Goal: Information Seeking & Learning: Learn about a topic

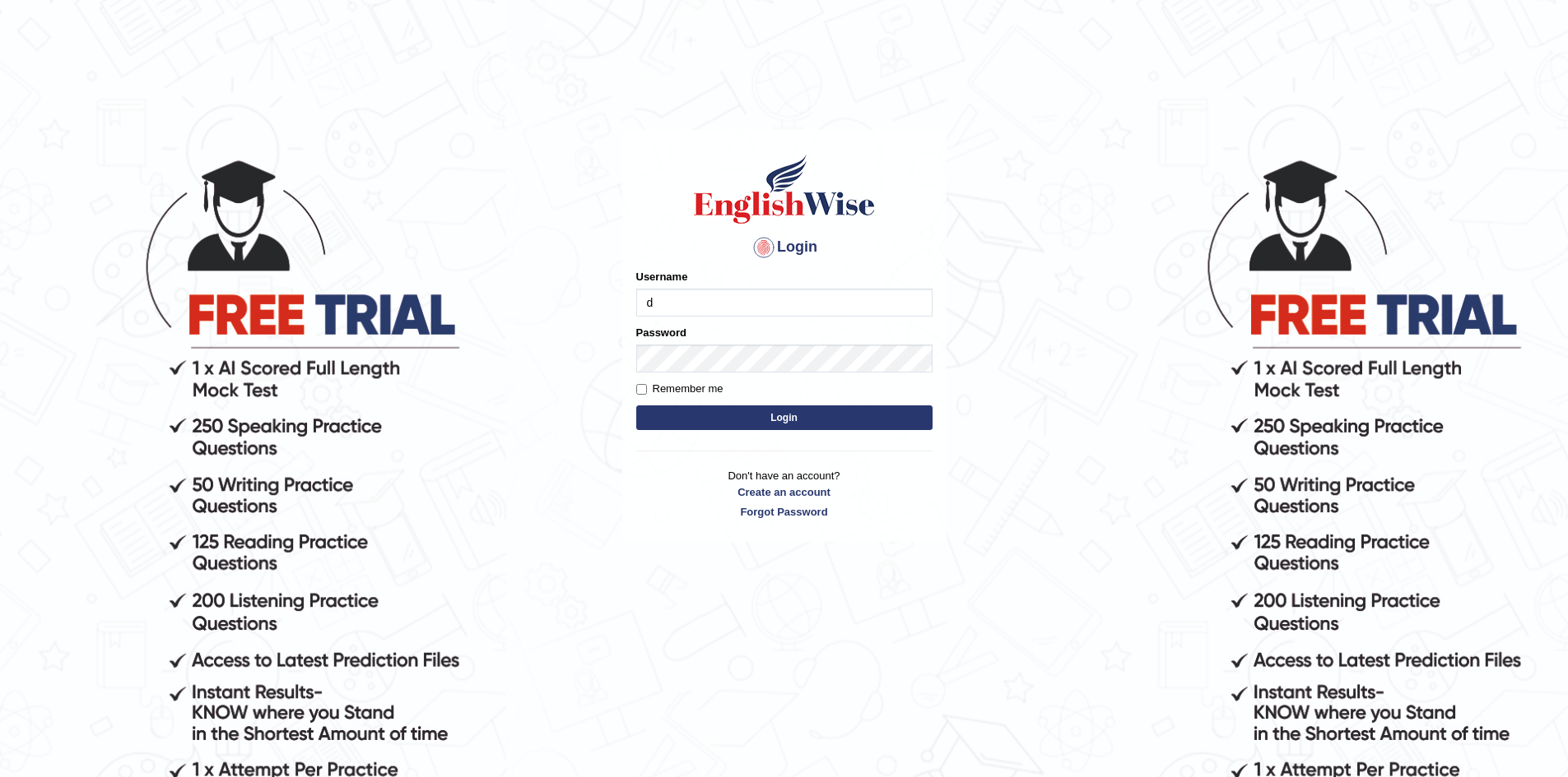
type input "dilgidiva"
click at [816, 417] on button "Login" at bounding box center [784, 418] width 297 height 24
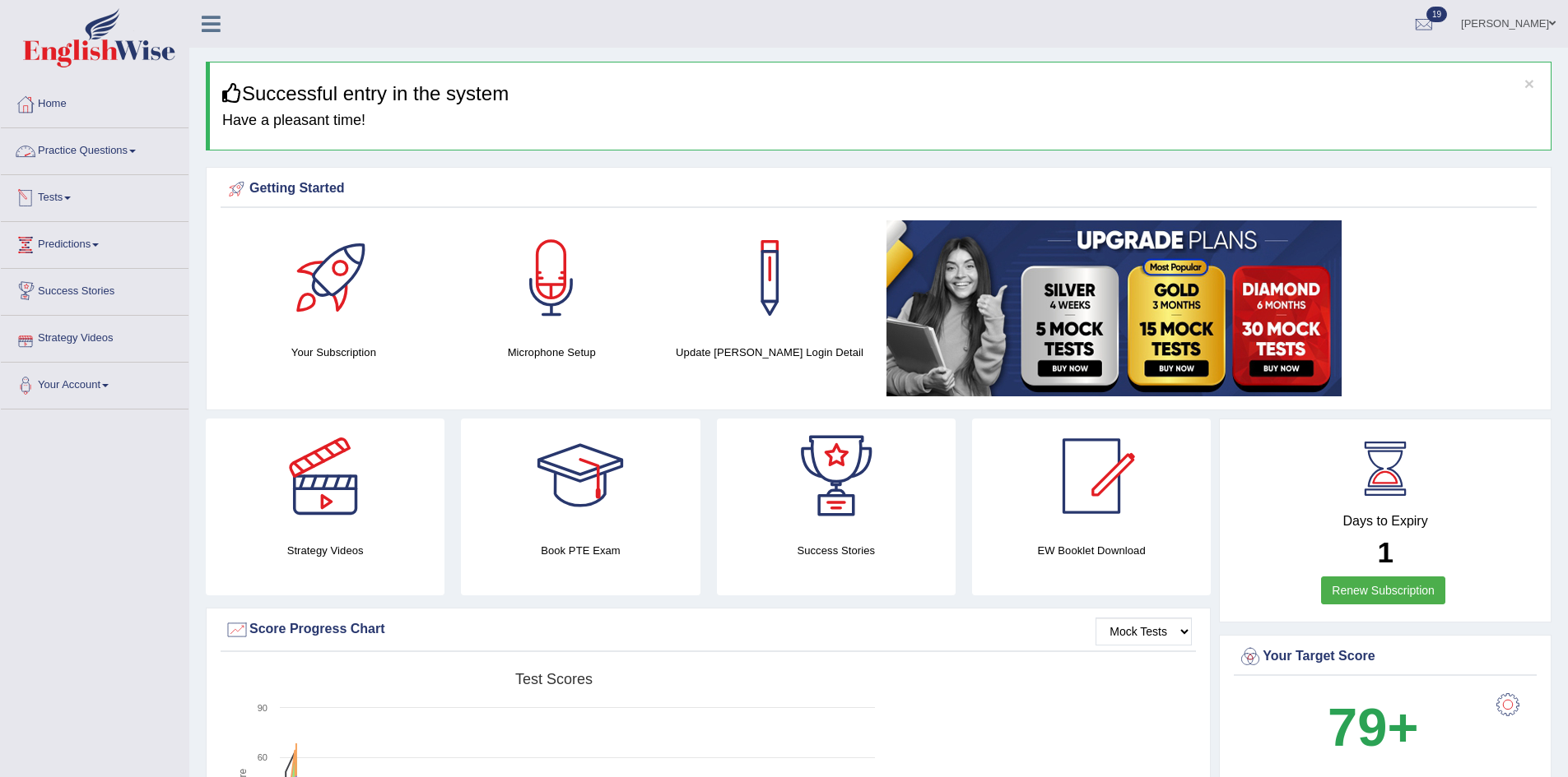
click at [81, 153] on link "Practice Questions" at bounding box center [94, 149] width 188 height 41
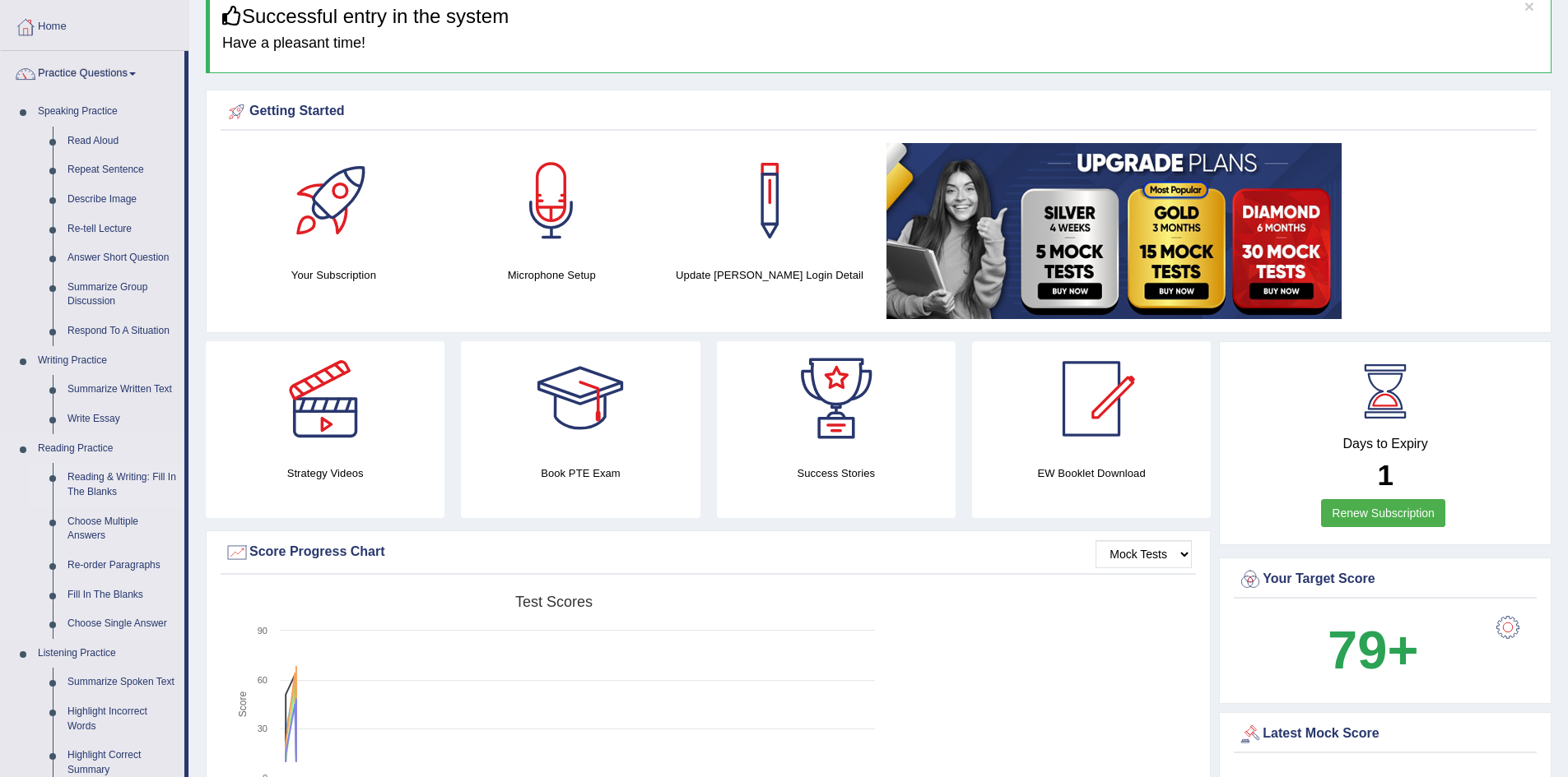
scroll to position [329, 0]
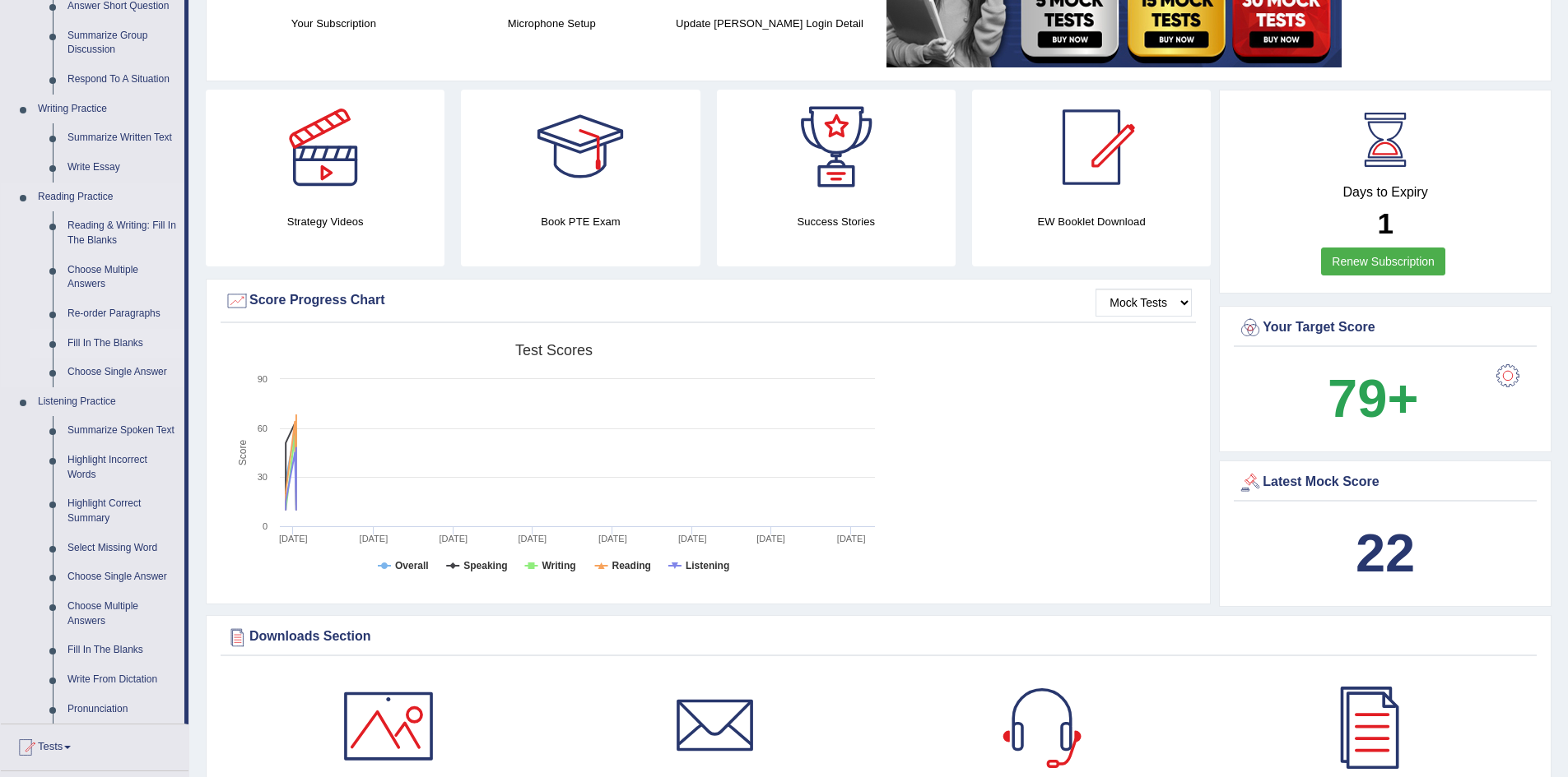
click at [120, 338] on link "Fill In The Blanks" at bounding box center [122, 344] width 124 height 30
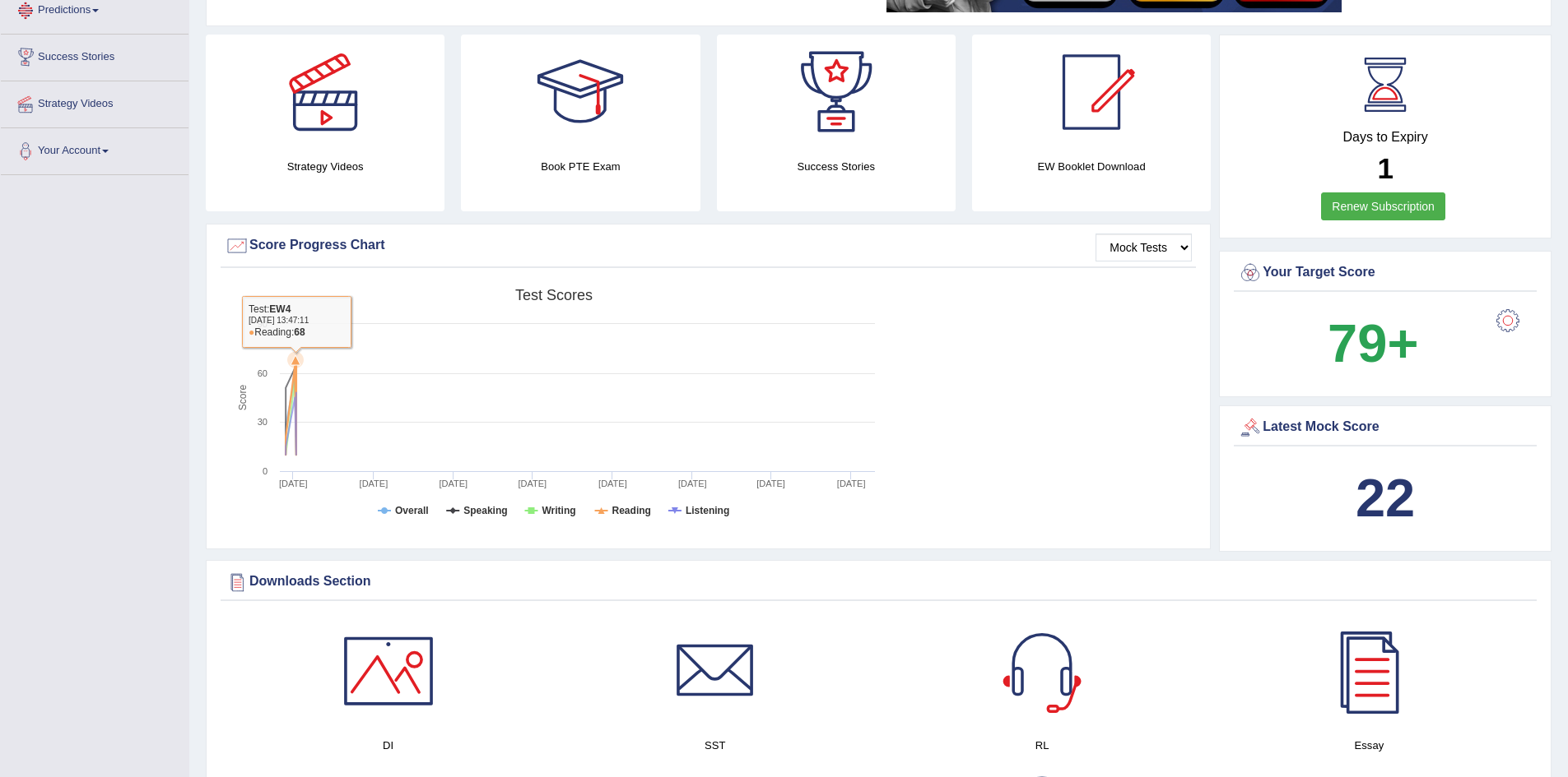
scroll to position [532, 0]
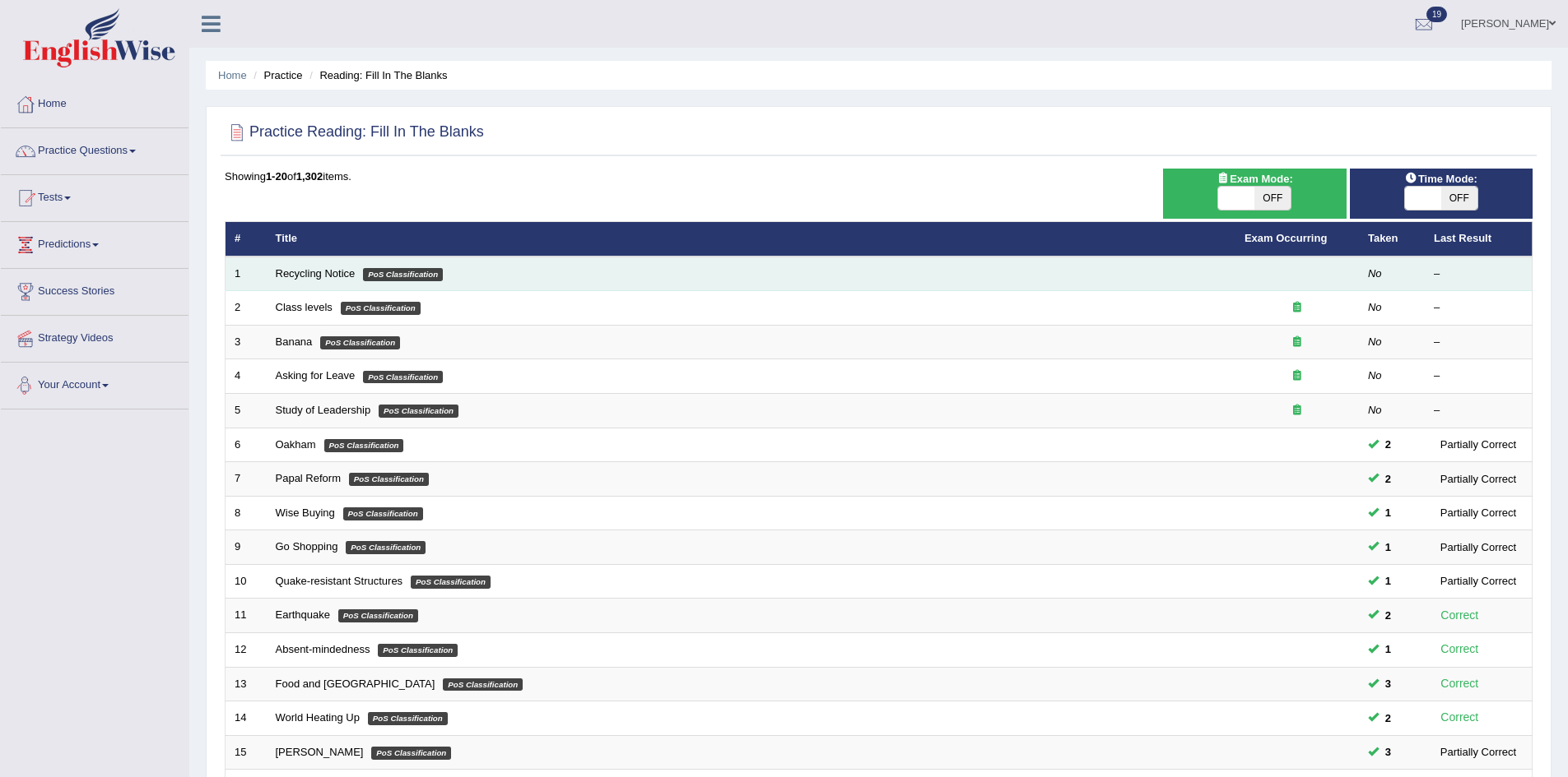
click at [272, 267] on td "Recycling Notice PoS Classification" at bounding box center [750, 273] width 968 height 35
click at [292, 269] on link "Recycling Notice" at bounding box center [315, 273] width 80 height 12
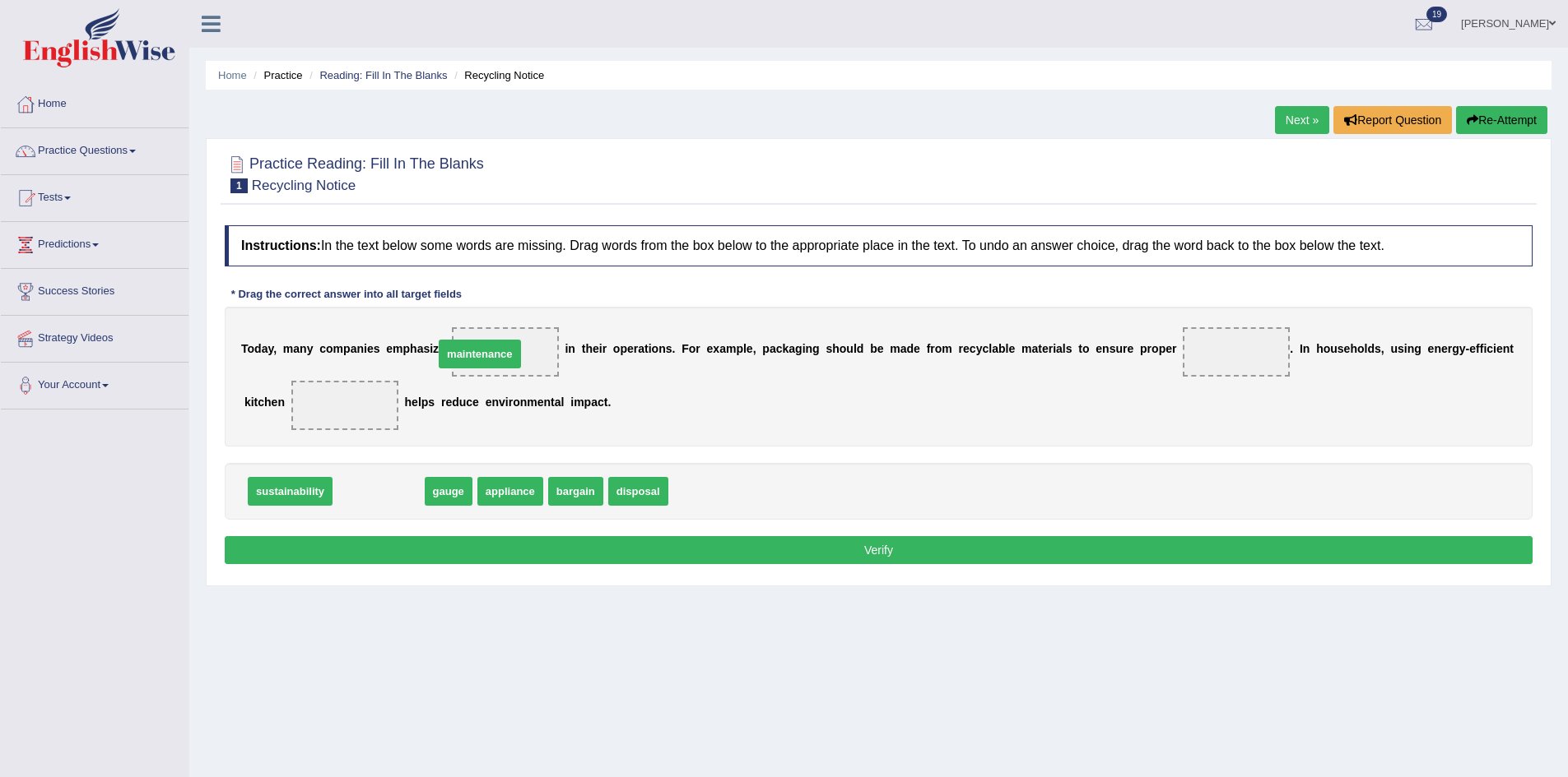
drag, startPoint x: 365, startPoint y: 493, endPoint x: 466, endPoint y: 355, distance: 171.0
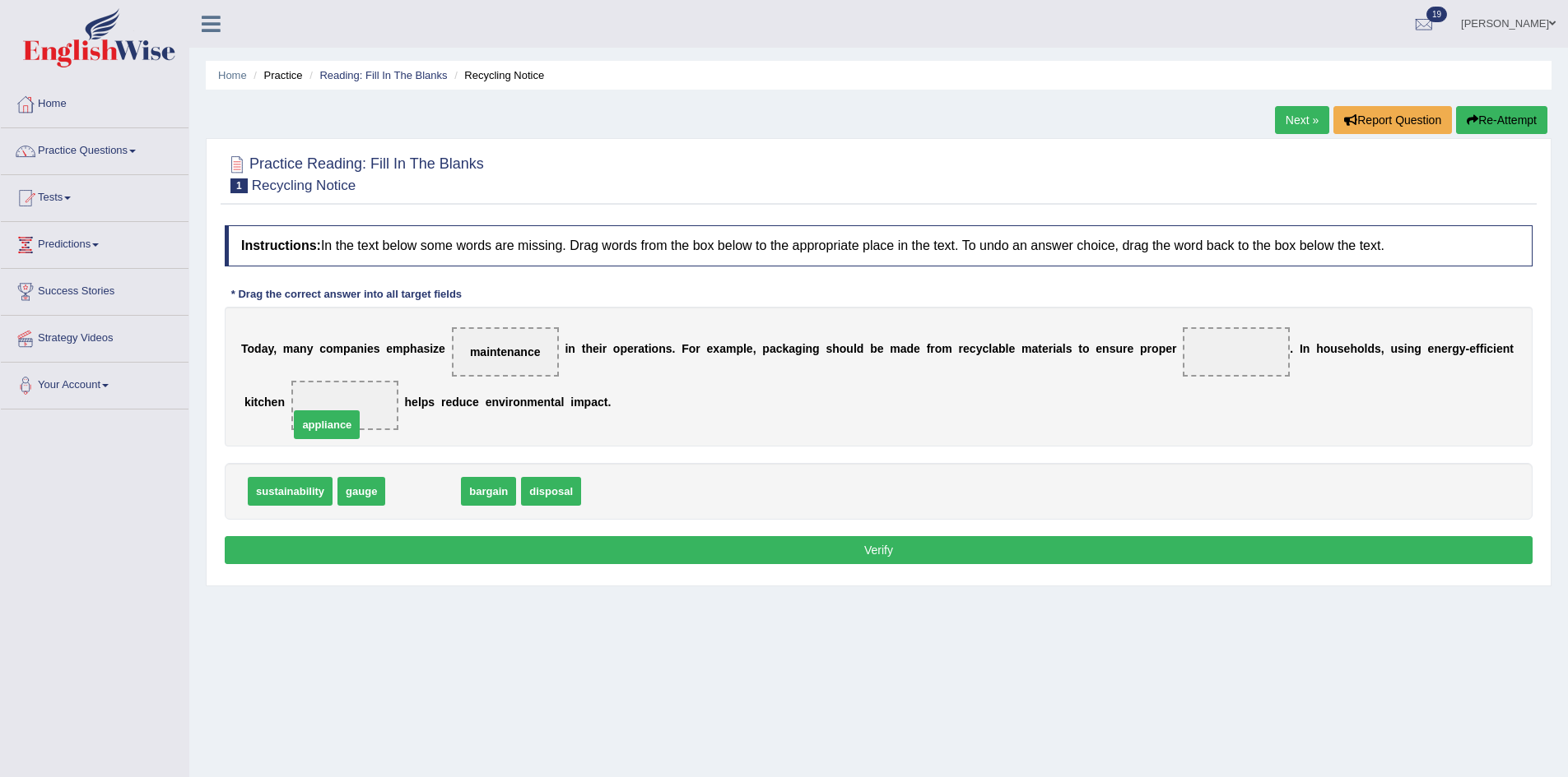
drag, startPoint x: 408, startPoint y: 482, endPoint x: 311, endPoint y: 410, distance: 120.8
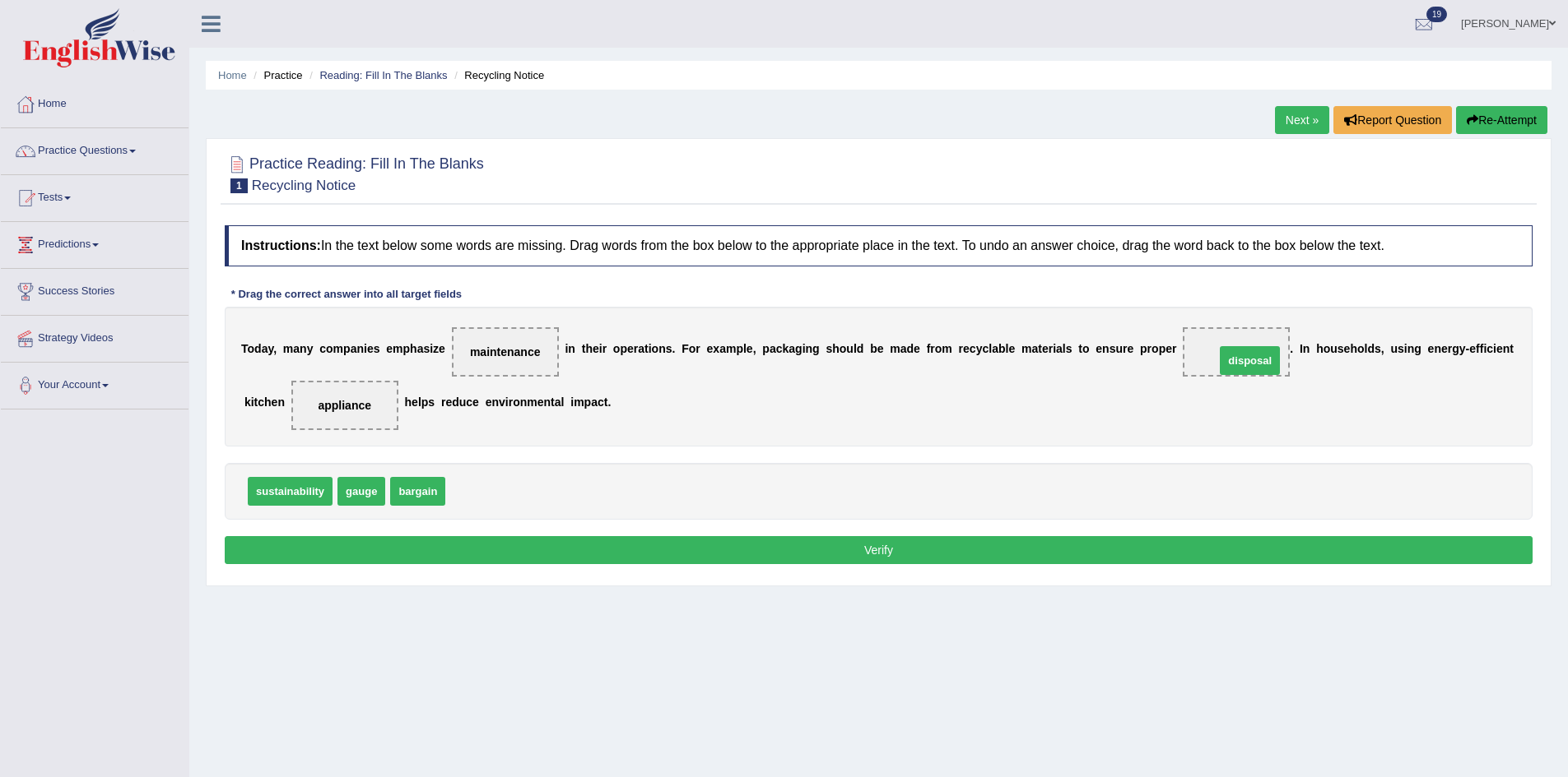
drag, startPoint x: 480, startPoint y: 488, endPoint x: 1248, endPoint y: 352, distance: 779.9
click at [1179, 552] on button "Verify" at bounding box center [878, 551] width 1308 height 28
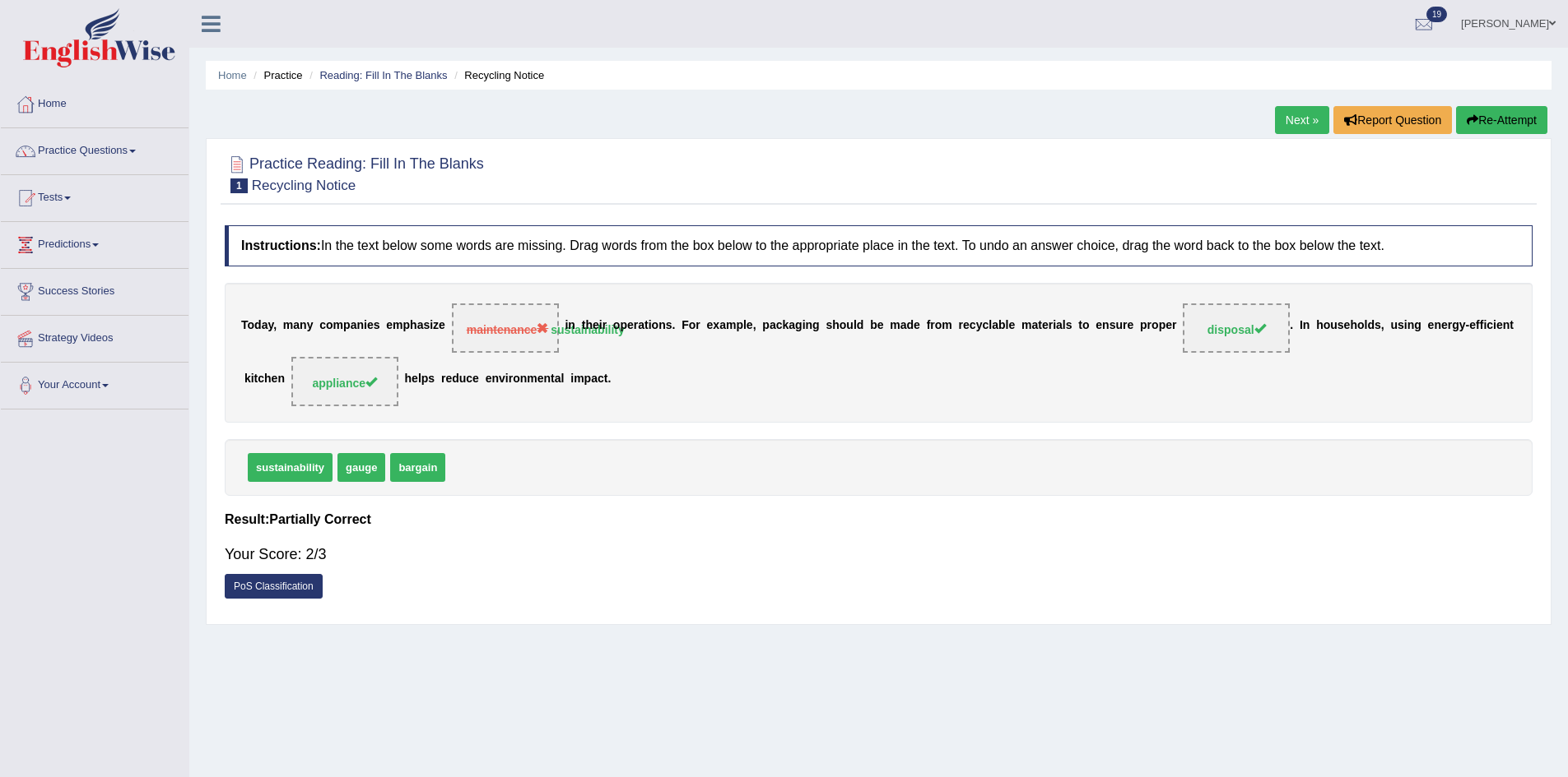
click at [1492, 125] on button "Re-Attempt" at bounding box center [1502, 120] width 92 height 28
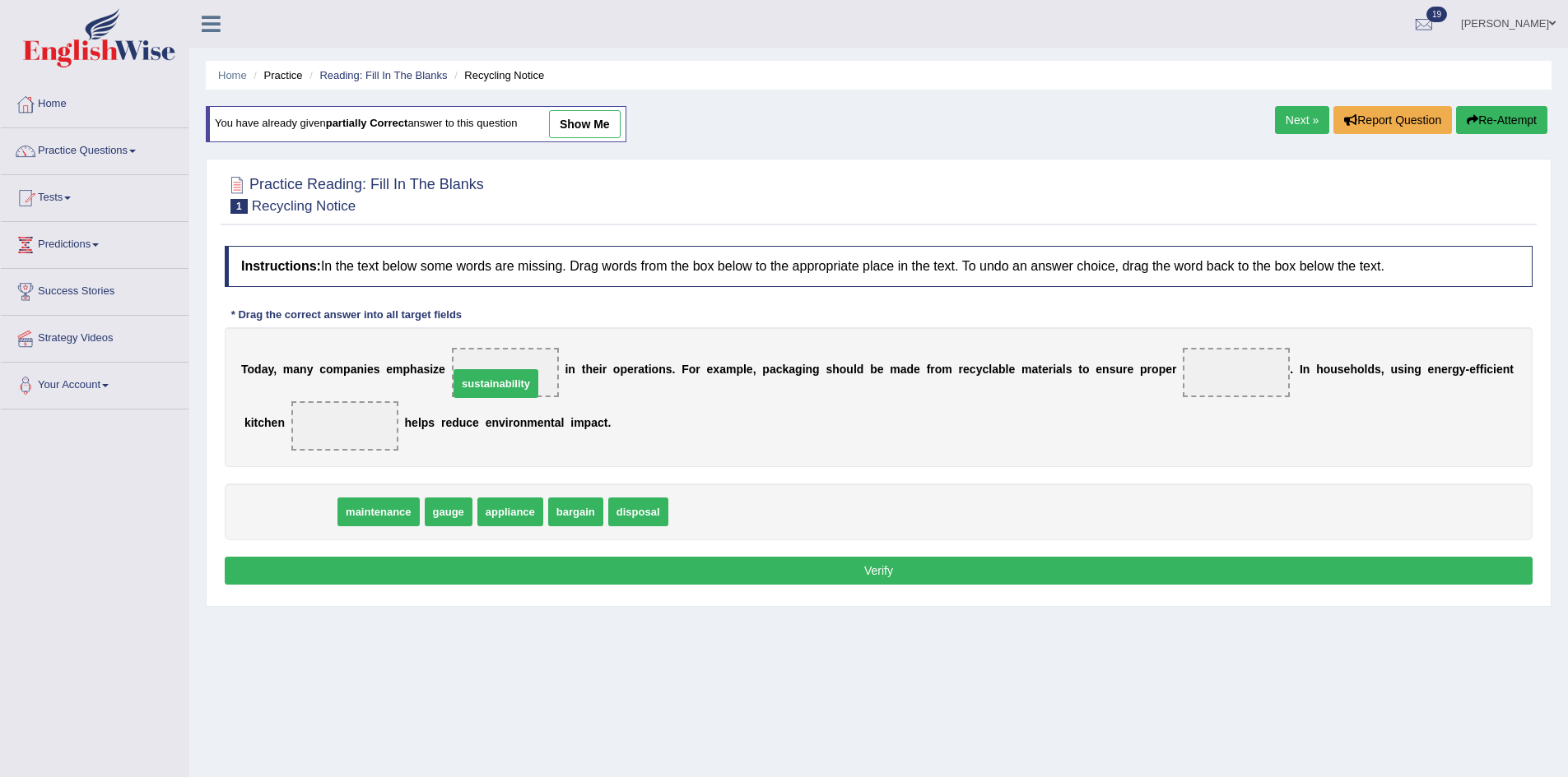
drag, startPoint x: 285, startPoint y: 520, endPoint x: 496, endPoint y: 383, distance: 251.6
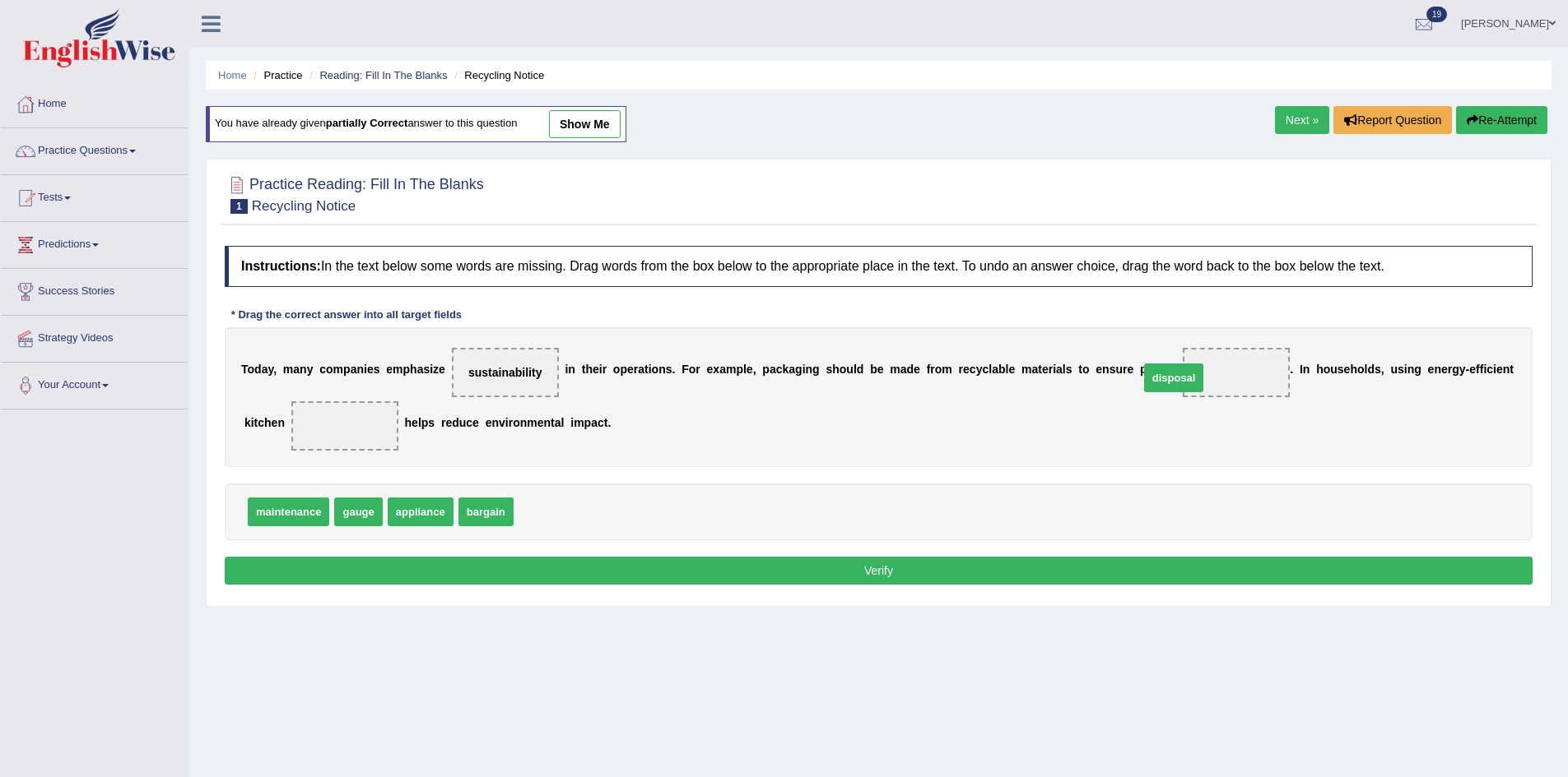
drag, startPoint x: 544, startPoint y: 516, endPoint x: 1172, endPoint y: 380, distance: 642.6
drag, startPoint x: 406, startPoint y: 514, endPoint x: 399, endPoint y: 500, distance: 15.7
click at [353, 415] on span at bounding box center [344, 425] width 107 height 50
drag, startPoint x: 462, startPoint y: 509, endPoint x: 305, endPoint y: 407, distance: 187.2
click at [622, 578] on button "Verify" at bounding box center [878, 571] width 1308 height 28
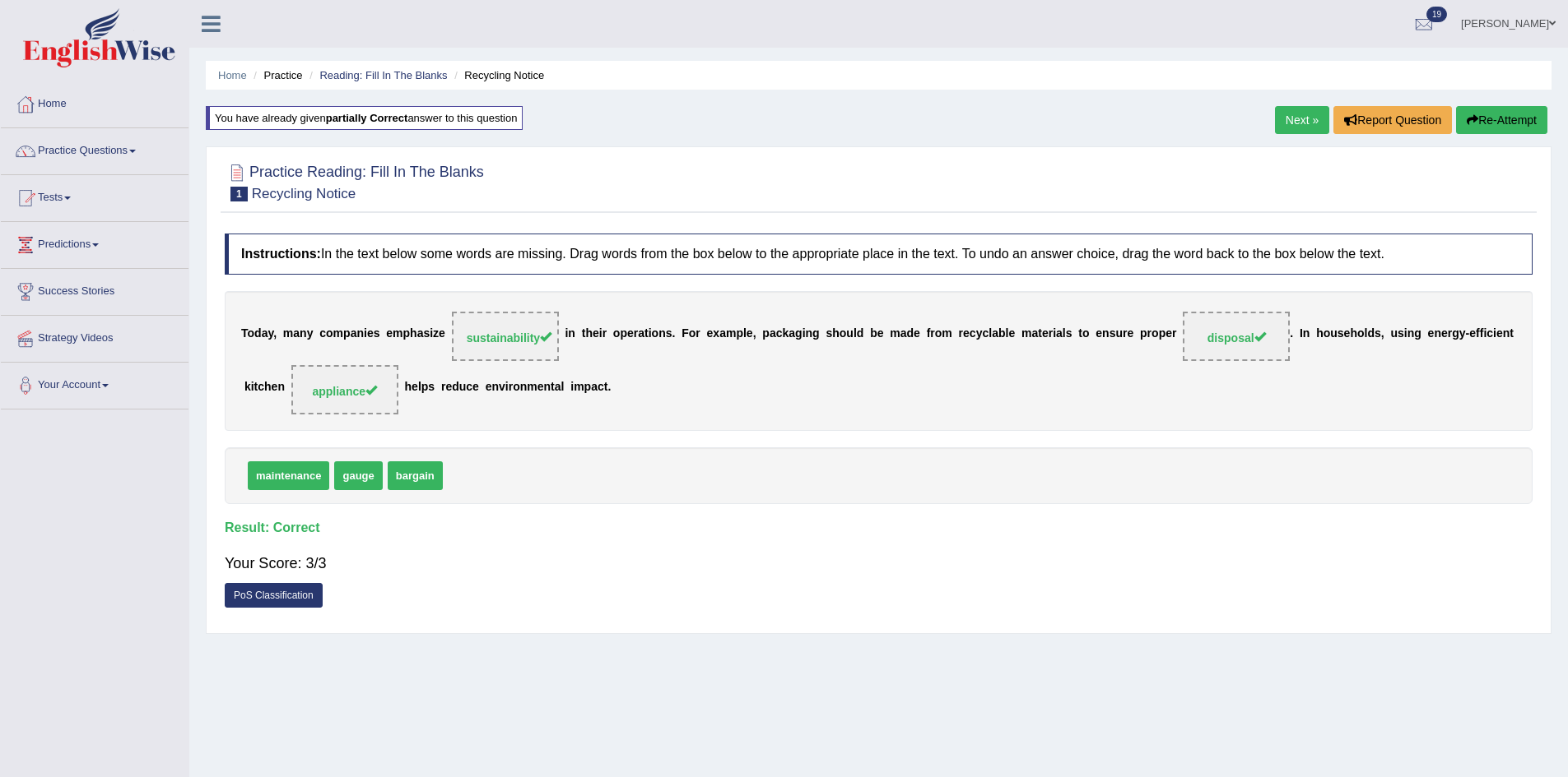
click at [1275, 116] on link "Next »" at bounding box center [1302, 120] width 54 height 28
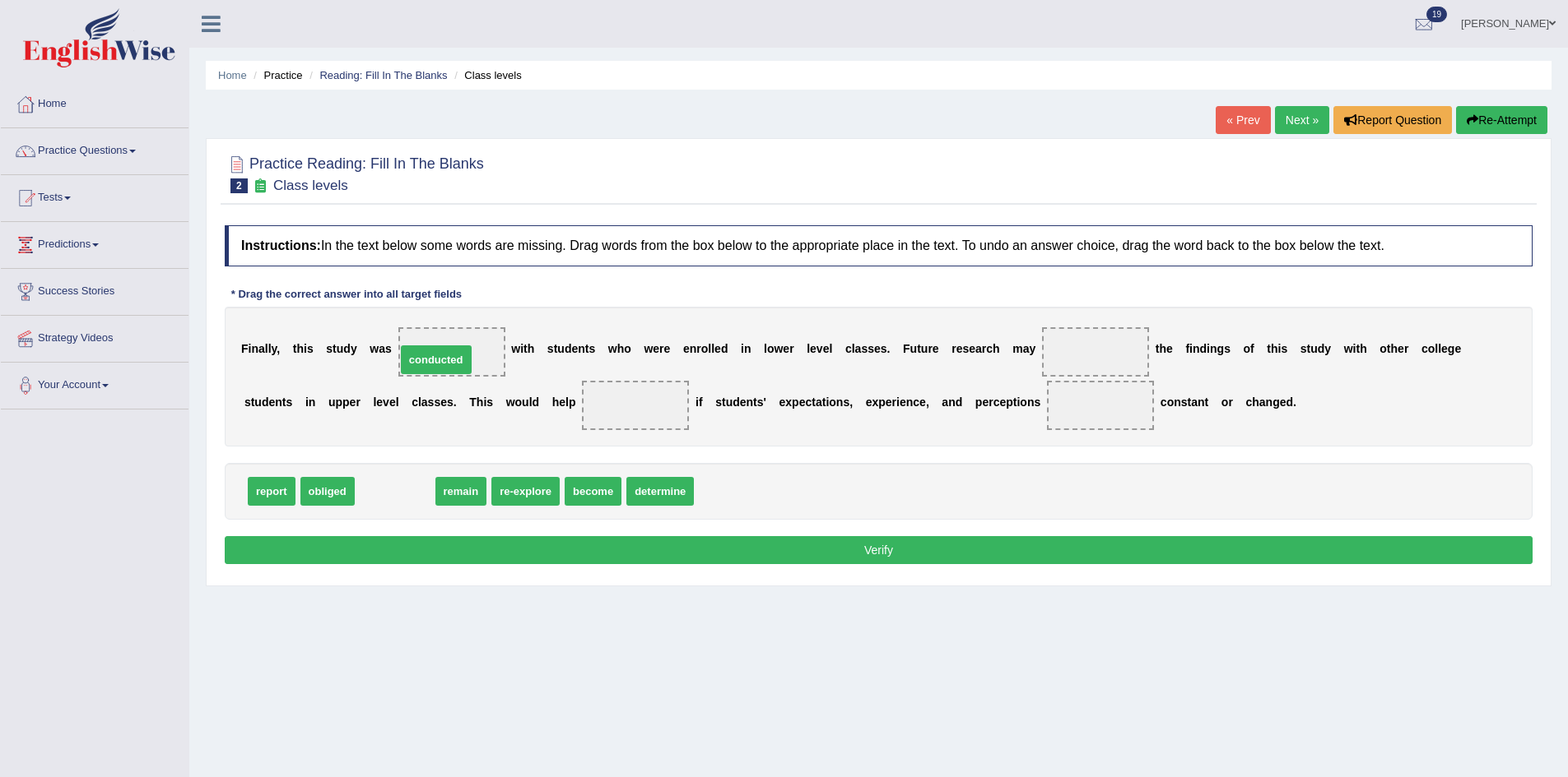
drag, startPoint x: 393, startPoint y: 482, endPoint x: 443, endPoint y: 339, distance: 151.5
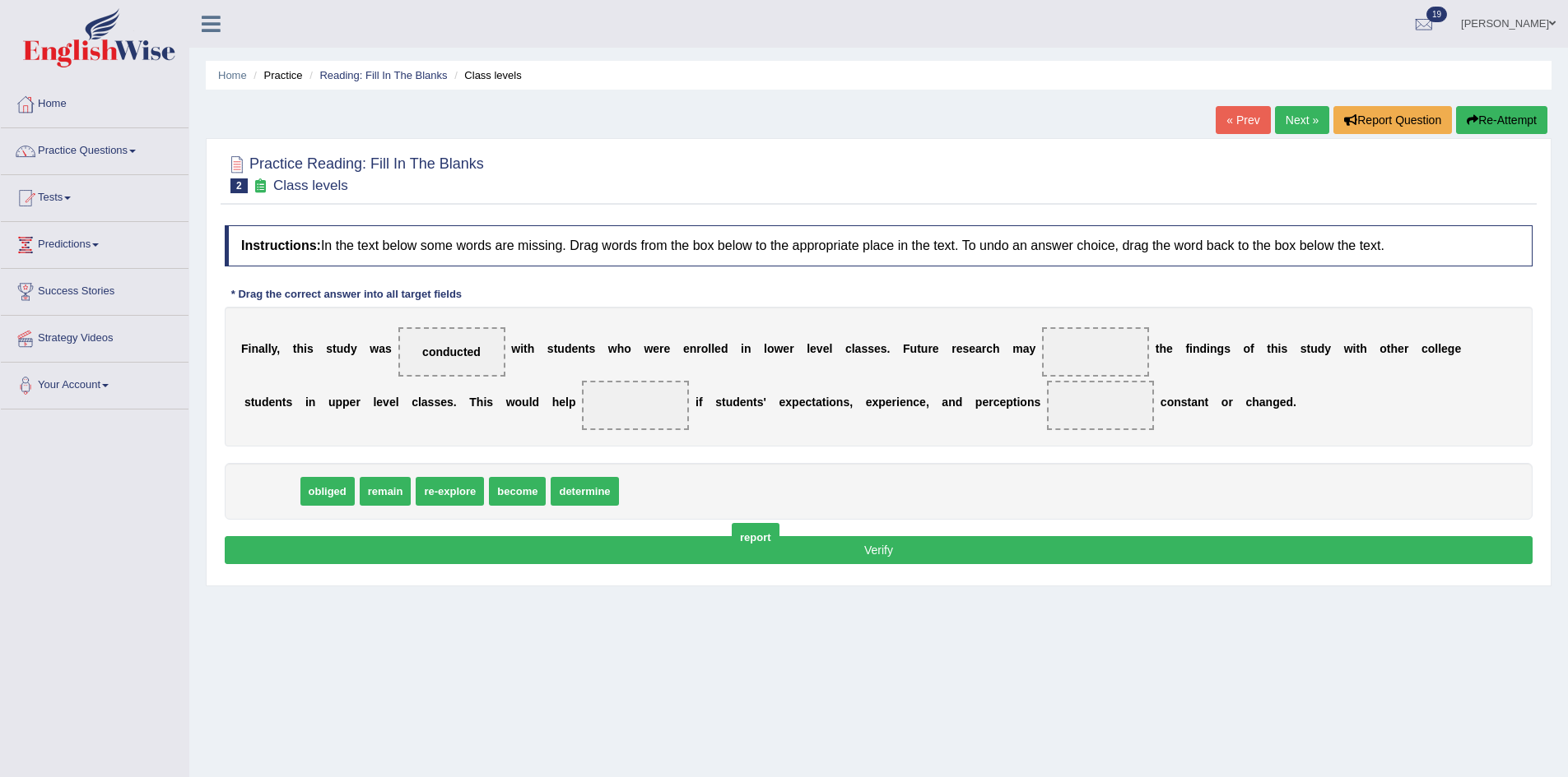
drag, startPoint x: 277, startPoint y: 494, endPoint x: 761, endPoint y: 540, distance: 486.2
click at [761, 540] on span "report" at bounding box center [755, 537] width 48 height 29
drag, startPoint x: 446, startPoint y: 494, endPoint x: 634, endPoint y: 404, distance: 208.4
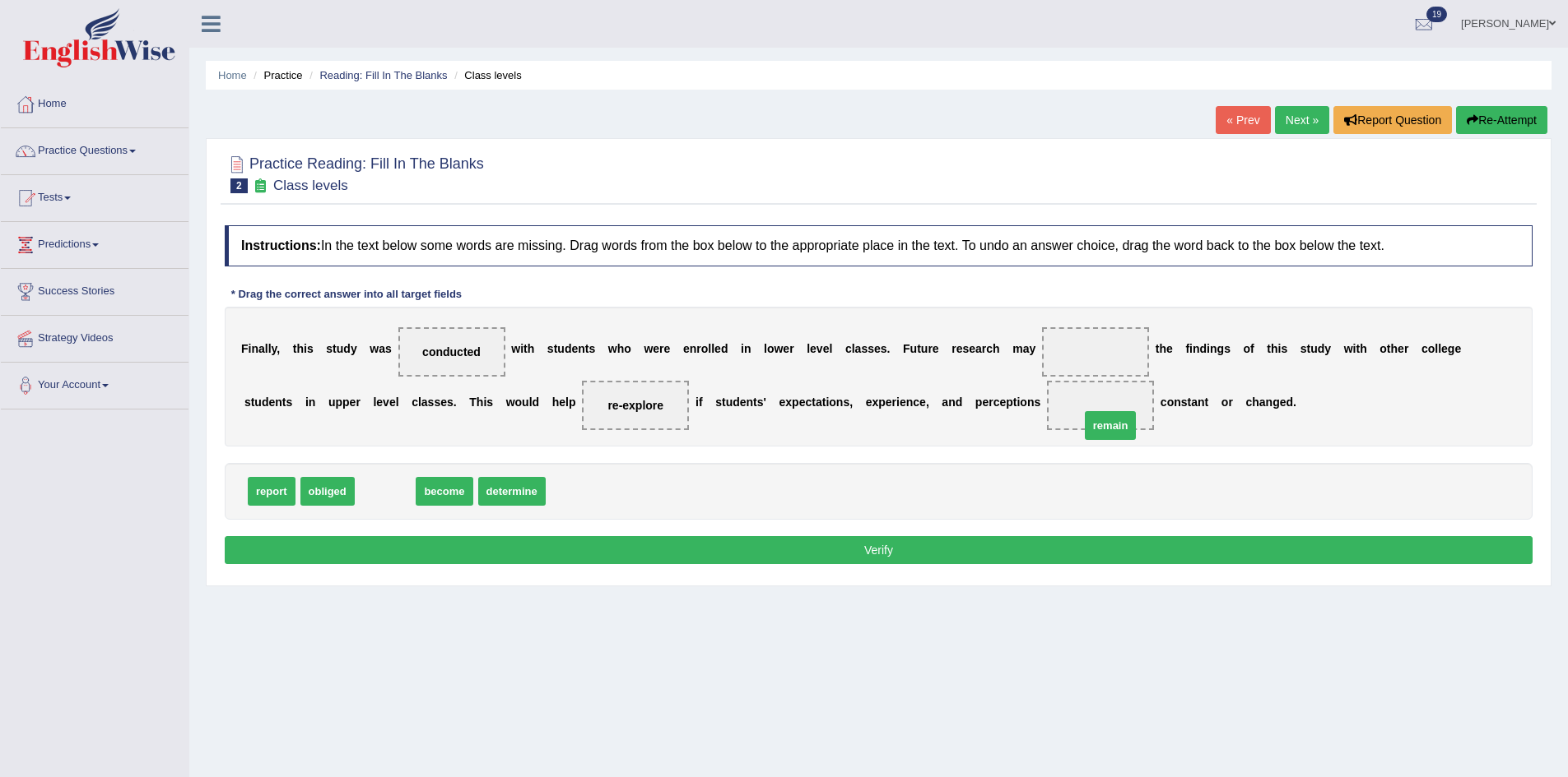
drag, startPoint x: 395, startPoint y: 494, endPoint x: 1120, endPoint y: 410, distance: 729.8
drag, startPoint x: 456, startPoint y: 502, endPoint x: 1088, endPoint y: 358, distance: 648.2
click at [997, 546] on button "Verify" at bounding box center [878, 551] width 1308 height 28
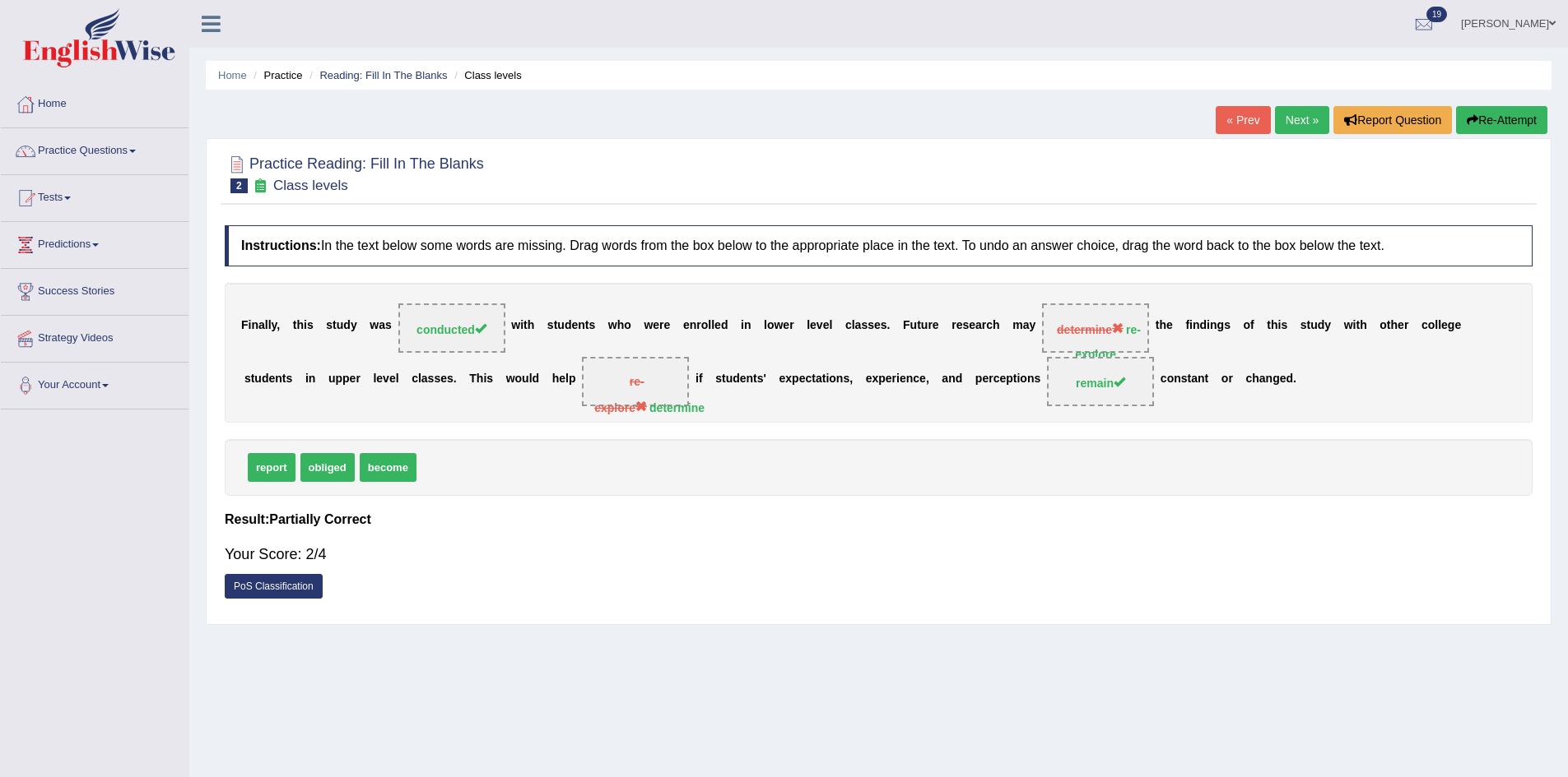
click at [1471, 122] on icon "button" at bounding box center [1472, 120] width 11 height 11
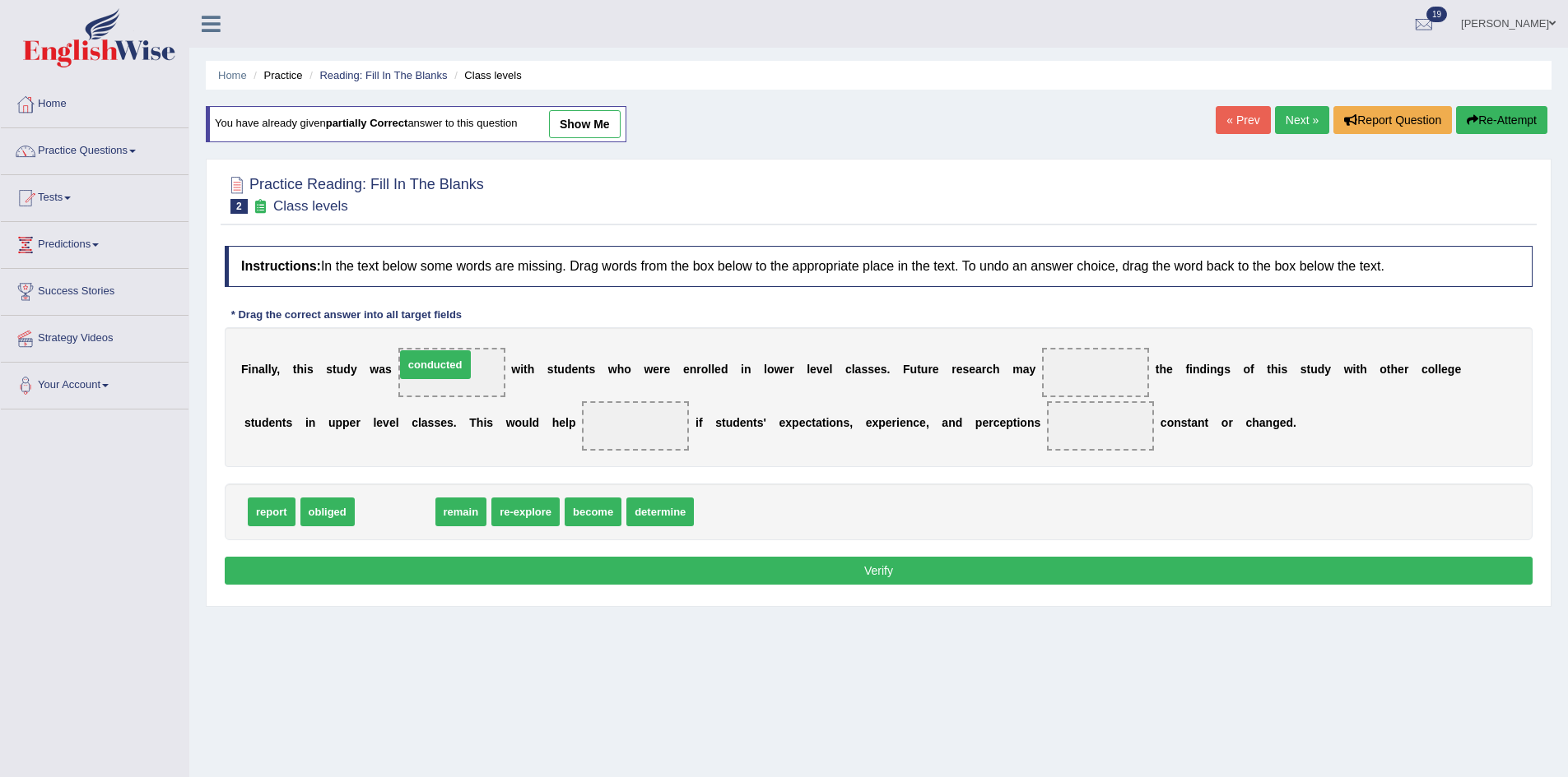
drag, startPoint x: 392, startPoint y: 511, endPoint x: 432, endPoint y: 366, distance: 150.4
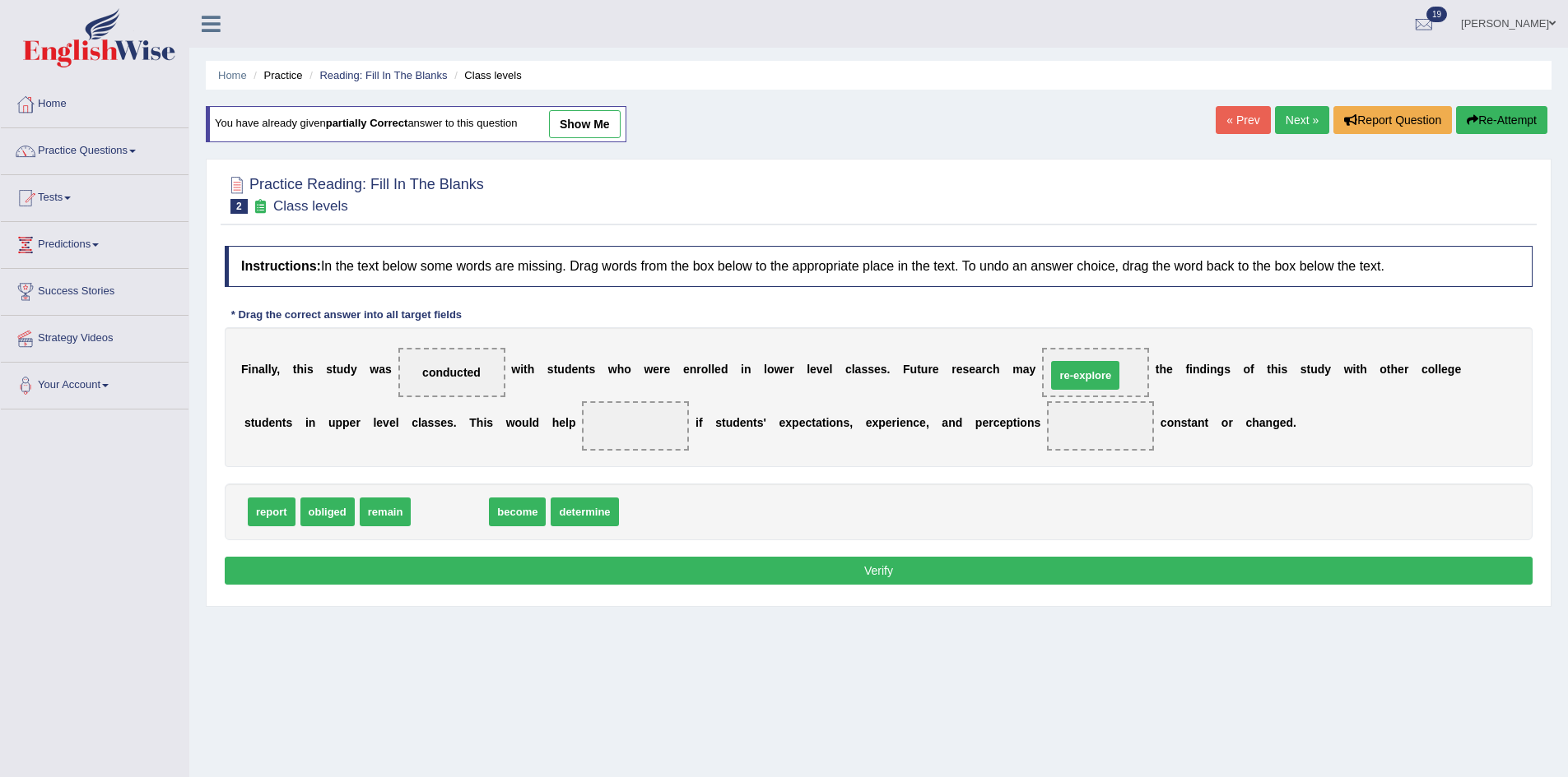
drag, startPoint x: 439, startPoint y: 516, endPoint x: 1075, endPoint y: 379, distance: 650.6
drag, startPoint x: 497, startPoint y: 516, endPoint x: 618, endPoint y: 442, distance: 141.8
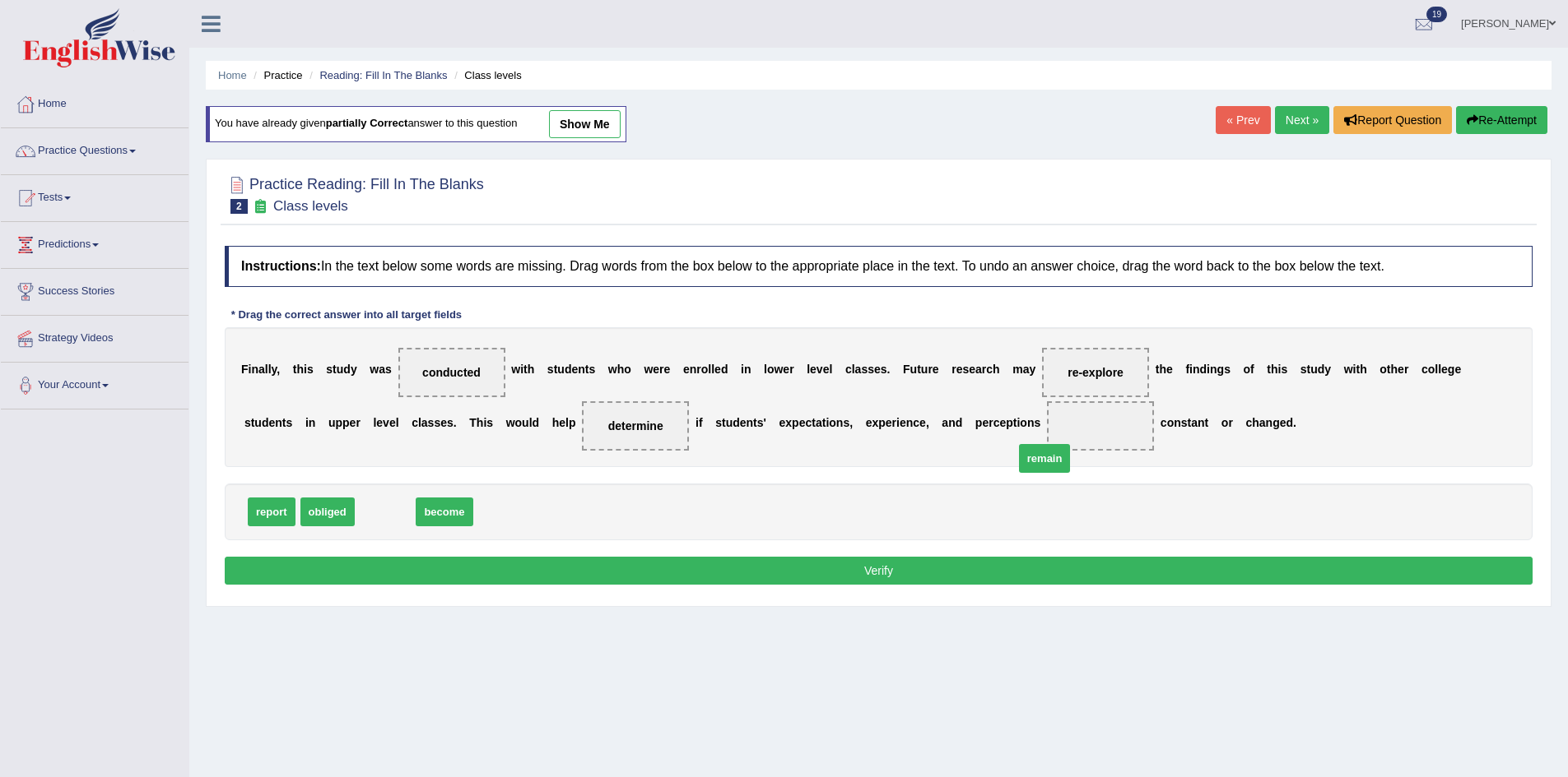
drag, startPoint x: 393, startPoint y: 511, endPoint x: 1076, endPoint y: 448, distance: 685.9
click at [1009, 574] on button "Verify" at bounding box center [878, 571] width 1308 height 28
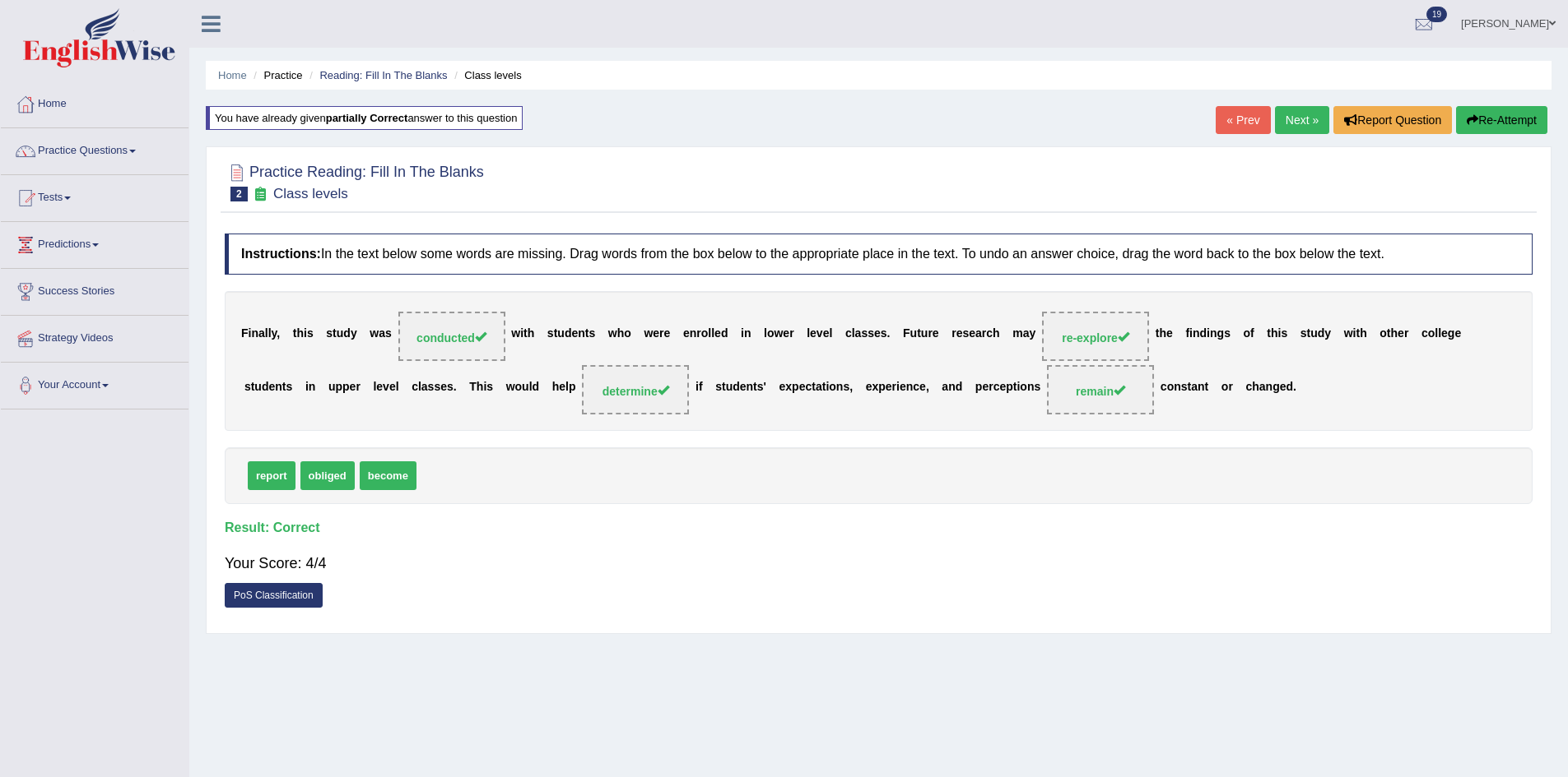
click at [1288, 113] on link "Next »" at bounding box center [1302, 120] width 54 height 28
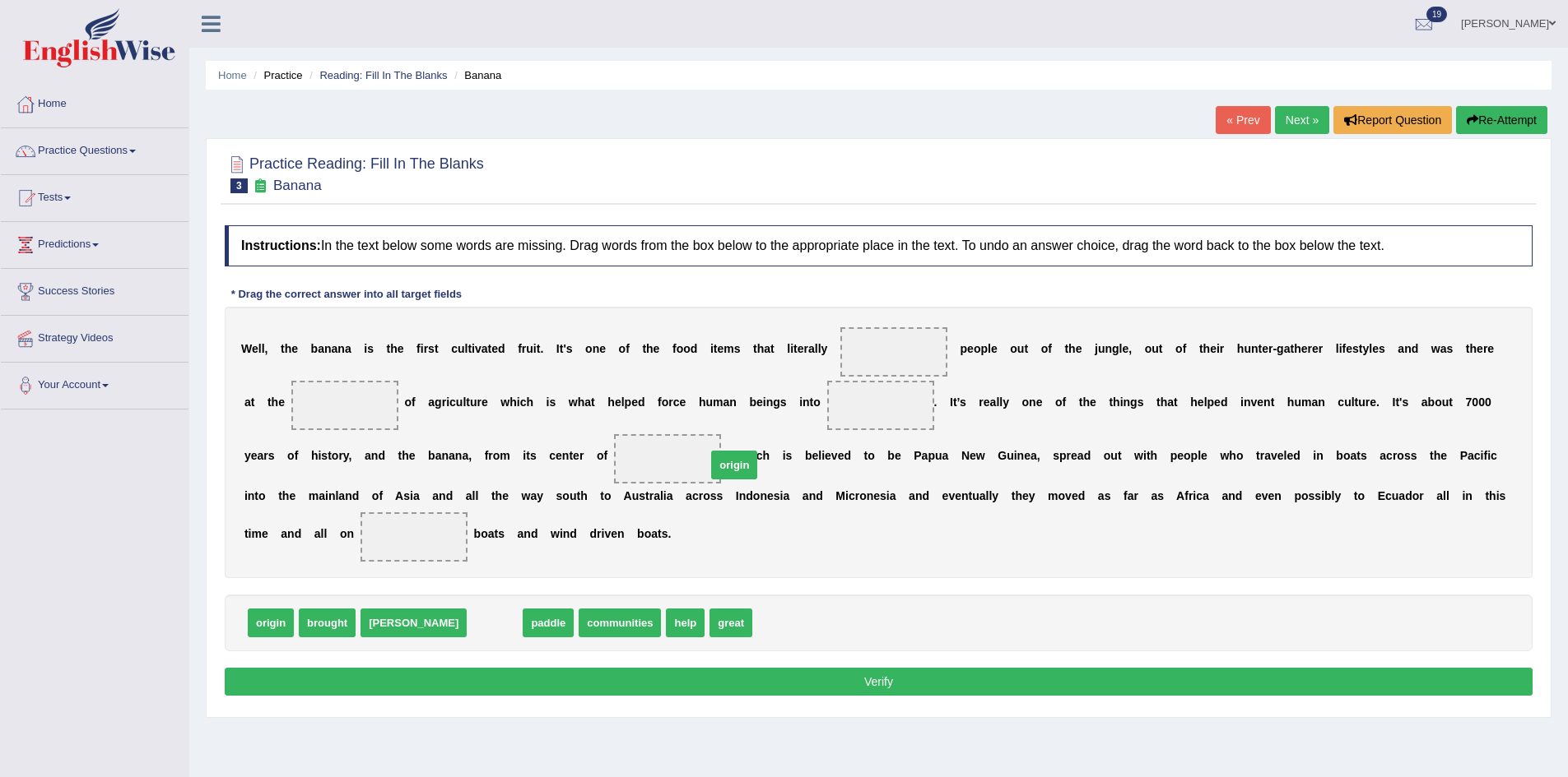
drag, startPoint x: 434, startPoint y: 630, endPoint x: 674, endPoint y: 472, distance: 287.3
drag, startPoint x: 426, startPoint y: 624, endPoint x: 417, endPoint y: 539, distance: 85.5
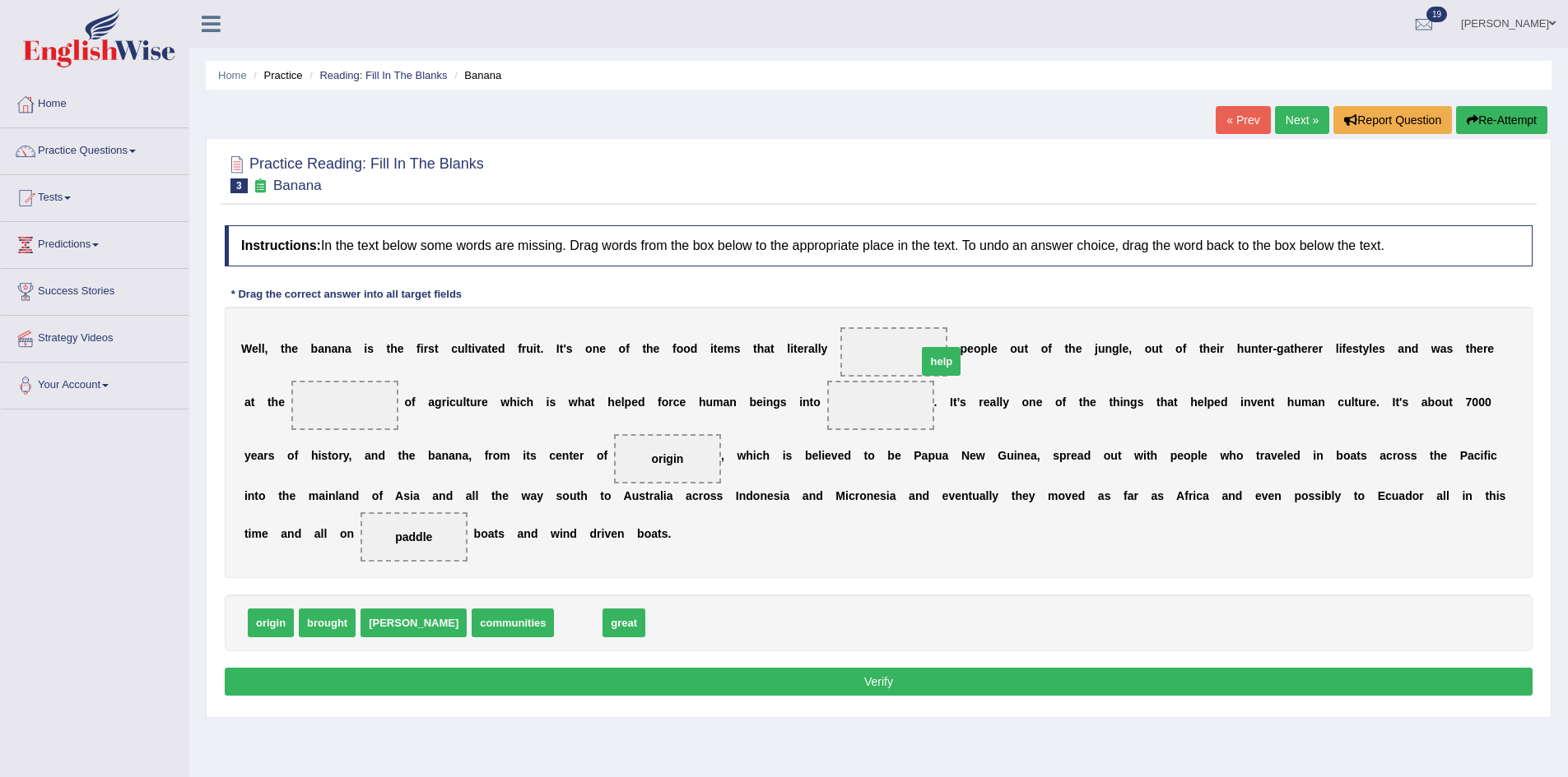
drag, startPoint x: 509, startPoint y: 626, endPoint x: 873, endPoint y: 363, distance: 449.1
drag, startPoint x: 893, startPoint y: 347, endPoint x: 353, endPoint y: 407, distance: 543.3
drag, startPoint x: 312, startPoint y: 626, endPoint x: 873, endPoint y: 363, distance: 619.6
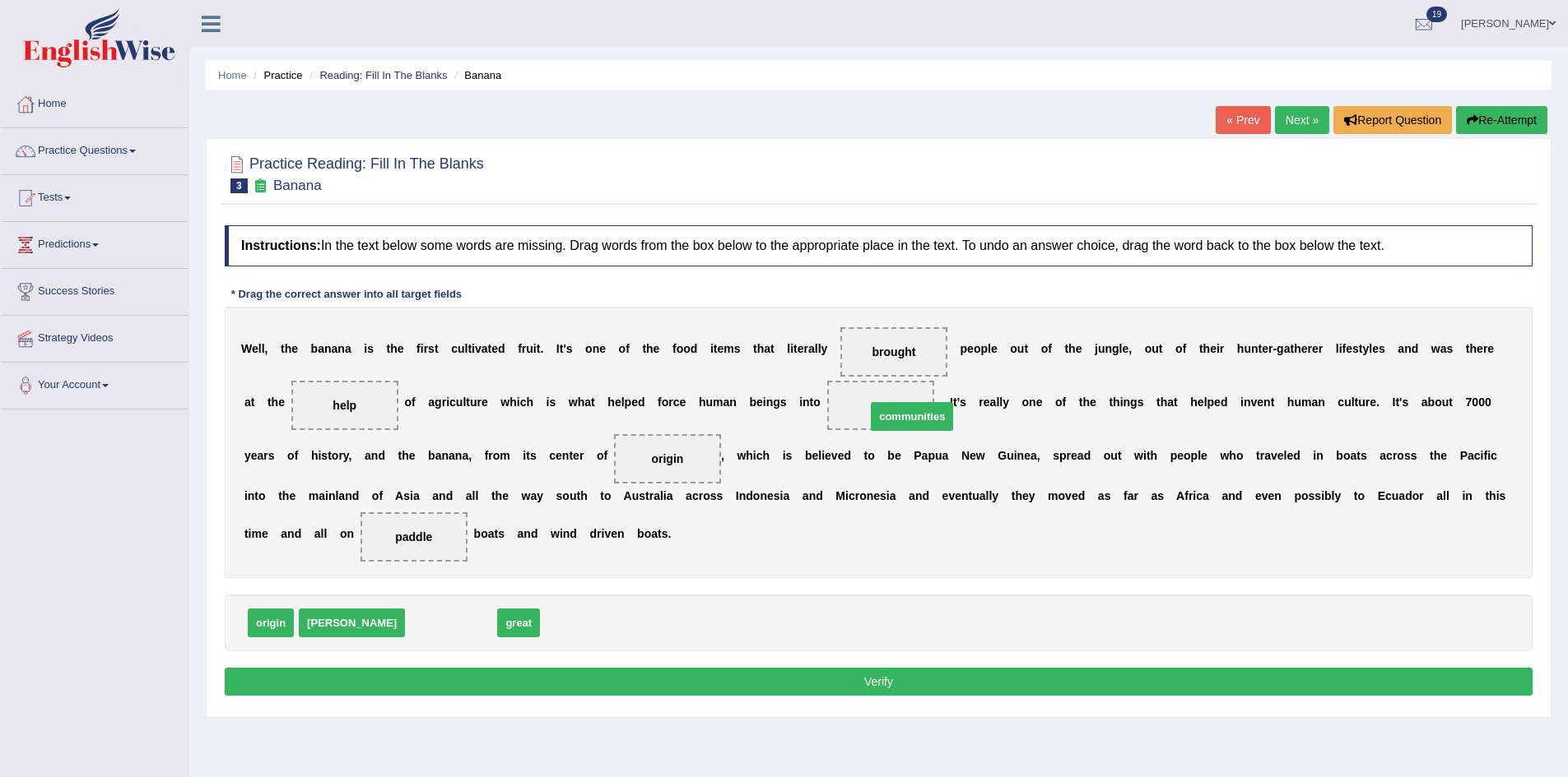
drag, startPoint x: 390, startPoint y: 618, endPoint x: 867, endPoint y: 405, distance: 522.4
click at [817, 694] on button "Verify" at bounding box center [878, 682] width 1308 height 28
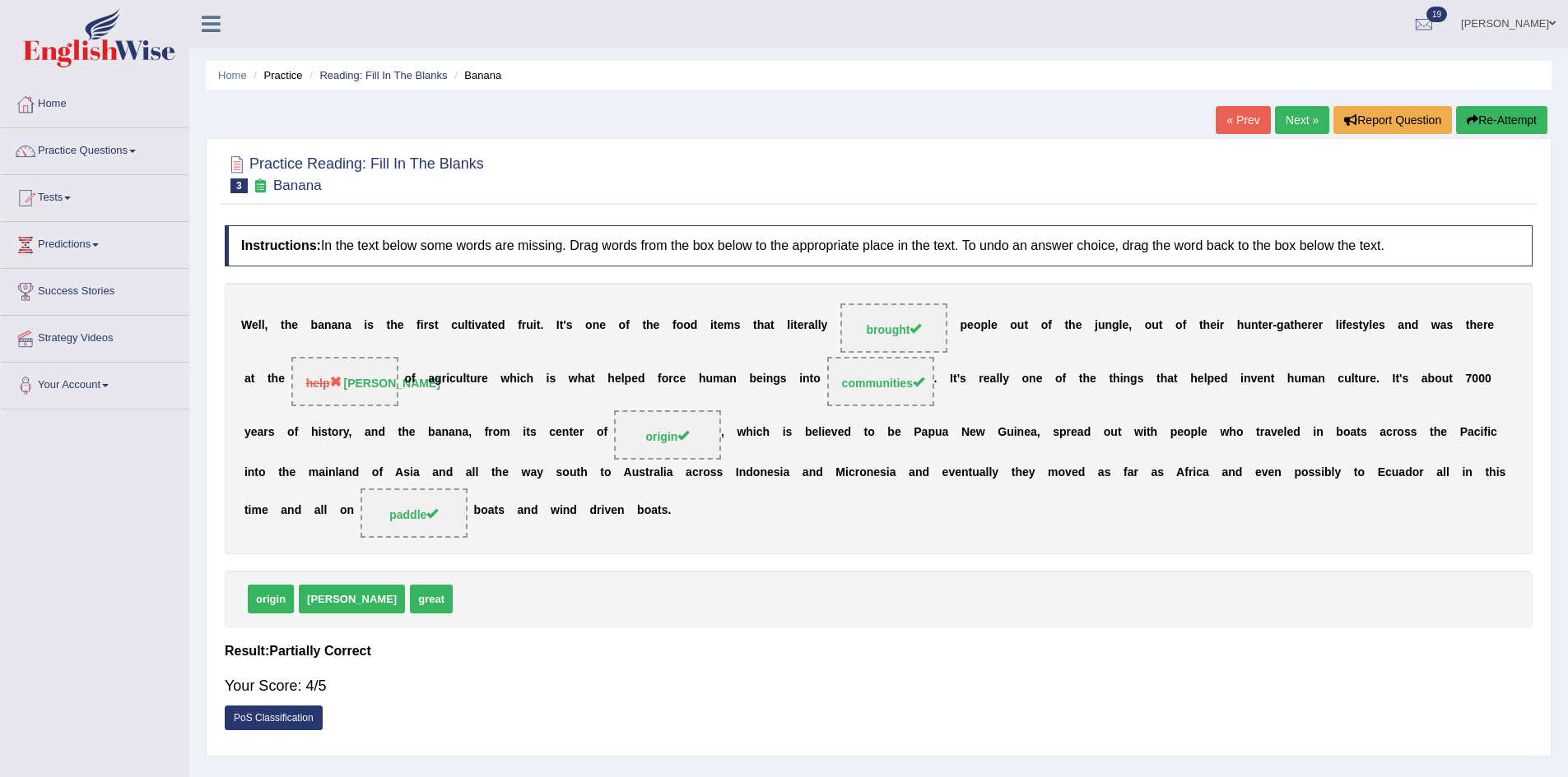
click at [1294, 125] on link "Next »" at bounding box center [1302, 120] width 54 height 28
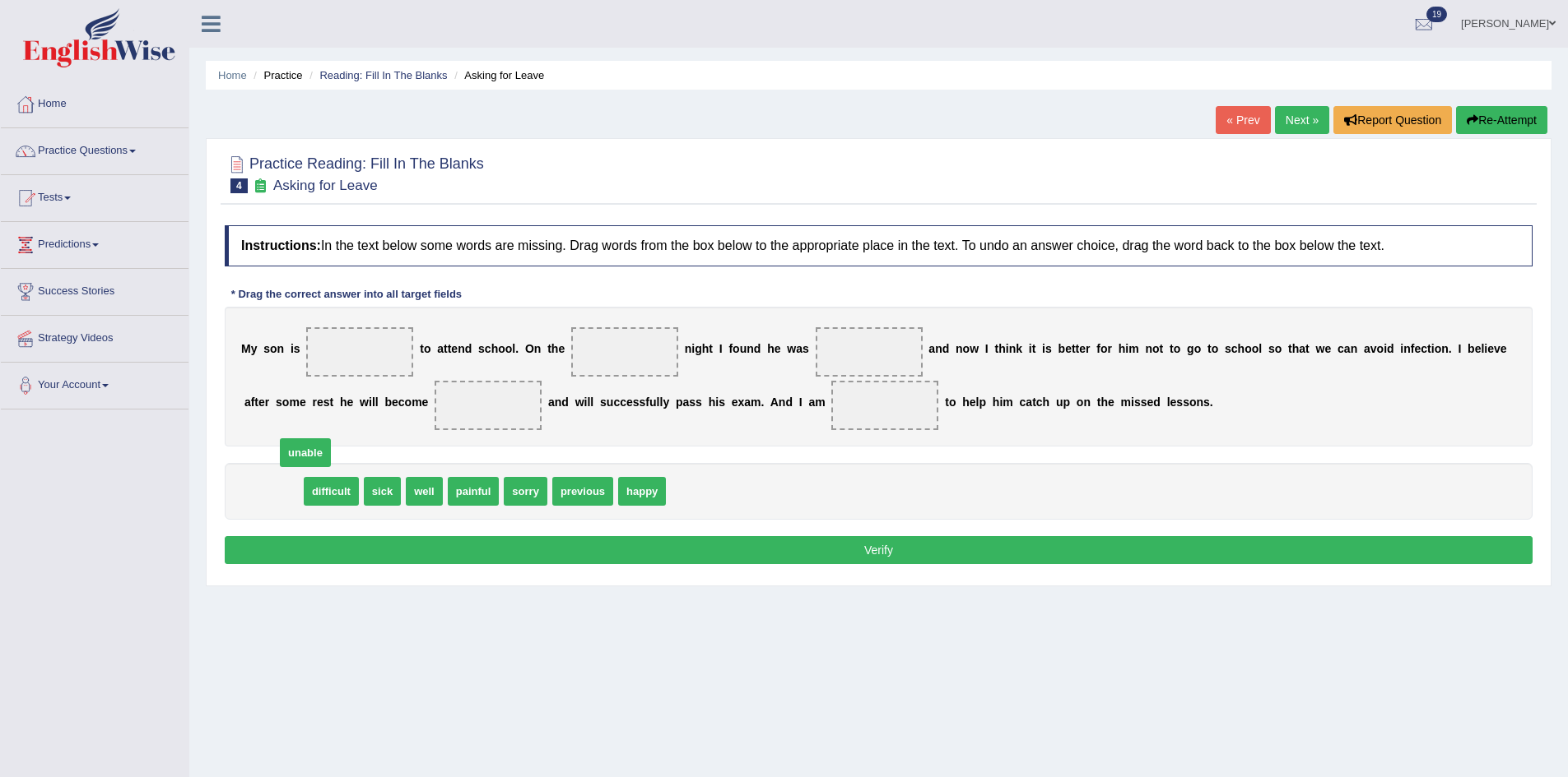
drag, startPoint x: 283, startPoint y: 498, endPoint x: 324, endPoint y: 449, distance: 63.9
click at [320, 454] on span "unable" at bounding box center [305, 453] width 51 height 29
drag, startPoint x: 291, startPoint y: 482, endPoint x: 388, endPoint y: 350, distance: 163.8
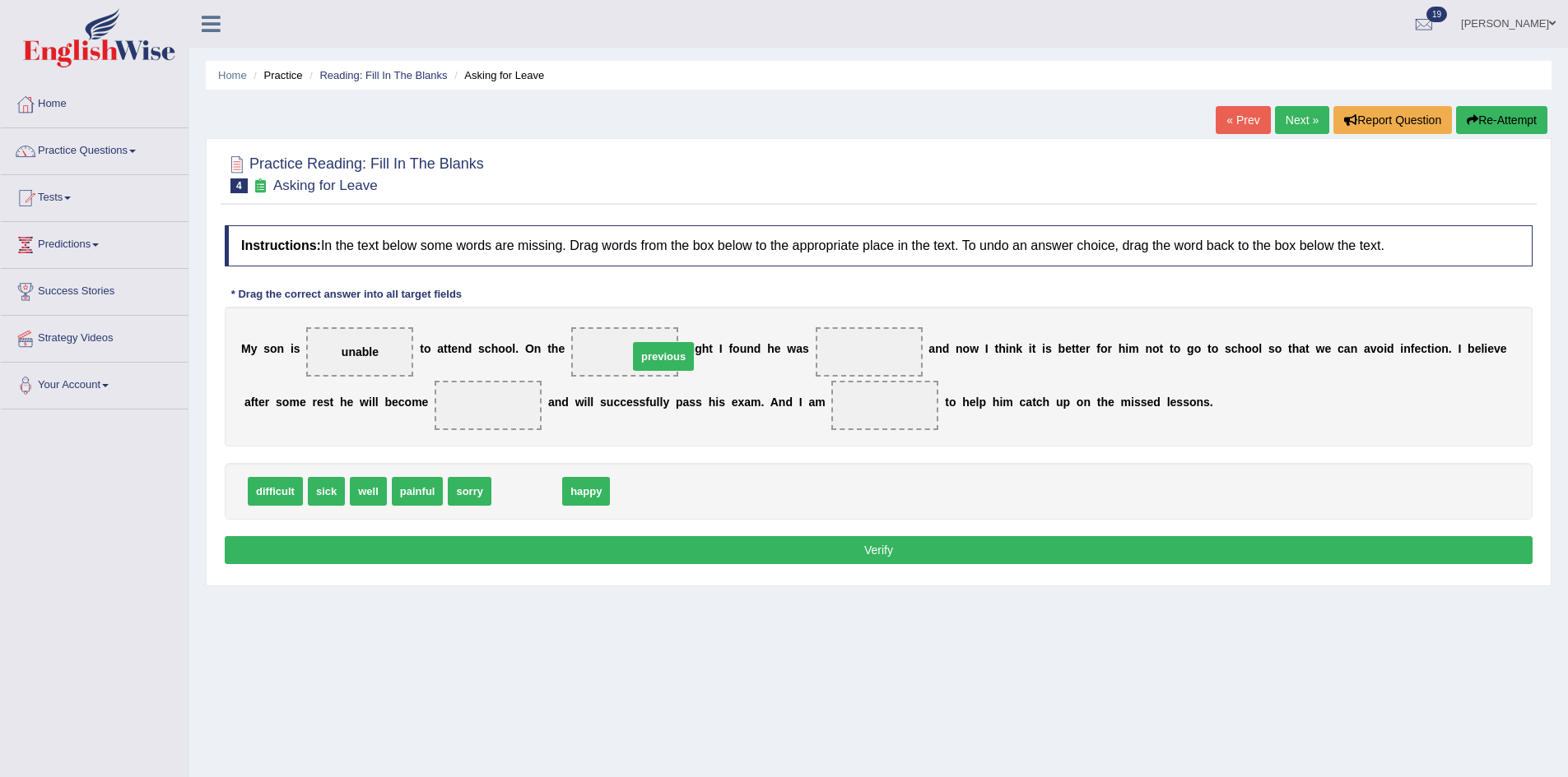
drag, startPoint x: 537, startPoint y: 496, endPoint x: 674, endPoint y: 361, distance: 192.3
drag, startPoint x: 337, startPoint y: 490, endPoint x: 892, endPoint y: 360, distance: 570.0
drag, startPoint x: 323, startPoint y: 496, endPoint x: 486, endPoint y: 423, distance: 178.6
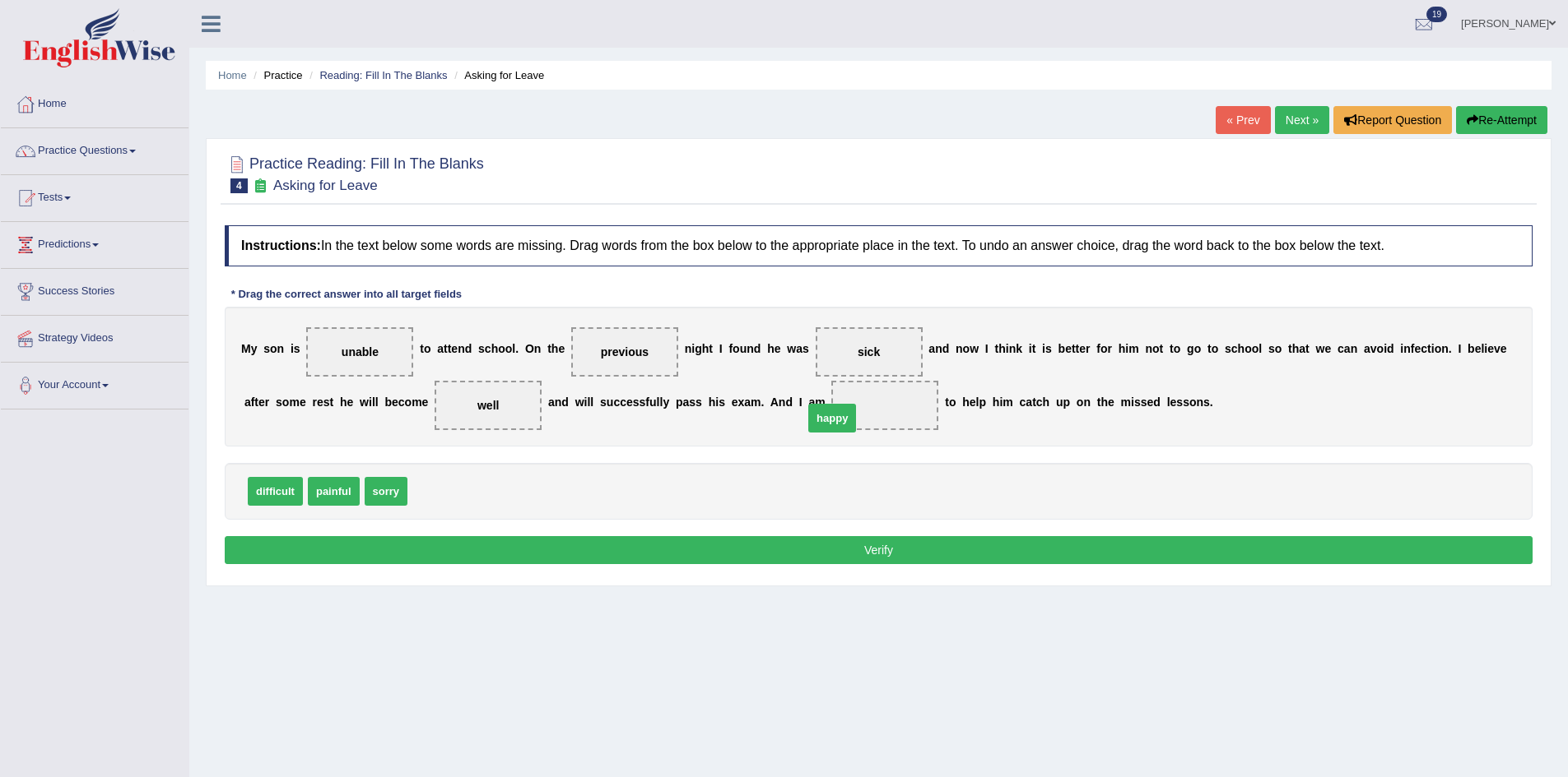
drag, startPoint x: 443, startPoint y: 500, endPoint x: 864, endPoint y: 420, distance: 428.5
click at [874, 556] on button "Verify" at bounding box center [878, 551] width 1308 height 28
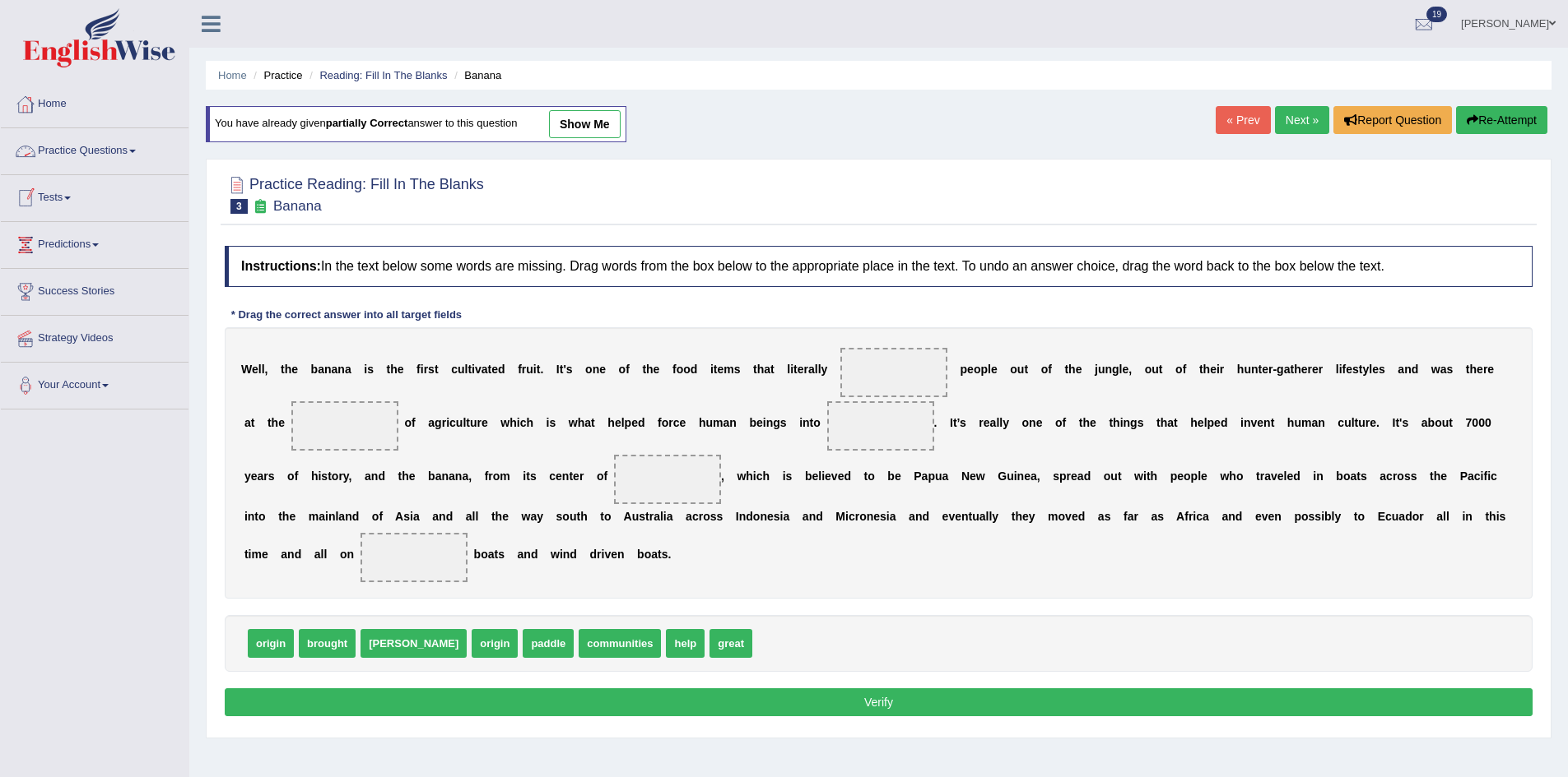
click at [92, 163] on link "Practice Questions" at bounding box center [94, 149] width 188 height 41
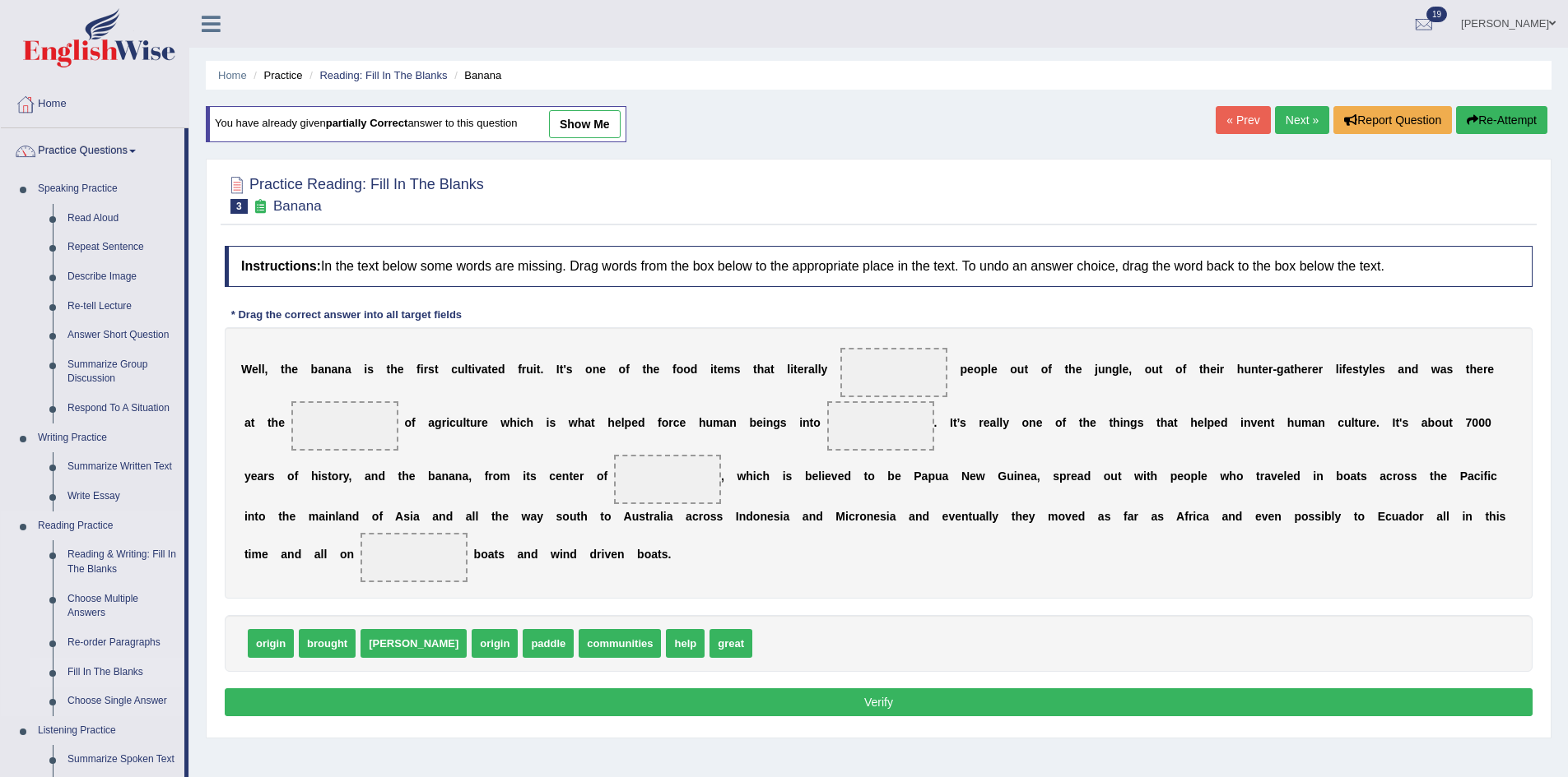
click at [119, 658] on link "Fill In The Blanks" at bounding box center [122, 673] width 124 height 30
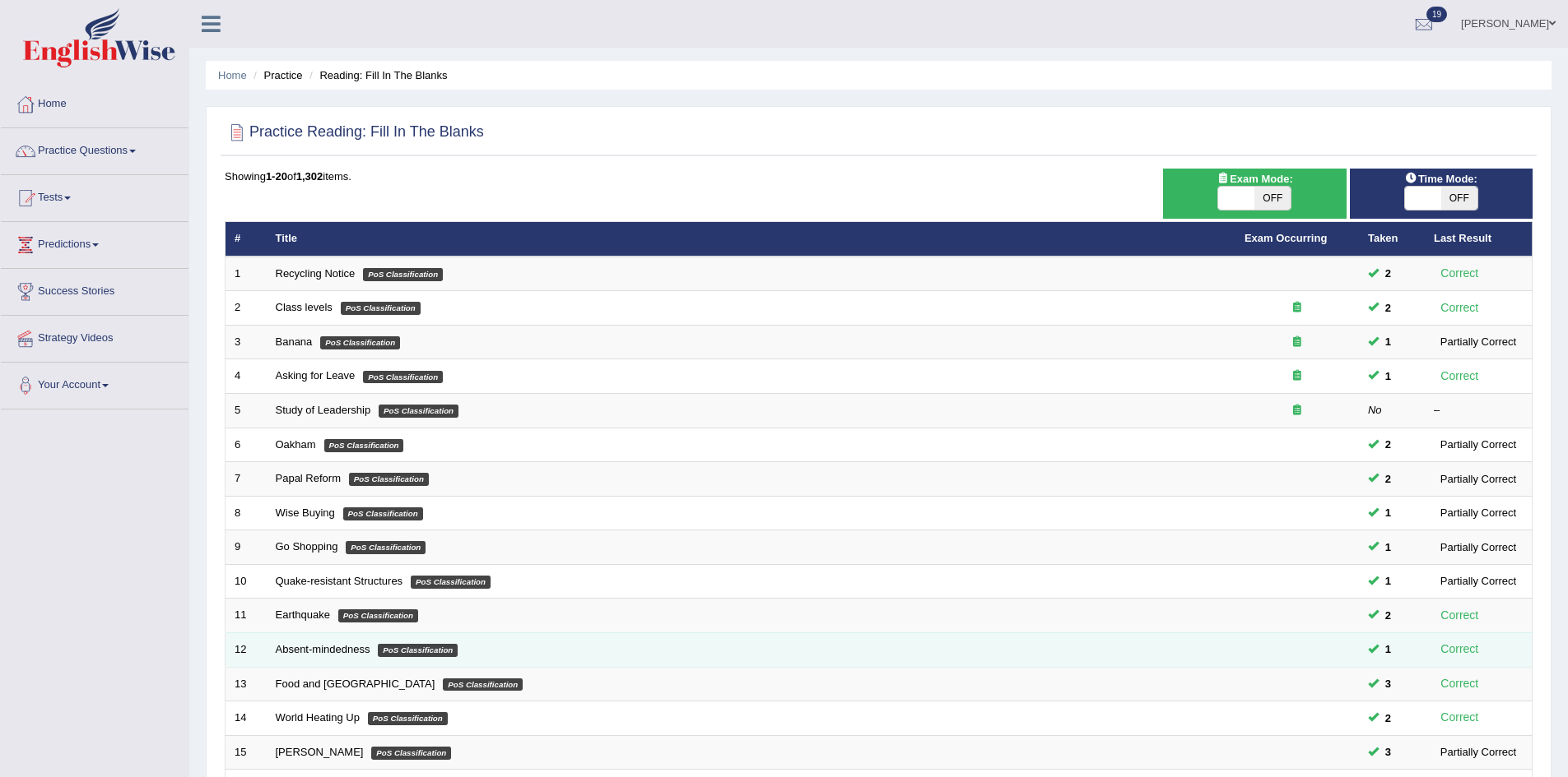
scroll to position [82, 0]
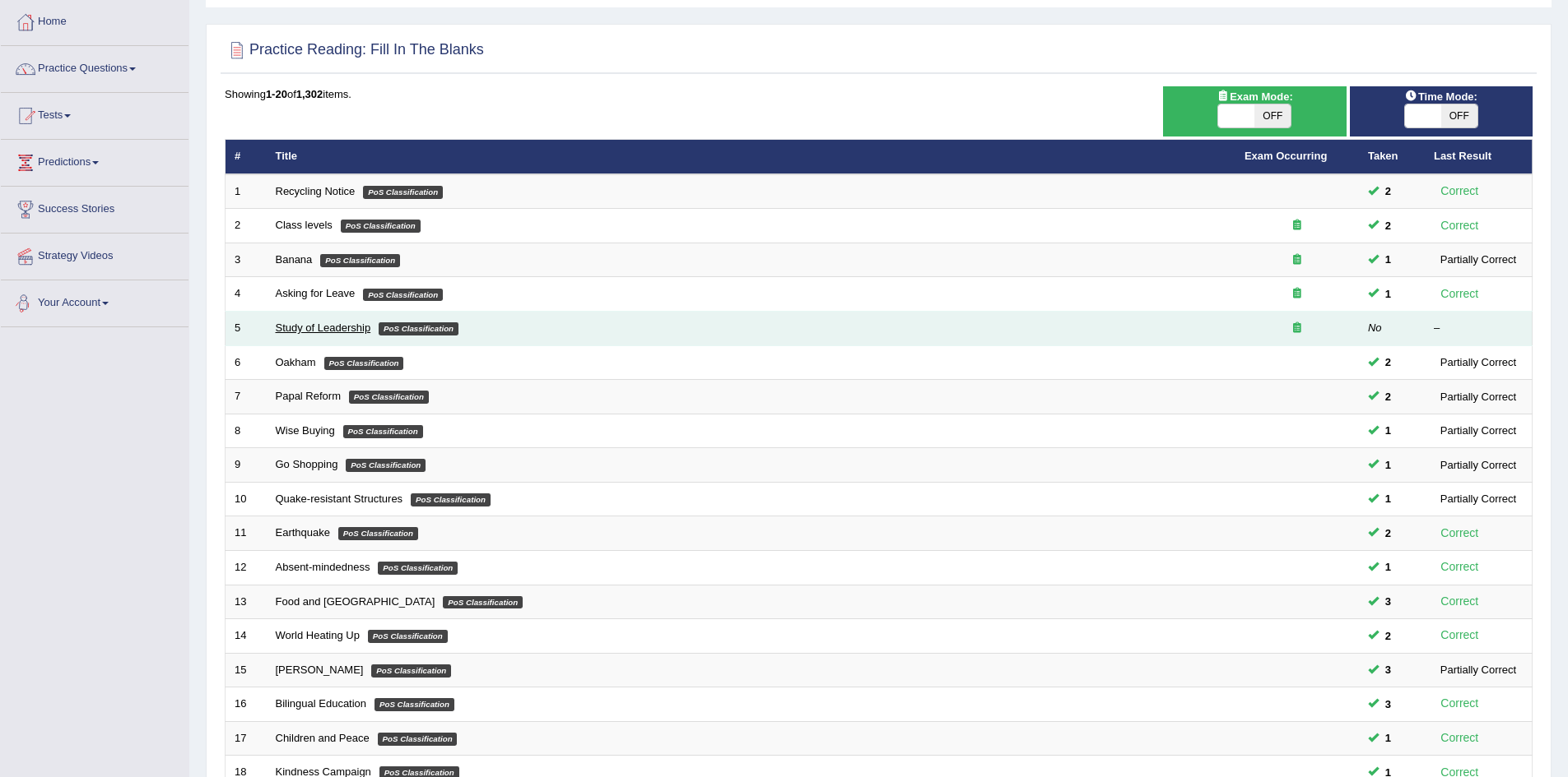
click at [276, 329] on link "Study of Leadership" at bounding box center [324, 327] width 95 height 12
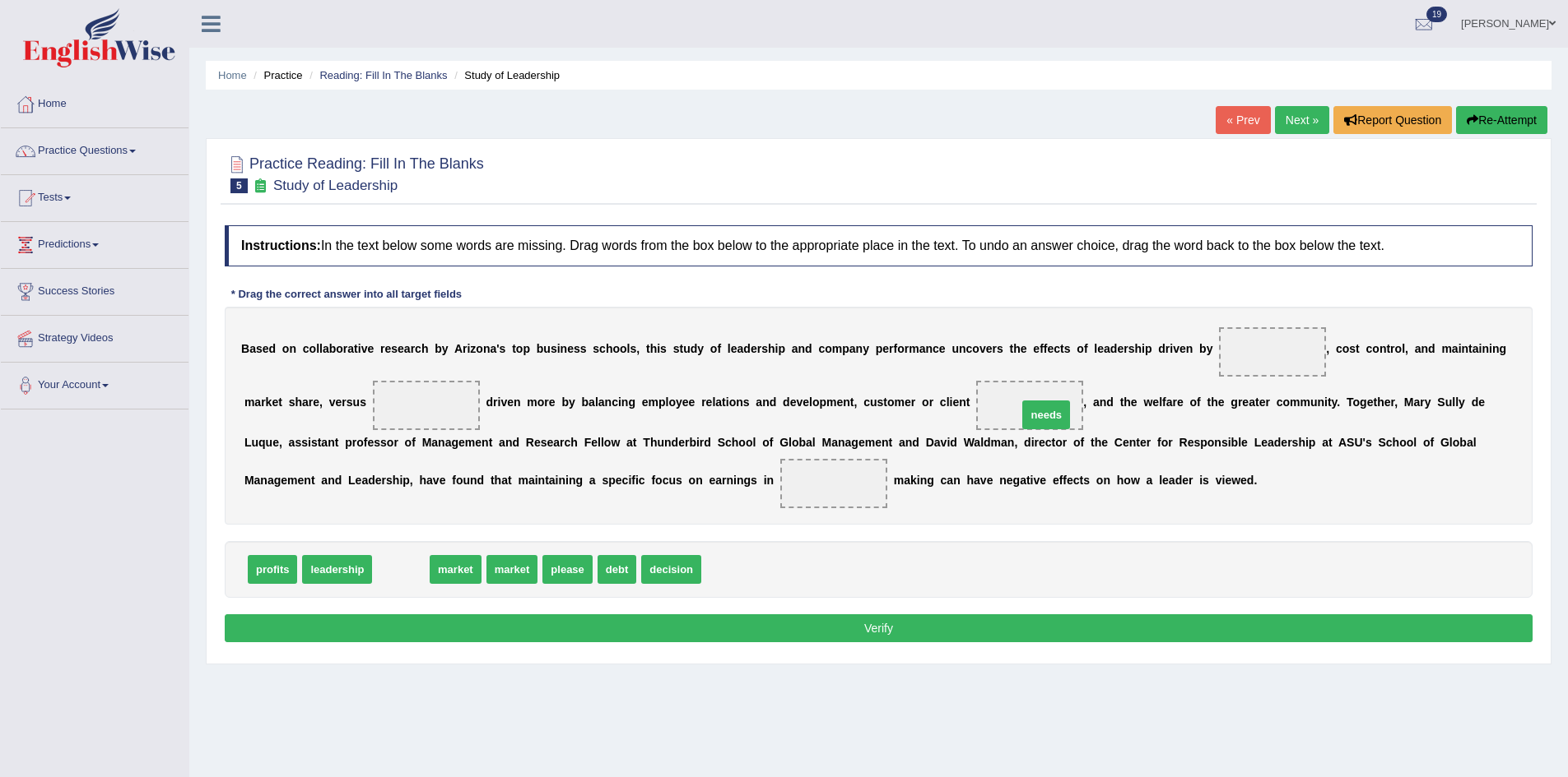
drag, startPoint x: 407, startPoint y: 570, endPoint x: 1050, endPoint y: 414, distance: 661.7
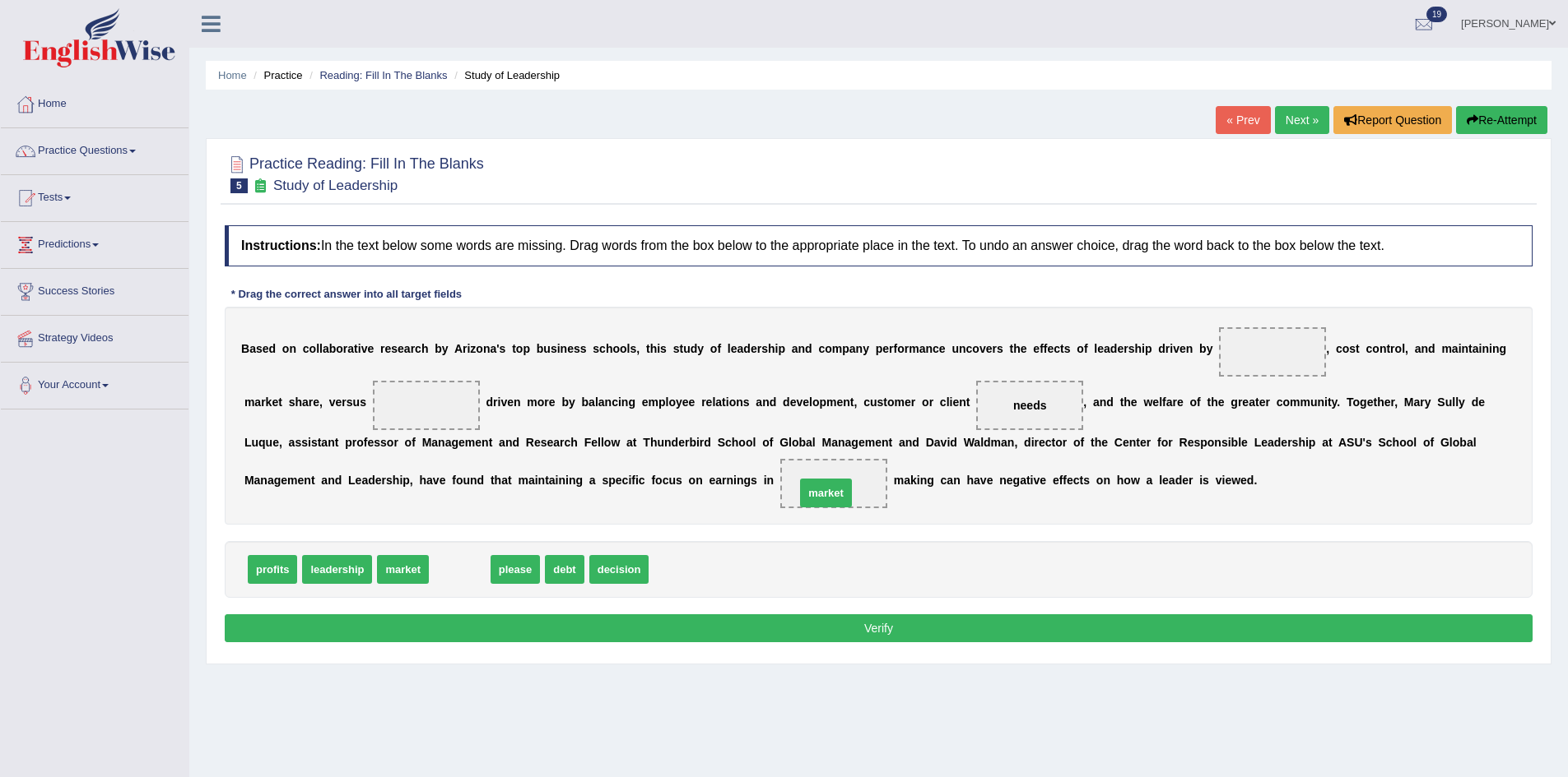
drag, startPoint x: 452, startPoint y: 568, endPoint x: 820, endPoint y: 481, distance: 378.1
click at [830, 480] on span "market" at bounding box center [834, 483] width 37 height 13
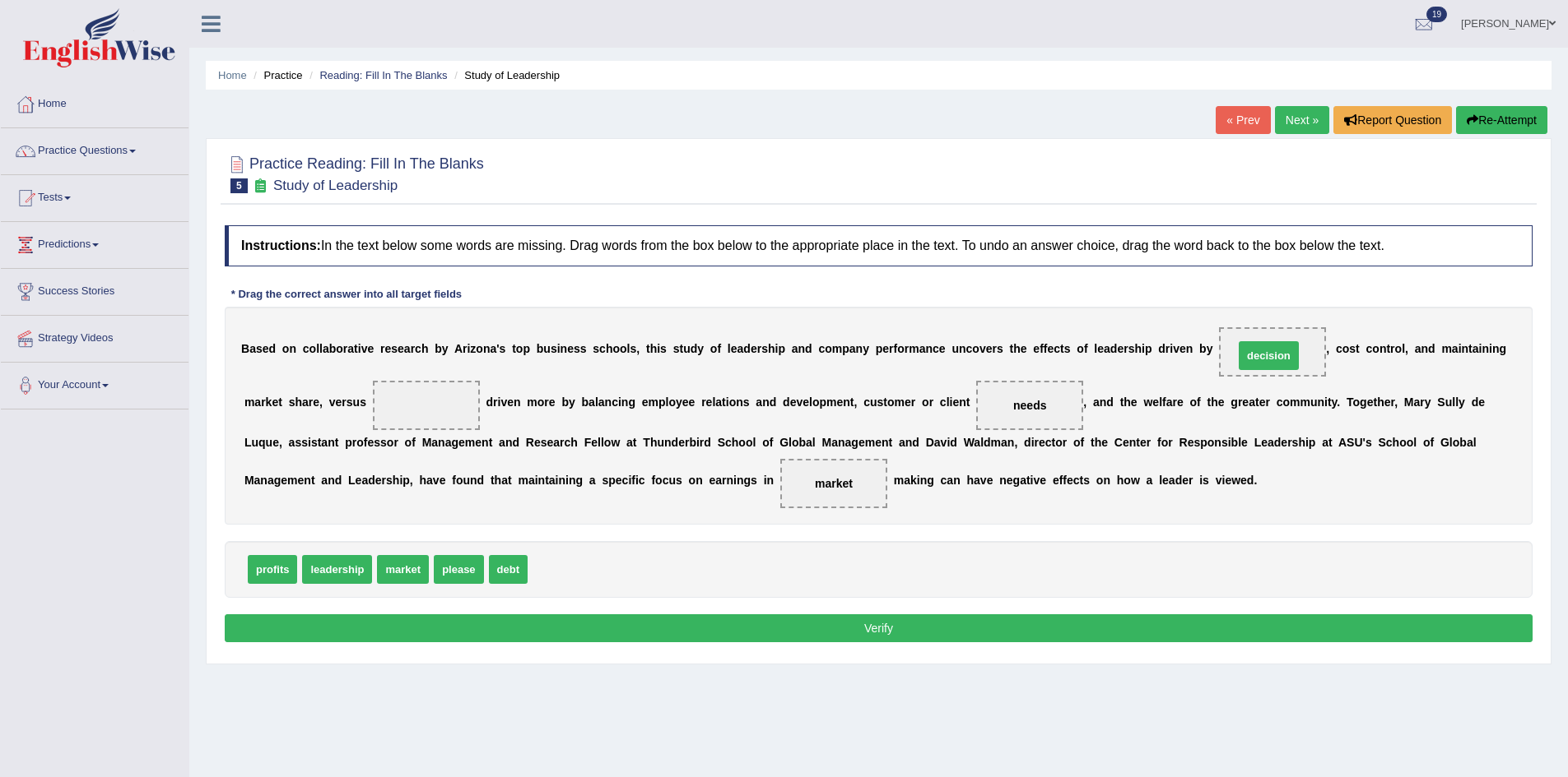
drag, startPoint x: 550, startPoint y: 568, endPoint x: 1256, endPoint y: 353, distance: 738.0
drag, startPoint x: 264, startPoint y: 573, endPoint x: 392, endPoint y: 410, distance: 207.3
drag, startPoint x: 426, startPoint y: 401, endPoint x: 529, endPoint y: 578, distance: 204.8
drag, startPoint x: 363, startPoint y: 571, endPoint x: 405, endPoint y: 416, distance: 160.6
drag, startPoint x: 419, startPoint y: 410, endPoint x: 370, endPoint y: 550, distance: 148.3
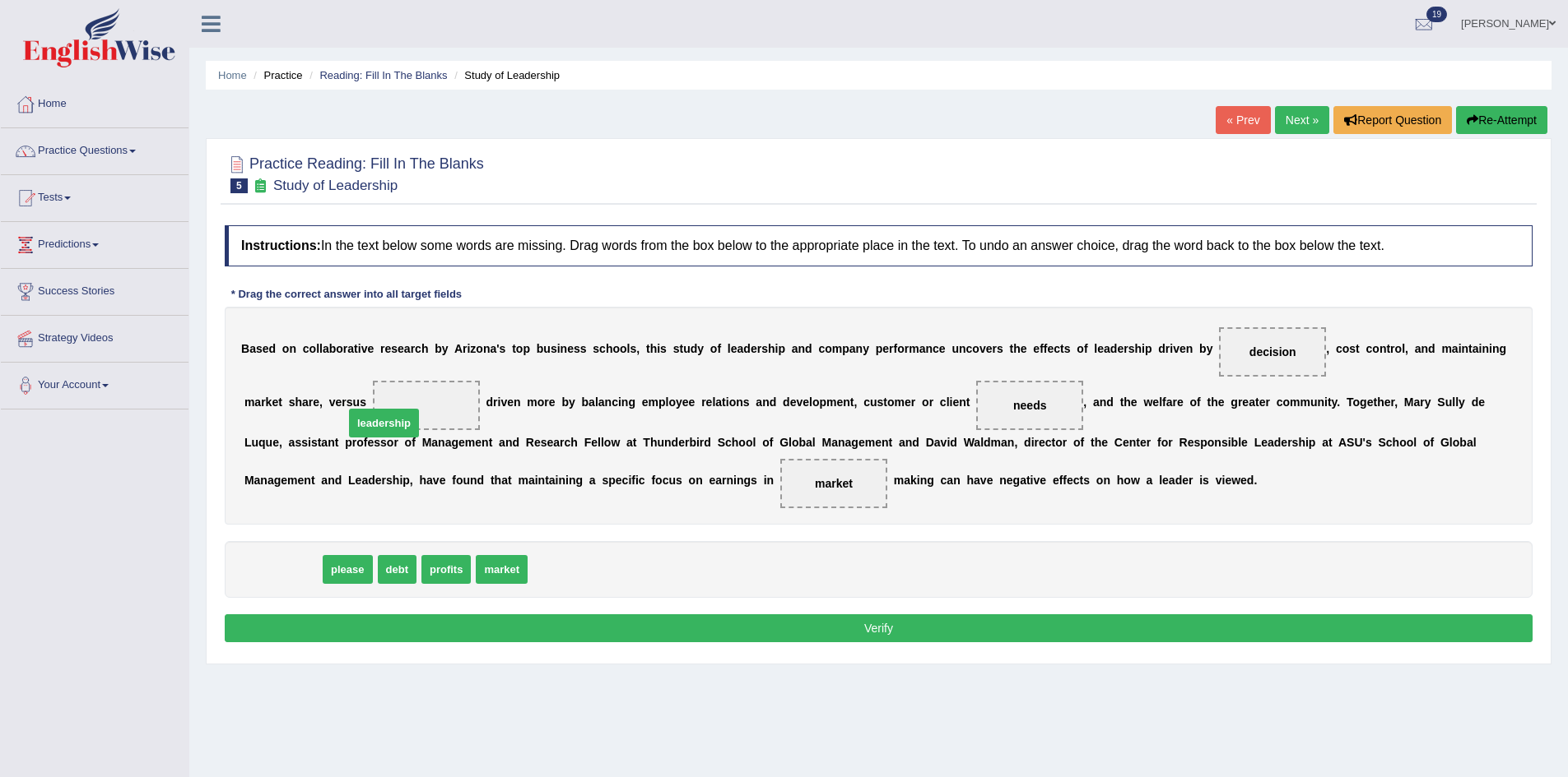
drag, startPoint x: 283, startPoint y: 578, endPoint x: 413, endPoint y: 423, distance: 202.3
click at [612, 629] on button "Verify" at bounding box center [878, 628] width 1308 height 28
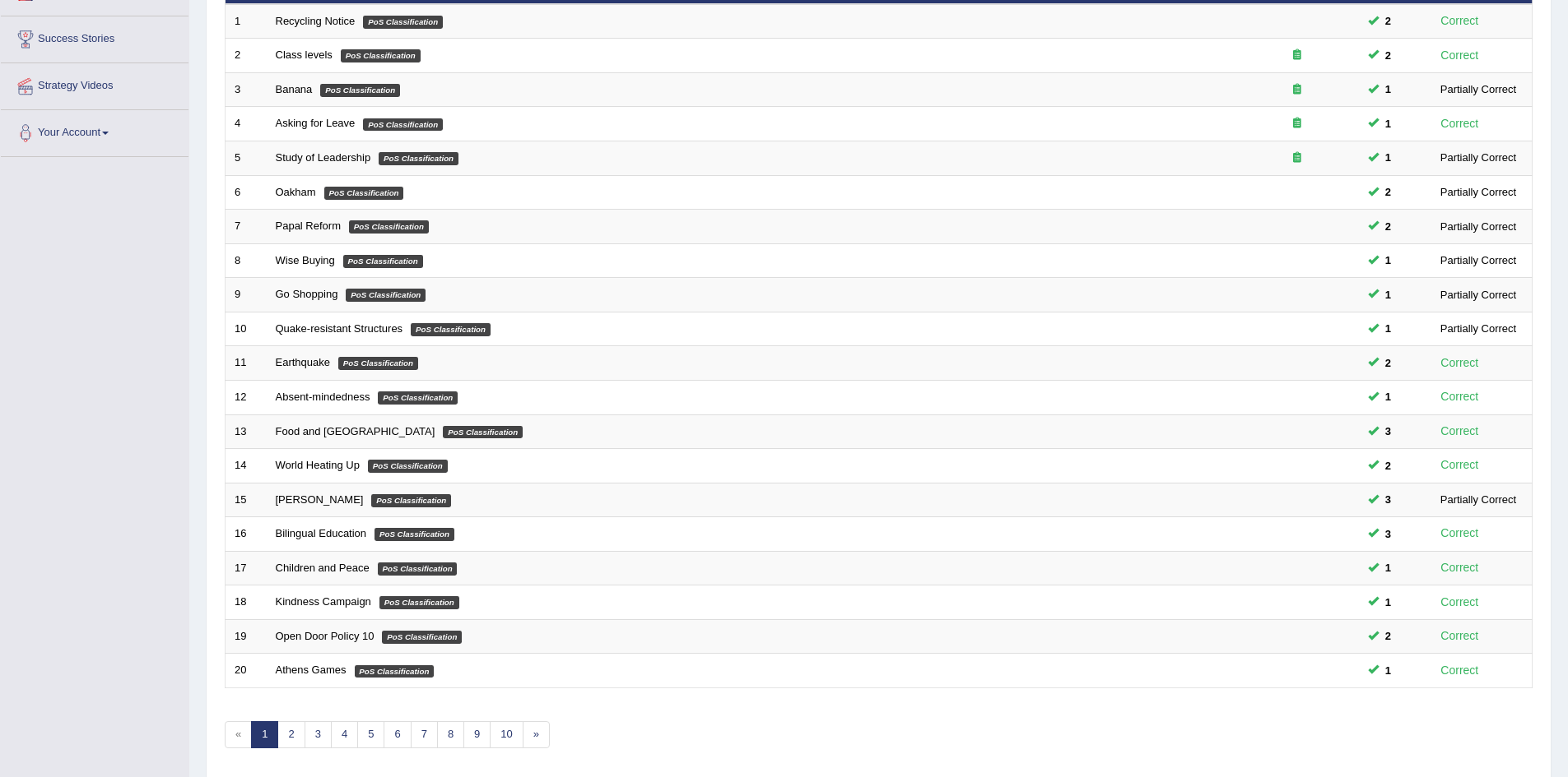
scroll to position [311, 0]
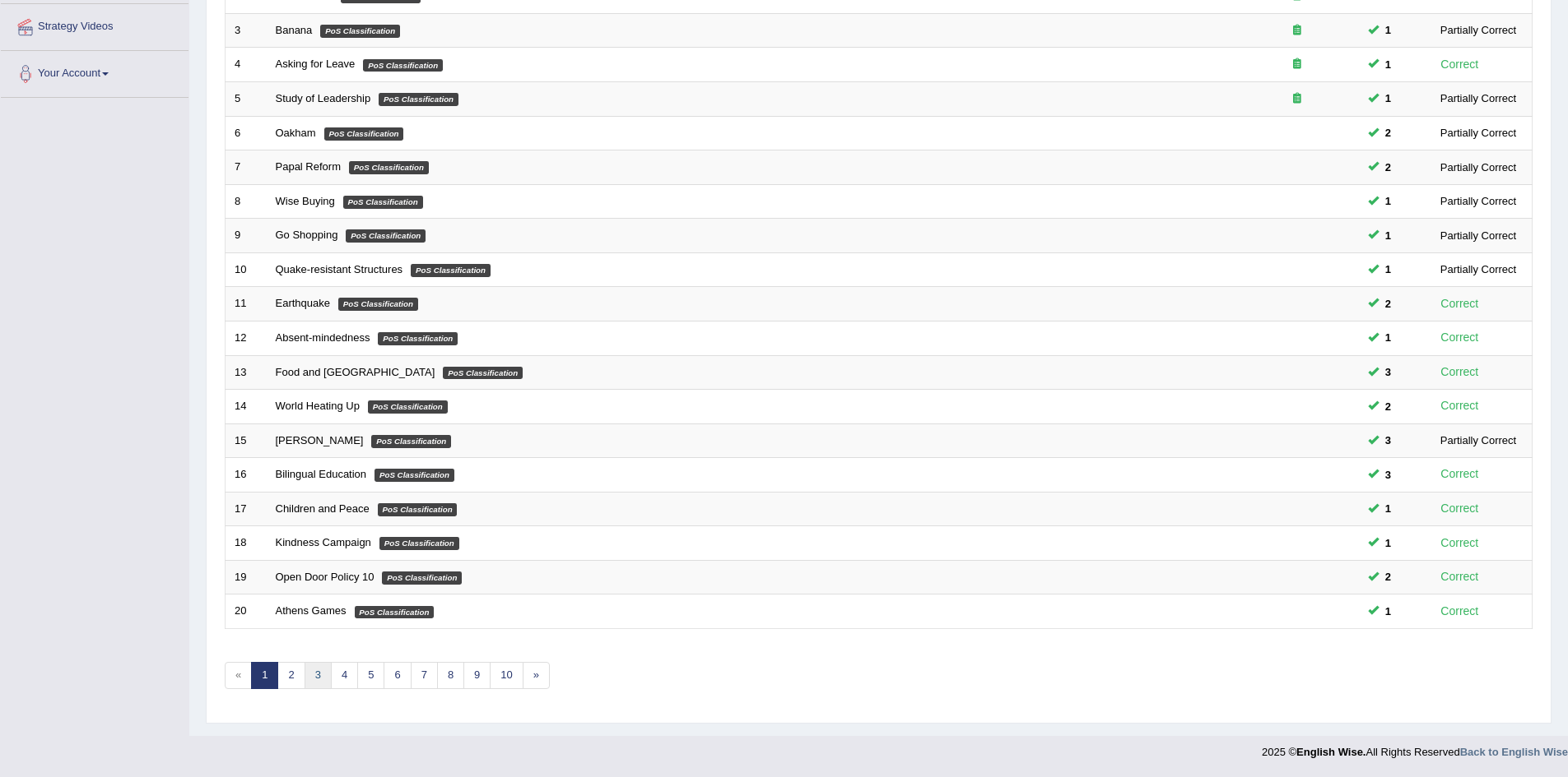
click at [318, 673] on link "3" at bounding box center [317, 675] width 27 height 27
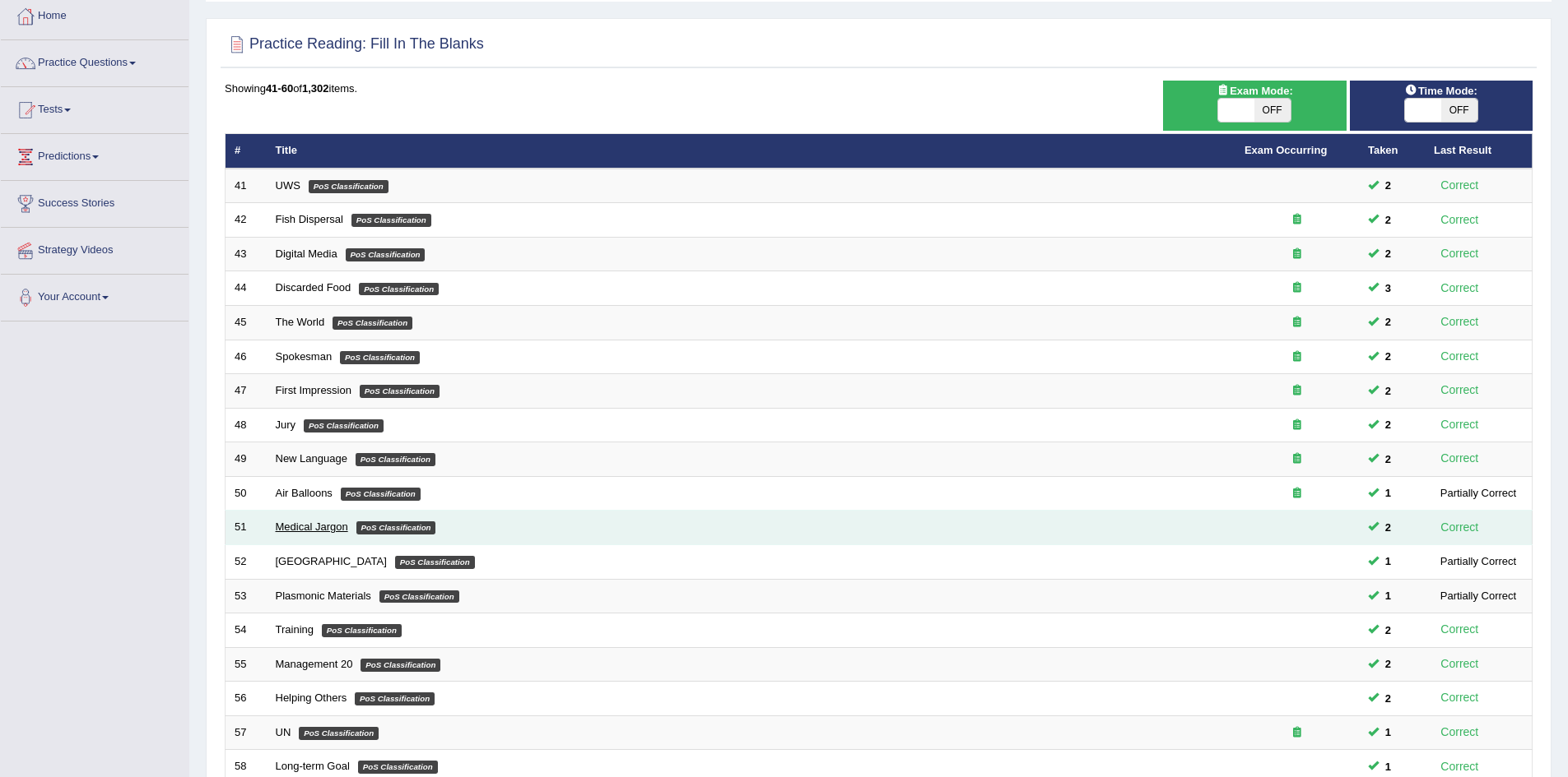
scroll to position [311, 0]
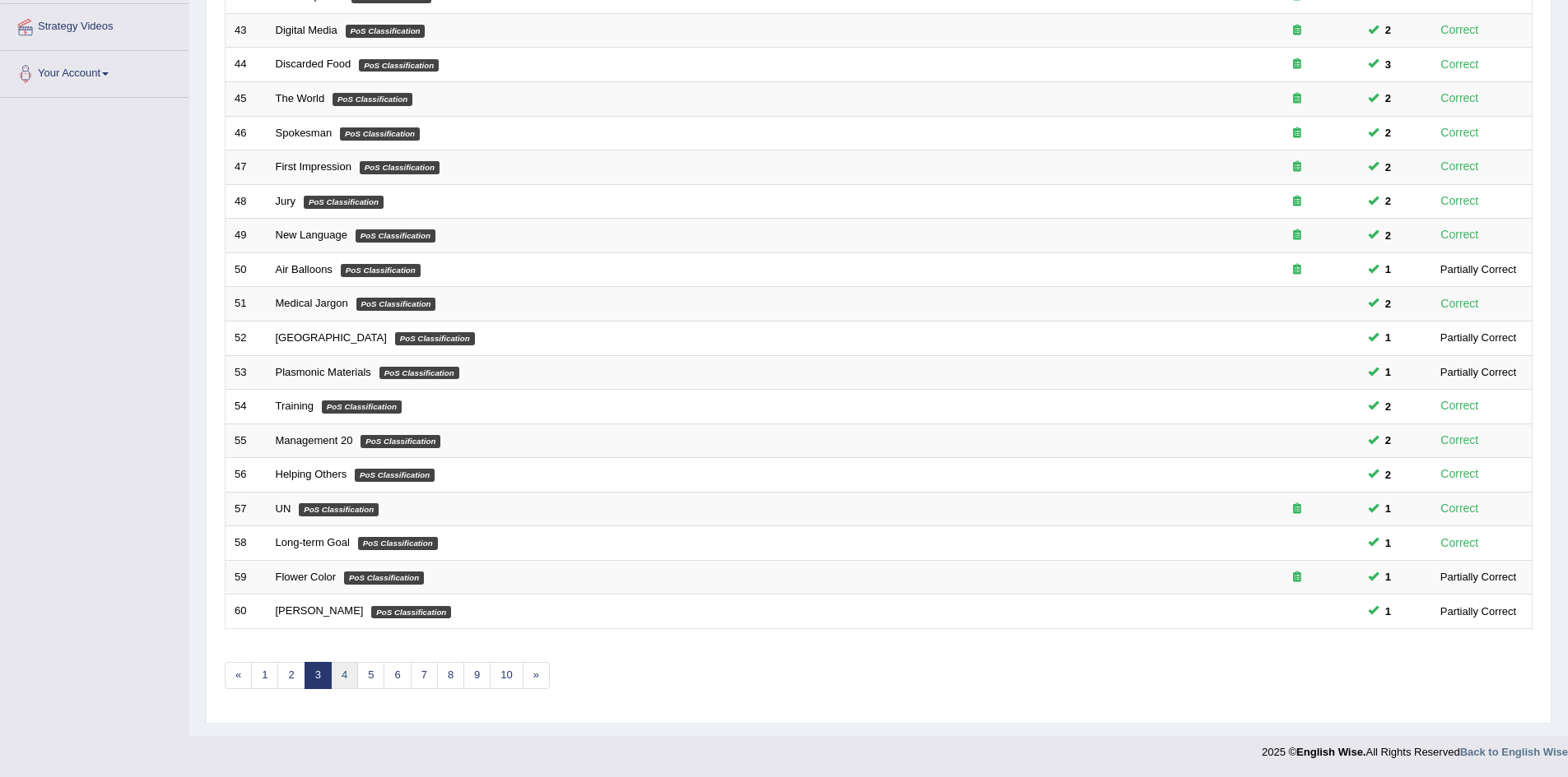
click at [348, 679] on link "4" at bounding box center [344, 675] width 27 height 27
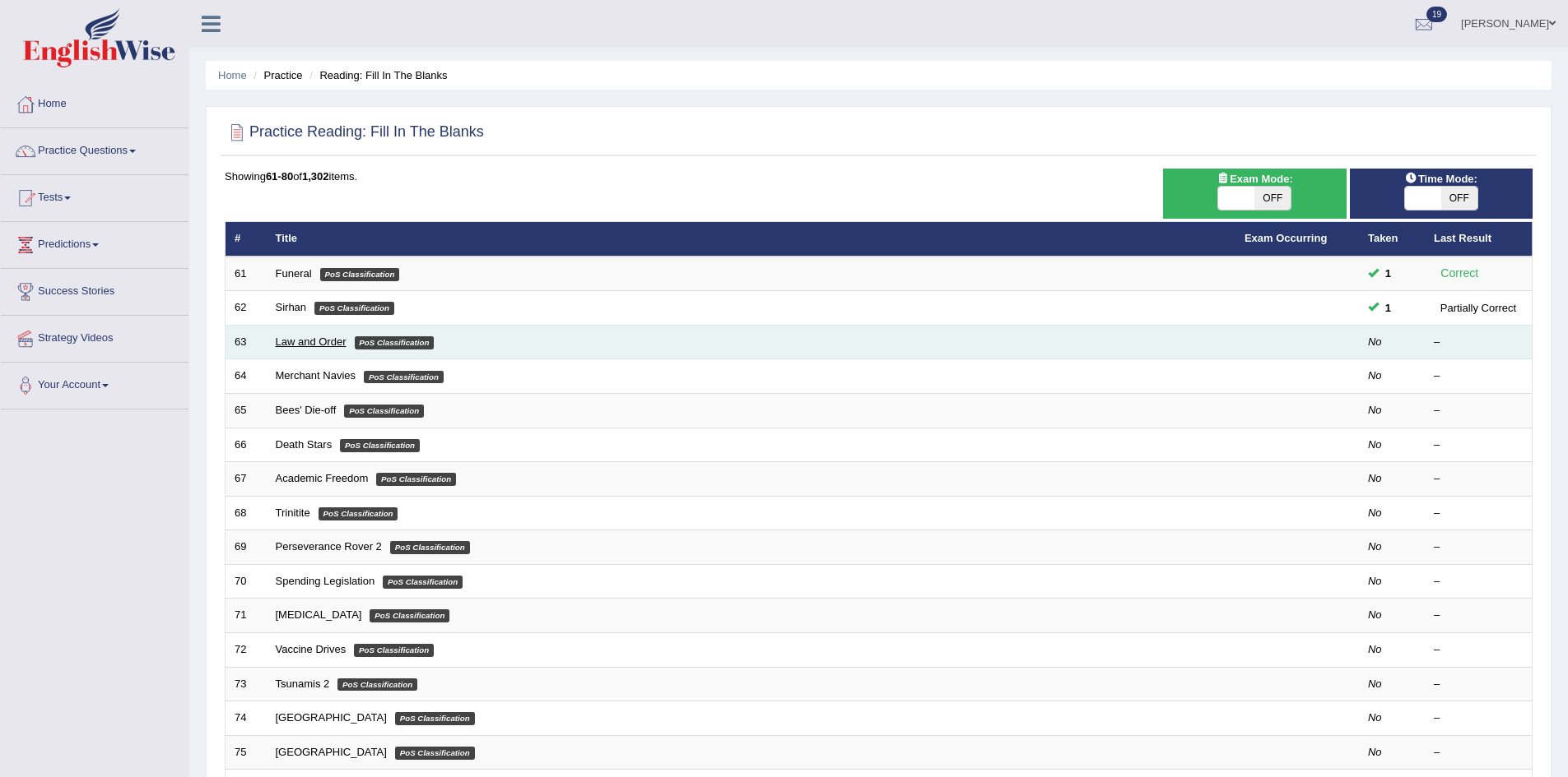
click at [288, 336] on td "Law and Order PoS Classification" at bounding box center [750, 341] width 968 height 35
click at [288, 336] on link "Law and Order" at bounding box center [312, 341] width 71 height 12
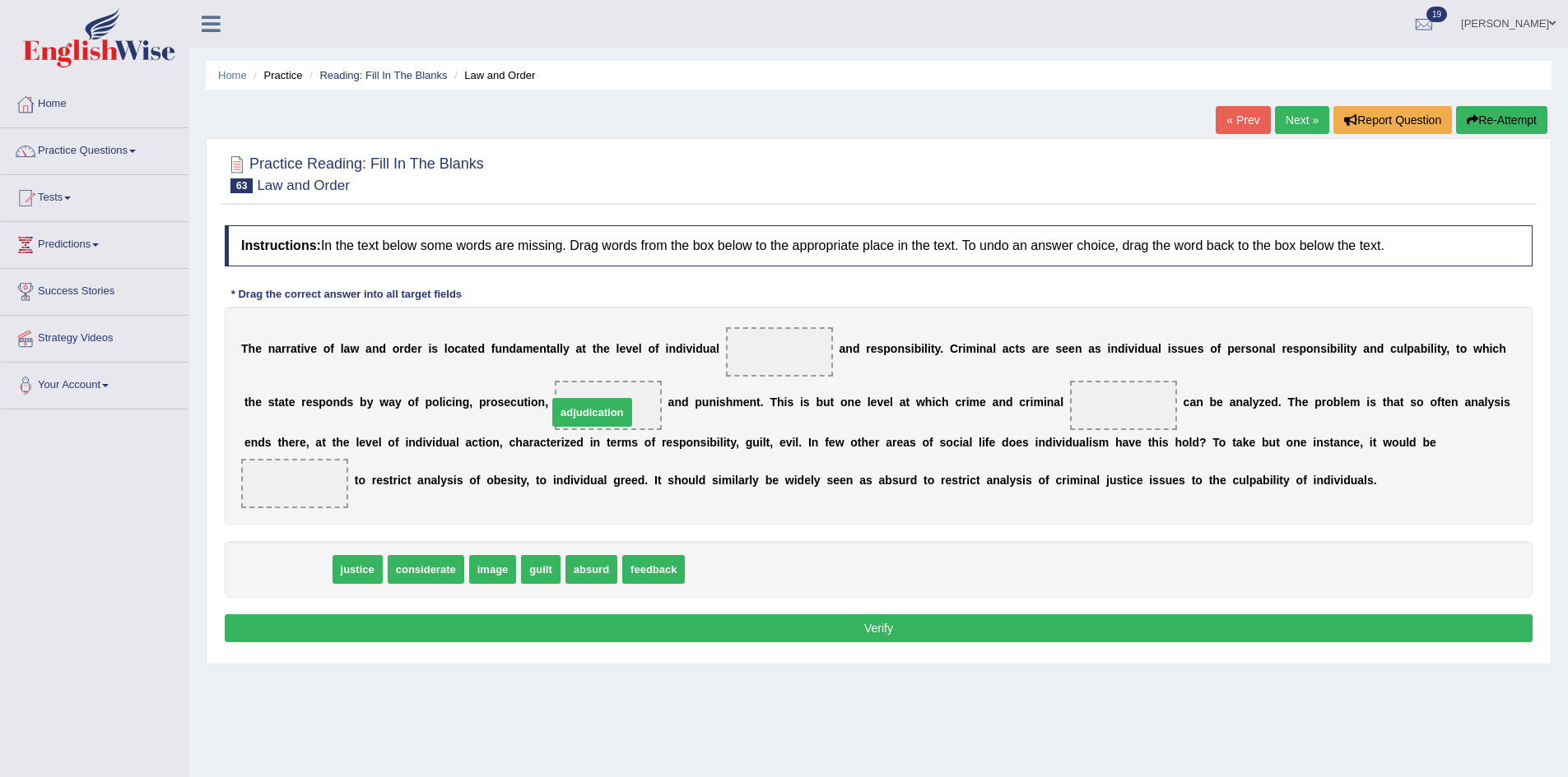
drag, startPoint x: 298, startPoint y: 575, endPoint x: 603, endPoint y: 418, distance: 343.0
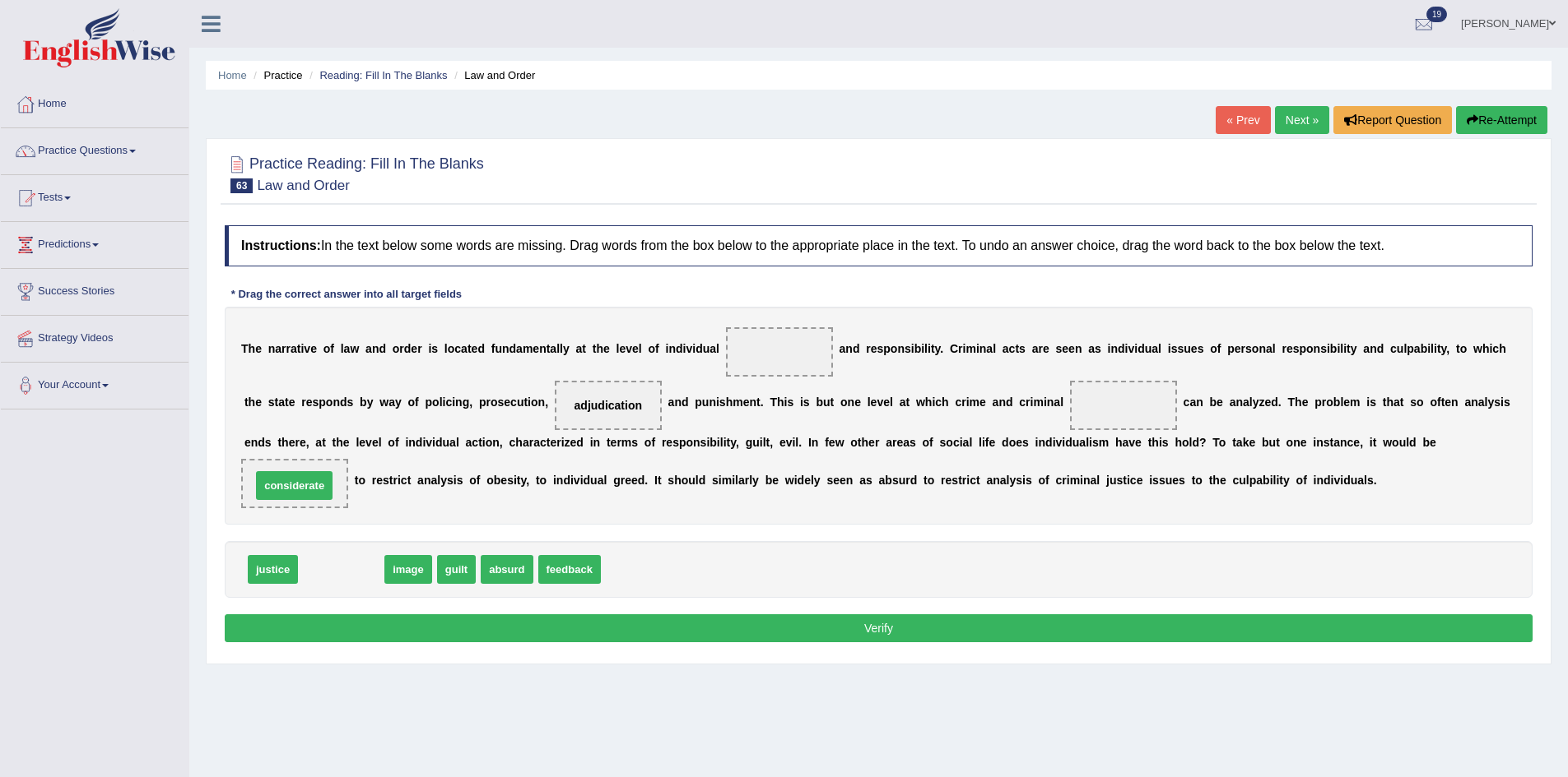
drag, startPoint x: 339, startPoint y: 570, endPoint x: 292, endPoint y: 487, distance: 95.4
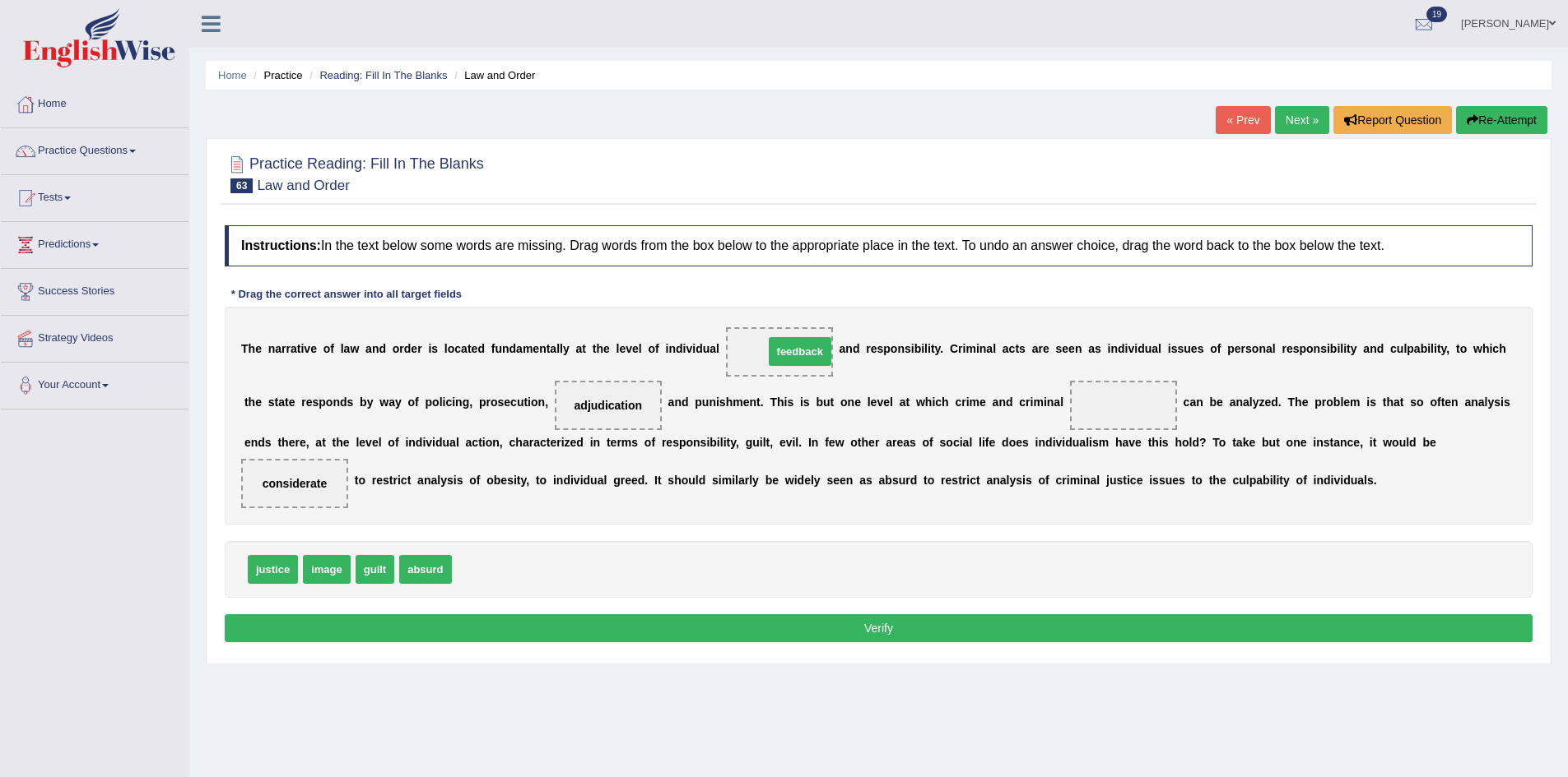
drag, startPoint x: 460, startPoint y: 570, endPoint x: 772, endPoint y: 352, distance: 380.6
drag, startPoint x: 274, startPoint y: 574, endPoint x: 1149, endPoint y: 413, distance: 889.7
click at [1056, 639] on button "Verify" at bounding box center [878, 628] width 1308 height 28
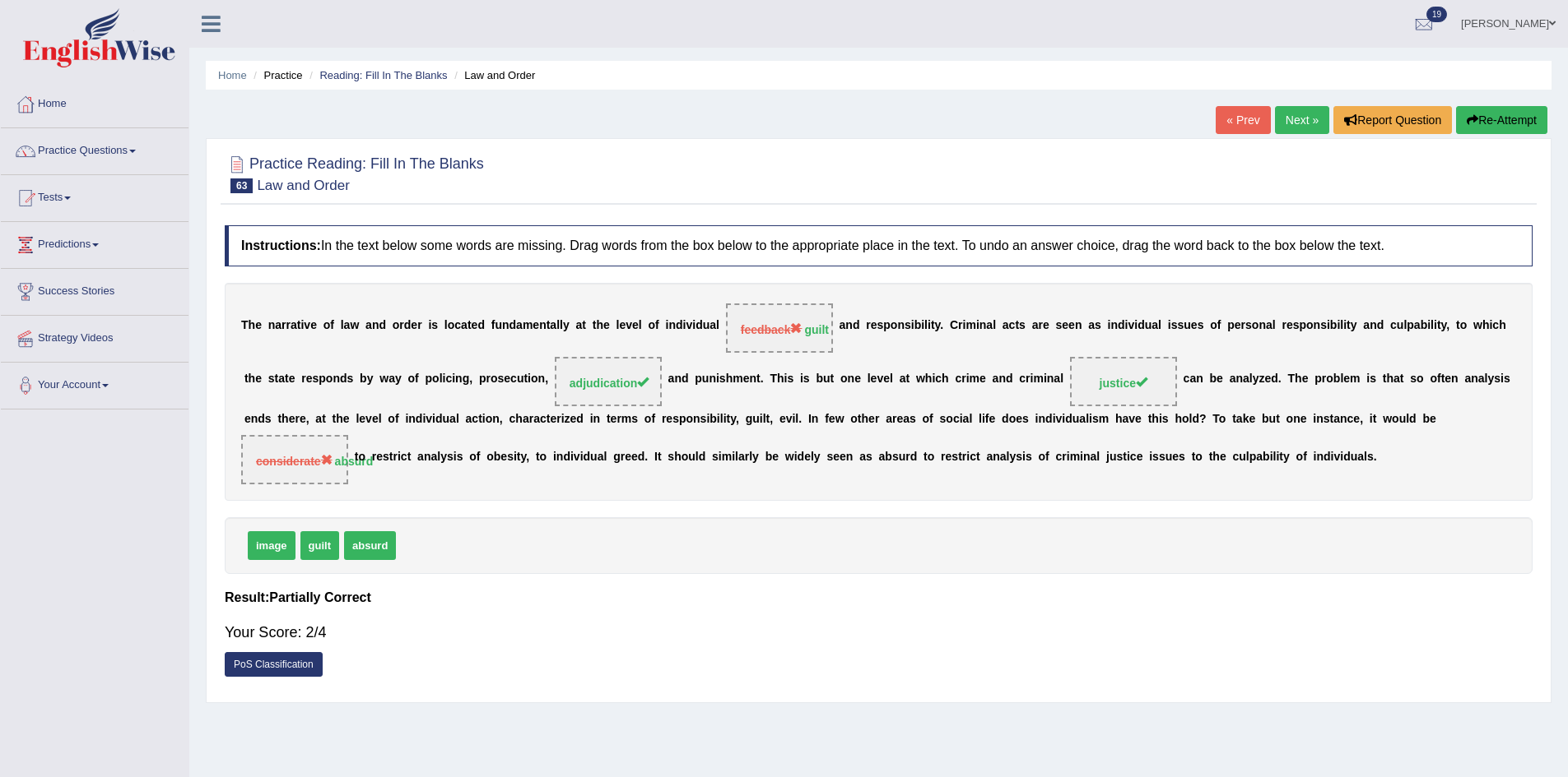
click at [1501, 118] on button "Re-Attempt" at bounding box center [1502, 120] width 92 height 28
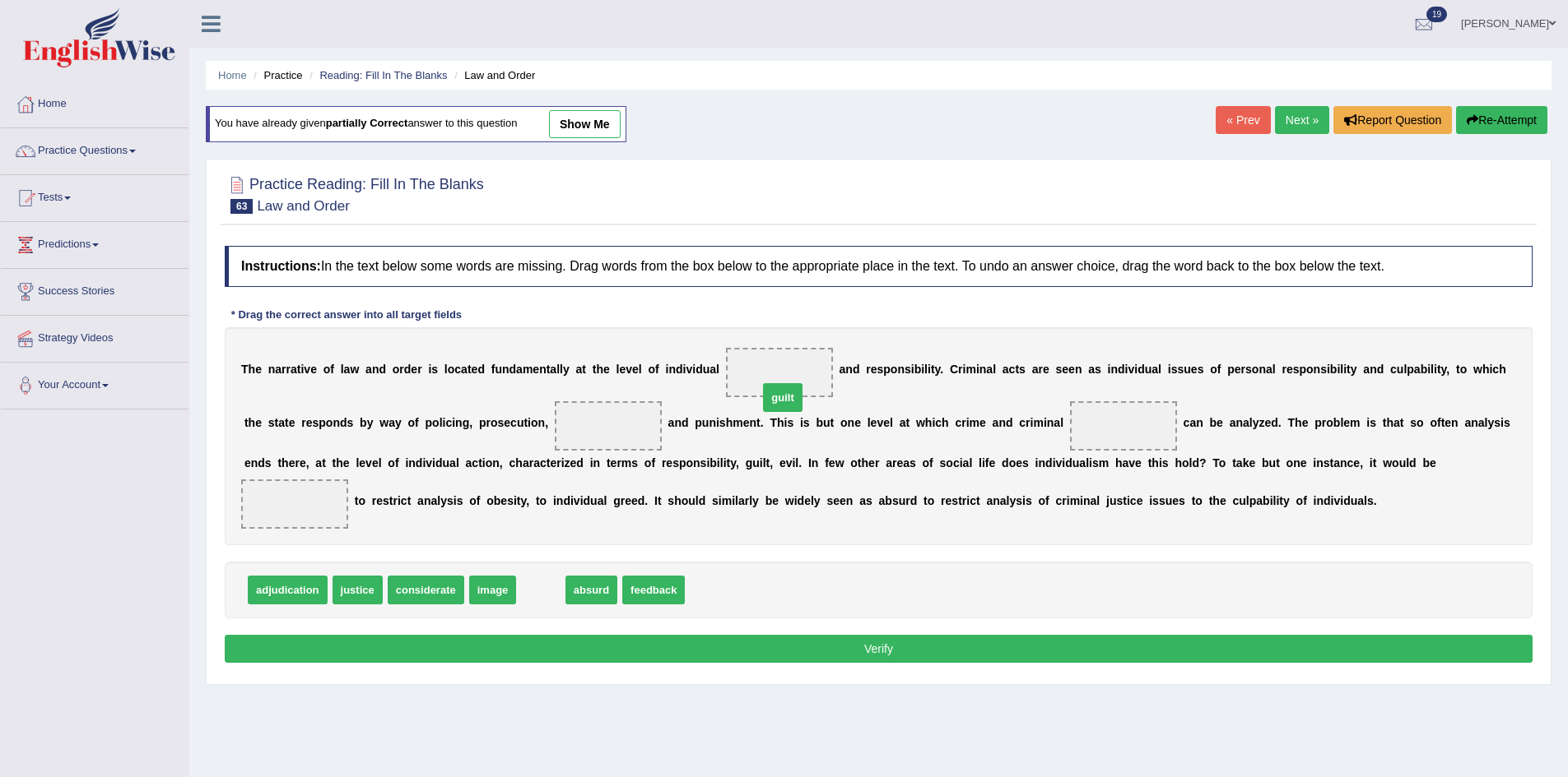
drag, startPoint x: 537, startPoint y: 584, endPoint x: 786, endPoint y: 378, distance: 323.2
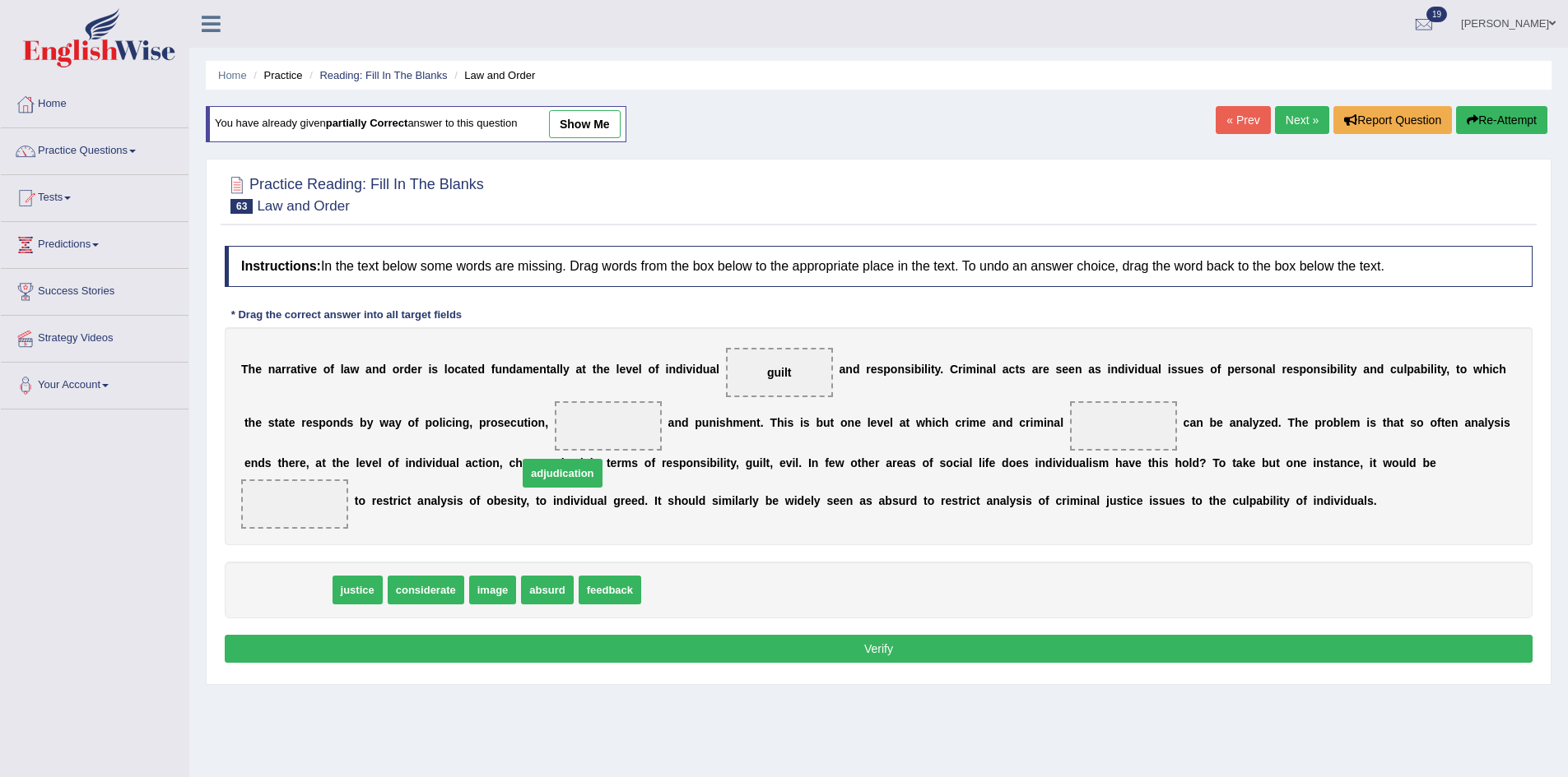
drag, startPoint x: 259, startPoint y: 596, endPoint x: 558, endPoint y: 442, distance: 336.3
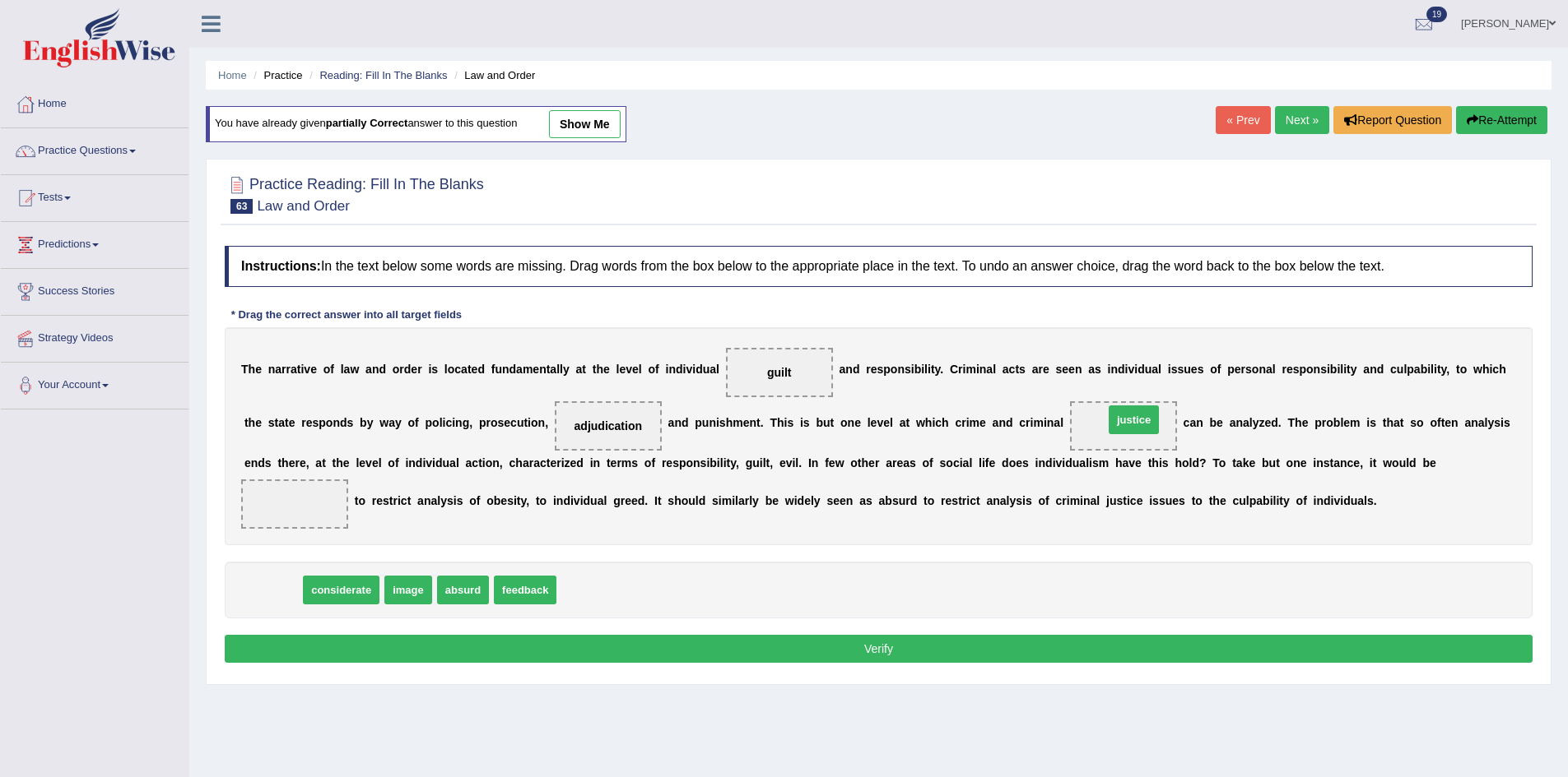
drag, startPoint x: 270, startPoint y: 591, endPoint x: 1132, endPoint y: 420, distance: 878.8
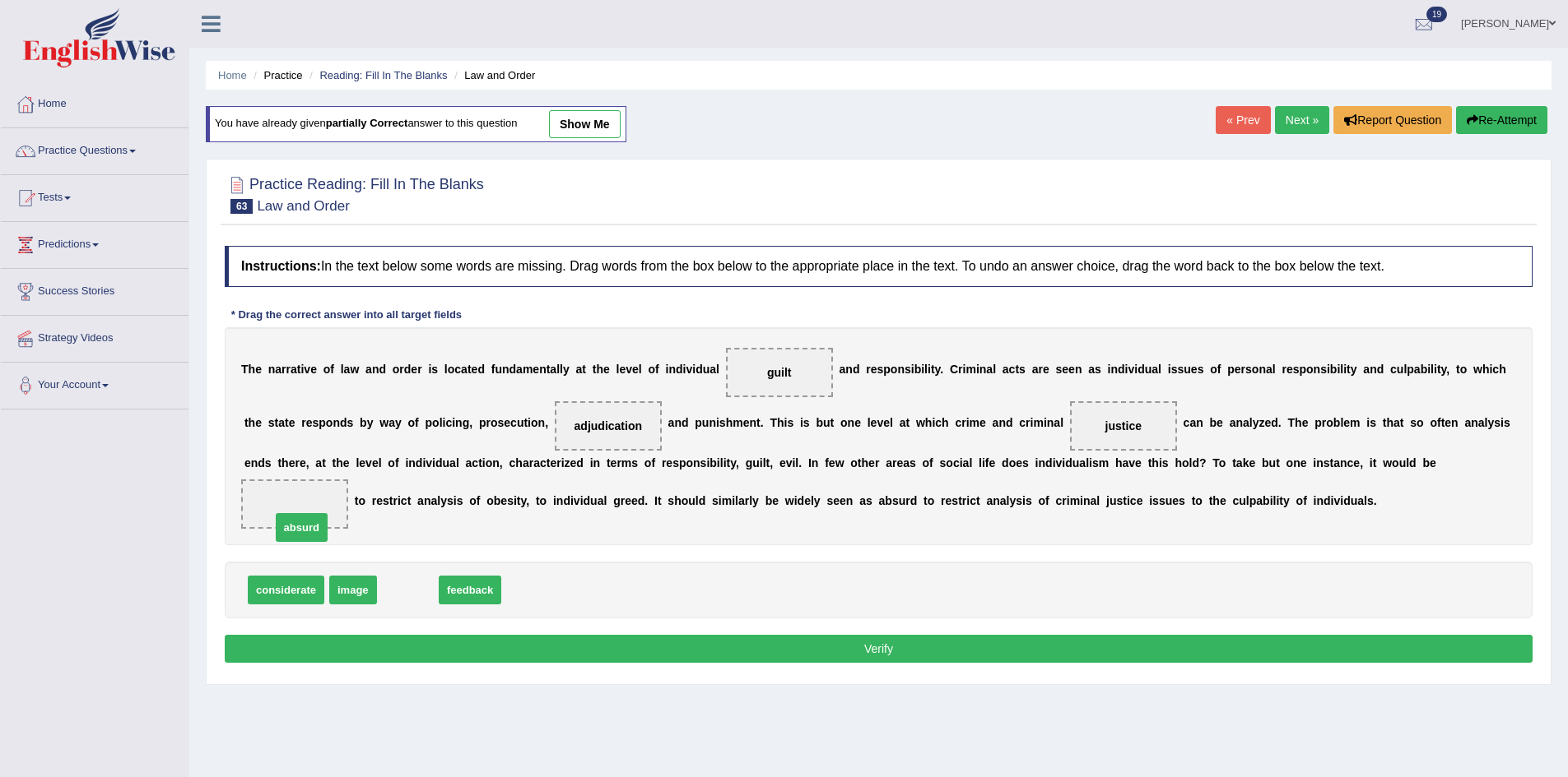
drag, startPoint x: 414, startPoint y: 594, endPoint x: 305, endPoint y: 525, distance: 129.0
click at [389, 653] on button "Verify" at bounding box center [878, 649] width 1308 height 28
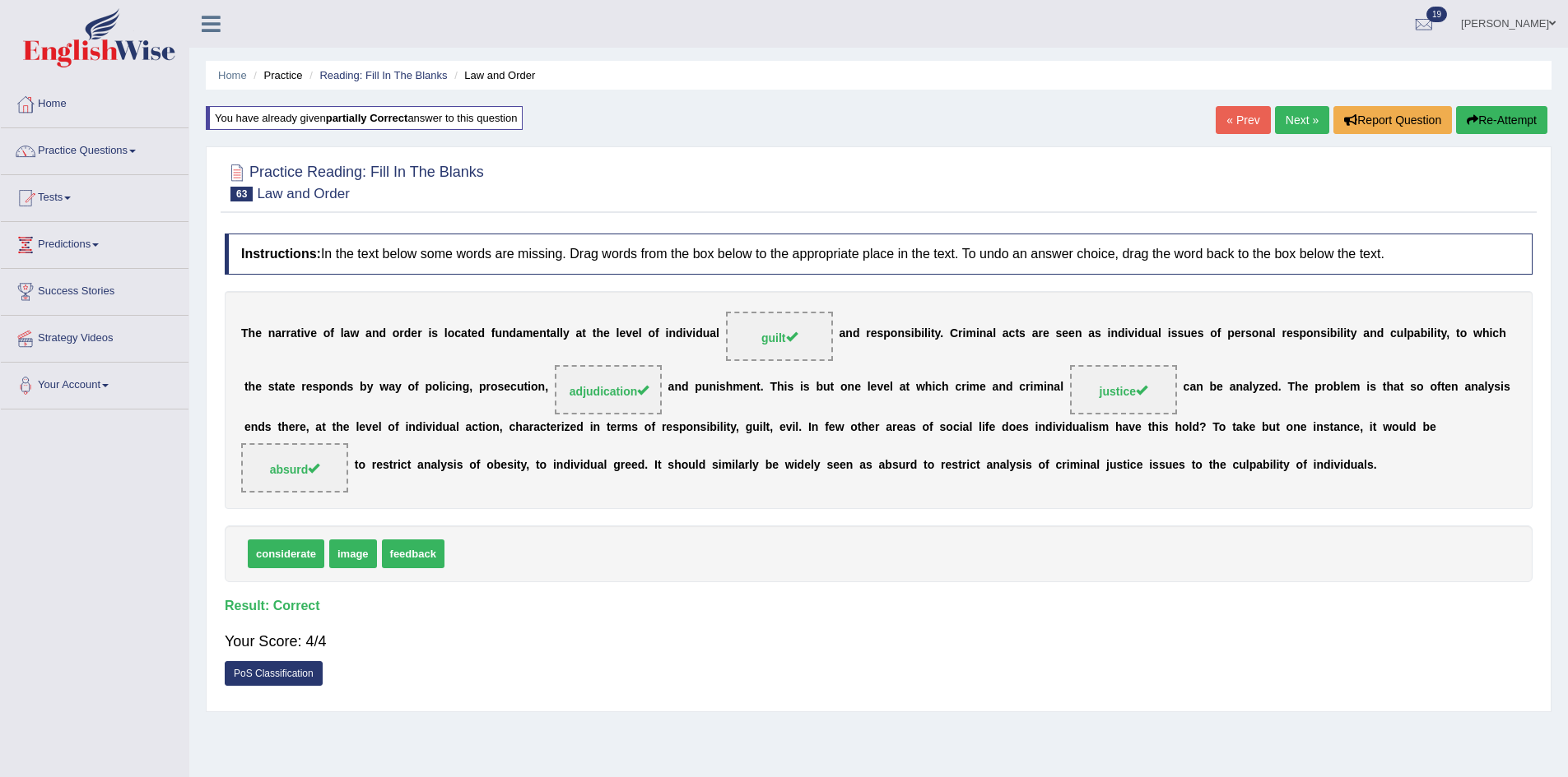
click at [1288, 120] on link "Next »" at bounding box center [1302, 120] width 54 height 28
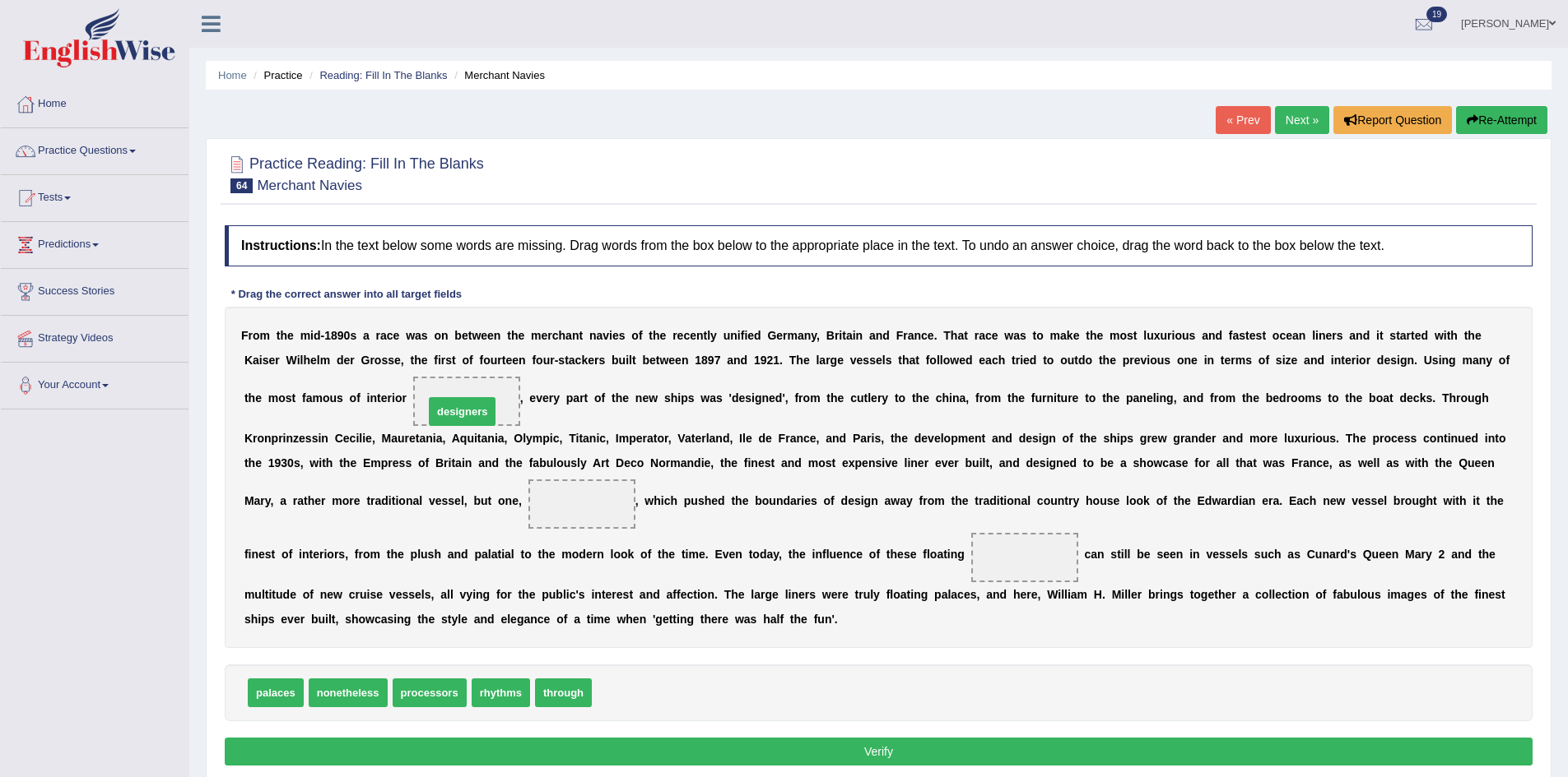
drag, startPoint x: 632, startPoint y: 684, endPoint x: 465, endPoint y: 381, distance: 346.0
drag, startPoint x: 437, startPoint y: 695, endPoint x: 608, endPoint y: 520, distance: 244.7
drag, startPoint x: 588, startPoint y: 502, endPoint x: 591, endPoint y: 667, distance: 165.0
drag, startPoint x: 284, startPoint y: 699, endPoint x: 604, endPoint y: 503, distance: 375.3
drag, startPoint x: 582, startPoint y: 505, endPoint x: 568, endPoint y: 696, distance: 191.5
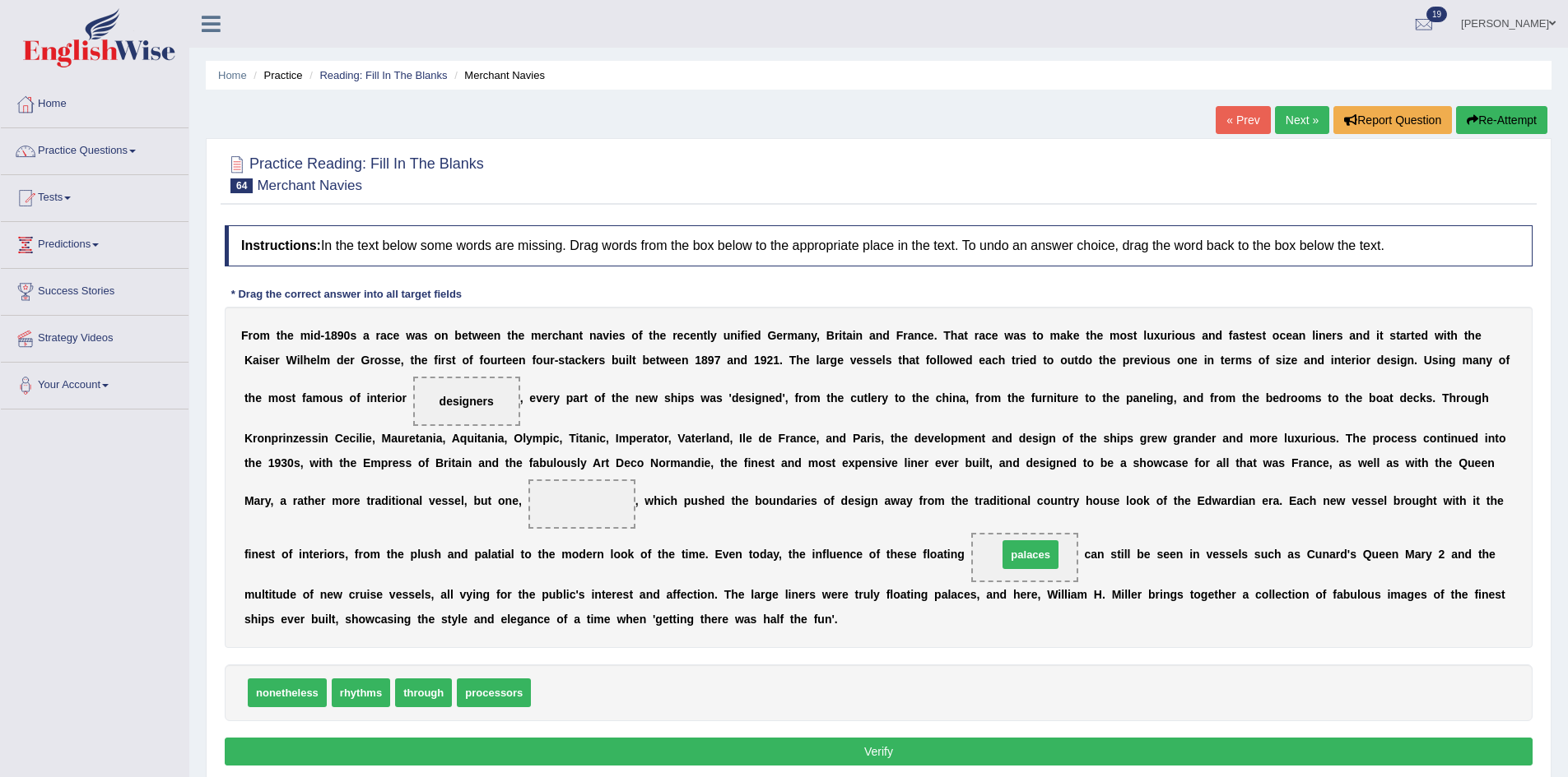
drag, startPoint x: 552, startPoint y: 698, endPoint x: 1019, endPoint y: 559, distance: 487.2
drag, startPoint x: 480, startPoint y: 691, endPoint x: 568, endPoint y: 520, distance: 192.3
click at [575, 748] on button "Verify" at bounding box center [878, 752] width 1308 height 28
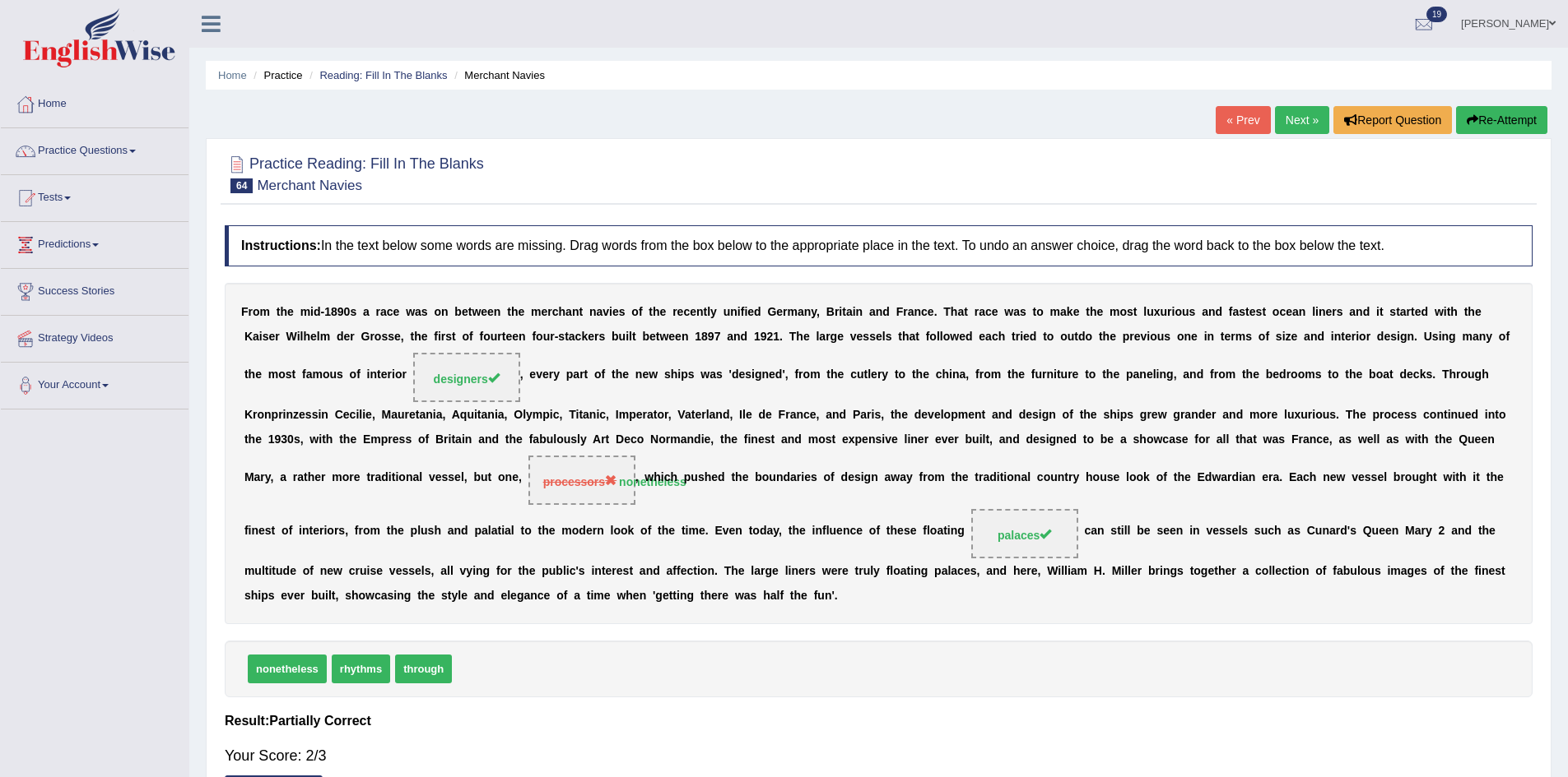
click at [1306, 119] on link "Next »" at bounding box center [1302, 120] width 54 height 28
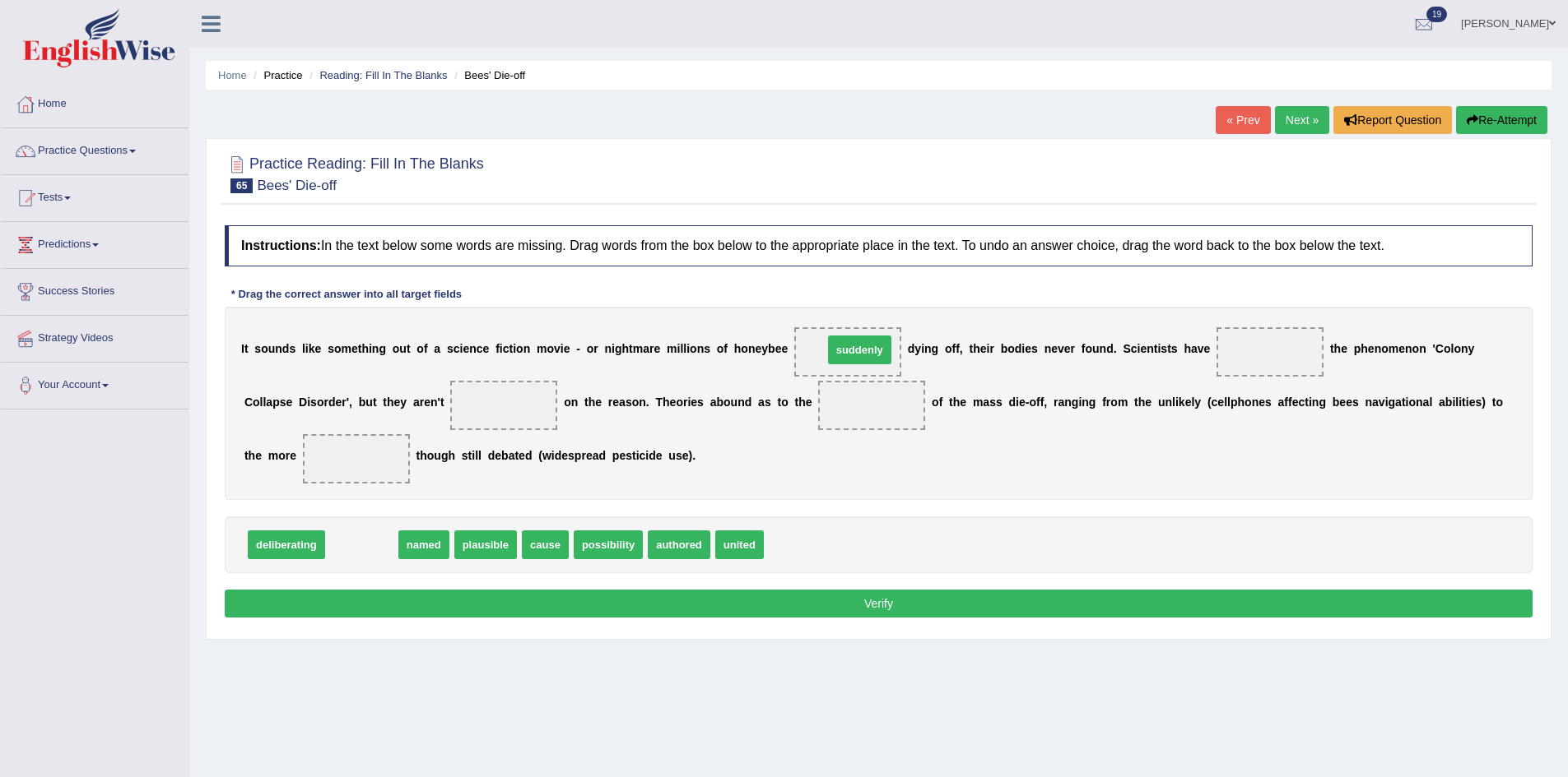
drag, startPoint x: 359, startPoint y: 545, endPoint x: 858, endPoint y: 351, distance: 535.4
drag, startPoint x: 354, startPoint y: 543, endPoint x: 1278, endPoint y: 353, distance: 943.3
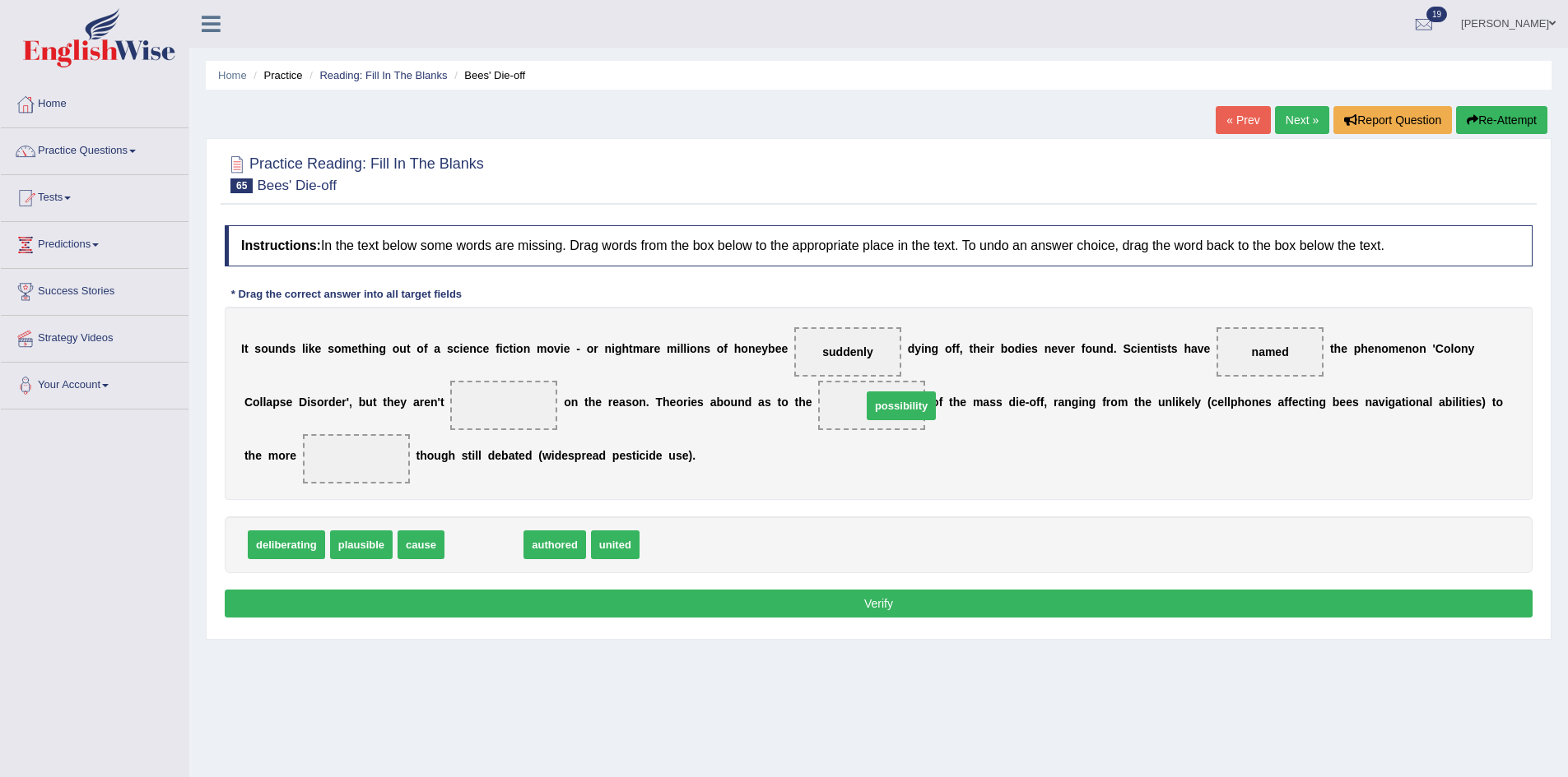
drag, startPoint x: 488, startPoint y: 554, endPoint x: 904, endPoint y: 416, distance: 438.3
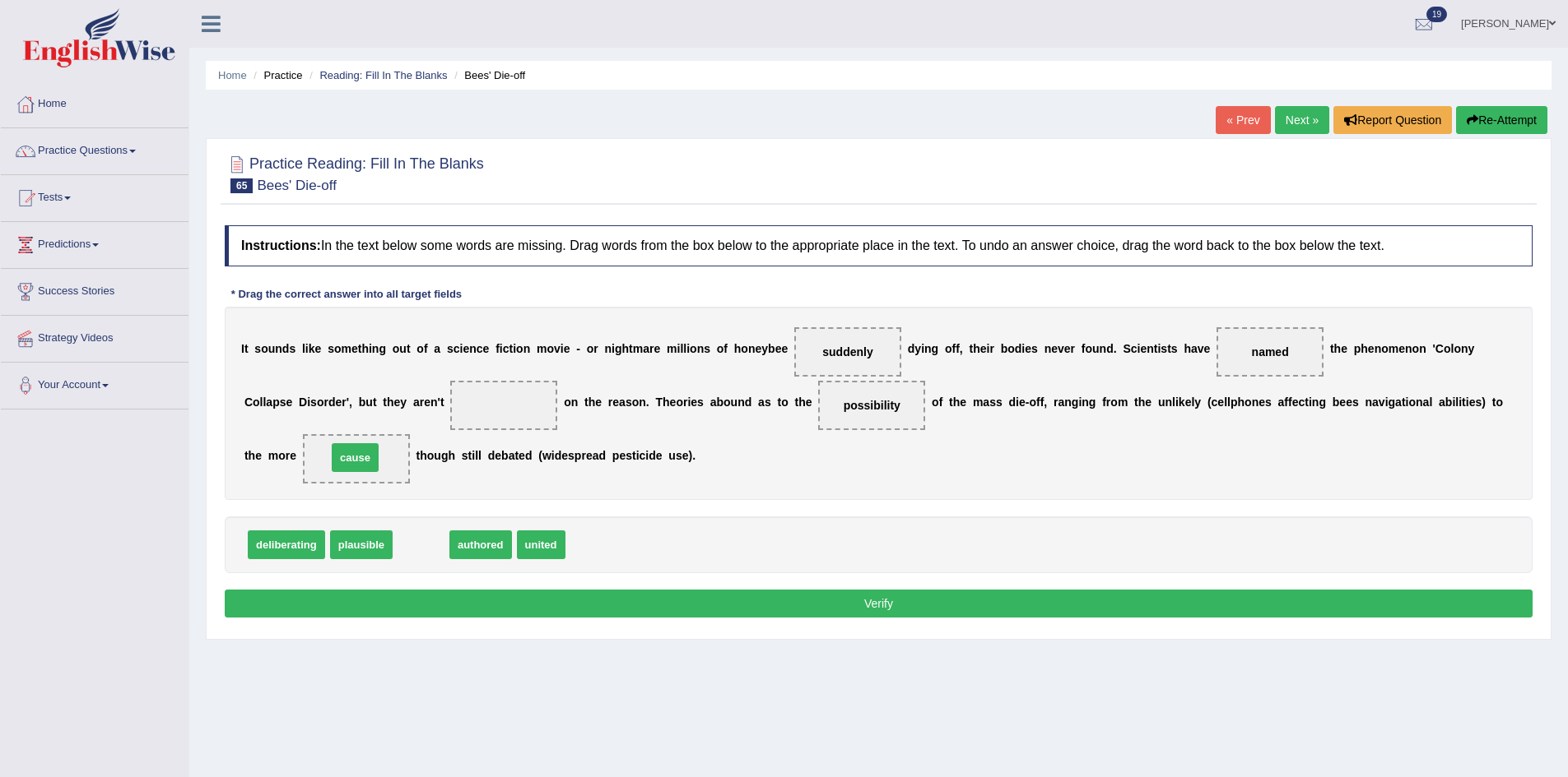
drag, startPoint x: 428, startPoint y: 543, endPoint x: 363, endPoint y: 455, distance: 109.4
drag, startPoint x: 485, startPoint y: 543, endPoint x: 502, endPoint y: 537, distance: 18.0
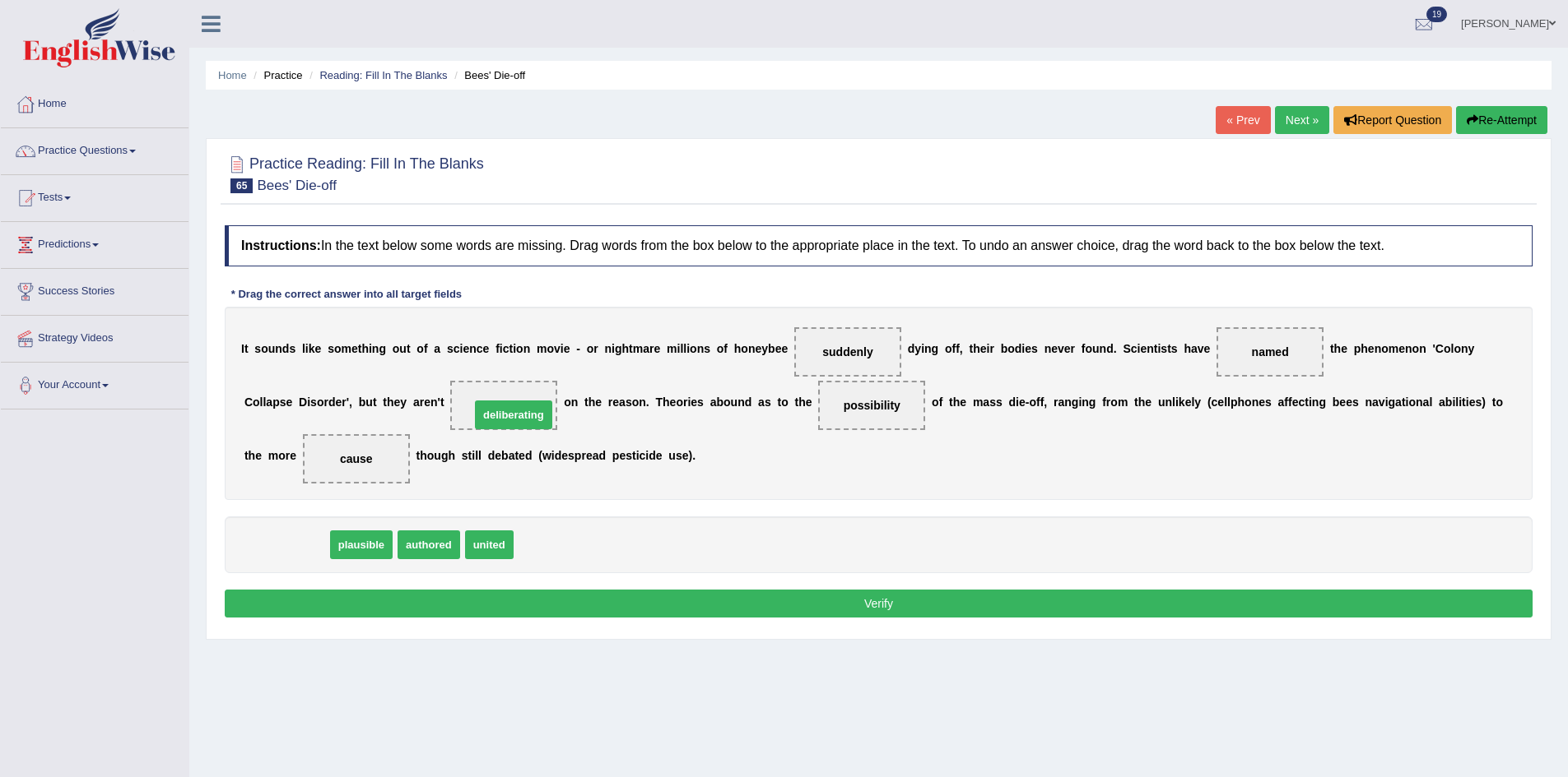
drag, startPoint x: 276, startPoint y: 549, endPoint x: 507, endPoint y: 415, distance: 267.1
click at [550, 582] on div "Instructions: In the text below some words are missing. Drag words from the box…" at bounding box center [878, 424] width 1316 height 413
click at [551, 607] on button "Verify" at bounding box center [878, 604] width 1308 height 28
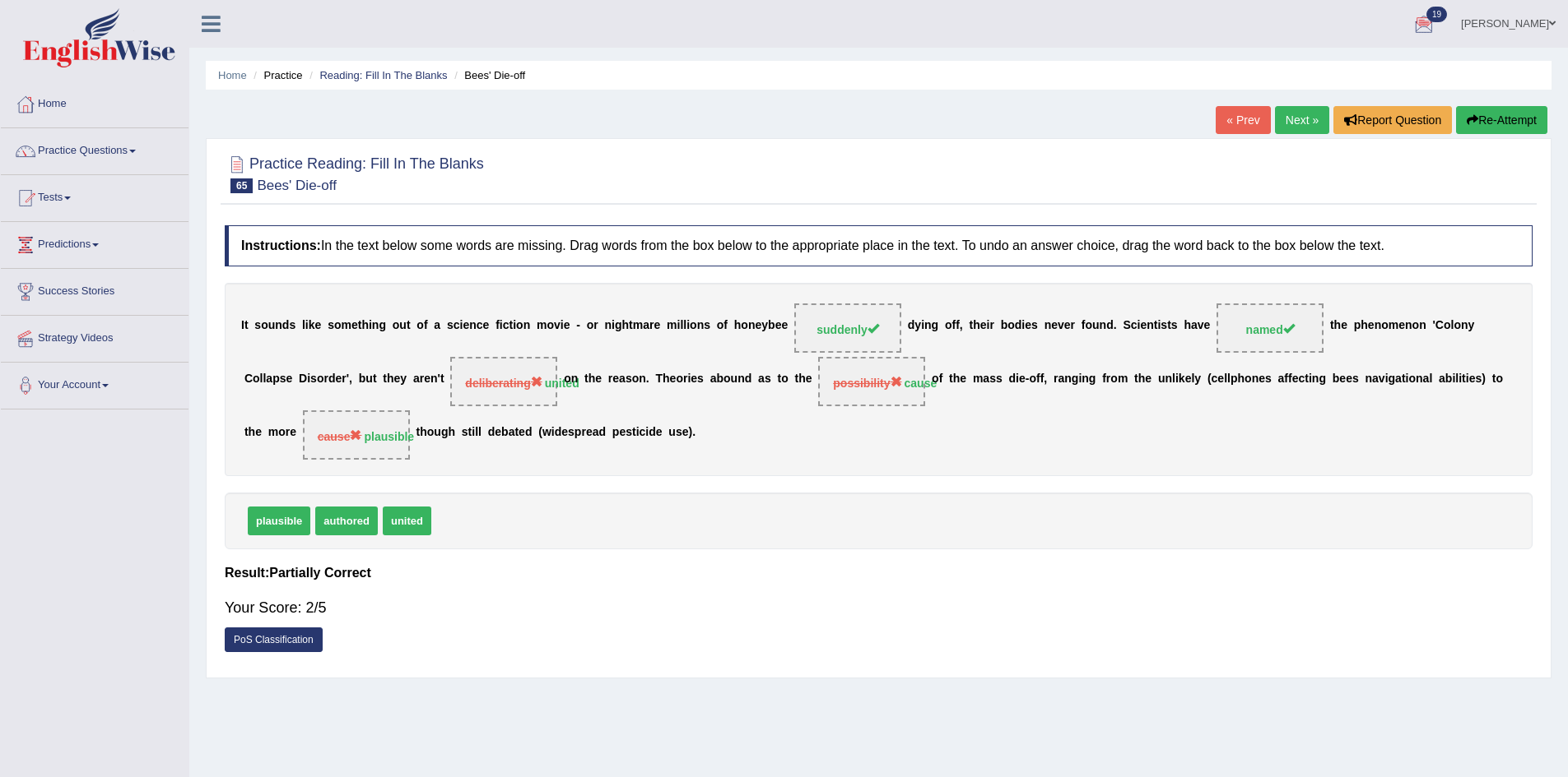
click at [1504, 111] on button "Re-Attempt" at bounding box center [1502, 120] width 92 height 28
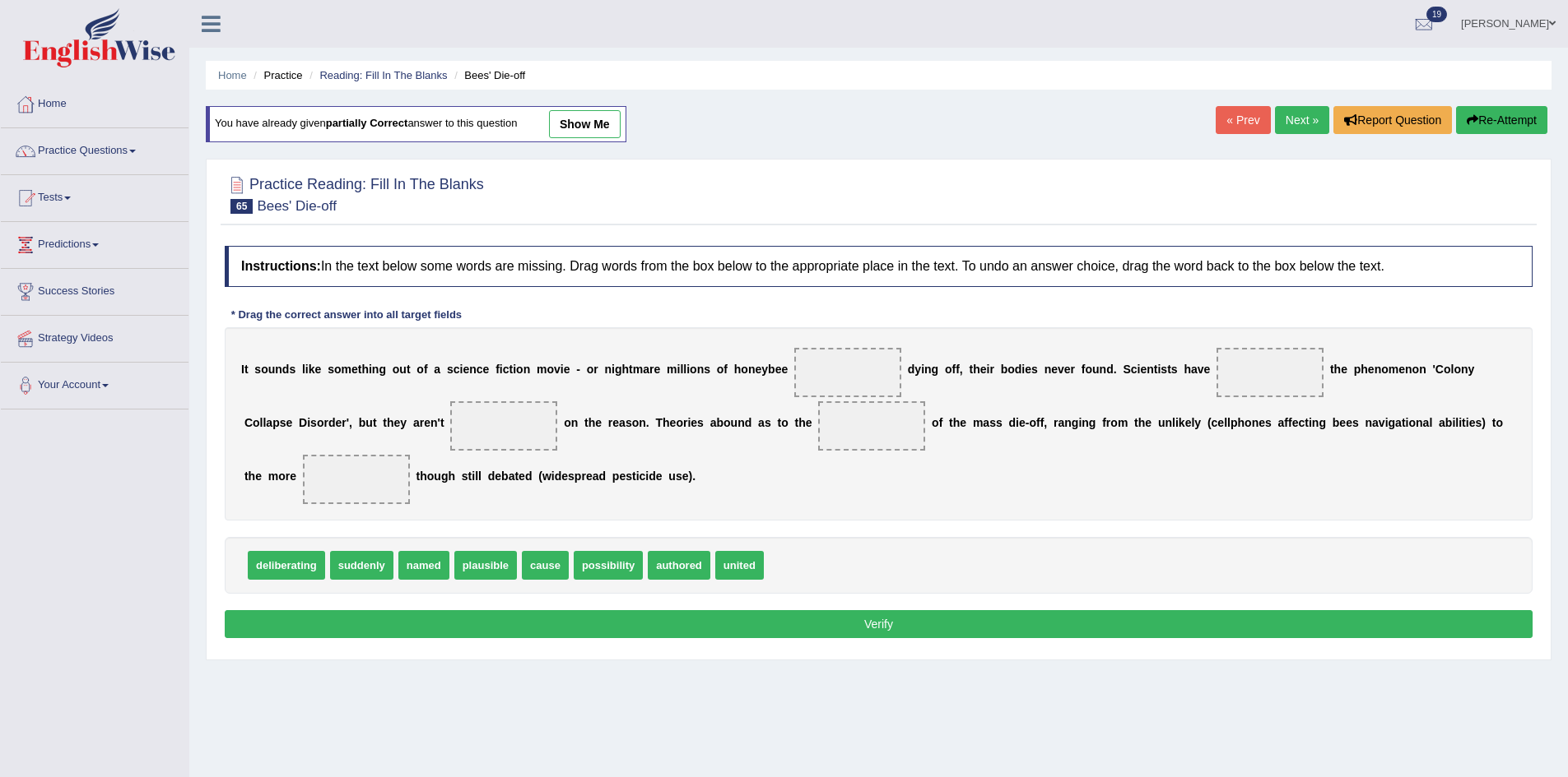
click at [366, 543] on div "deliberating suddenly named plausible cause possibility authored united" at bounding box center [878, 565] width 1308 height 57
drag, startPoint x: 363, startPoint y: 558, endPoint x: 840, endPoint y: 367, distance: 513.8
drag, startPoint x: 339, startPoint y: 568, endPoint x: 1248, endPoint y: 379, distance: 928.4
drag, startPoint x: 625, startPoint y: 569, endPoint x: 531, endPoint y: 434, distance: 164.5
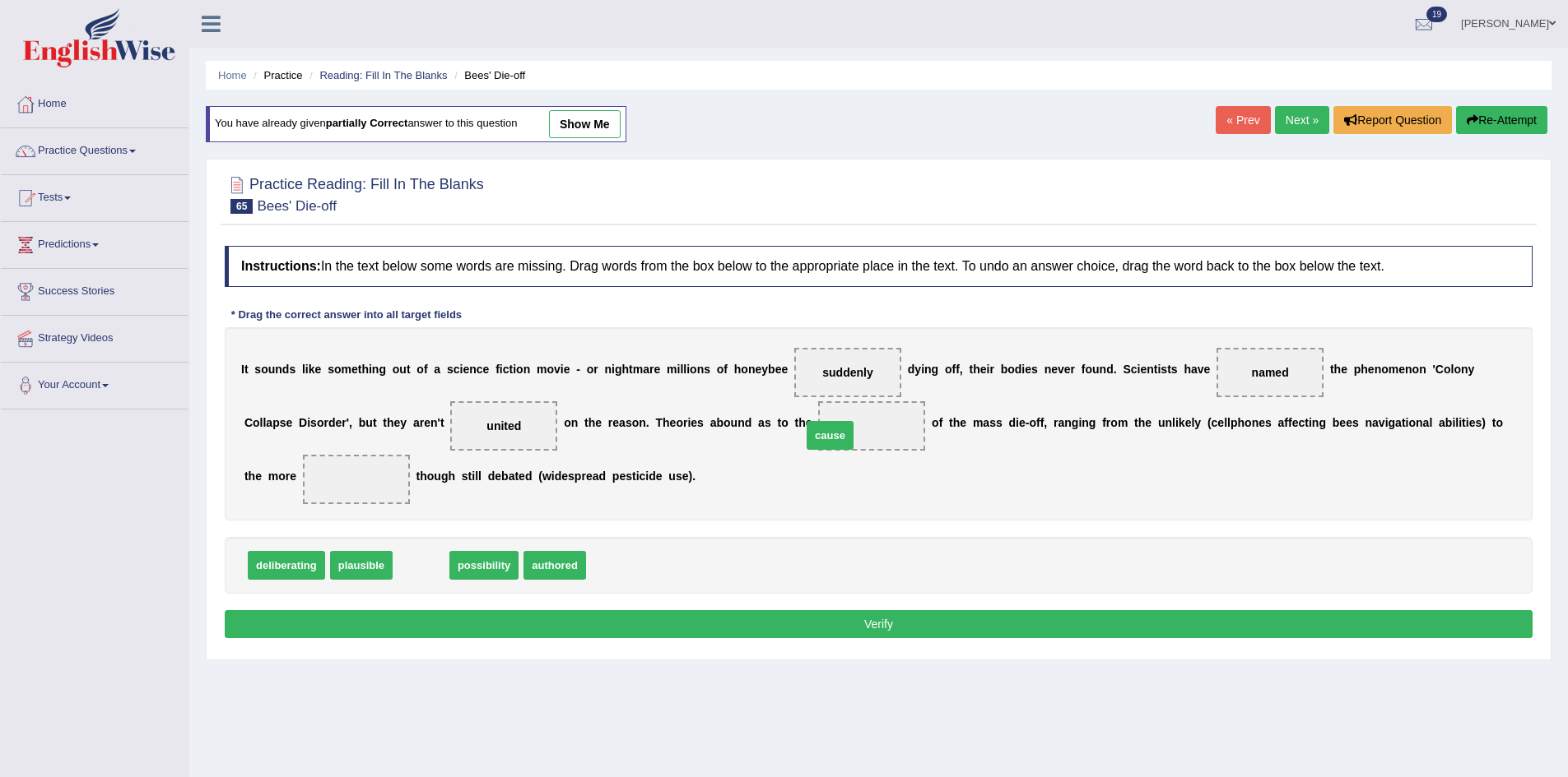
drag, startPoint x: 443, startPoint y: 557, endPoint x: 865, endPoint y: 411, distance: 446.5
click at [345, 566] on span "plausible" at bounding box center [361, 565] width 63 height 29
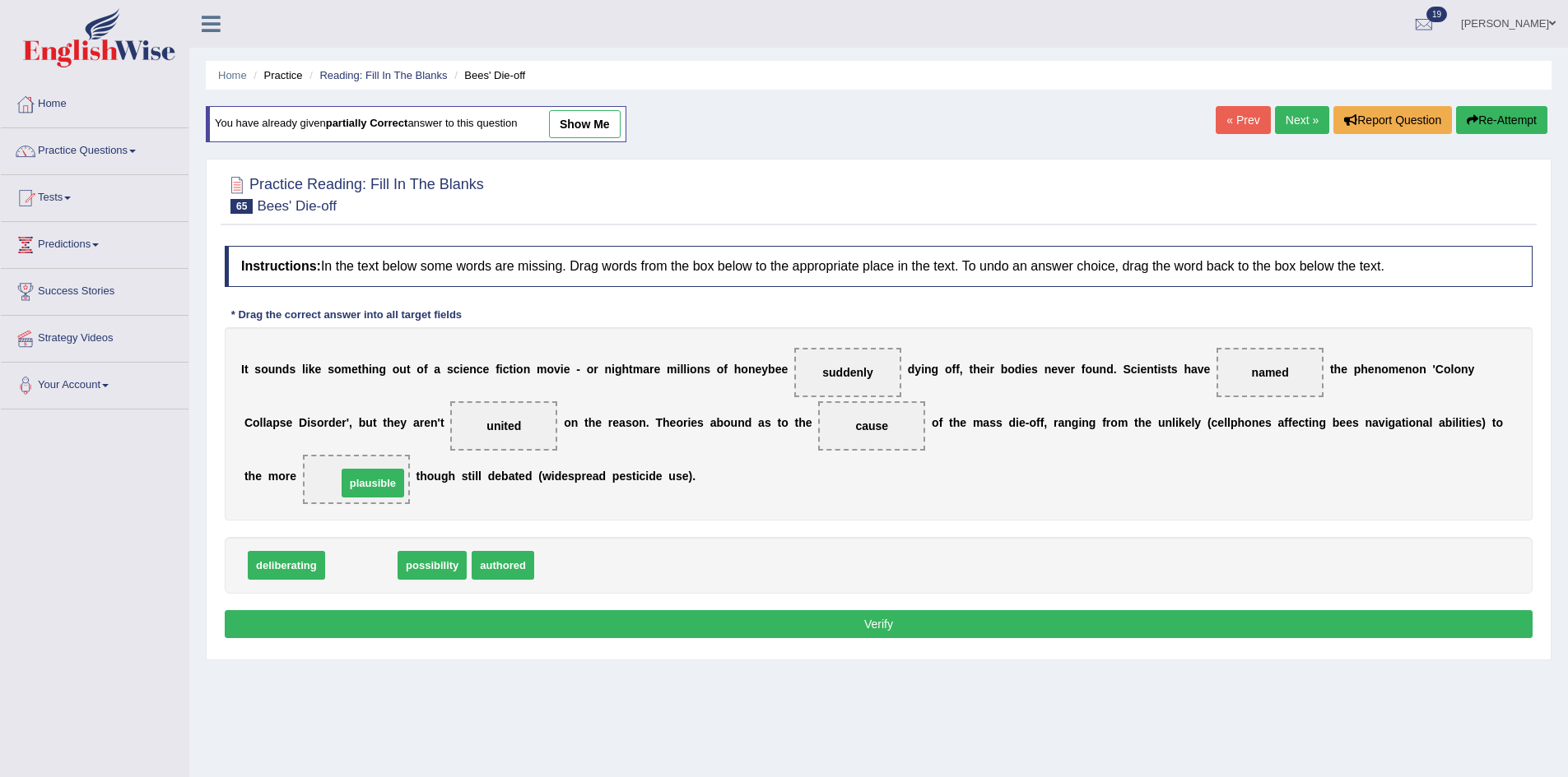
drag, startPoint x: 345, startPoint y: 565, endPoint x: 356, endPoint y: 482, distance: 83.7
click at [596, 623] on button "Verify" at bounding box center [878, 625] width 1308 height 28
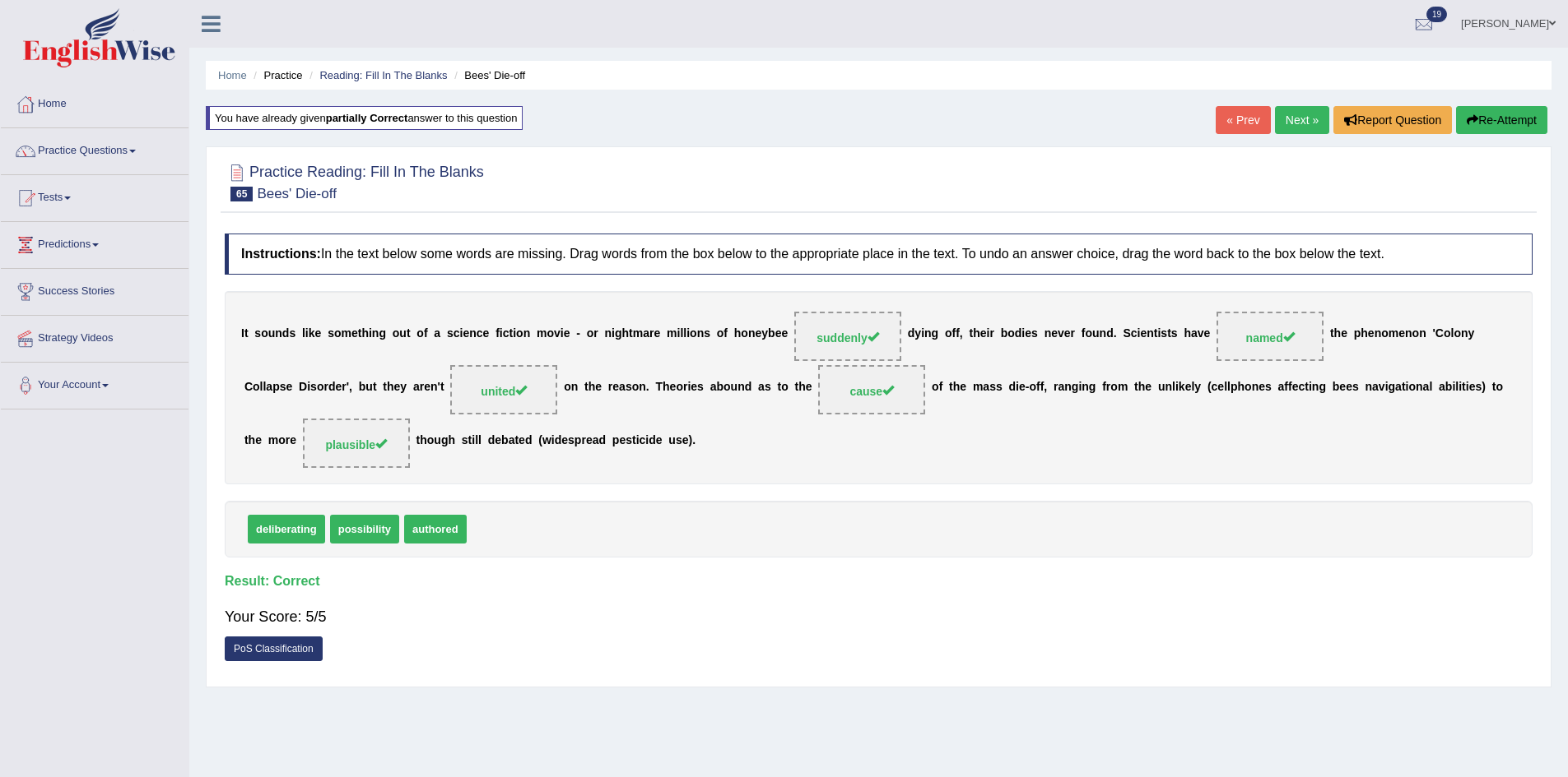
click at [1277, 115] on link "Next »" at bounding box center [1302, 120] width 54 height 28
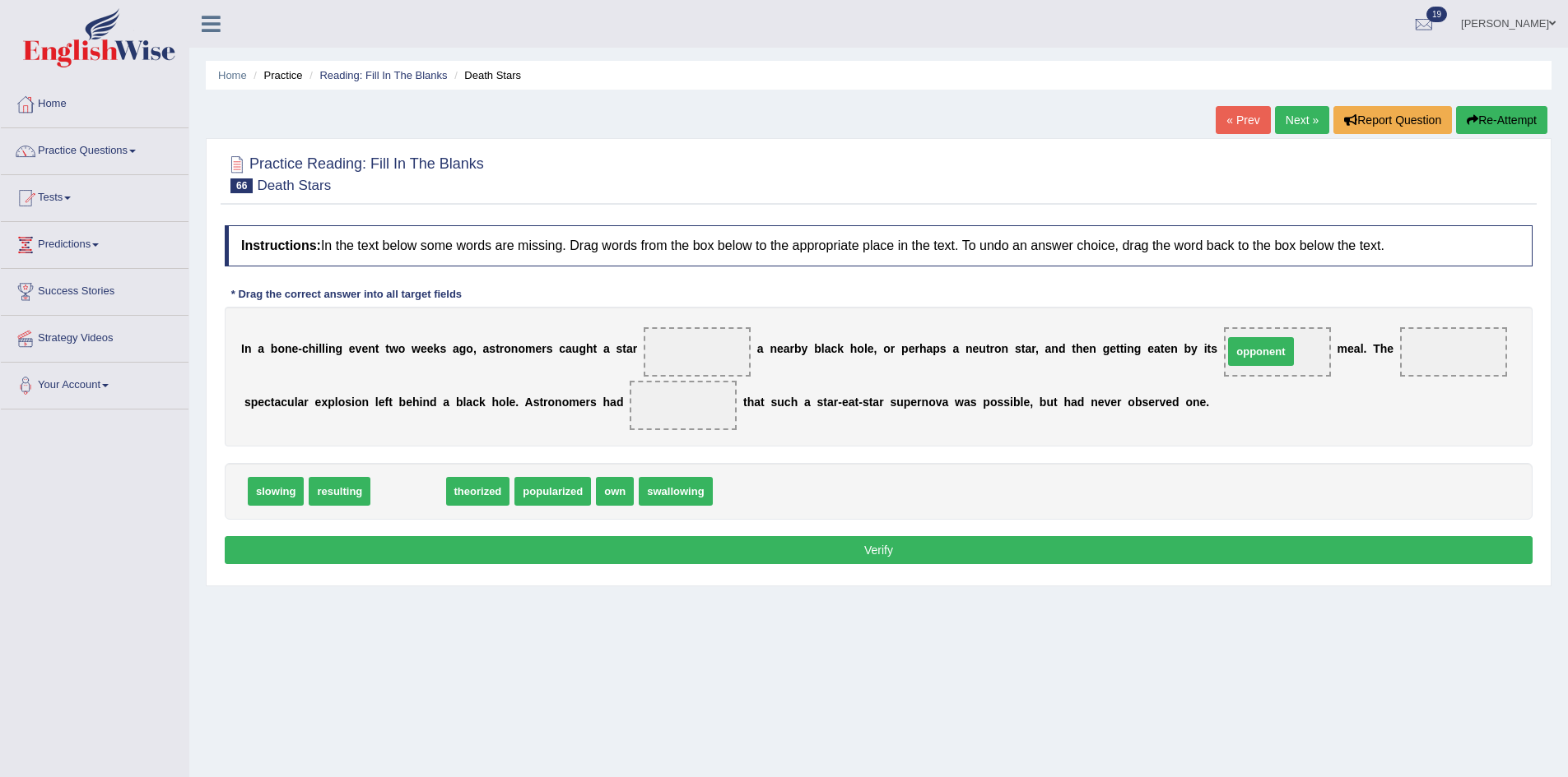
drag, startPoint x: 472, startPoint y: 480, endPoint x: 1261, endPoint y: 354, distance: 799.0
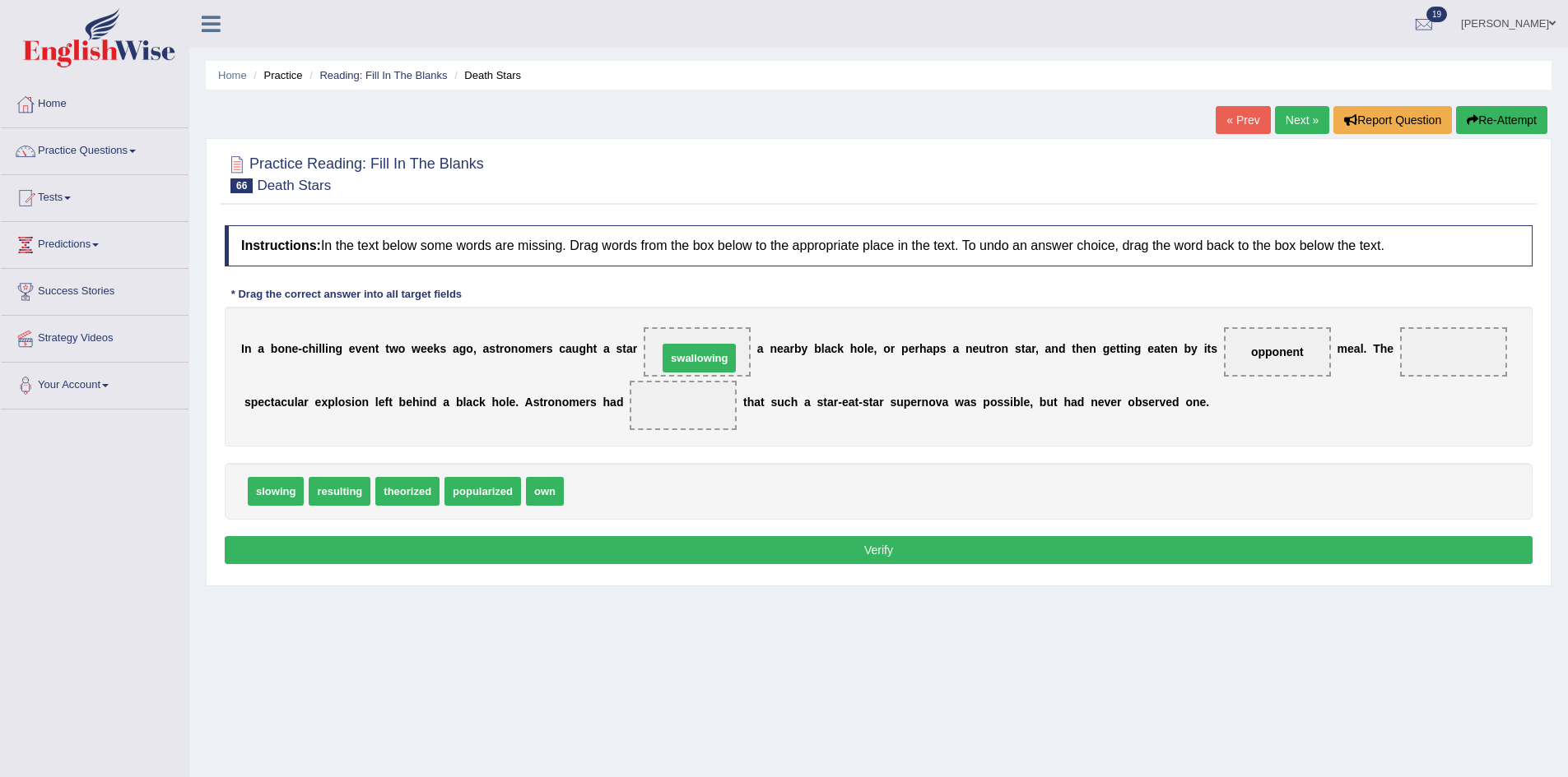
drag, startPoint x: 603, startPoint y: 487, endPoint x: 696, endPoint y: 353, distance: 163.1
drag, startPoint x: 403, startPoint y: 495, endPoint x: 674, endPoint y: 412, distance: 283.4
drag, startPoint x: 675, startPoint y: 407, endPoint x: 654, endPoint y: 482, distance: 77.9
drag, startPoint x: 420, startPoint y: 485, endPoint x: 669, endPoint y: 399, distance: 263.4
drag, startPoint x: 680, startPoint y: 403, endPoint x: 663, endPoint y: 419, distance: 23.3
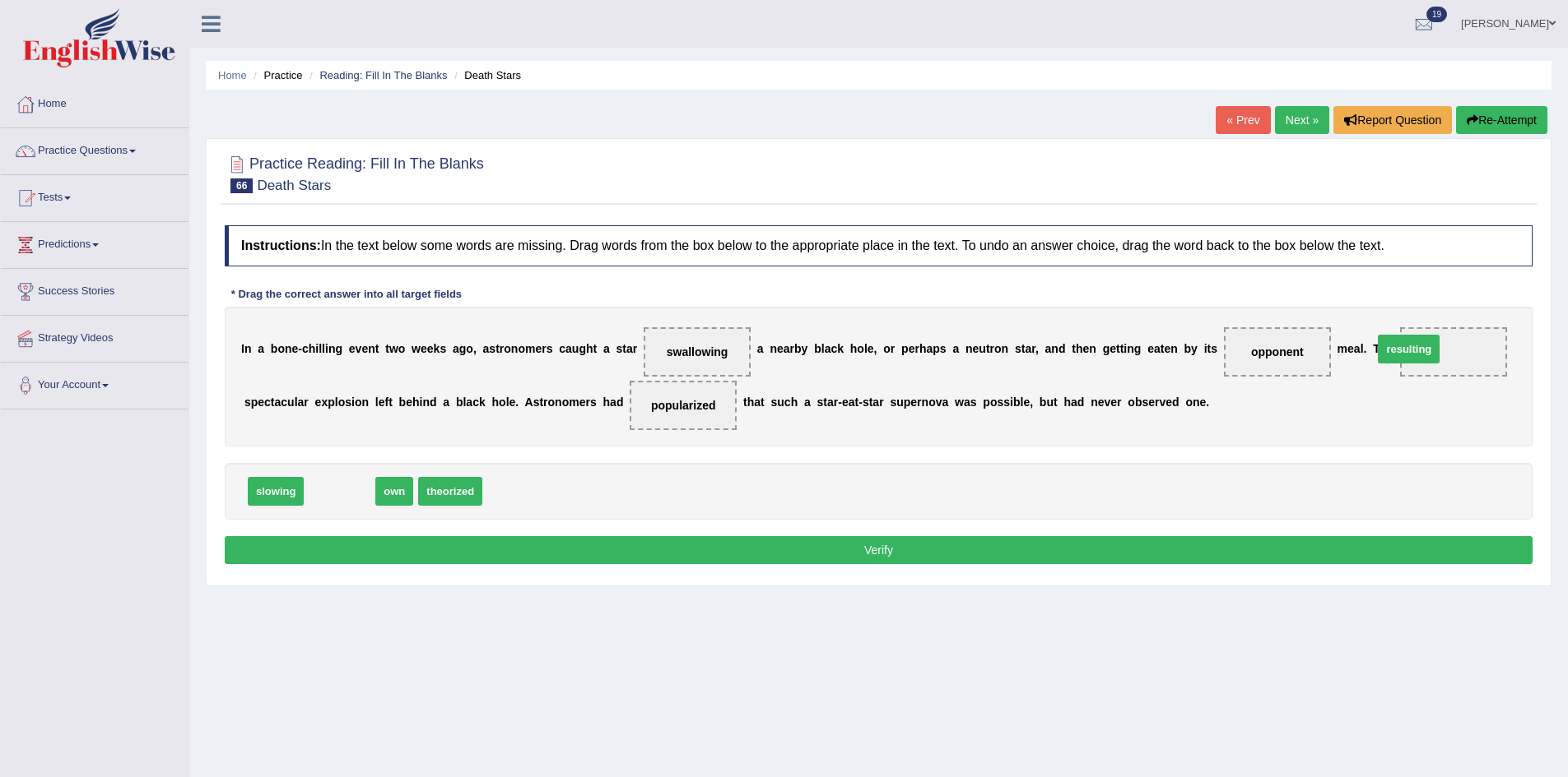
drag, startPoint x: 341, startPoint y: 484, endPoint x: 1412, endPoint y: 342, distance: 1080.4
click at [559, 544] on button "Verify" at bounding box center [878, 551] width 1308 height 28
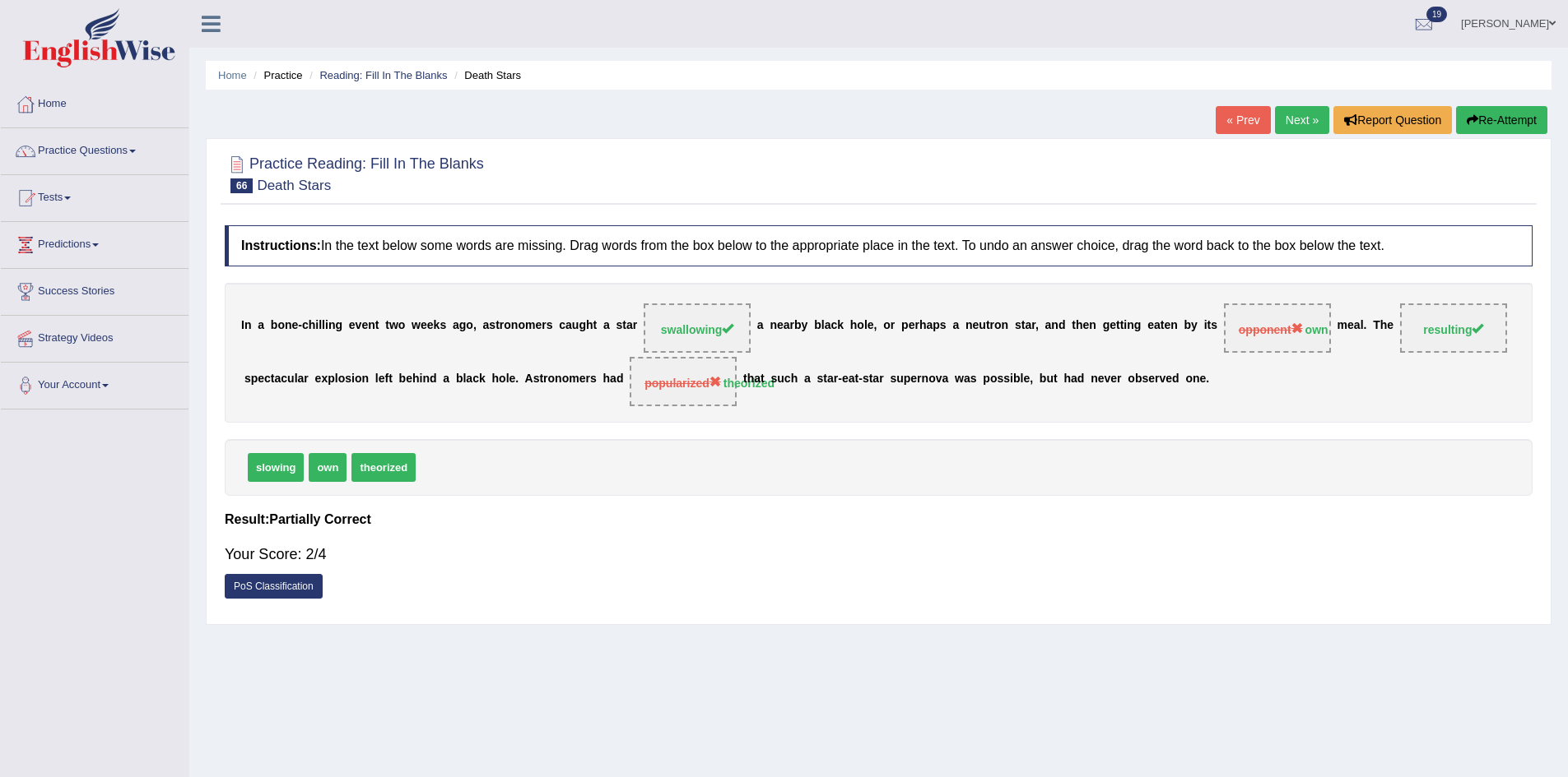
click at [1512, 122] on button "Re-Attempt" at bounding box center [1502, 120] width 92 height 28
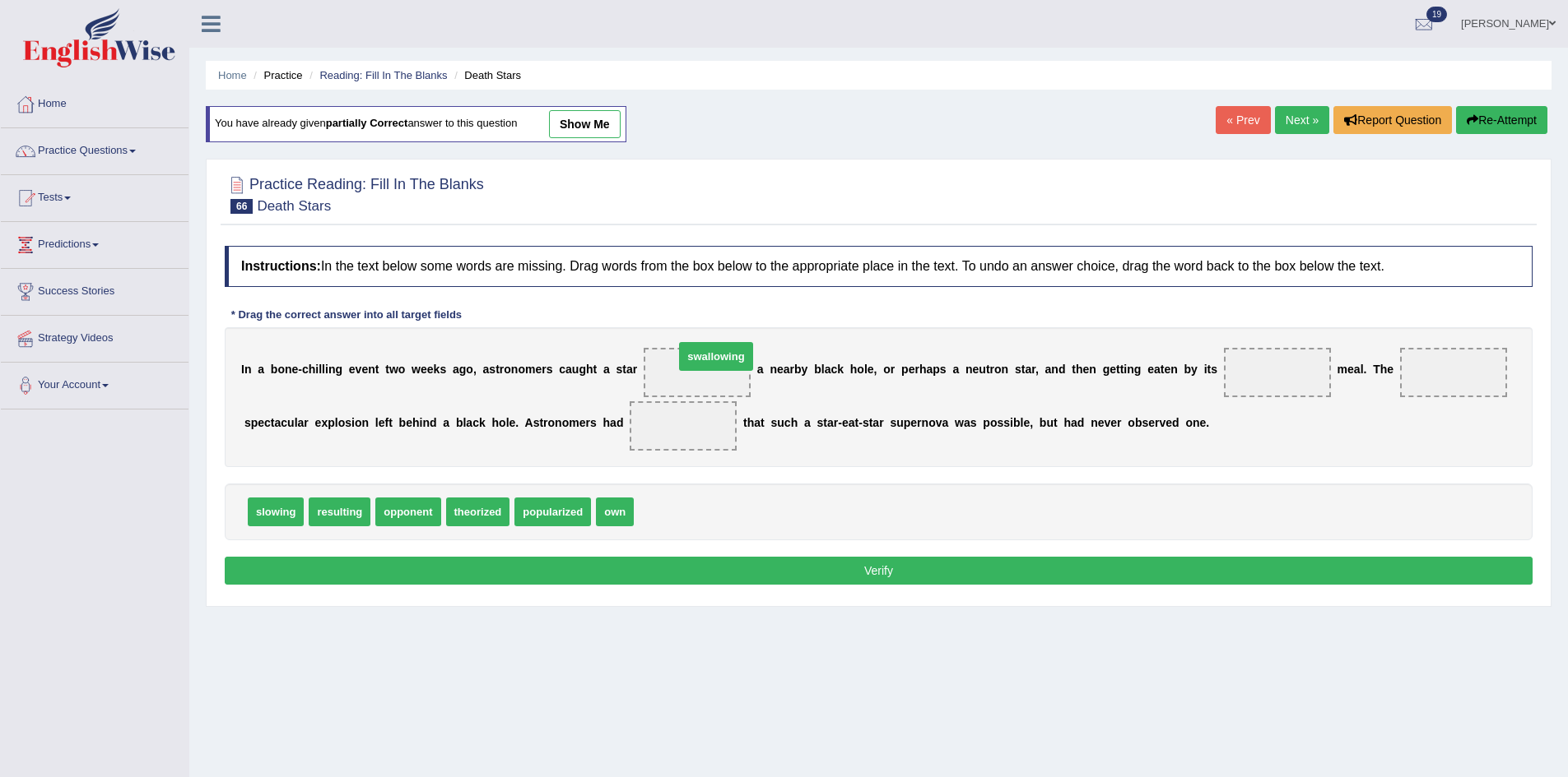
drag, startPoint x: 689, startPoint y: 517, endPoint x: 727, endPoint y: 359, distance: 162.5
drag, startPoint x: 618, startPoint y: 513, endPoint x: 1260, endPoint y: 386, distance: 654.4
drag, startPoint x: 332, startPoint y: 518, endPoint x: 1400, endPoint y: 380, distance: 1076.9
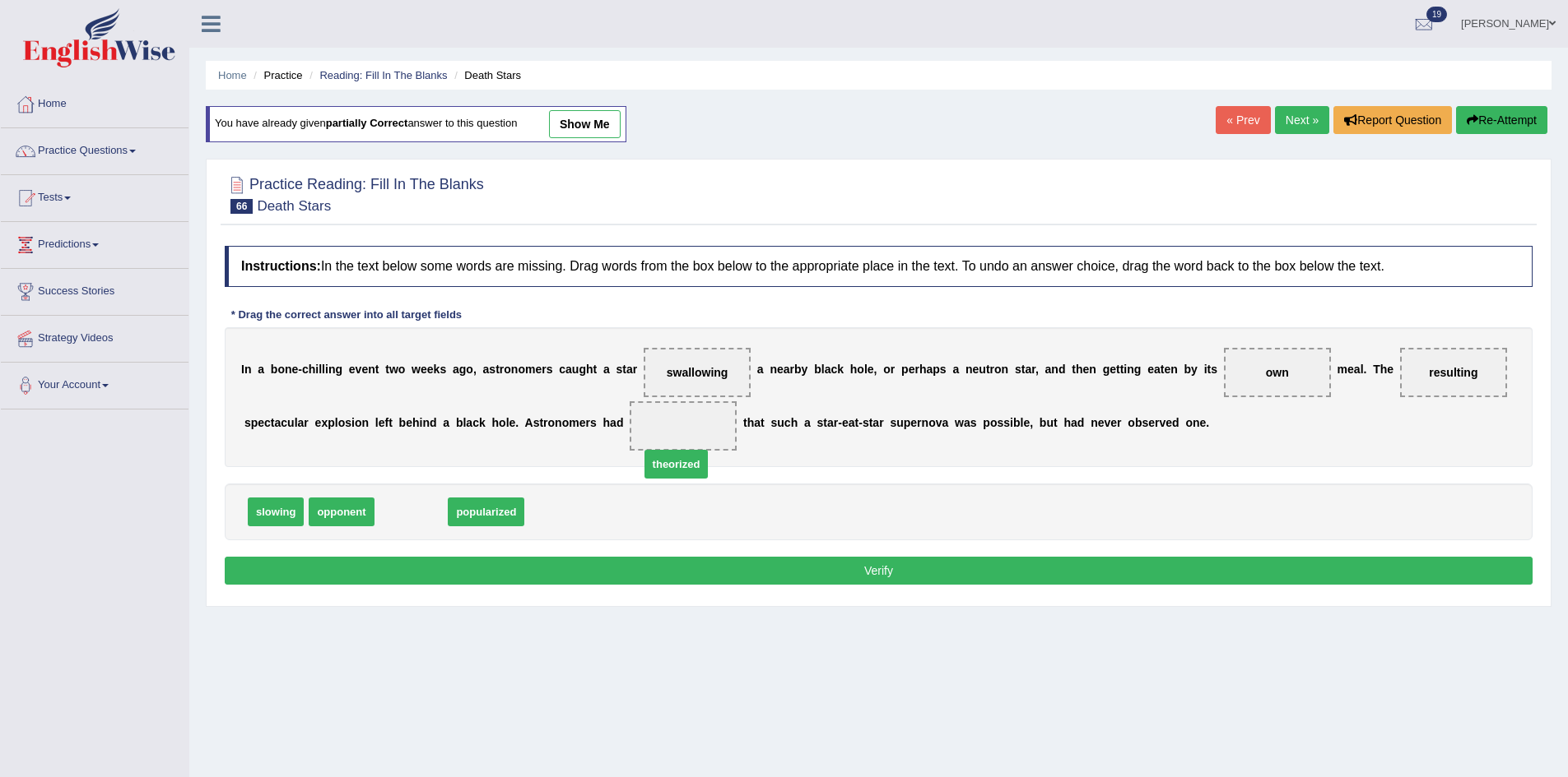
drag, startPoint x: 422, startPoint y: 513, endPoint x: 690, endPoint y: 447, distance: 276.0
click at [783, 570] on button "Verify" at bounding box center [878, 571] width 1308 height 28
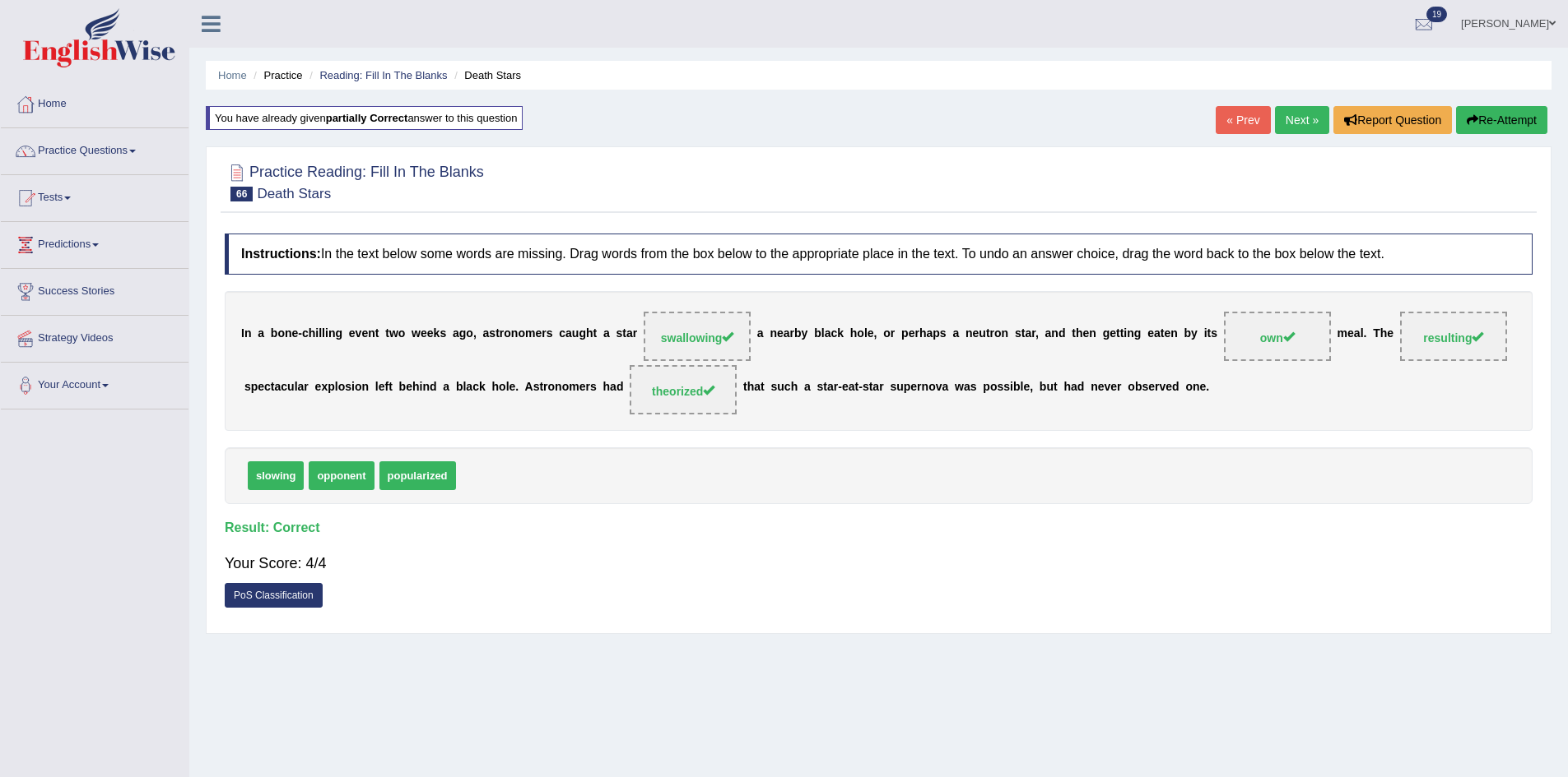
click at [1282, 128] on link "Next »" at bounding box center [1302, 120] width 54 height 28
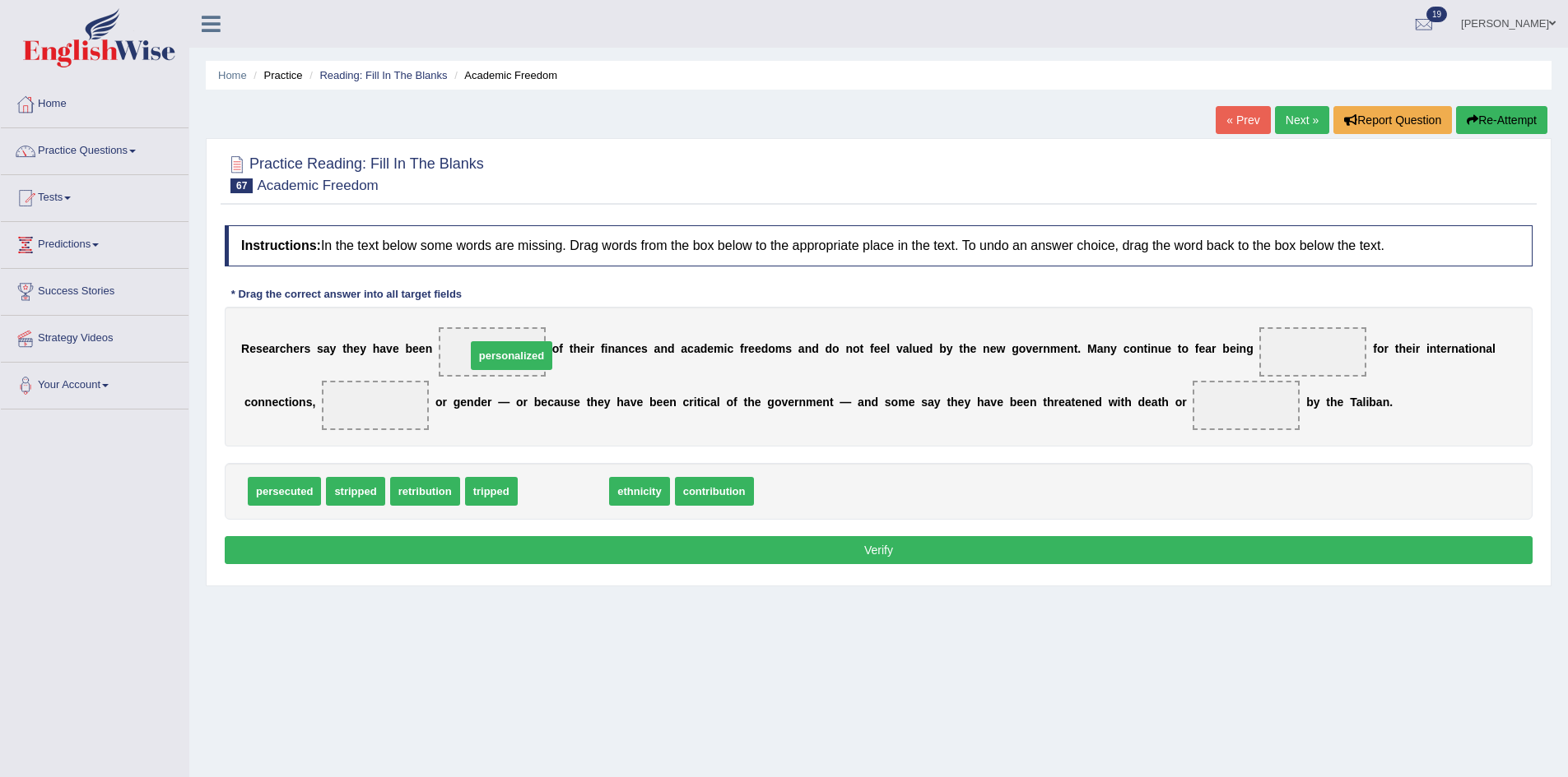
drag, startPoint x: 561, startPoint y: 494, endPoint x: 509, endPoint y: 358, distance: 145.6
drag, startPoint x: 556, startPoint y: 497, endPoint x: 399, endPoint y: 415, distance: 177.1
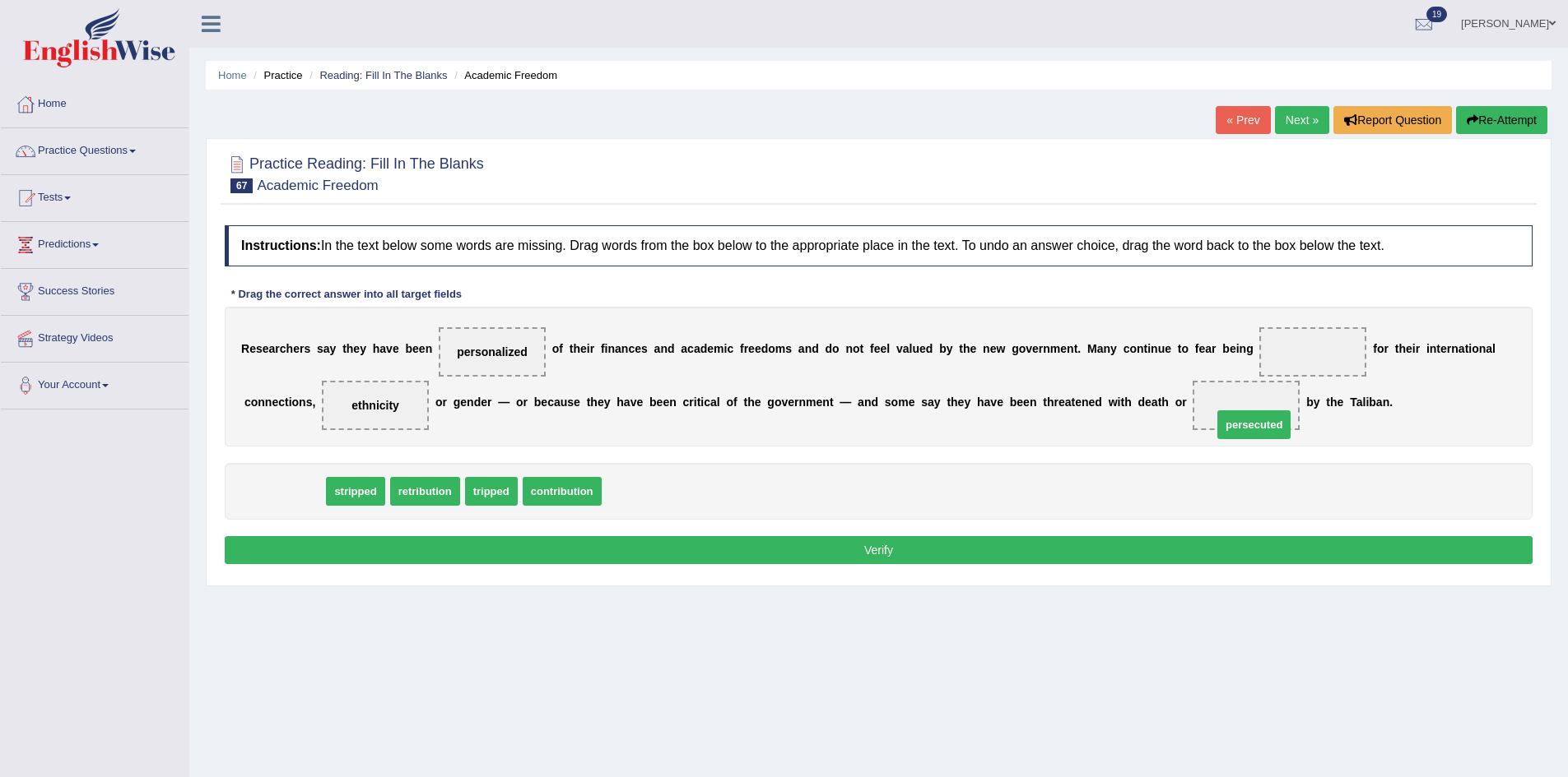
drag, startPoint x: 273, startPoint y: 488, endPoint x: 1240, endPoint y: 407, distance: 970.4
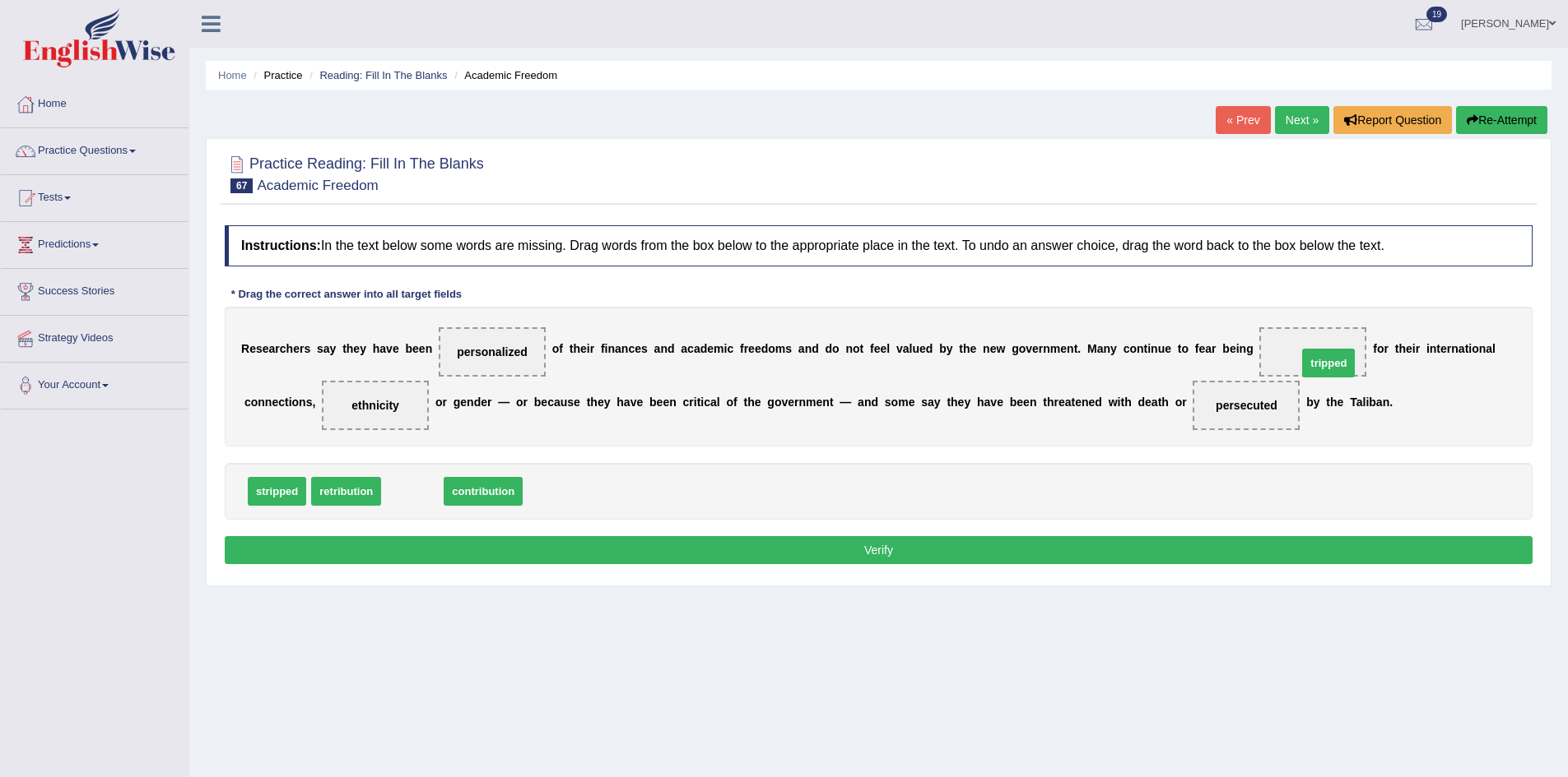
drag, startPoint x: 399, startPoint y: 490, endPoint x: 1314, endPoint y: 360, distance: 924.2
click at [435, 540] on button "Verify" at bounding box center [878, 551] width 1308 height 28
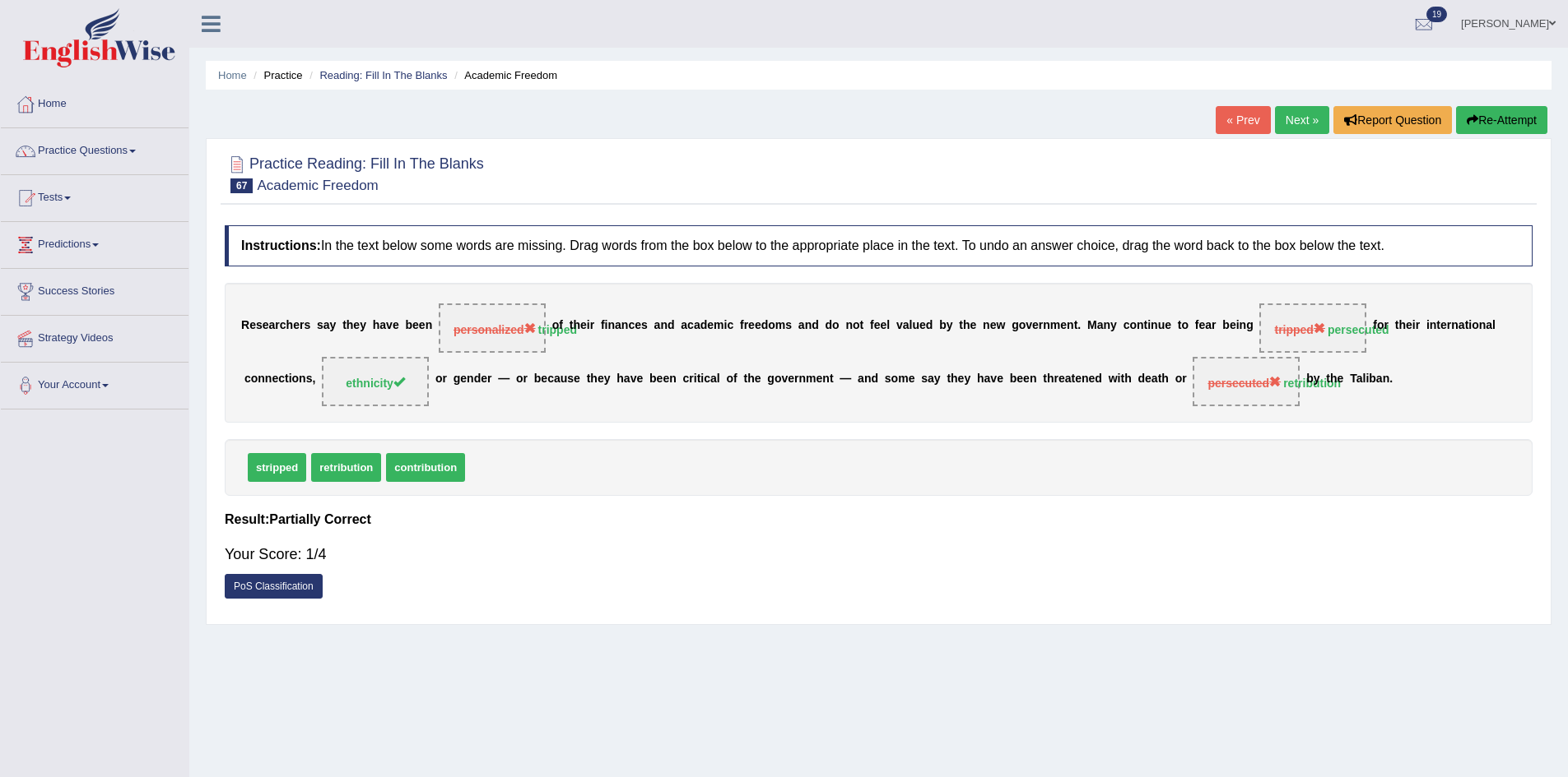
click at [1493, 121] on button "Re-Attempt" at bounding box center [1502, 120] width 92 height 28
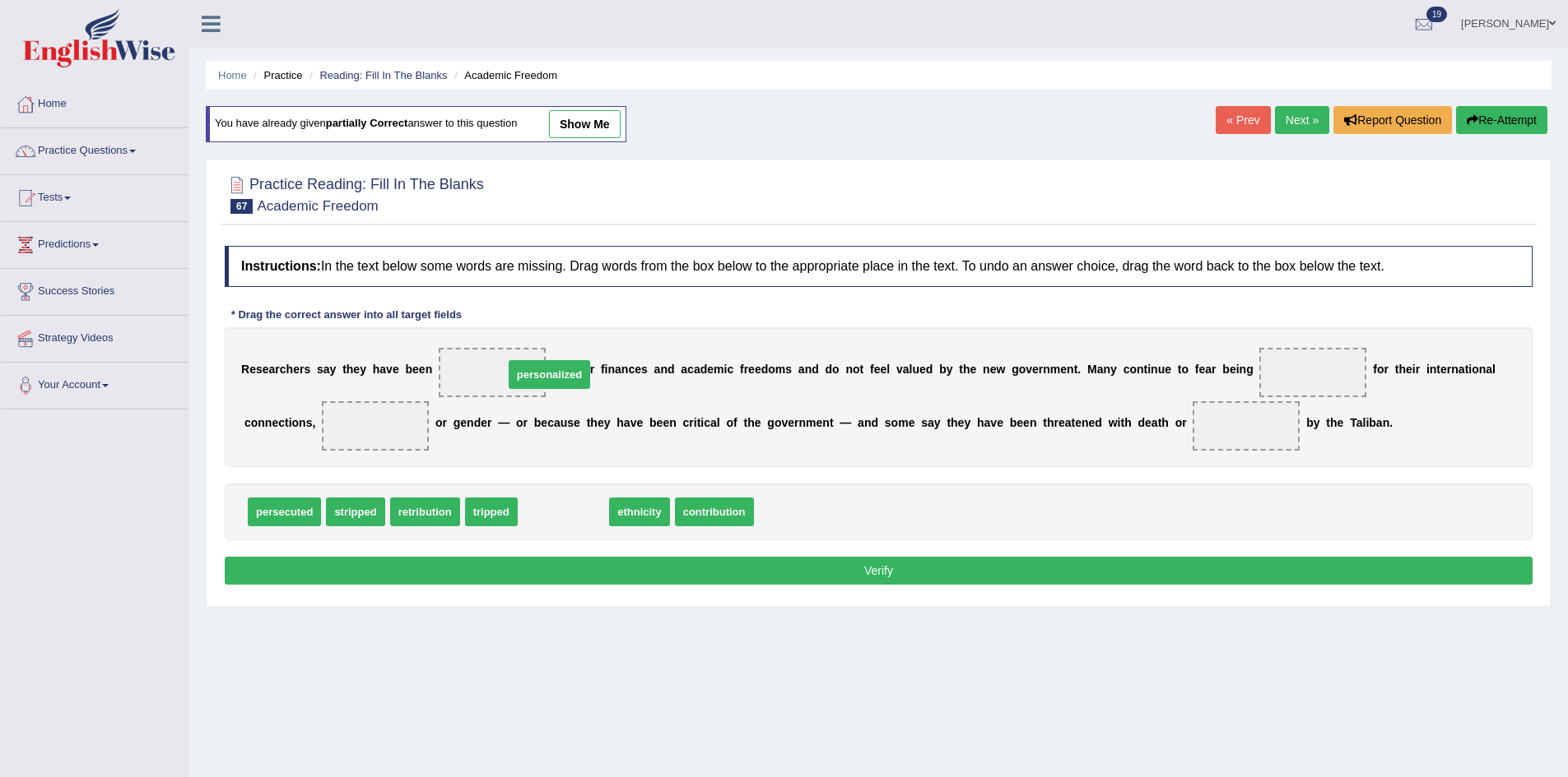
drag, startPoint x: 523, startPoint y: 503, endPoint x: 523, endPoint y: 445, distance: 58.0
click at [519, 389] on span "personalized" at bounding box center [549, 374] width 81 height 29
drag, startPoint x: 526, startPoint y: 439, endPoint x: 501, endPoint y: 491, distance: 57.7
click at [509, 475] on div "Instructions: In the text below some words are missing. Drag words from the box…" at bounding box center [878, 417] width 1316 height 360
drag, startPoint x: 486, startPoint y: 515, endPoint x: 507, endPoint y: 386, distance: 130.7
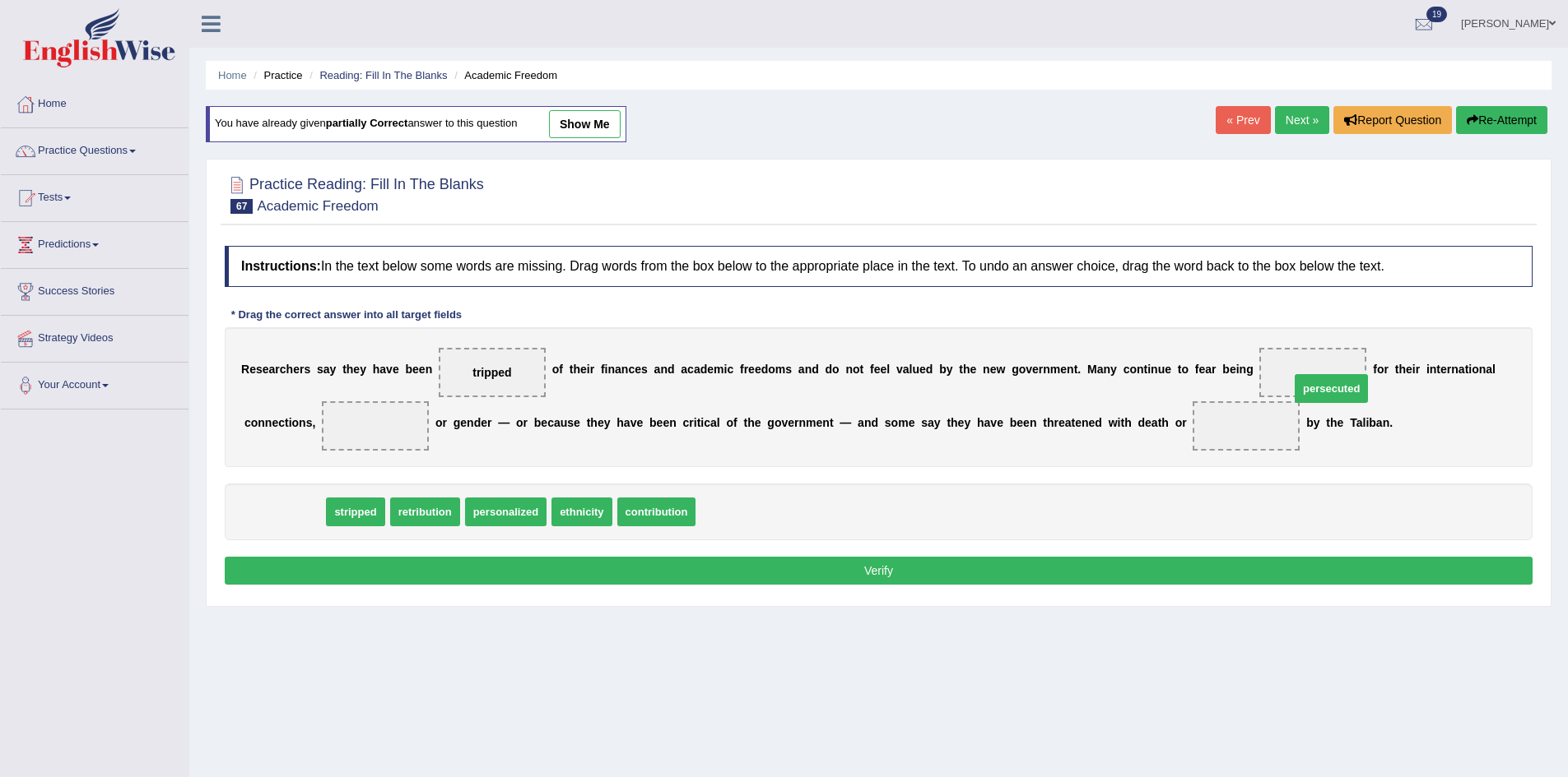
drag, startPoint x: 274, startPoint y: 514, endPoint x: 1312, endPoint y: 372, distance: 1047.7
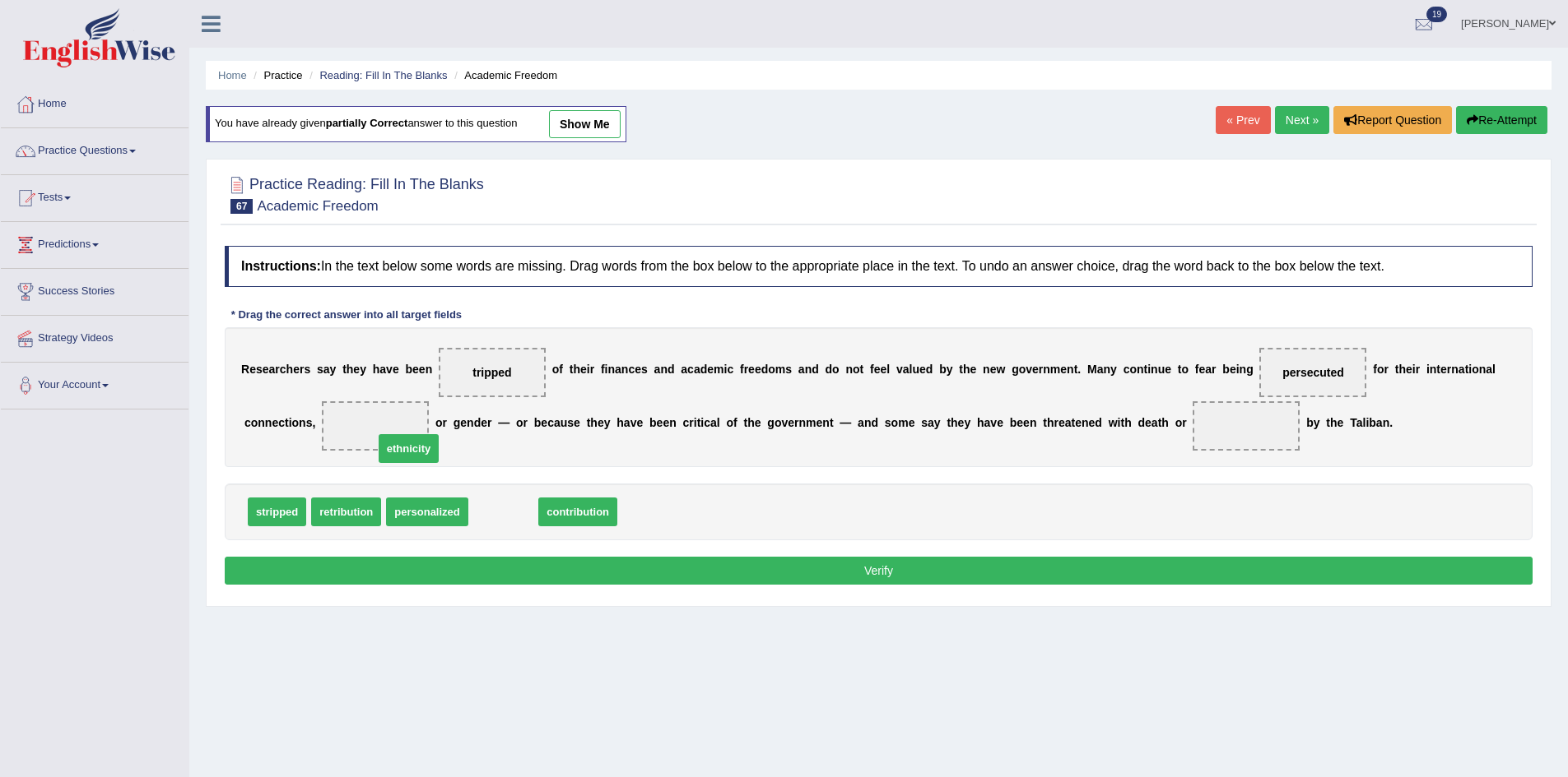
drag, startPoint x: 519, startPoint y: 510, endPoint x: 399, endPoint y: 410, distance: 156.2
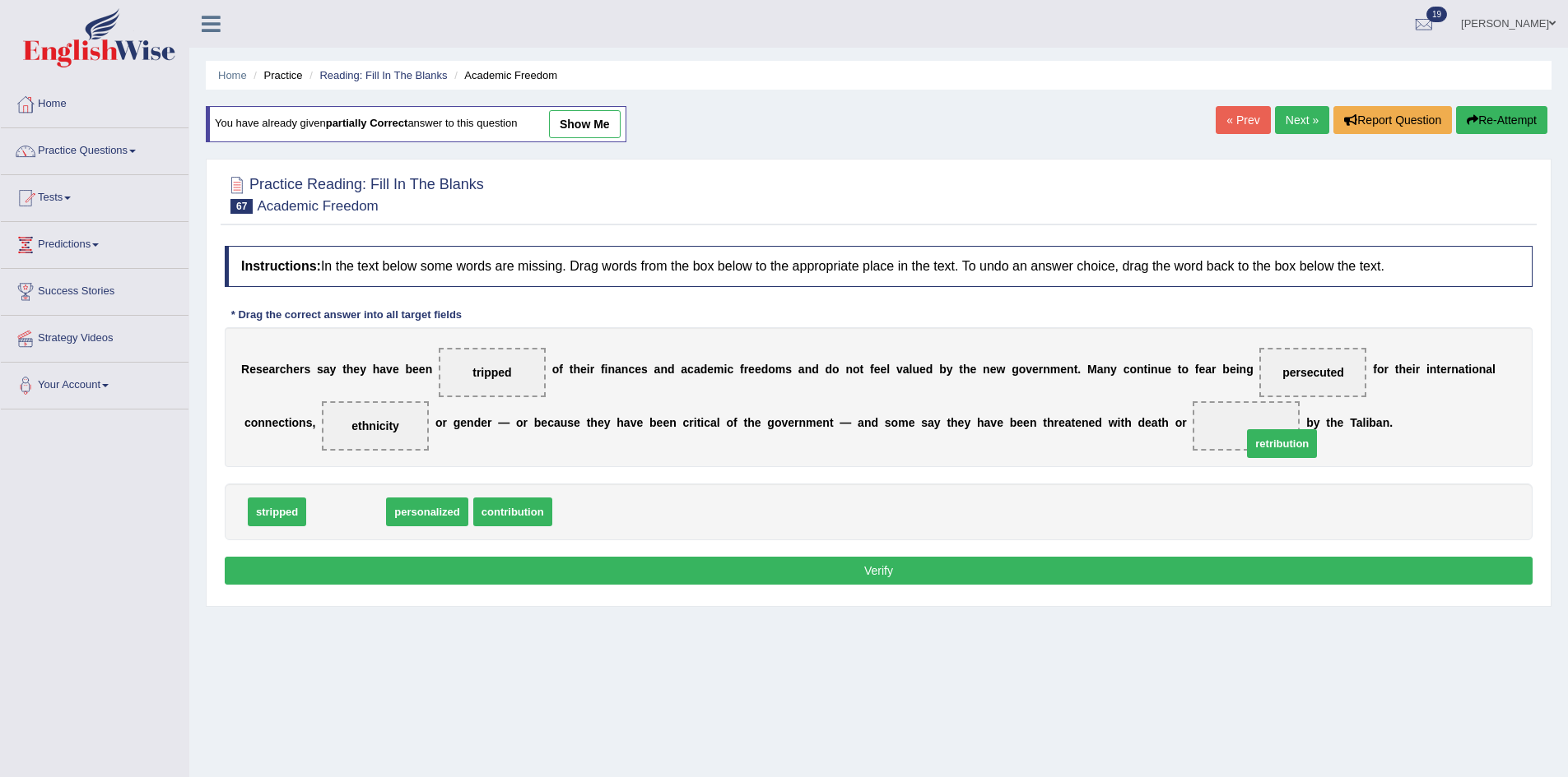
drag, startPoint x: 335, startPoint y: 509, endPoint x: 1239, endPoint y: 434, distance: 907.1
click at [932, 576] on button "Verify" at bounding box center [878, 571] width 1308 height 28
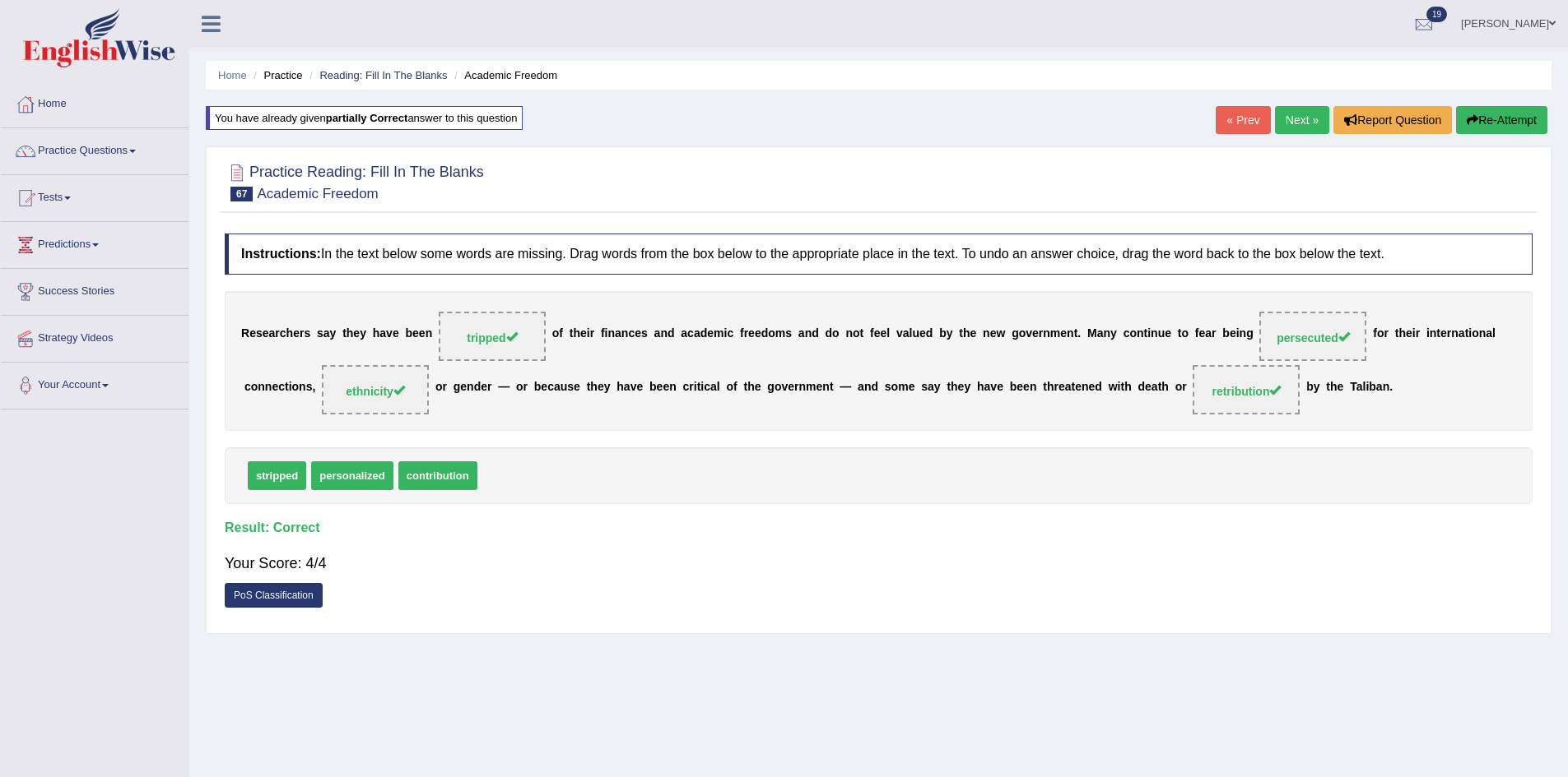
click at [1296, 127] on link "Next »" at bounding box center [1302, 120] width 54 height 28
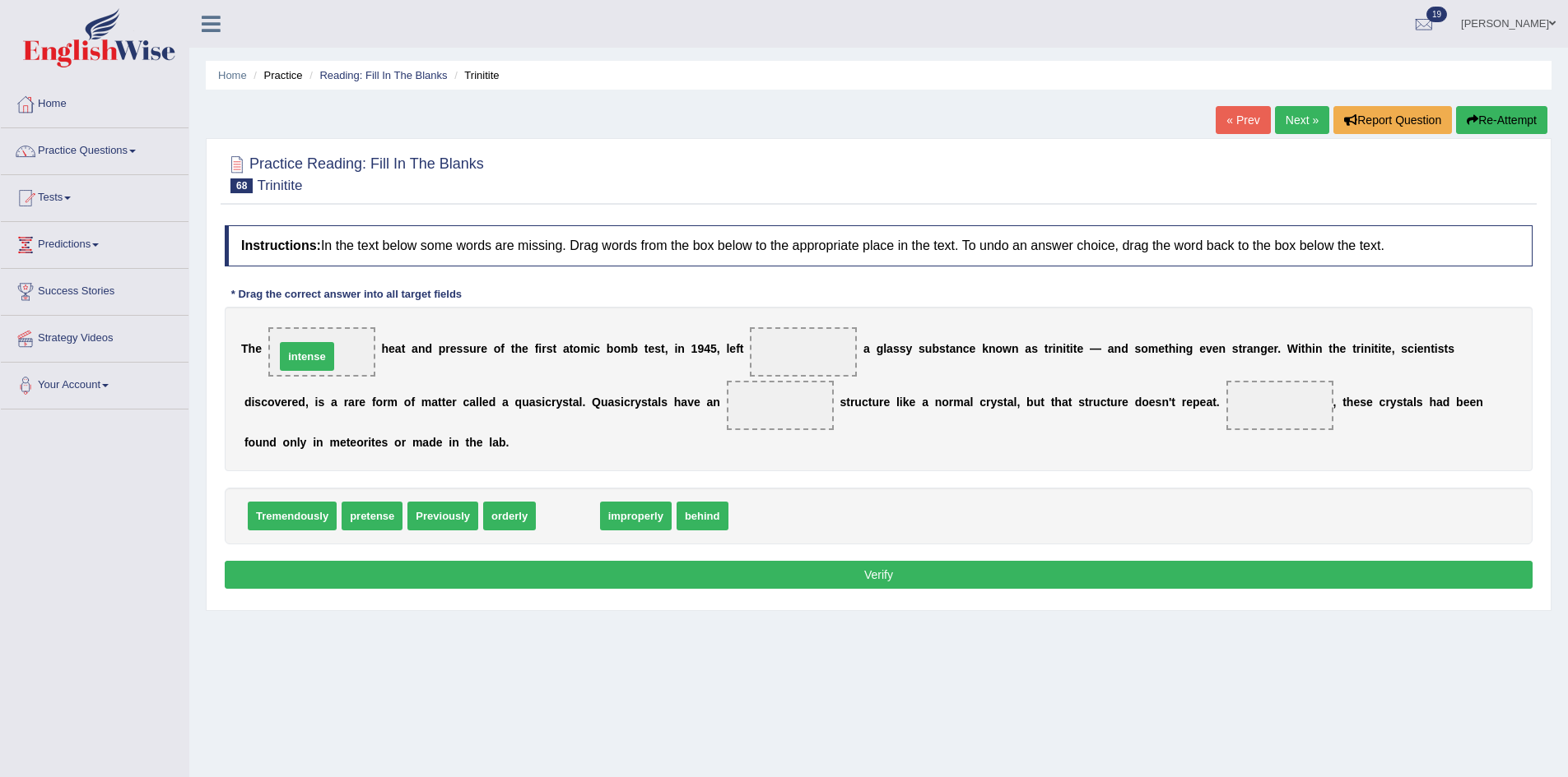
drag, startPoint x: 574, startPoint y: 522, endPoint x: 313, endPoint y: 362, distance: 306.1
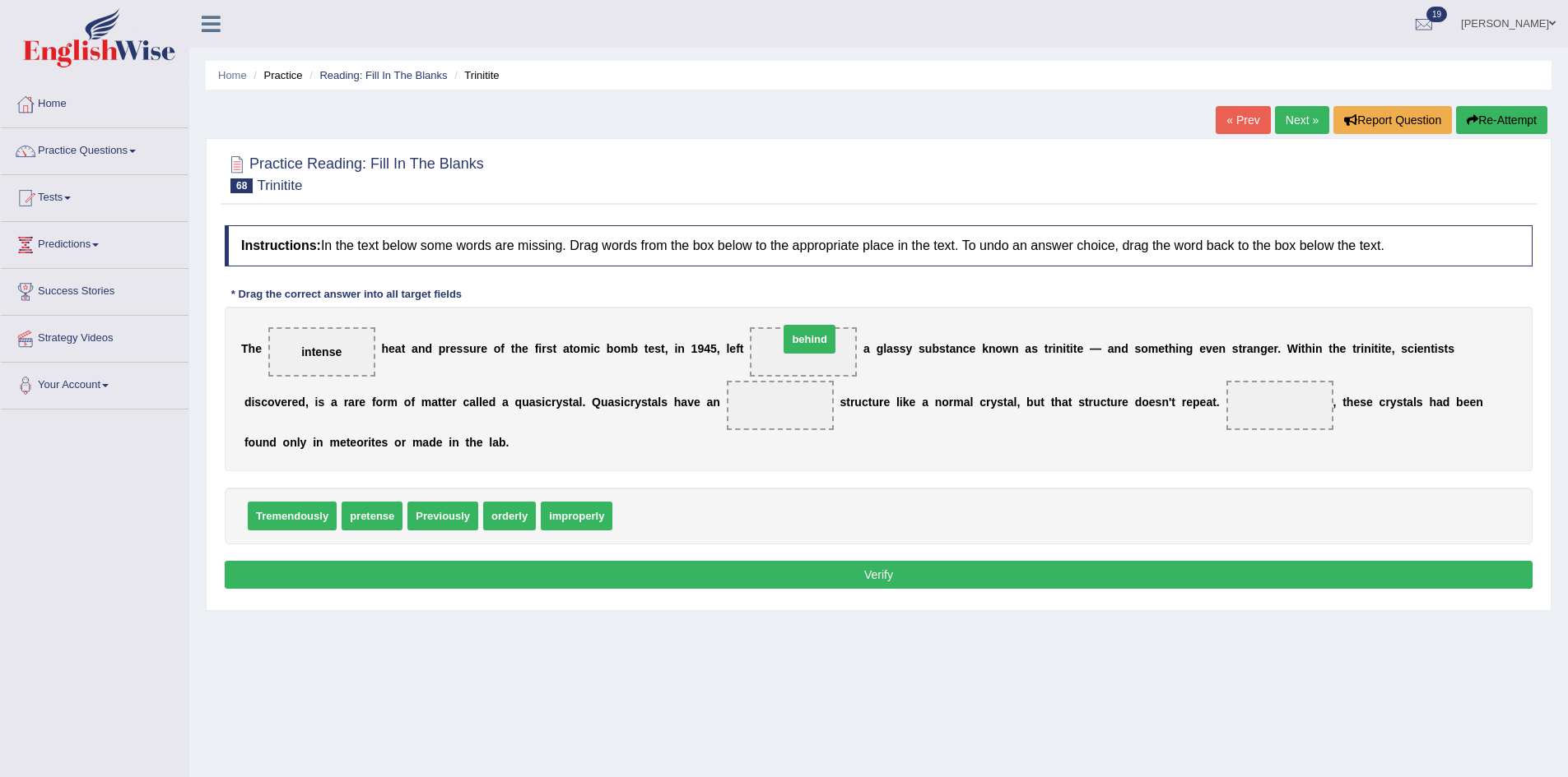
drag, startPoint x: 637, startPoint y: 525, endPoint x: 804, endPoint y: 354, distance: 239.0
drag, startPoint x: 517, startPoint y: 525, endPoint x: 813, endPoint y: 416, distance: 315.4
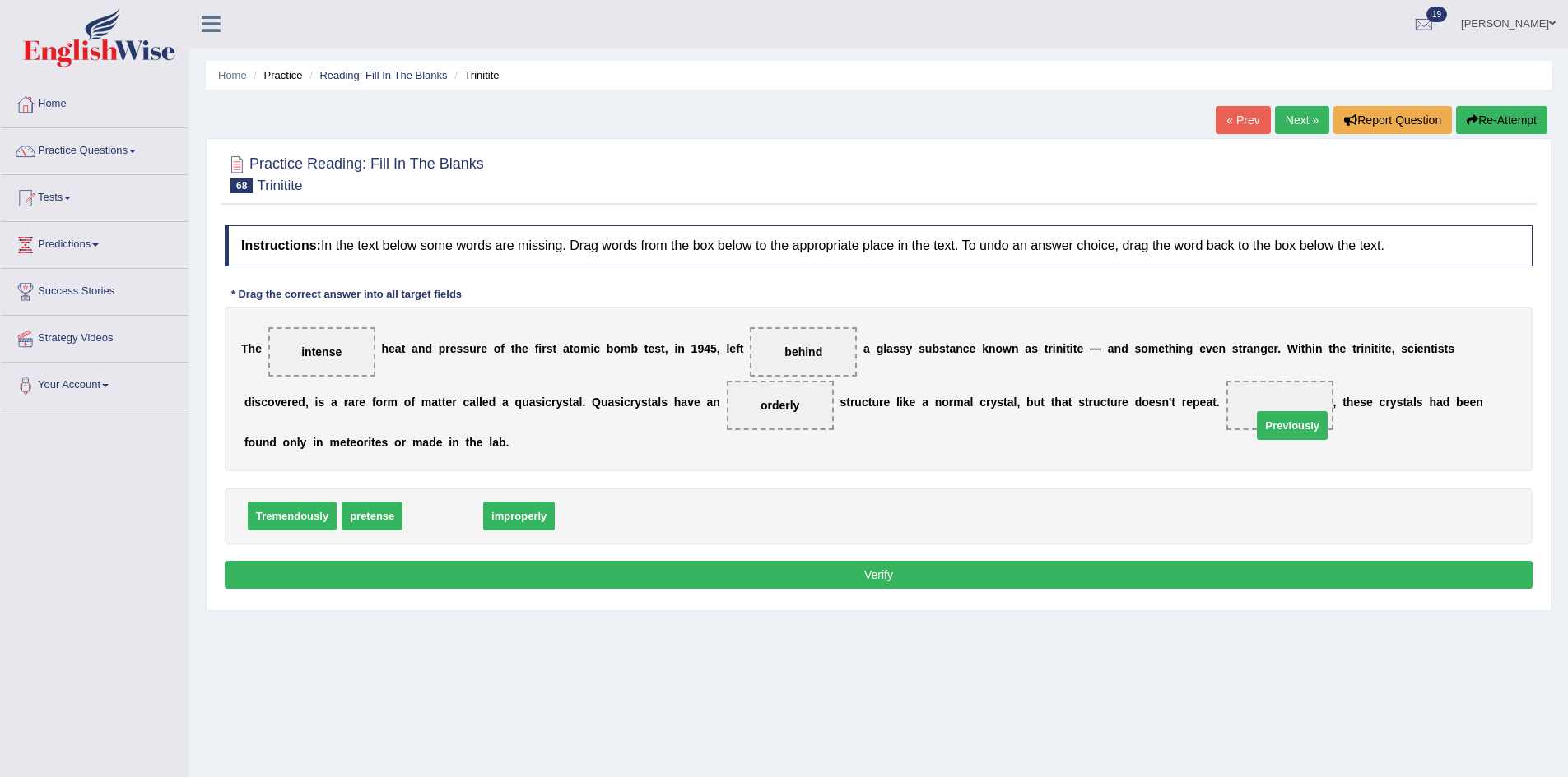
drag, startPoint x: 427, startPoint y: 515, endPoint x: 1262, endPoint y: 398, distance: 843.2
click at [689, 579] on button "Verify" at bounding box center [878, 575] width 1308 height 28
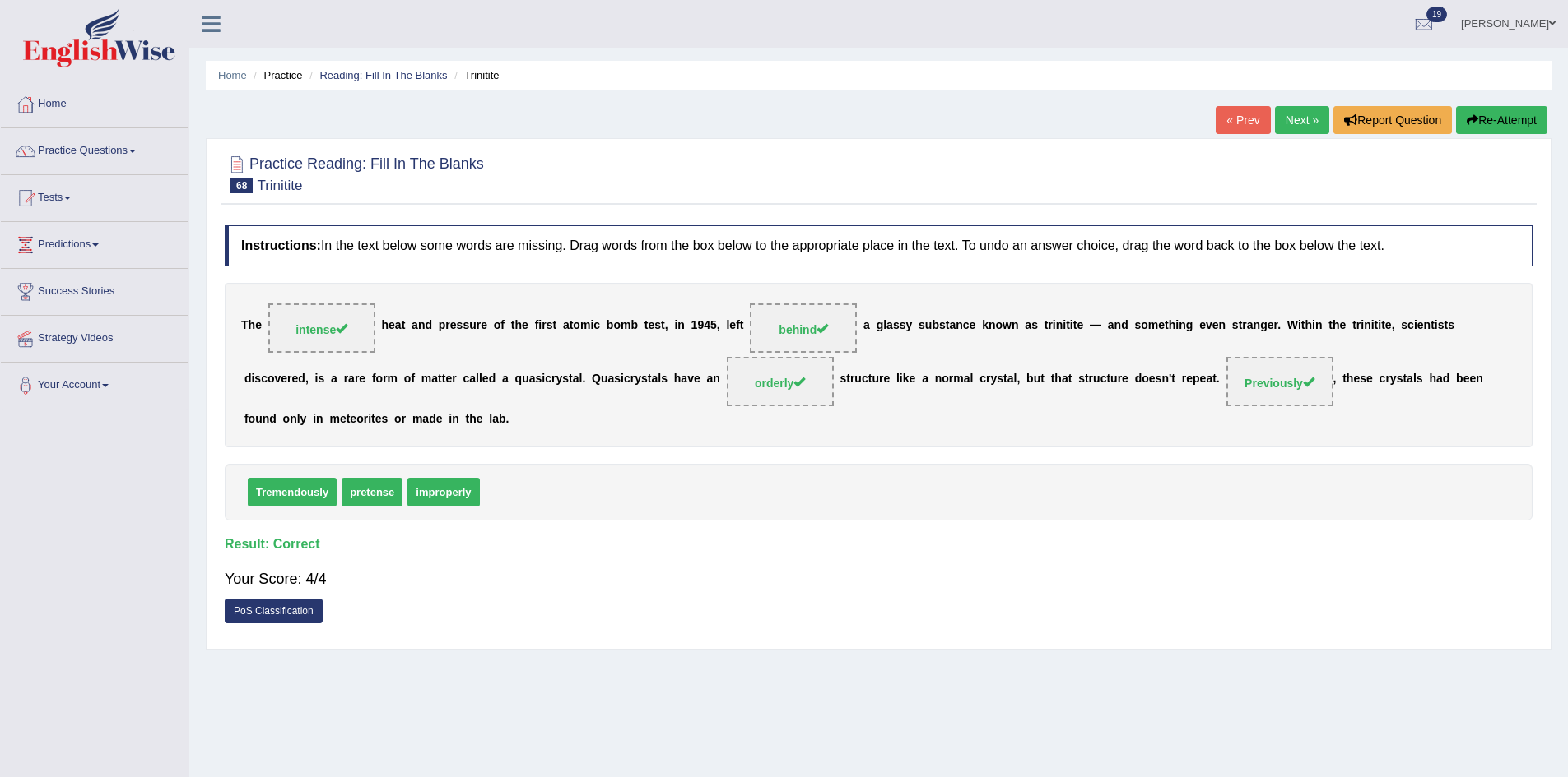
click at [1288, 115] on link "Next »" at bounding box center [1302, 120] width 54 height 28
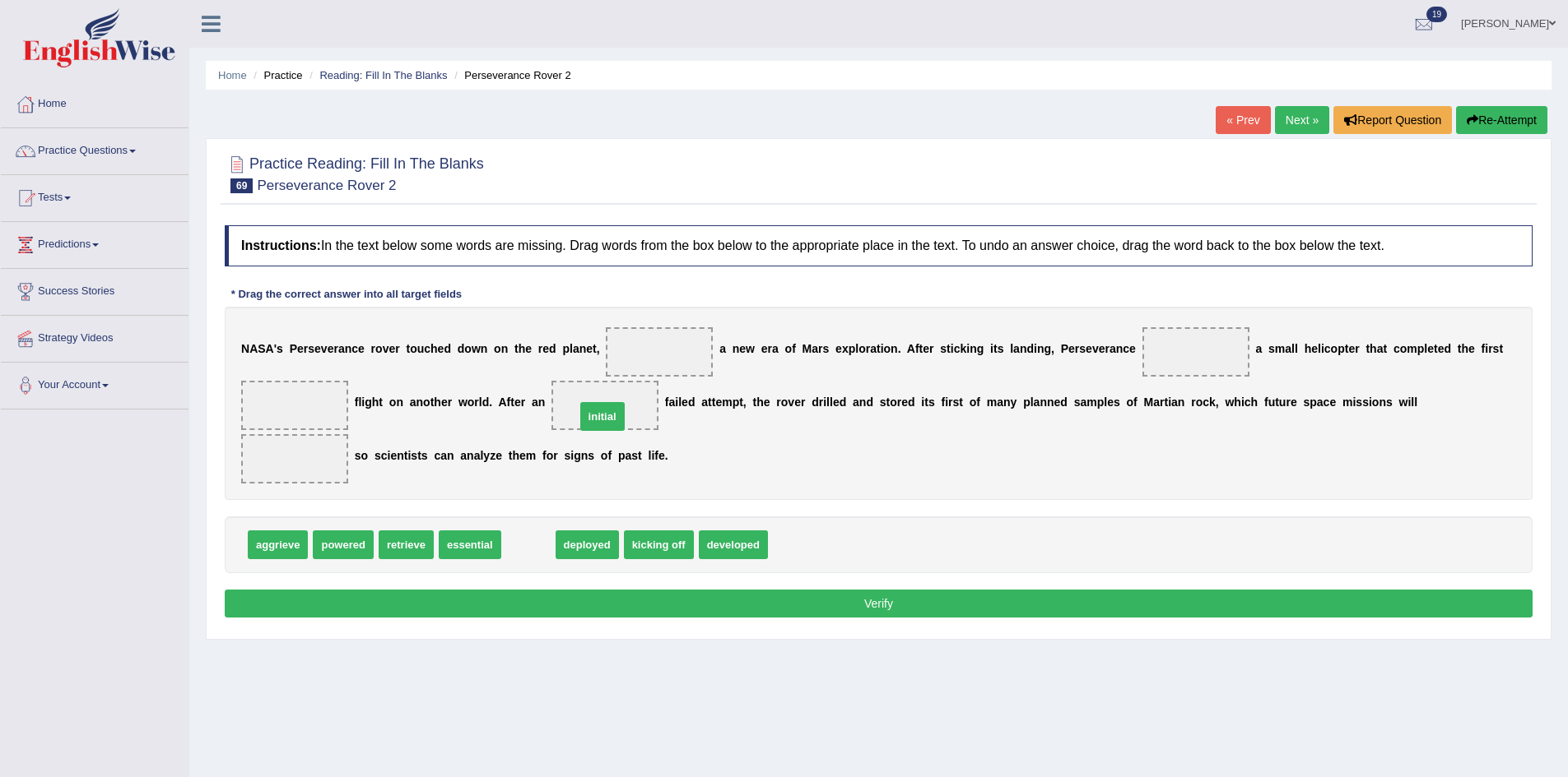
drag, startPoint x: 522, startPoint y: 547, endPoint x: 597, endPoint y: 416, distance: 151.0
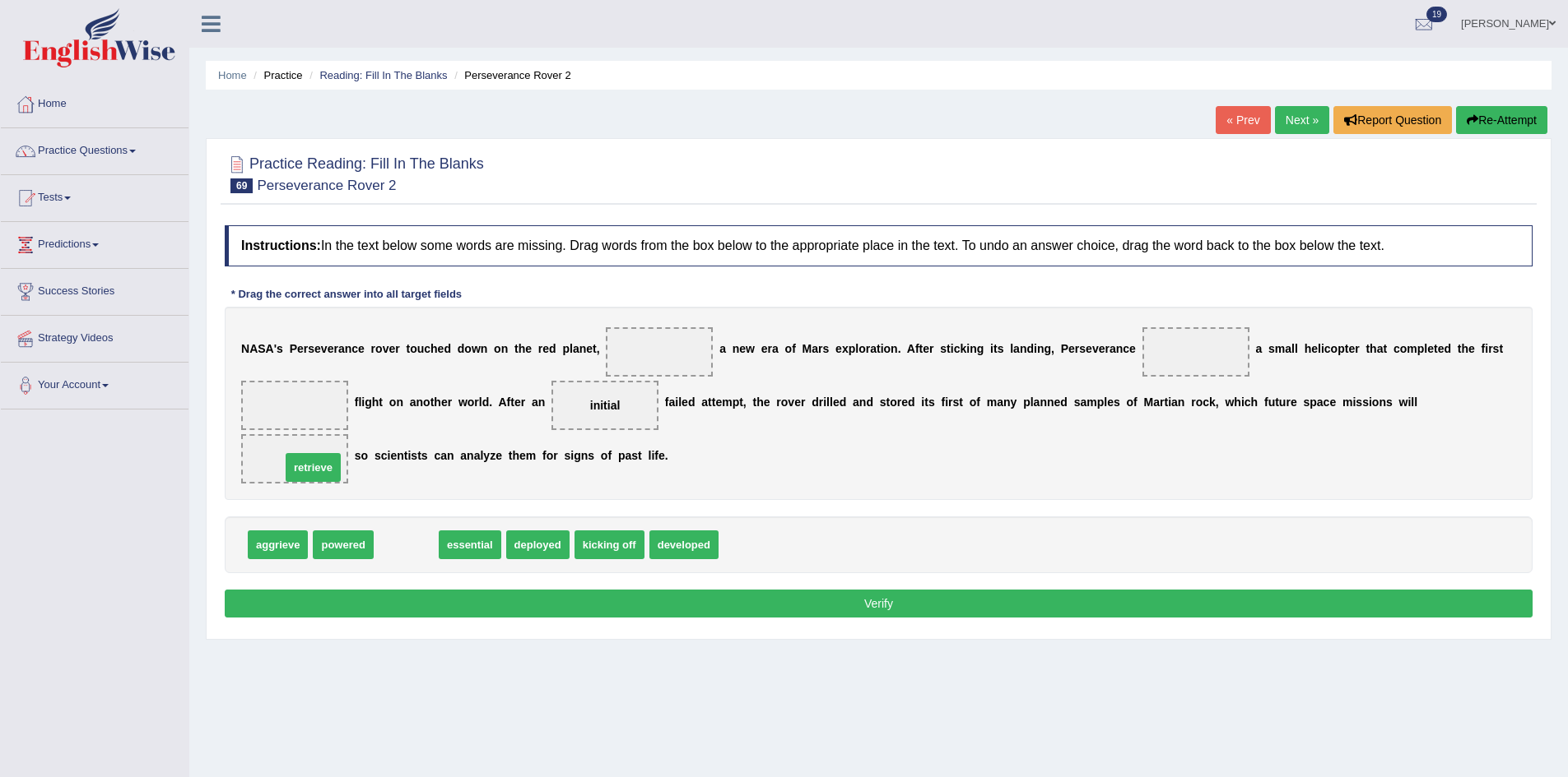
drag, startPoint x: 407, startPoint y: 549, endPoint x: 313, endPoint y: 471, distance: 122.1
drag, startPoint x: 410, startPoint y: 545, endPoint x: 294, endPoint y: 407, distance: 180.3
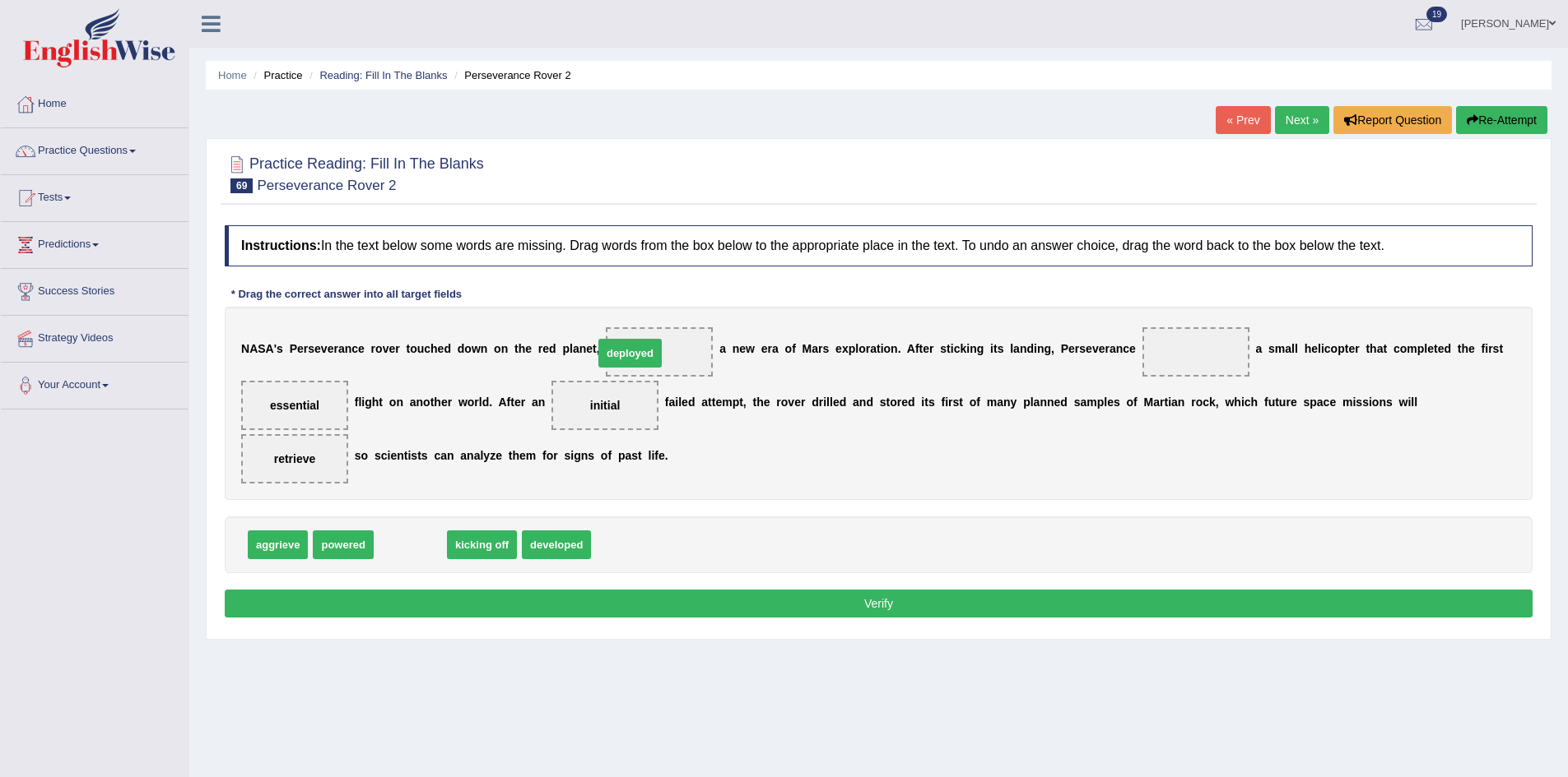
drag, startPoint x: 414, startPoint y: 541, endPoint x: 636, endPoint y: 343, distance: 297.5
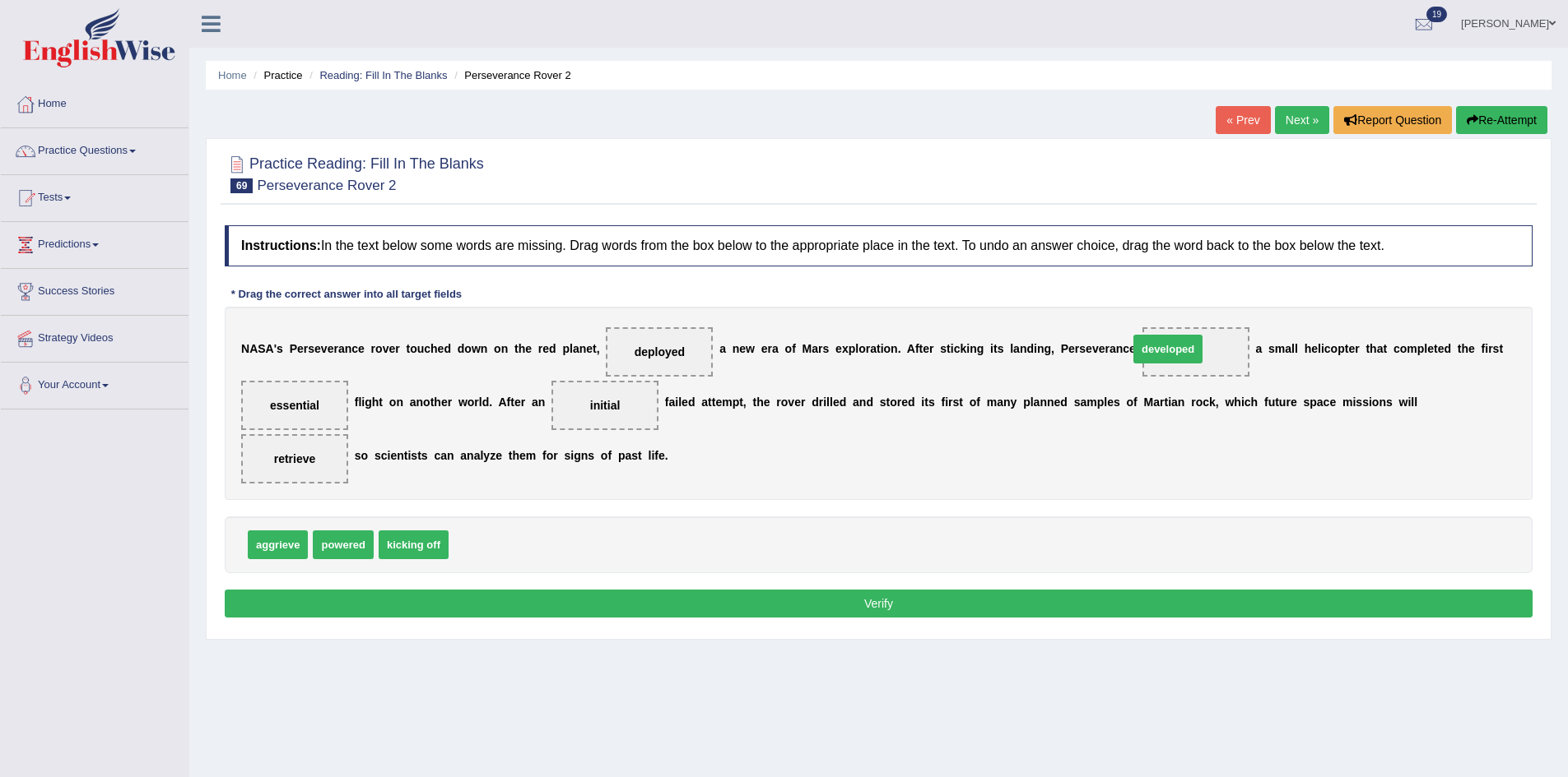
drag, startPoint x: 472, startPoint y: 549, endPoint x: 1154, endPoint y: 352, distance: 709.9
click at [726, 611] on button "Verify" at bounding box center [878, 604] width 1308 height 28
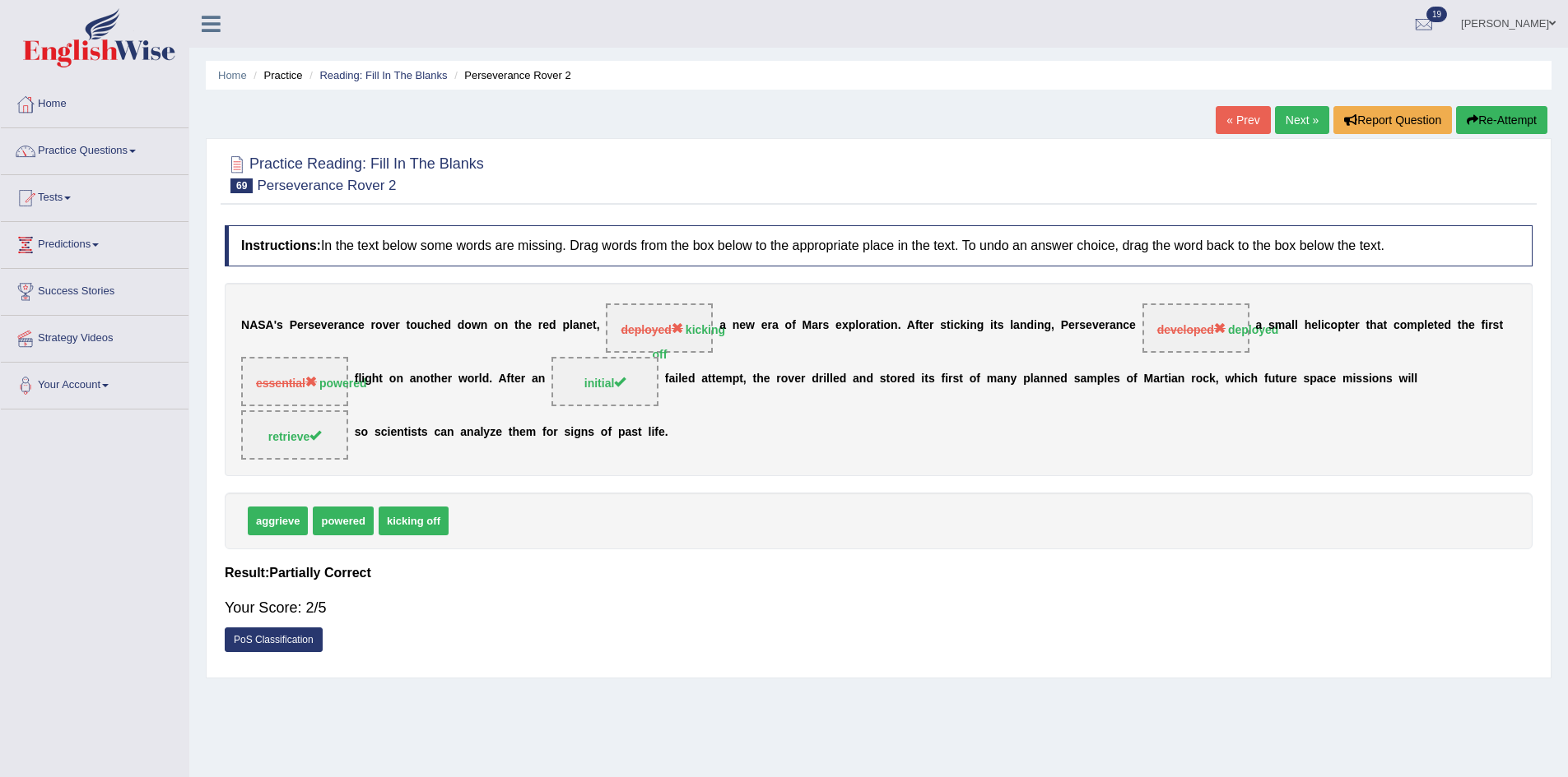
click at [1482, 132] on button "Re-Attempt" at bounding box center [1502, 120] width 92 height 28
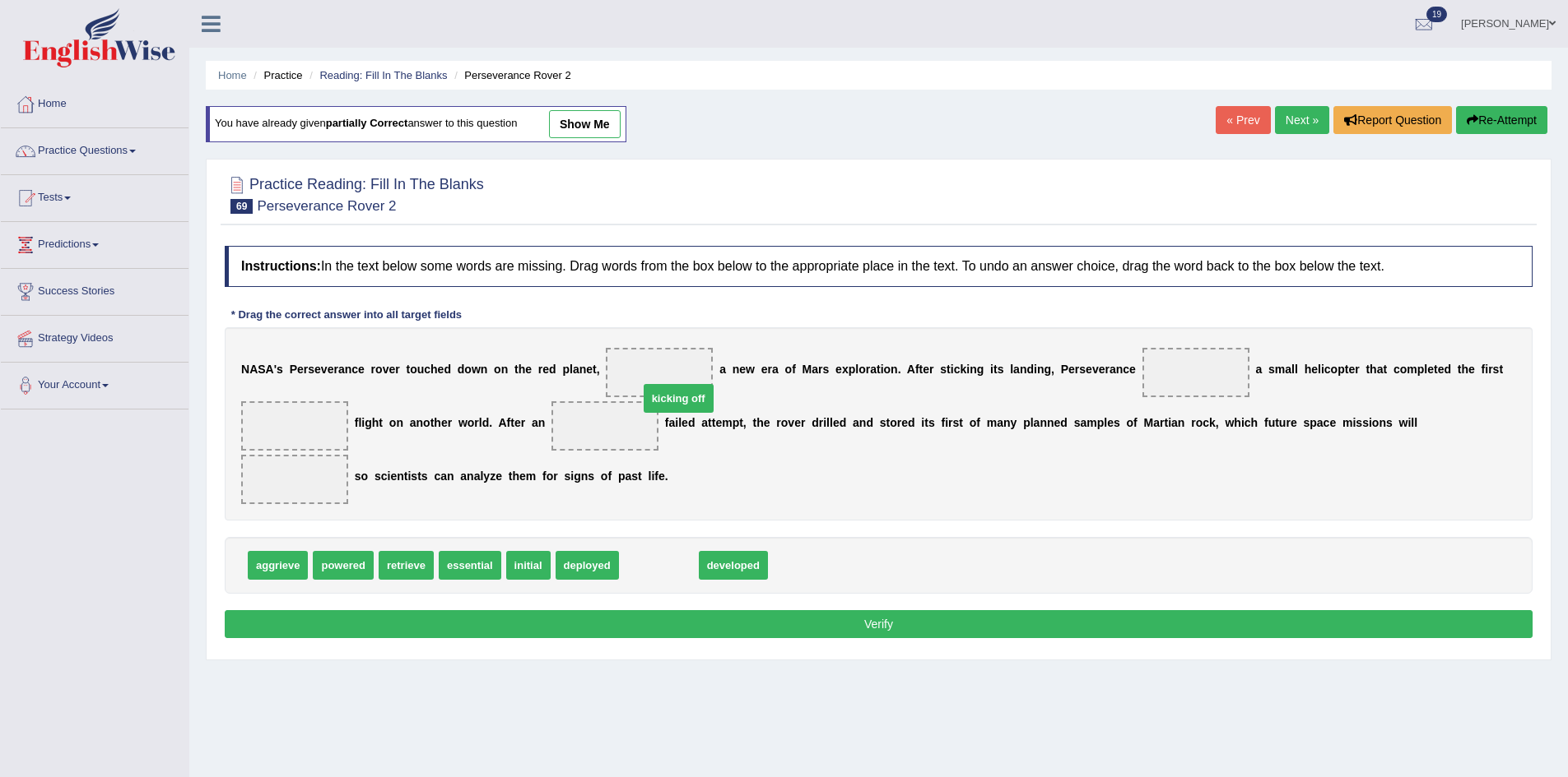
drag, startPoint x: 662, startPoint y: 560, endPoint x: 681, endPoint y: 389, distance: 172.1
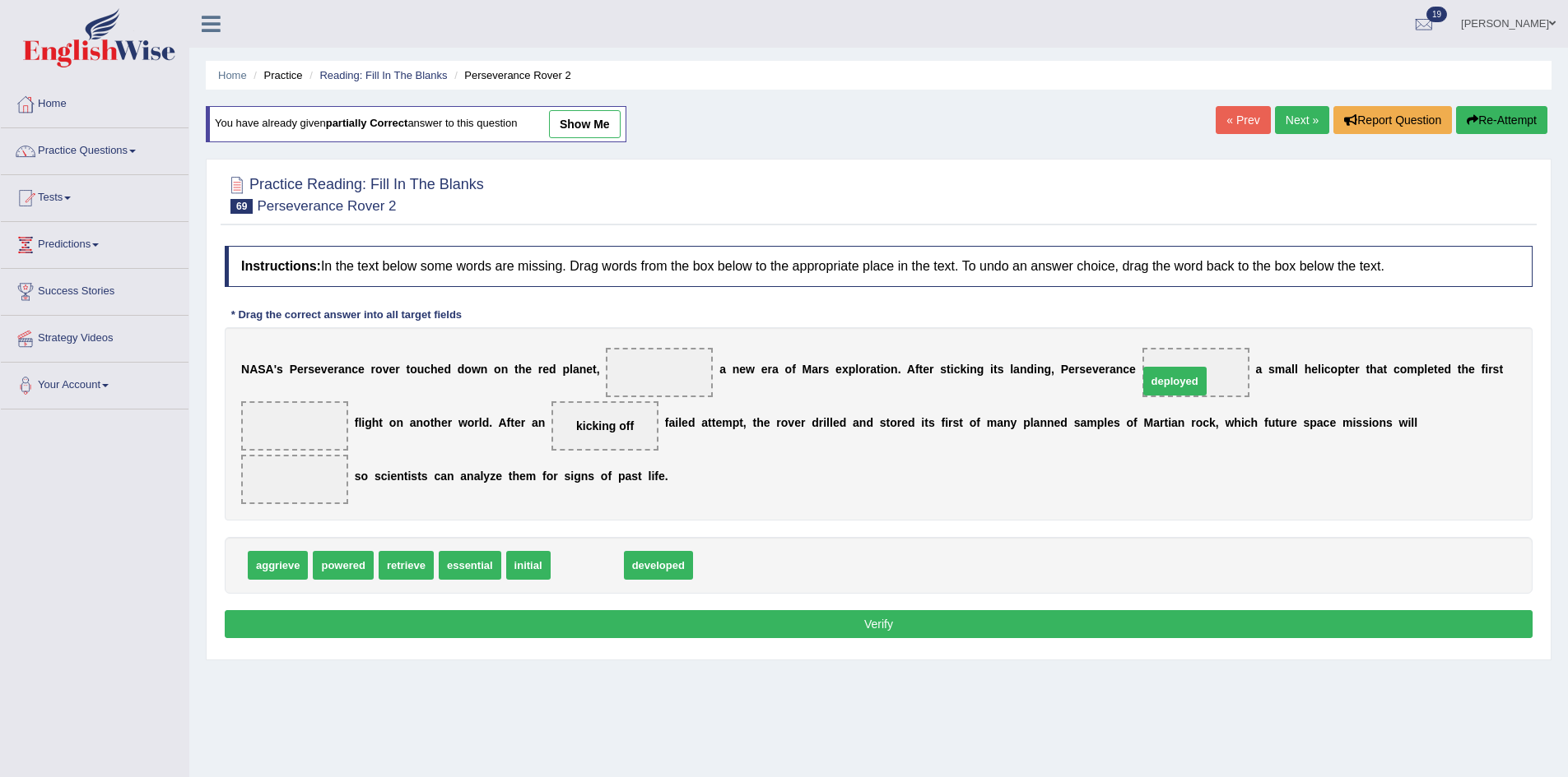
drag, startPoint x: 605, startPoint y: 563, endPoint x: 1193, endPoint y: 379, distance: 616.1
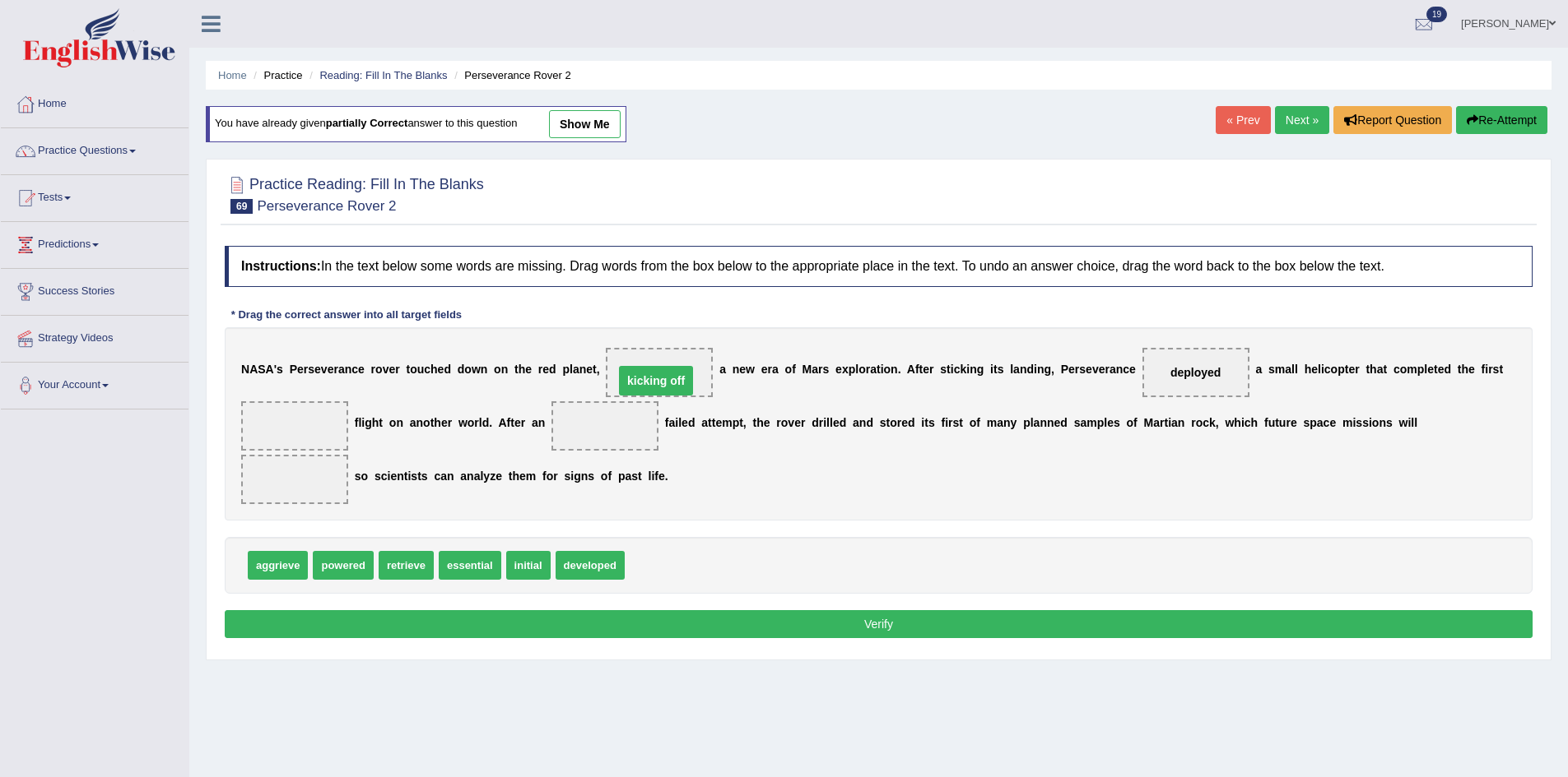
drag, startPoint x: 603, startPoint y: 423, endPoint x: 654, endPoint y: 378, distance: 68.0
drag, startPoint x: 521, startPoint y: 565, endPoint x: 591, endPoint y: 439, distance: 144.1
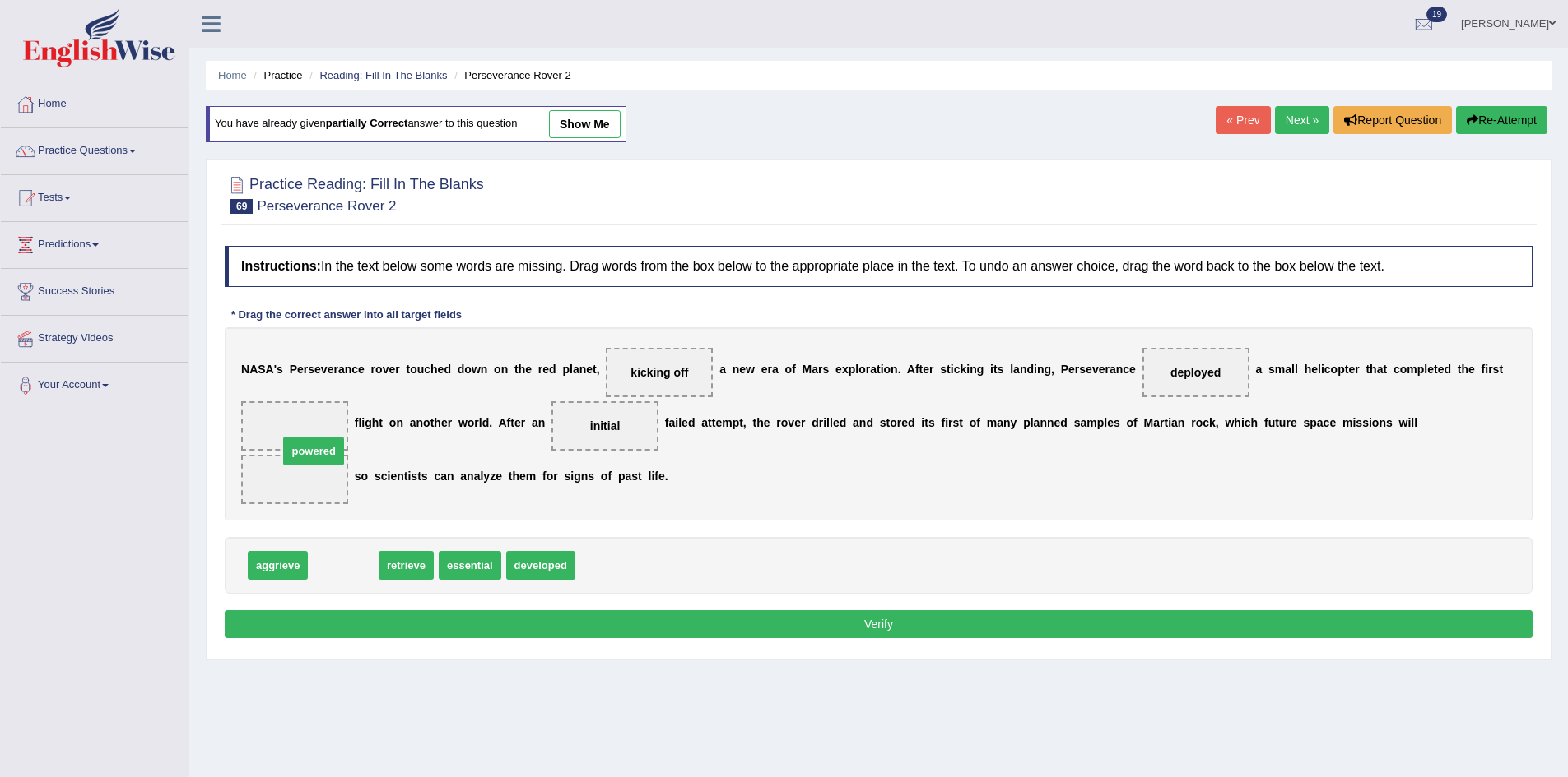
drag, startPoint x: 341, startPoint y: 561, endPoint x: 308, endPoint y: 424, distance: 140.9
drag, startPoint x: 350, startPoint y: 566, endPoint x: 330, endPoint y: 500, distance: 69.0
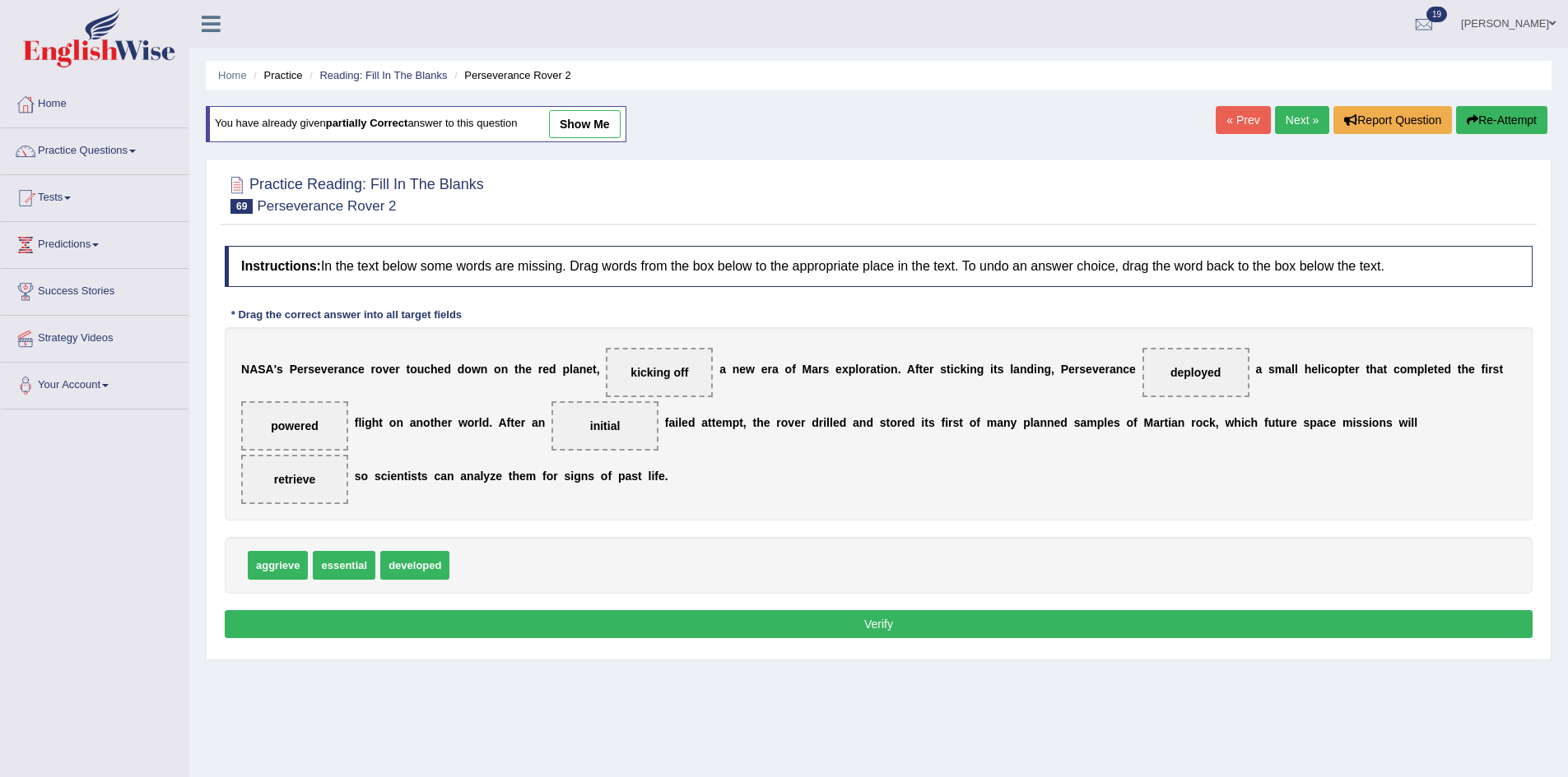
click at [651, 626] on button "Verify" at bounding box center [878, 625] width 1308 height 28
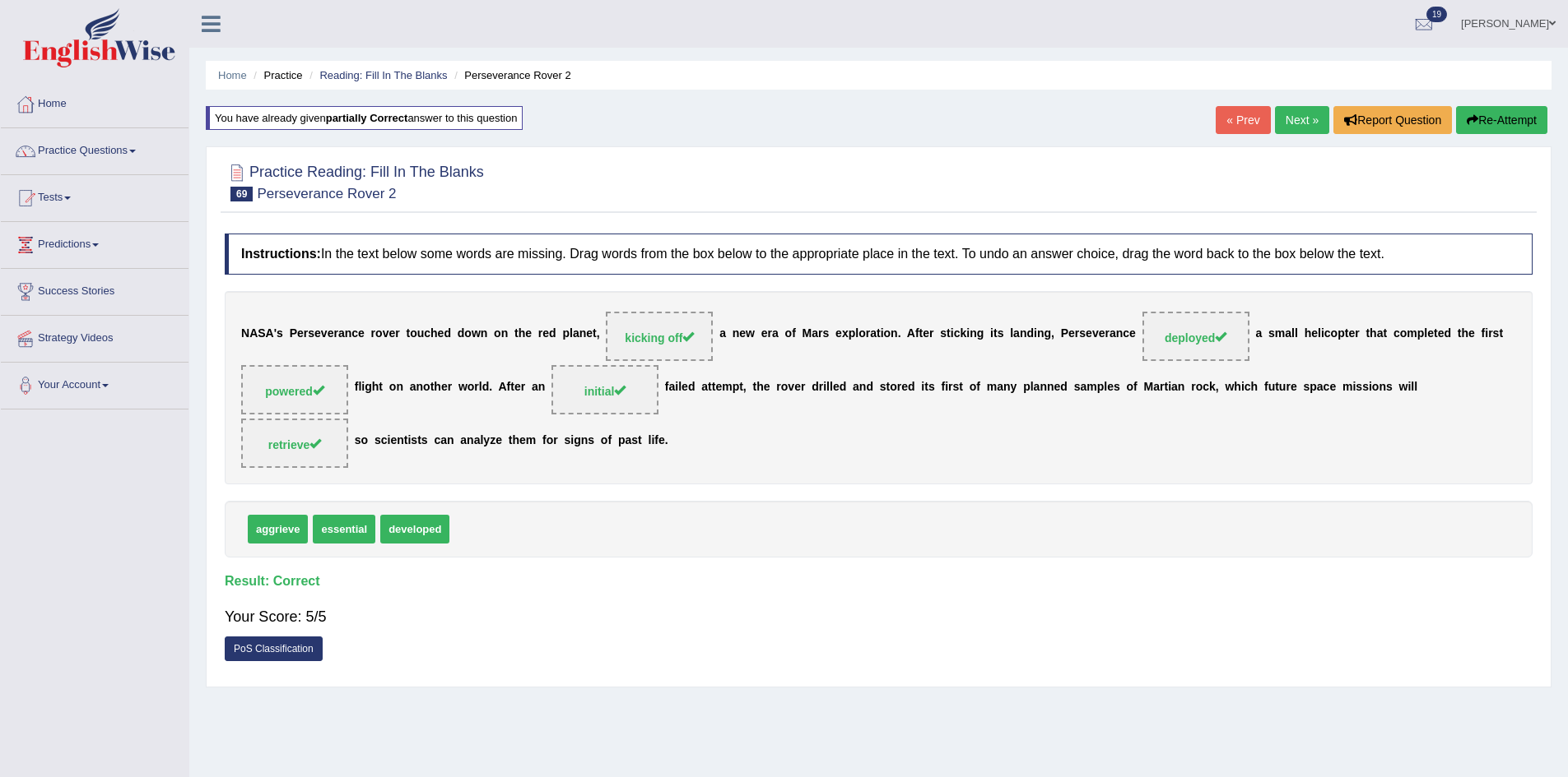
click at [1285, 113] on link "Next »" at bounding box center [1302, 120] width 54 height 28
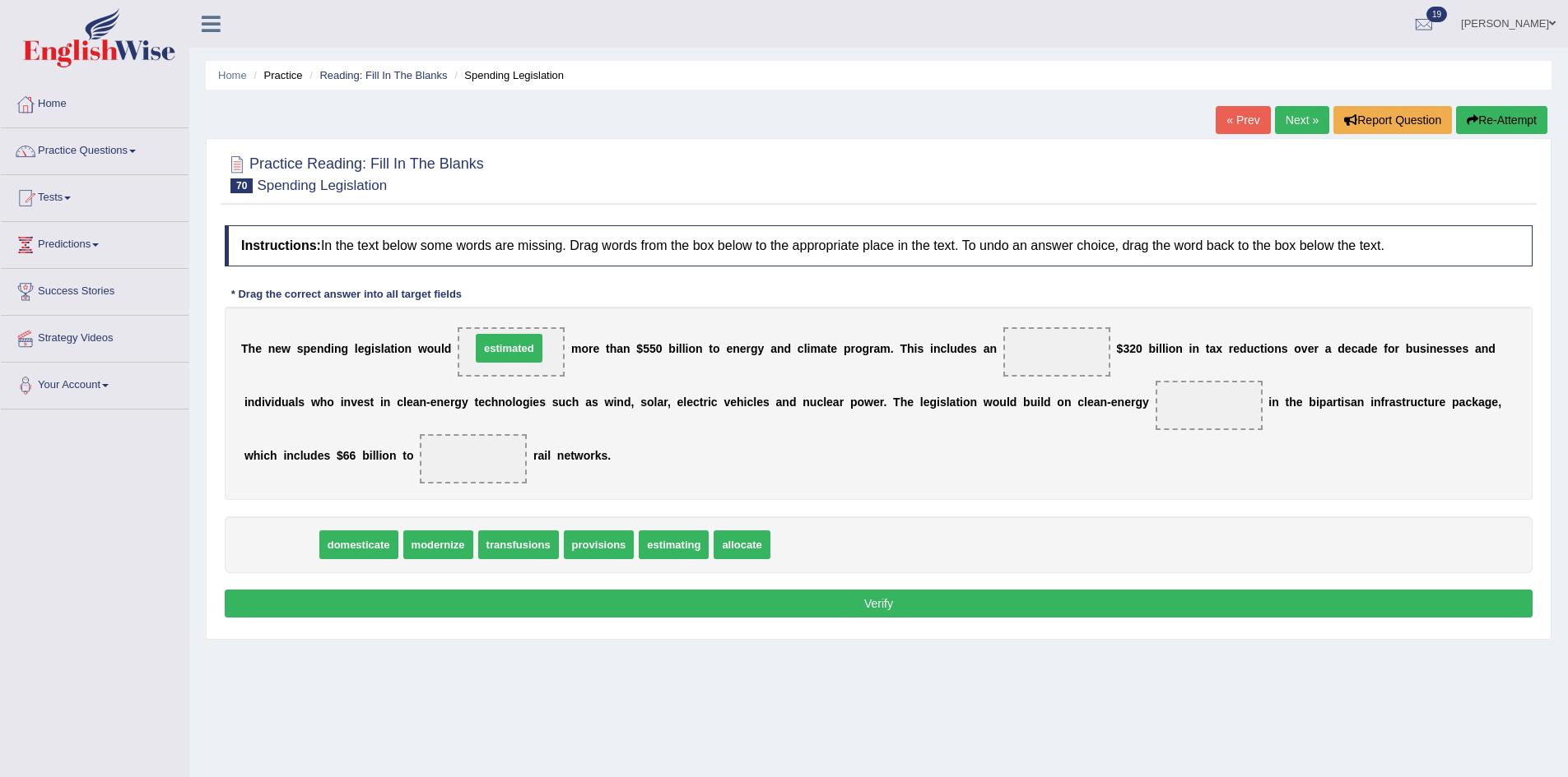
drag, startPoint x: 264, startPoint y: 547, endPoint x: 492, endPoint y: 351, distance: 300.7
drag, startPoint x: 509, startPoint y: 352, endPoint x: 751, endPoint y: 547, distance: 310.8
drag, startPoint x: 600, startPoint y: 546, endPoint x: 514, endPoint y: 345, distance: 218.6
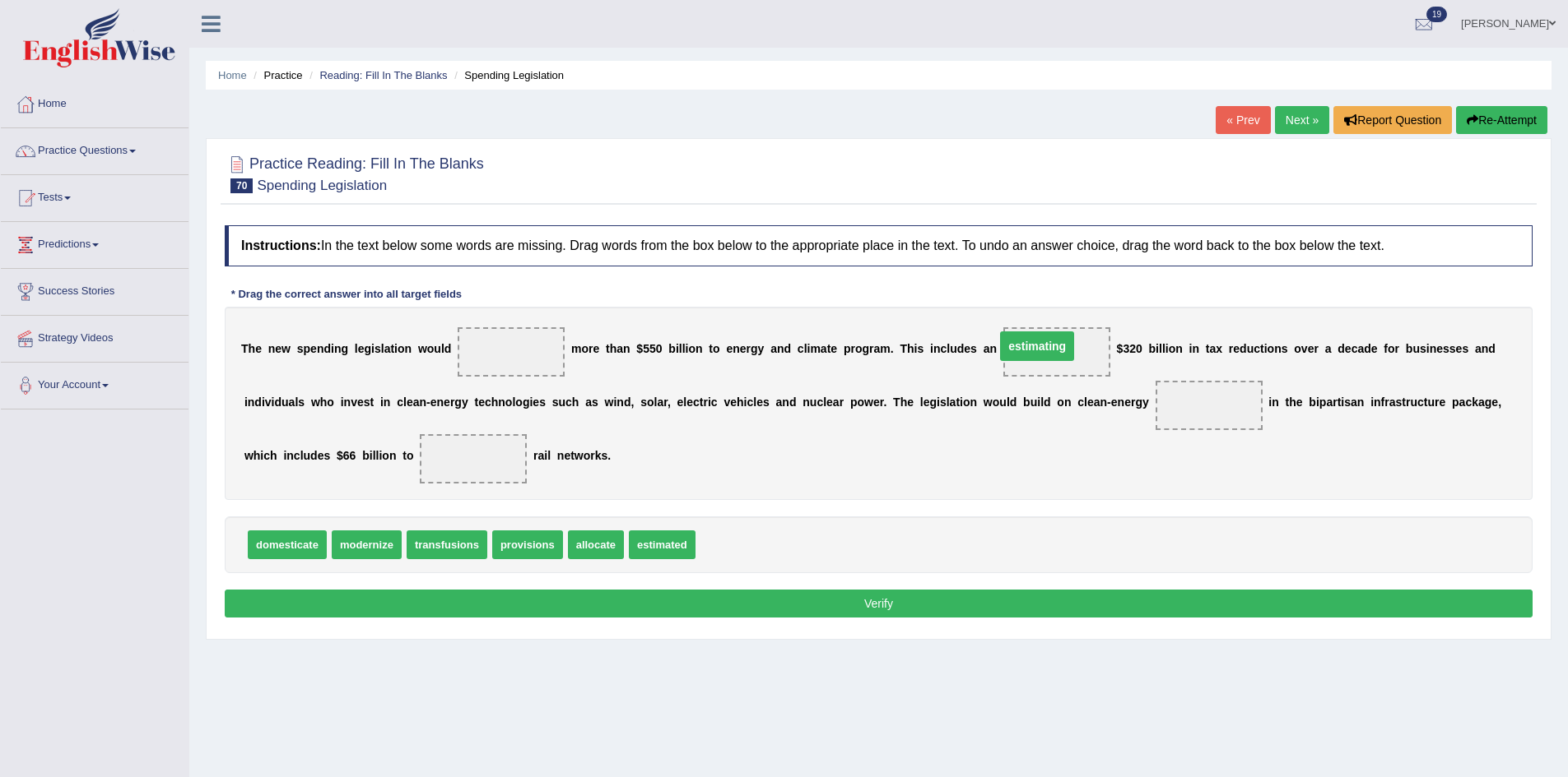
drag, startPoint x: 524, startPoint y: 354, endPoint x: 1050, endPoint y: 349, distance: 526.0
drag, startPoint x: 620, startPoint y: 553, endPoint x: 479, endPoint y: 483, distance: 157.4
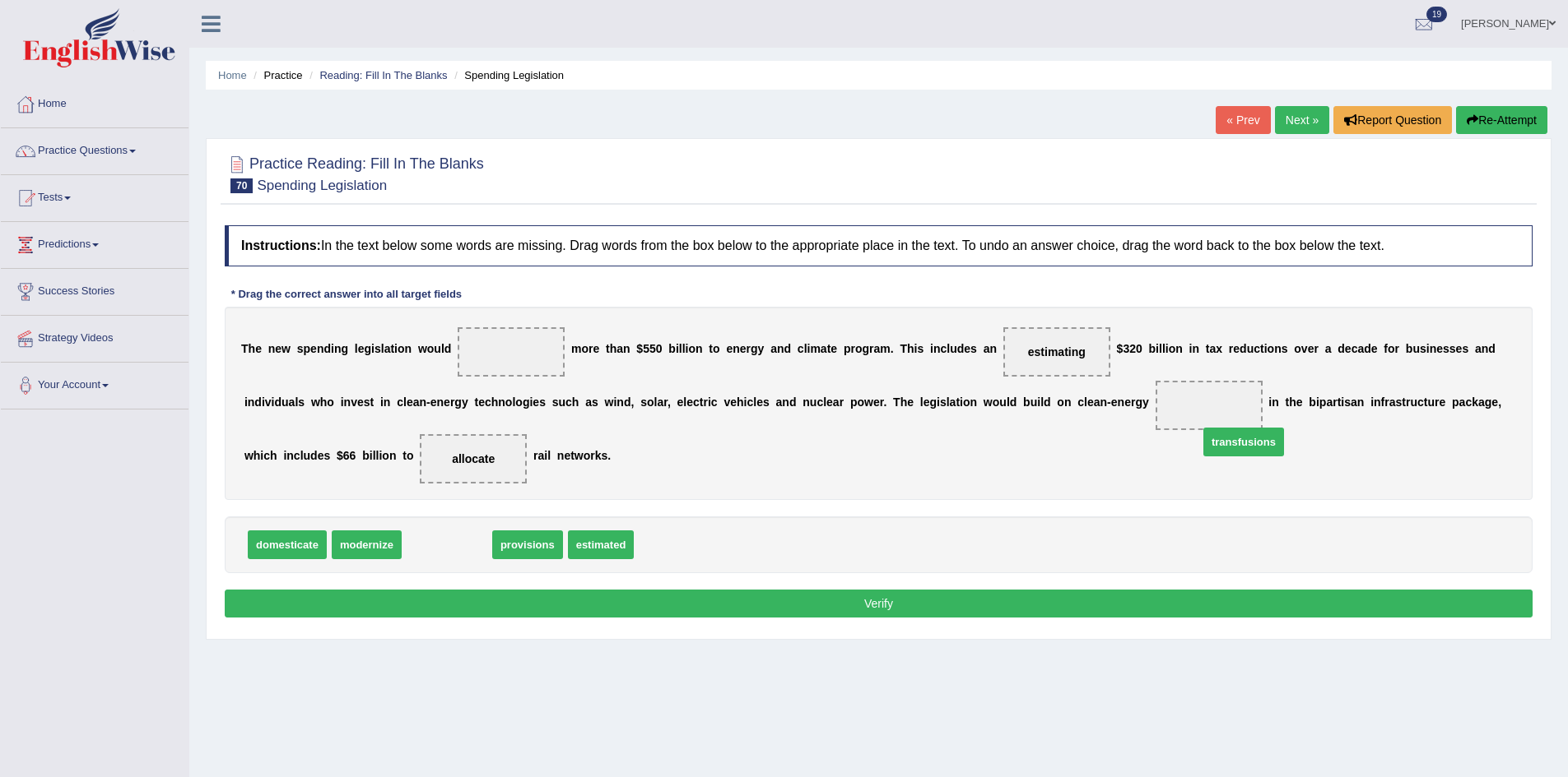
drag, startPoint x: 439, startPoint y: 543, endPoint x: 1235, endPoint y: 440, distance: 802.6
click at [504, 542] on span "provisions" at bounding box center [514, 544] width 71 height 29
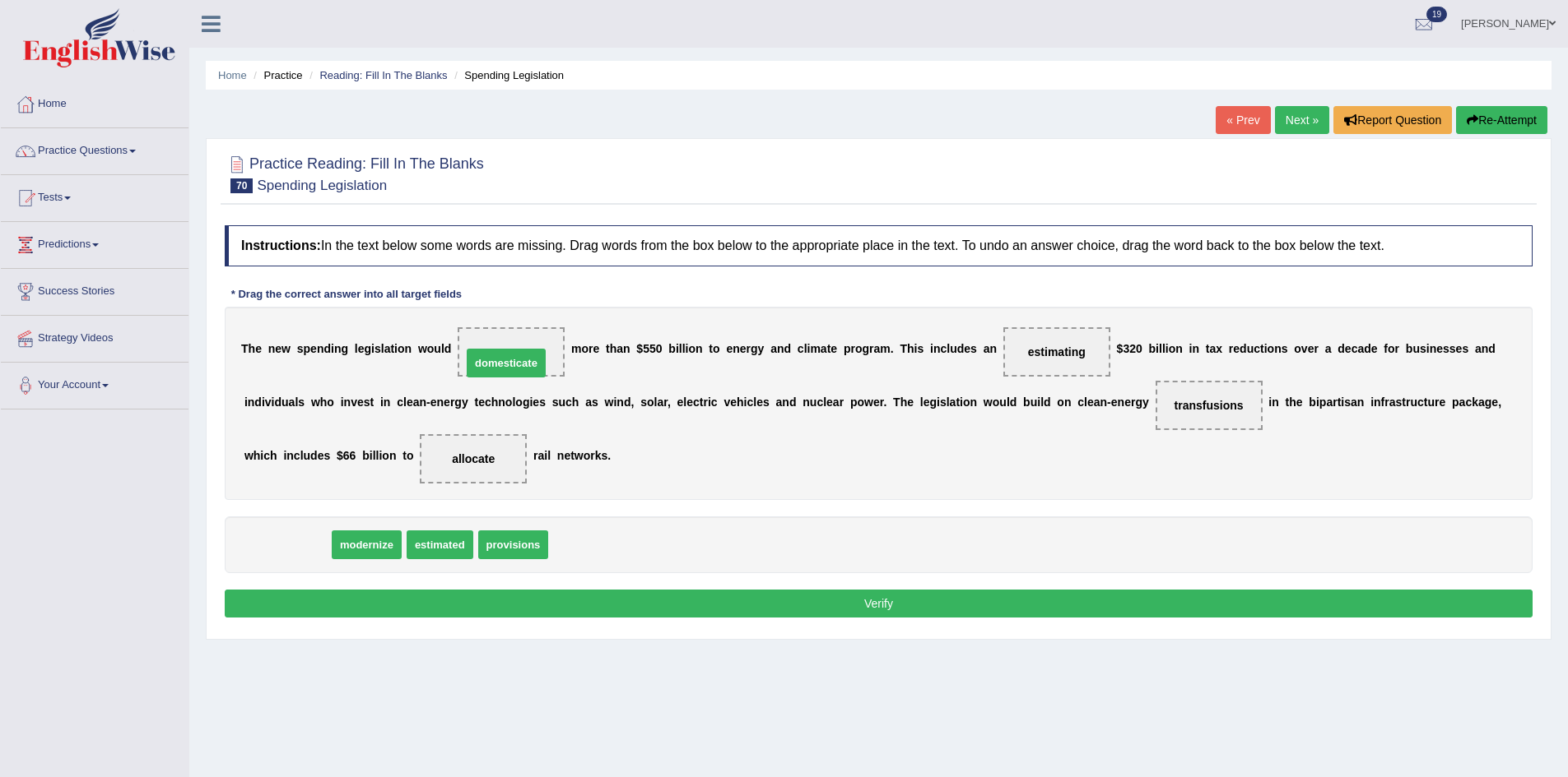
drag, startPoint x: 301, startPoint y: 543, endPoint x: 520, endPoint y: 360, distance: 285.4
click at [554, 602] on button "Verify" at bounding box center [878, 604] width 1308 height 28
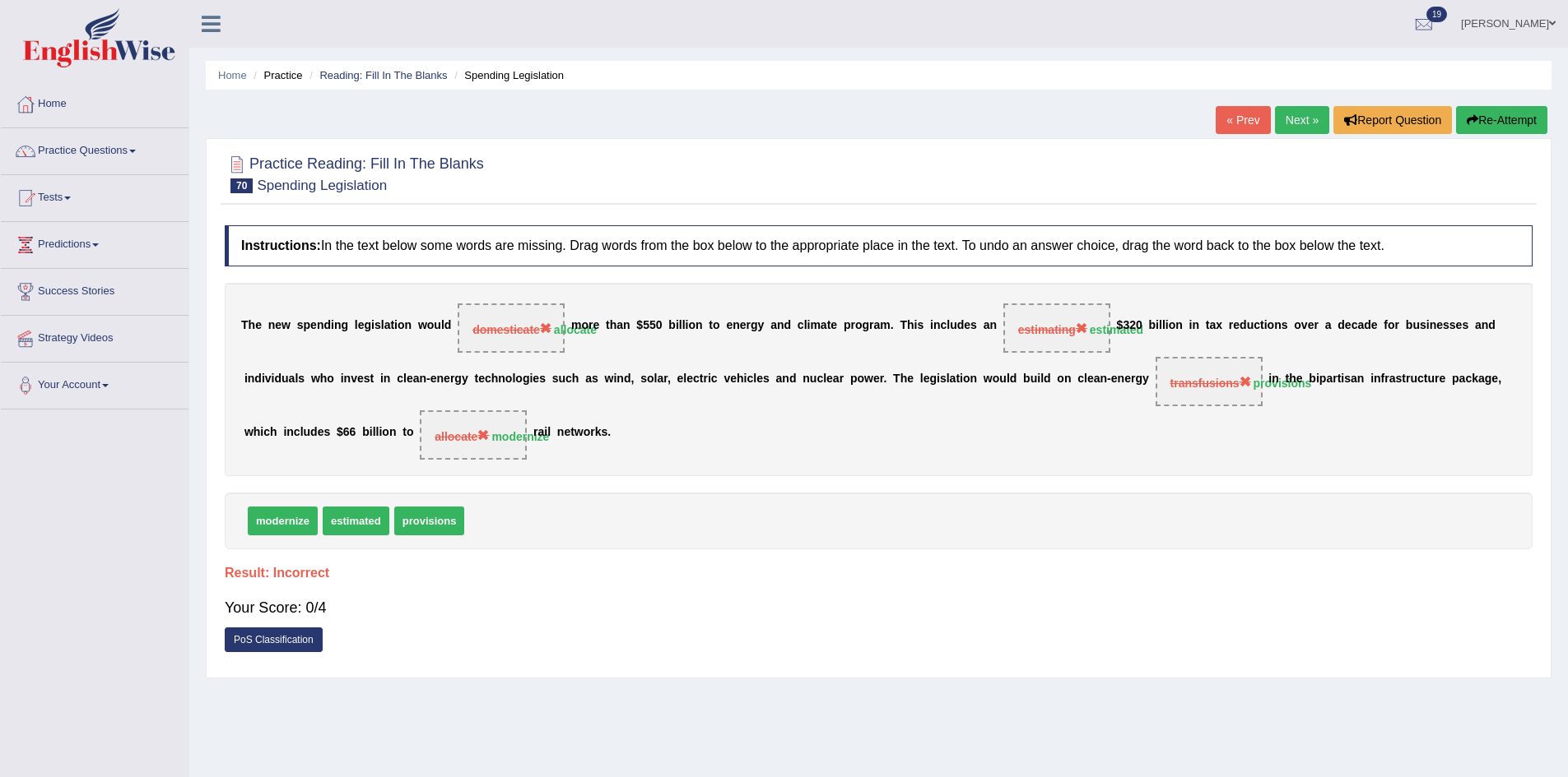
click at [1502, 121] on button "Re-Attempt" at bounding box center [1502, 120] width 92 height 28
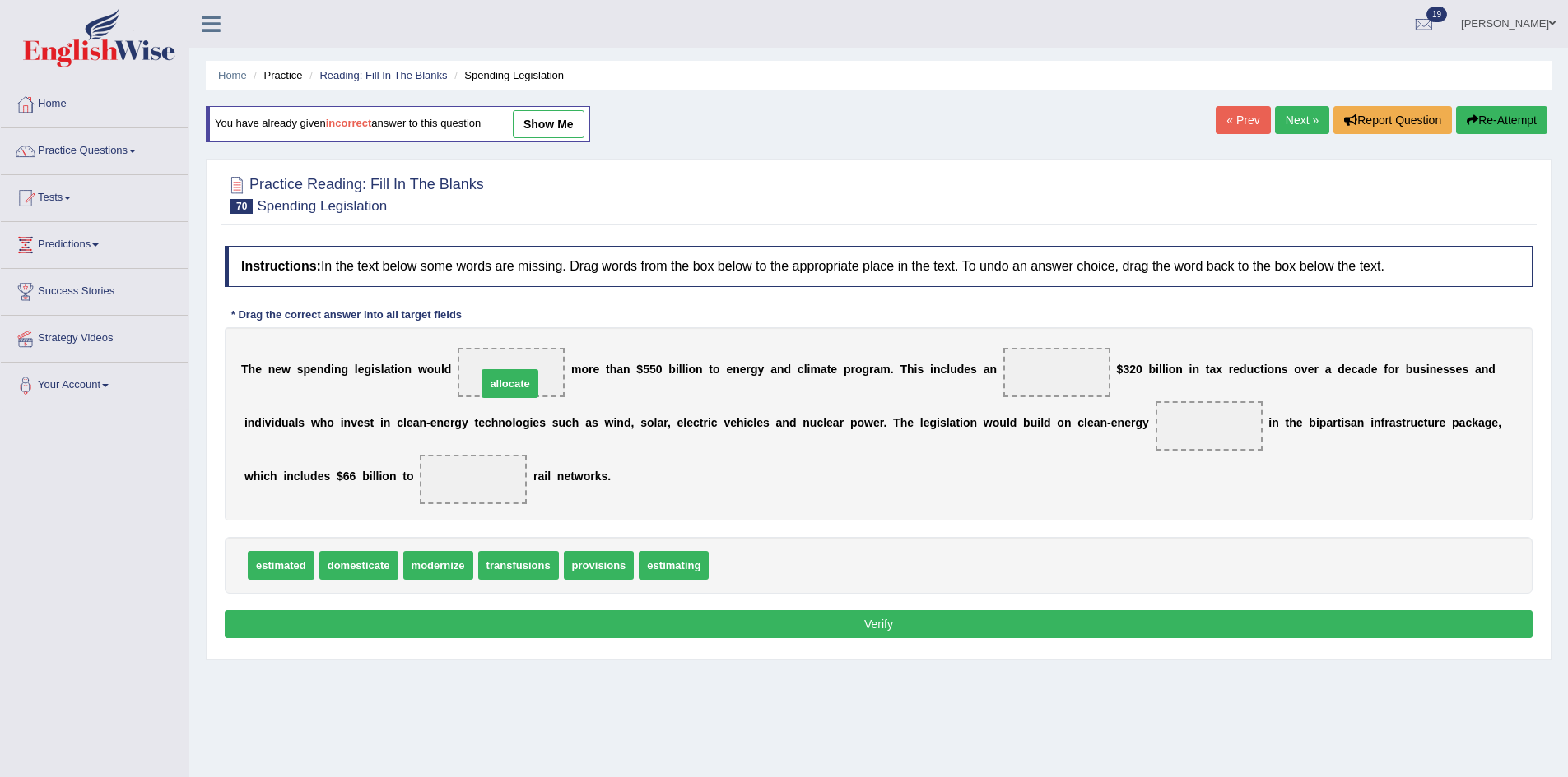
drag, startPoint x: 756, startPoint y: 570, endPoint x: 521, endPoint y: 388, distance: 297.2
drag, startPoint x: 263, startPoint y: 567, endPoint x: 1061, endPoint y: 379, distance: 819.8
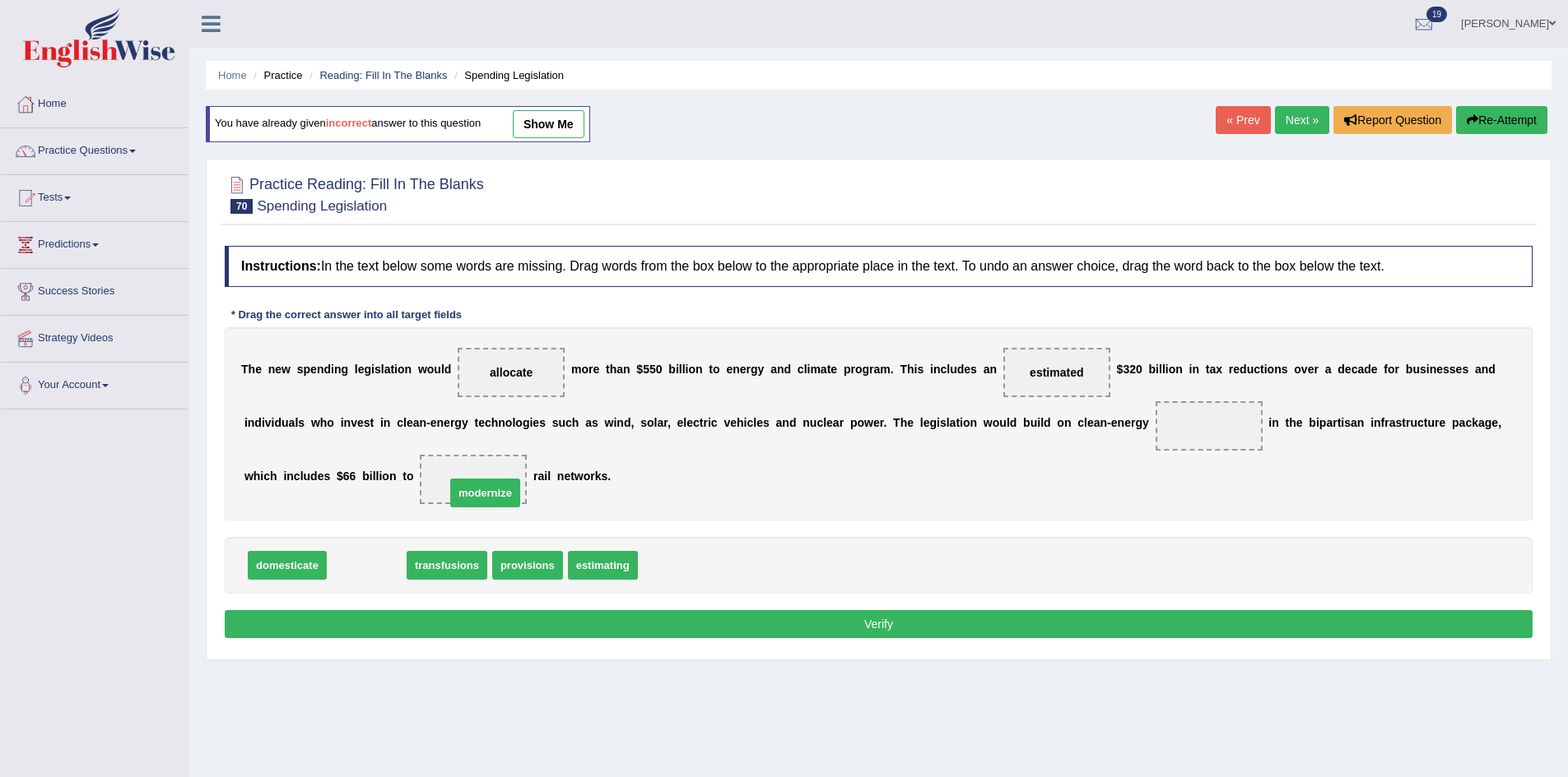
drag, startPoint x: 360, startPoint y: 558, endPoint x: 479, endPoint y: 482, distance: 141.2
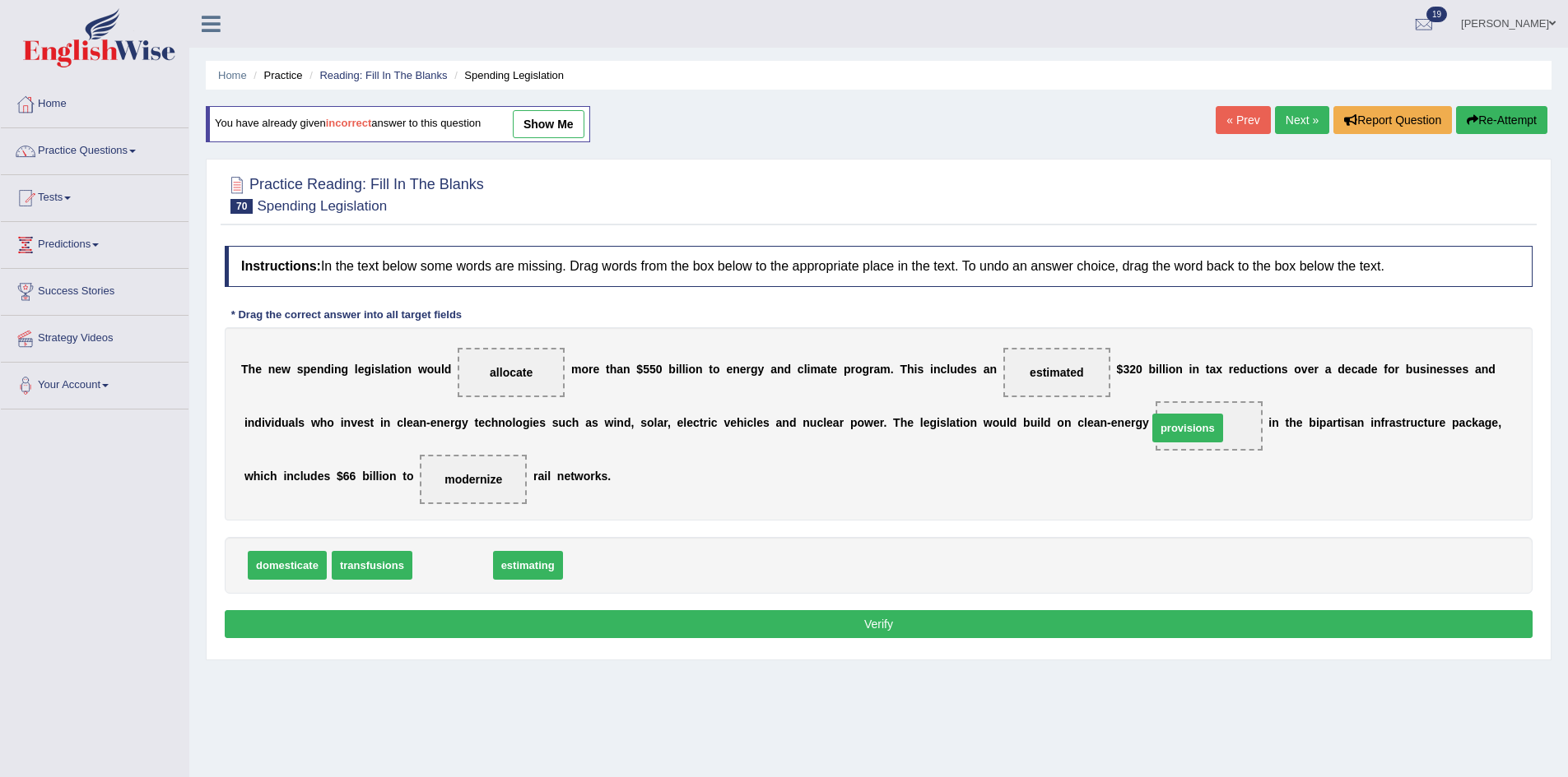
drag, startPoint x: 430, startPoint y: 569, endPoint x: 1166, endPoint y: 432, distance: 748.6
click at [1036, 632] on button "Verify" at bounding box center [878, 625] width 1308 height 28
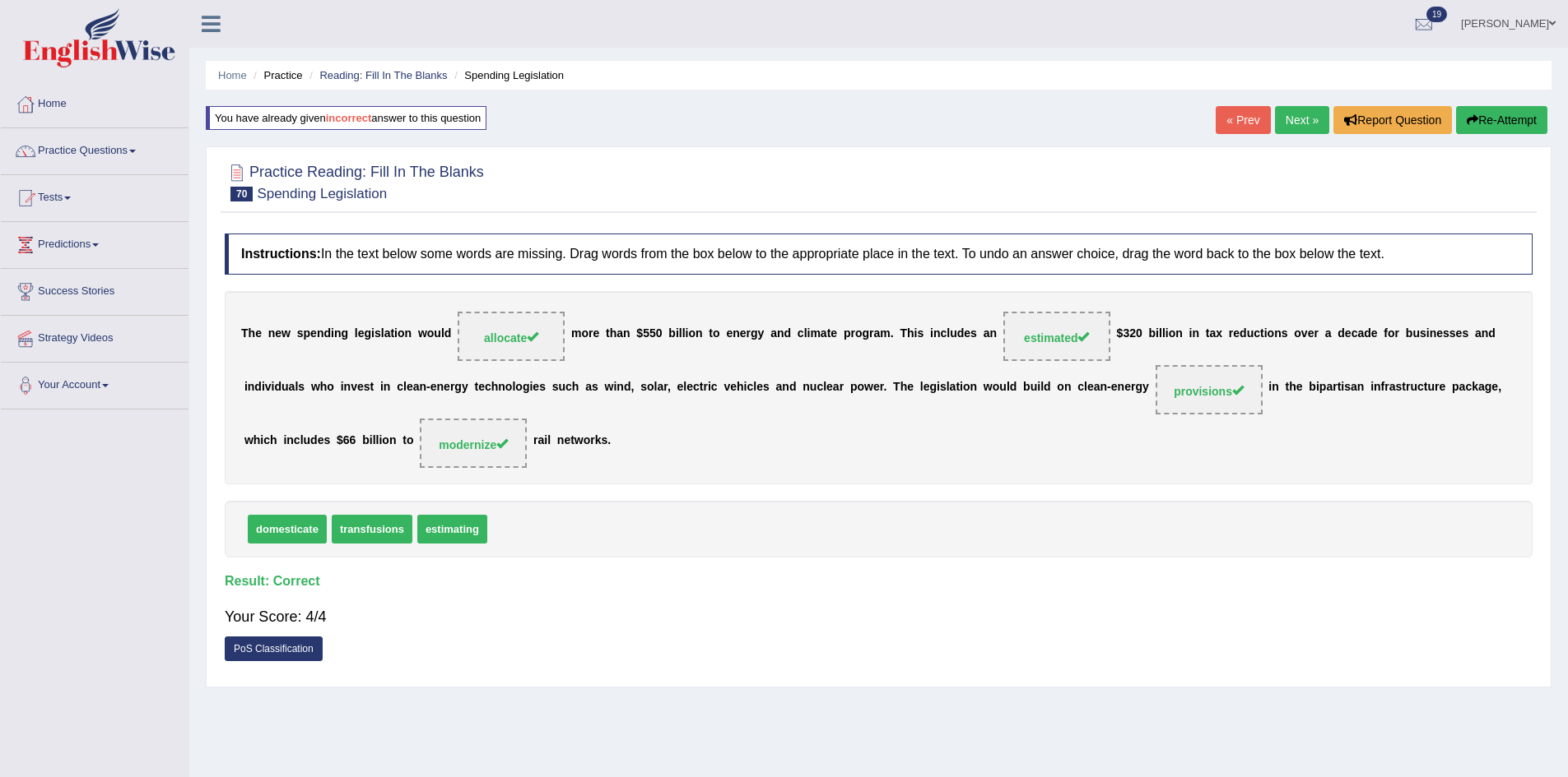
click at [1285, 123] on link "Next »" at bounding box center [1302, 120] width 54 height 28
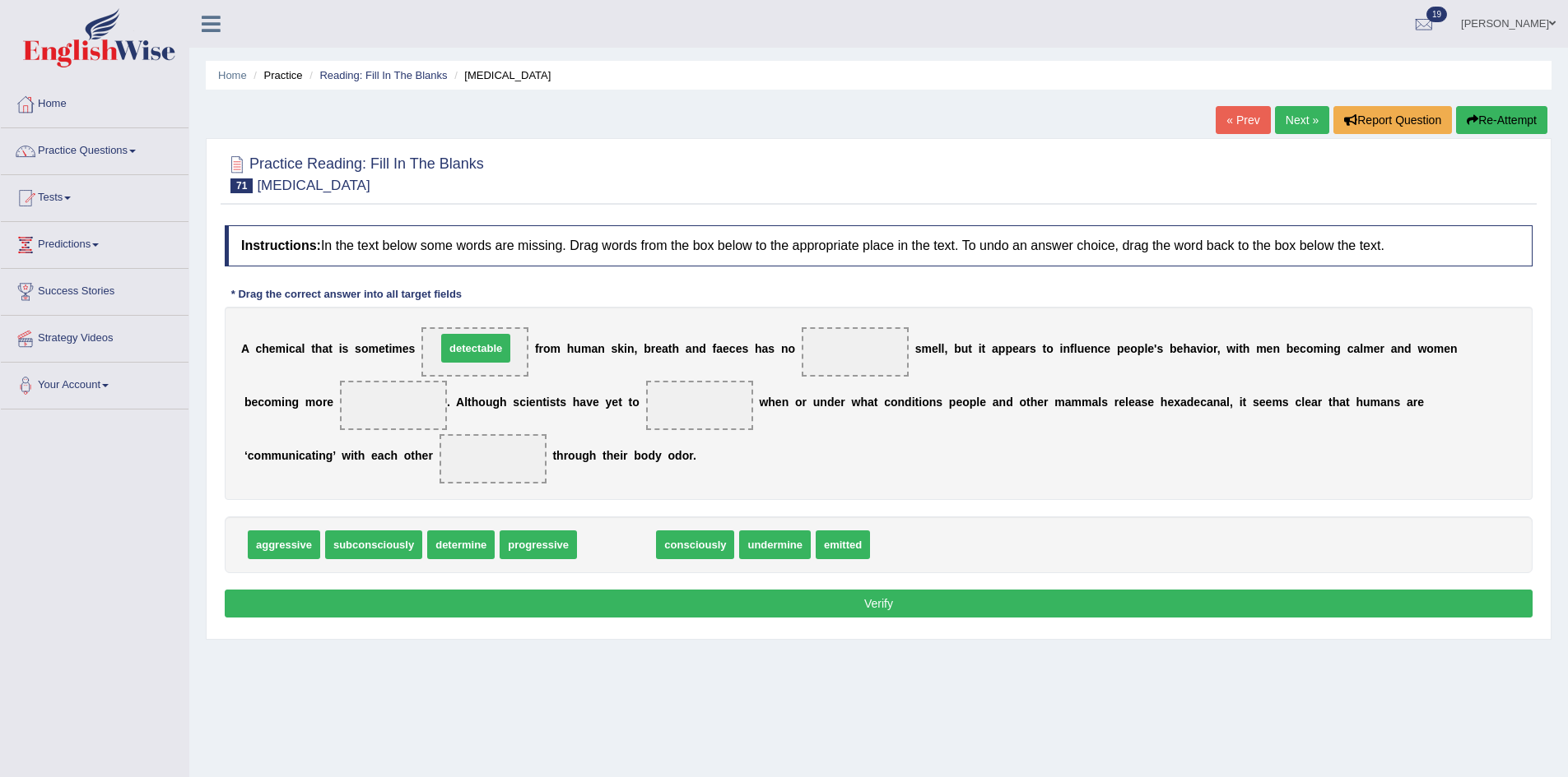
drag, startPoint x: 595, startPoint y: 554, endPoint x: 455, endPoint y: 357, distance: 241.7
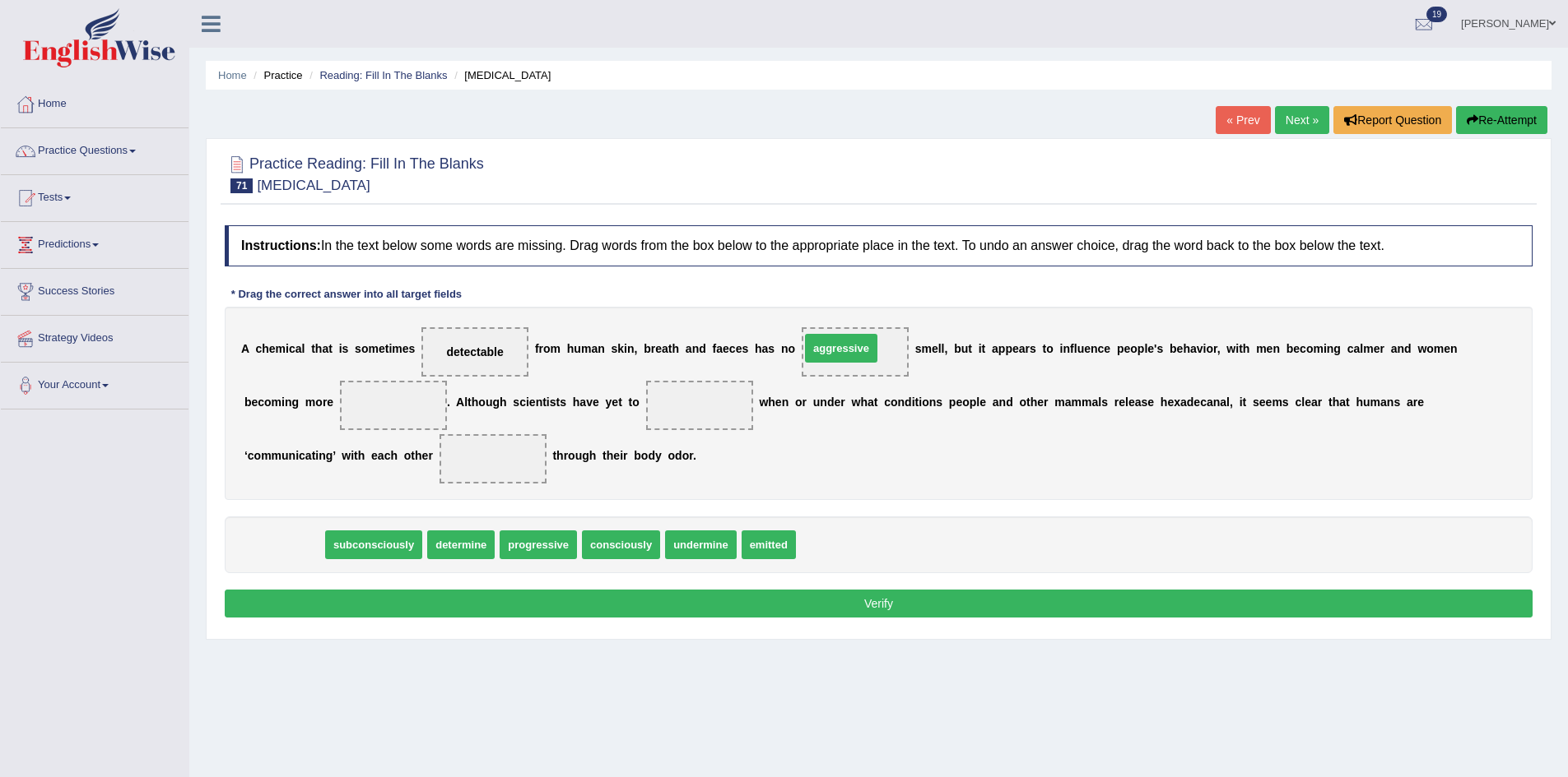
drag, startPoint x: 282, startPoint y: 543, endPoint x: 831, endPoint y: 345, distance: 583.6
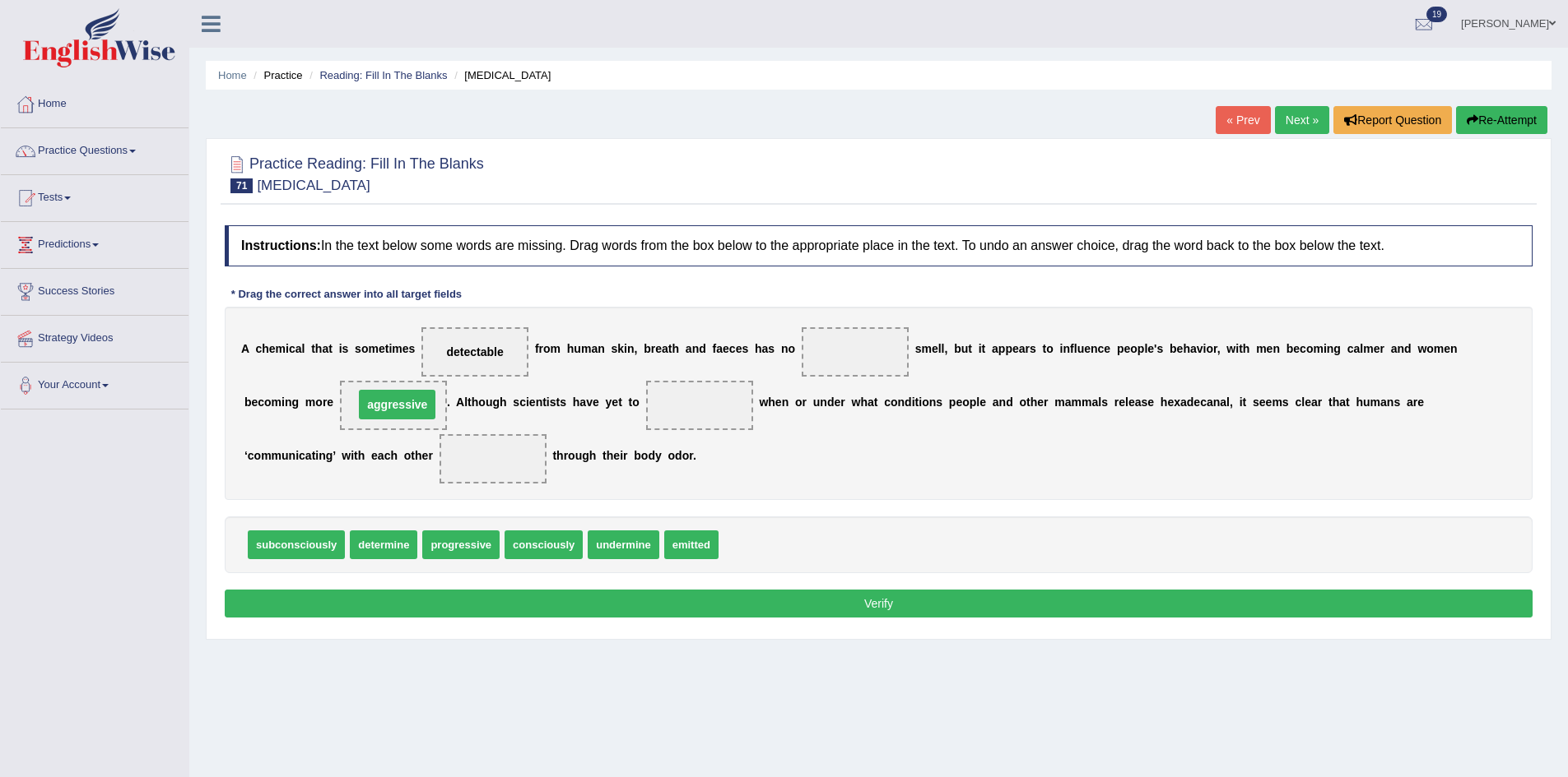
drag, startPoint x: 857, startPoint y: 347, endPoint x: 398, endPoint y: 400, distance: 462.0
drag, startPoint x: 402, startPoint y: 549, endPoint x: 708, endPoint y: 427, distance: 329.4
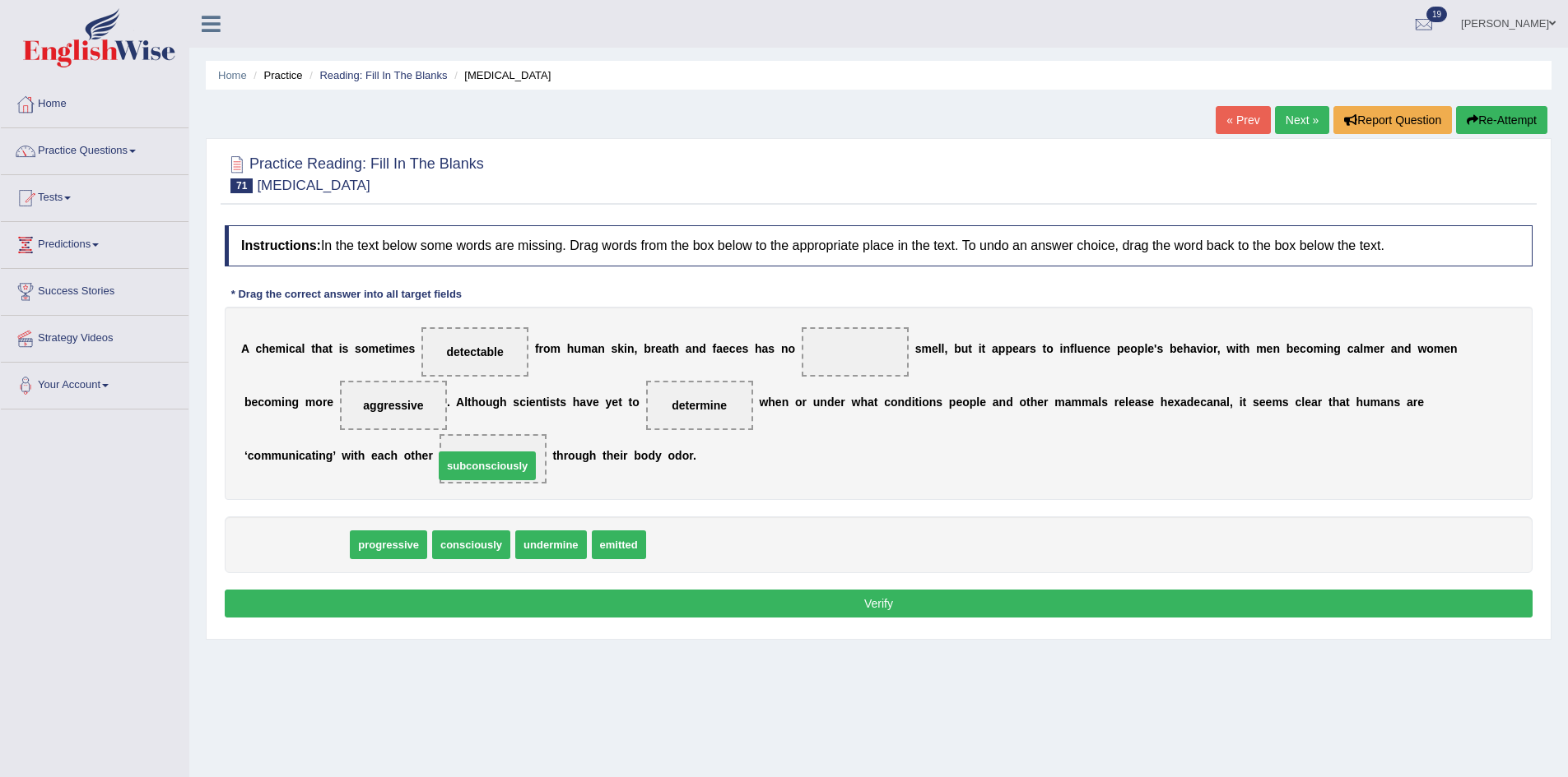
drag, startPoint x: 290, startPoint y: 554, endPoint x: 481, endPoint y: 475, distance: 206.7
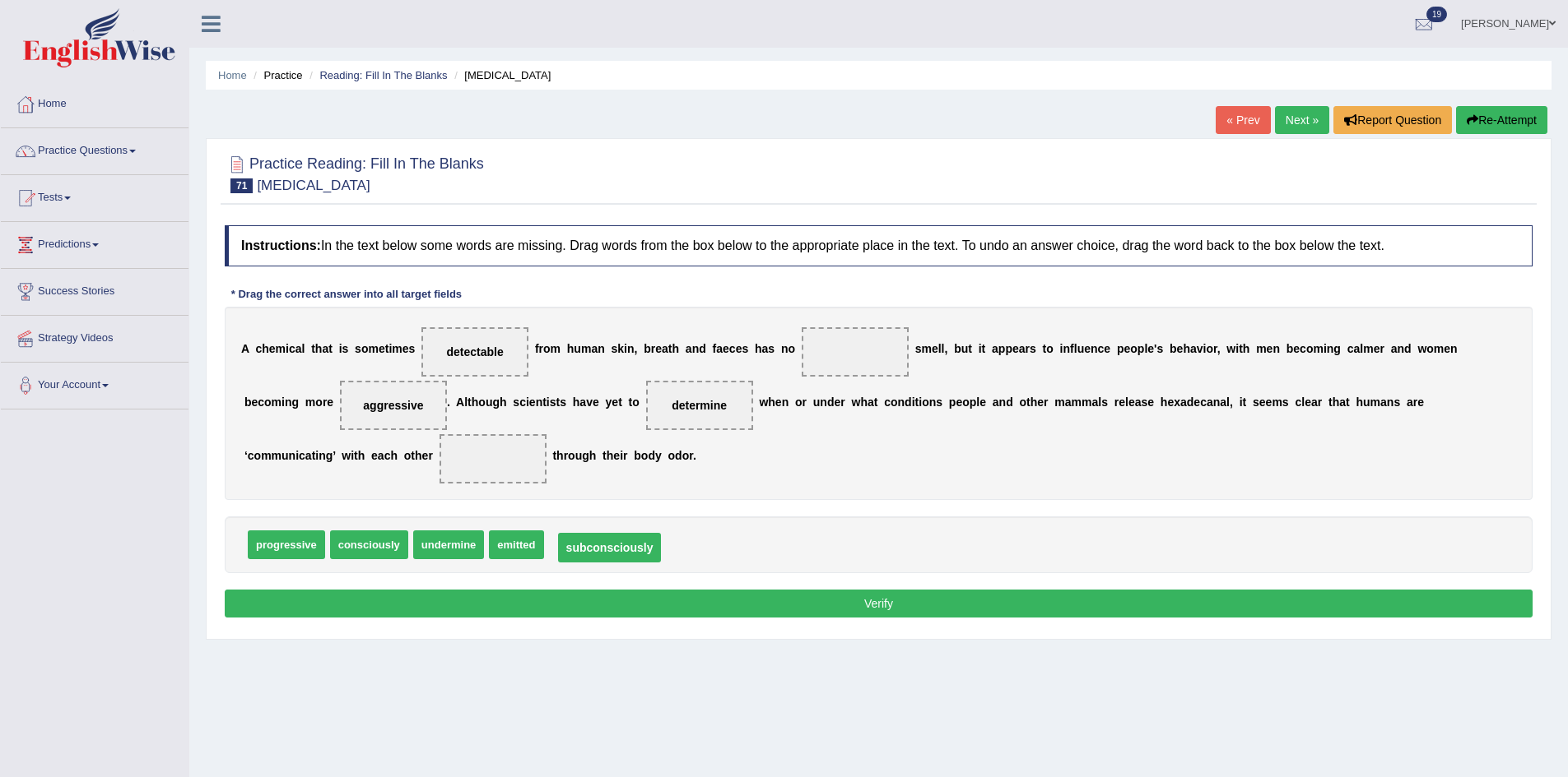
drag, startPoint x: 482, startPoint y: 455, endPoint x: 680, endPoint y: 567, distance: 227.5
drag, startPoint x: 581, startPoint y: 543, endPoint x: 497, endPoint y: 485, distance: 102.1
click at [546, 527] on span "subconsciously" at bounding box center [595, 541] width 97 height 29
drag, startPoint x: 360, startPoint y: 541, endPoint x: 496, endPoint y: 475, distance: 151.2
drag, startPoint x: 504, startPoint y: 461, endPoint x: 646, endPoint y: 550, distance: 167.6
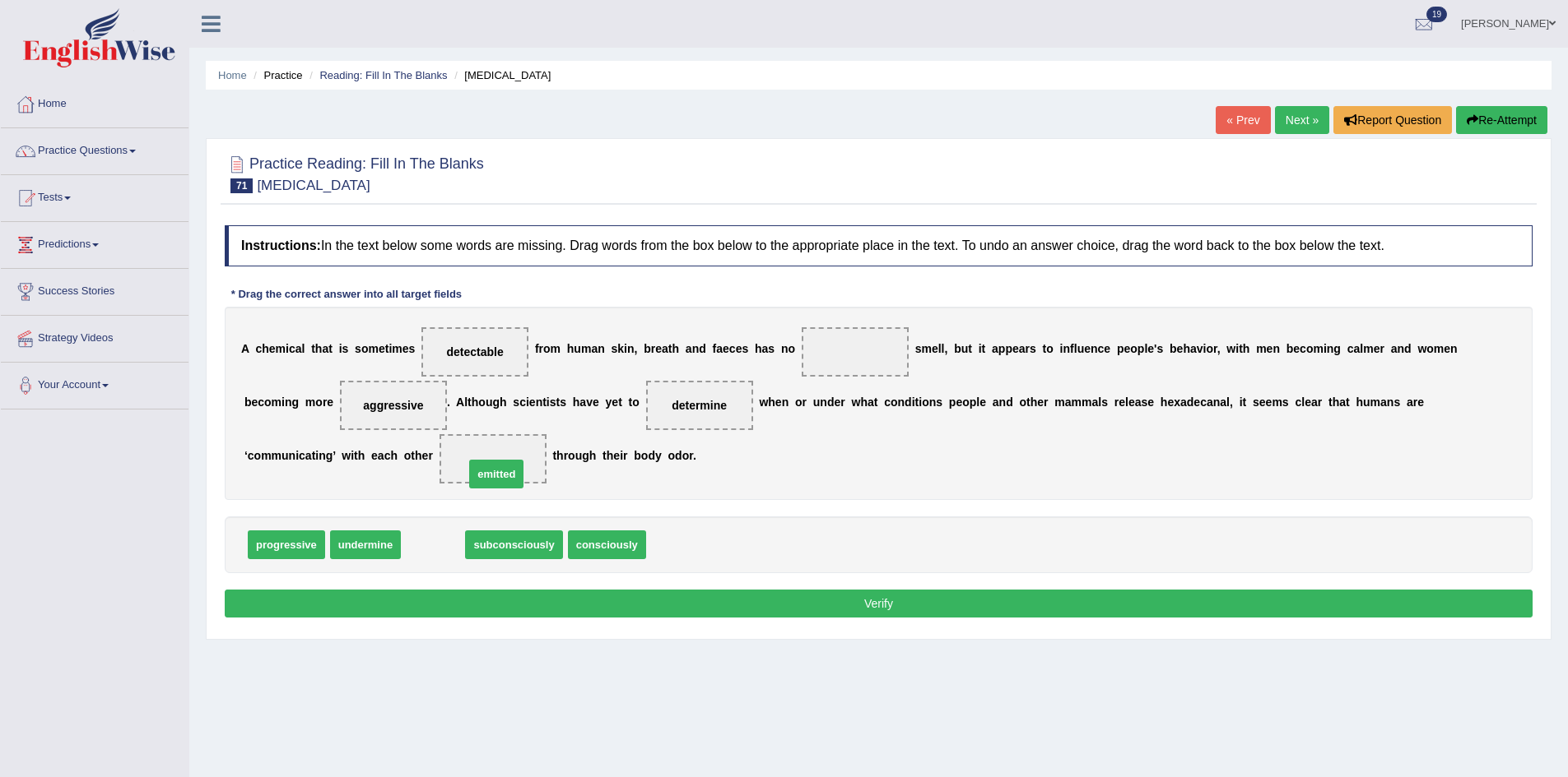
drag, startPoint x: 448, startPoint y: 527, endPoint x: 488, endPoint y: 480, distance: 61.7
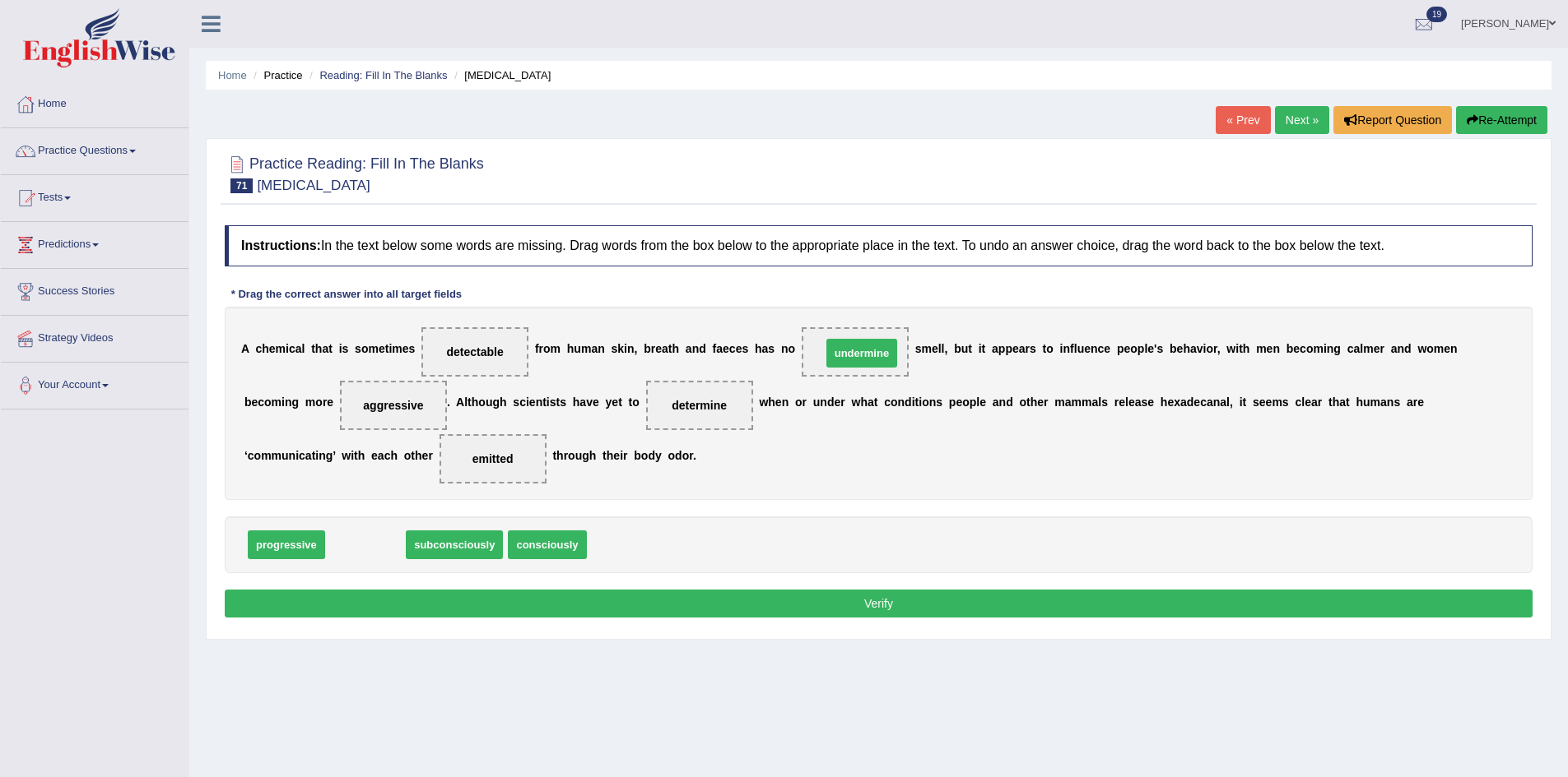
drag, startPoint x: 364, startPoint y: 544, endPoint x: 860, endPoint y: 353, distance: 531.5
click at [744, 604] on button "Verify" at bounding box center [878, 604] width 1308 height 28
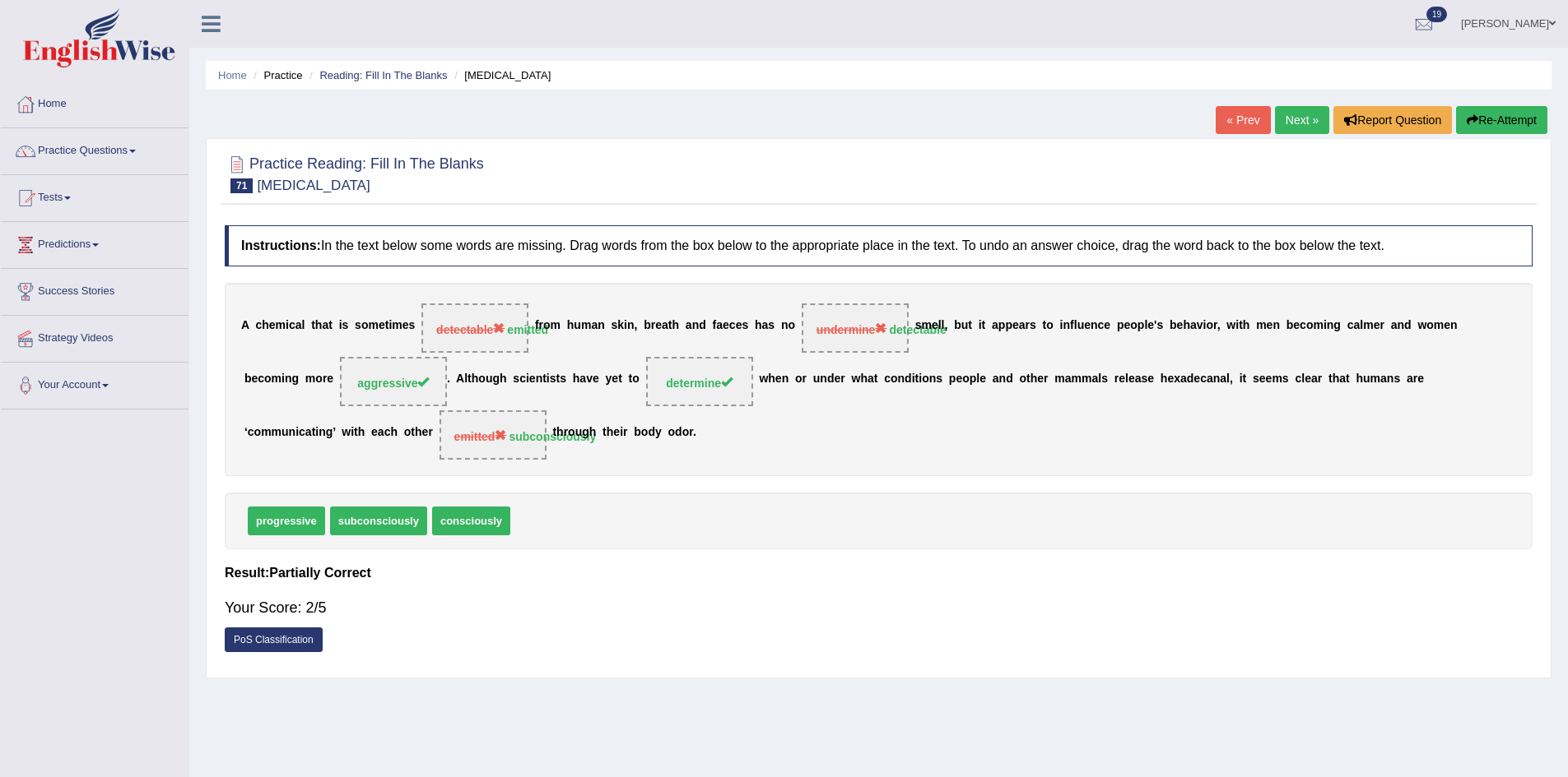
click at [1495, 118] on button "Re-Attempt" at bounding box center [1502, 120] width 92 height 28
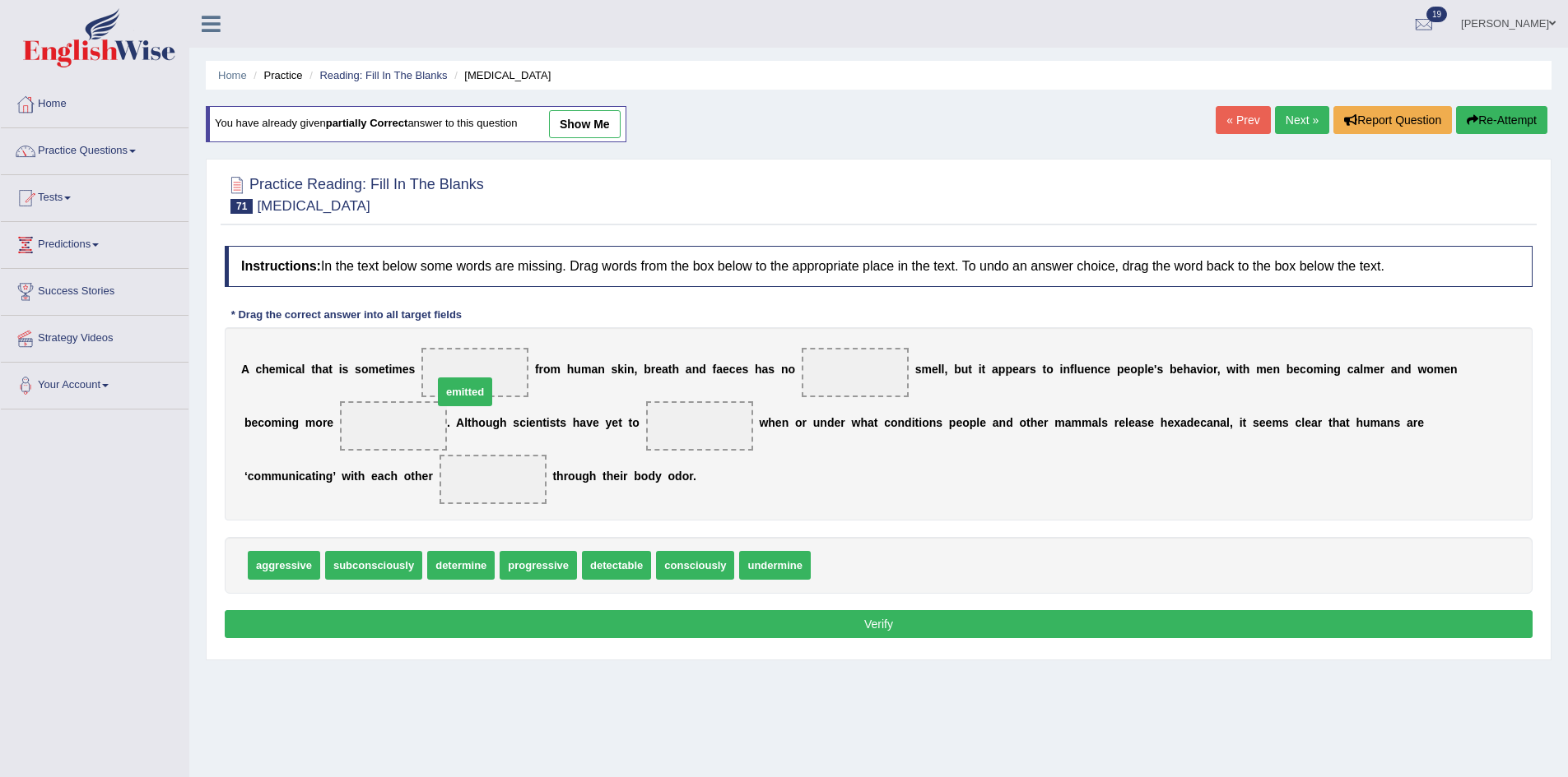
drag, startPoint x: 837, startPoint y: 564, endPoint x: 459, endPoint y: 387, distance: 417.4
drag, startPoint x: 453, startPoint y: 564, endPoint x: 849, endPoint y: 369, distance: 441.4
drag, startPoint x: 452, startPoint y: 386, endPoint x: 413, endPoint y: 409, distance: 45.3
click at [452, 389] on div "A c h e m i c a l t h a t i s s o m e t i m e s f r o m h u m a n s k i n , b r…" at bounding box center [878, 424] width 1308 height 194
drag, startPoint x: 393, startPoint y: 424, endPoint x: 496, endPoint y: 361, distance: 120.7
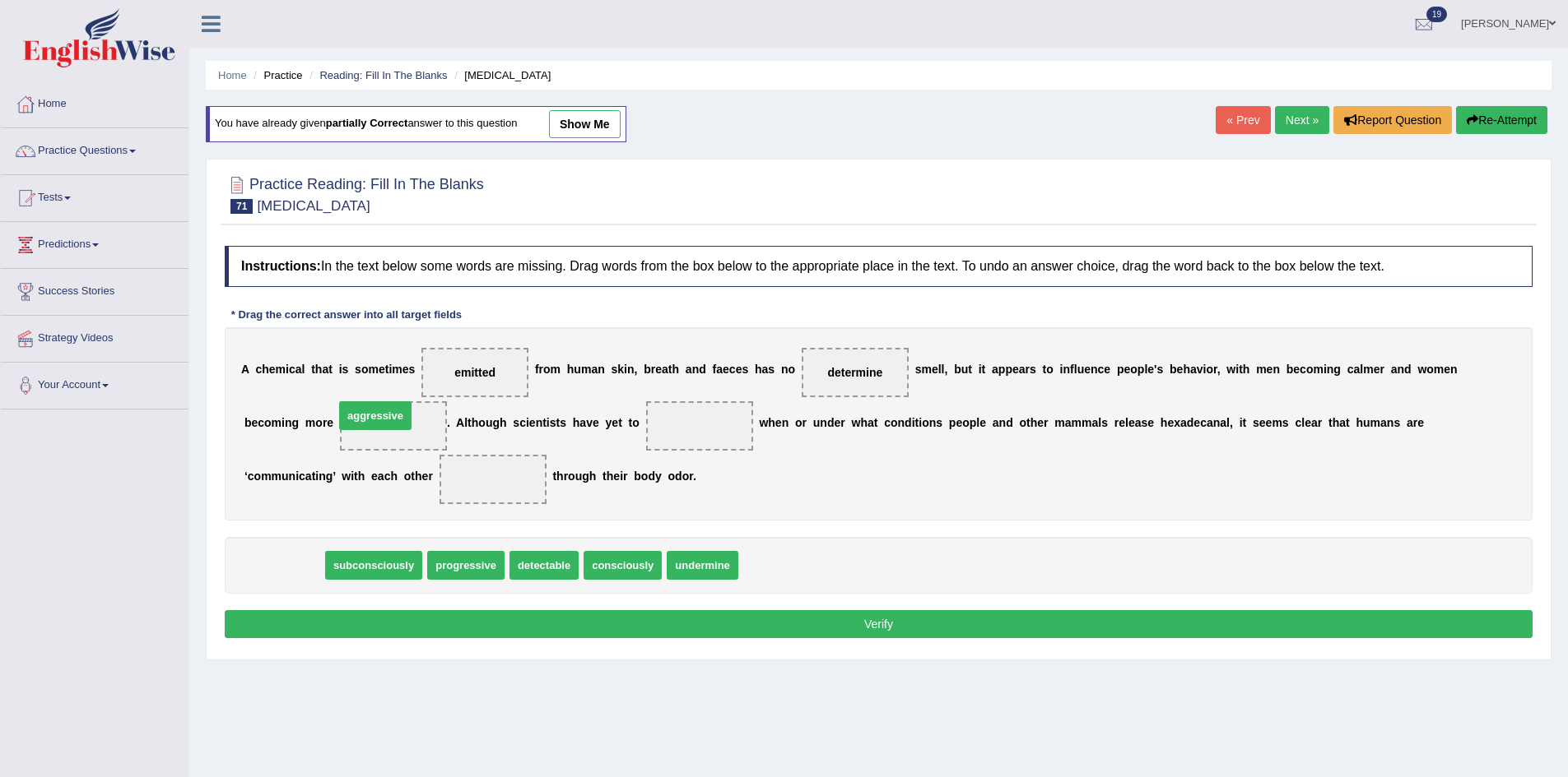
drag, startPoint x: 287, startPoint y: 568, endPoint x: 380, endPoint y: 418, distance: 176.5
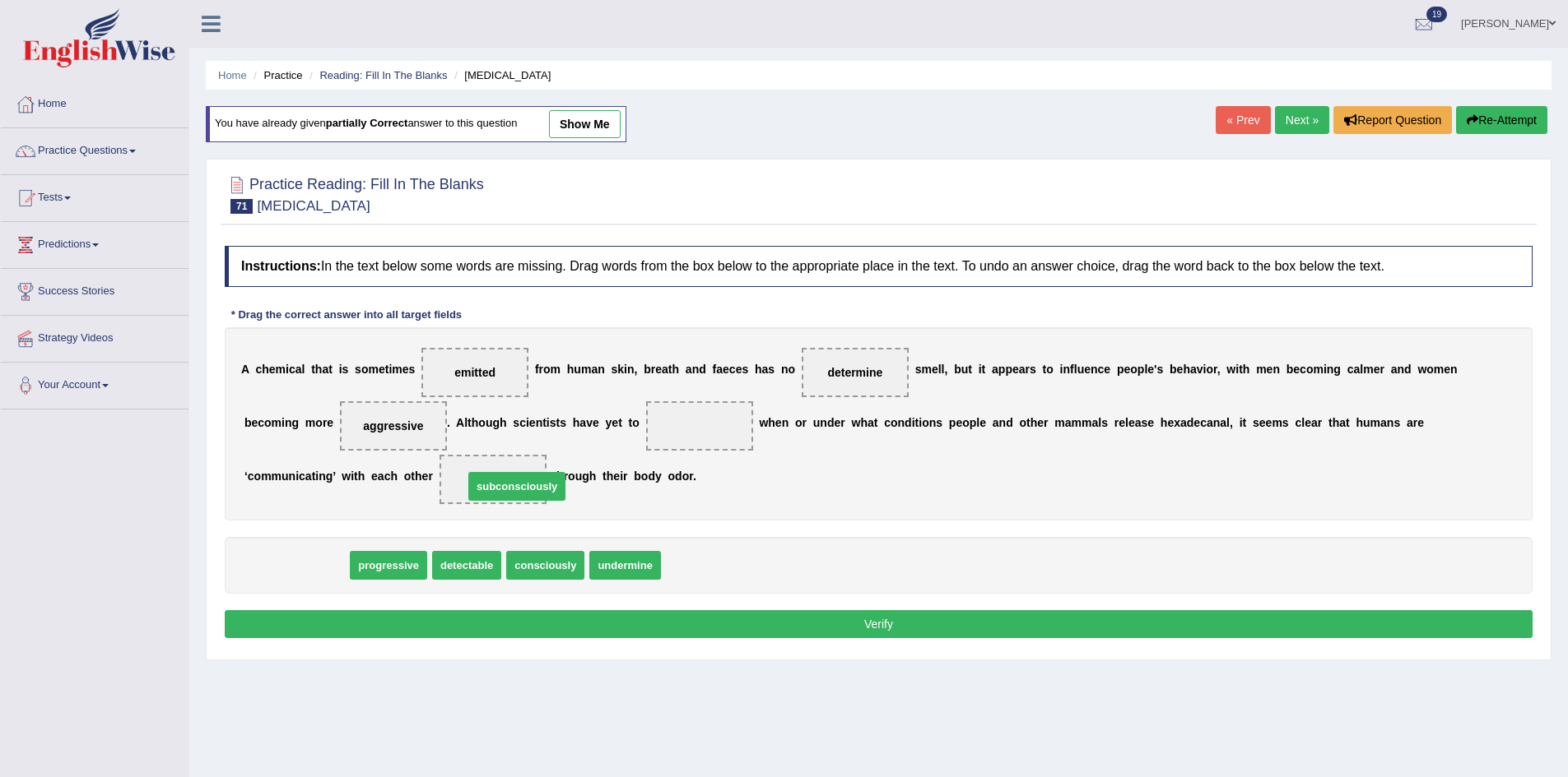
drag, startPoint x: 315, startPoint y: 564, endPoint x: 536, endPoint y: 484, distance: 235.0
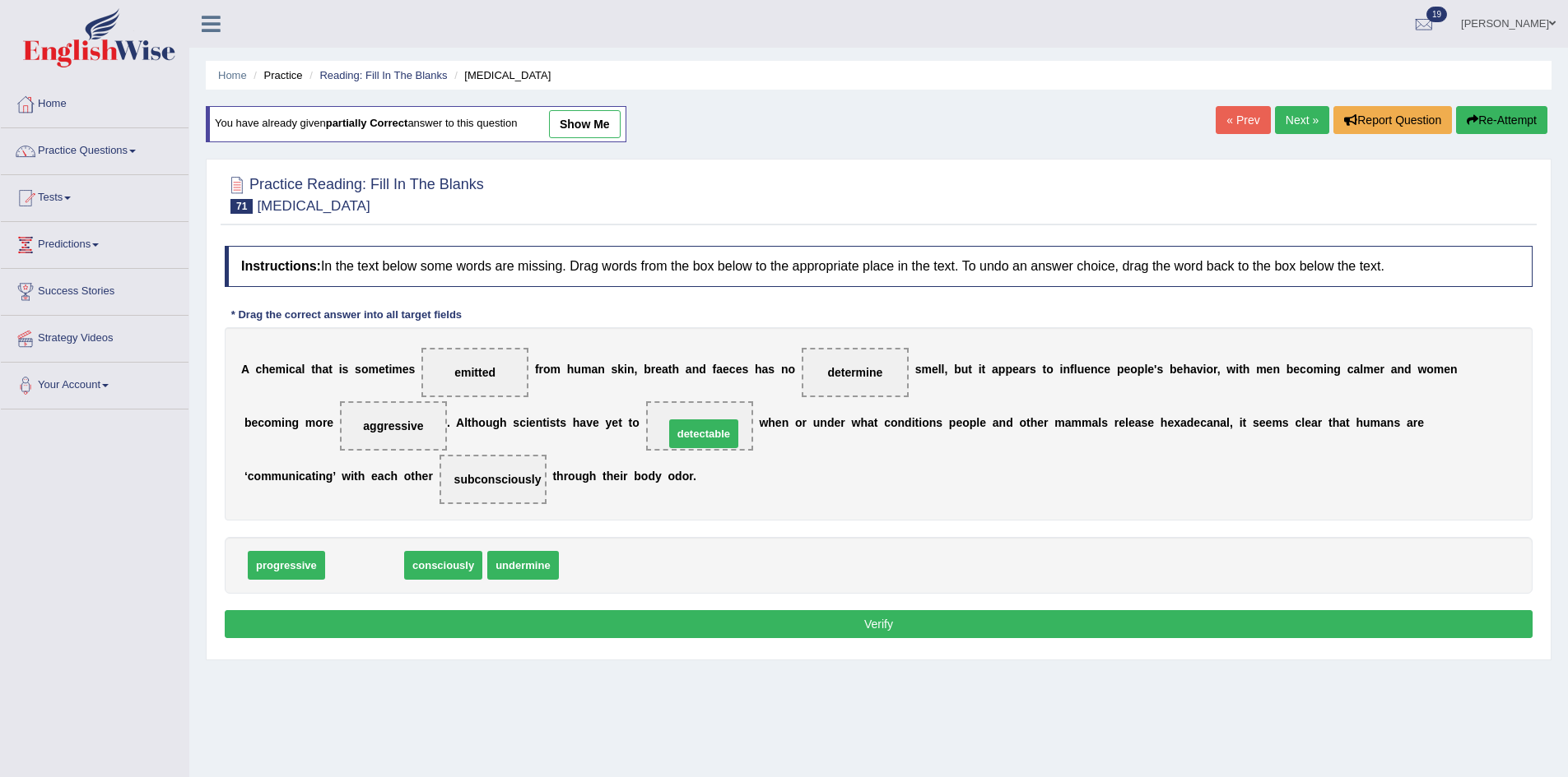
drag, startPoint x: 353, startPoint y: 570, endPoint x: 691, endPoint y: 439, distance: 362.5
click at [690, 618] on button "Verify" at bounding box center [878, 625] width 1308 height 28
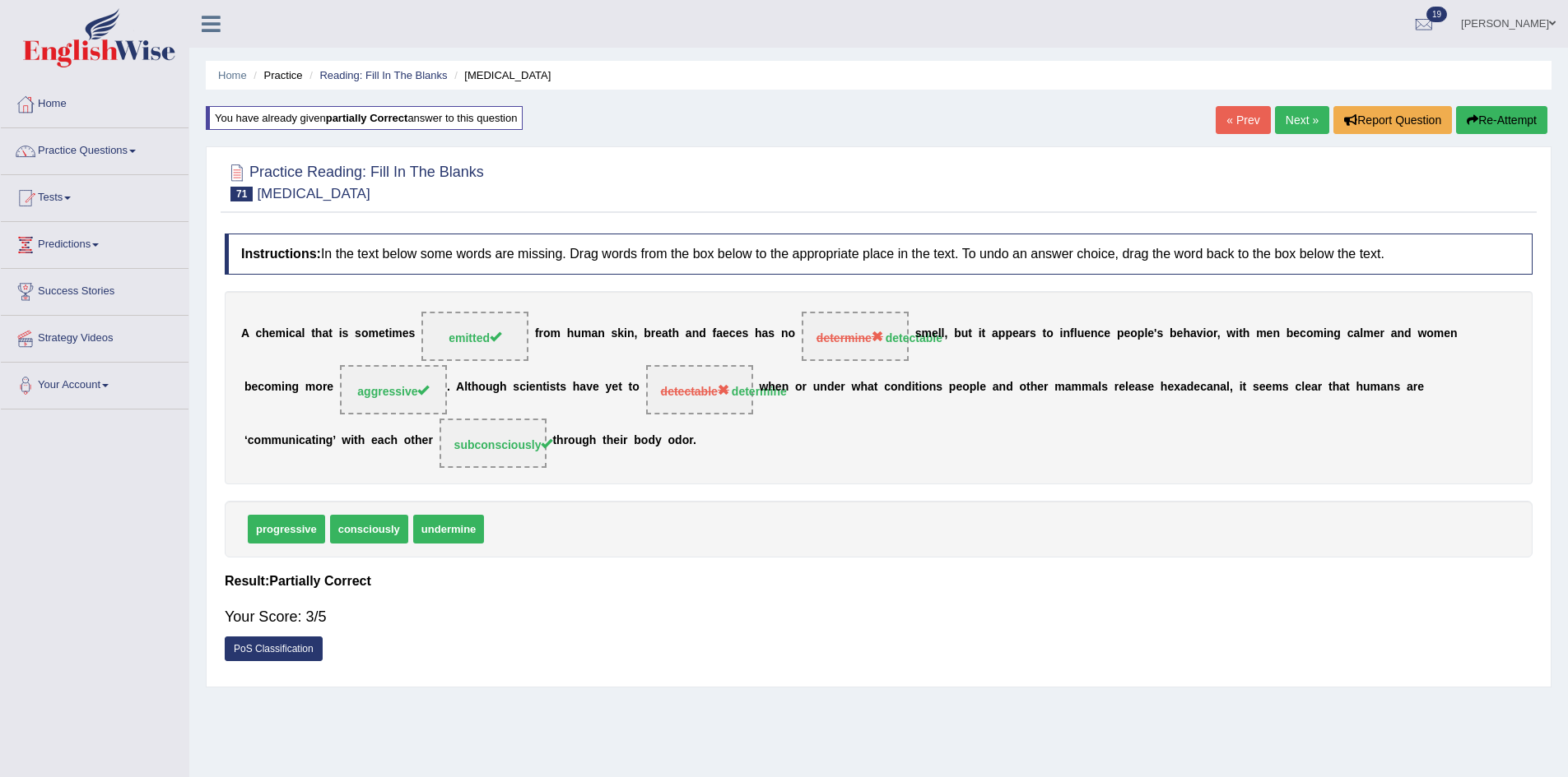
click at [1278, 122] on link "Next »" at bounding box center [1302, 120] width 54 height 28
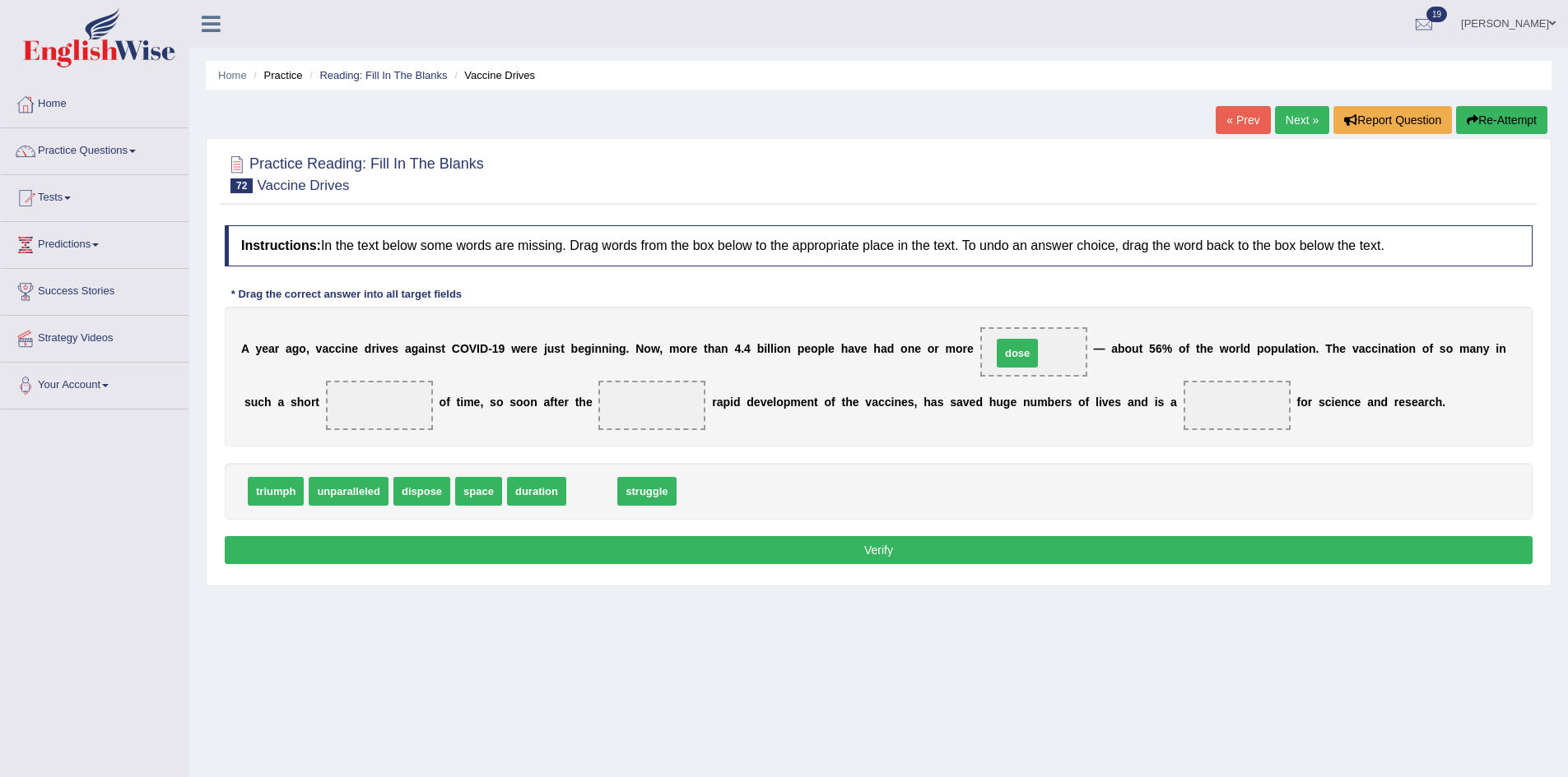
drag, startPoint x: 592, startPoint y: 496, endPoint x: 1018, endPoint y: 357, distance: 448.1
drag, startPoint x: 541, startPoint y: 493, endPoint x: 378, endPoint y: 420, distance: 178.6
drag, startPoint x: 268, startPoint y: 491, endPoint x: 640, endPoint y: 403, distance: 382.3
drag, startPoint x: 660, startPoint y: 405, endPoint x: 660, endPoint y: 470, distance: 65.0
drag, startPoint x: 541, startPoint y: 492, endPoint x: 1240, endPoint y: 411, distance: 703.7
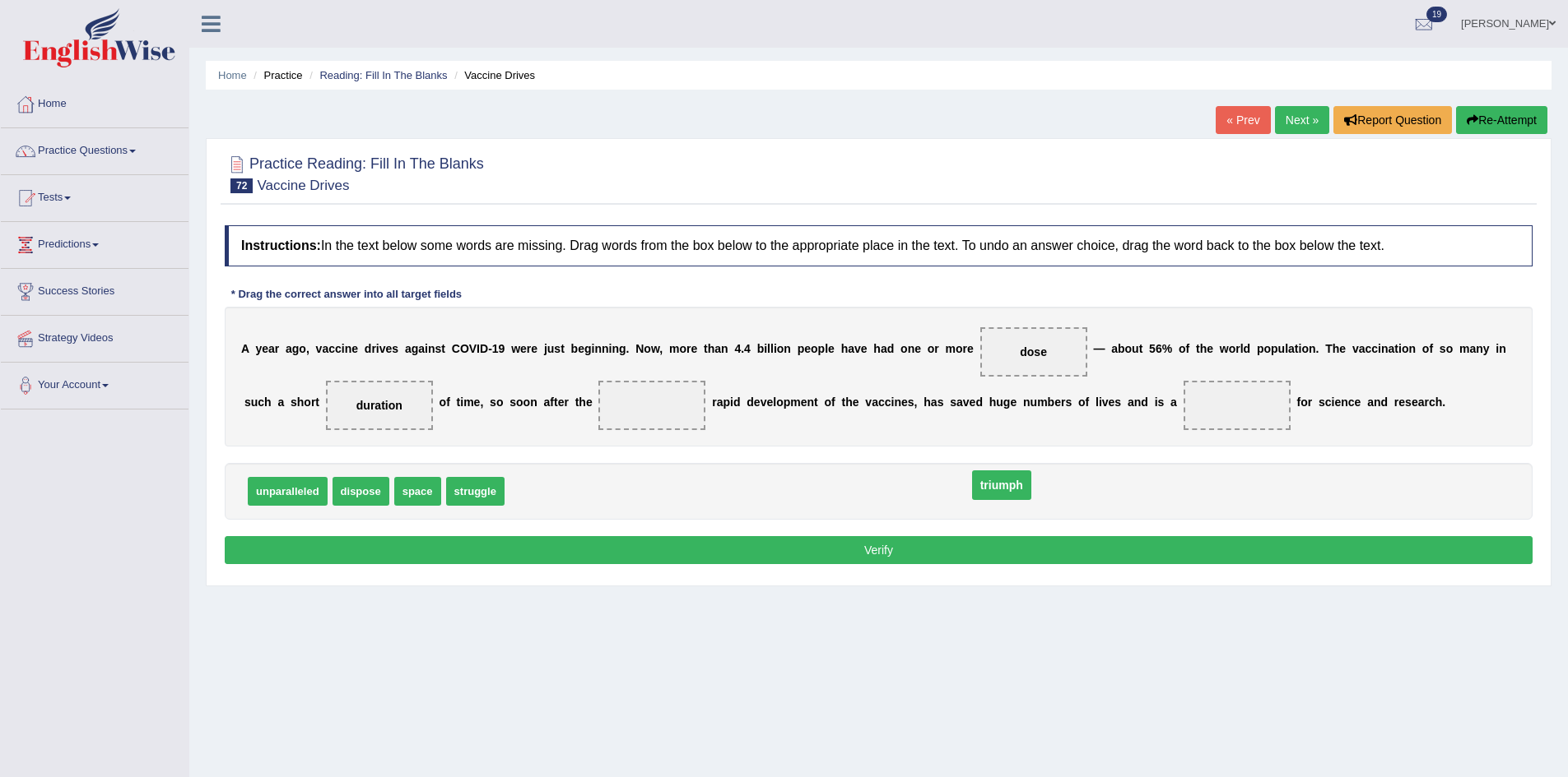
drag, startPoint x: 1227, startPoint y: 407, endPoint x: 1149, endPoint y: 486, distance: 111.0
drag, startPoint x: 541, startPoint y: 496, endPoint x: 1212, endPoint y: 420, distance: 675.3
drag, startPoint x: 280, startPoint y: 486, endPoint x: 595, endPoint y: 410, distance: 324.0
click at [630, 548] on button "Verify" at bounding box center [878, 551] width 1308 height 28
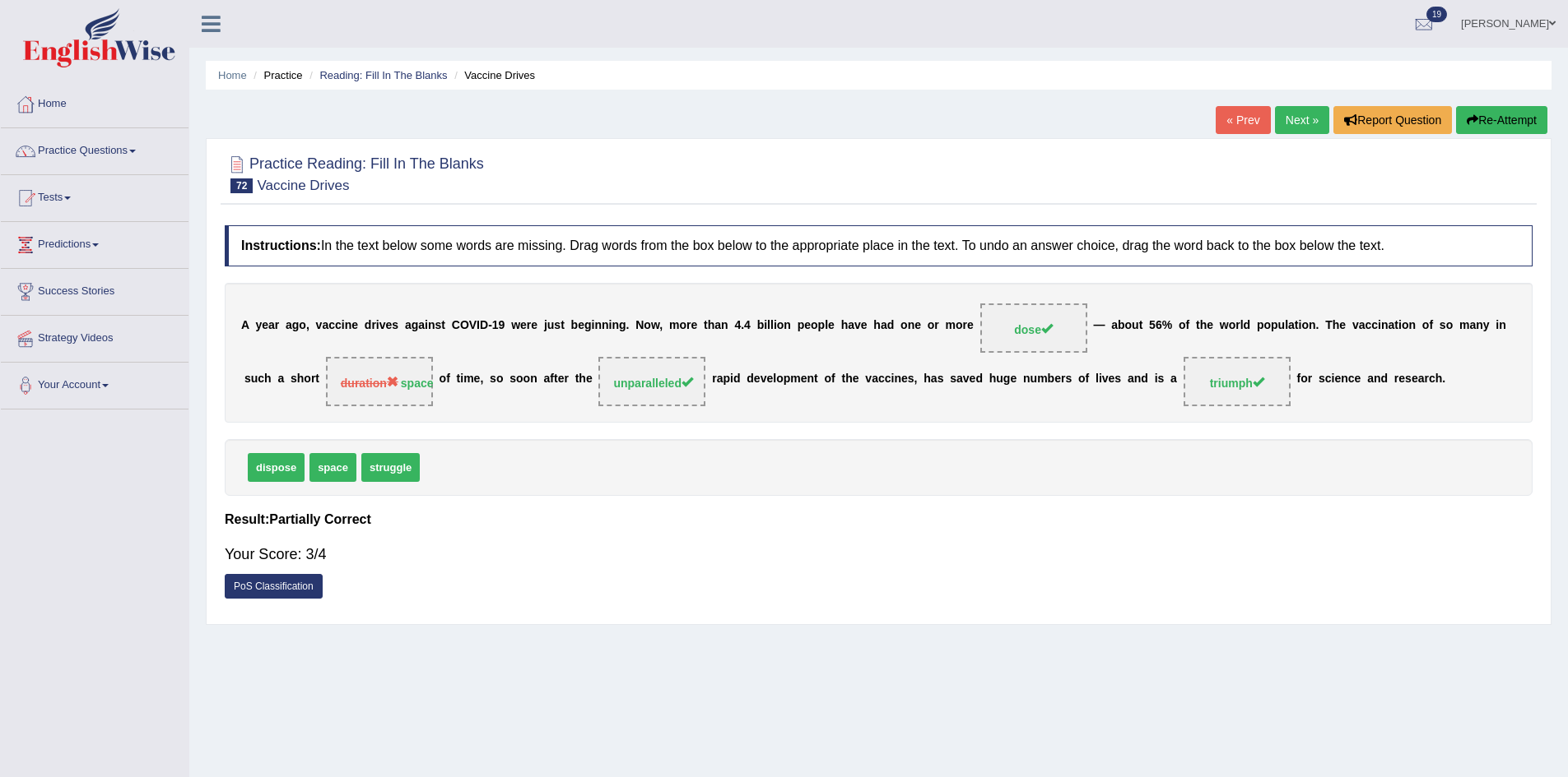
click at [1281, 125] on link "Next »" at bounding box center [1302, 120] width 54 height 28
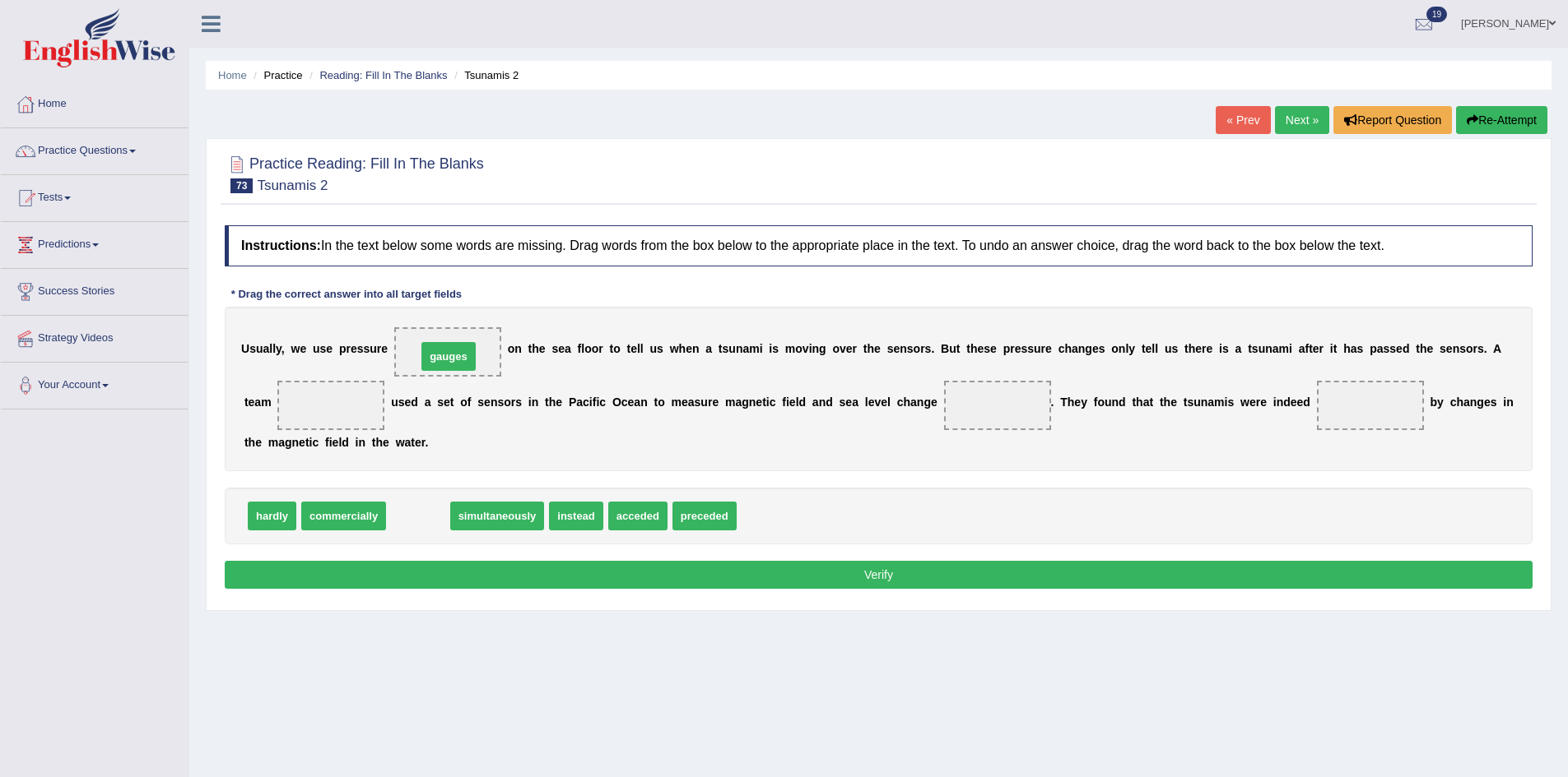
drag, startPoint x: 428, startPoint y: 520, endPoint x: 466, endPoint y: 340, distance: 184.0
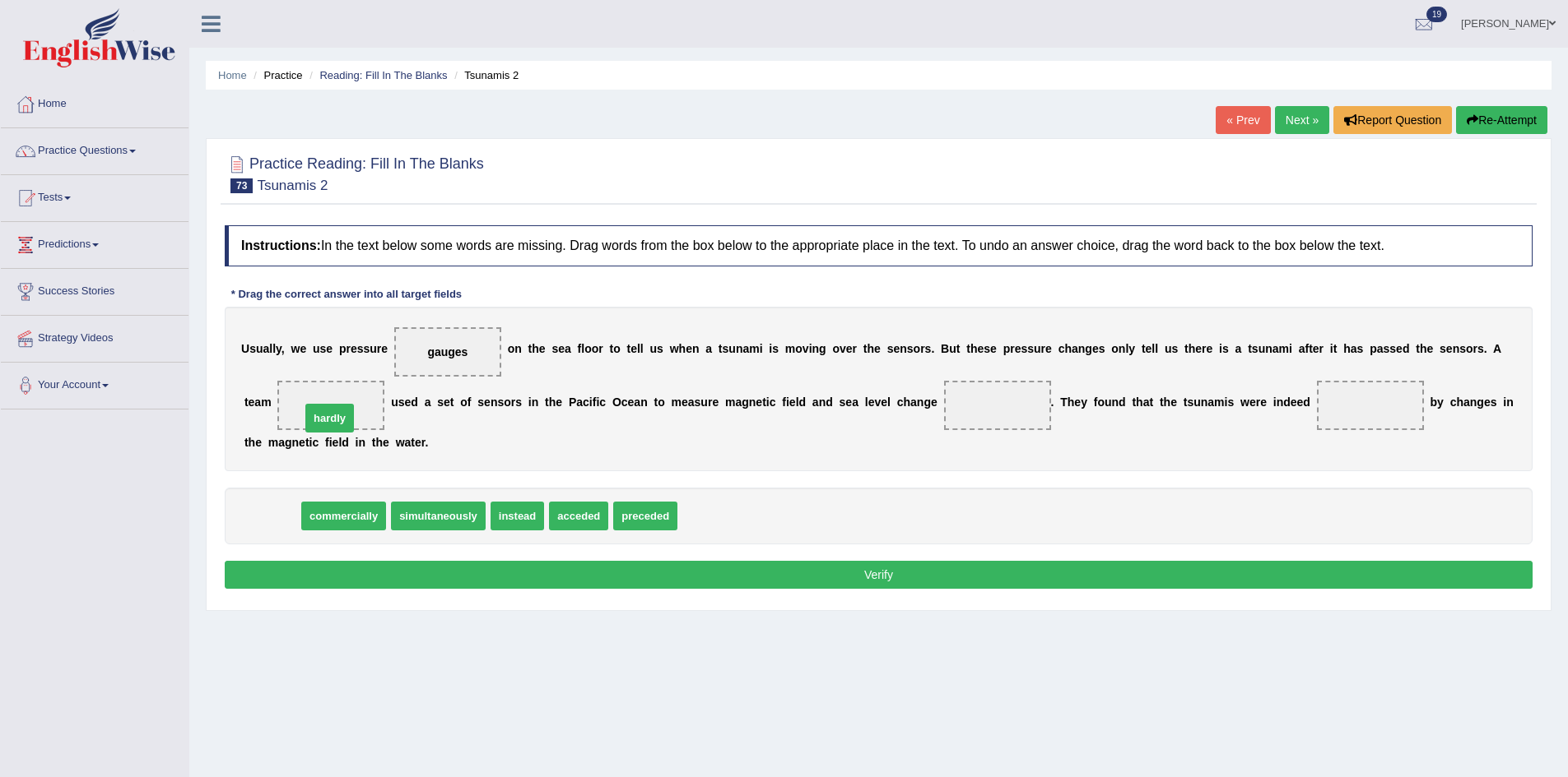
drag, startPoint x: 269, startPoint y: 517, endPoint x: 326, endPoint y: 420, distance: 112.5
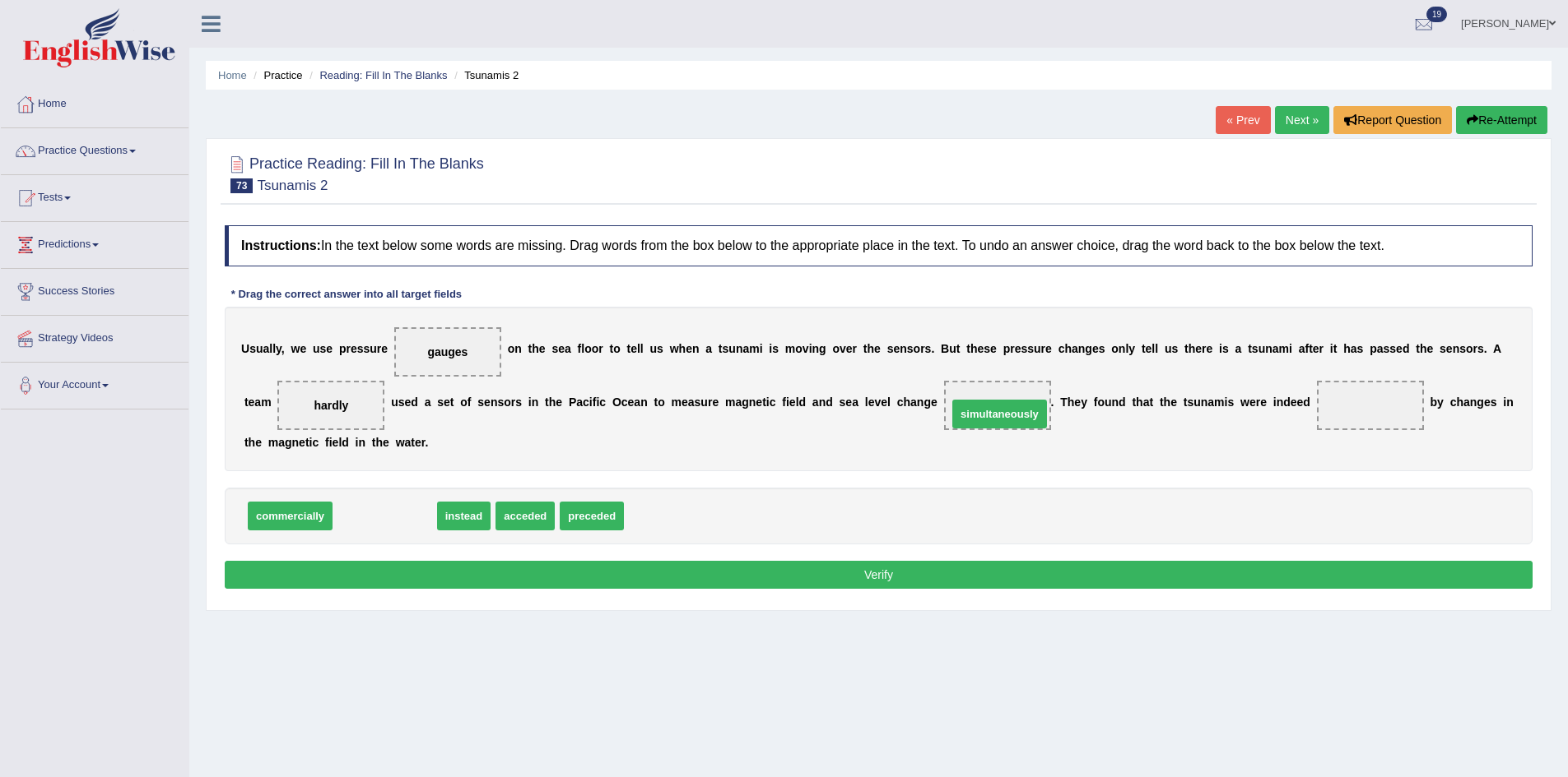
drag, startPoint x: 375, startPoint y: 520, endPoint x: 990, endPoint y: 419, distance: 623.2
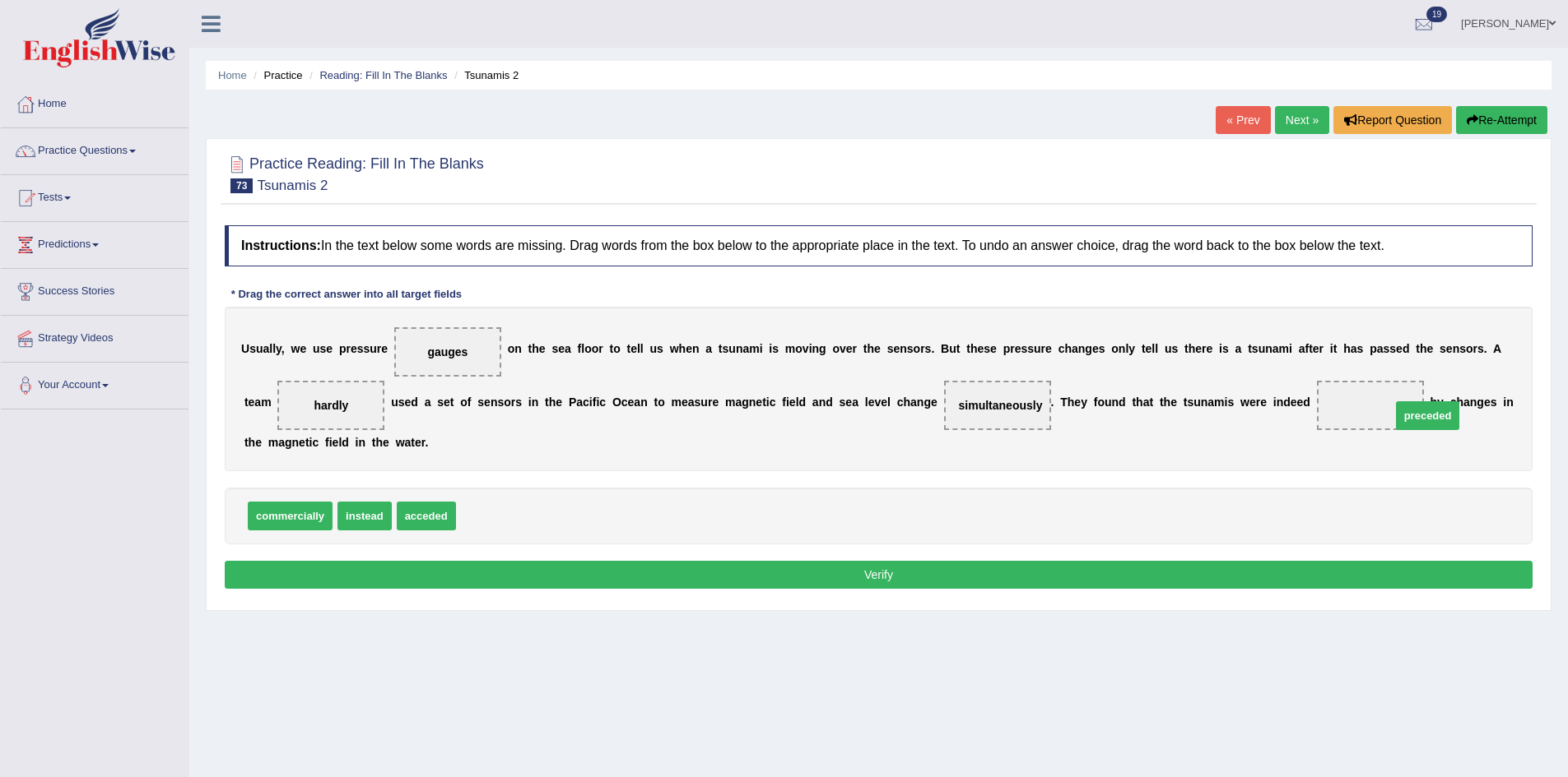
drag, startPoint x: 496, startPoint y: 518, endPoint x: 1398, endPoint y: 415, distance: 907.9
click at [1244, 584] on button "Verify" at bounding box center [878, 575] width 1308 height 28
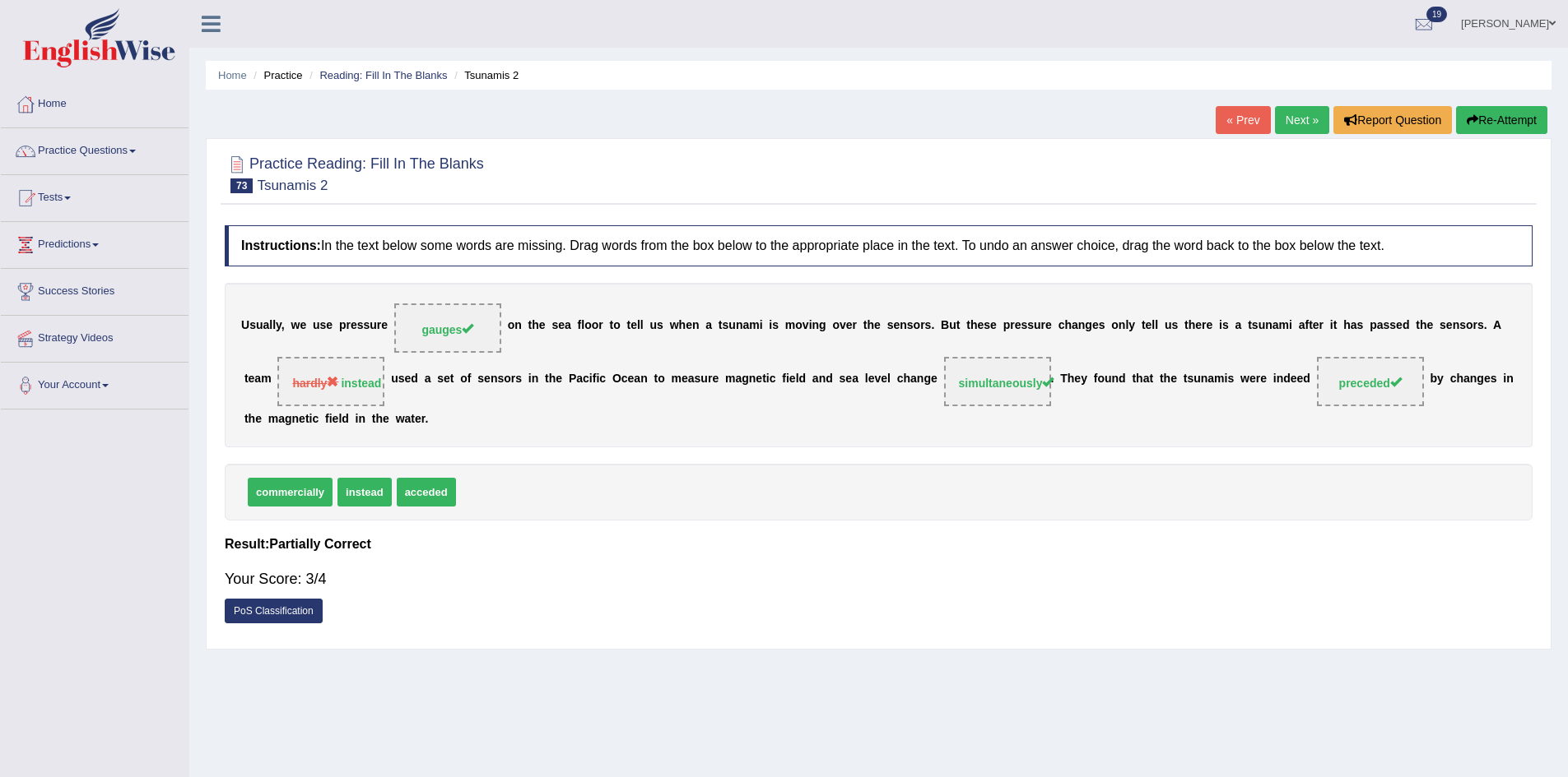
click at [1526, 120] on button "Re-Attempt" at bounding box center [1502, 120] width 92 height 28
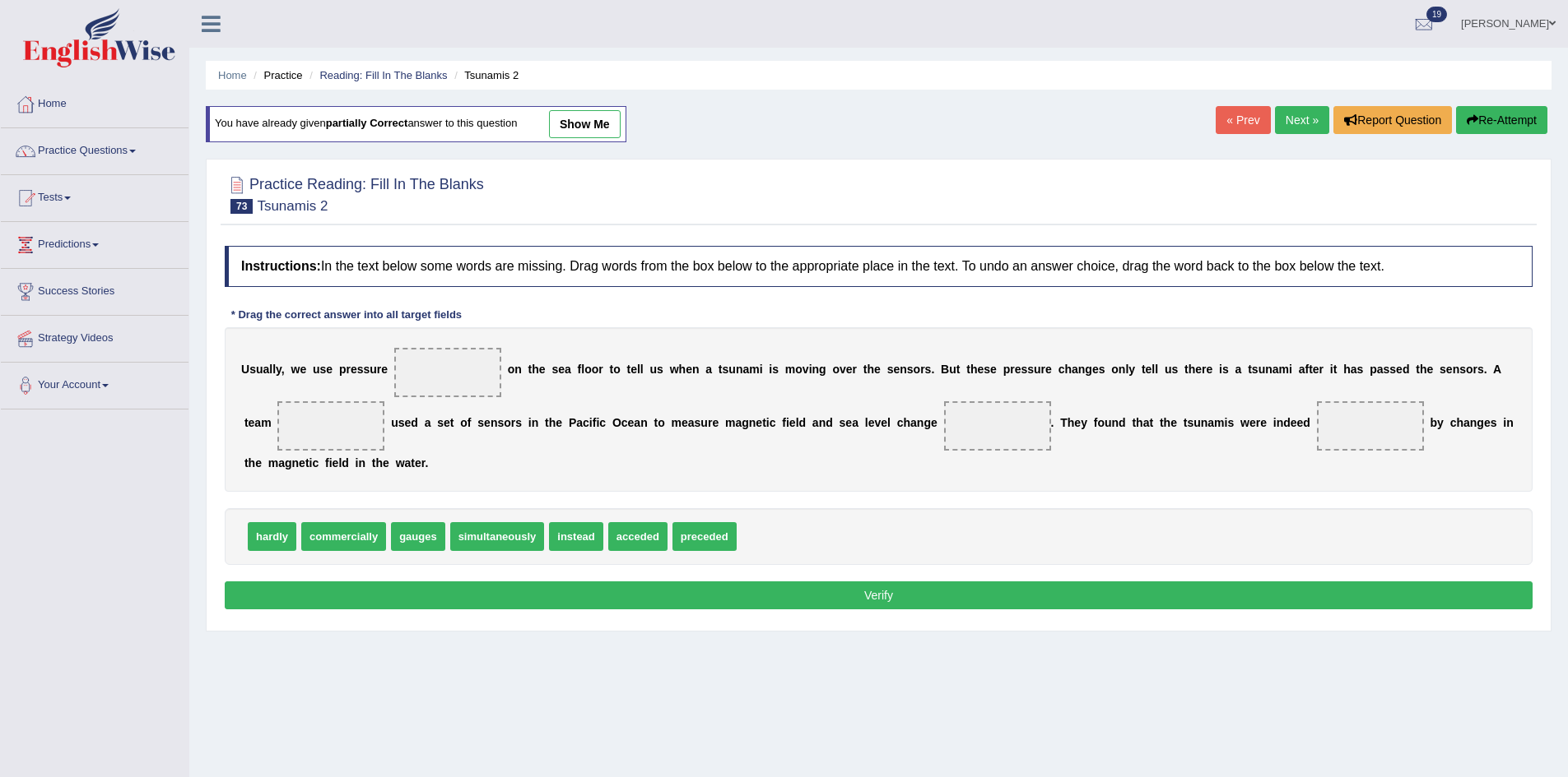
click at [1296, 114] on link "Next »" at bounding box center [1302, 120] width 54 height 28
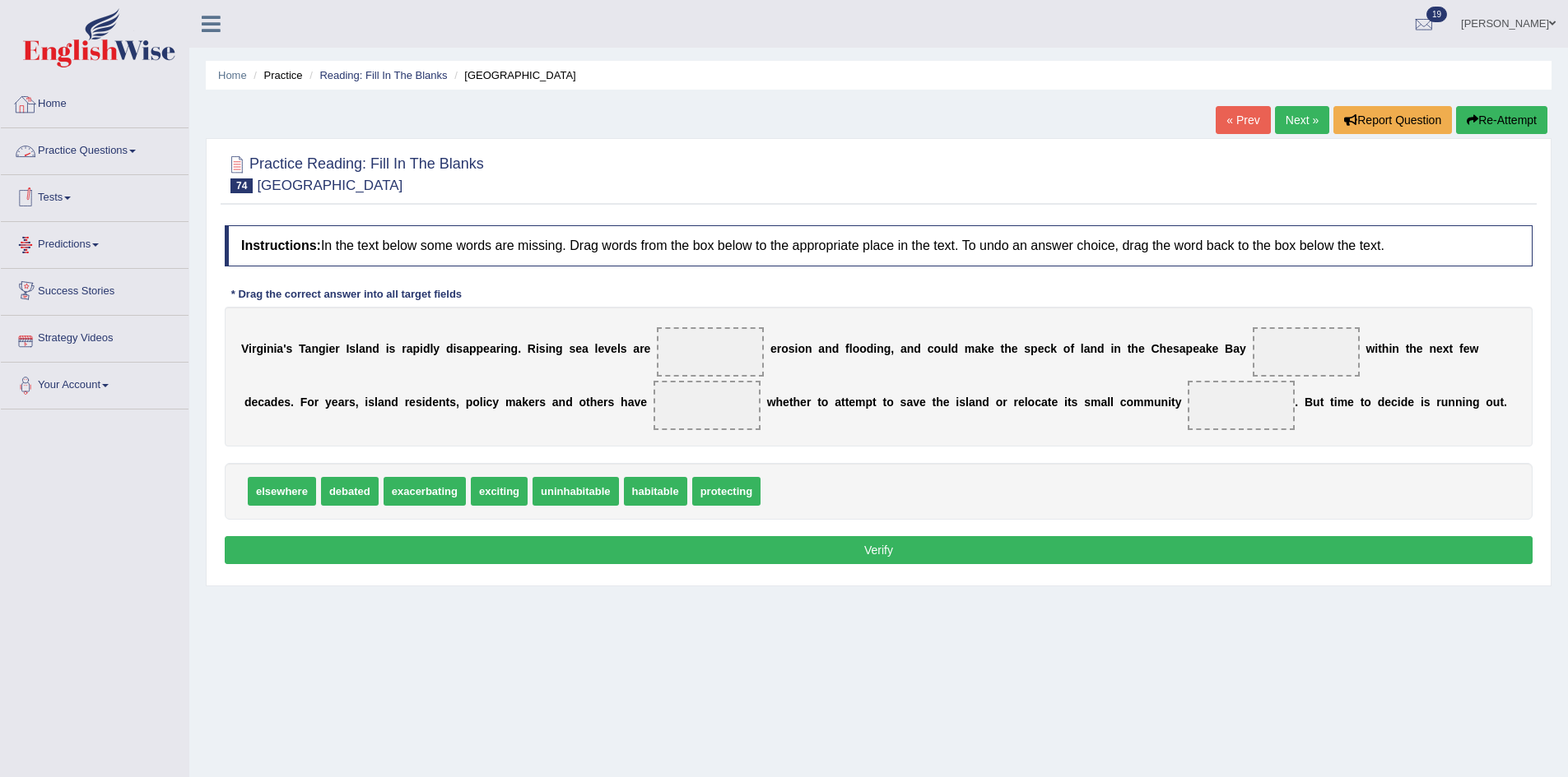
click at [76, 157] on link "Practice Questions" at bounding box center [94, 149] width 188 height 41
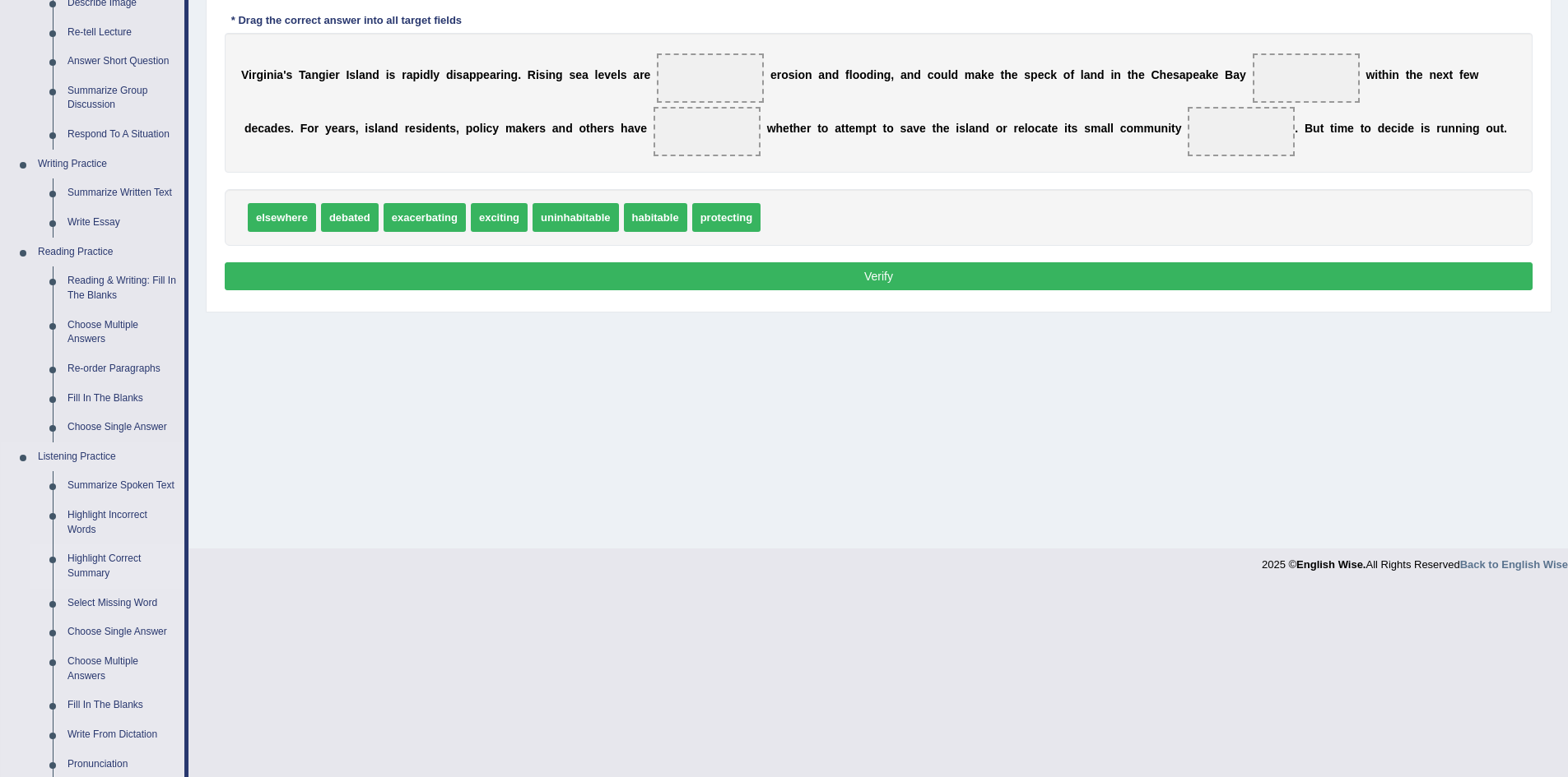
scroll to position [329, 0]
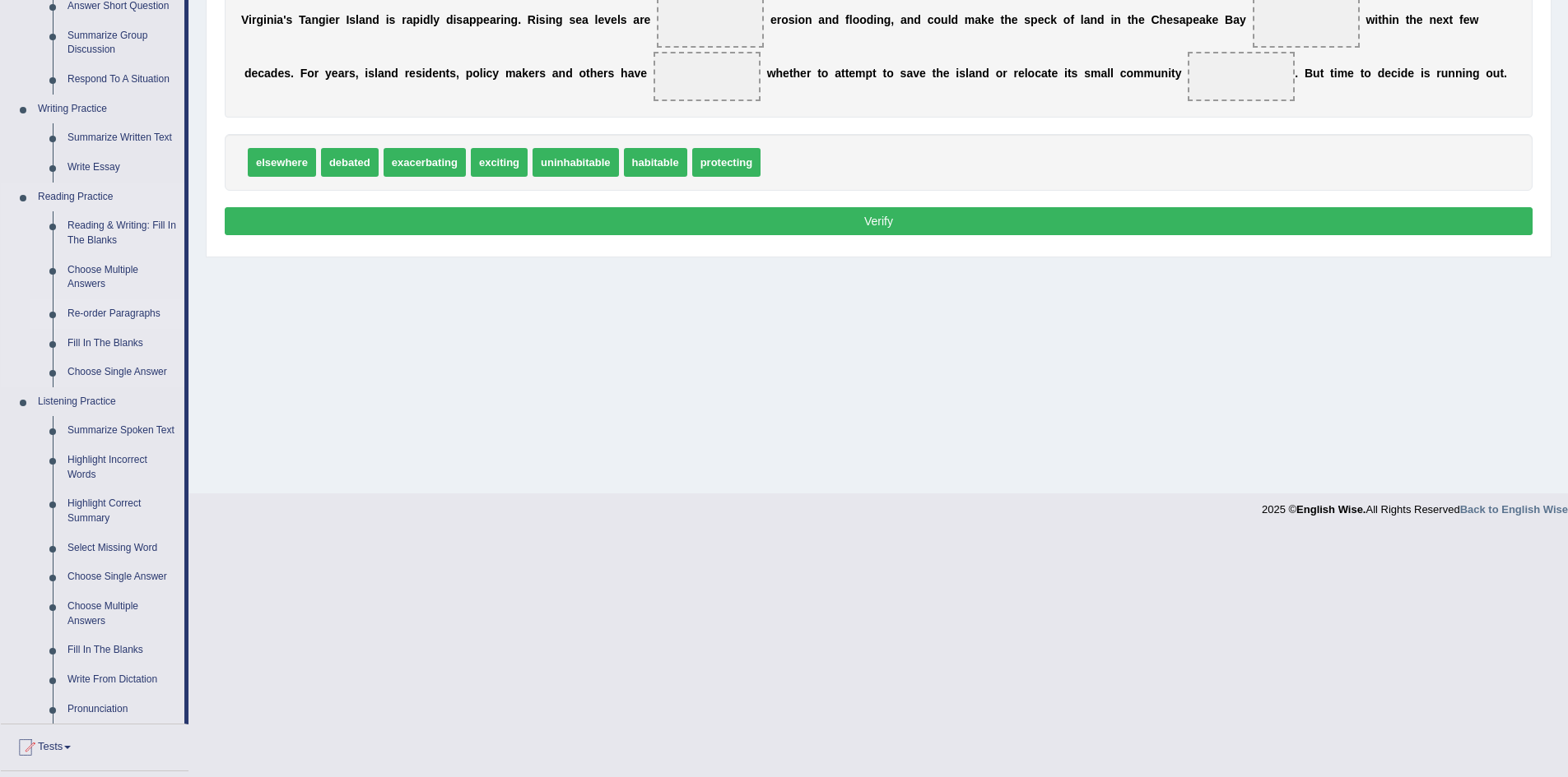
click at [109, 304] on link "Re-order Paragraphs" at bounding box center [122, 314] width 124 height 30
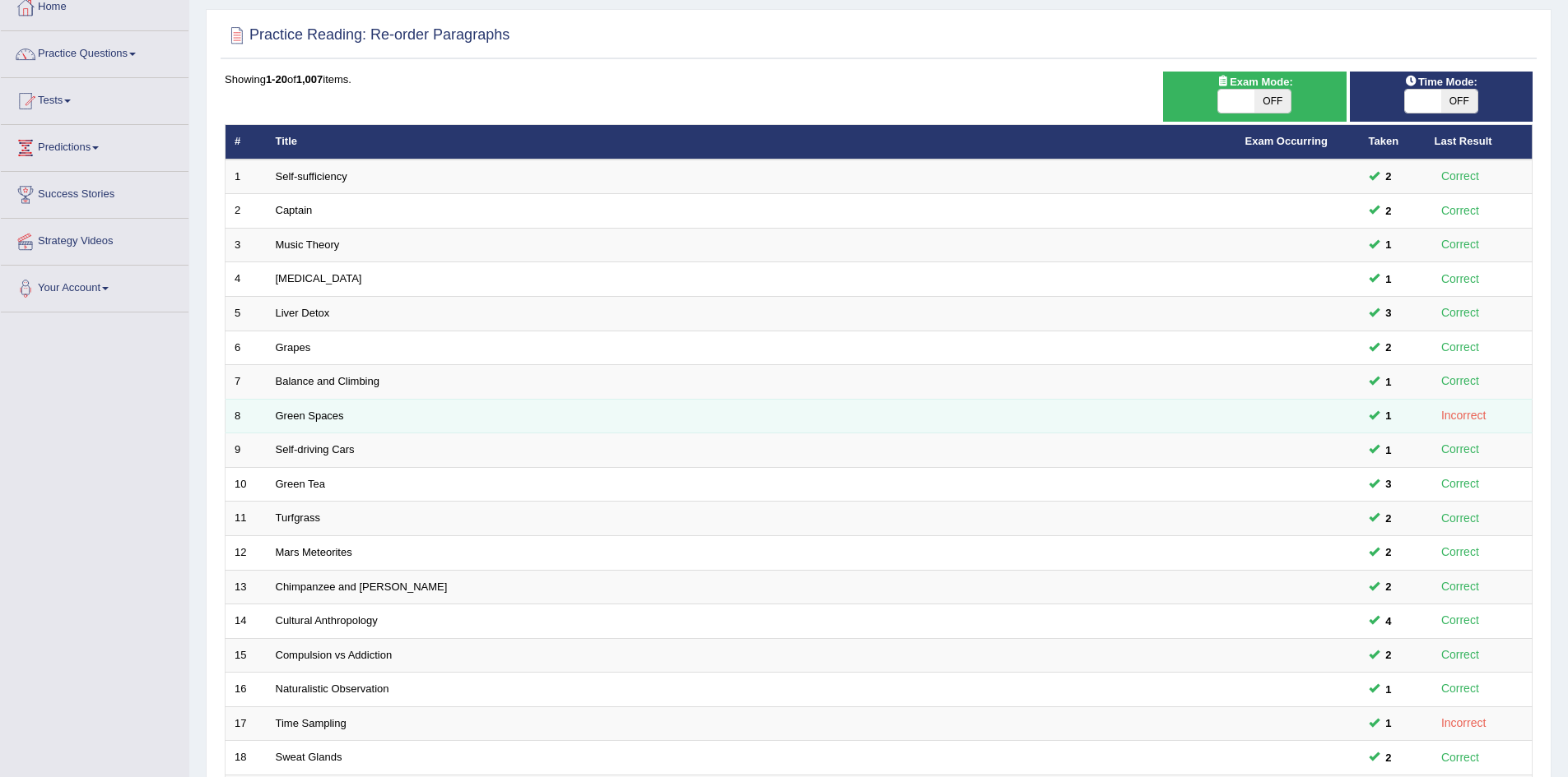
scroll to position [311, 0]
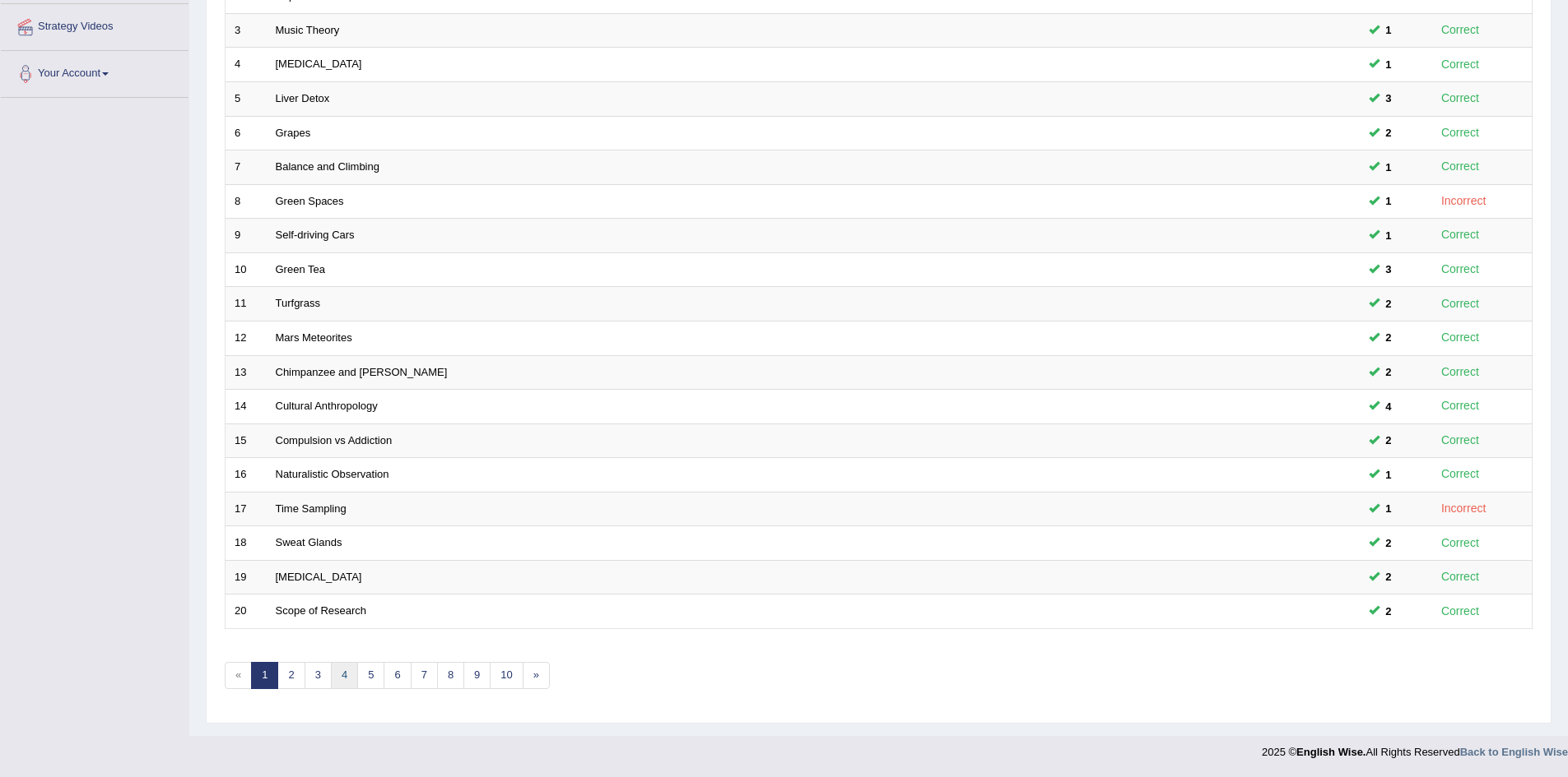
click at [331, 677] on link "4" at bounding box center [344, 675] width 27 height 27
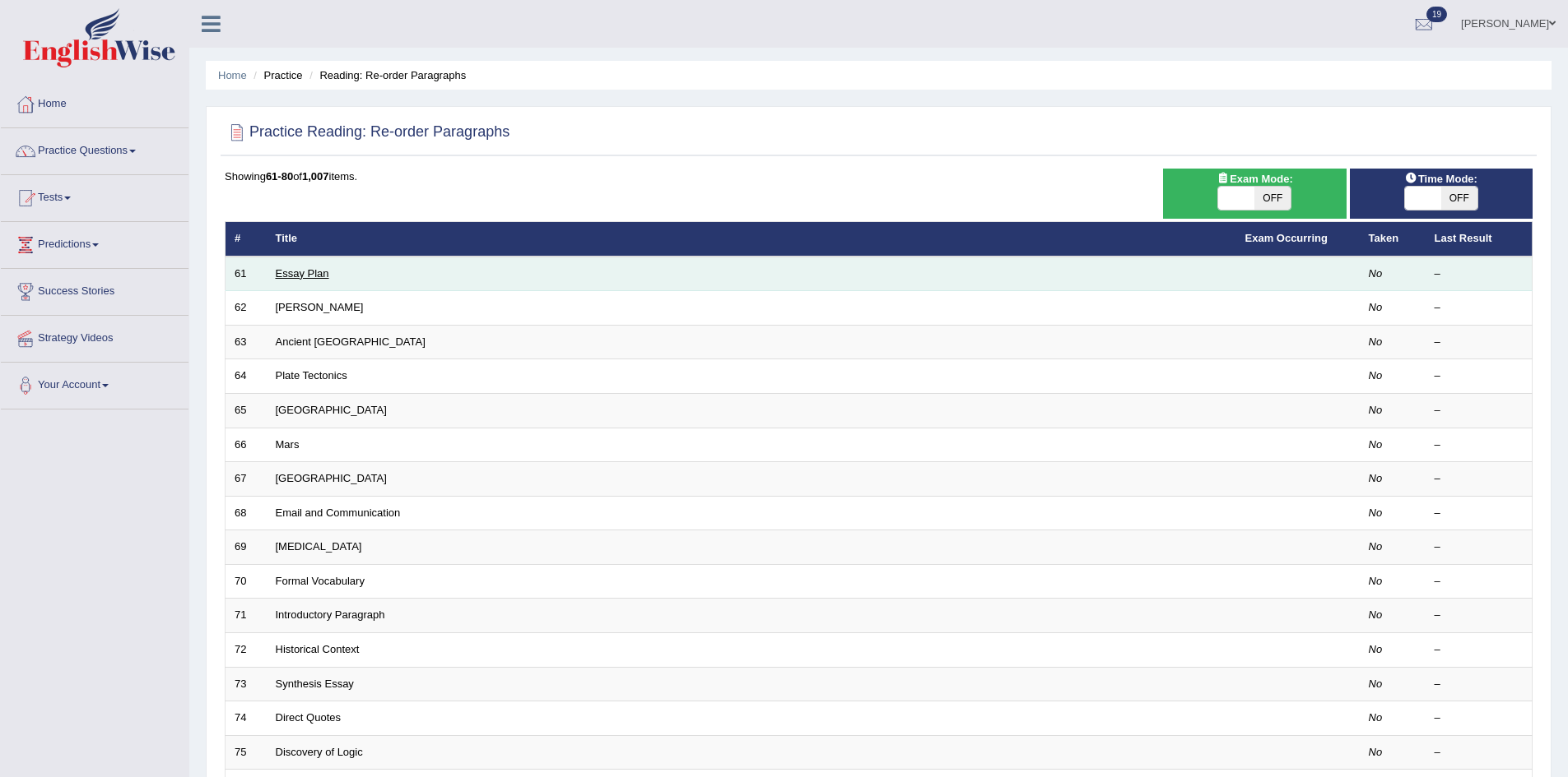
click at [297, 267] on link "Essay Plan" at bounding box center [302, 273] width 53 height 12
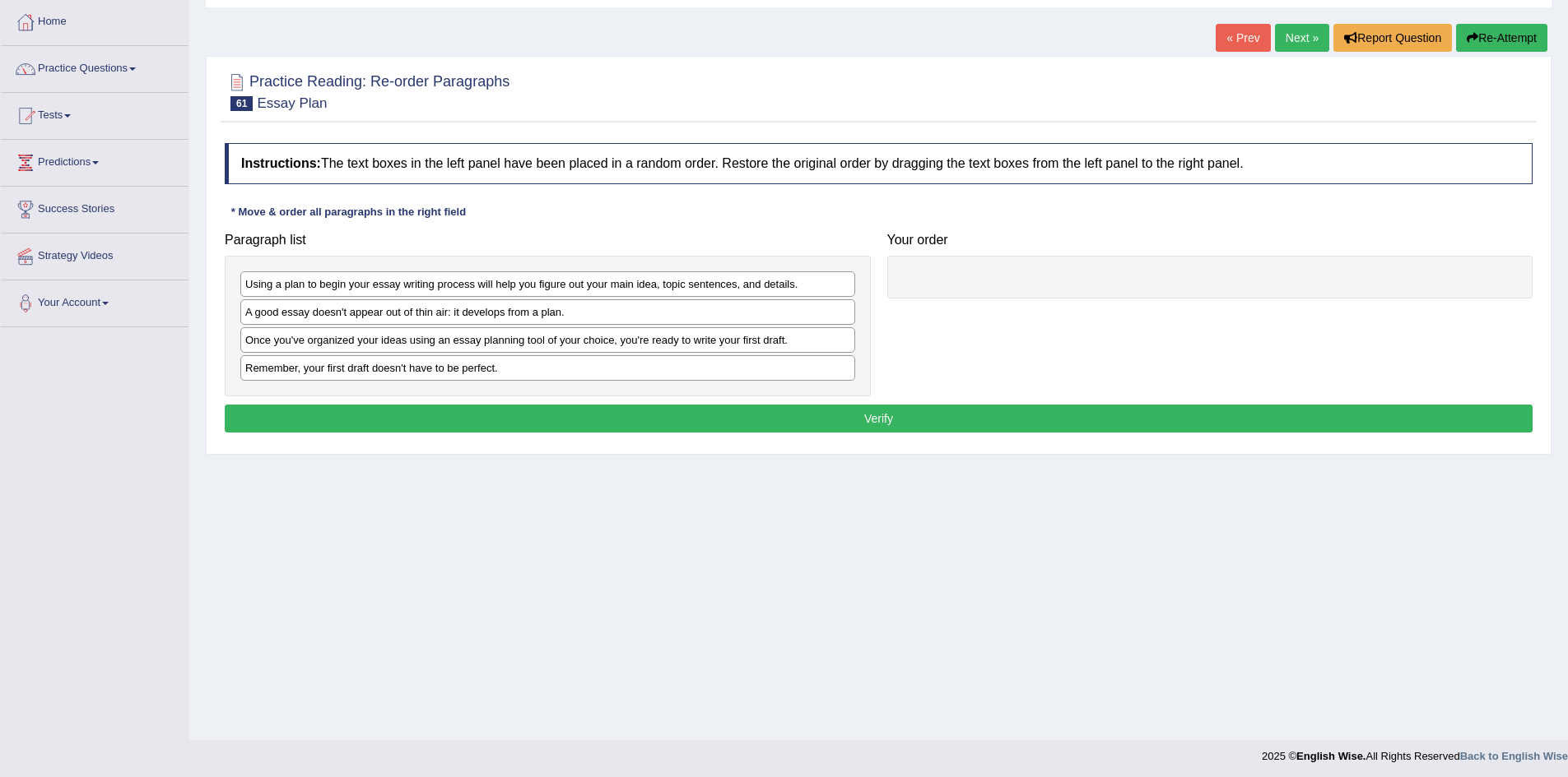
scroll to position [86, 0]
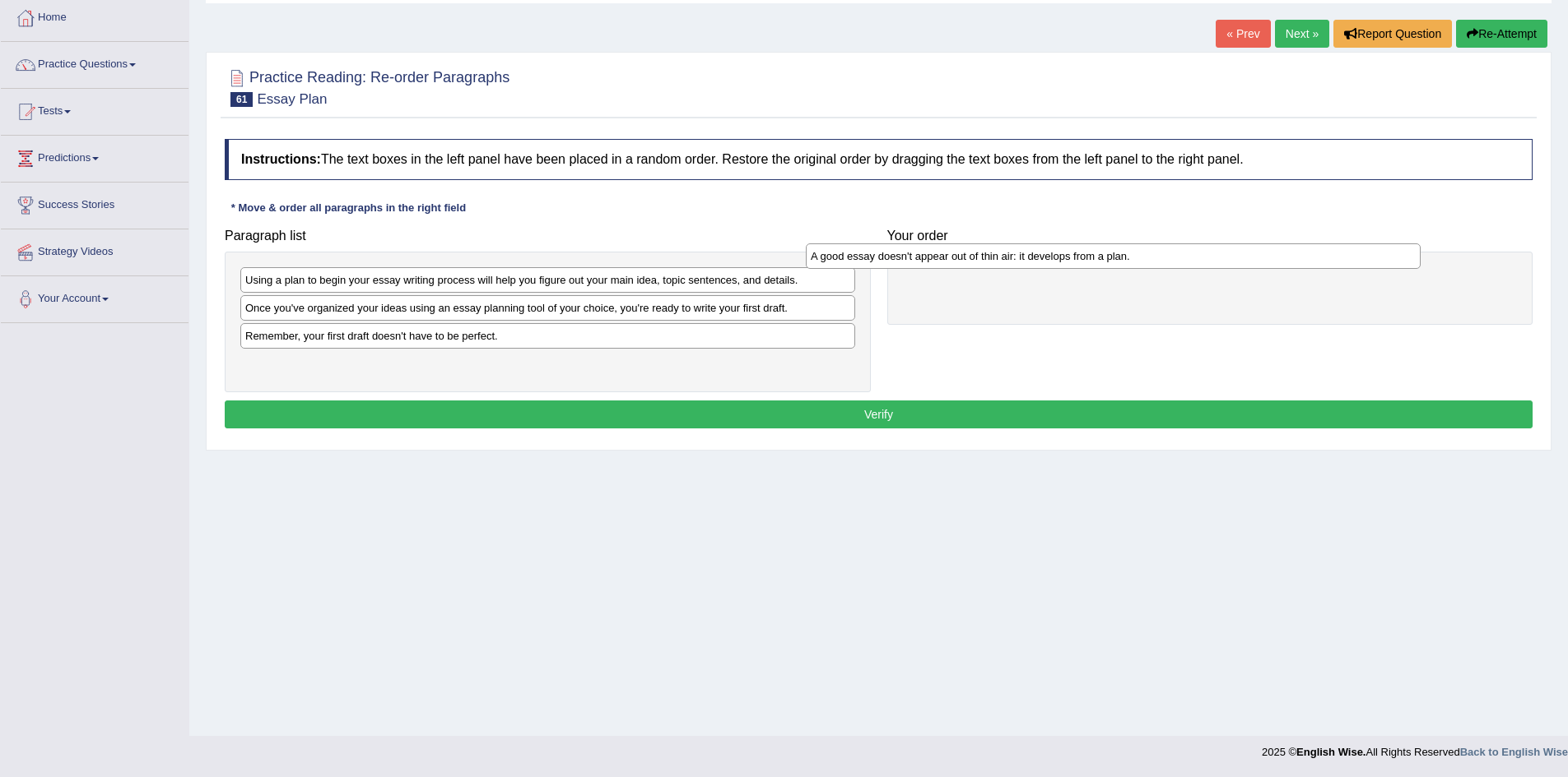
drag, startPoint x: 474, startPoint y: 315, endPoint x: 1039, endPoint y: 263, distance: 567.4
click at [1039, 263] on div "A good essay doesn't appear out of thin air: it develops from a plan." at bounding box center [1112, 255] width 615 height 25
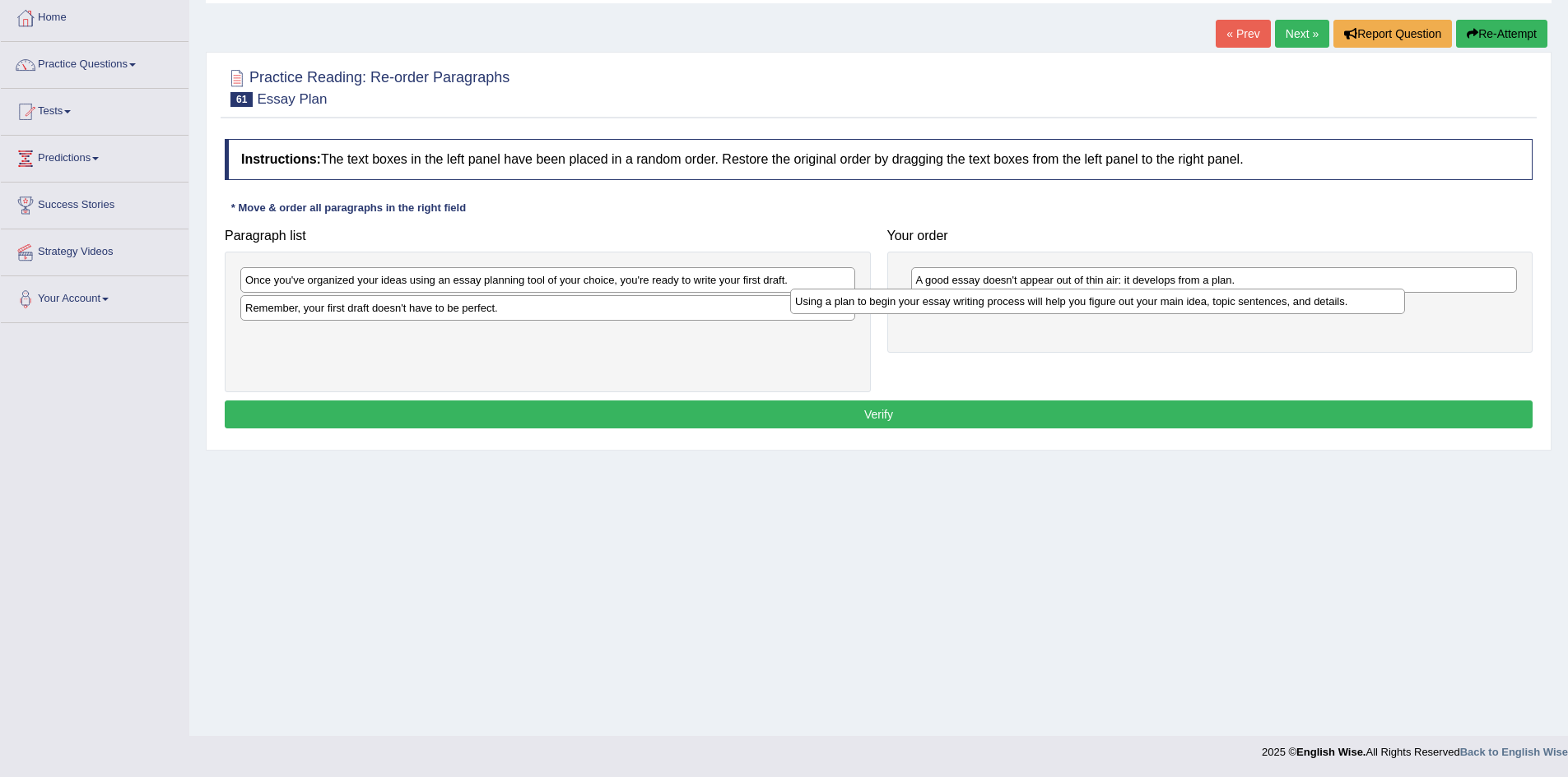
drag, startPoint x: 569, startPoint y: 287, endPoint x: 1119, endPoint y: 308, distance: 550.4
click at [1119, 308] on div "Using a plan to begin your essay writing process will help you figure out your …" at bounding box center [1096, 301] width 615 height 25
drag, startPoint x: 523, startPoint y: 293, endPoint x: 575, endPoint y: 309, distance: 54.4
click at [574, 312] on div "Once you've organized your ideas using an essay planning tool of your choice, y…" at bounding box center [547, 322] width 646 height 140
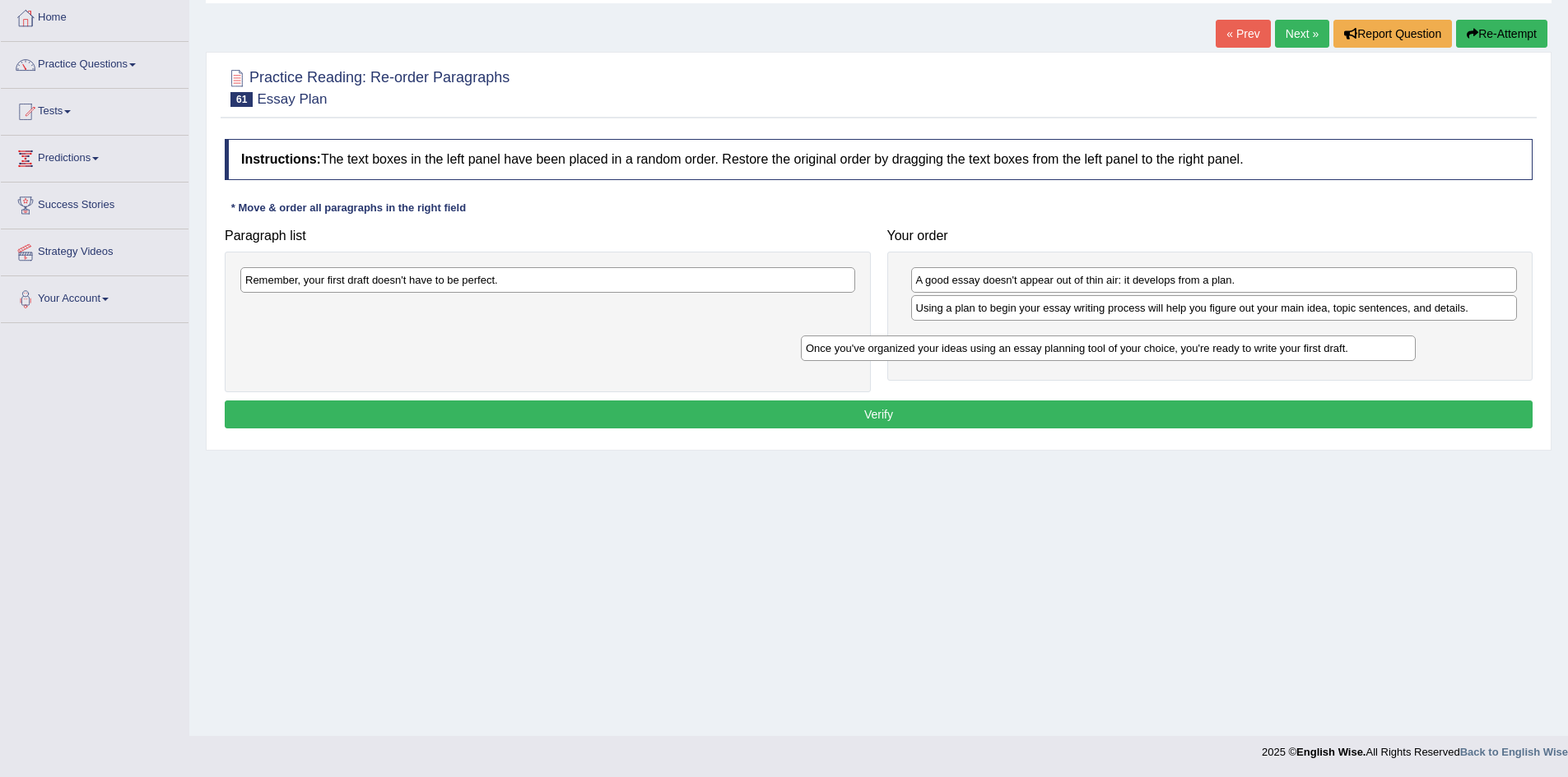
drag, startPoint x: 573, startPoint y: 287, endPoint x: 1150, endPoint y: 351, distance: 580.5
click at [1150, 351] on div "Once you've organized your ideas using an essay planning tool of your choice, y…" at bounding box center [1108, 348] width 615 height 25
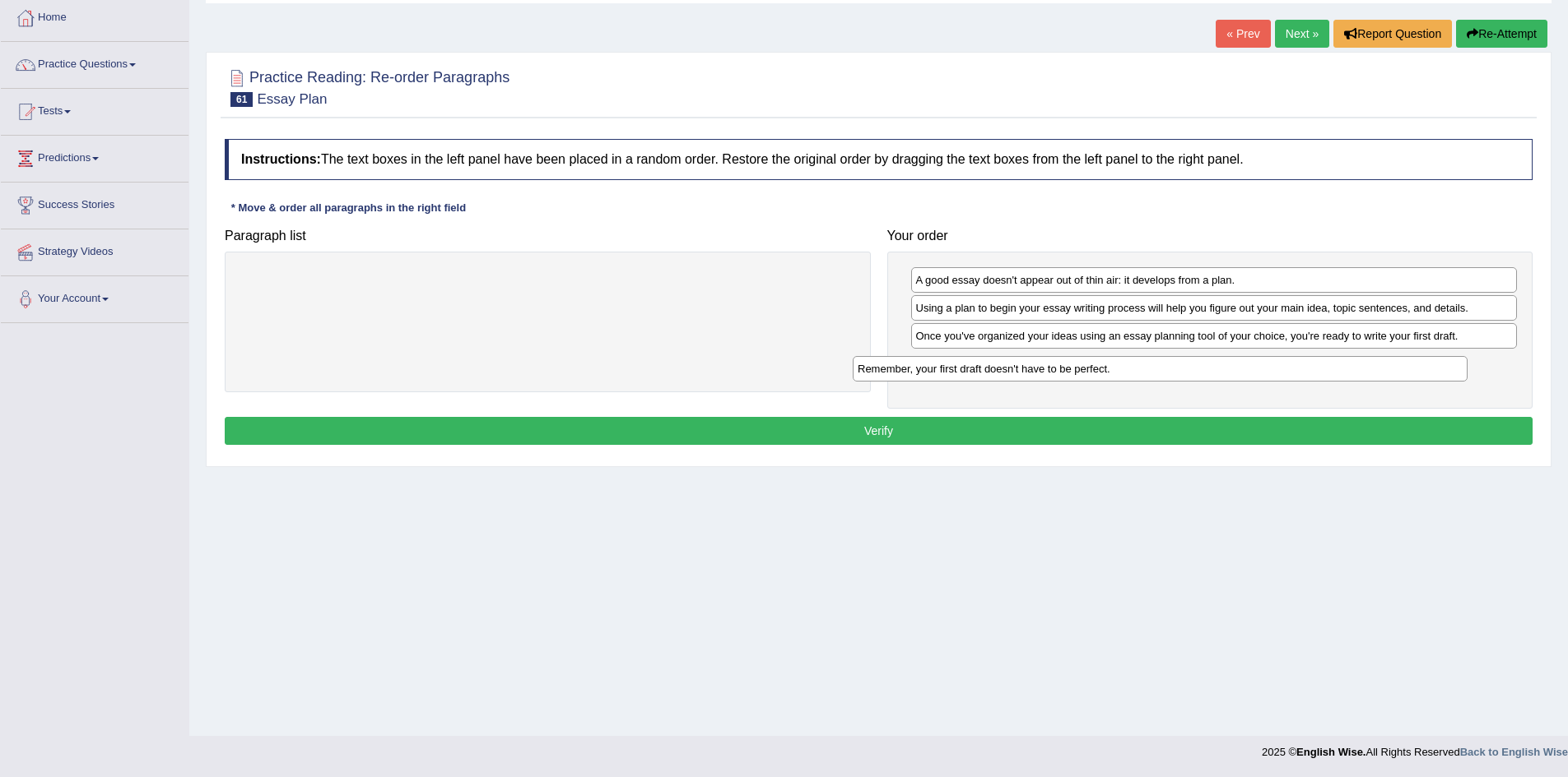
drag, startPoint x: 558, startPoint y: 290, endPoint x: 1155, endPoint y: 367, distance: 601.9
click at [1155, 367] on div "Remember, your first draft doesn't have to be perfect." at bounding box center [1159, 368] width 615 height 25
click at [1049, 420] on button "Verify" at bounding box center [878, 431] width 1308 height 28
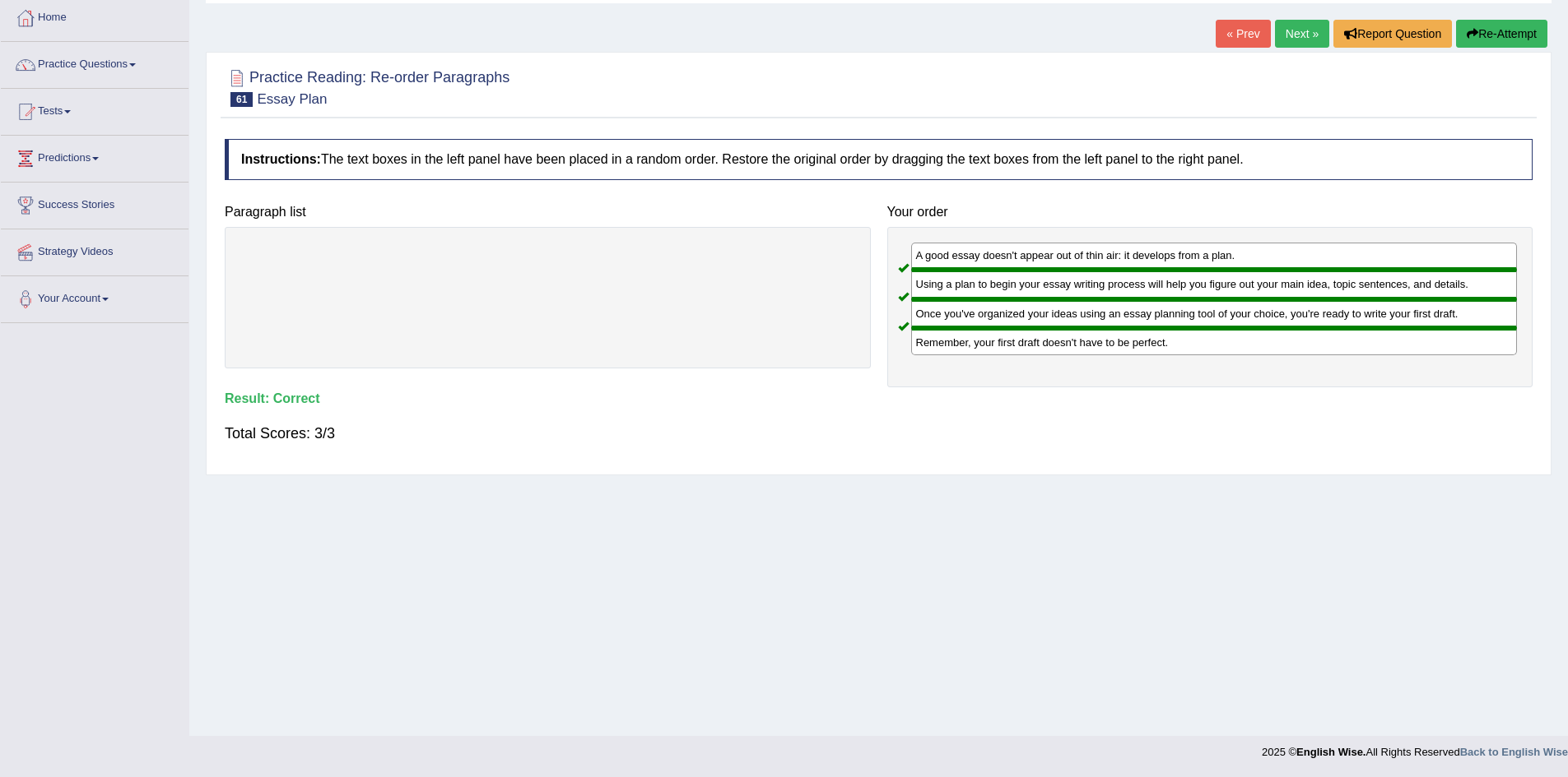
click at [1296, 37] on link "Next »" at bounding box center [1302, 34] width 54 height 28
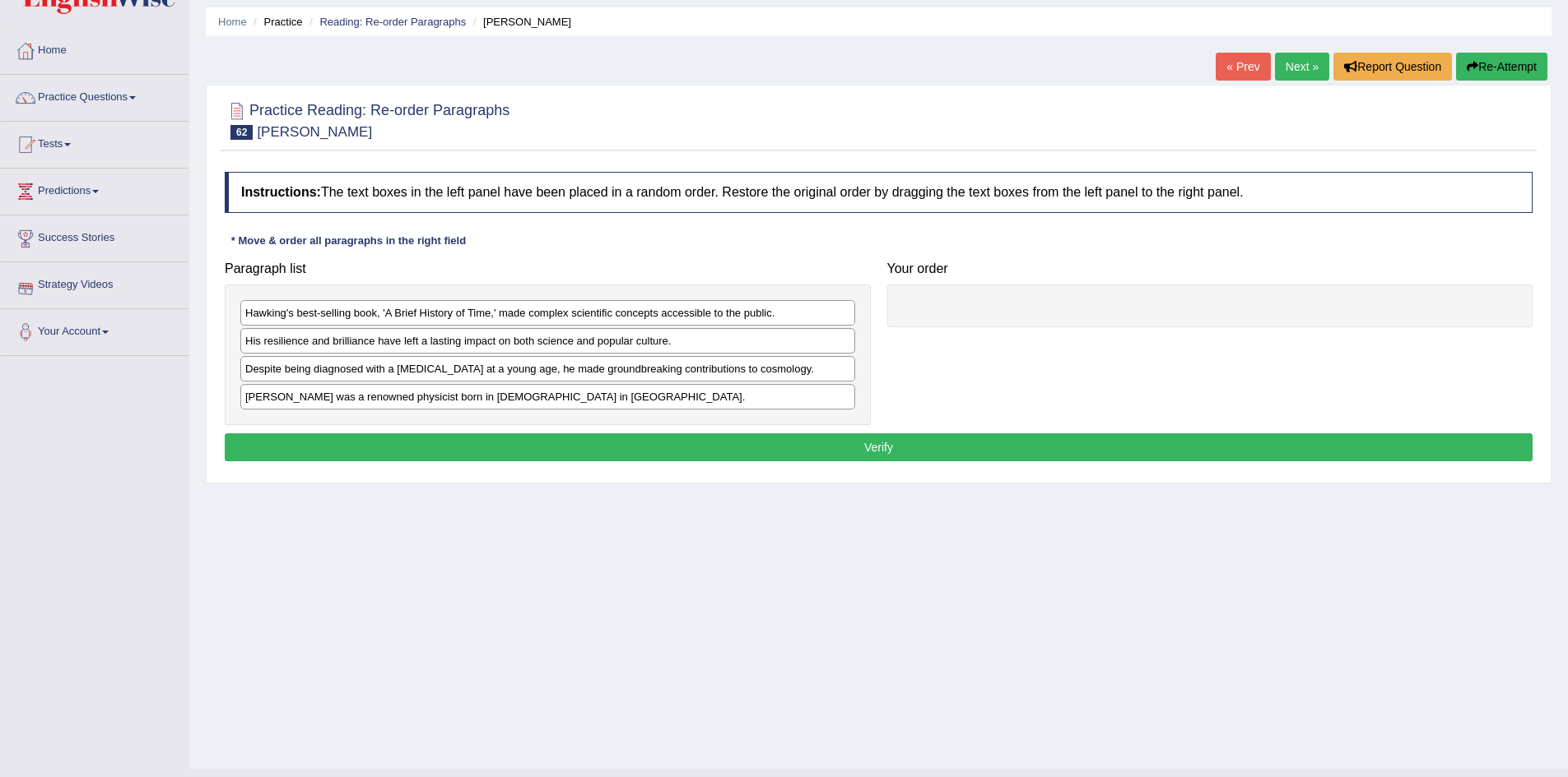
scroll to position [86, 0]
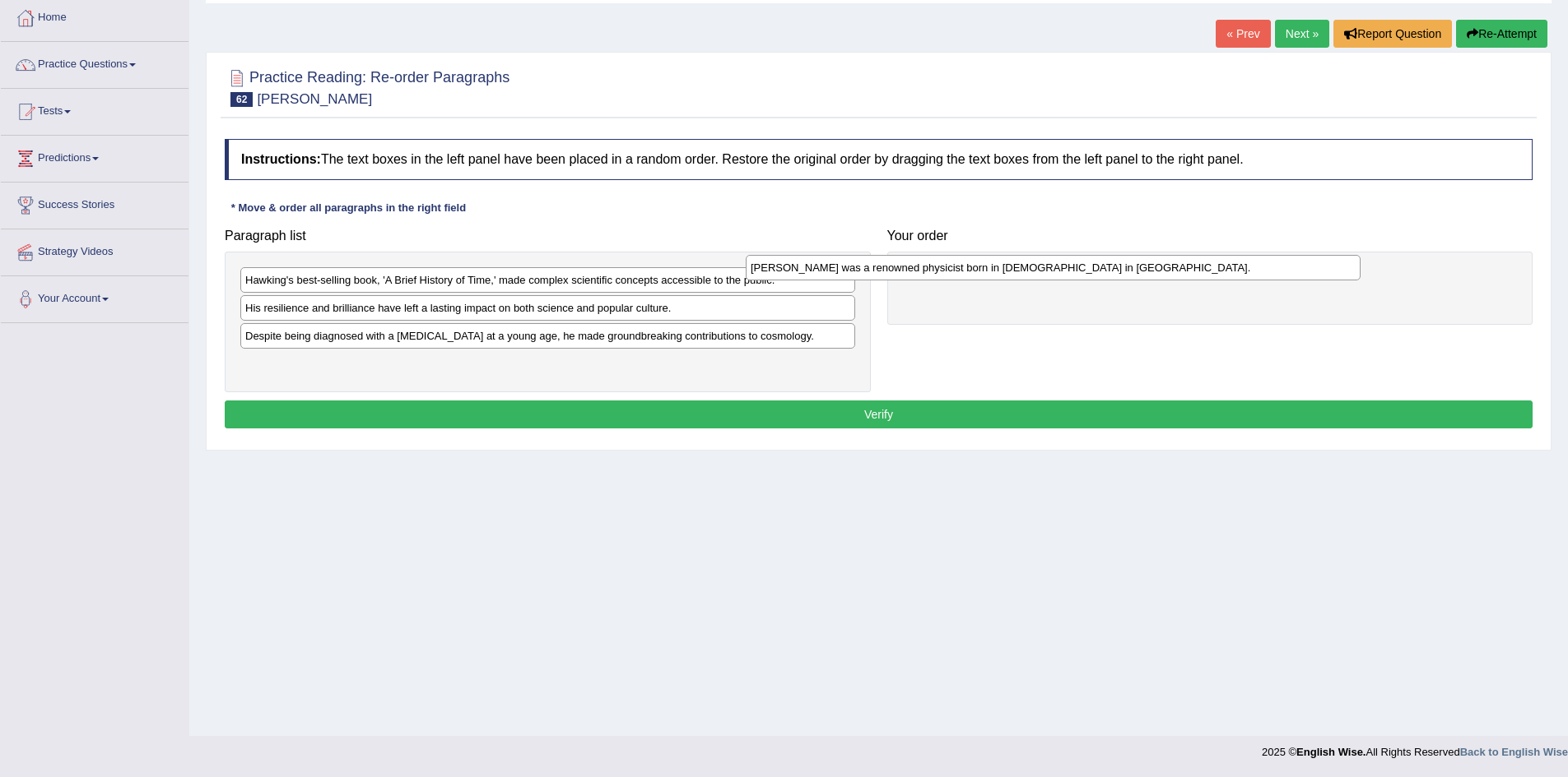
drag, startPoint x: 472, startPoint y: 367, endPoint x: 977, endPoint y: 268, distance: 514.6
click at [977, 268] on div "[PERSON_NAME] was a renowned physicist born in [DEMOGRAPHIC_DATA] in [GEOGRAPHI…" at bounding box center [1053, 267] width 615 height 25
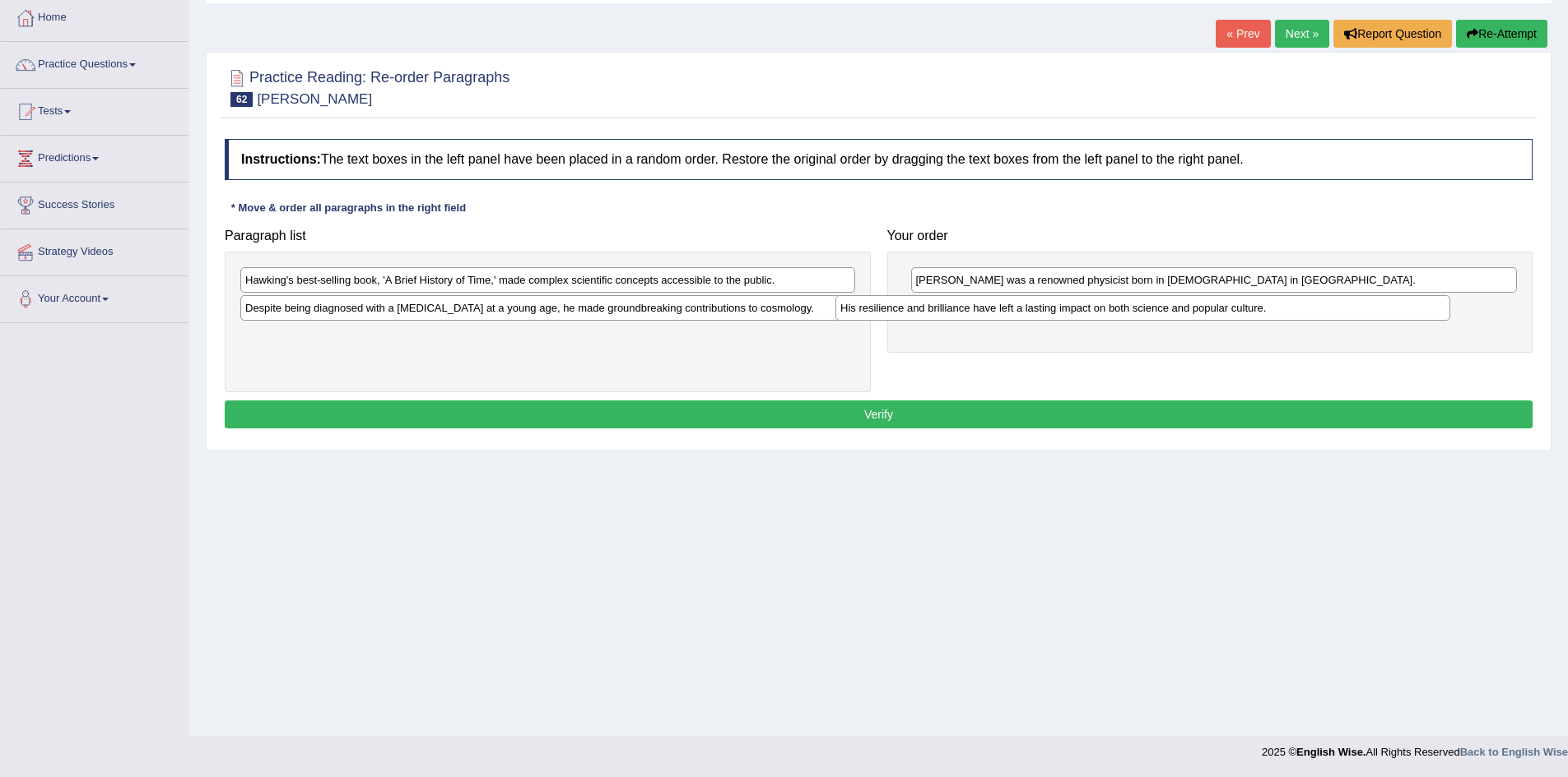
drag, startPoint x: 479, startPoint y: 314, endPoint x: 1075, endPoint y: 314, distance: 596.0
click at [1075, 314] on div "His resilience and brilliance have left a lasting impact on both science and po…" at bounding box center [1142, 308] width 615 height 25
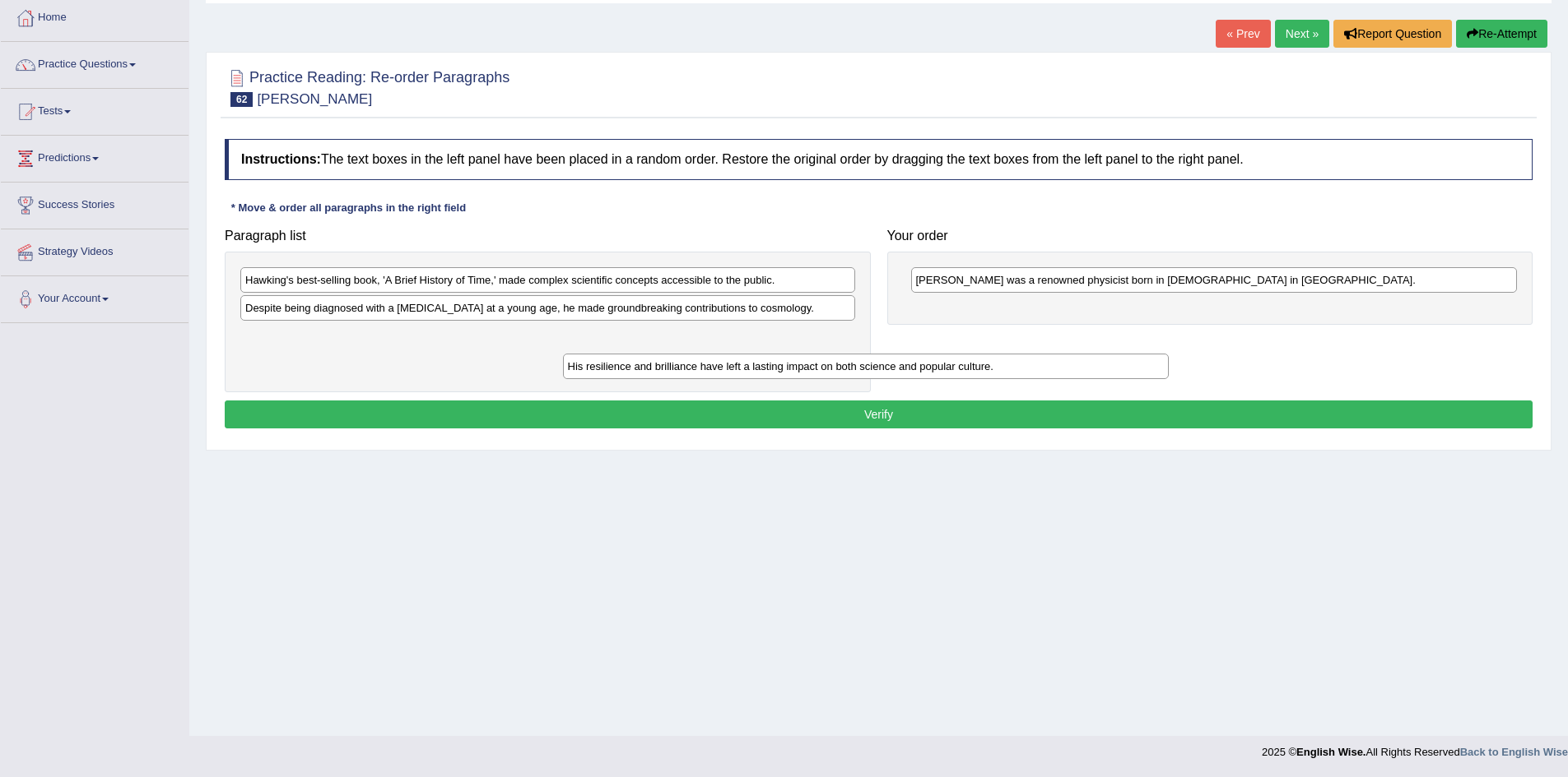
drag, startPoint x: 1090, startPoint y: 310, endPoint x: 725, endPoint y: 367, distance: 369.4
click at [737, 368] on div "His resilience and brilliance have left a lasting impact on both science and po…" at bounding box center [866, 366] width 606 height 25
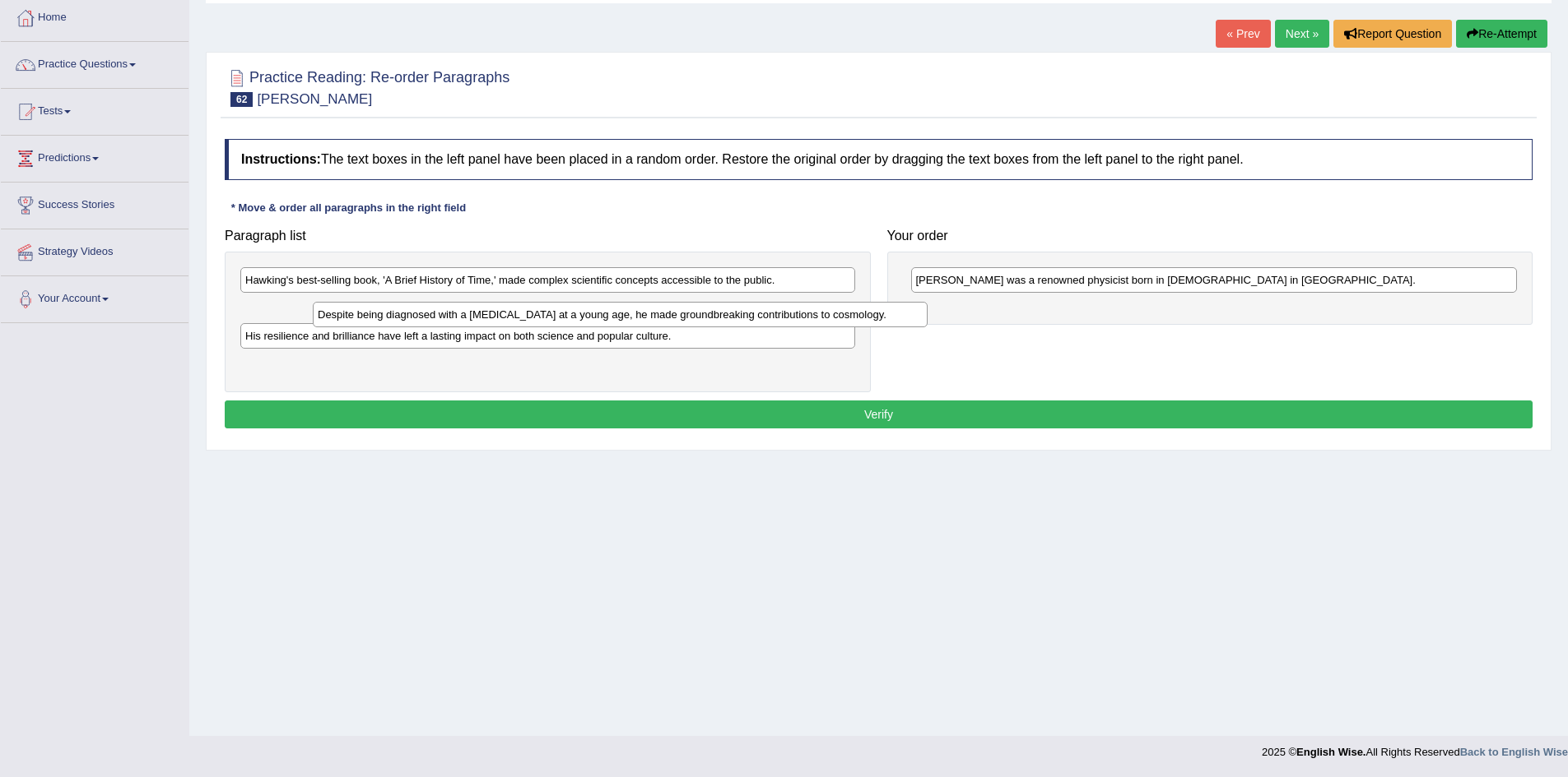
drag, startPoint x: 501, startPoint y: 296, endPoint x: 551, endPoint y: 301, distance: 50.2
click at [558, 304] on div "Despite being diagnosed with a [MEDICAL_DATA] at a young age, he made groundbre…" at bounding box center [619, 314] width 615 height 25
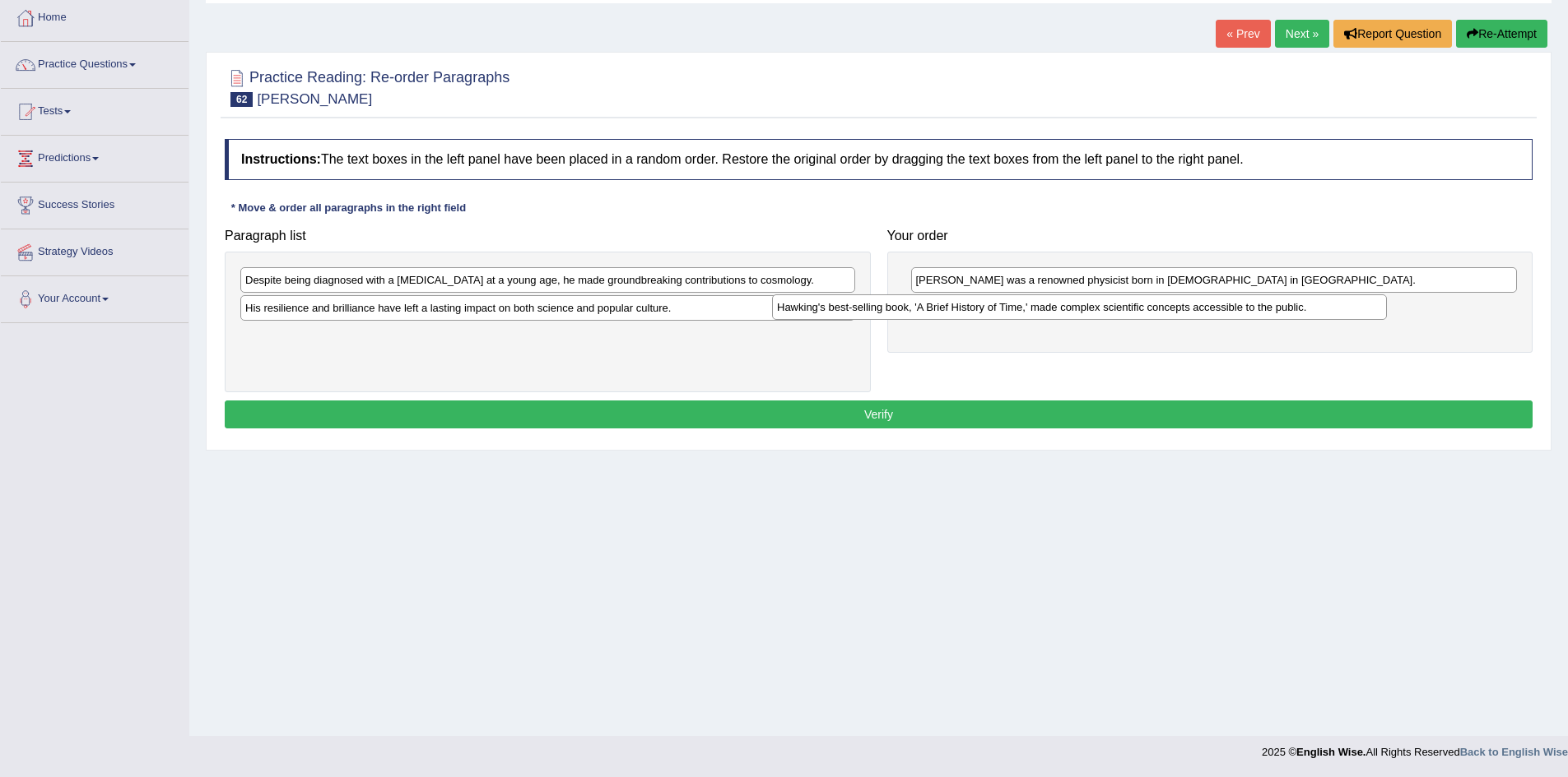
drag, startPoint x: 535, startPoint y: 282, endPoint x: 1067, endPoint y: 309, distance: 532.7
click at [1067, 309] on div "Hawking's best-selling book, 'A Brief History of Time,' made complex scientific…" at bounding box center [1079, 307] width 615 height 25
drag, startPoint x: 1008, startPoint y: 323, endPoint x: 982, endPoint y: 359, distance: 44.4
click at [982, 359] on div "Paragraph list Despite being diagnosed with a [MEDICAL_DATA] at a young age, he…" at bounding box center [878, 307] width 1324 height 172
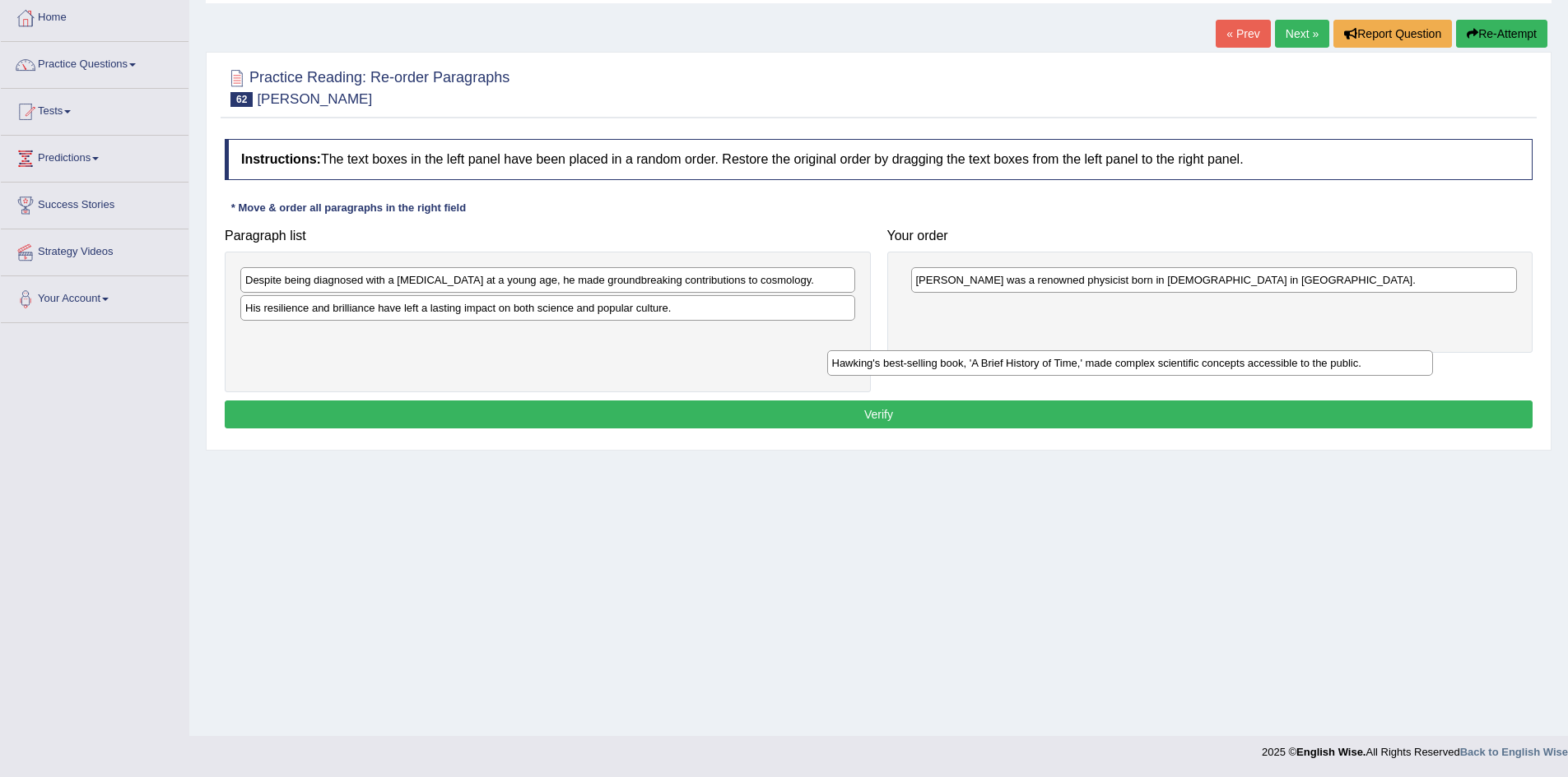
drag, startPoint x: 974, startPoint y: 309, endPoint x: 621, endPoint y: 387, distance: 361.5
click at [827, 376] on div "Hawking's best-selling book, 'A Brief History of Time,' made complex scientific…" at bounding box center [1130, 363] width 606 height 25
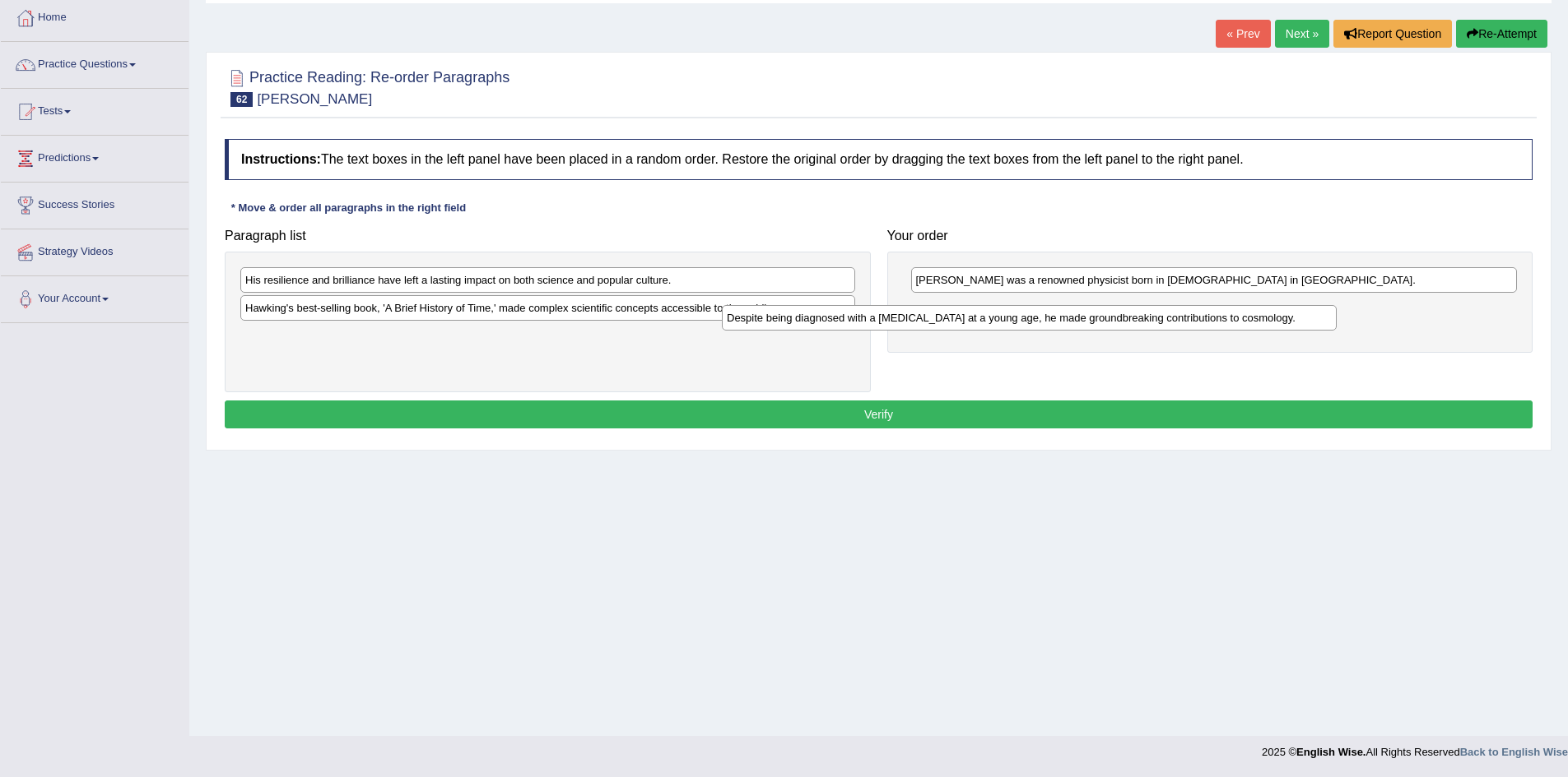
drag, startPoint x: 517, startPoint y: 288, endPoint x: 1002, endPoint y: 325, distance: 486.4
click at [1002, 325] on div "Despite being diagnosed with a [MEDICAL_DATA] at a young age, he made groundbre…" at bounding box center [1028, 317] width 615 height 25
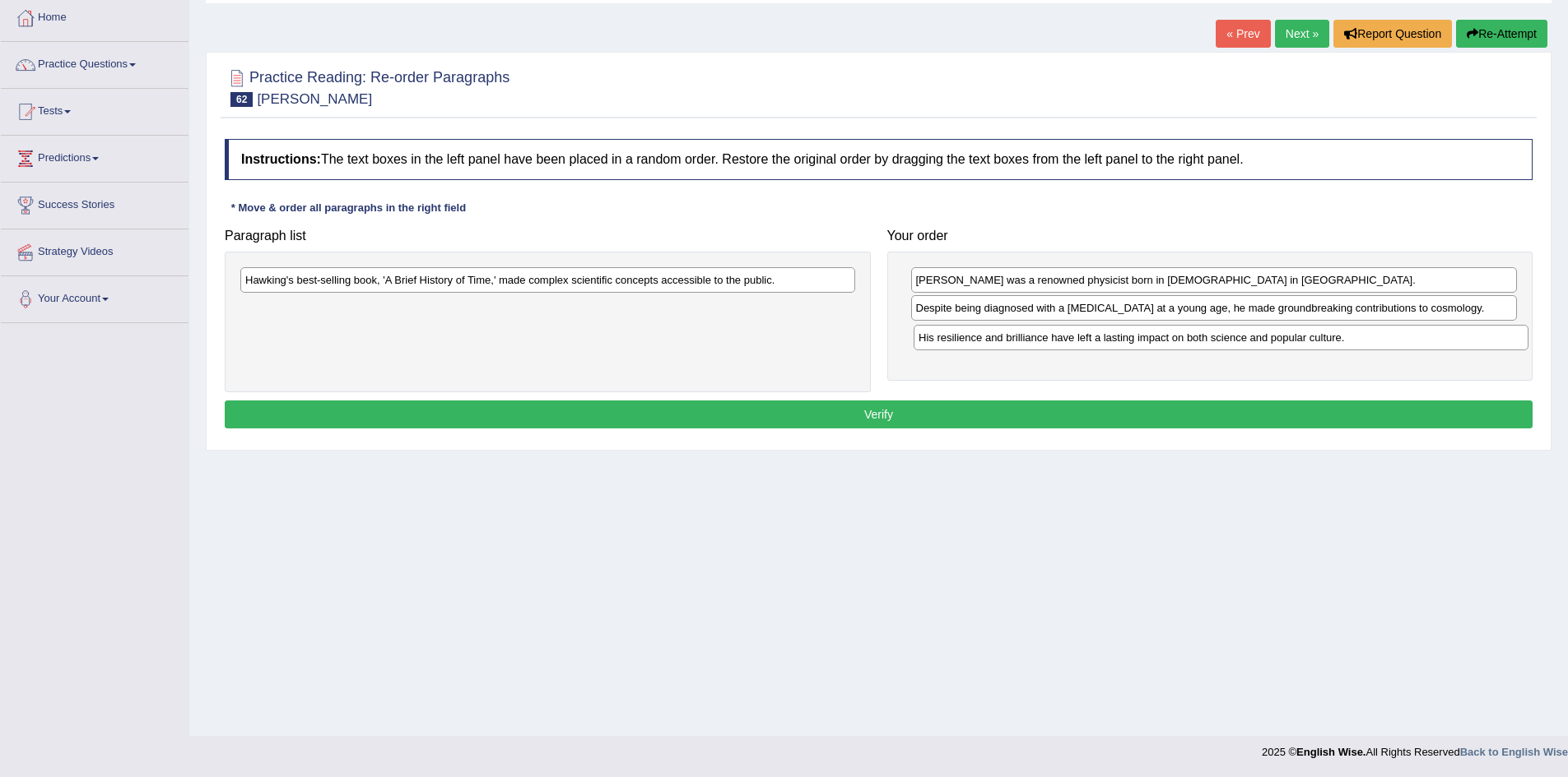
drag, startPoint x: 686, startPoint y: 289, endPoint x: 1358, endPoint y: 346, distance: 674.4
click at [1358, 346] on div "His resilience and brilliance have left a lasting impact on both science and po…" at bounding box center [1220, 337] width 615 height 25
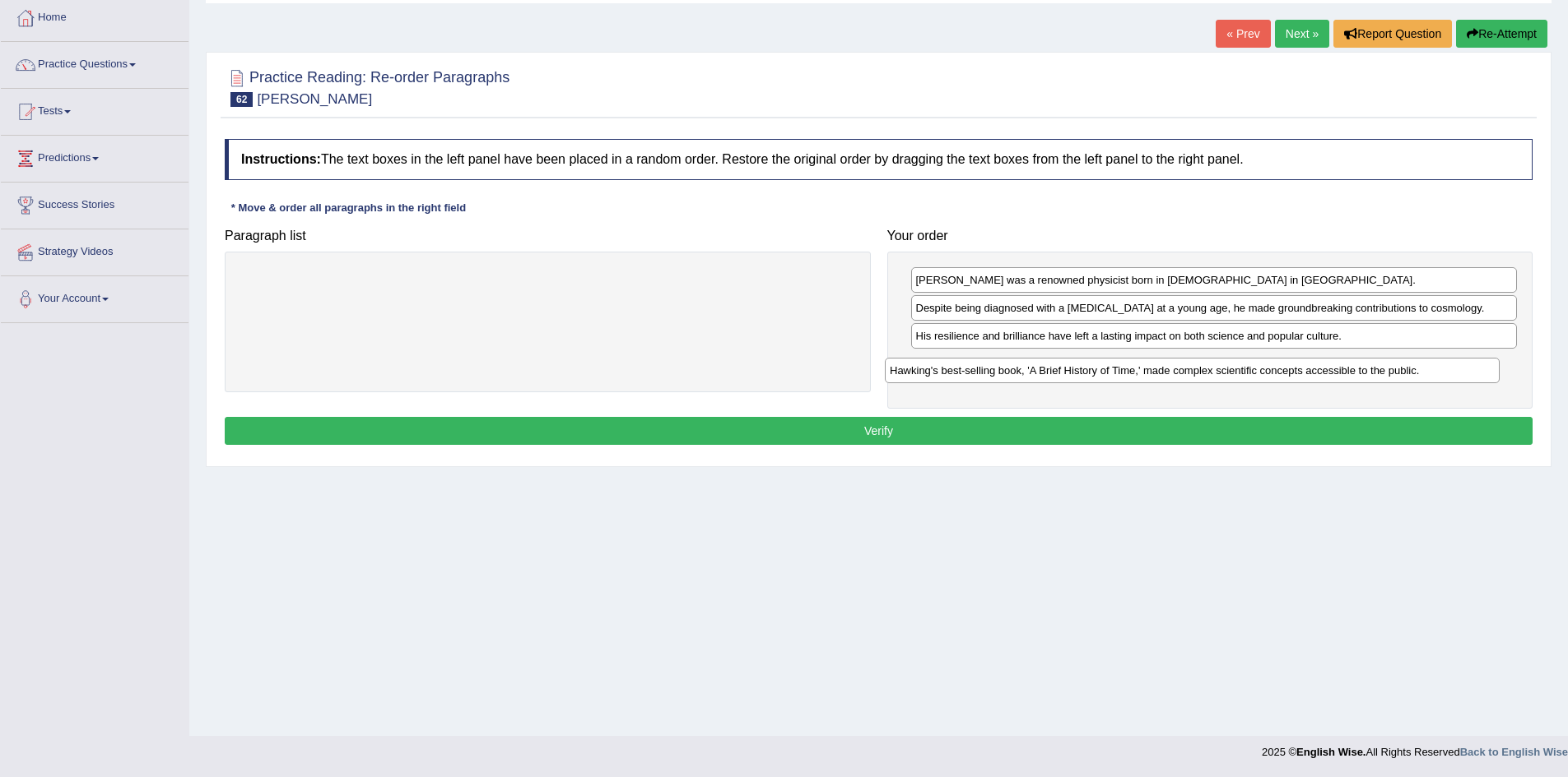
drag, startPoint x: 523, startPoint y: 289, endPoint x: 1171, endPoint y: 376, distance: 653.8
click at [1171, 376] on div "Hawking's best-selling book, 'A Brief History of Time,' made complex scientific…" at bounding box center [1192, 370] width 615 height 25
click at [905, 435] on button "Verify" at bounding box center [878, 431] width 1308 height 28
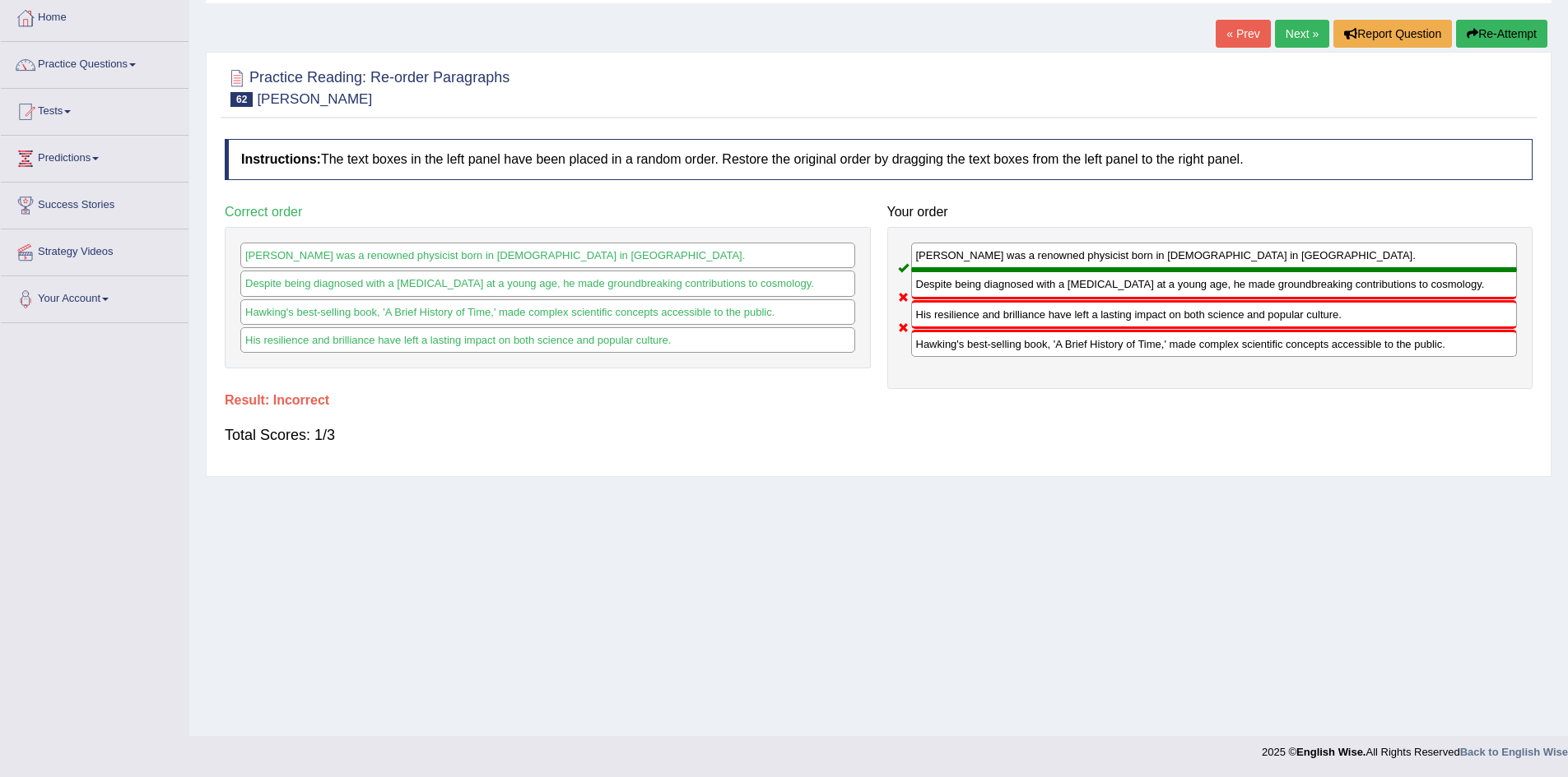
click at [1466, 28] on icon "button" at bounding box center [1472, 34] width 11 height 11
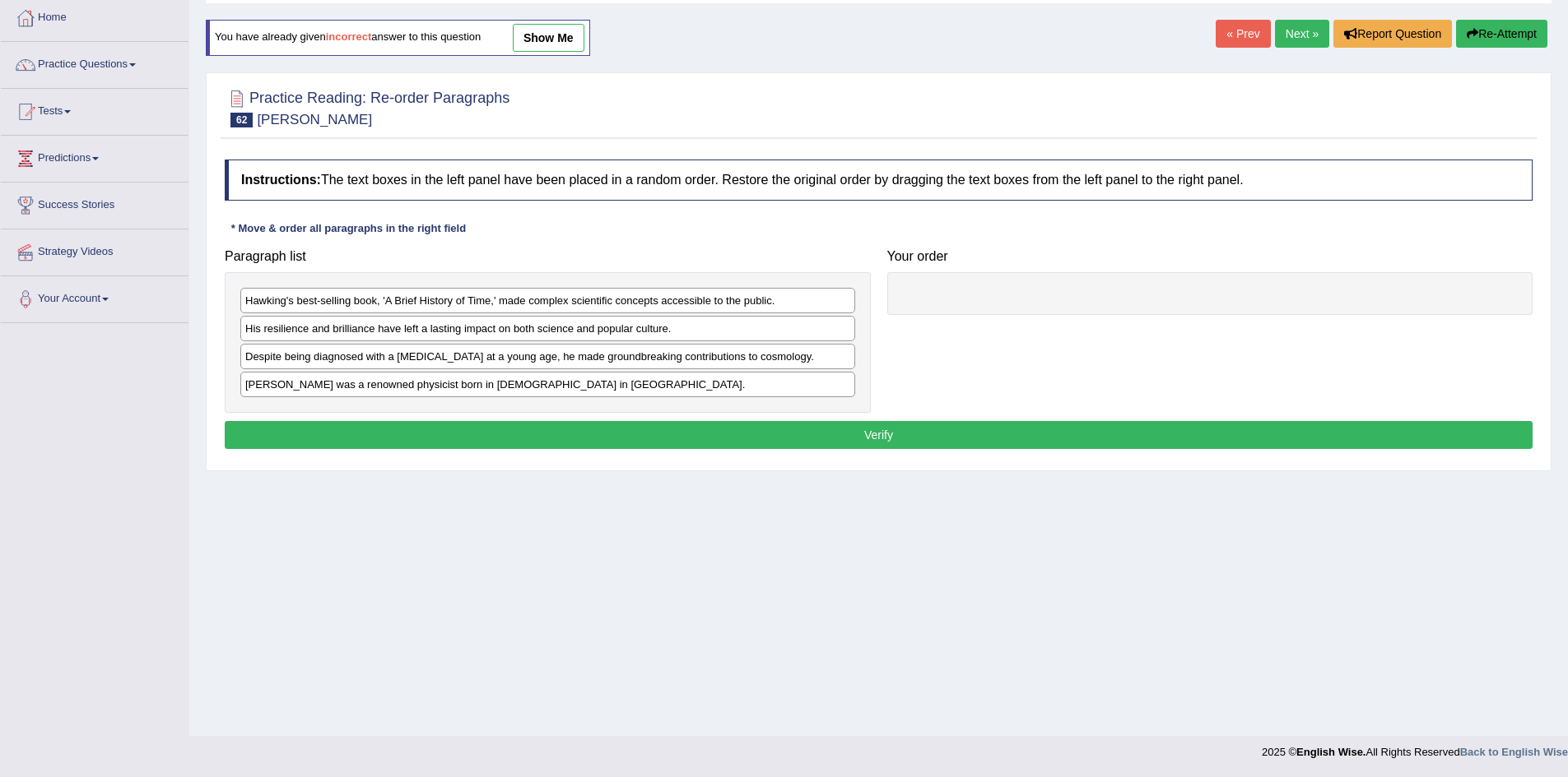
scroll to position [86, 0]
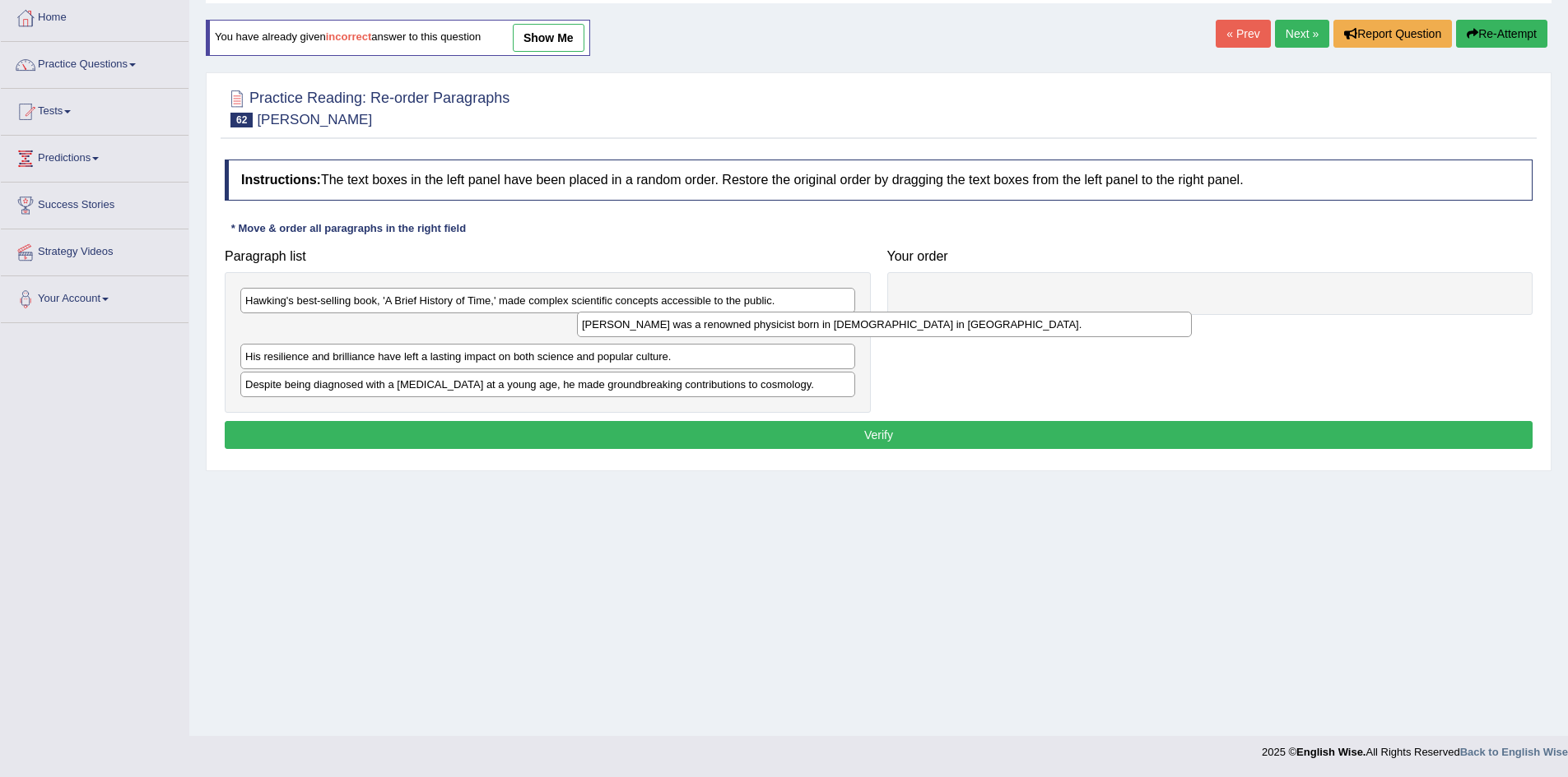
drag, startPoint x: 450, startPoint y: 388, endPoint x: 899, endPoint y: 297, distance: 458.1
click at [889, 311] on div "[PERSON_NAME] was a renowned physicist born in [DEMOGRAPHIC_DATA] in [GEOGRAPHI…" at bounding box center [884, 324] width 615 height 25
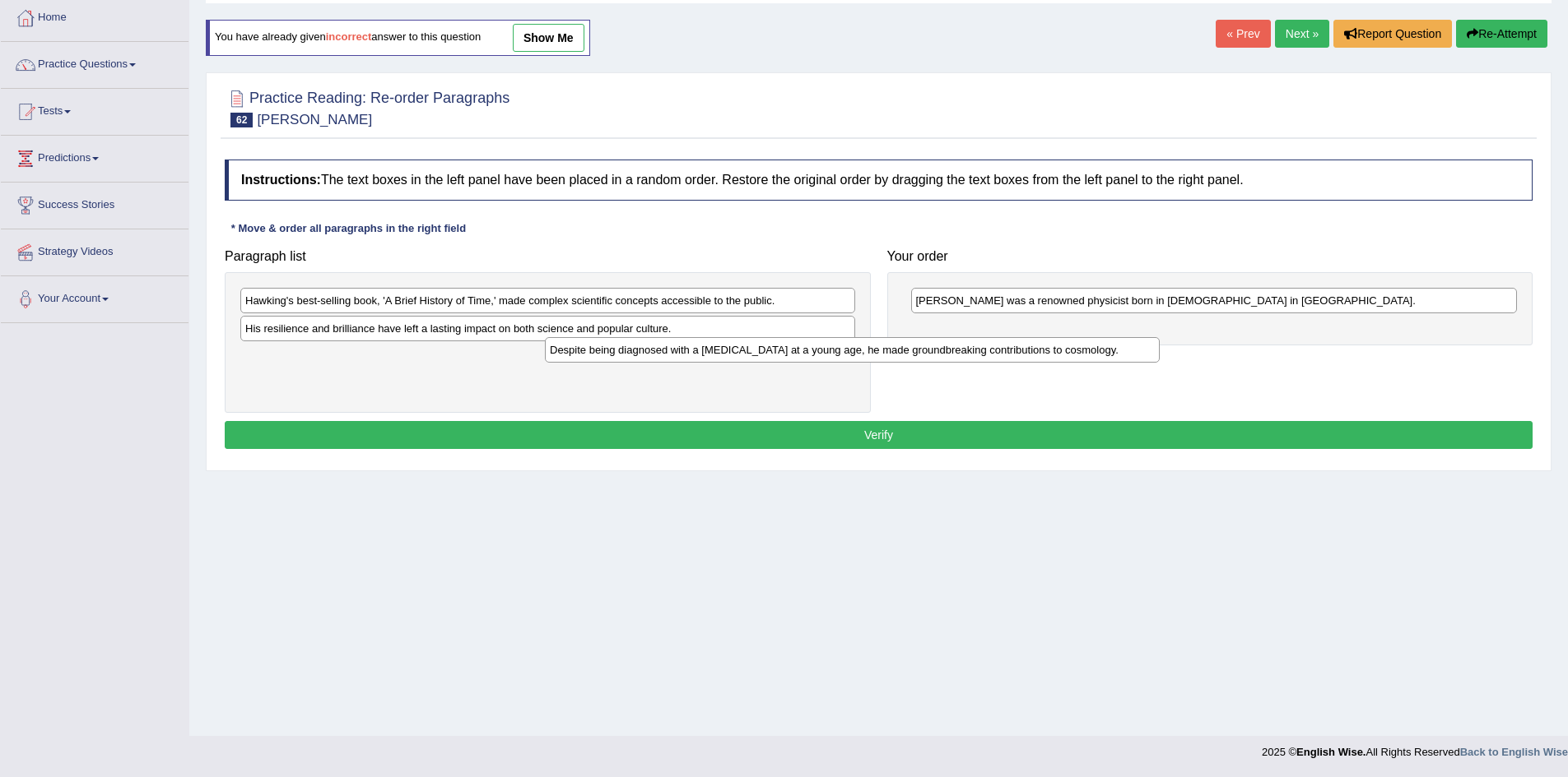
drag, startPoint x: 497, startPoint y: 358, endPoint x: 967, endPoint y: 334, distance: 470.6
click at [966, 338] on div "Despite being diagnosed with a [MEDICAL_DATA] at a young age, he made groundbre…" at bounding box center [851, 350] width 615 height 25
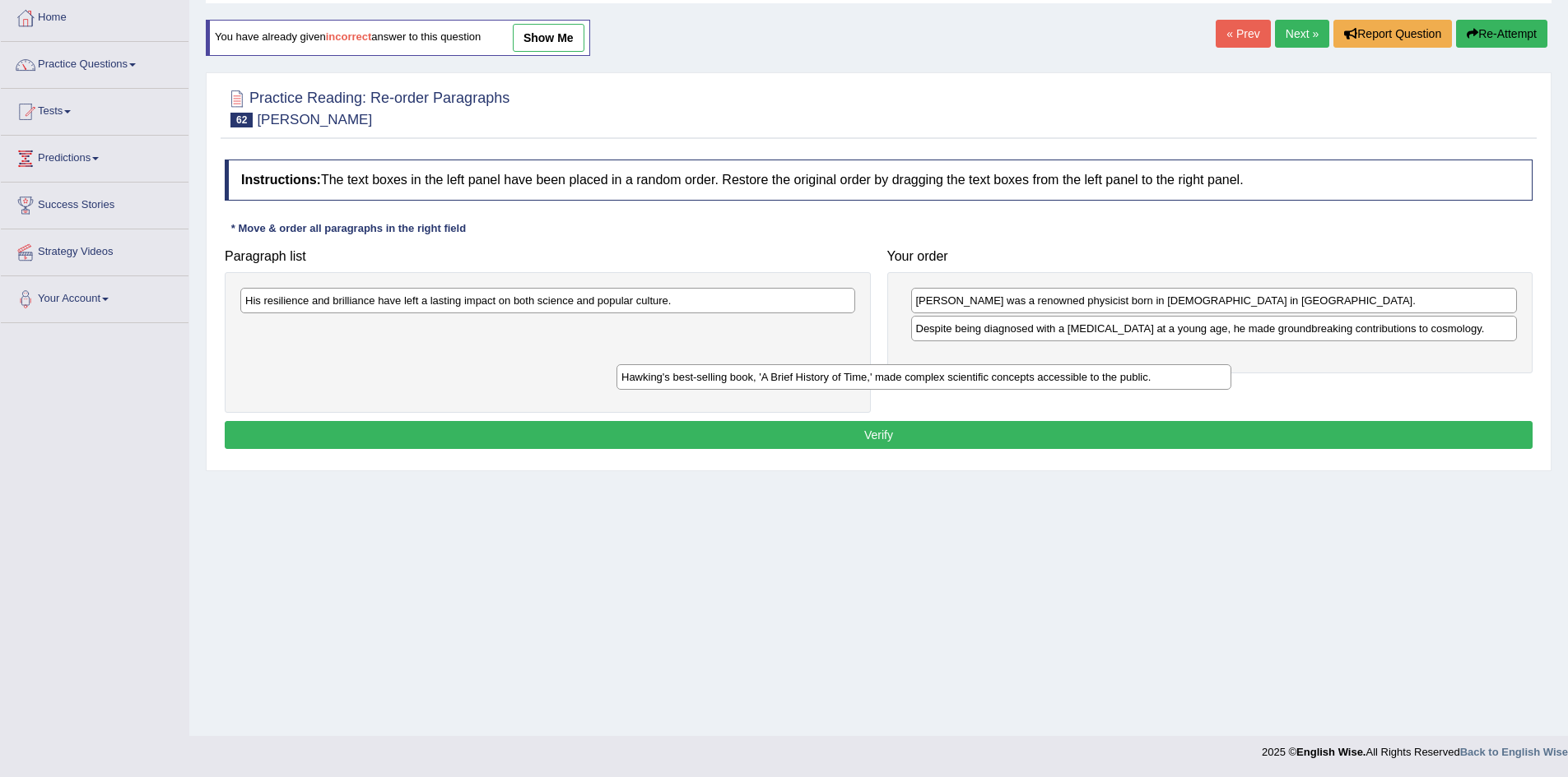
drag, startPoint x: 471, startPoint y: 310, endPoint x: 919, endPoint y: 386, distance: 454.4
click at [919, 386] on div "Hawking's best-selling book, 'A Brief History of Time,' made complex scientific…" at bounding box center [923, 377] width 615 height 25
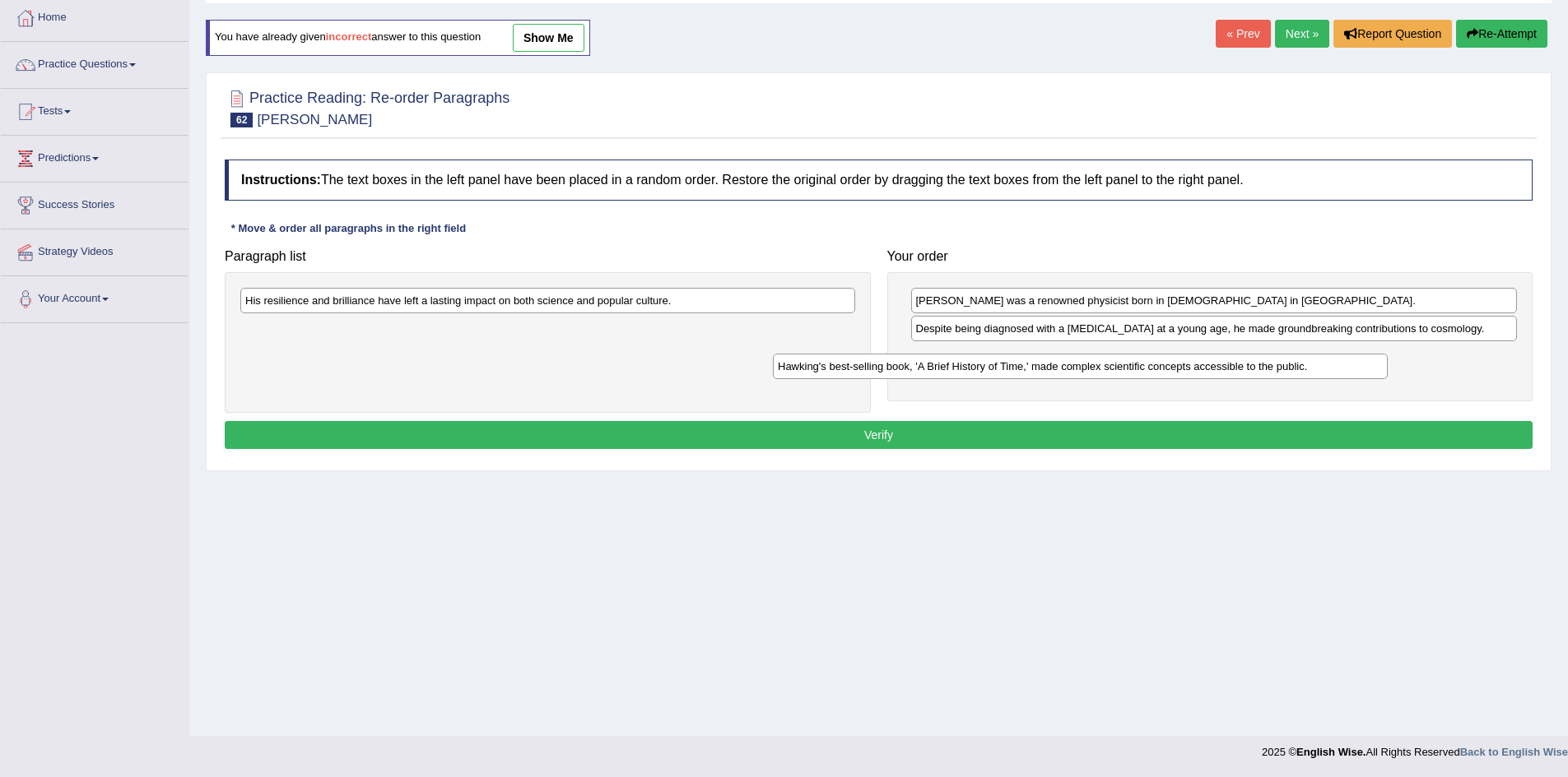
drag, startPoint x: 704, startPoint y: 330, endPoint x: 1237, endPoint y: 367, distance: 534.3
click at [1237, 367] on div "Hawking's best-selling book, 'A Brief History of Time,' made complex scientific…" at bounding box center [1080, 366] width 615 height 25
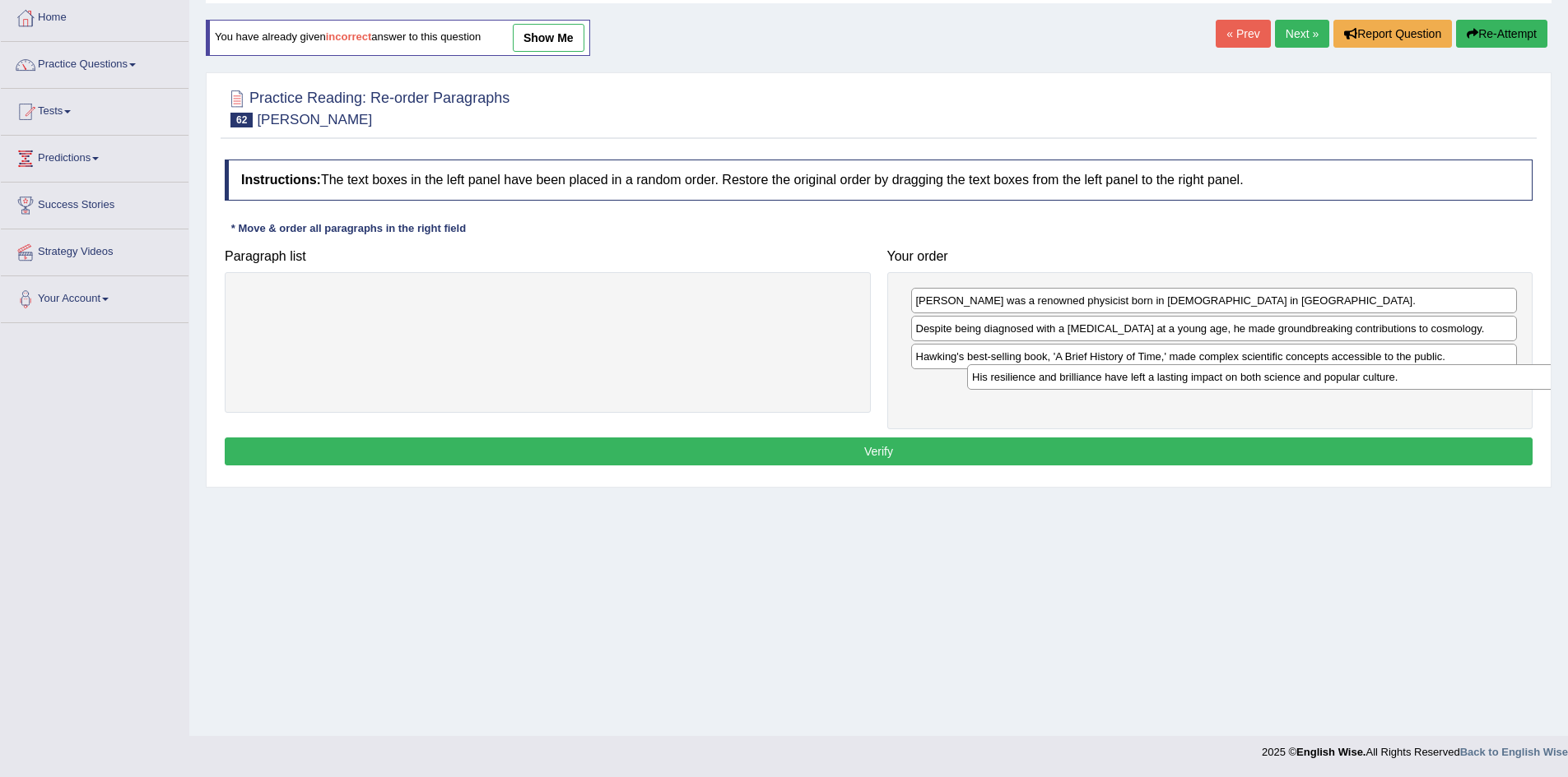
drag, startPoint x: 551, startPoint y: 308, endPoint x: 1269, endPoint y: 384, distance: 722.0
click at [1271, 384] on div "His resilience and brilliance have left a lasting impact on both science and po…" at bounding box center [1274, 377] width 615 height 25
click at [1146, 446] on button "Verify" at bounding box center [878, 452] width 1308 height 28
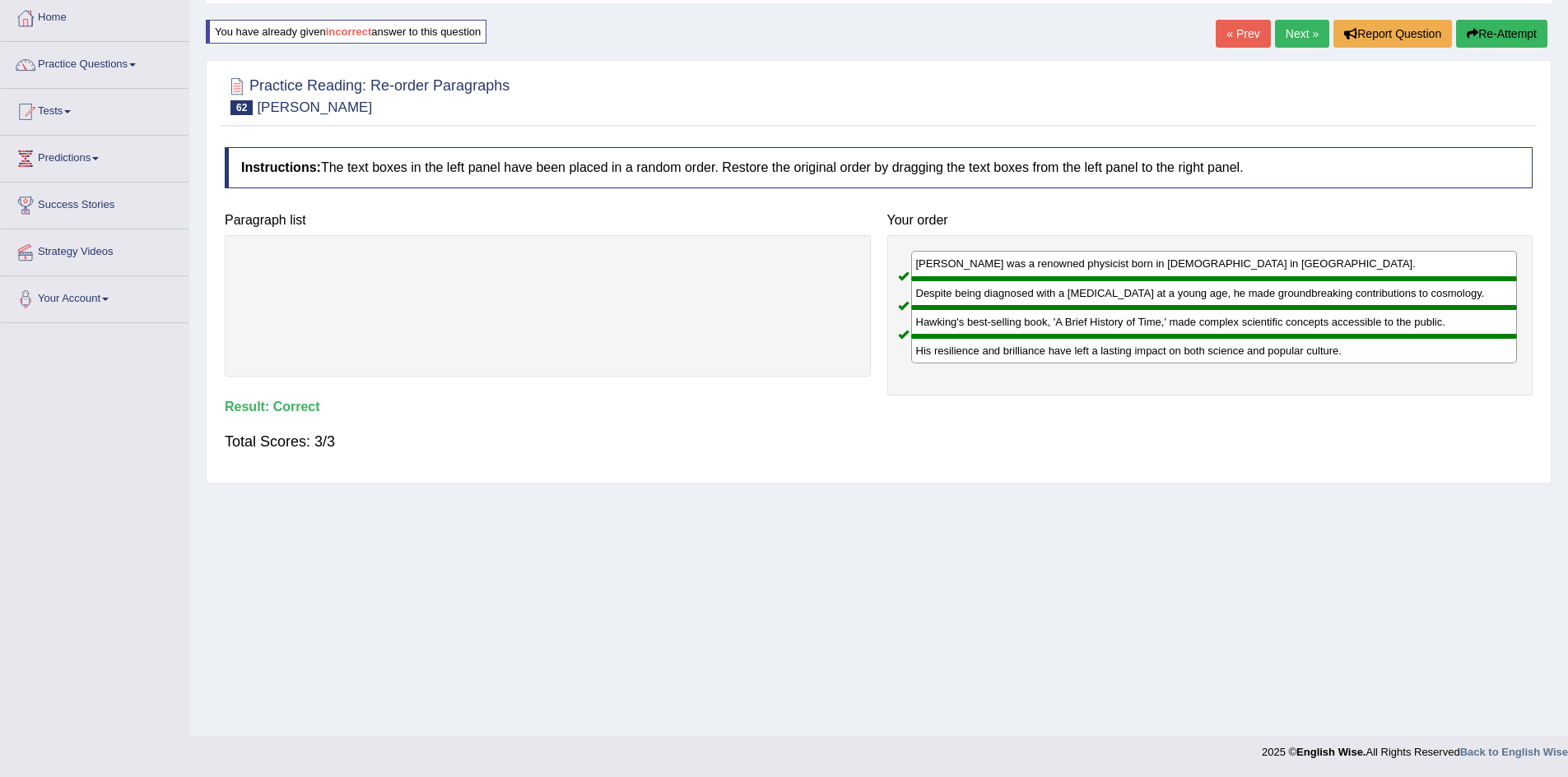
click at [1308, 31] on link "Next »" at bounding box center [1302, 34] width 54 height 28
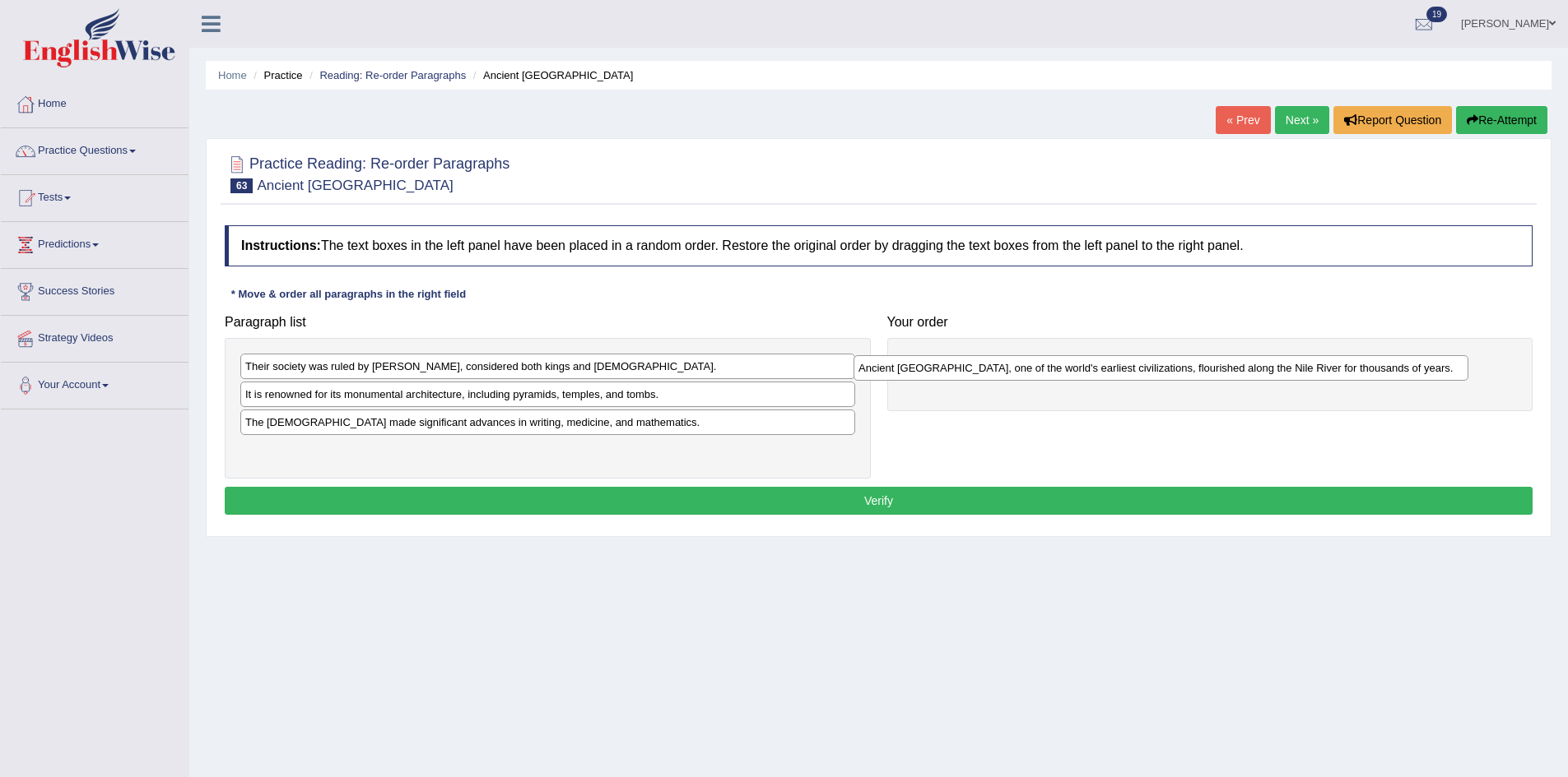
drag, startPoint x: 408, startPoint y: 458, endPoint x: 1024, endPoint y: 372, distance: 622.0
click at [1024, 372] on div "Ancient [GEOGRAPHIC_DATA], one of the world's earliest civilizations, flourishe…" at bounding box center [1160, 367] width 615 height 25
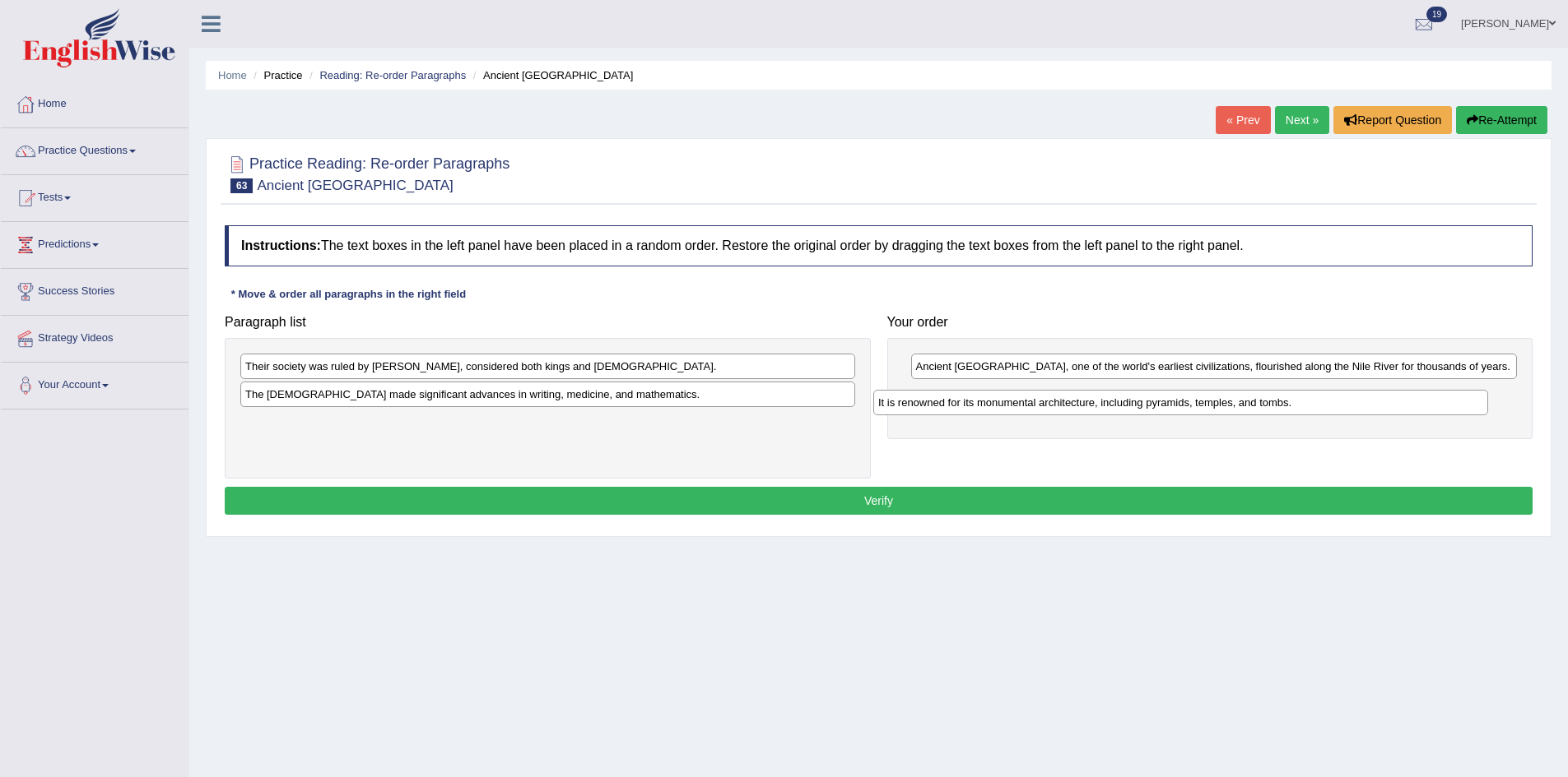
drag, startPoint x: 708, startPoint y: 400, endPoint x: 1343, endPoint y: 407, distance: 635.0
click at [1343, 407] on div "It is renowned for its monumental architecture, including pyramids, temples, an…" at bounding box center [1180, 402] width 615 height 25
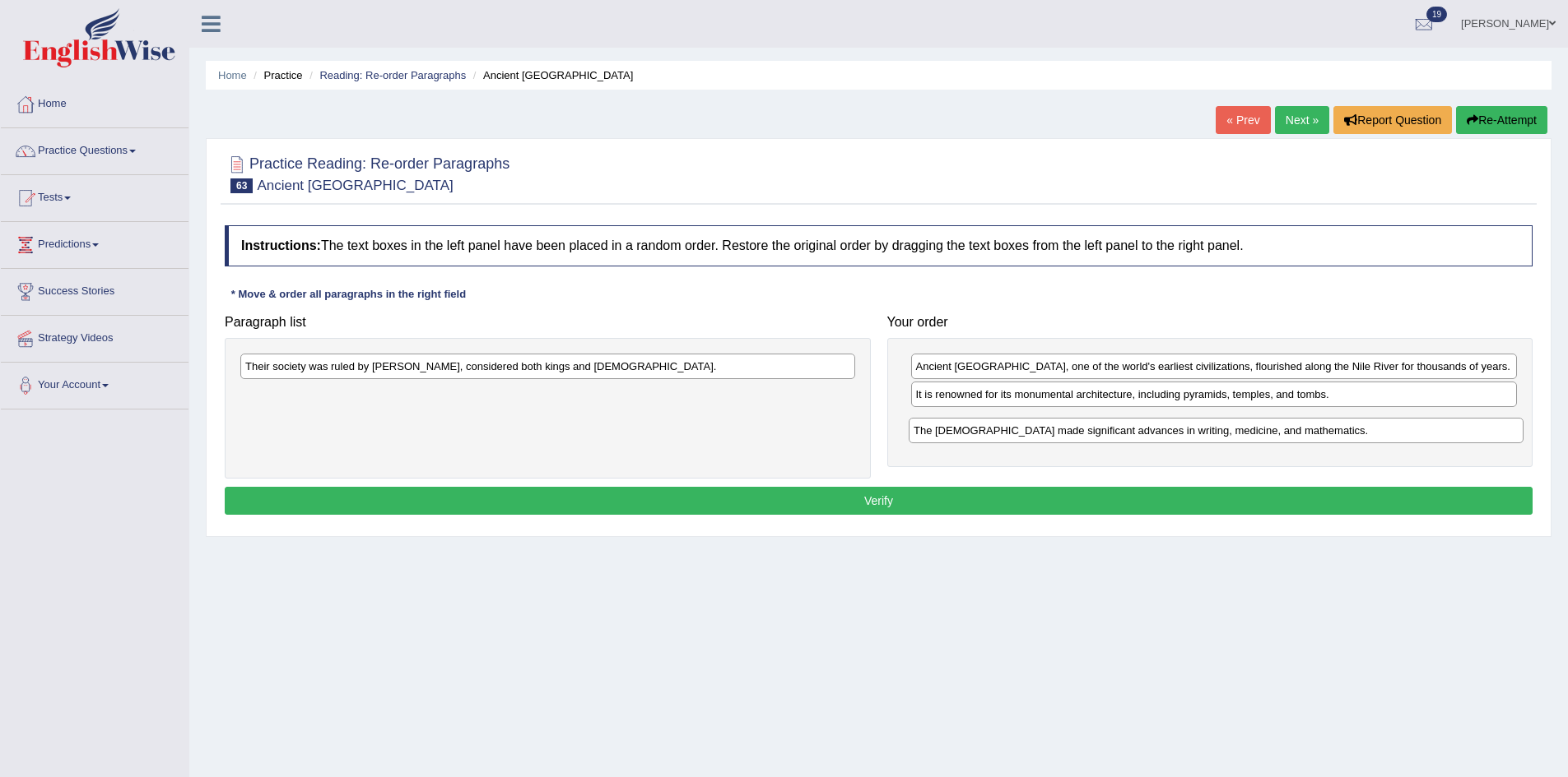
drag, startPoint x: 453, startPoint y: 399, endPoint x: 1121, endPoint y: 436, distance: 669.0
click at [1121, 436] on div "The [DEMOGRAPHIC_DATA] made significant advances in writing, medicine, and math…" at bounding box center [1215, 430] width 615 height 25
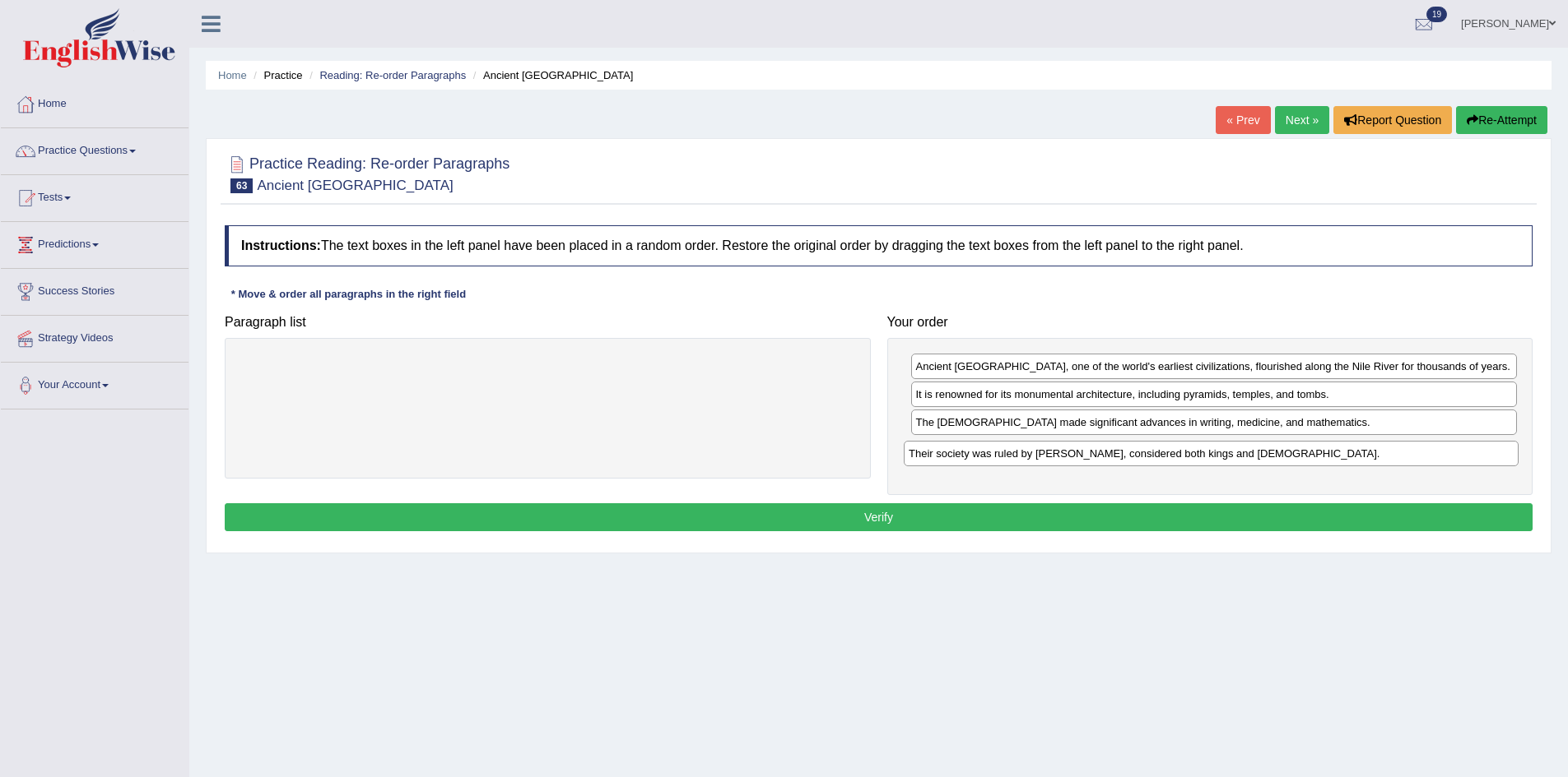
drag, startPoint x: 655, startPoint y: 375, endPoint x: 1323, endPoint y: 461, distance: 673.5
click at [1323, 461] on div "Their society was ruled by pharaohs, considered both kings and gods." at bounding box center [1211, 453] width 615 height 25
drag, startPoint x: 1250, startPoint y: 459, endPoint x: 1258, endPoint y: 417, distance: 42.8
click at [1258, 417] on div "Their society was ruled by pharaohs, considered both kings and gods." at bounding box center [1223, 409] width 606 height 25
click at [1059, 518] on button "Verify" at bounding box center [878, 517] width 1308 height 28
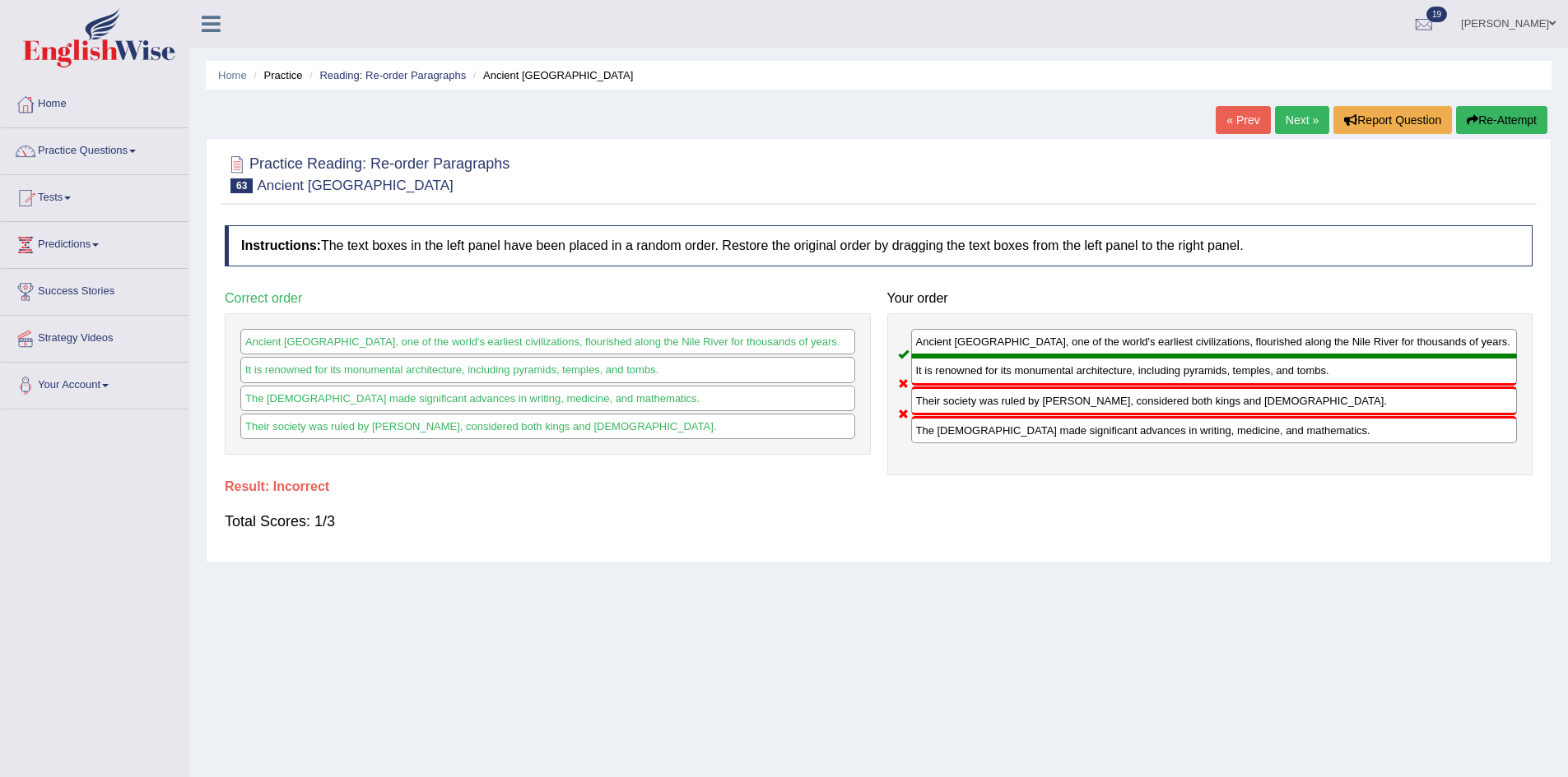
click at [1510, 124] on button "Re-Attempt" at bounding box center [1502, 120] width 92 height 28
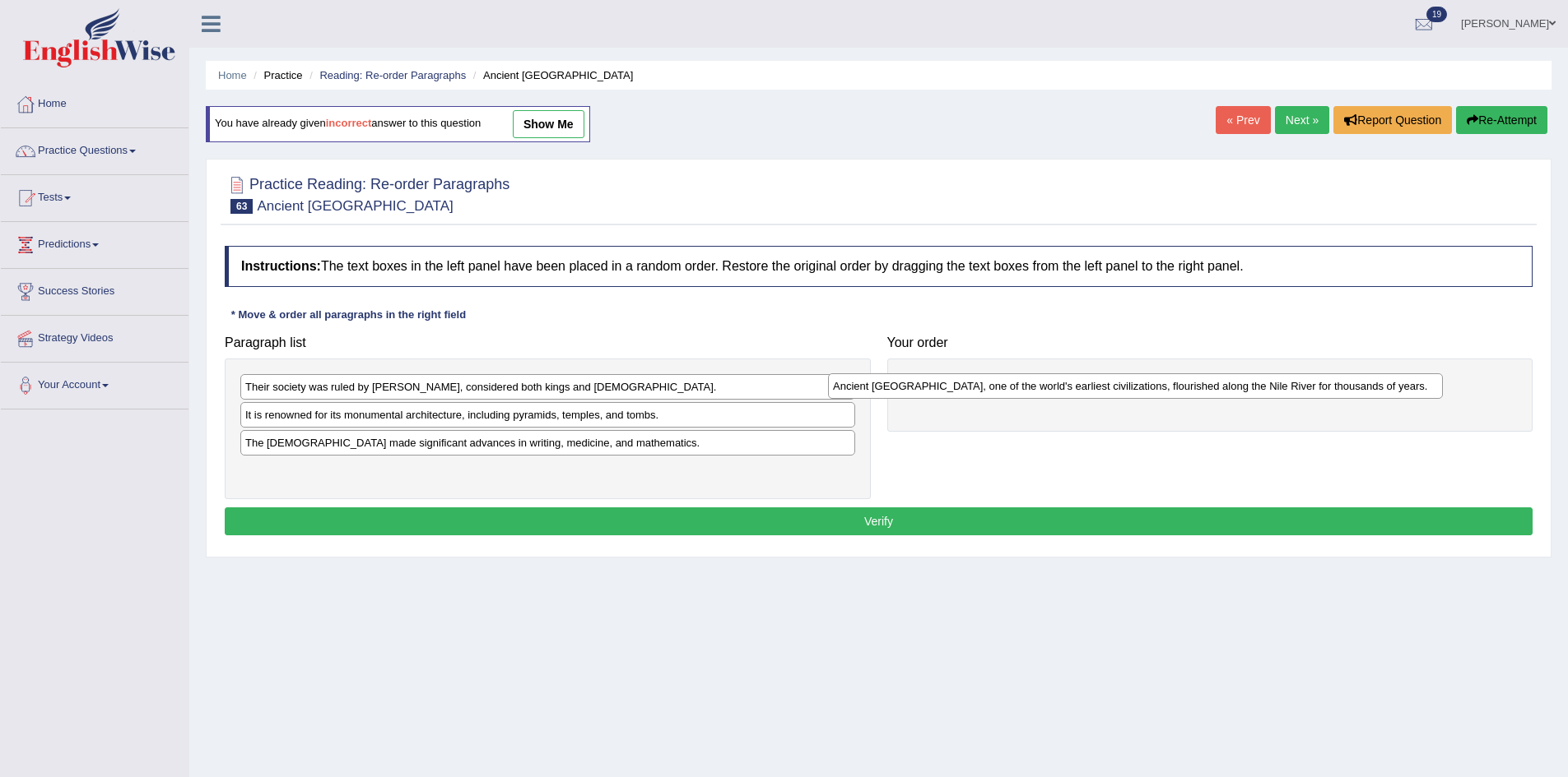
drag, startPoint x: 506, startPoint y: 476, endPoint x: 1122, endPoint y: 379, distance: 623.6
click at [1122, 379] on div "Ancient Egypt, one of the world's earliest civilizations, flourished along the …" at bounding box center [1135, 385] width 615 height 25
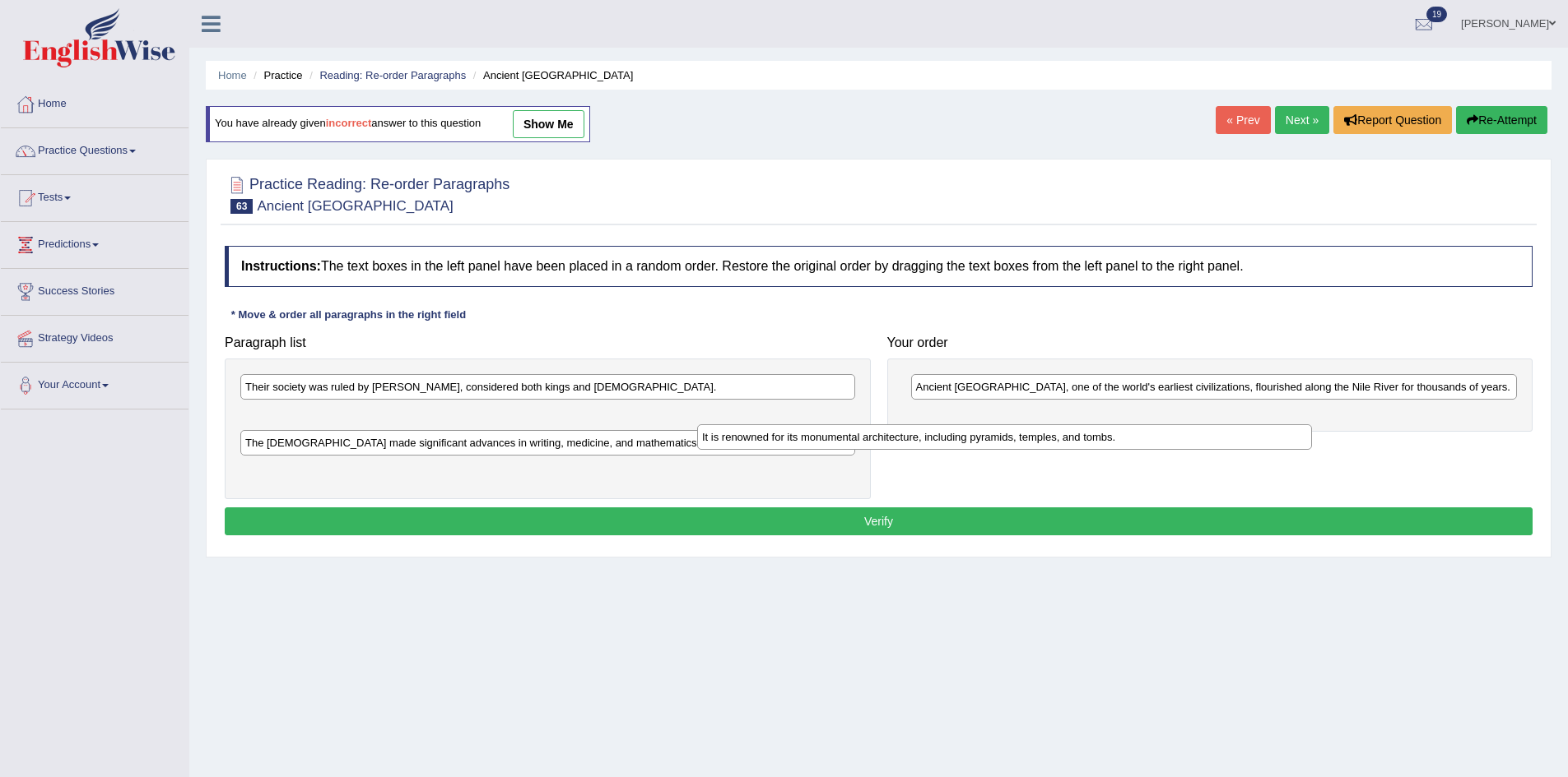
drag, startPoint x: 527, startPoint y: 417, endPoint x: 1090, endPoint y: 439, distance: 563.4
click at [1090, 439] on div "It is renowned for its monumental architecture, including pyramids, temples, an…" at bounding box center [1004, 437] width 615 height 25
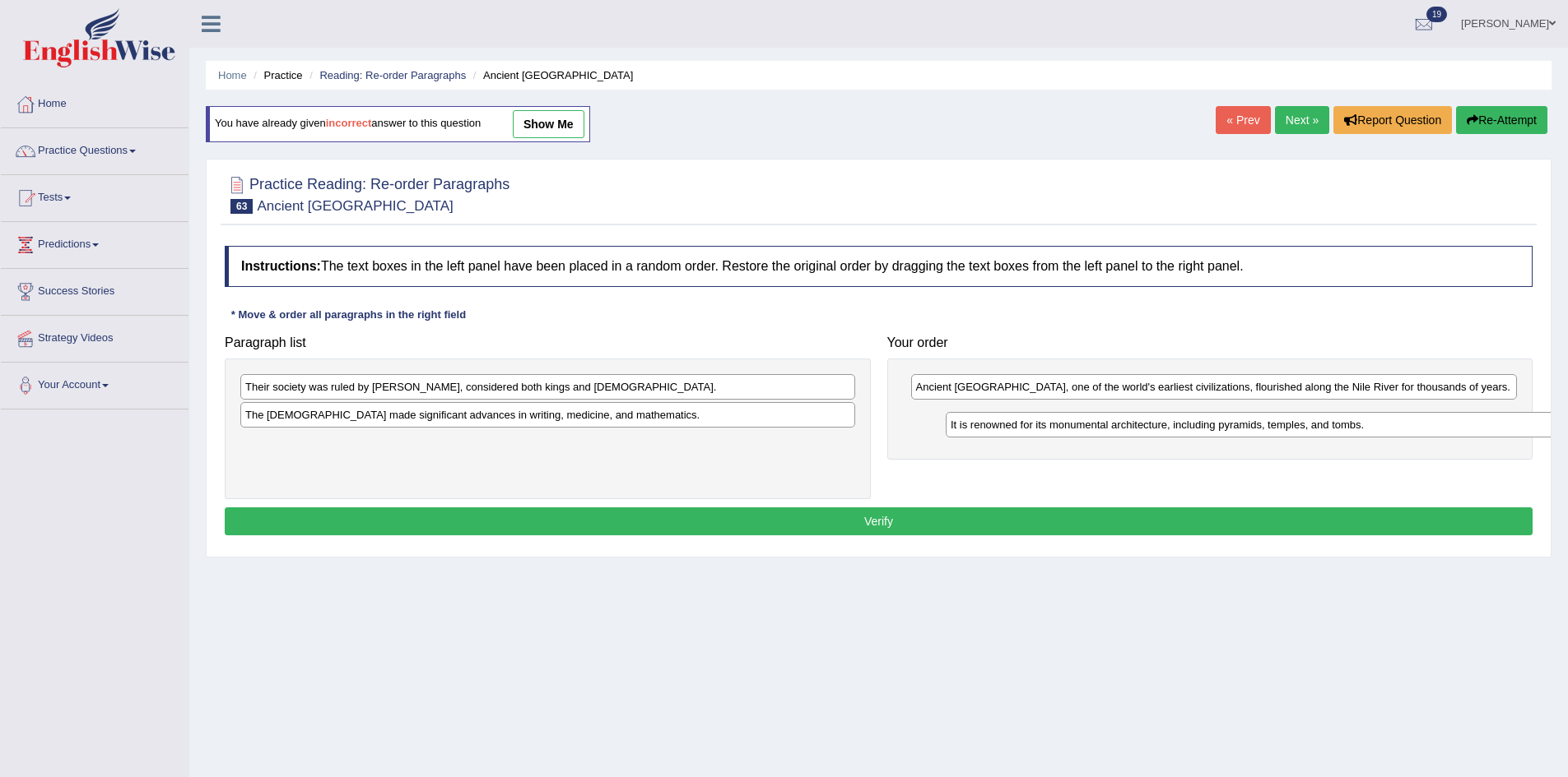
drag, startPoint x: 650, startPoint y: 423, endPoint x: 1357, endPoint y: 431, distance: 707.0
click at [1357, 431] on div "It is renowned for its monumental architecture, including pyramids, temples, an…" at bounding box center [1253, 424] width 615 height 25
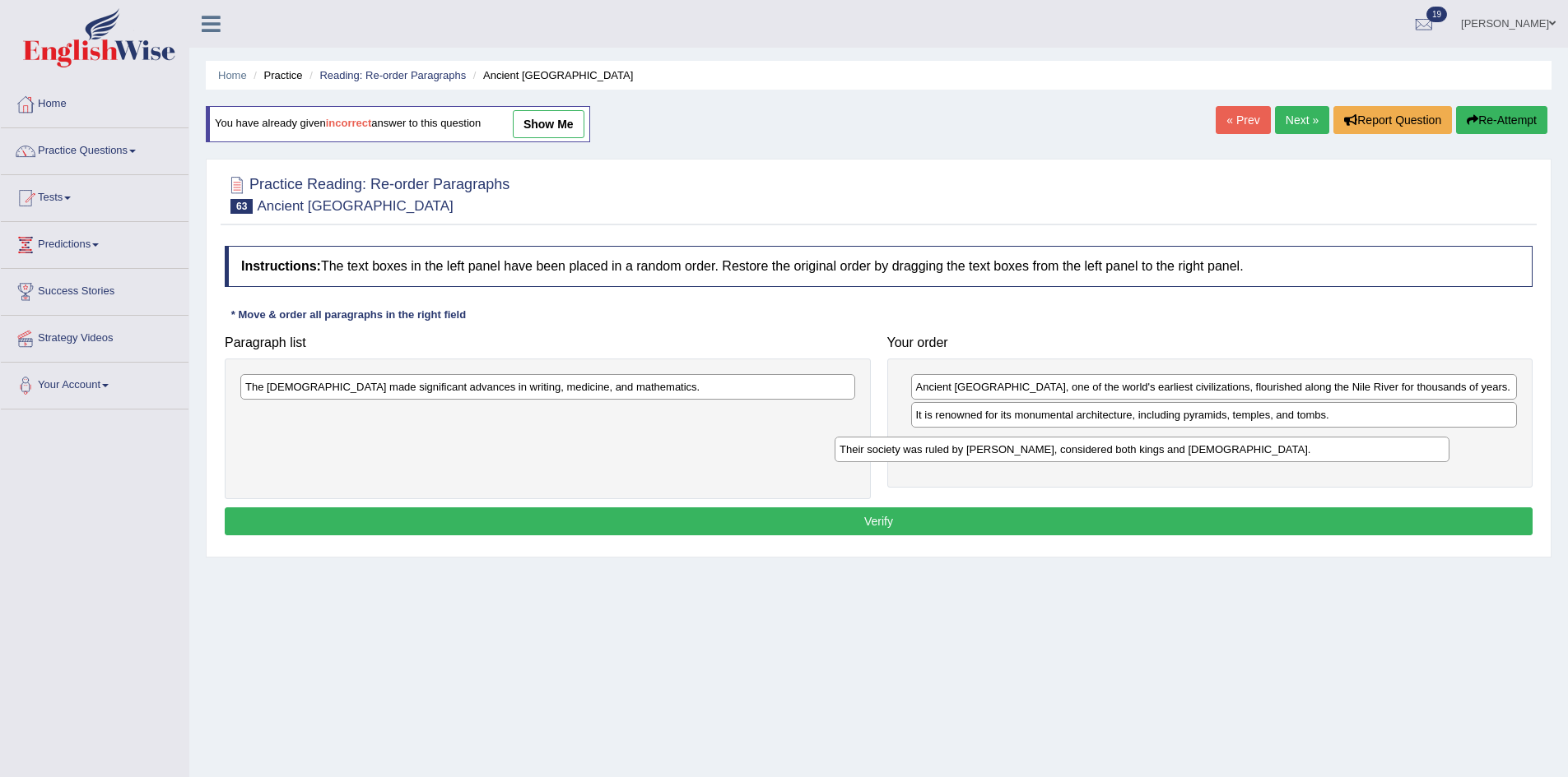
drag, startPoint x: 701, startPoint y: 386, endPoint x: 1319, endPoint y: 442, distance: 620.5
click at [1319, 442] on div "Their society was ruled by pharaohs, considered both kings and gods." at bounding box center [1141, 449] width 615 height 25
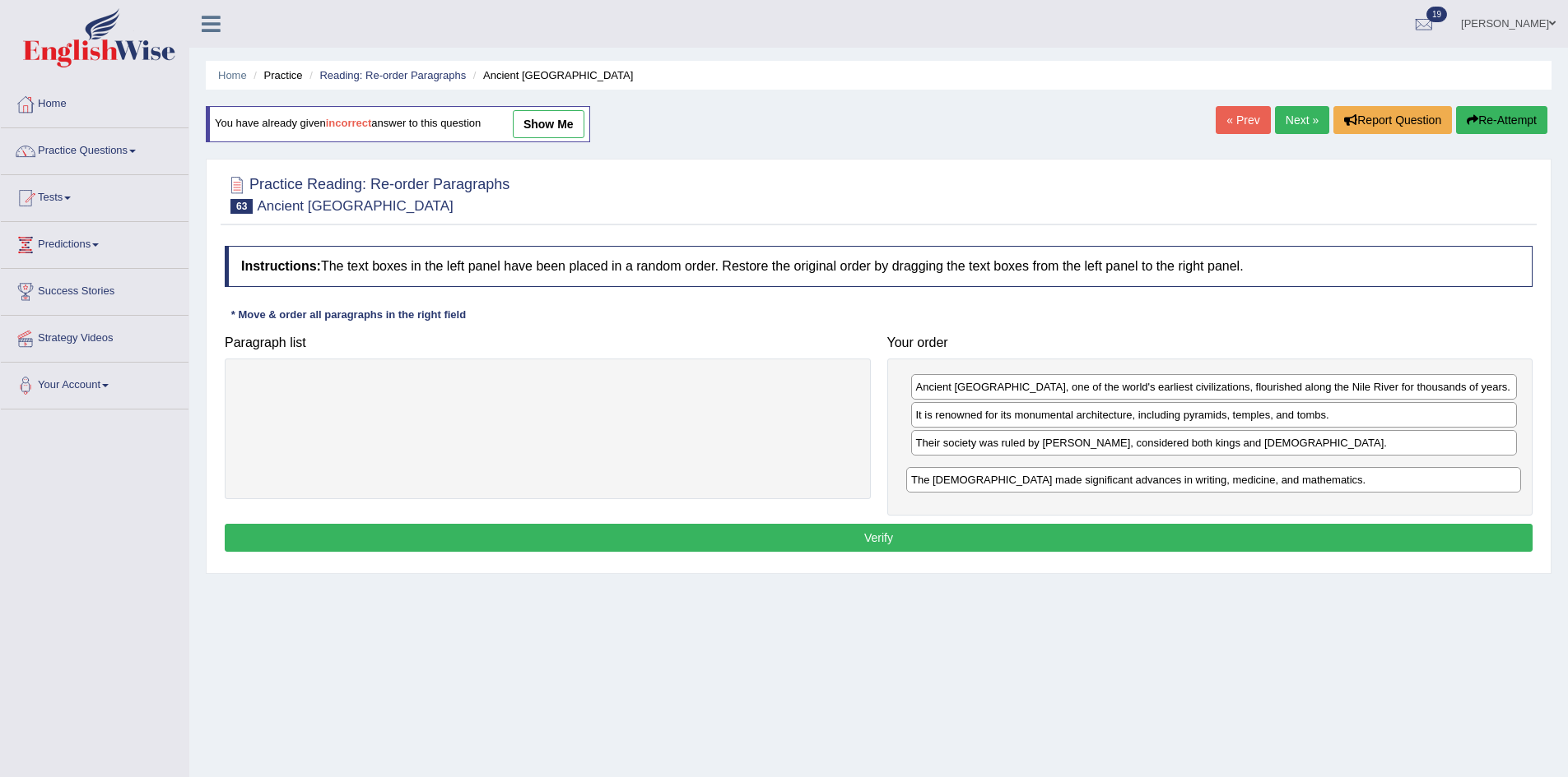
drag, startPoint x: 753, startPoint y: 386, endPoint x: 1422, endPoint y: 480, distance: 675.6
click at [1422, 480] on div "The Egyptians made significant advances in writing, medicine, and mathematics." at bounding box center [1212, 480] width 615 height 25
drag, startPoint x: 1149, startPoint y: 440, endPoint x: 1145, endPoint y: 479, distance: 39.2
click at [1145, 479] on div "Their society was ruled by pharaohs, considered both kings and gods." at bounding box center [1210, 479] width 606 height 25
click at [1095, 540] on button "Verify" at bounding box center [878, 538] width 1308 height 28
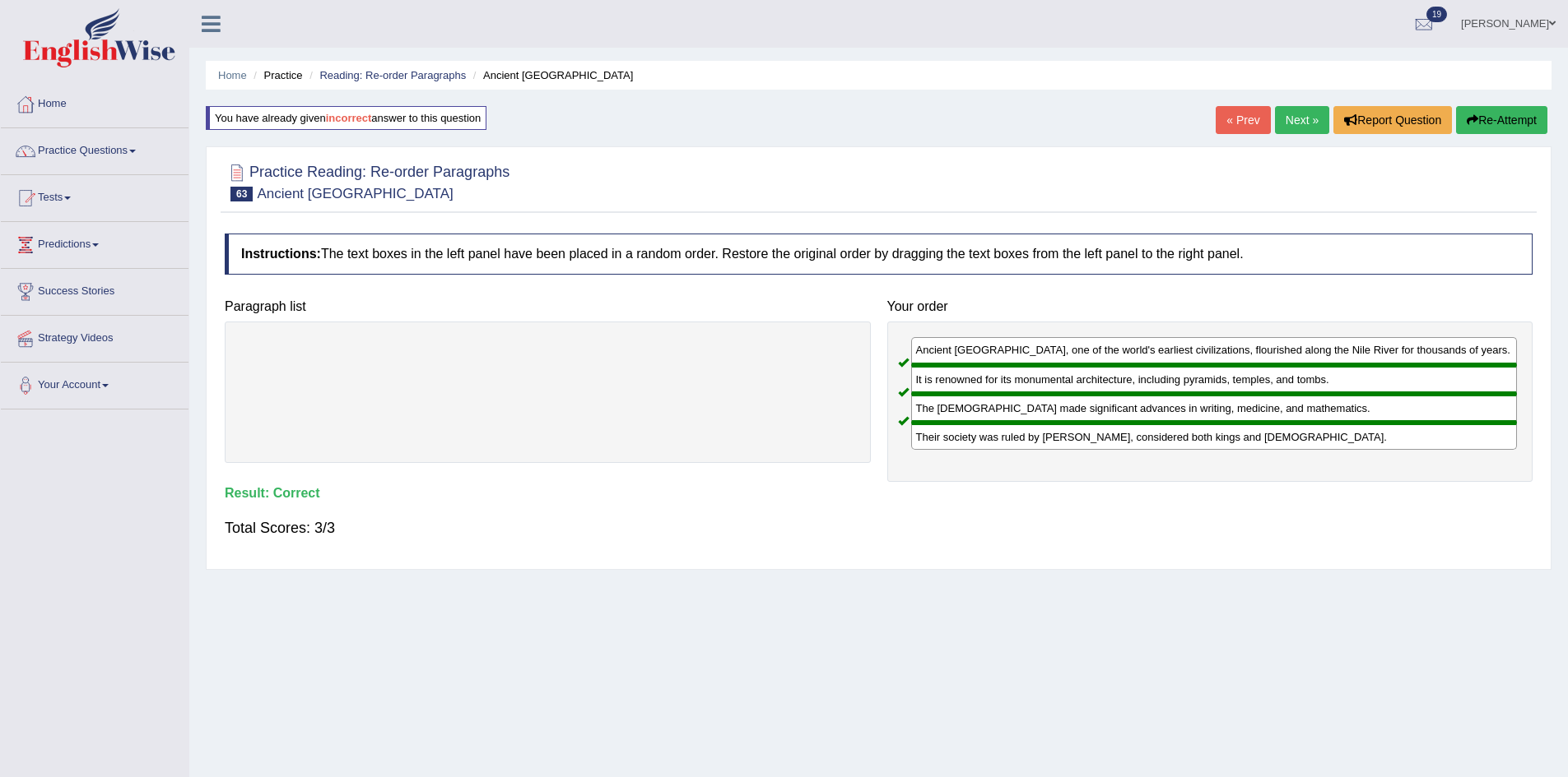
click at [1284, 126] on link "Next »" at bounding box center [1302, 120] width 54 height 28
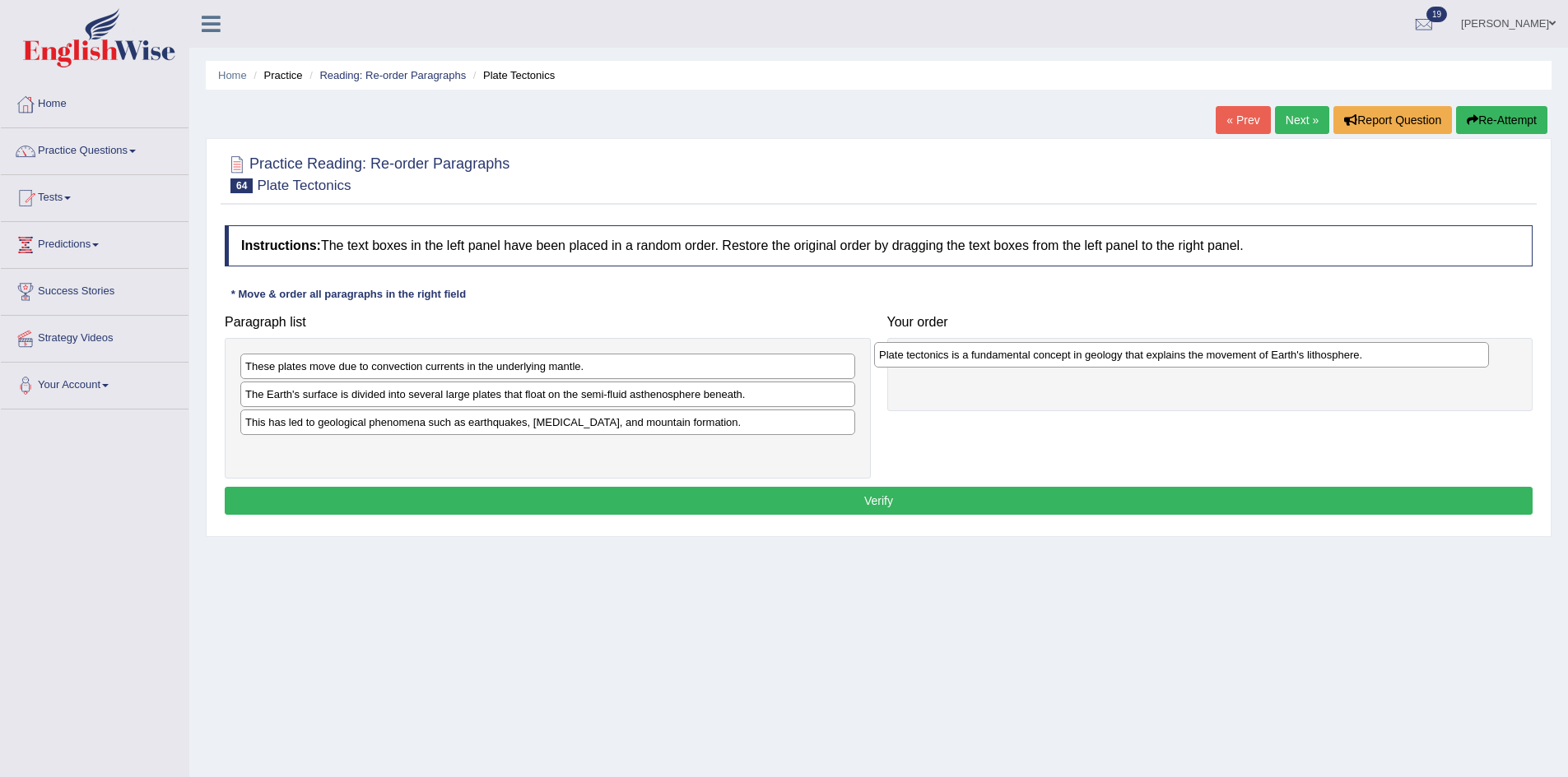
drag, startPoint x: 469, startPoint y: 399, endPoint x: 1113, endPoint y: 359, distance: 645.2
click at [1112, 359] on div "Plate tectonics is a fundamental concept in geology that explains the movement …" at bounding box center [1181, 354] width 615 height 25
drag, startPoint x: 524, startPoint y: 401, endPoint x: 873, endPoint y: 395, distance: 349.1
click at [854, 397] on div "The Earth's surface is divided into several large plates that float on the semi…" at bounding box center [658, 394] width 615 height 25
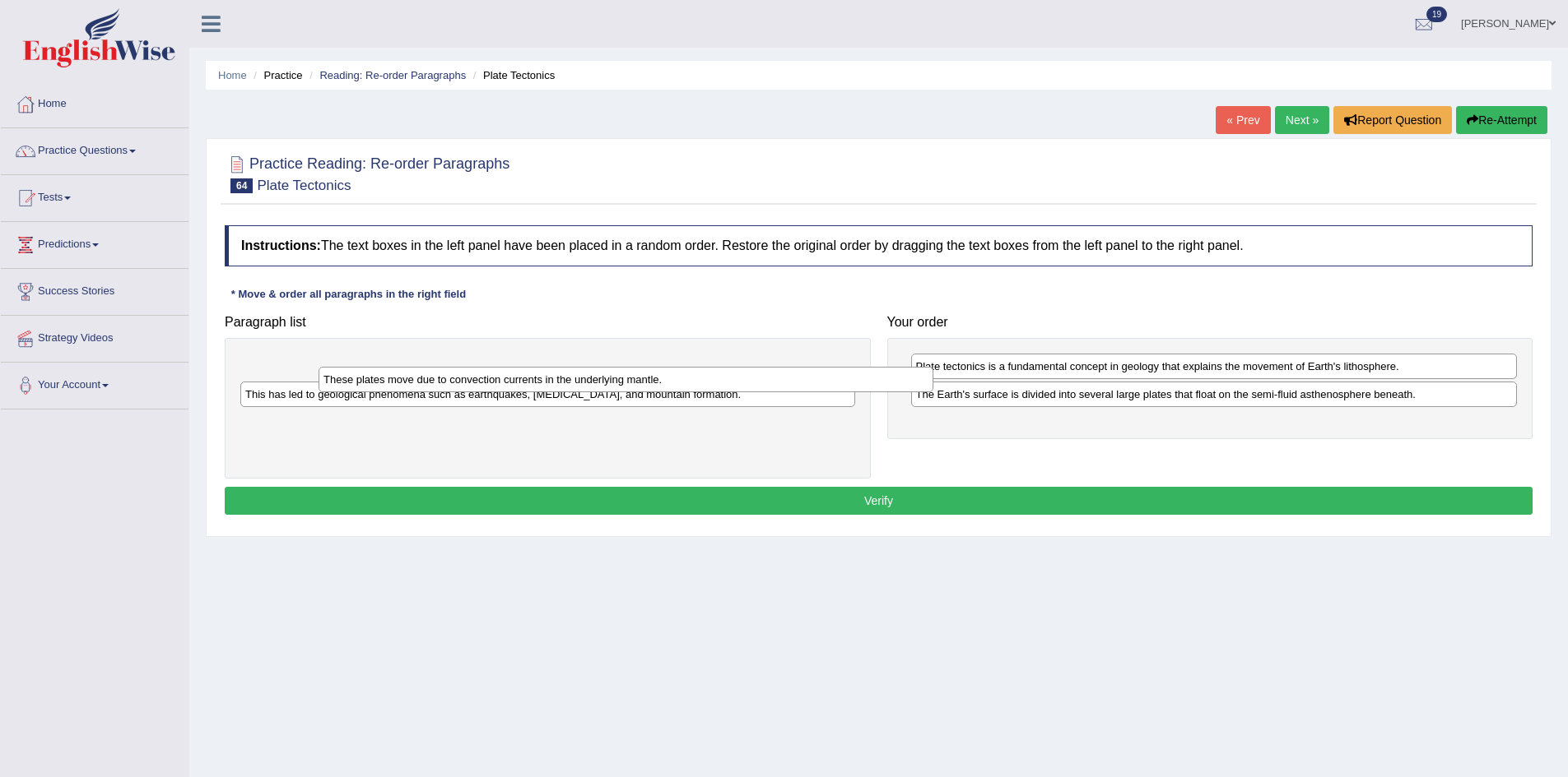
drag, startPoint x: 544, startPoint y: 383, endPoint x: 1009, endPoint y: 430, distance: 467.4
click at [933, 393] on div "These plates move due to convection currents in the underlying mantle." at bounding box center [625, 379] width 615 height 25
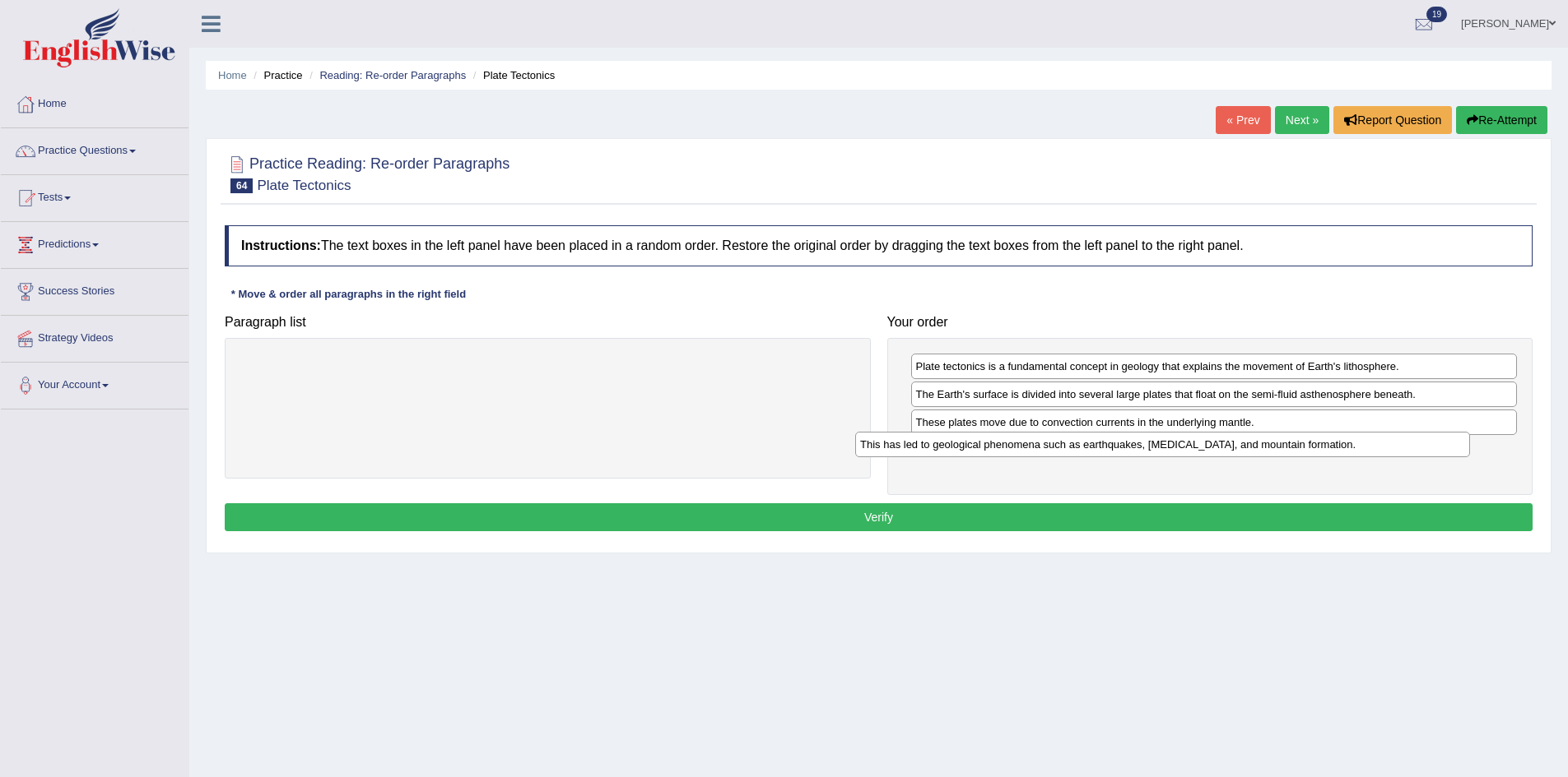
drag, startPoint x: 651, startPoint y: 368, endPoint x: 1279, endPoint y: 448, distance: 633.1
click at [1279, 448] on div "This has led to geological phenomena such as earthquakes, volcanic eruptions, a…" at bounding box center [1162, 444] width 615 height 25
click at [1034, 516] on button "Verify" at bounding box center [878, 517] width 1308 height 28
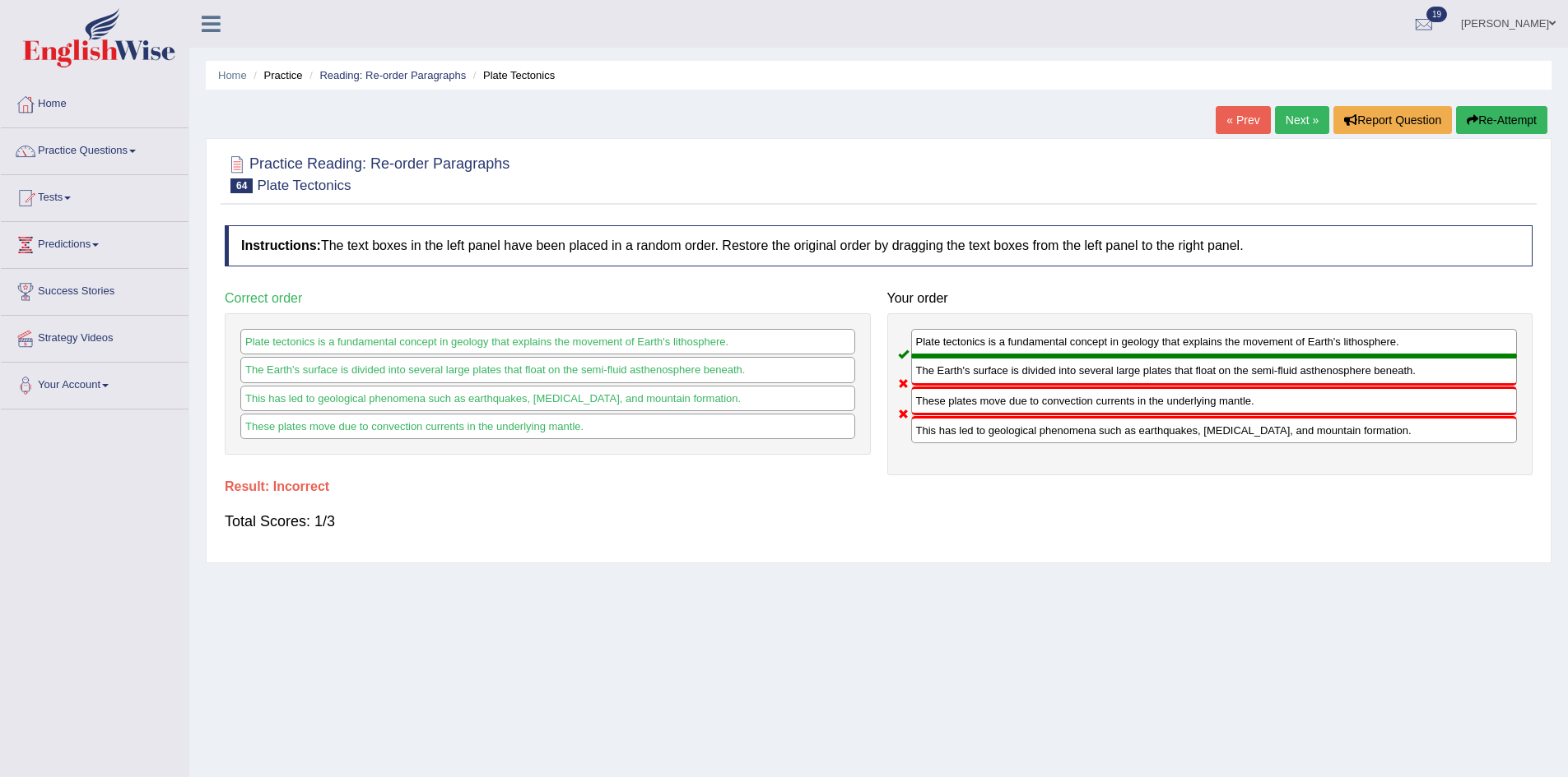
click at [1476, 119] on button "Re-Attempt" at bounding box center [1502, 120] width 92 height 28
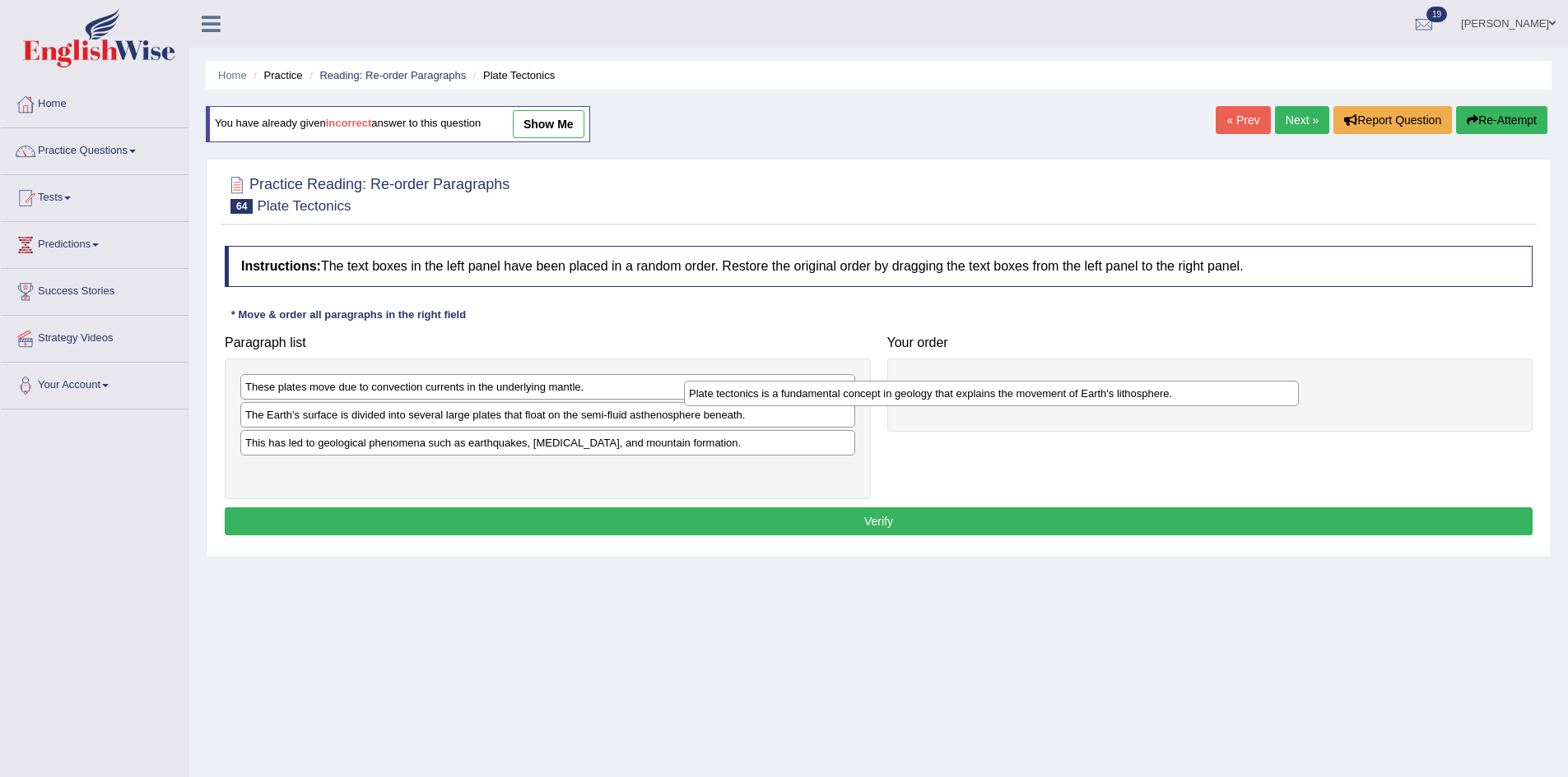
drag, startPoint x: 335, startPoint y: 410, endPoint x: 855, endPoint y: 371, distance: 521.5
click at [853, 381] on div "Plate tectonics is a fundamental concept in geology that explains the movement …" at bounding box center [991, 393] width 615 height 25
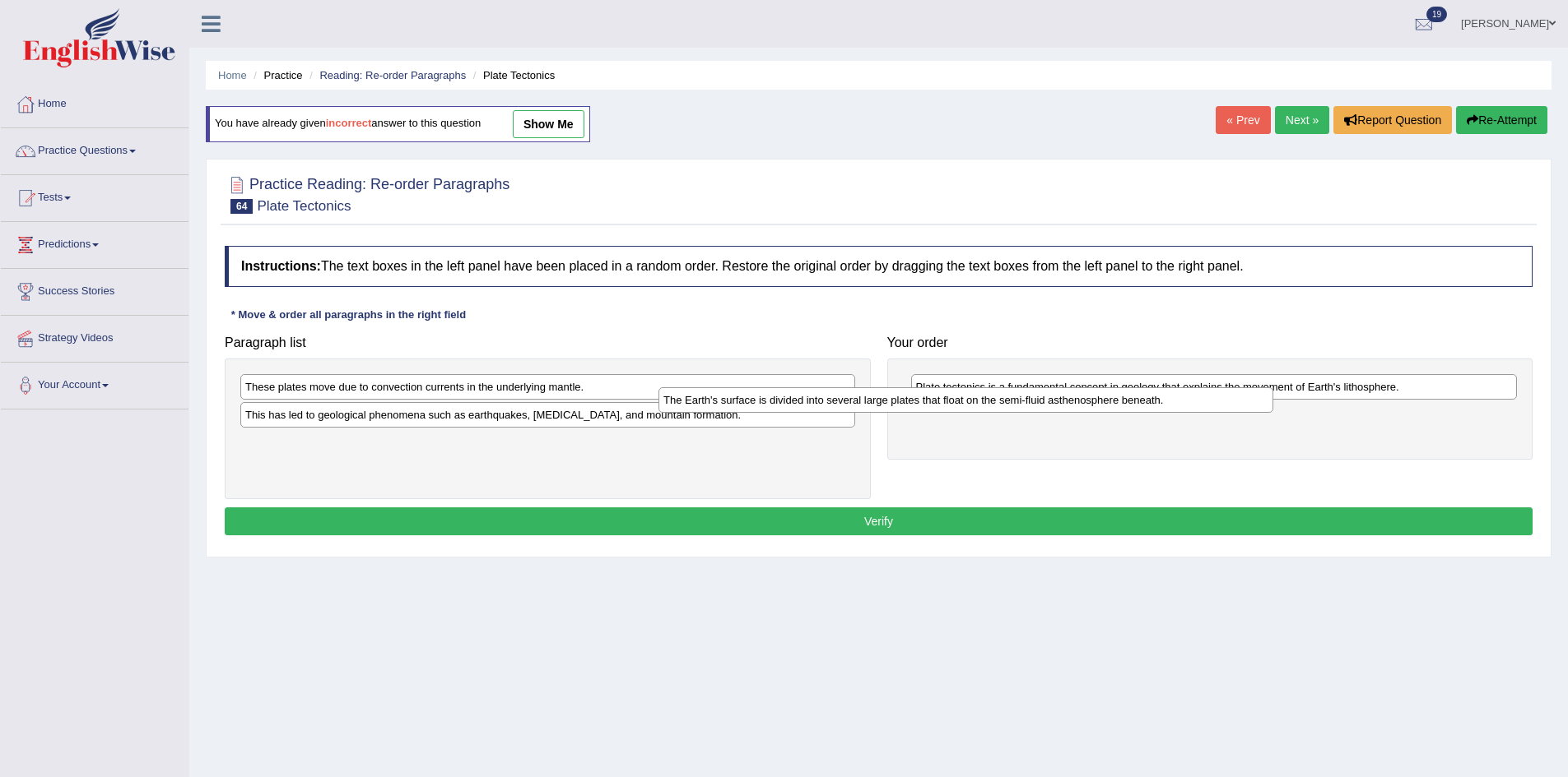
drag, startPoint x: 354, startPoint y: 424, endPoint x: 792, endPoint y: 401, distance: 438.6
click at [792, 401] on div "The Earth's surface is divided into several large plates that float on the semi…" at bounding box center [965, 399] width 615 height 25
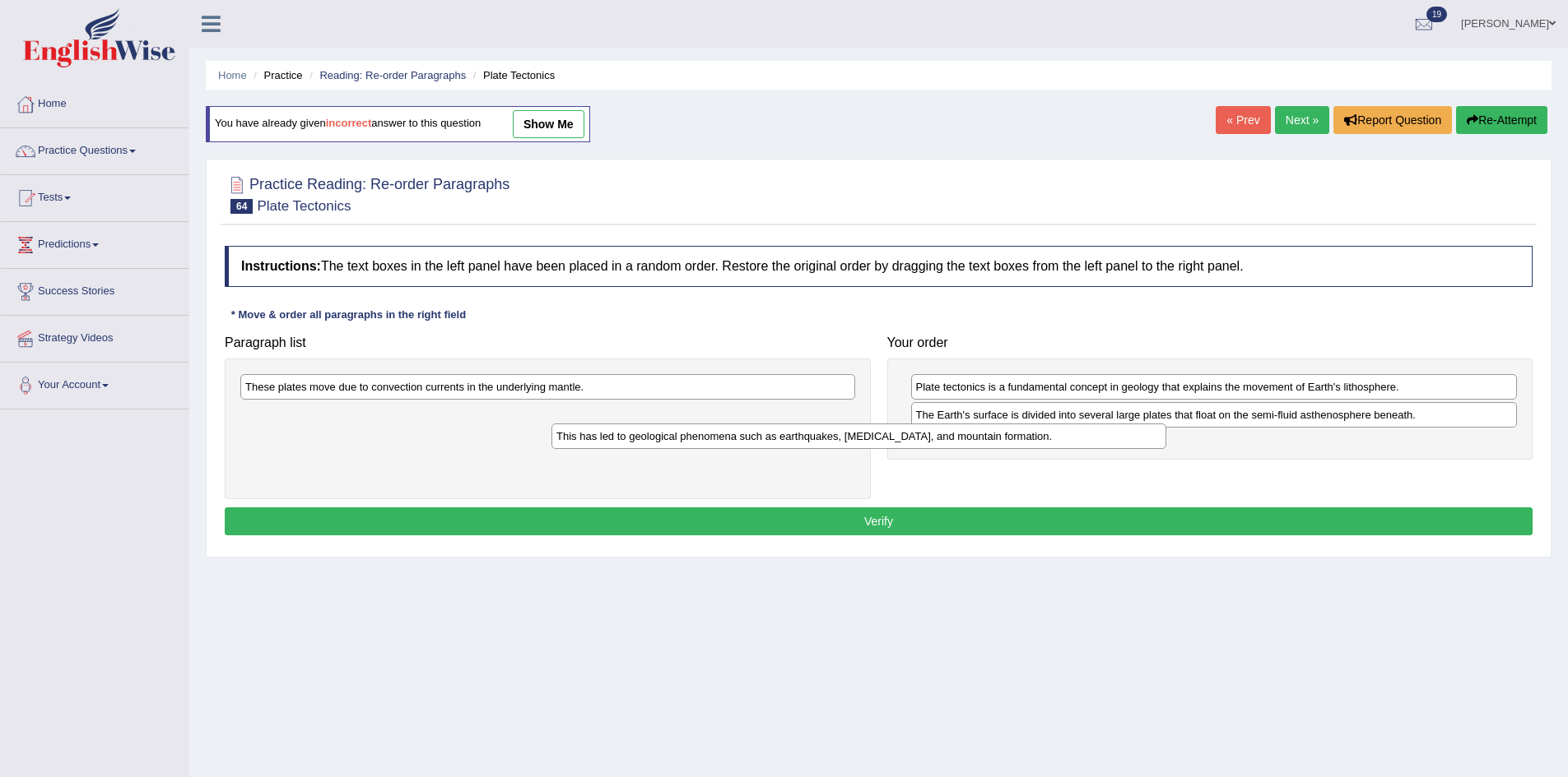
drag, startPoint x: 558, startPoint y: 414, endPoint x: 1111, endPoint y: 448, distance: 554.0
click at [1110, 449] on div "This has led to geological phenomena such as earthquakes, [MEDICAL_DATA], and m…" at bounding box center [858, 436] width 615 height 25
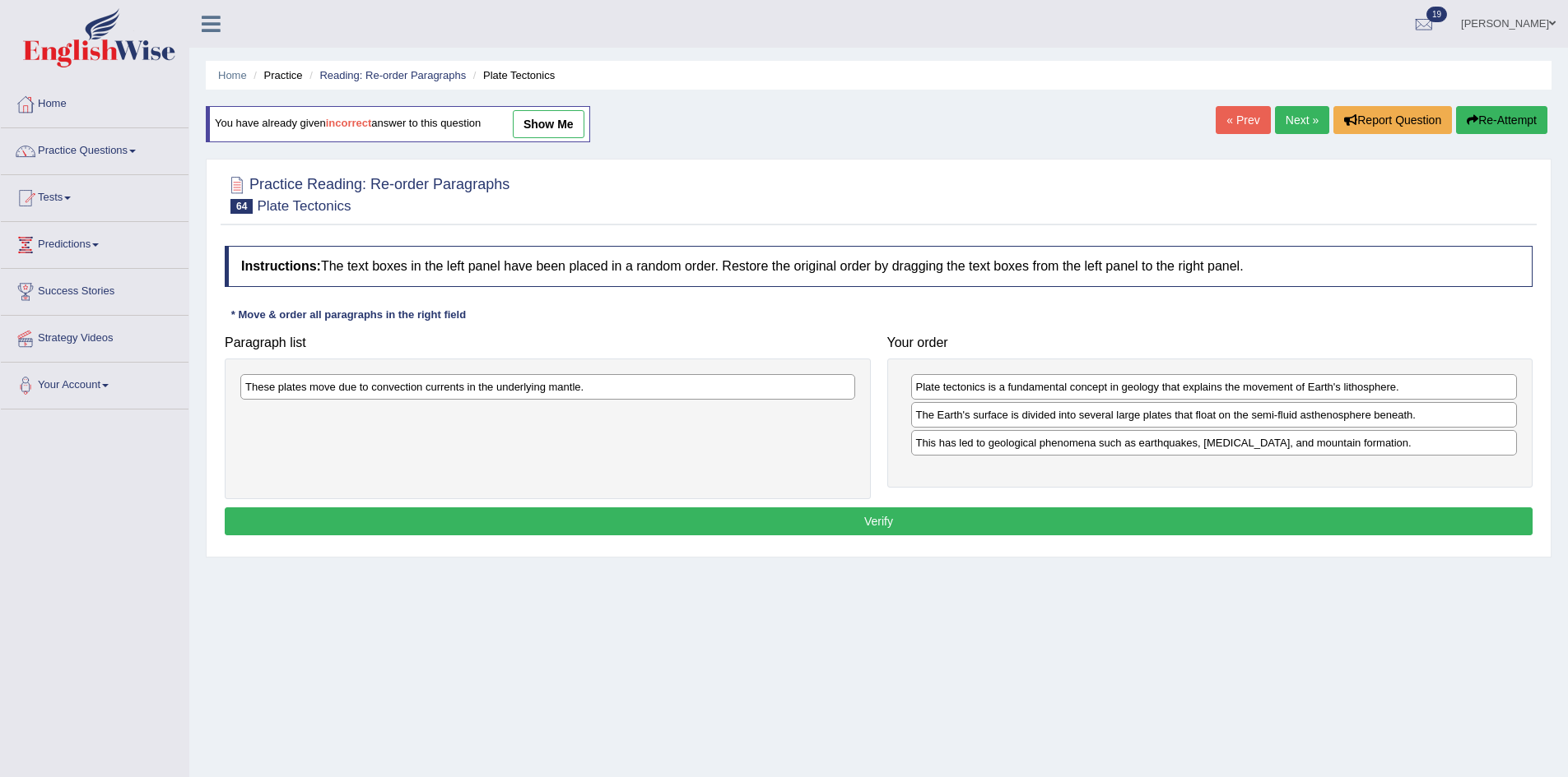
drag, startPoint x: 759, startPoint y: 372, endPoint x: 768, endPoint y: 392, distance: 21.9
click at [768, 392] on div "These plates move due to convection currents in the underlying mantle." at bounding box center [547, 429] width 646 height 140
drag, startPoint x: 768, startPoint y: 392, endPoint x: 1119, endPoint y: 451, distance: 355.9
click at [891, 410] on div "These plates move due to convection currents in the underlying mantle." at bounding box center [583, 396] width 615 height 25
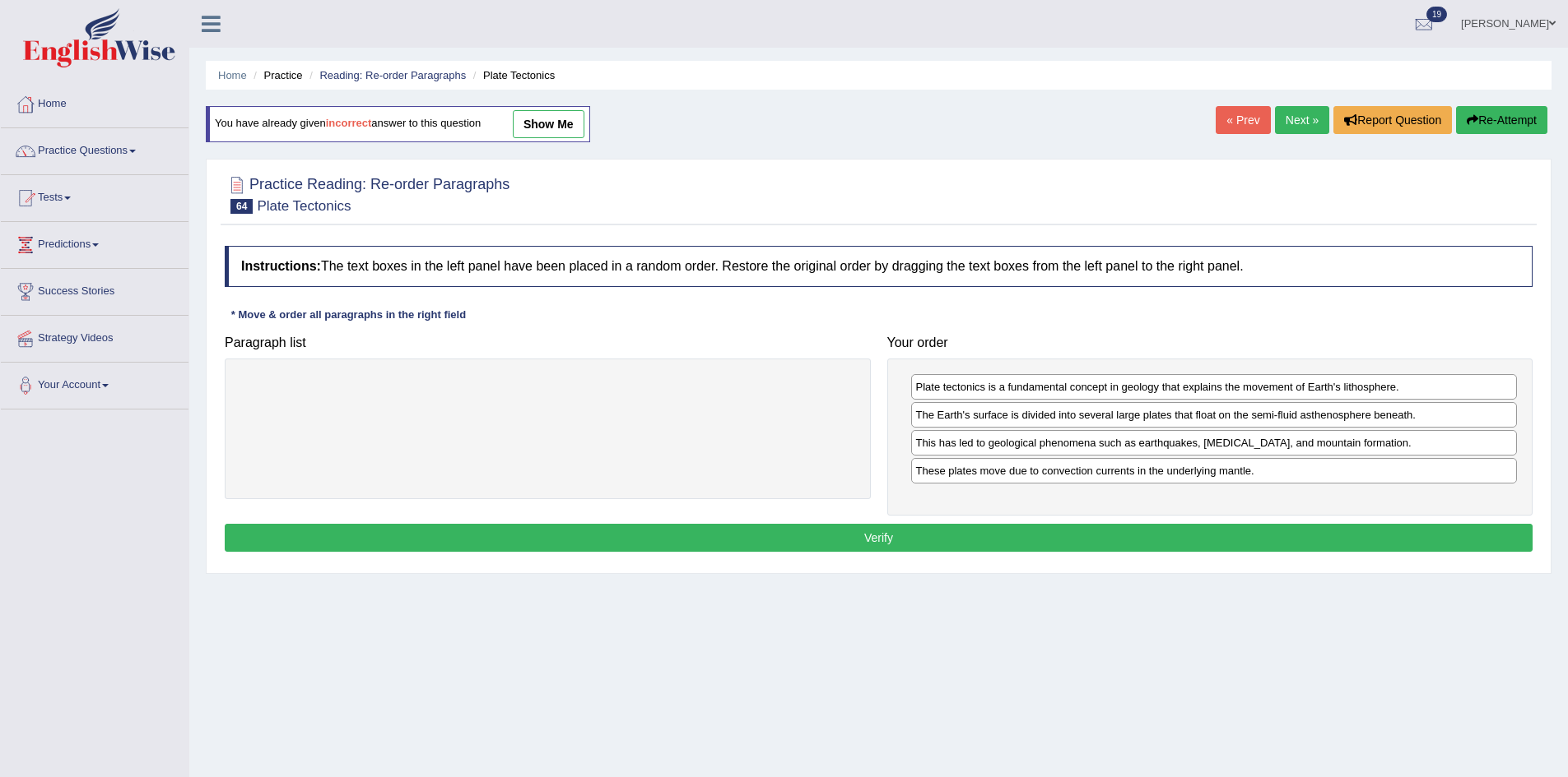
click at [1097, 537] on button "Verify" at bounding box center [878, 538] width 1308 height 28
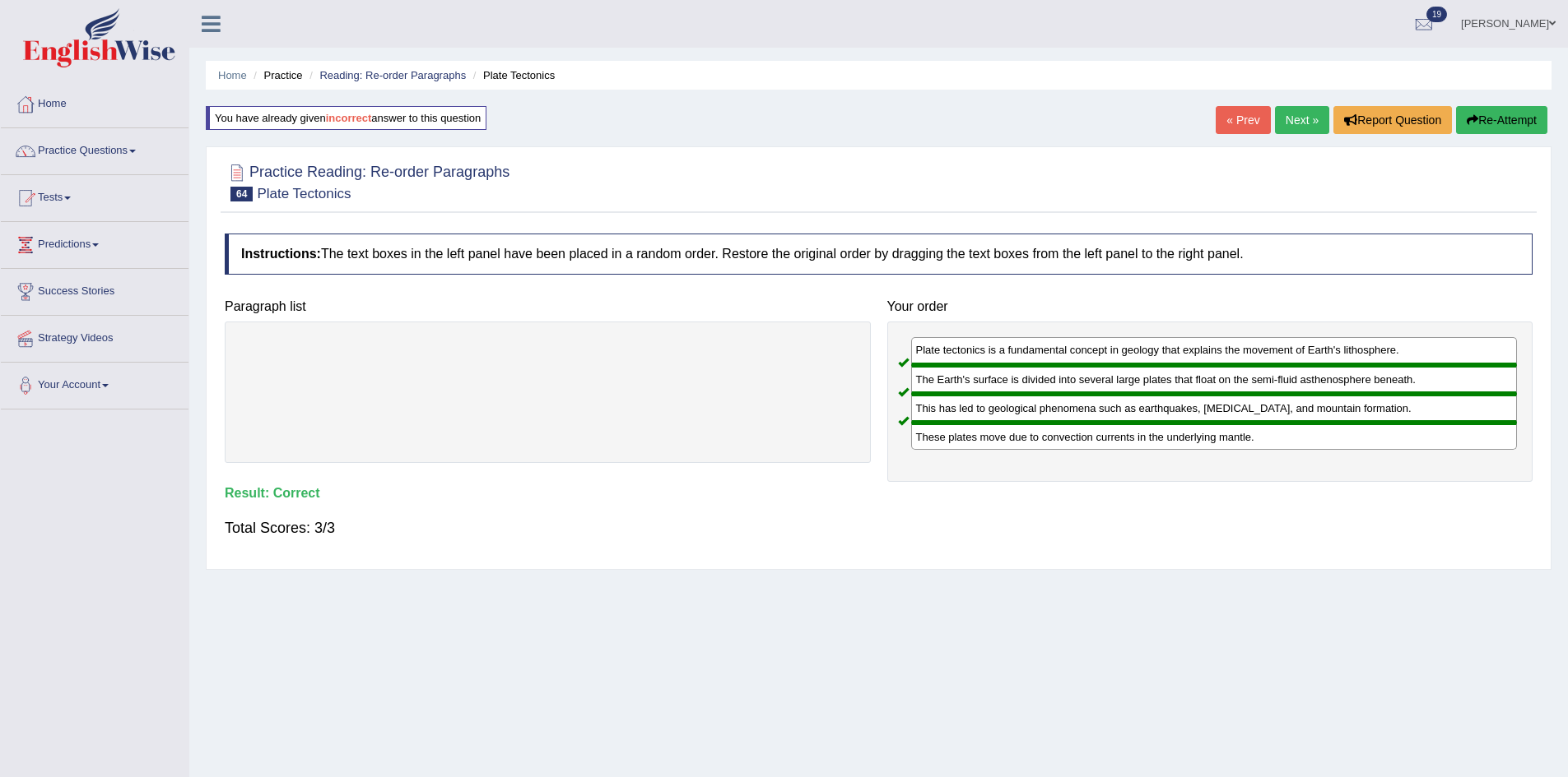
click at [1291, 119] on link "Next »" at bounding box center [1302, 120] width 54 height 28
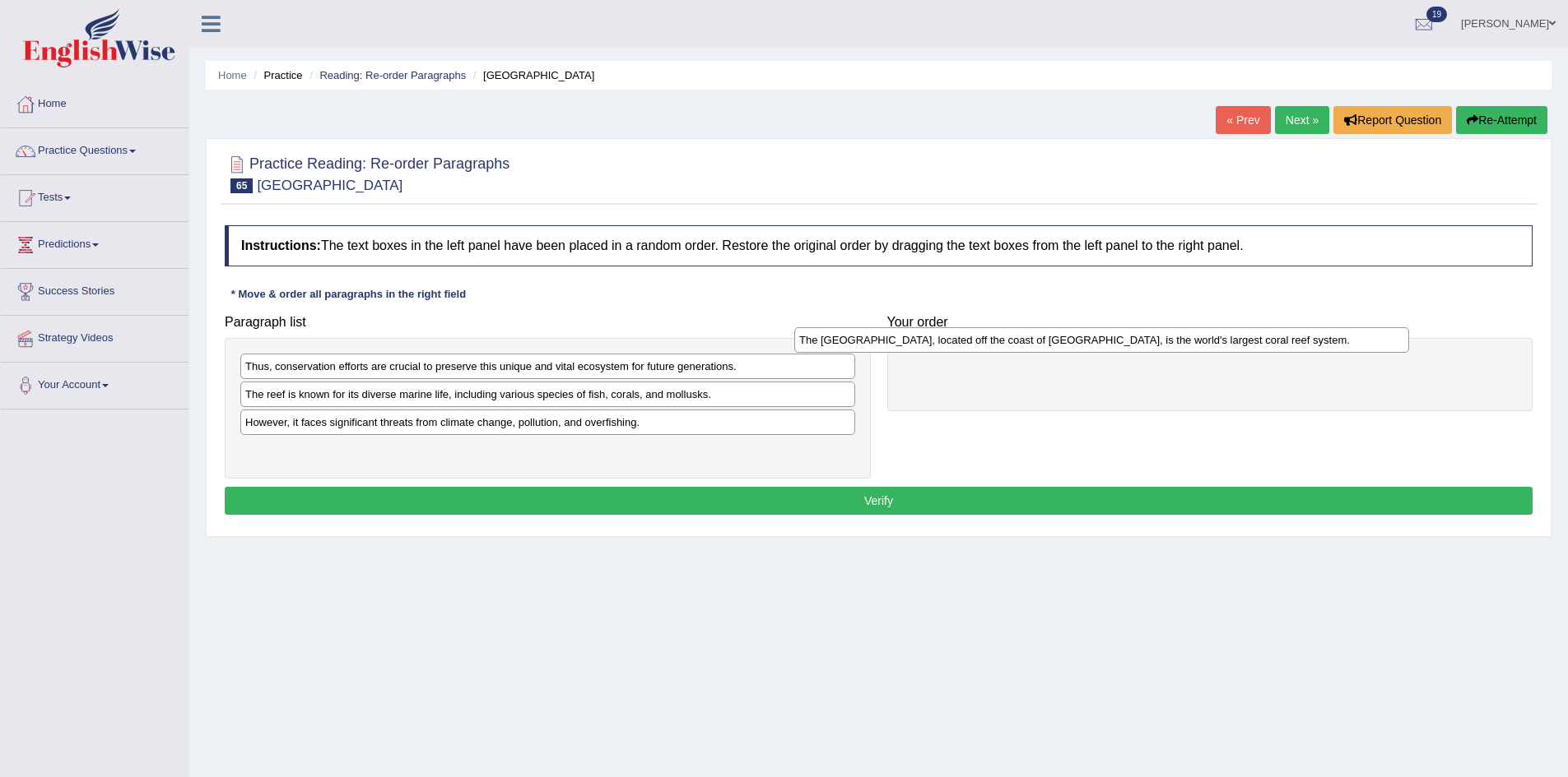
drag, startPoint x: 492, startPoint y: 375, endPoint x: 1111, endPoint y: 332, distance: 620.5
click at [1111, 332] on div "The [GEOGRAPHIC_DATA], located off the coast of [GEOGRAPHIC_DATA], is the world…" at bounding box center [1101, 339] width 615 height 25
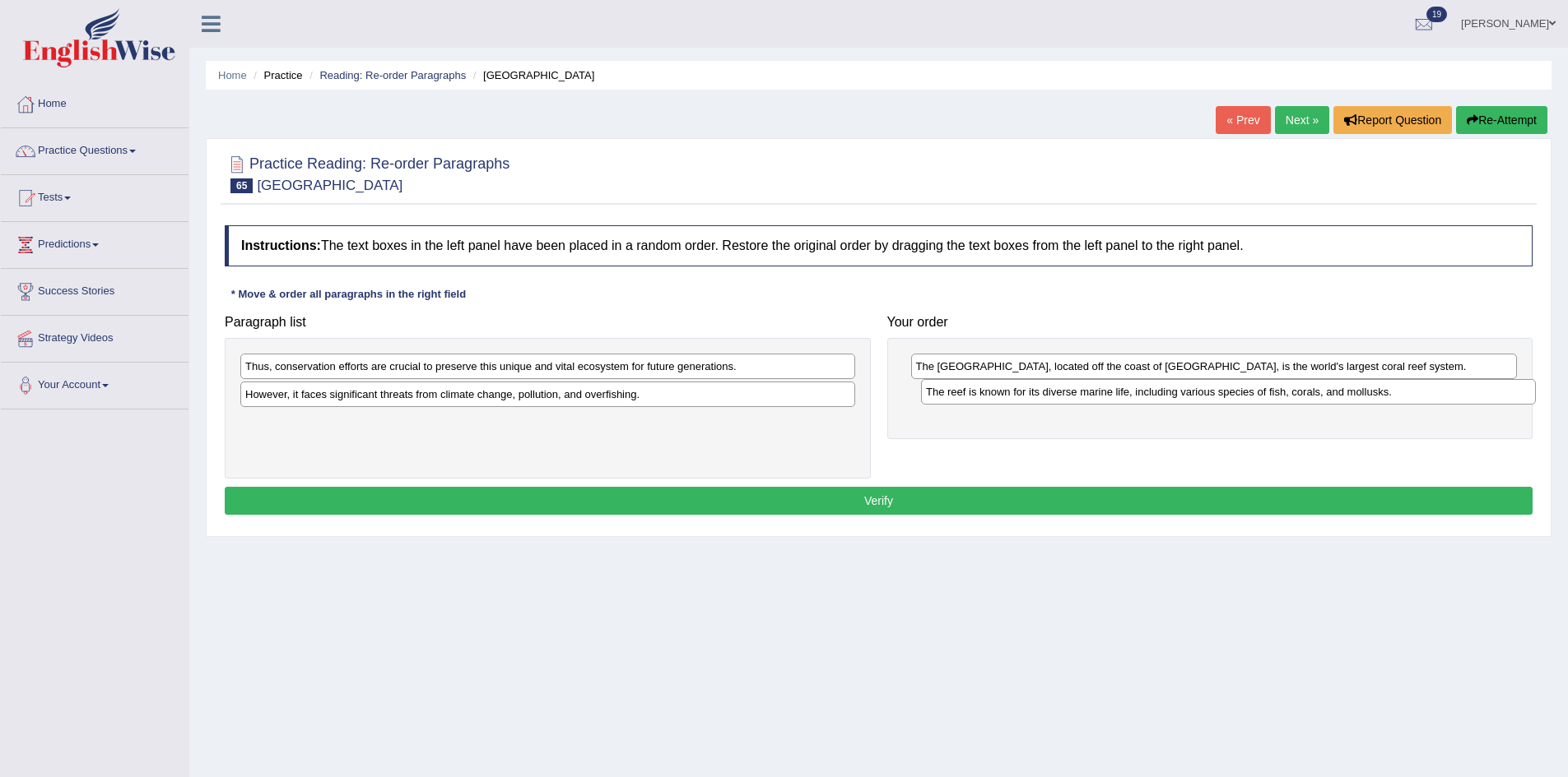
drag, startPoint x: 441, startPoint y: 400, endPoint x: 1118, endPoint y: 398, distance: 677.0
click at [1118, 398] on div "The reef is known for its diverse marine life, including various species of fis…" at bounding box center [1227, 392] width 615 height 25
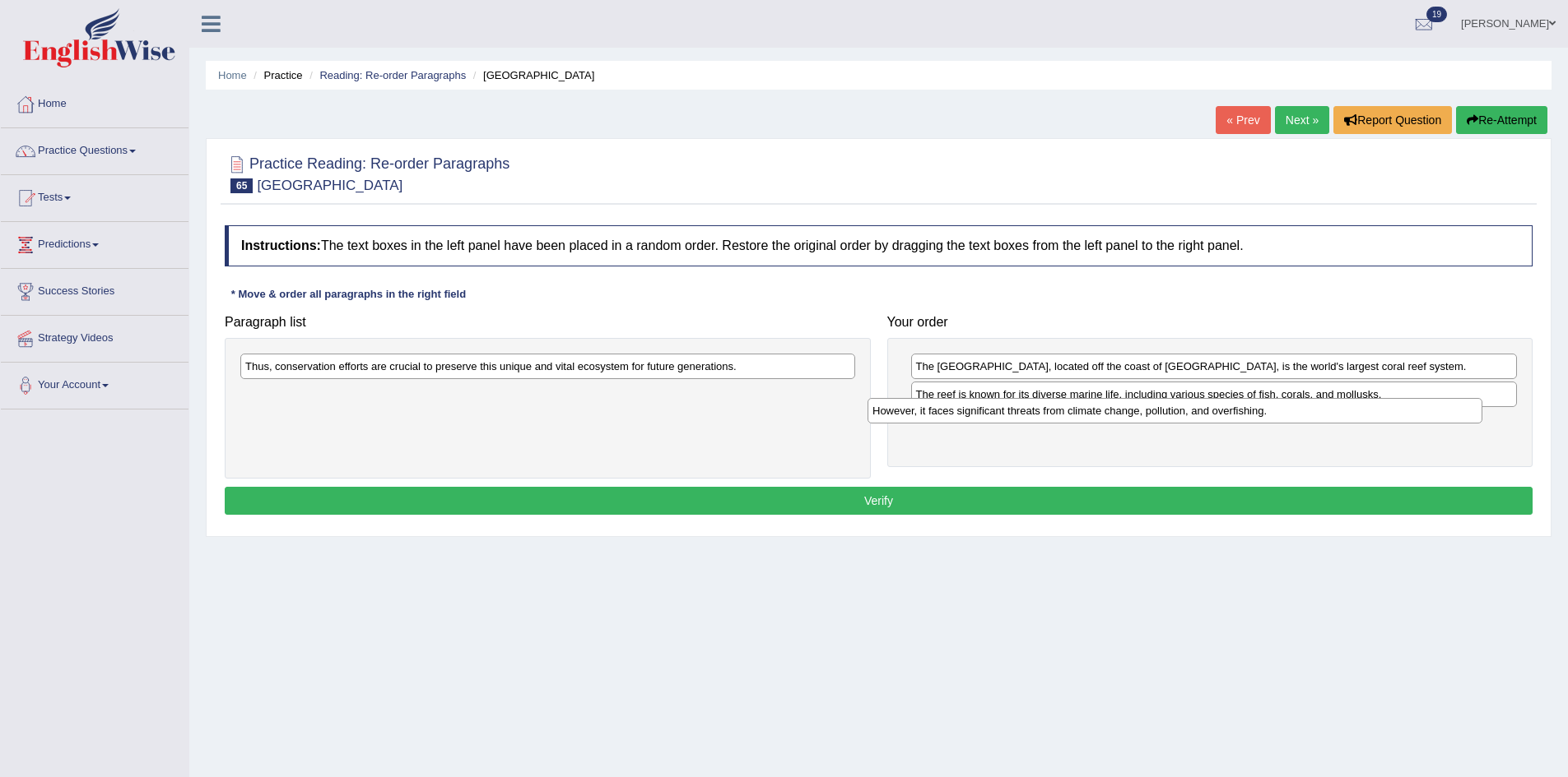
drag, startPoint x: 592, startPoint y: 397, endPoint x: 1220, endPoint y: 413, distance: 628.2
click at [1220, 413] on div "However, it faces significant threats from climate change, pollution, and overf…" at bounding box center [1174, 410] width 615 height 25
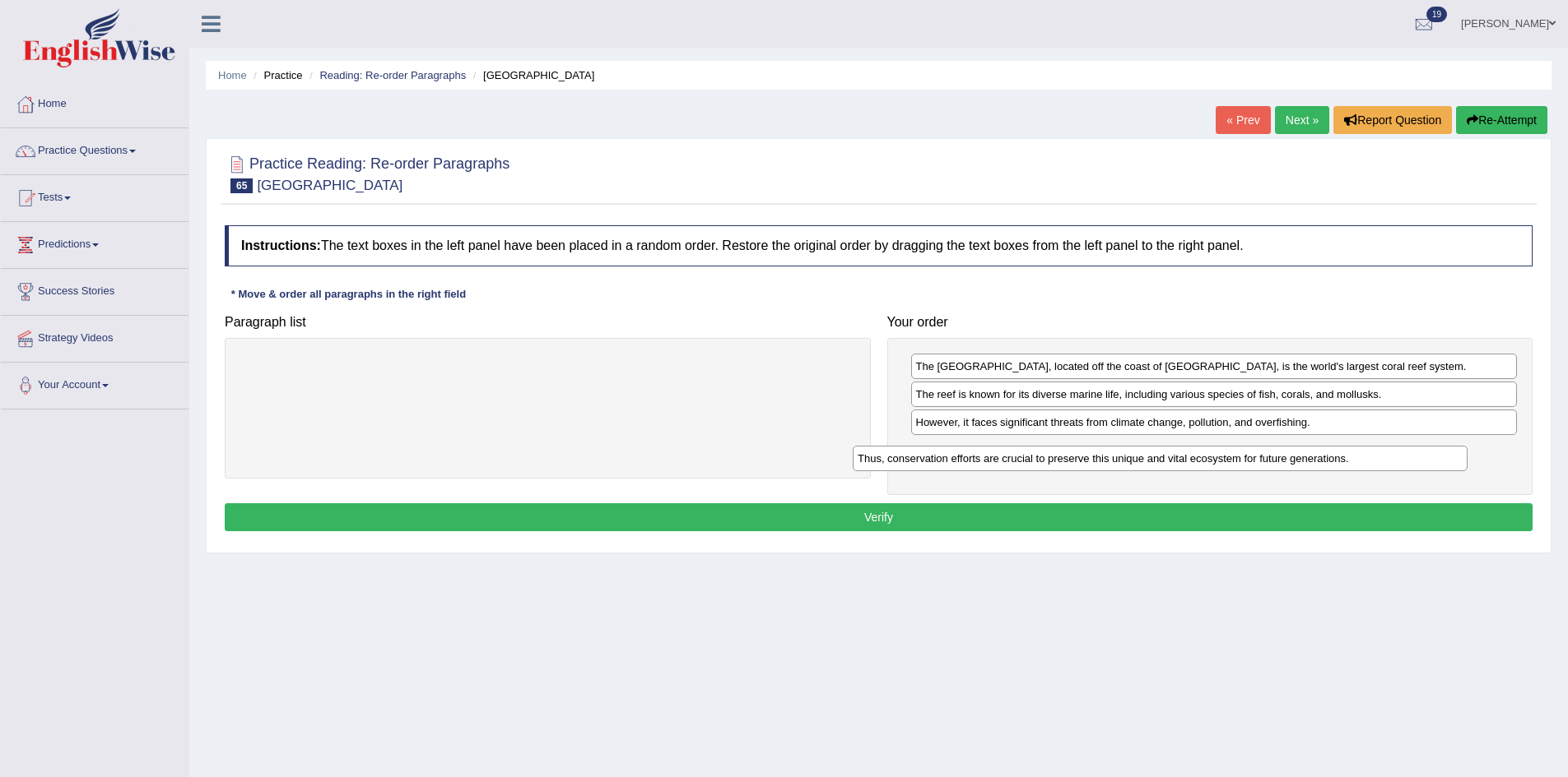
drag, startPoint x: 643, startPoint y: 370, endPoint x: 1257, endPoint y: 462, distance: 620.9
click at [1256, 462] on div "Thus, conservation efforts are crucial to preserve this unique and vital ecosys…" at bounding box center [1159, 458] width 615 height 25
click at [1190, 518] on button "Verify" at bounding box center [878, 517] width 1308 height 28
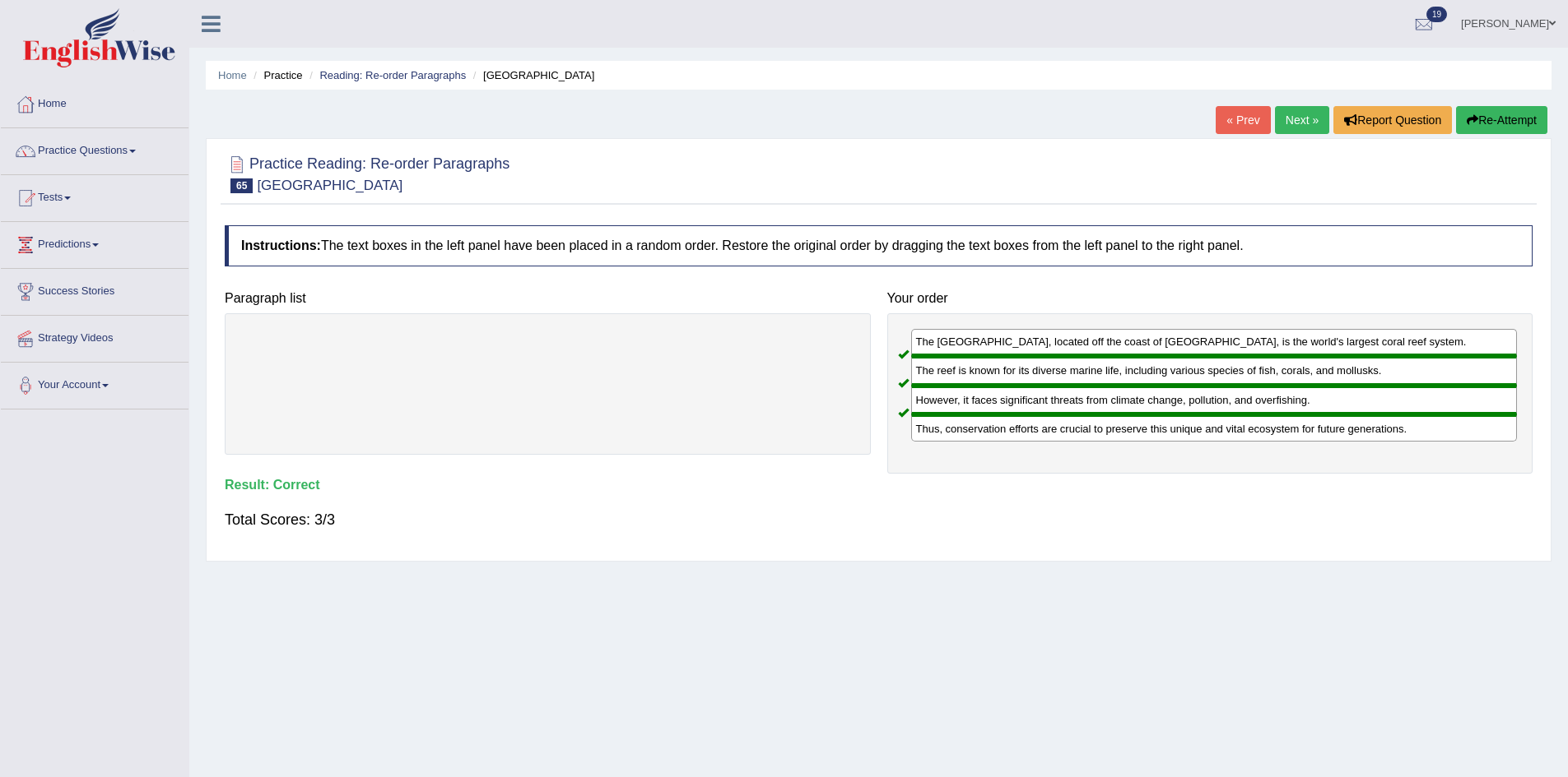
click at [1291, 126] on link "Next »" at bounding box center [1302, 120] width 54 height 28
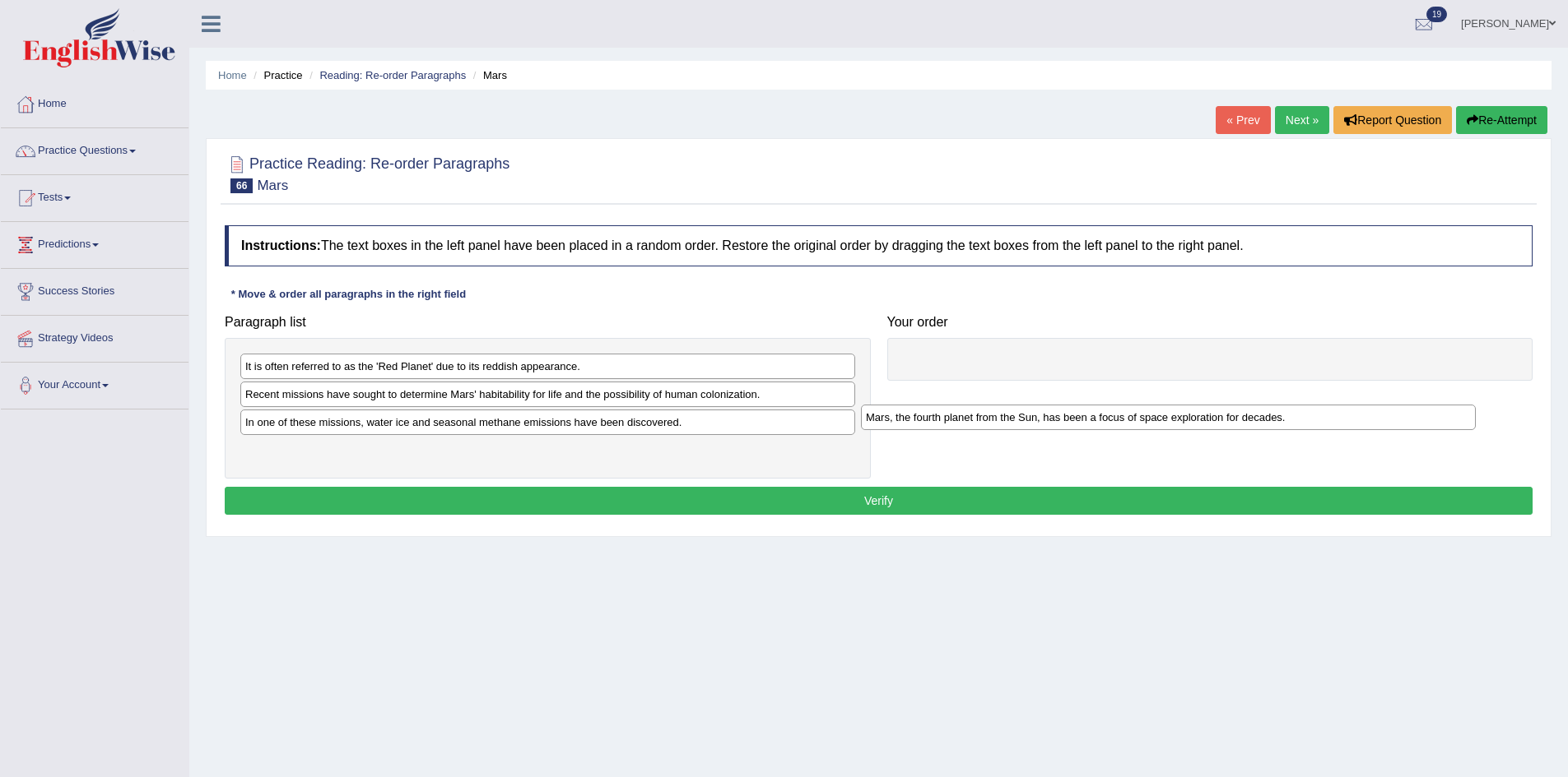
drag, startPoint x: 490, startPoint y: 454, endPoint x: 1165, endPoint y: 353, distance: 682.5
click at [1161, 405] on div "Mars, the fourth planet from the Sun, has been a focus of space exploration for…" at bounding box center [1168, 417] width 615 height 25
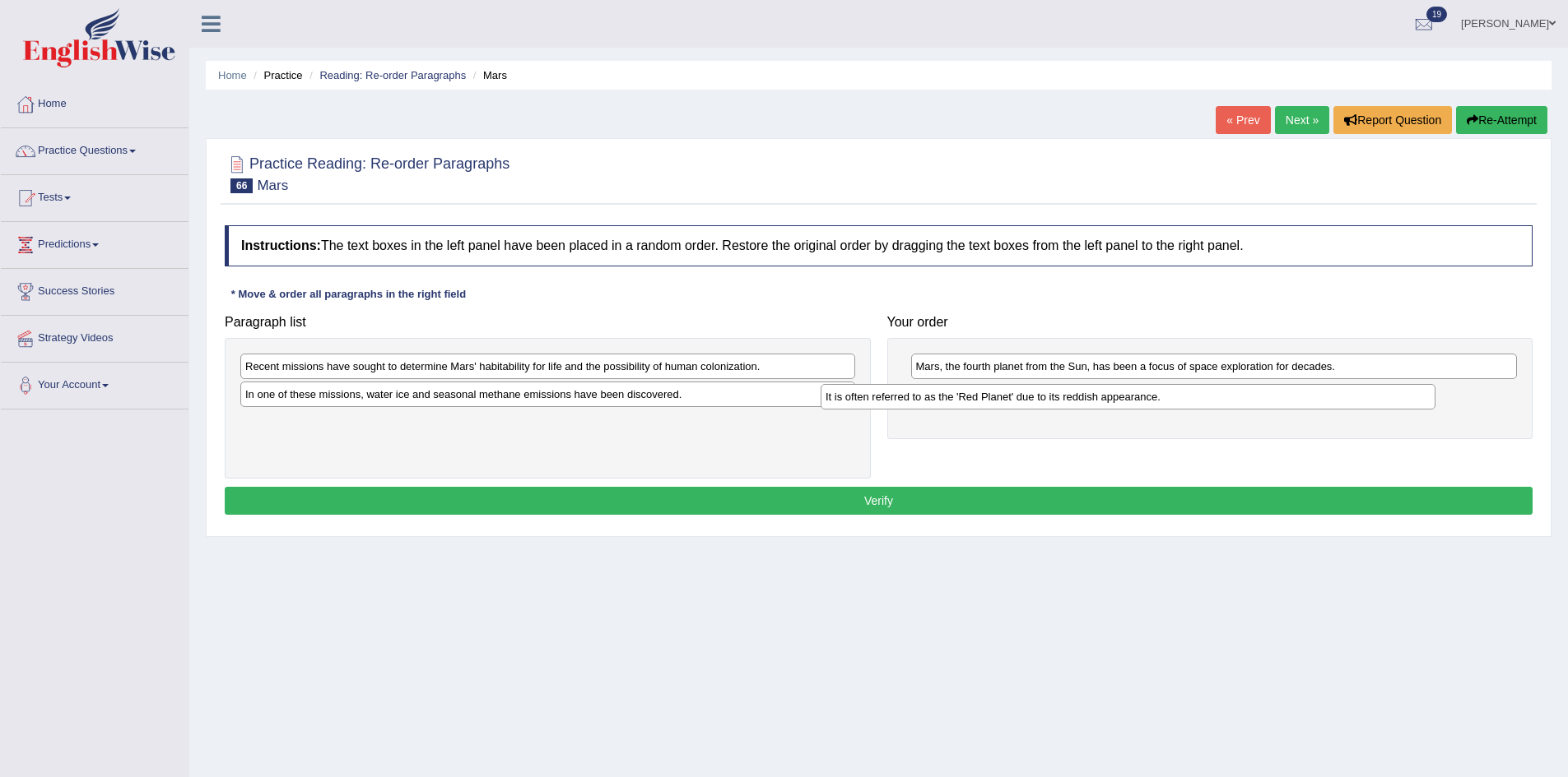
drag, startPoint x: 412, startPoint y: 372, endPoint x: 1015, endPoint y: 398, distance: 603.6
click at [1015, 398] on div "It is often referred to as the 'Red Planet' due to its reddish appearance." at bounding box center [1127, 396] width 615 height 25
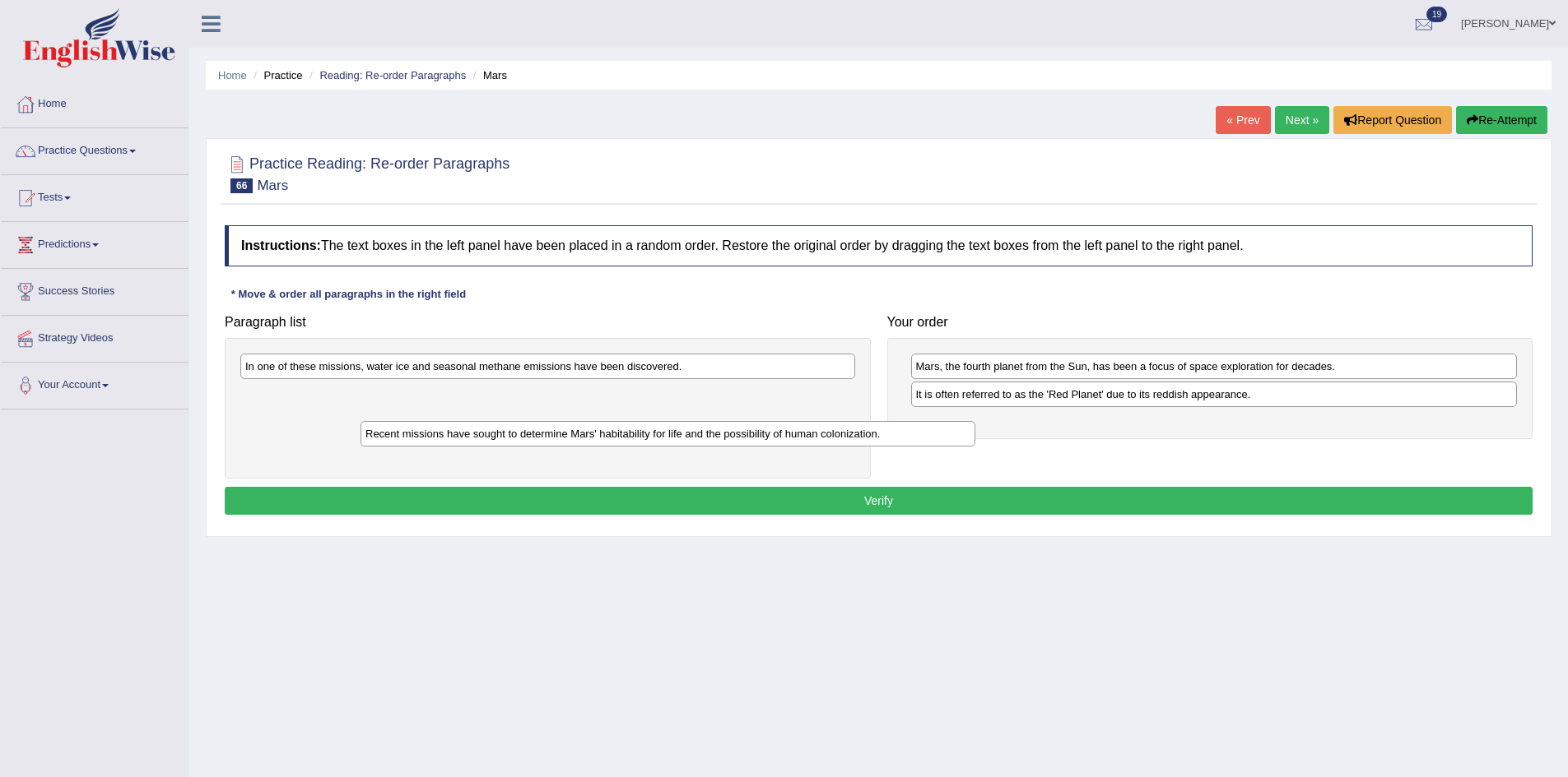
drag, startPoint x: 650, startPoint y: 369, endPoint x: 699, endPoint y: 426, distance: 75.2
click at [735, 437] on div "Recent missions have sought to determine Mars' habitability for life and the po…" at bounding box center [667, 433] width 615 height 25
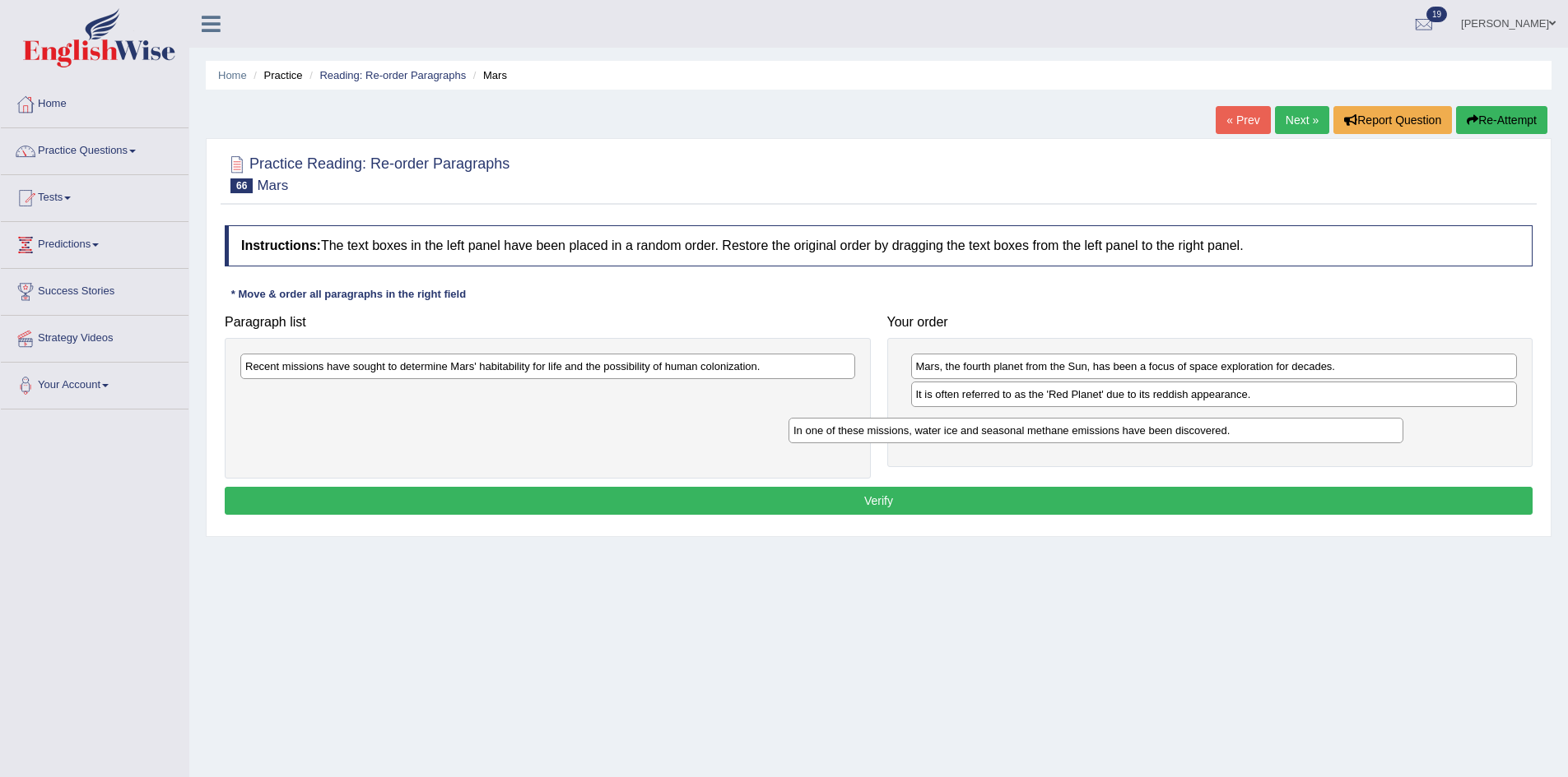
drag, startPoint x: 629, startPoint y: 375, endPoint x: 1191, endPoint y: 437, distance: 565.4
click at [1191, 437] on div "In one of these missions, water ice and seasonal methane emissions have been di…" at bounding box center [1096, 430] width 615 height 25
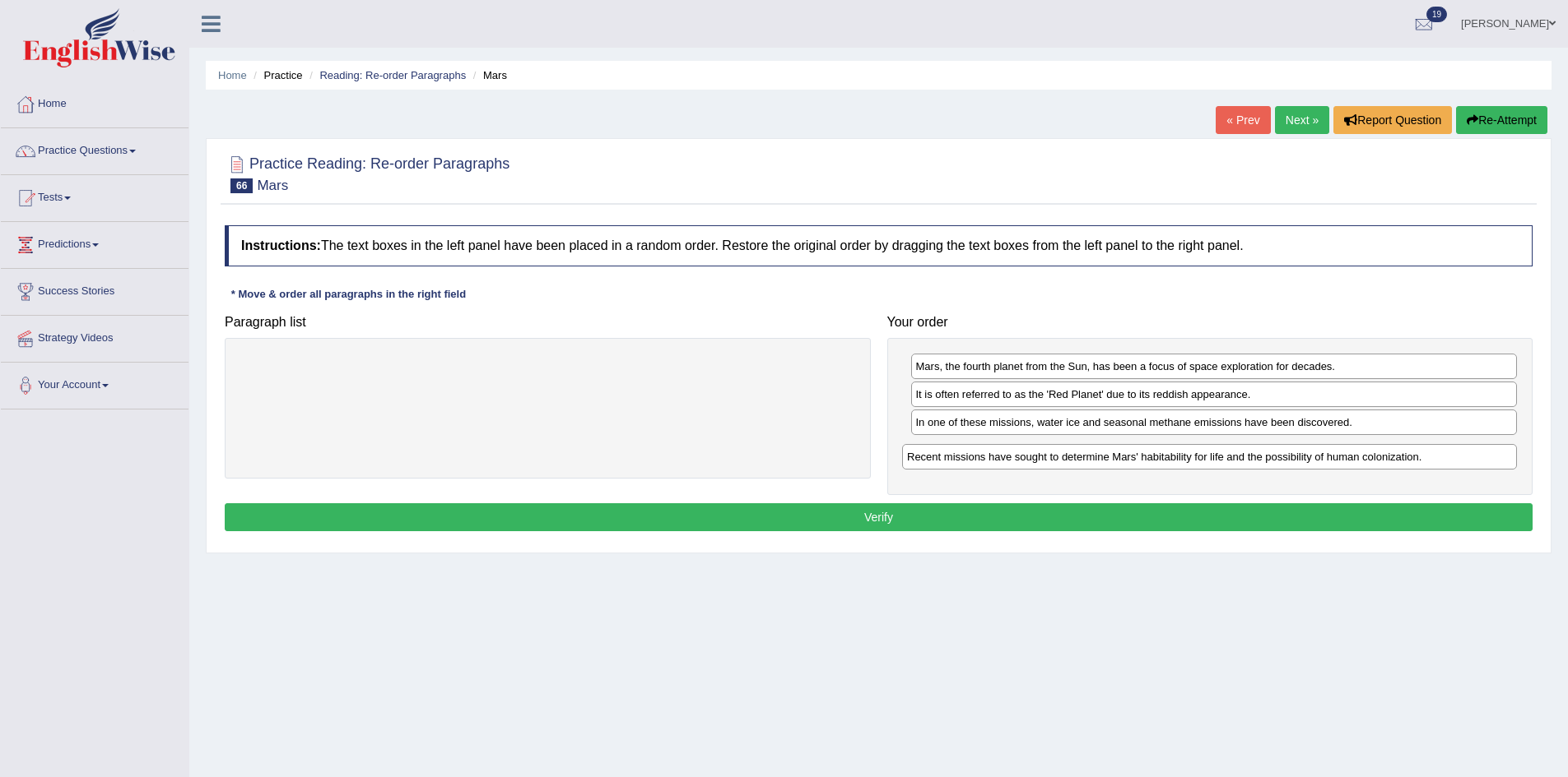
drag, startPoint x: 698, startPoint y: 372, endPoint x: 1359, endPoint y: 462, distance: 667.1
click at [1359, 462] on div "Recent missions have sought to determine Mars' habitability for life and the po…" at bounding box center [1209, 456] width 615 height 25
click at [1086, 509] on button "Verify" at bounding box center [878, 517] width 1308 height 28
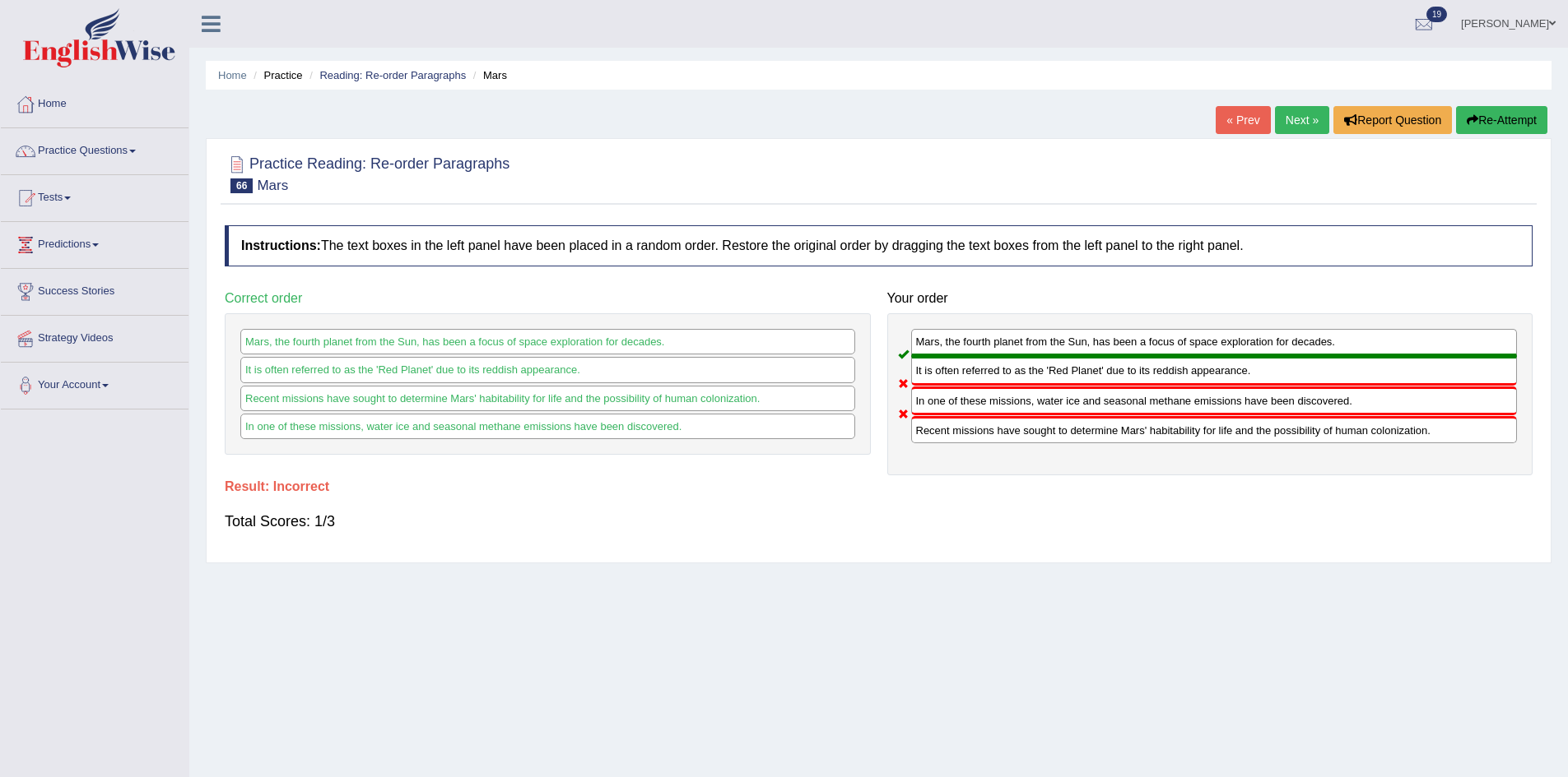
click at [1480, 112] on button "Re-Attempt" at bounding box center [1502, 120] width 92 height 28
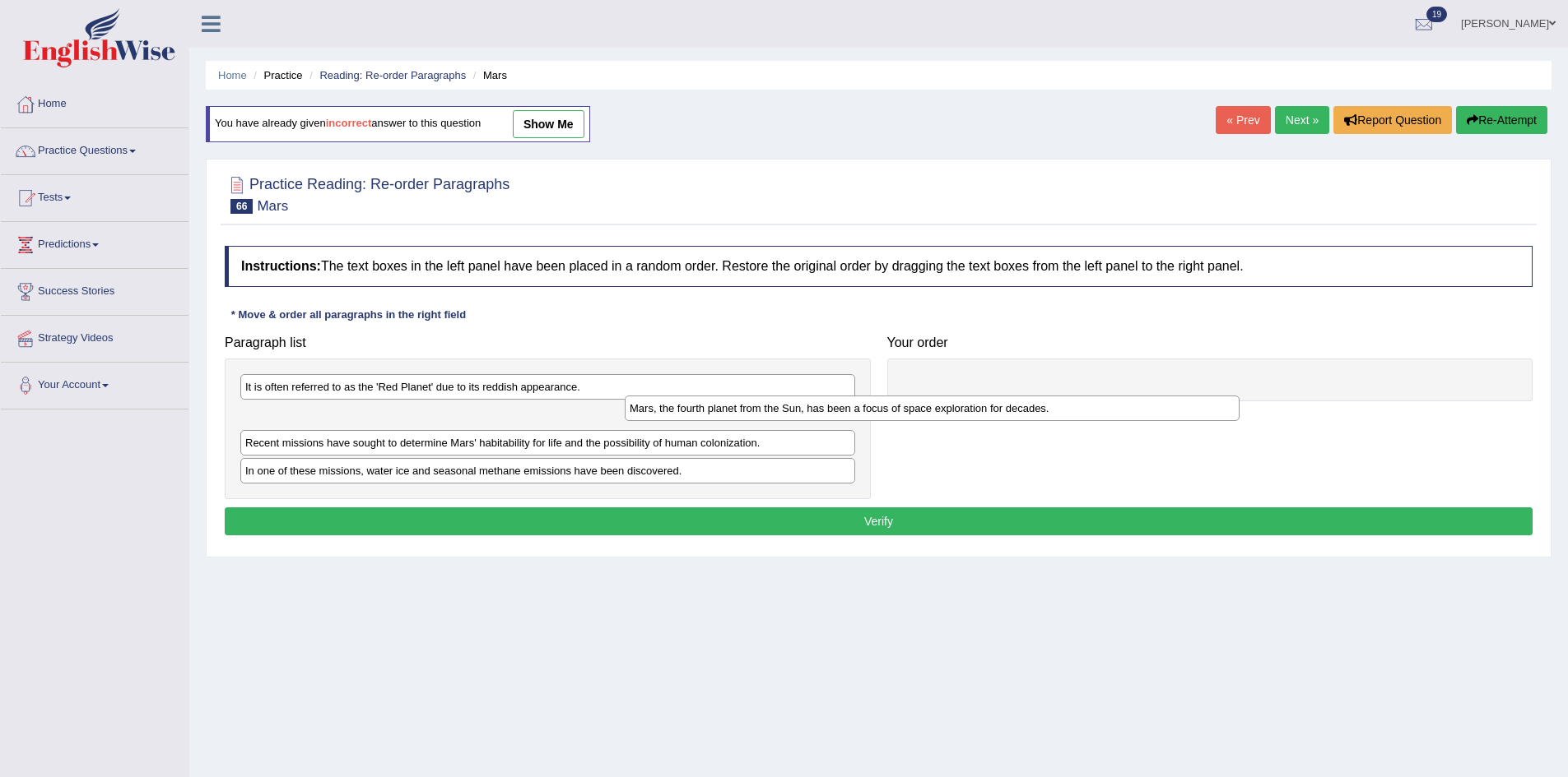
drag, startPoint x: 430, startPoint y: 472, endPoint x: 906, endPoint y: 378, distance: 485.2
click at [901, 396] on div "Mars, the fourth planet from the Sun, has been a focus of space exploration for…" at bounding box center [932, 408] width 615 height 25
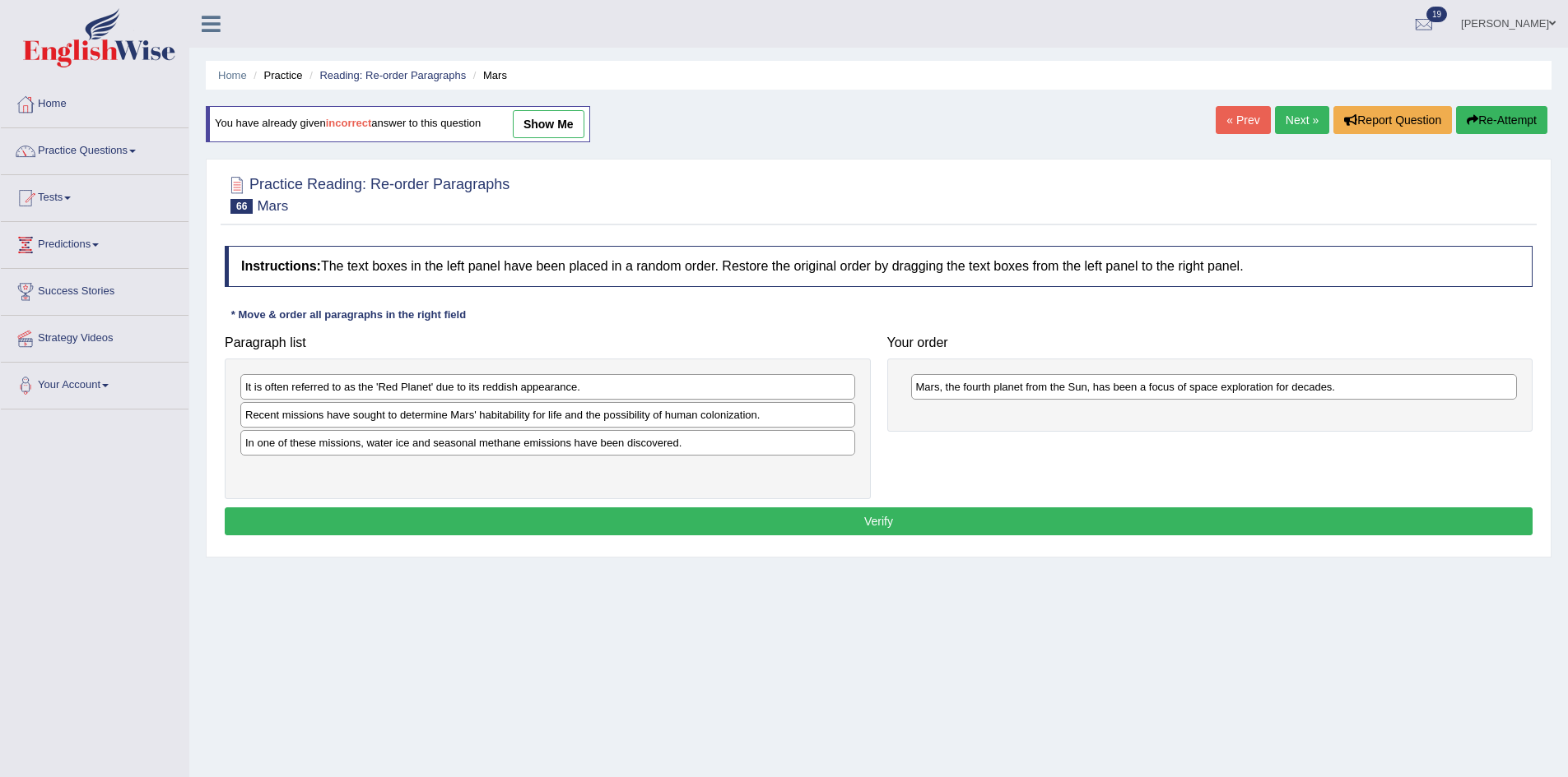
drag, startPoint x: 486, startPoint y: 399, endPoint x: 559, endPoint y: 396, distance: 73.1
click at [558, 397] on div "It is often referred to as the 'Red Planet' due to its reddish appearance. Rece…" at bounding box center [547, 429] width 646 height 140
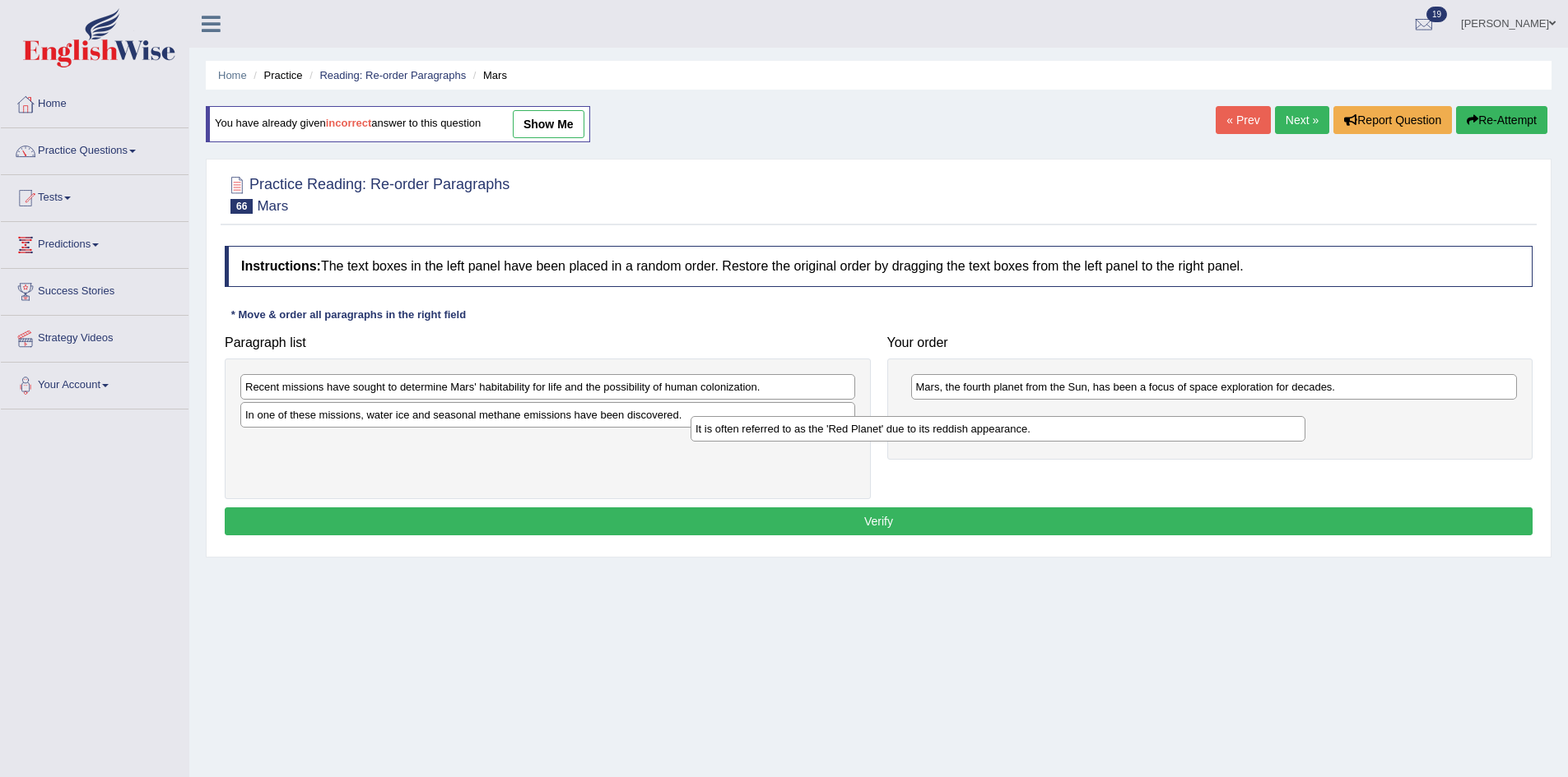
drag, startPoint x: 559, startPoint y: 393, endPoint x: 1095, endPoint y: 420, distance: 536.7
click at [1095, 420] on div "It is often referred to as the 'Red Planet' due to its reddish appearance." at bounding box center [997, 428] width 615 height 25
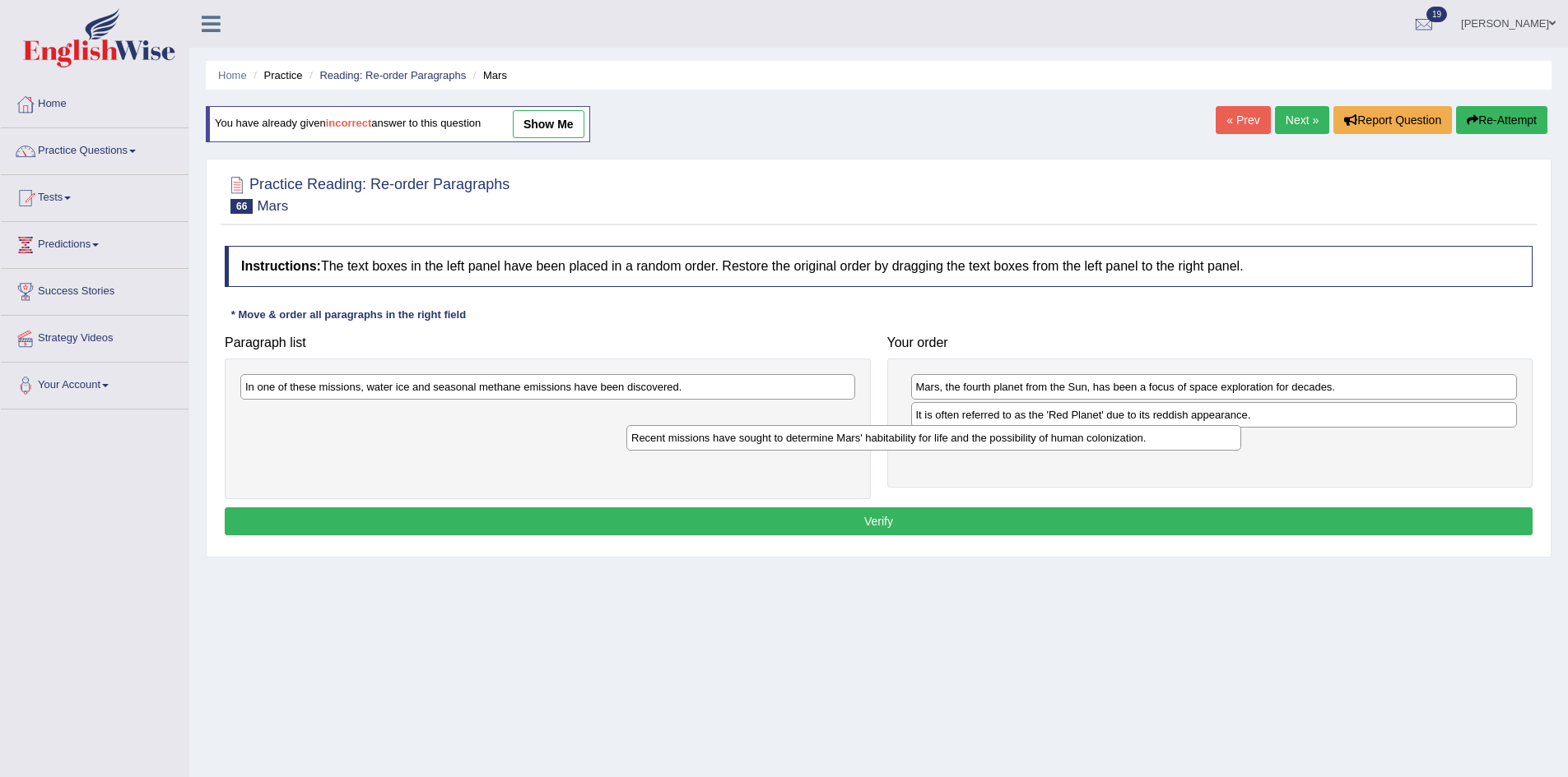
drag, startPoint x: 535, startPoint y: 386, endPoint x: 1010, endPoint y: 438, distance: 477.8
click at [1009, 438] on div "Recent missions have sought to determine Mars' habitability for life and the po…" at bounding box center [933, 438] width 615 height 25
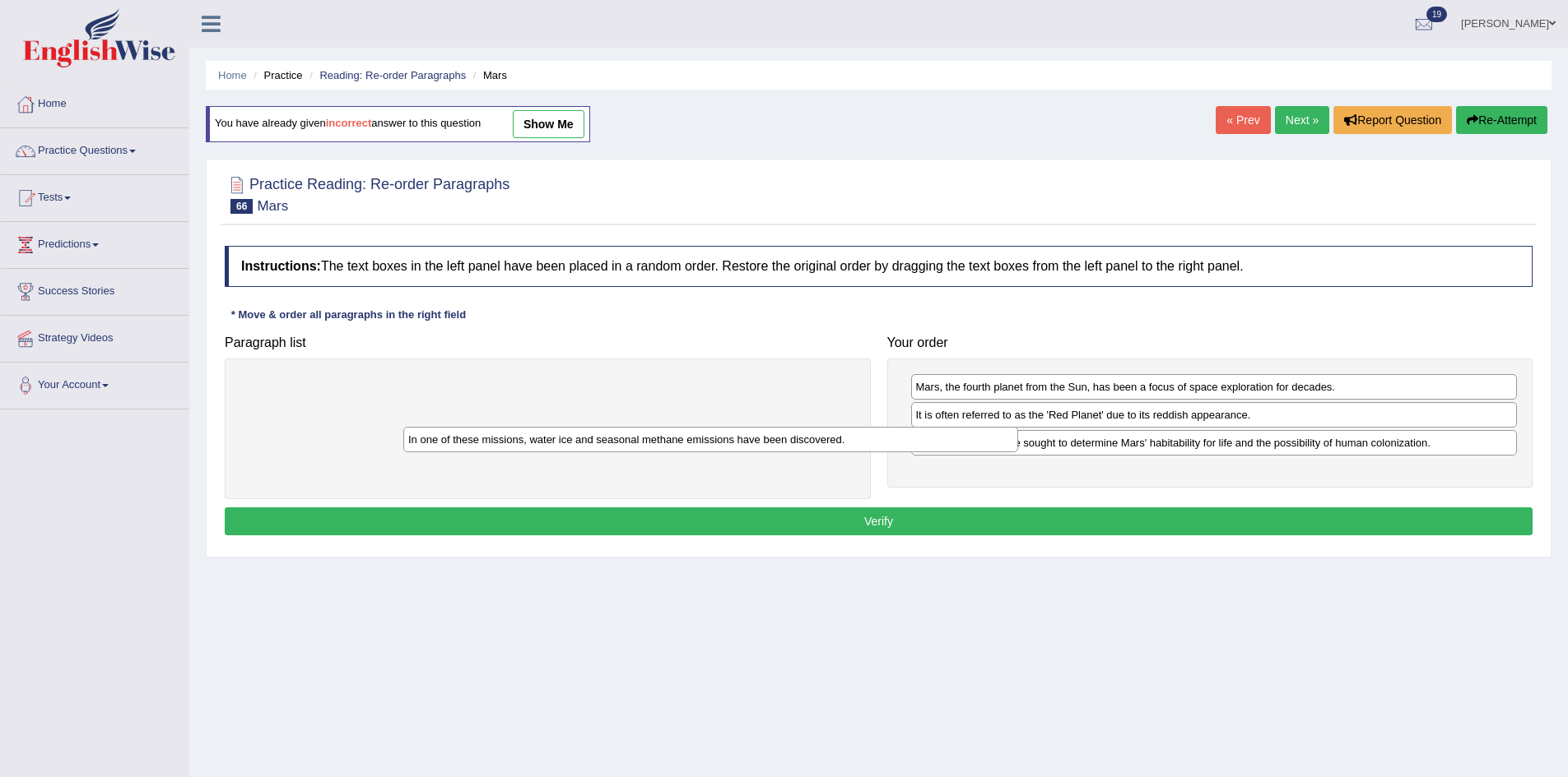
drag, startPoint x: 657, startPoint y: 378, endPoint x: 1015, endPoint y: 453, distance: 365.8
click at [988, 453] on div "In one of these missions, water ice and seasonal methane emissions have been di…" at bounding box center [710, 439] width 615 height 25
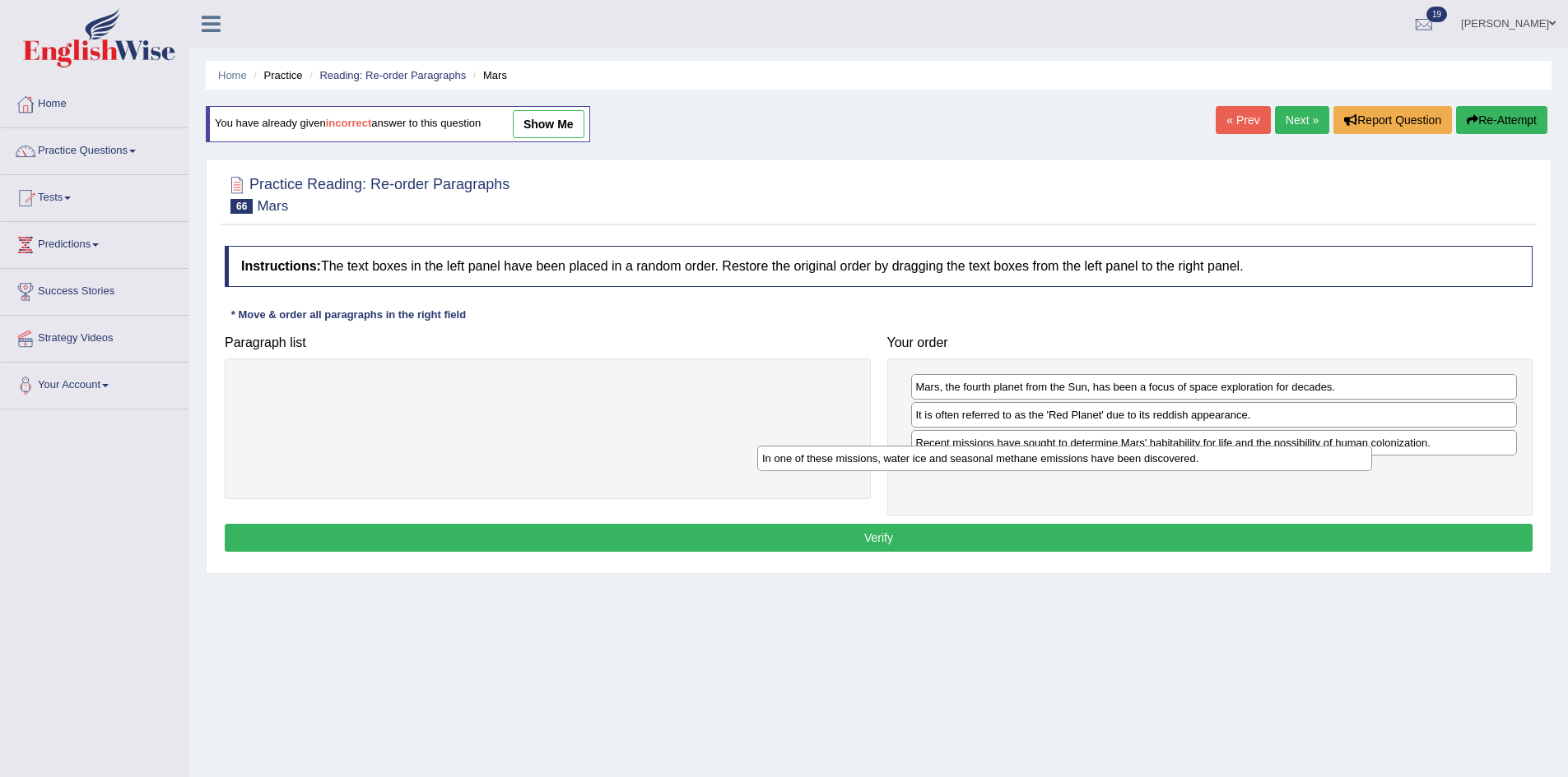
drag, startPoint x: 547, startPoint y: 382, endPoint x: 1175, endPoint y: 454, distance: 632.1
click at [1139, 454] on div "In one of these missions, water ice and seasonal methane emissions have been di…" at bounding box center [1064, 458] width 615 height 25
click at [1072, 539] on button "Verify" at bounding box center [878, 538] width 1308 height 28
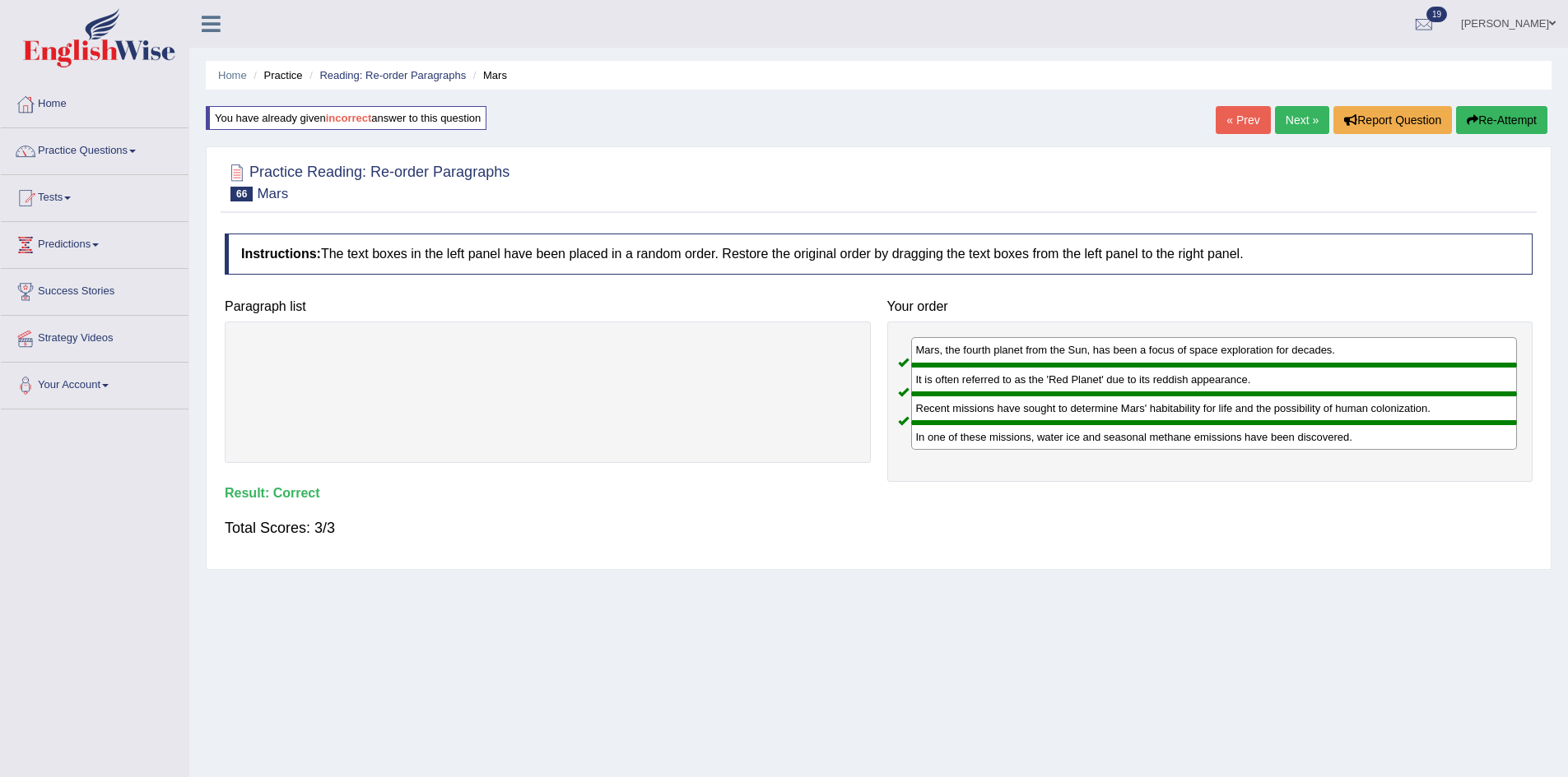
click at [1292, 120] on link "Next »" at bounding box center [1302, 120] width 54 height 28
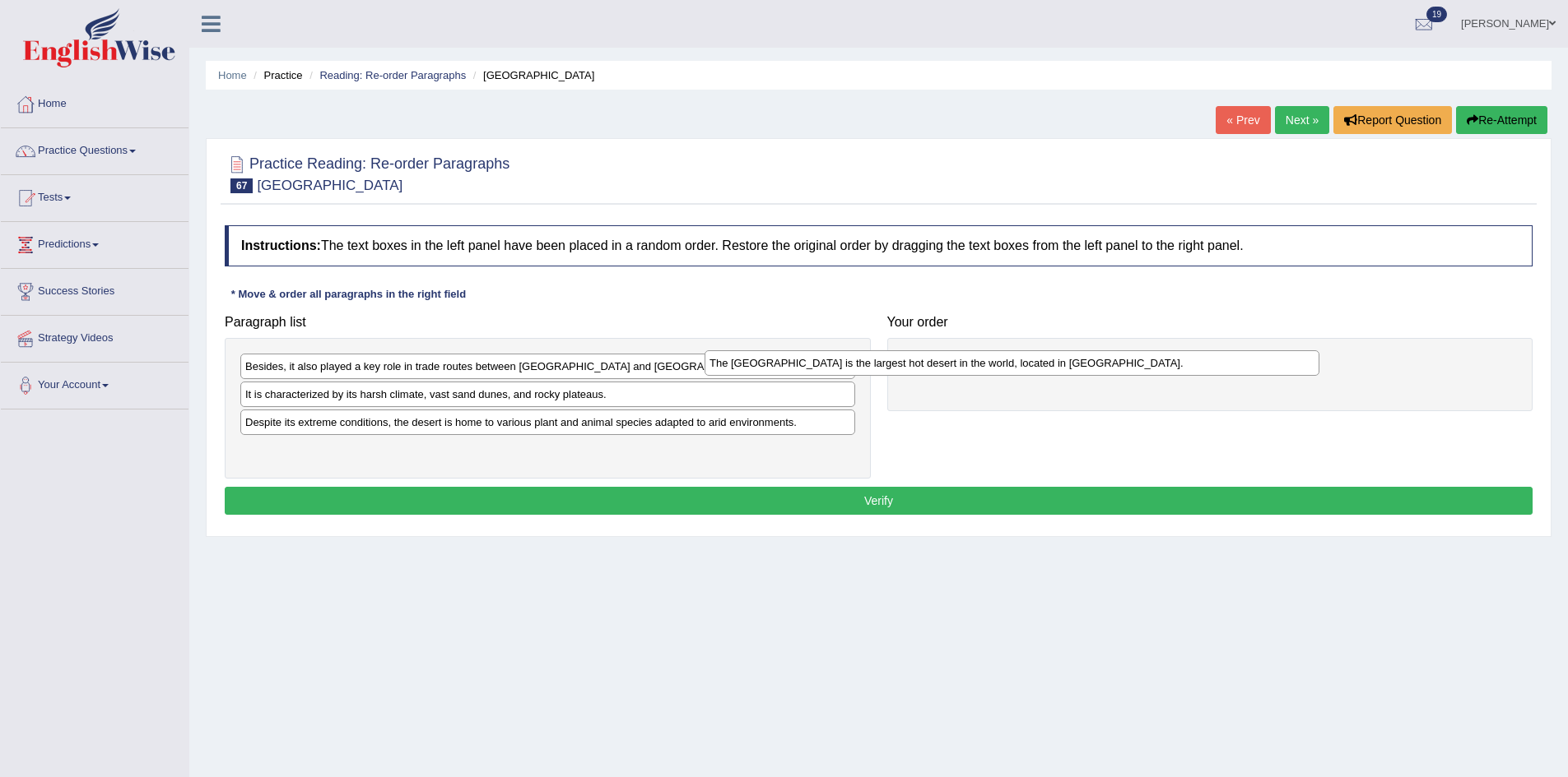
drag, startPoint x: 375, startPoint y: 433, endPoint x: 901, endPoint y: 365, distance: 530.4
click at [887, 366] on div "The [GEOGRAPHIC_DATA] is the largest hot desert in the world, located in [GEOGR…" at bounding box center [1011, 363] width 615 height 25
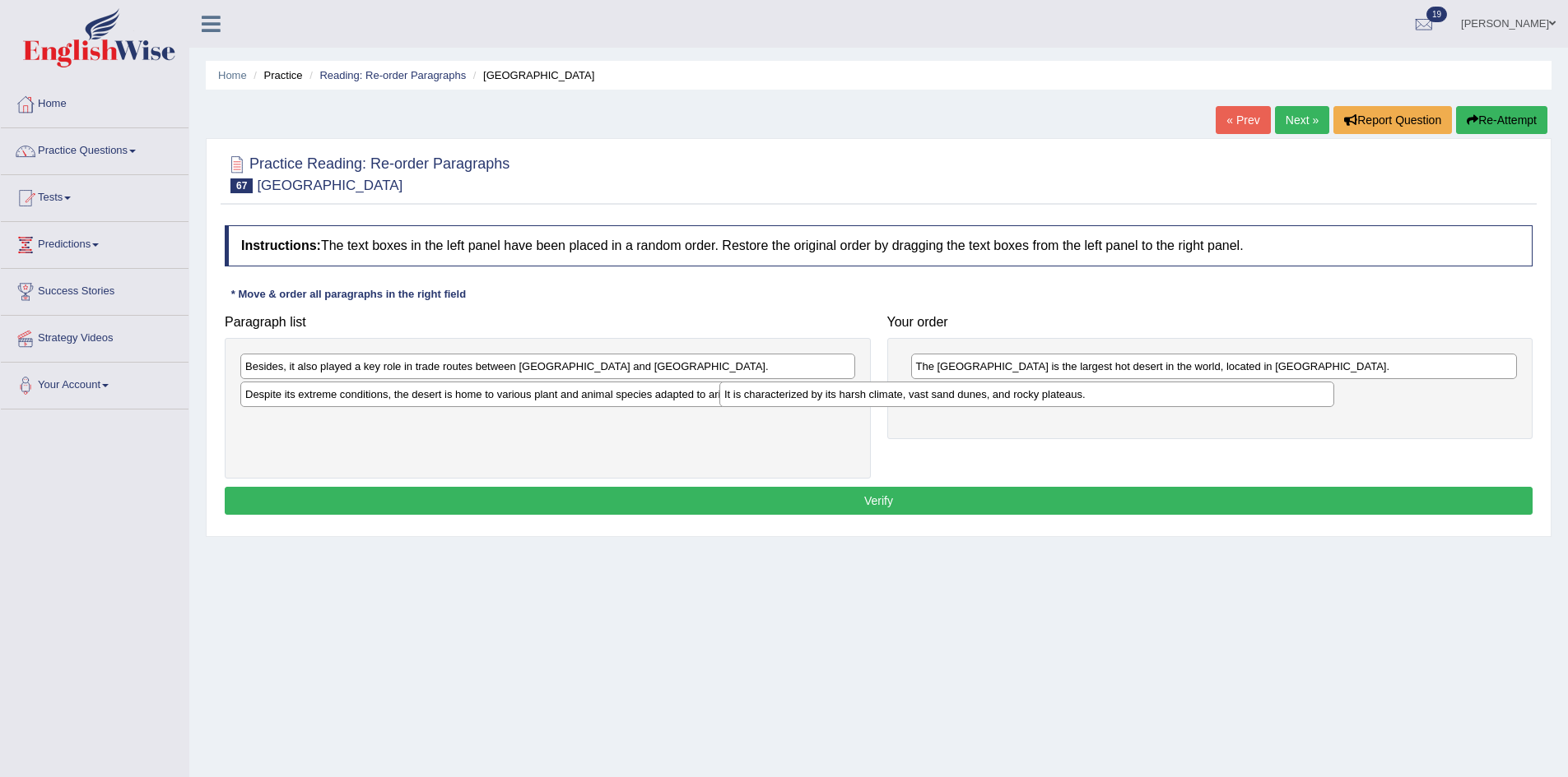
drag, startPoint x: 426, startPoint y: 403, endPoint x: 947, endPoint y: 397, distance: 521.0
click at [934, 398] on div "It is characterized by its harsh climate, vast sand dunes, and rocky plateaus." at bounding box center [1026, 394] width 615 height 25
click at [356, 361] on div "Besides, it also played a key role in trade routes between [GEOGRAPHIC_DATA] an…" at bounding box center [547, 366] width 615 height 25
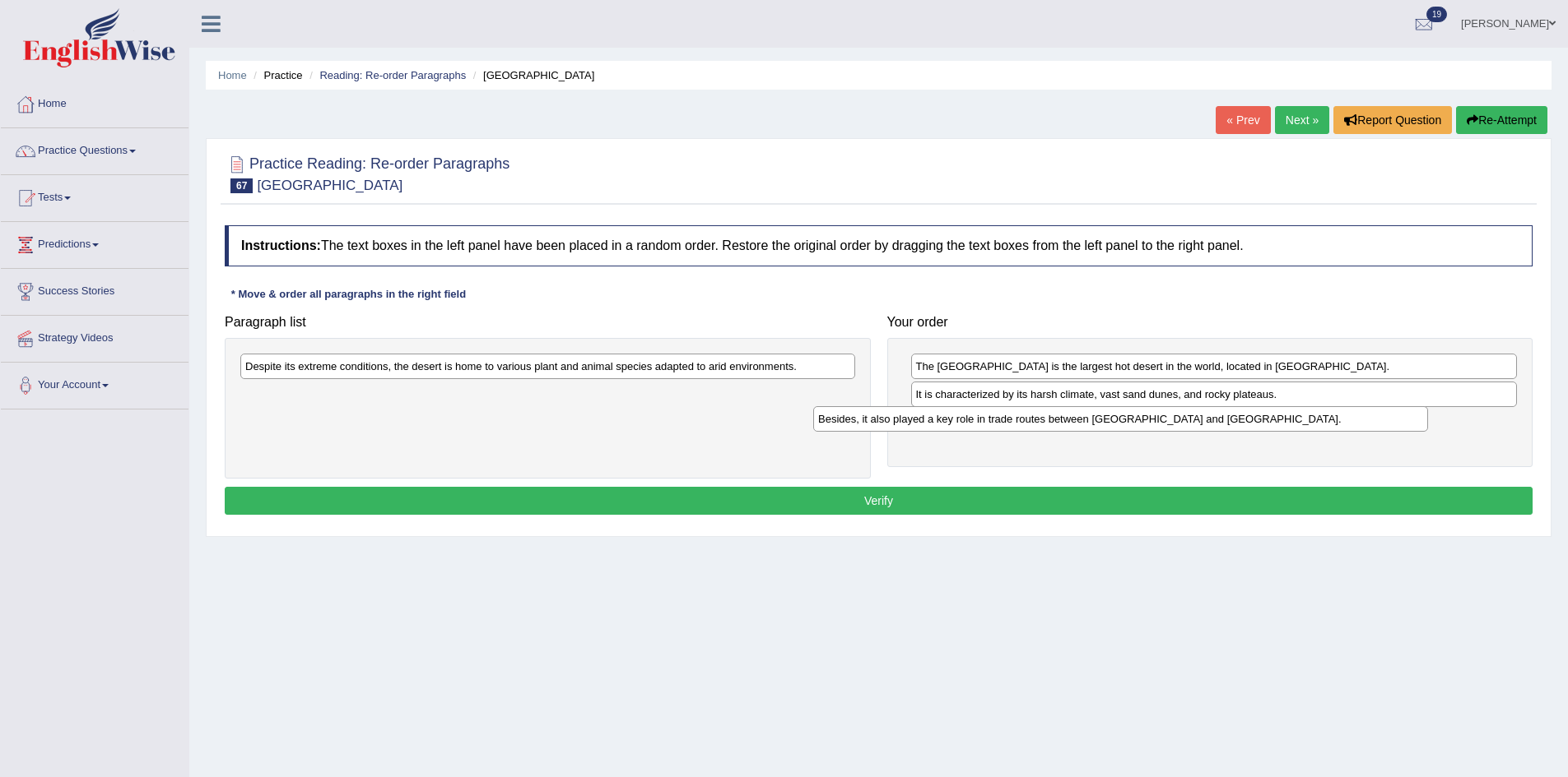
drag, startPoint x: 363, startPoint y: 373, endPoint x: 947, endPoint y: 426, distance: 586.4
click at [941, 426] on div "Besides, it also played a key role in trade routes between [GEOGRAPHIC_DATA] an…" at bounding box center [1120, 419] width 615 height 25
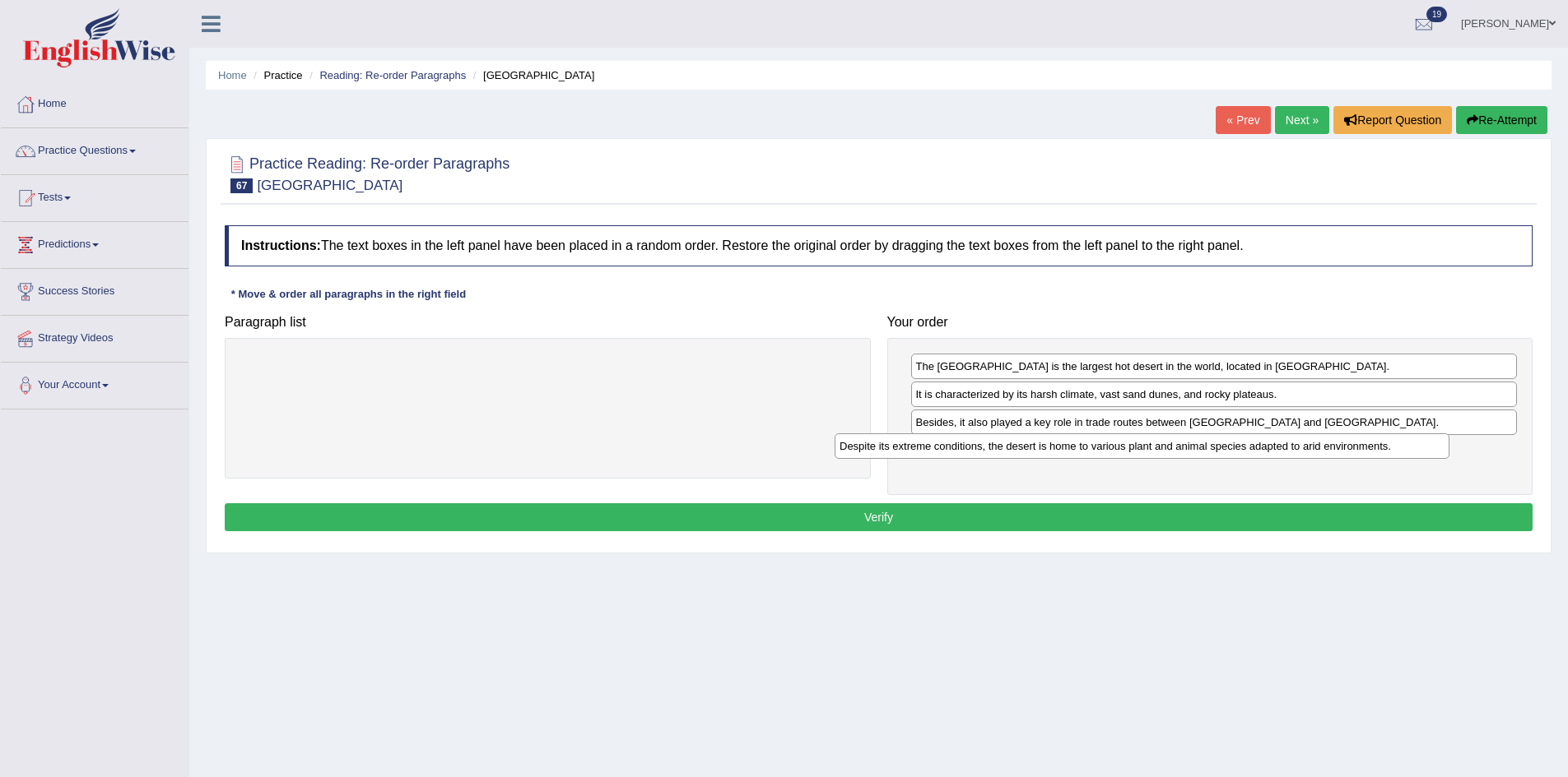
drag, startPoint x: 401, startPoint y: 371, endPoint x: 1051, endPoint y: 457, distance: 655.7
click at [1047, 457] on div "Despite its extreme conditions, the desert is home to various plant and animal …" at bounding box center [1141, 446] width 615 height 25
click at [768, 511] on button "Verify" at bounding box center [878, 517] width 1308 height 28
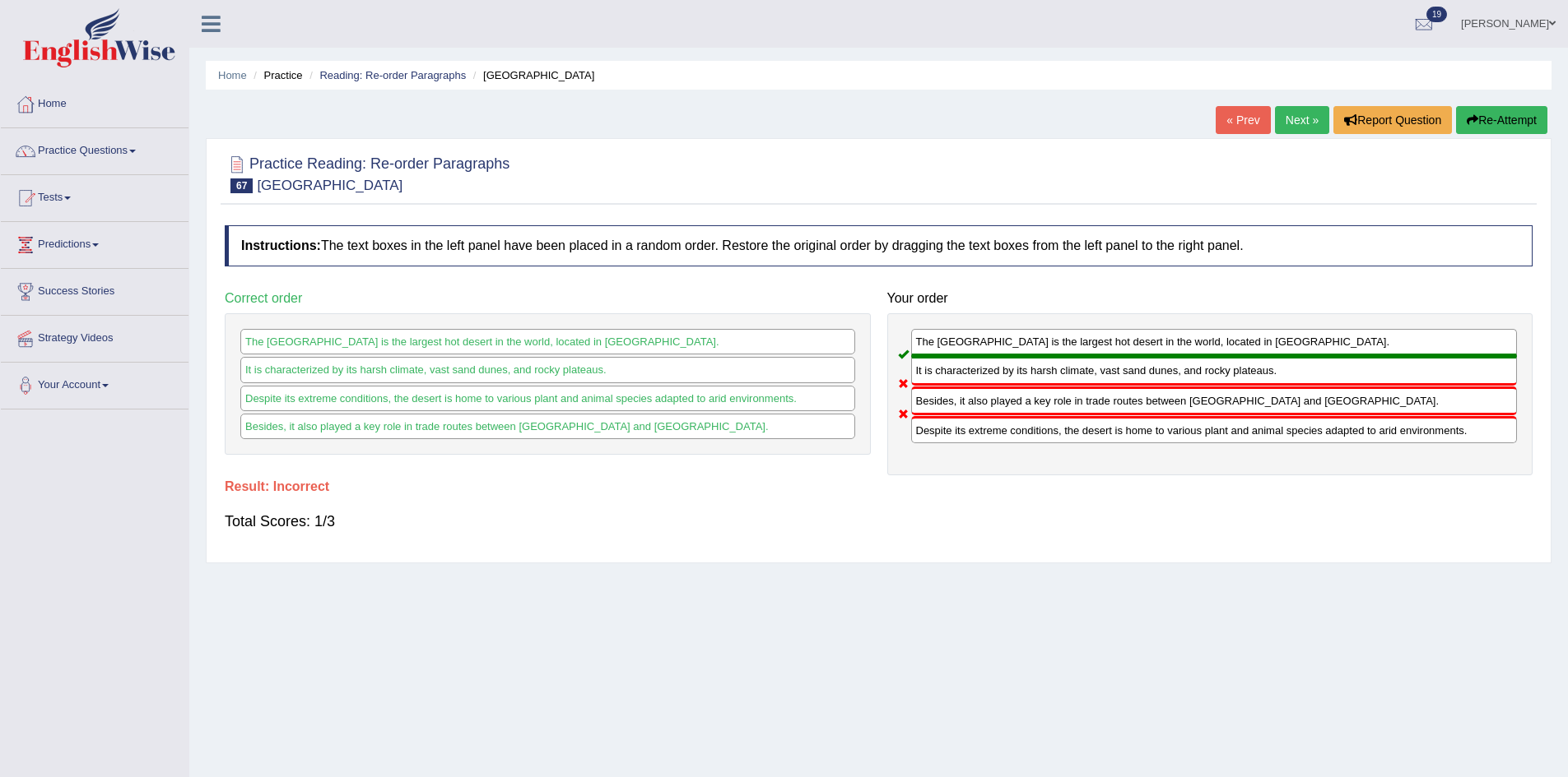
click at [1501, 102] on div "Home Practice Reading: Re-order Paragraphs [GEOGRAPHIC_DATA] « Prev Next » Repo…" at bounding box center [878, 411] width 1378 height 823
click at [1499, 112] on button "Re-Attempt" at bounding box center [1502, 120] width 92 height 28
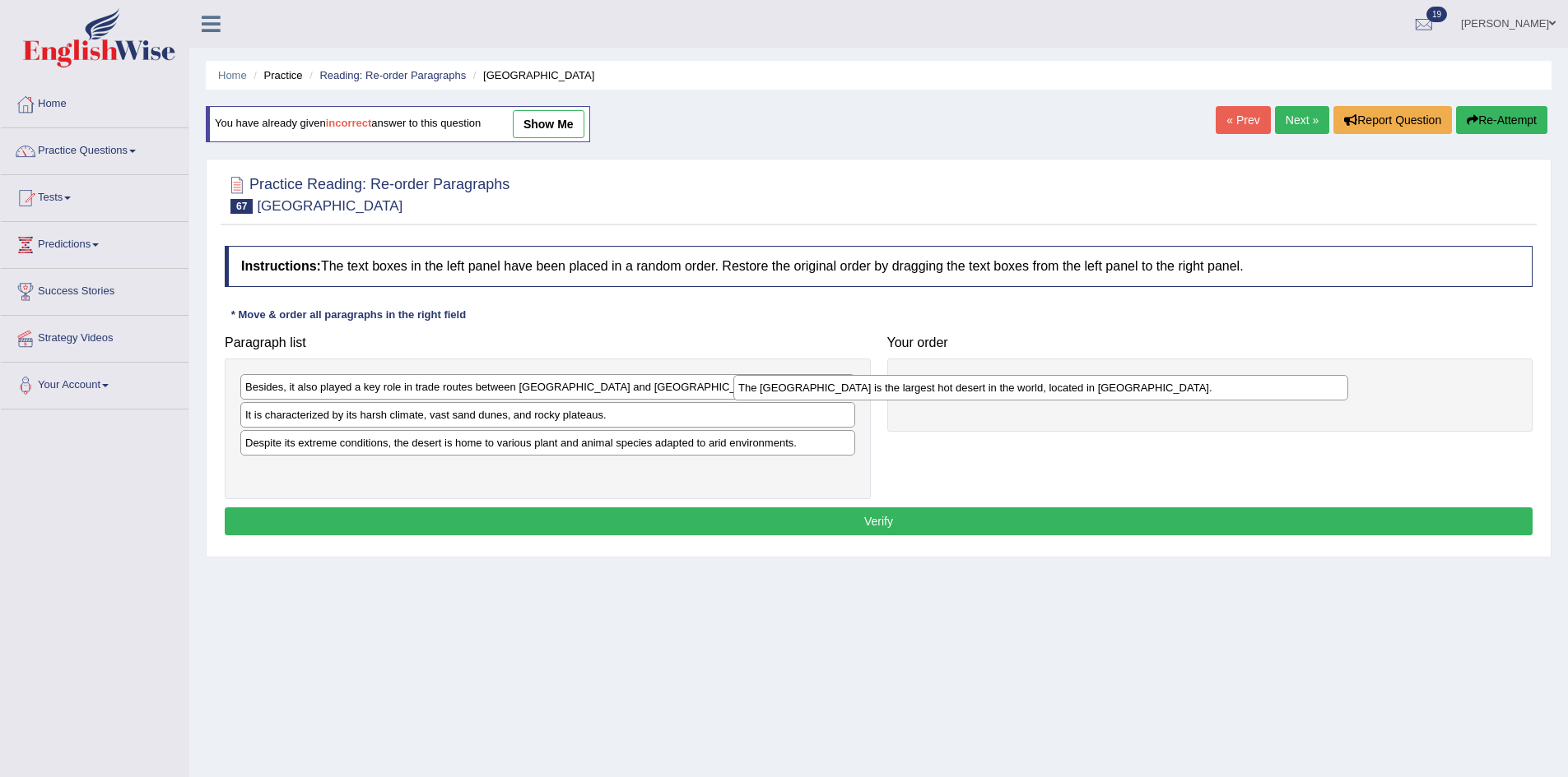
drag, startPoint x: 346, startPoint y: 446, endPoint x: 882, endPoint y: 377, distance: 540.4
click at [880, 378] on div "The Sahara Desert is the largest hot desert in the world, located in North Afri…" at bounding box center [1040, 387] width 615 height 25
click at [380, 411] on div "It is characterized by its harsh climate, vast sand dunes, and rocky plateaus." at bounding box center [547, 414] width 615 height 25
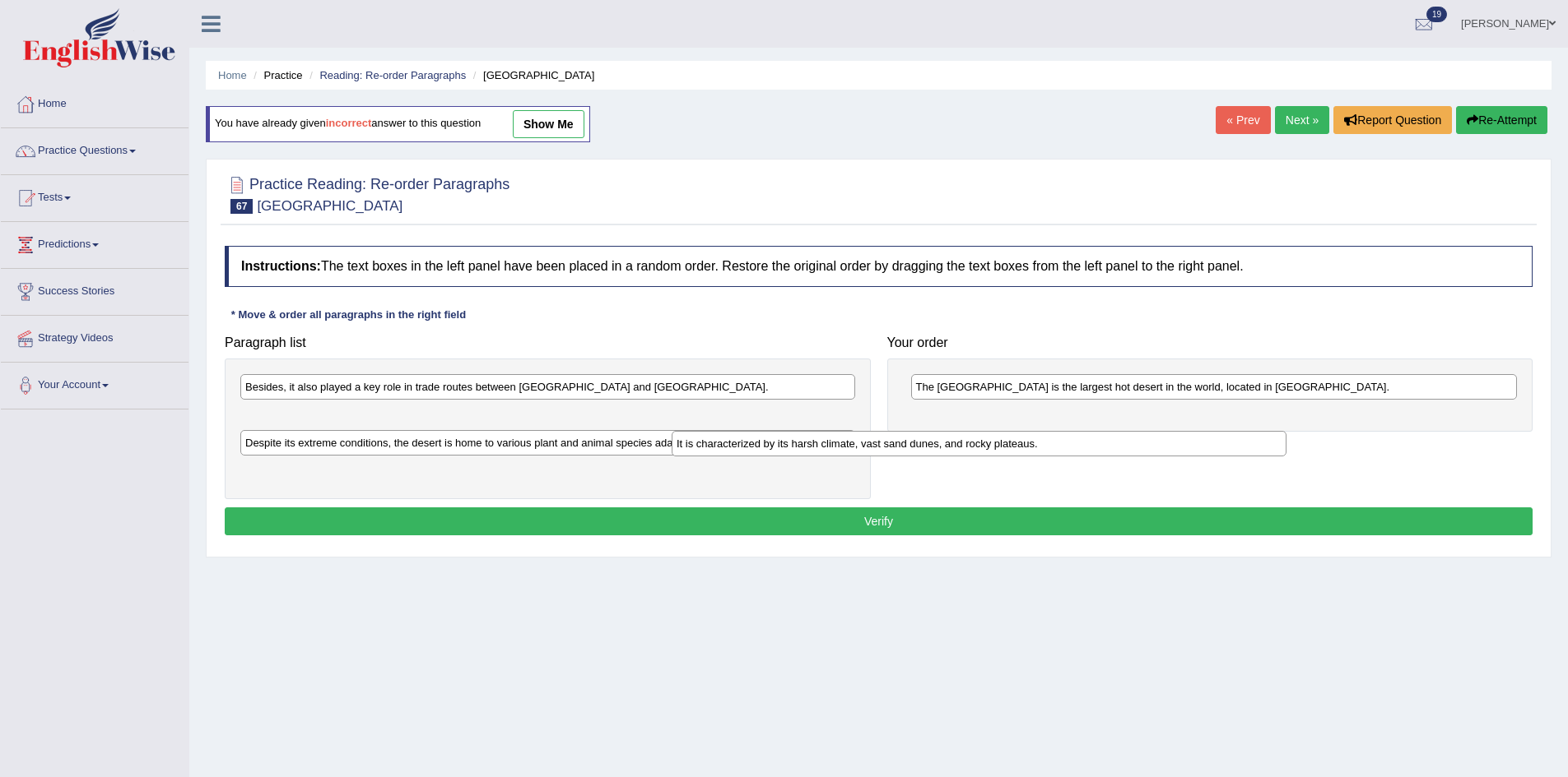
drag, startPoint x: 380, startPoint y: 415, endPoint x: 1030, endPoint y: 393, distance: 650.4
click at [1029, 431] on div "It is characterized by its harsh climate, vast sand dunes, and rocky plateaus." at bounding box center [979, 443] width 615 height 25
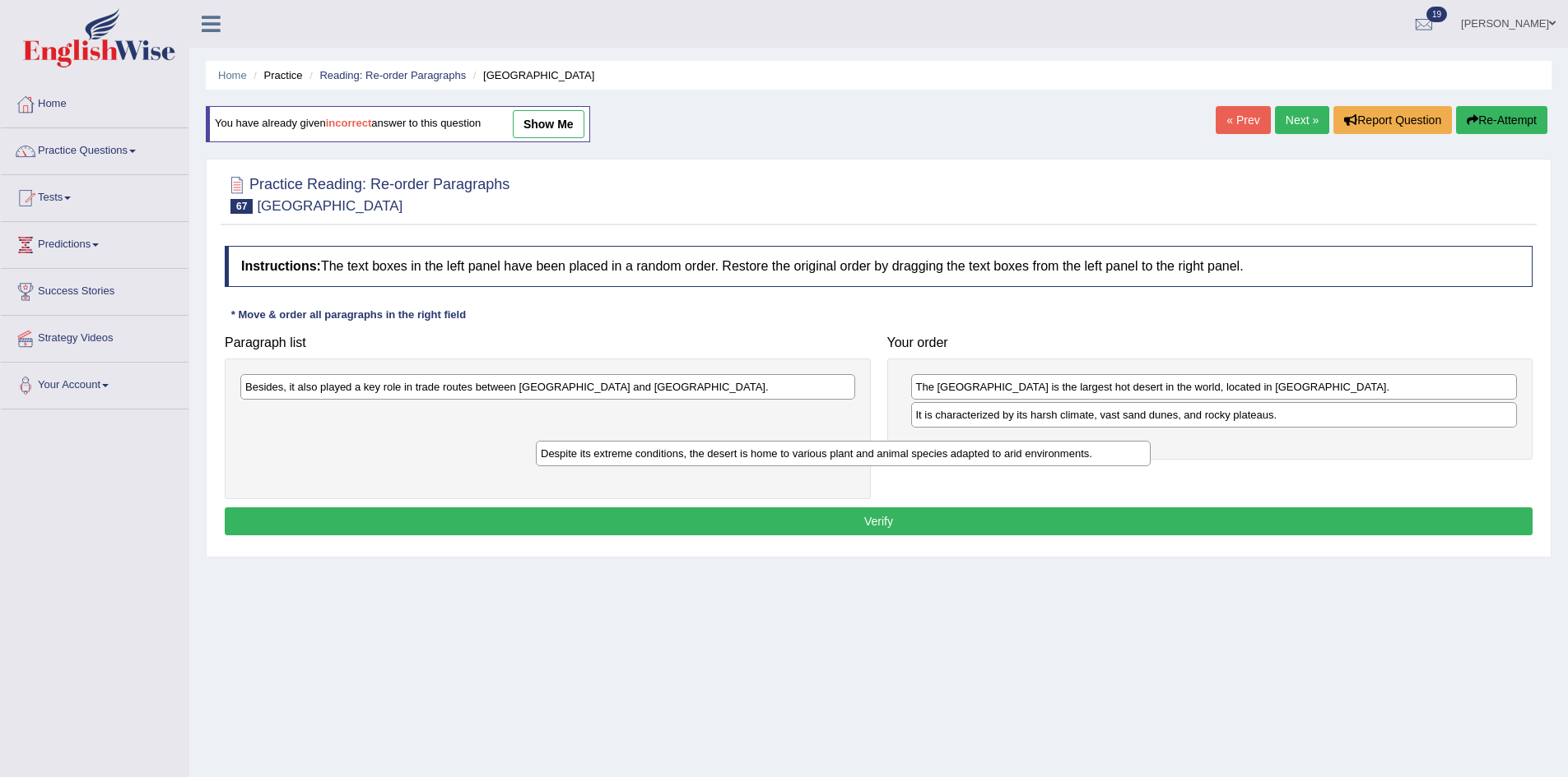
drag, startPoint x: 413, startPoint y: 419, endPoint x: 931, endPoint y: 449, distance: 518.9
click at [902, 454] on div "Despite its extreme conditions, the desert is home to various plant and animal …" at bounding box center [843, 453] width 615 height 25
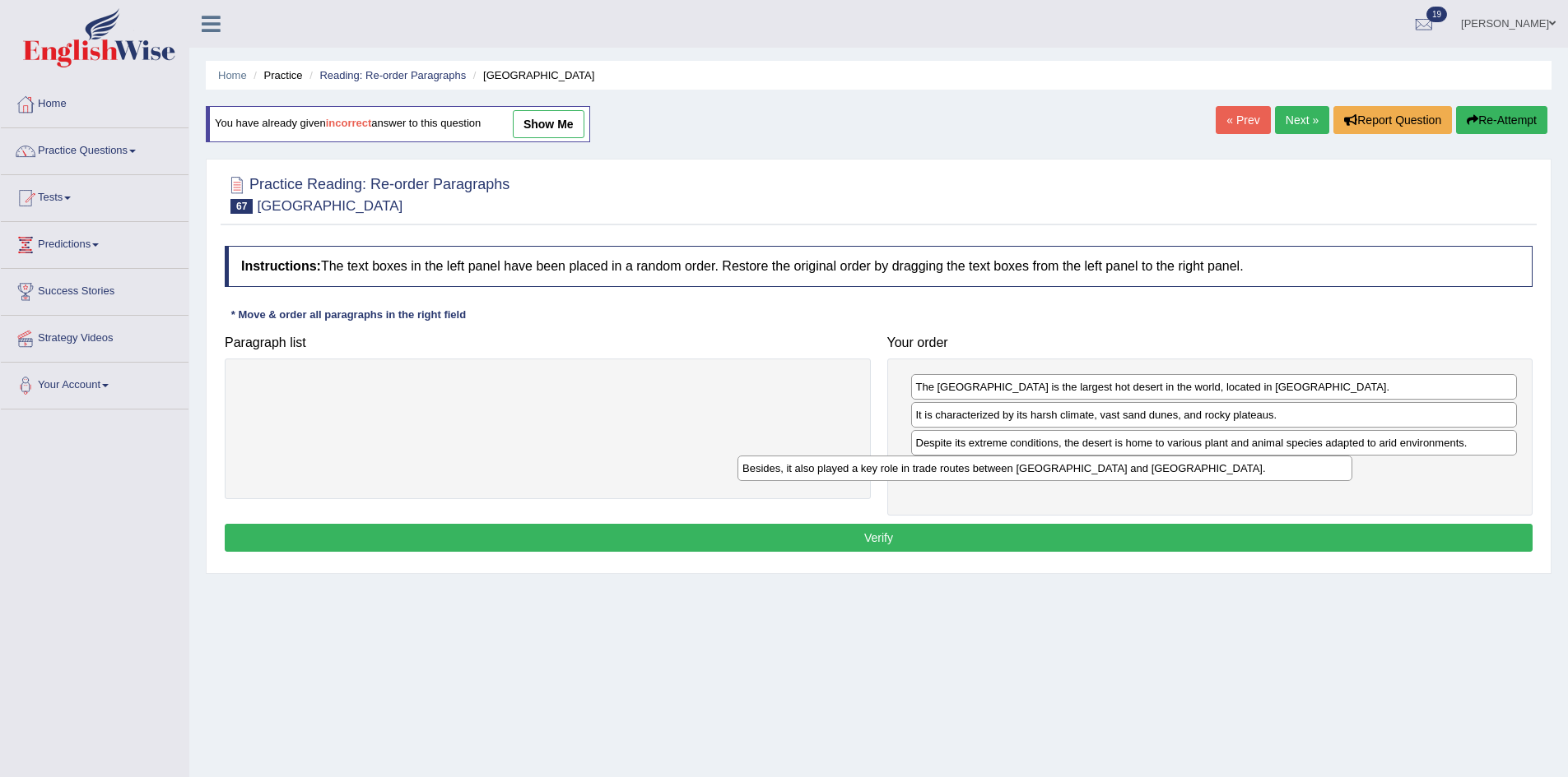
drag, startPoint x: 695, startPoint y: 390, endPoint x: 1307, endPoint y: 482, distance: 618.9
click at [1266, 479] on div "Besides, it also played a key role in trade routes between North Africa and sub…" at bounding box center [1044, 468] width 615 height 25
click at [1089, 530] on button "Verify" at bounding box center [878, 538] width 1308 height 28
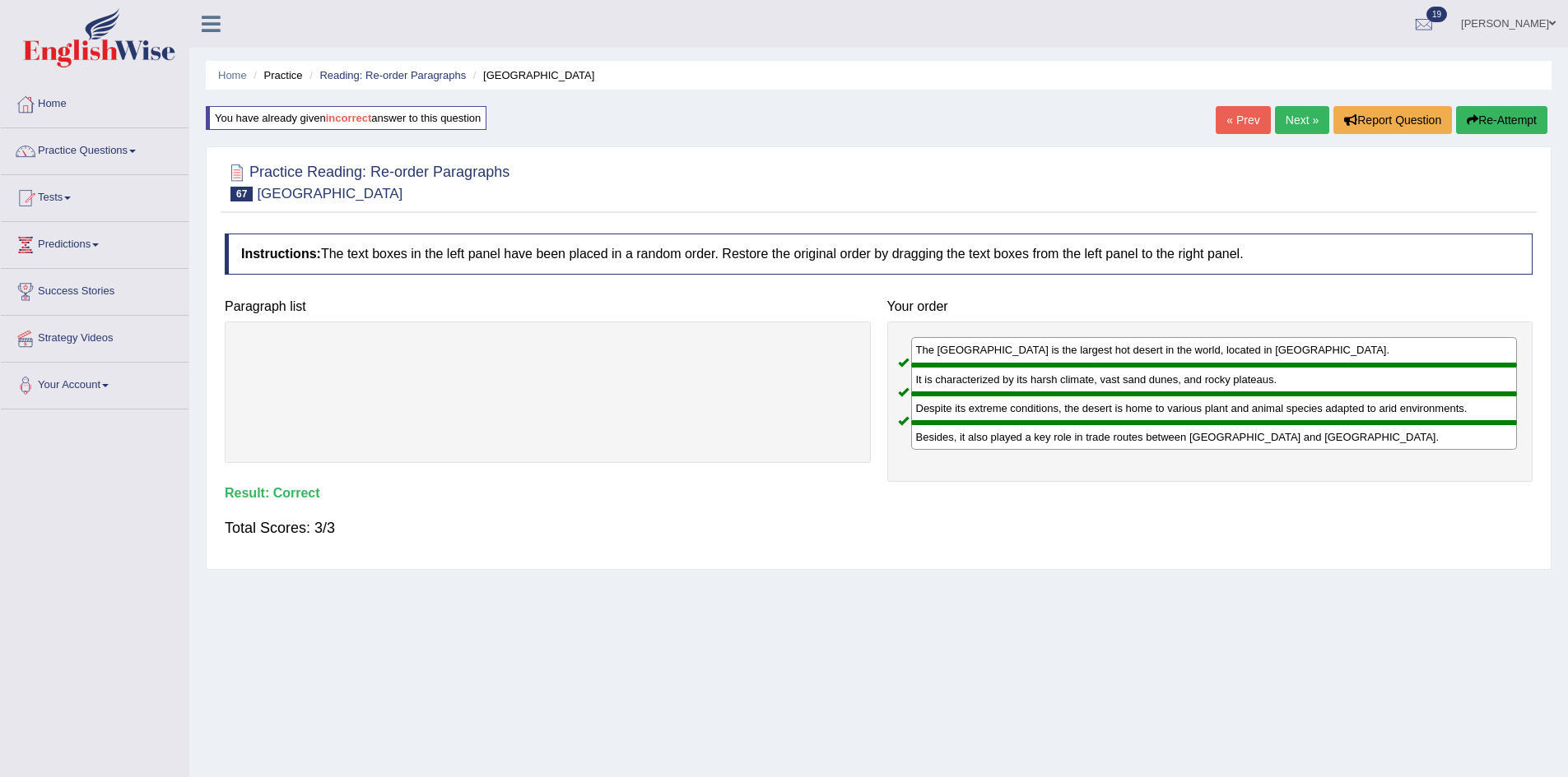
click at [1279, 113] on link "Next »" at bounding box center [1302, 120] width 54 height 28
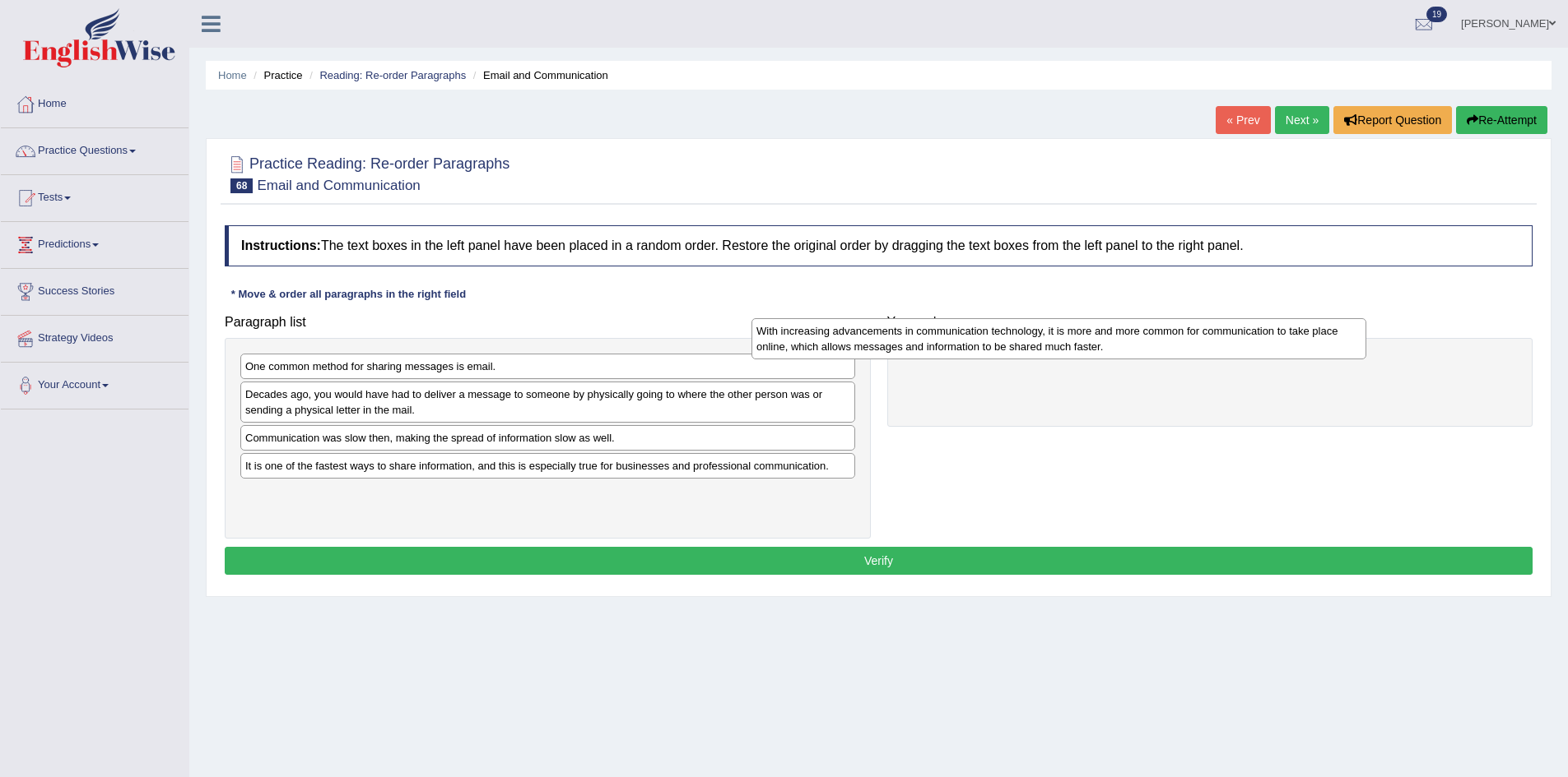
drag, startPoint x: 470, startPoint y: 454, endPoint x: 983, endPoint y: 346, distance: 524.2
click at [983, 346] on div "With increasing advancements in communication technology, it is more and more c…" at bounding box center [1058, 338] width 615 height 41
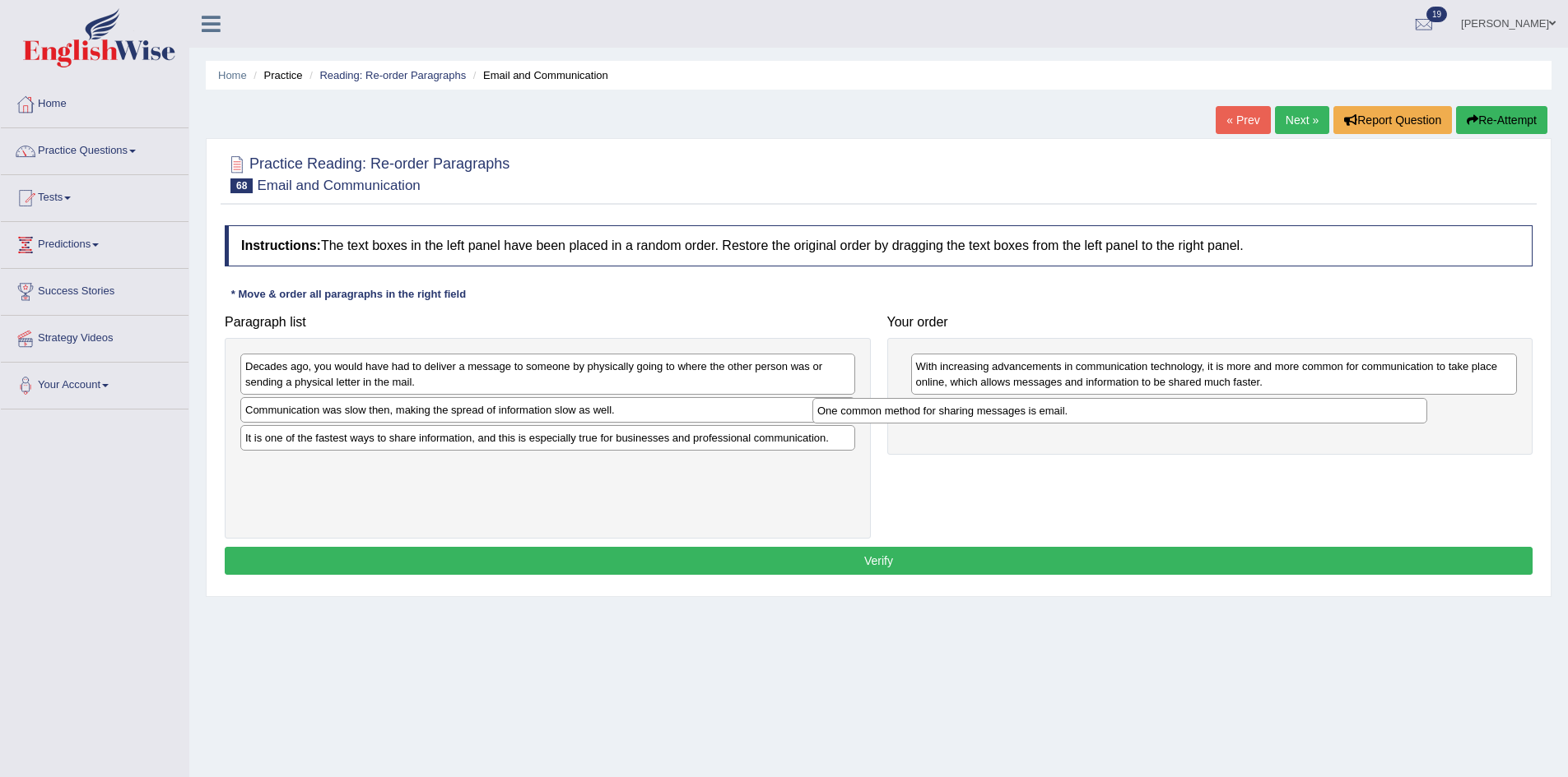
drag, startPoint x: 411, startPoint y: 374, endPoint x: 1085, endPoint y: 419, distance: 675.5
click at [1085, 419] on div "One common method for sharing messages is email." at bounding box center [1119, 410] width 615 height 25
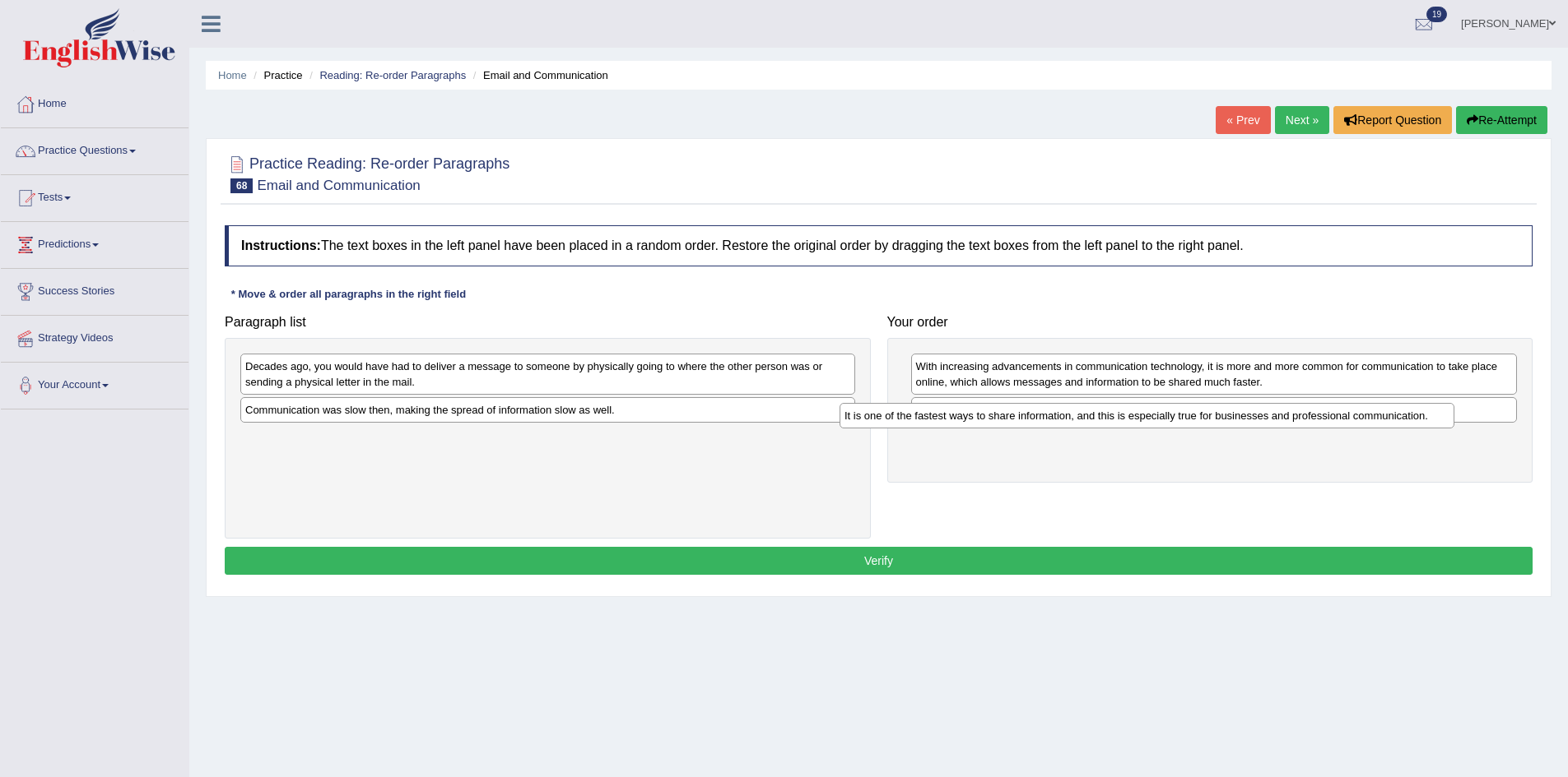
drag, startPoint x: 598, startPoint y: 451, endPoint x: 1198, endPoint y: 428, distance: 600.4
click at [1198, 428] on div "It is one of the fastest ways to share information, and this is especially true…" at bounding box center [1146, 415] width 615 height 25
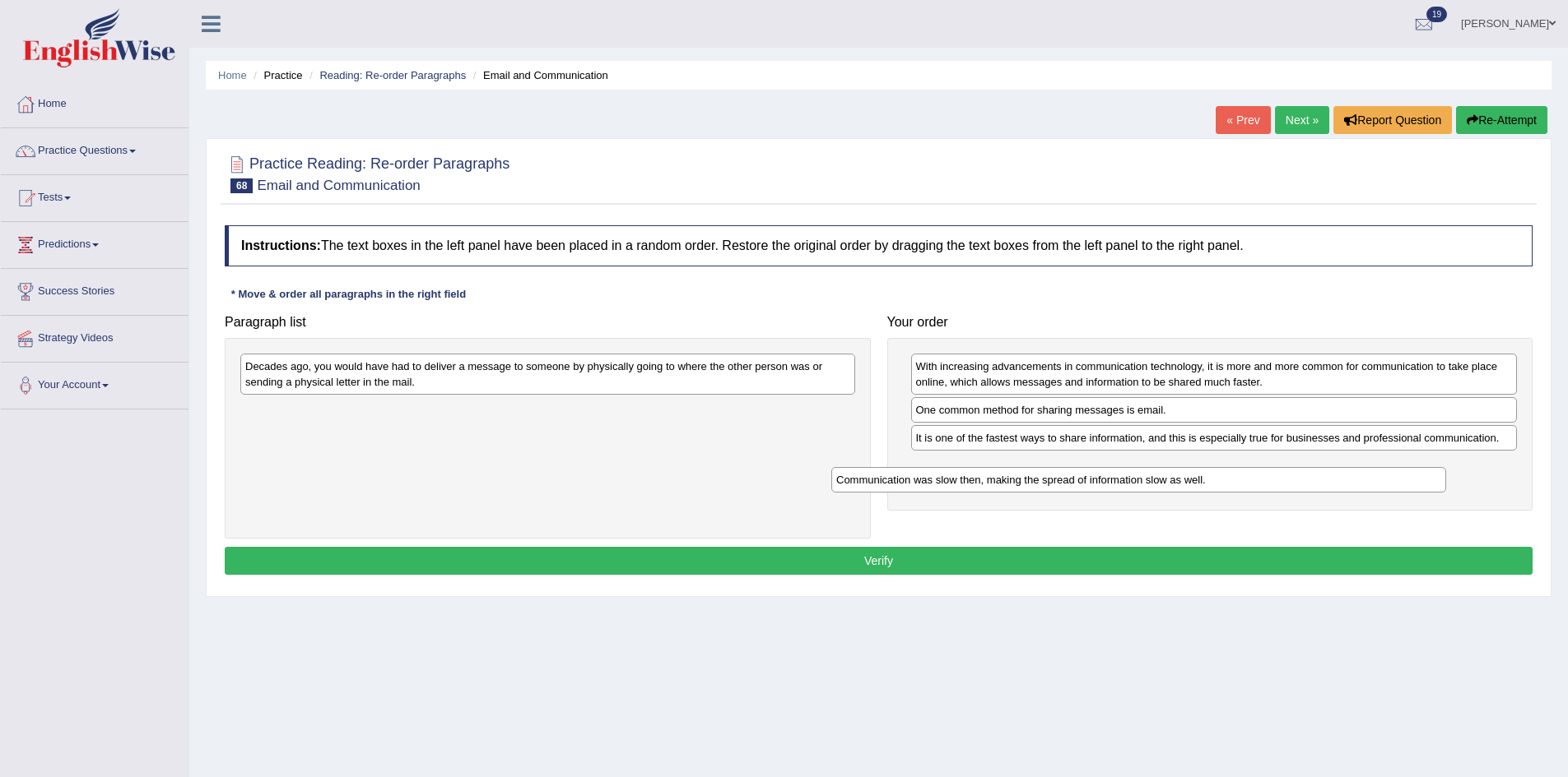
drag, startPoint x: 715, startPoint y: 419, endPoint x: 1338, endPoint y: 471, distance: 625.2
click at [1338, 471] on div "Communication was slow then, making the spread of information slow as well." at bounding box center [1138, 480] width 615 height 25
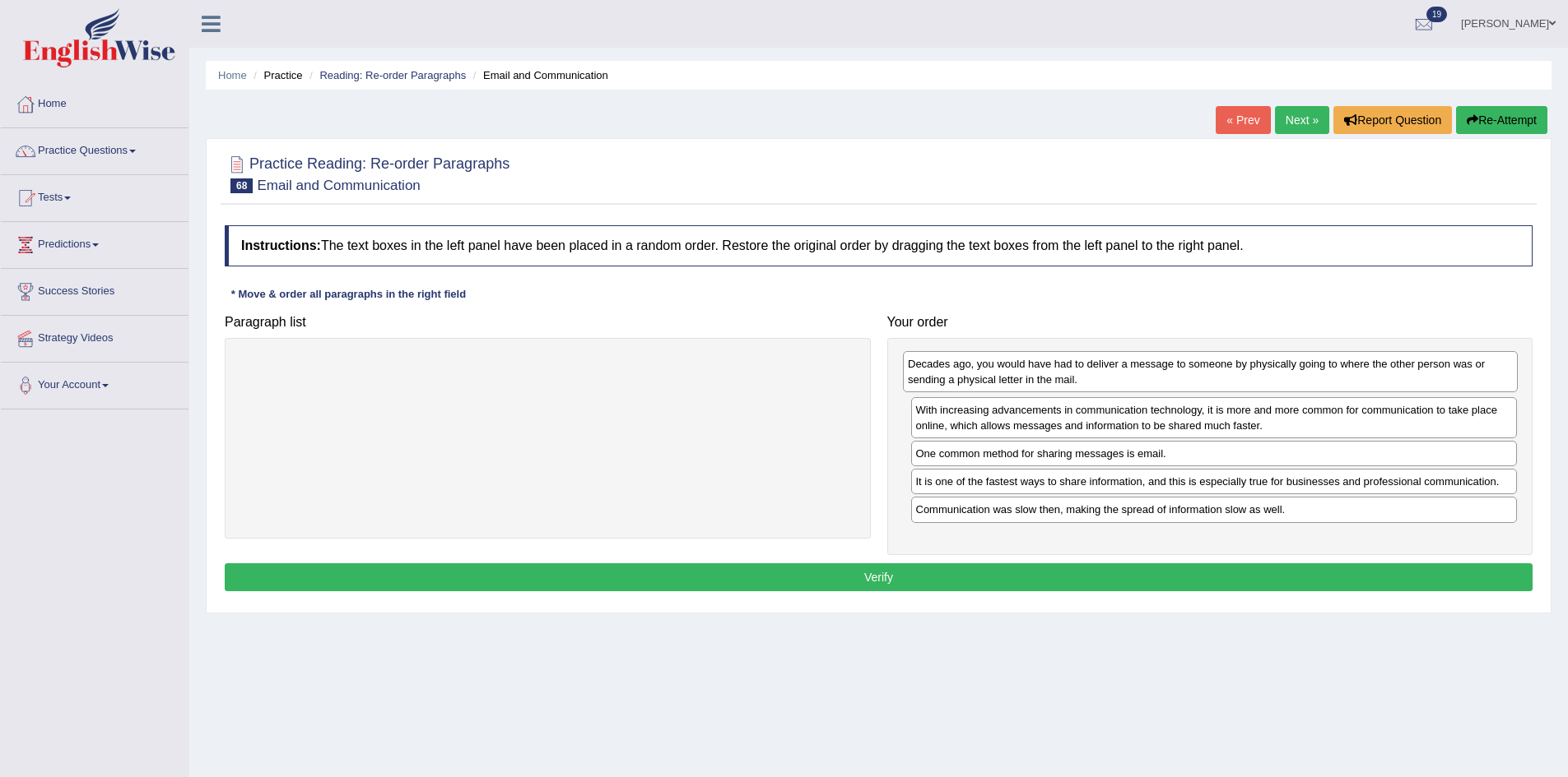
drag, startPoint x: 616, startPoint y: 387, endPoint x: 1270, endPoint y: 391, distance: 654.0
click at [1270, 391] on div "Decades ago, you would have had to deliver a message to someone by physically g…" at bounding box center [1210, 372] width 615 height 41
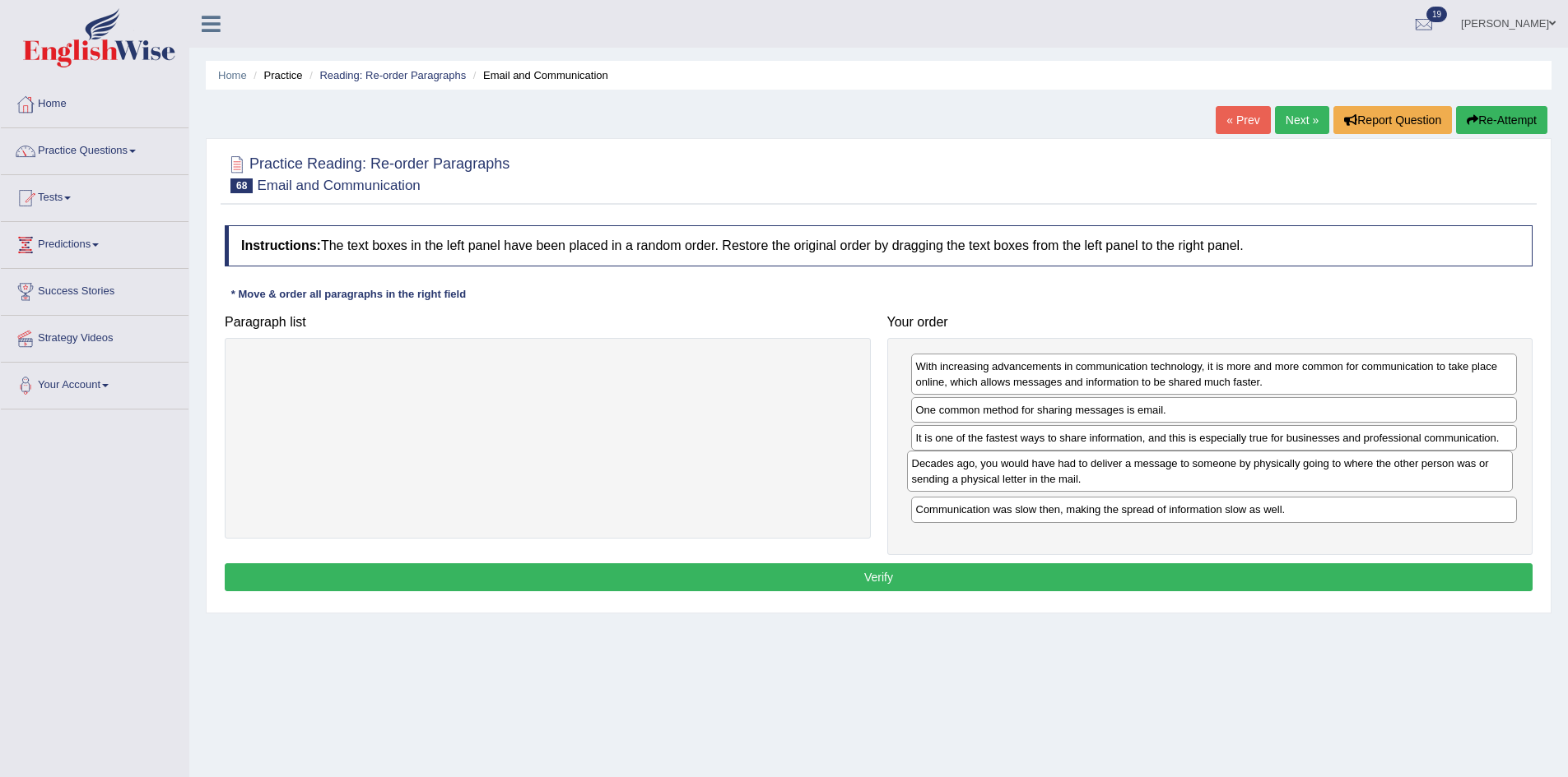
drag, startPoint x: 1126, startPoint y: 359, endPoint x: 1114, endPoint y: 459, distance: 100.7
click at [1118, 457] on div "Decades ago, you would have had to deliver a message to someone by physically g…" at bounding box center [1210, 471] width 606 height 41
click at [1060, 582] on button "Verify" at bounding box center [878, 578] width 1308 height 28
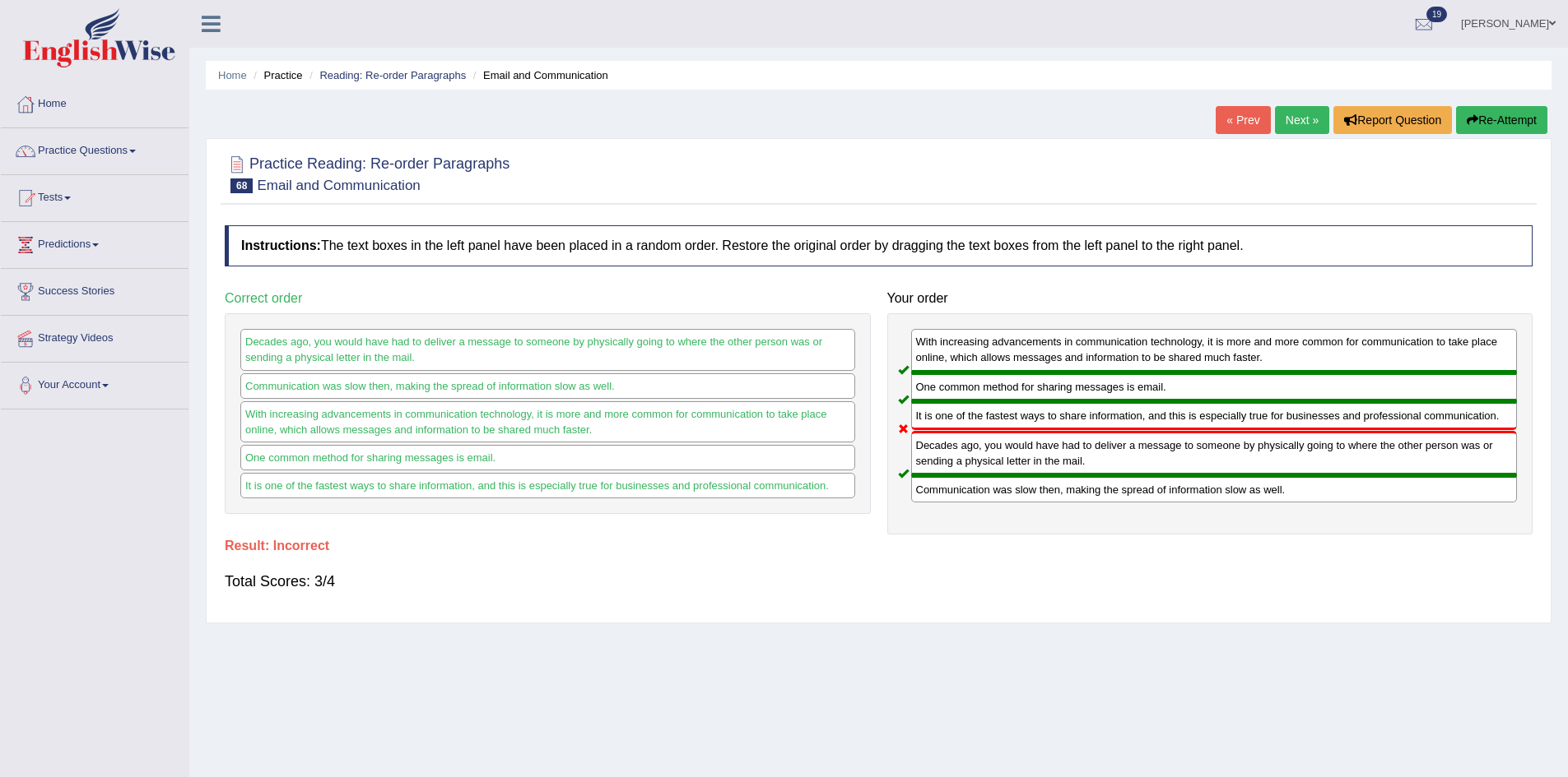
click at [1497, 119] on button "Re-Attempt" at bounding box center [1502, 120] width 92 height 28
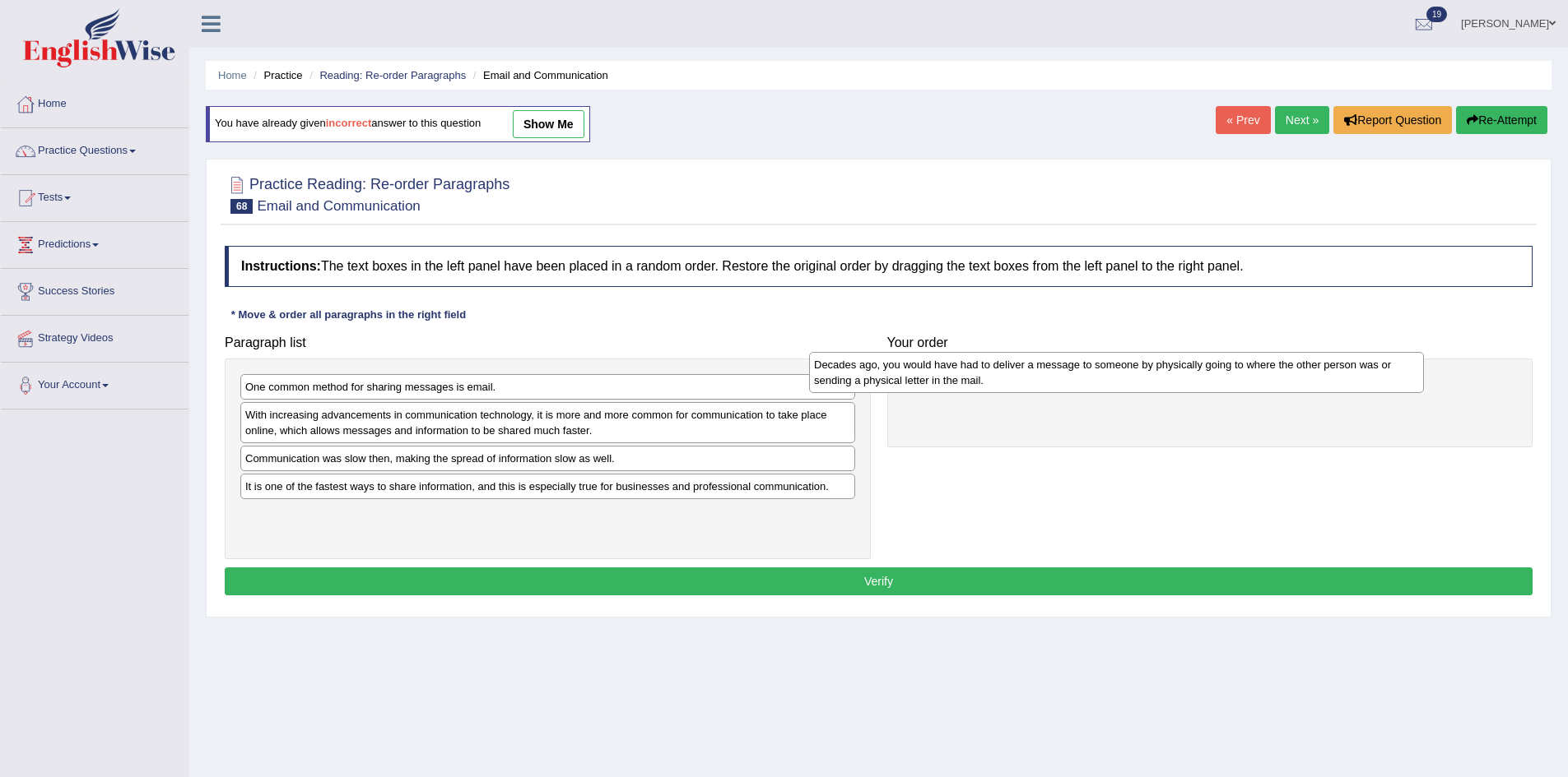
drag, startPoint x: 343, startPoint y: 427, endPoint x: 912, endPoint y: 377, distance: 571.2
click at [912, 377] on div "Decades ago, you would have had to deliver a message to someone by physically g…" at bounding box center [1116, 372] width 615 height 41
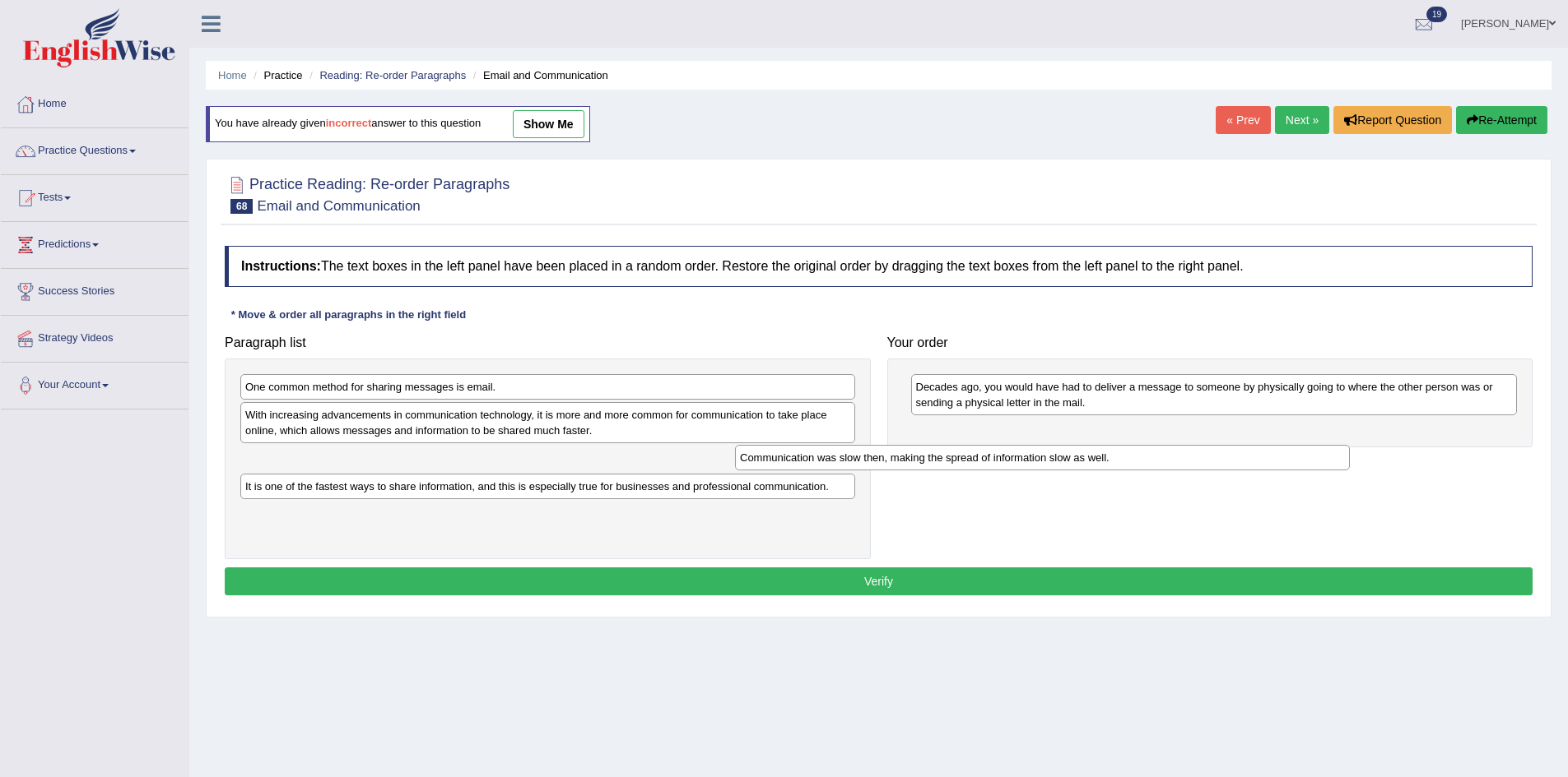
drag, startPoint x: 400, startPoint y: 457, endPoint x: 907, endPoint y: 417, distance: 508.6
click at [966, 445] on div "Communication was slow then, making the spread of information slow as well." at bounding box center [1042, 457] width 615 height 25
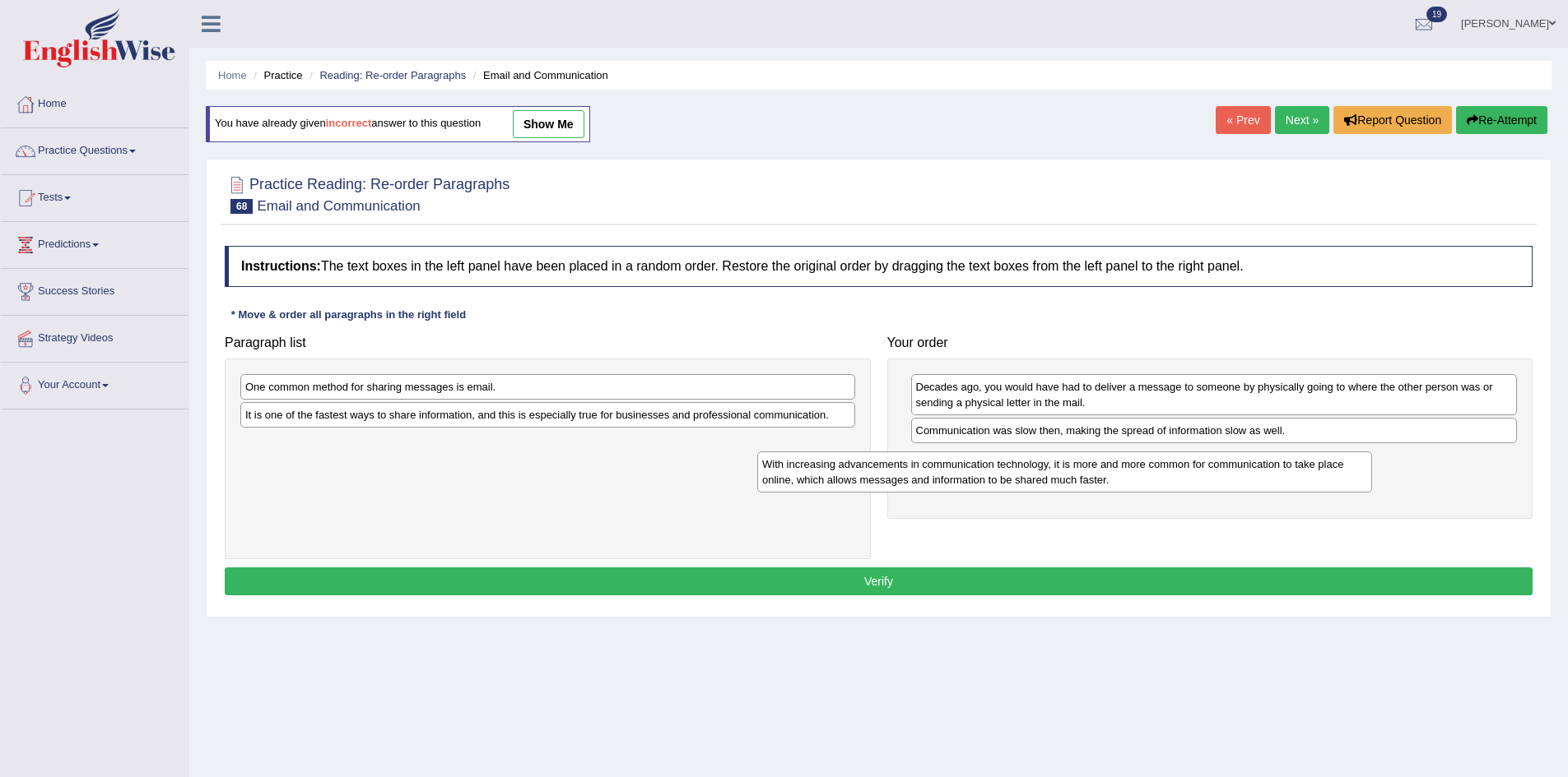
drag, startPoint x: 612, startPoint y: 414, endPoint x: 1153, endPoint y: 464, distance: 543.3
click at [1153, 464] on div "With increasing advancements in communication technology, it is more and more c…" at bounding box center [1064, 472] width 615 height 41
drag, startPoint x: 407, startPoint y: 400, endPoint x: 420, endPoint y: 399, distance: 13.0
click at [417, 405] on div "One common method for sharing messages is email. It is one of the fastest ways …" at bounding box center [547, 459] width 646 height 201
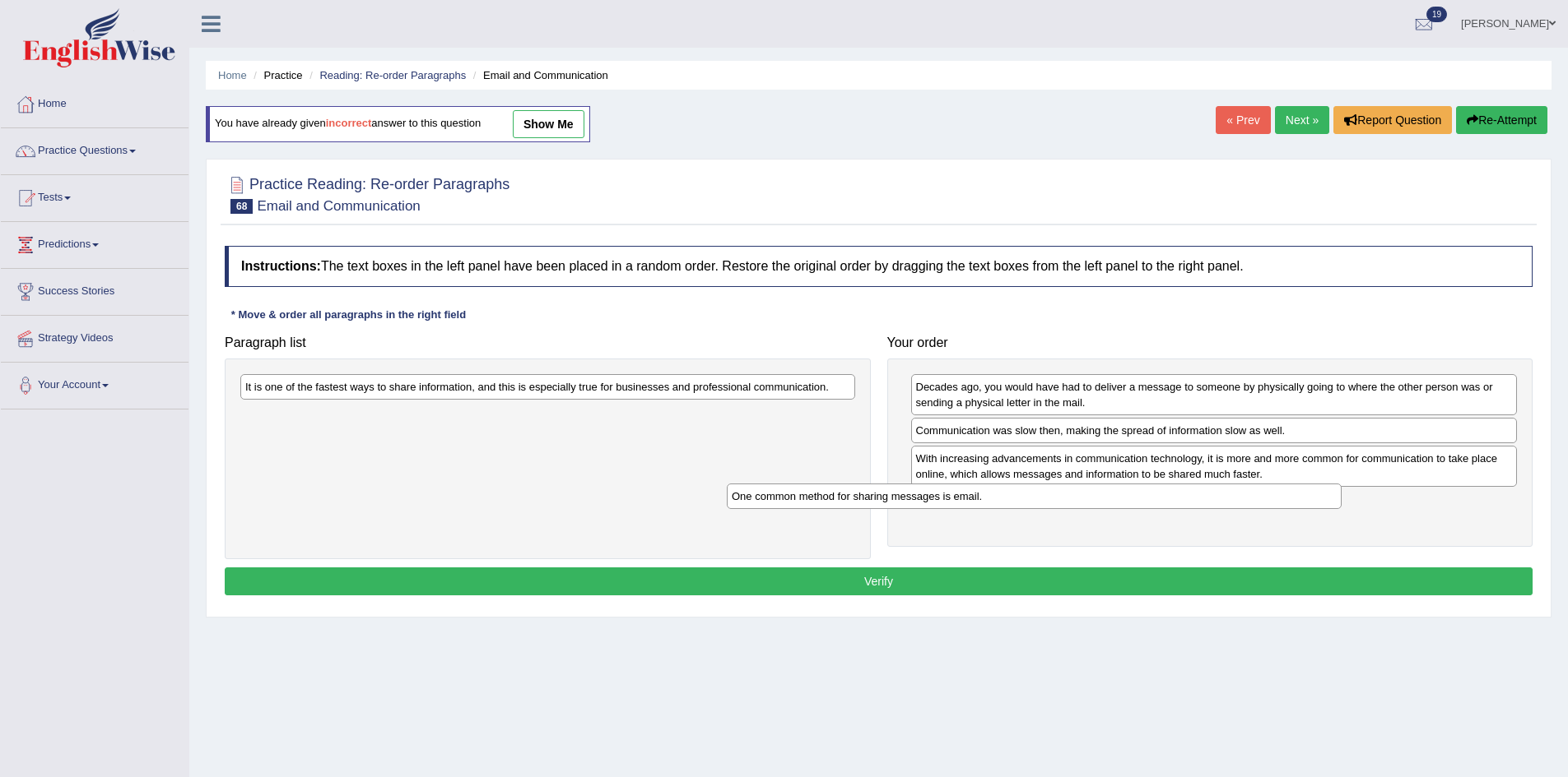
drag, startPoint x: 425, startPoint y: 392, endPoint x: 950, endPoint y: 506, distance: 537.2
click at [950, 506] on div "One common method for sharing messages is email." at bounding box center [1034, 496] width 615 height 25
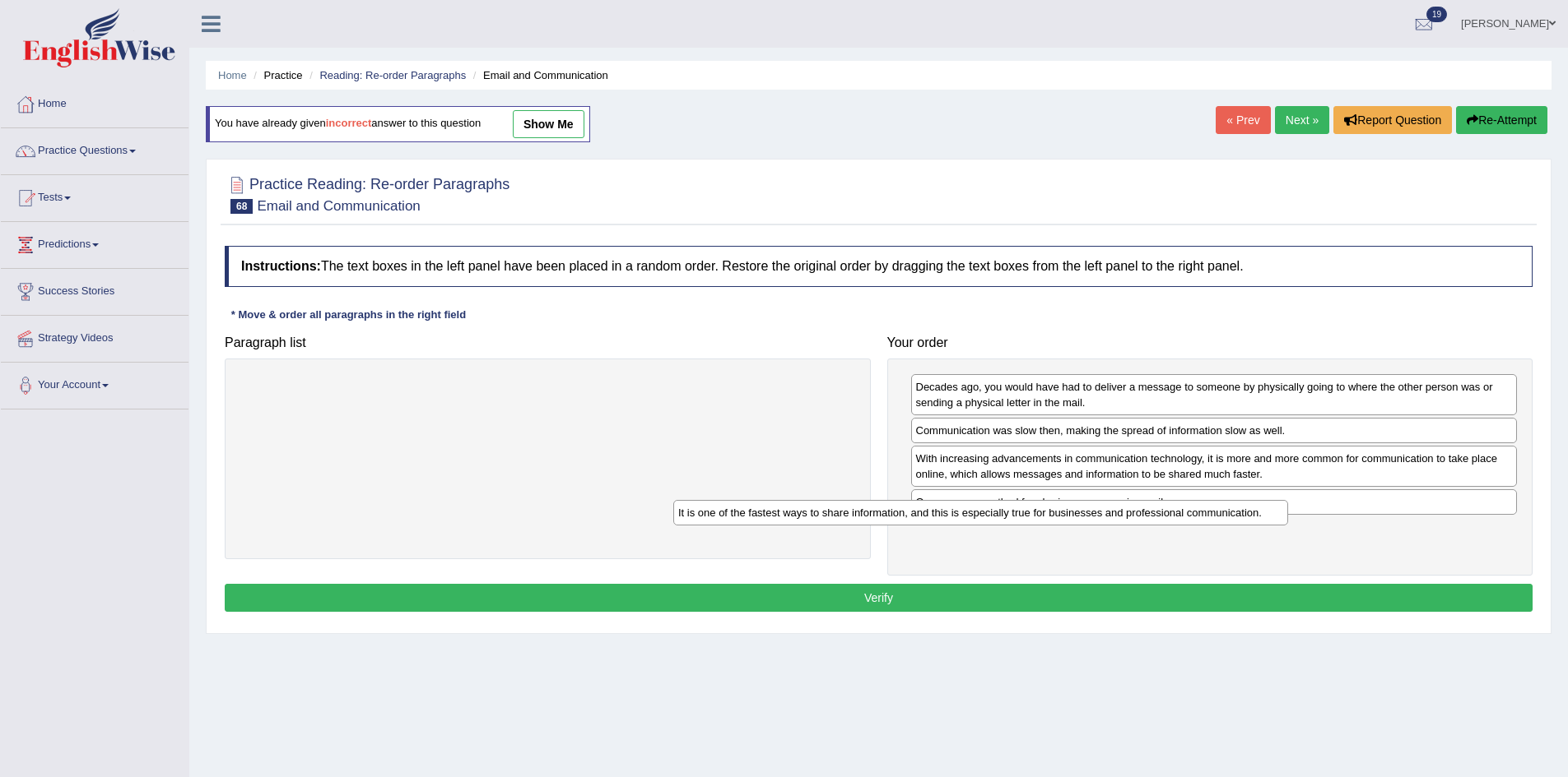
drag, startPoint x: 598, startPoint y: 386, endPoint x: 1167, endPoint y: 554, distance: 593.3
click at [1167, 525] on div "It is one of the fastest ways to share information, and this is especially true…" at bounding box center [980, 512] width 615 height 25
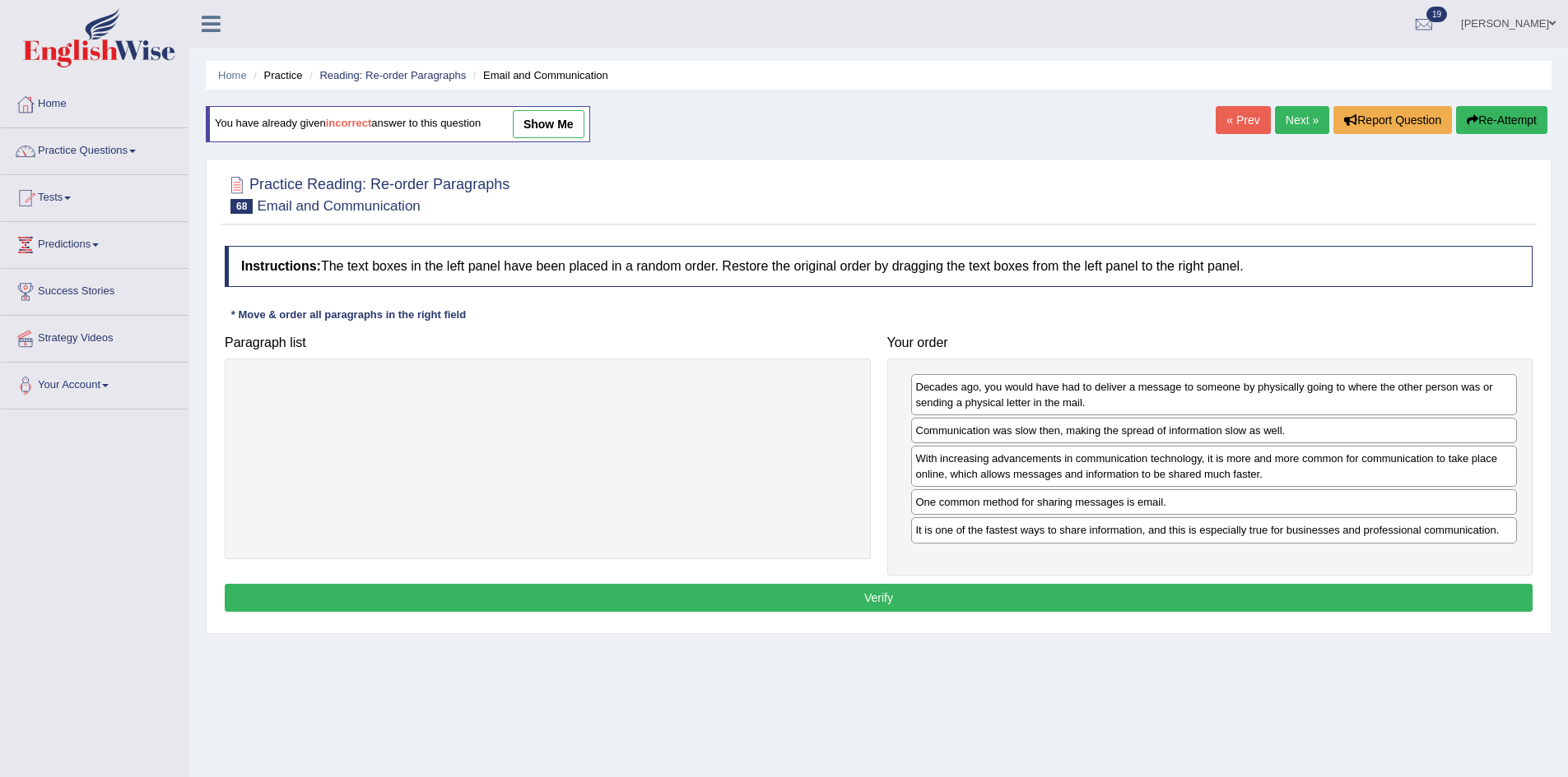
click at [1100, 597] on button "Verify" at bounding box center [878, 598] width 1308 height 28
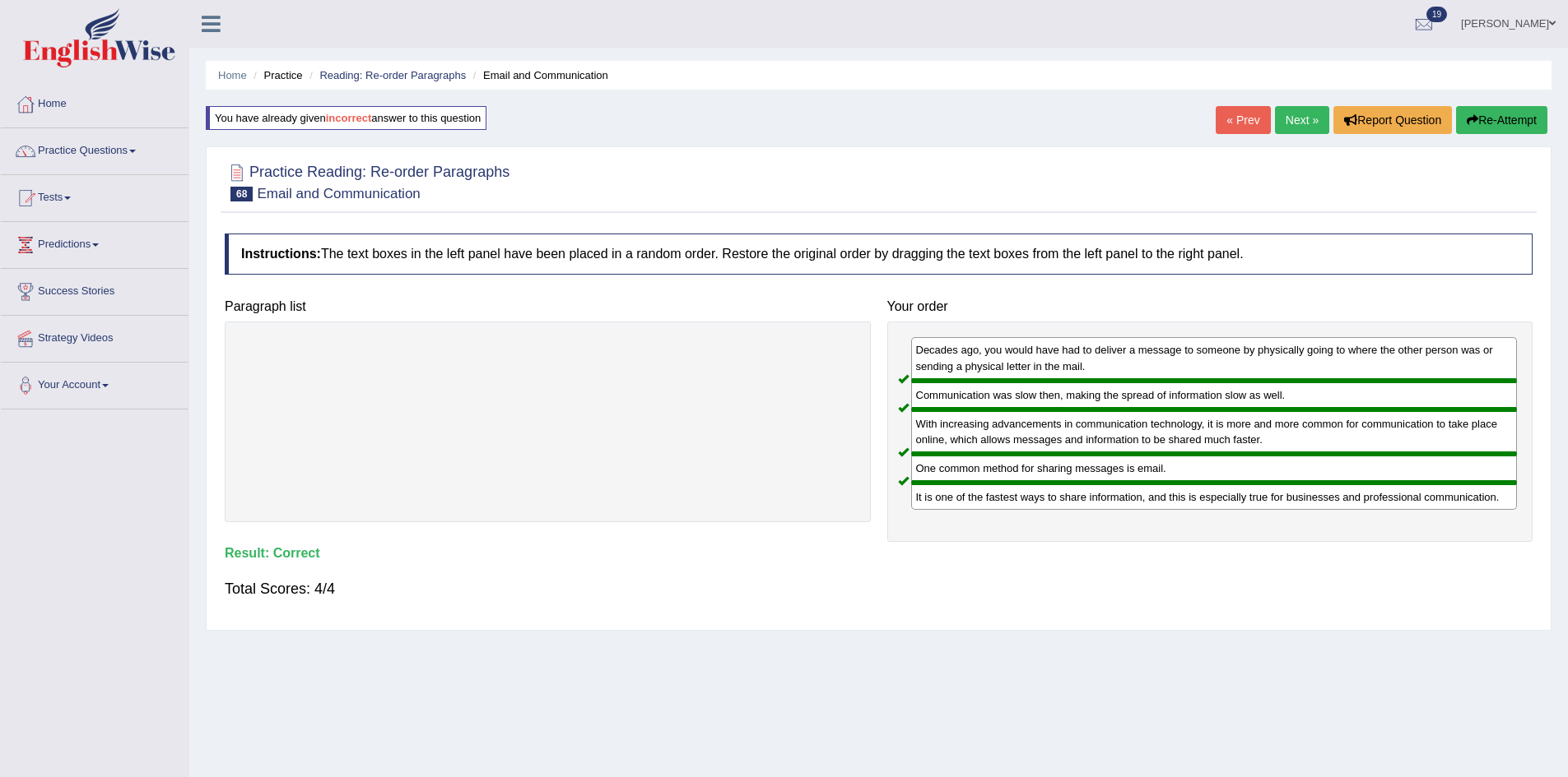
click at [1287, 126] on link "Next »" at bounding box center [1302, 120] width 54 height 28
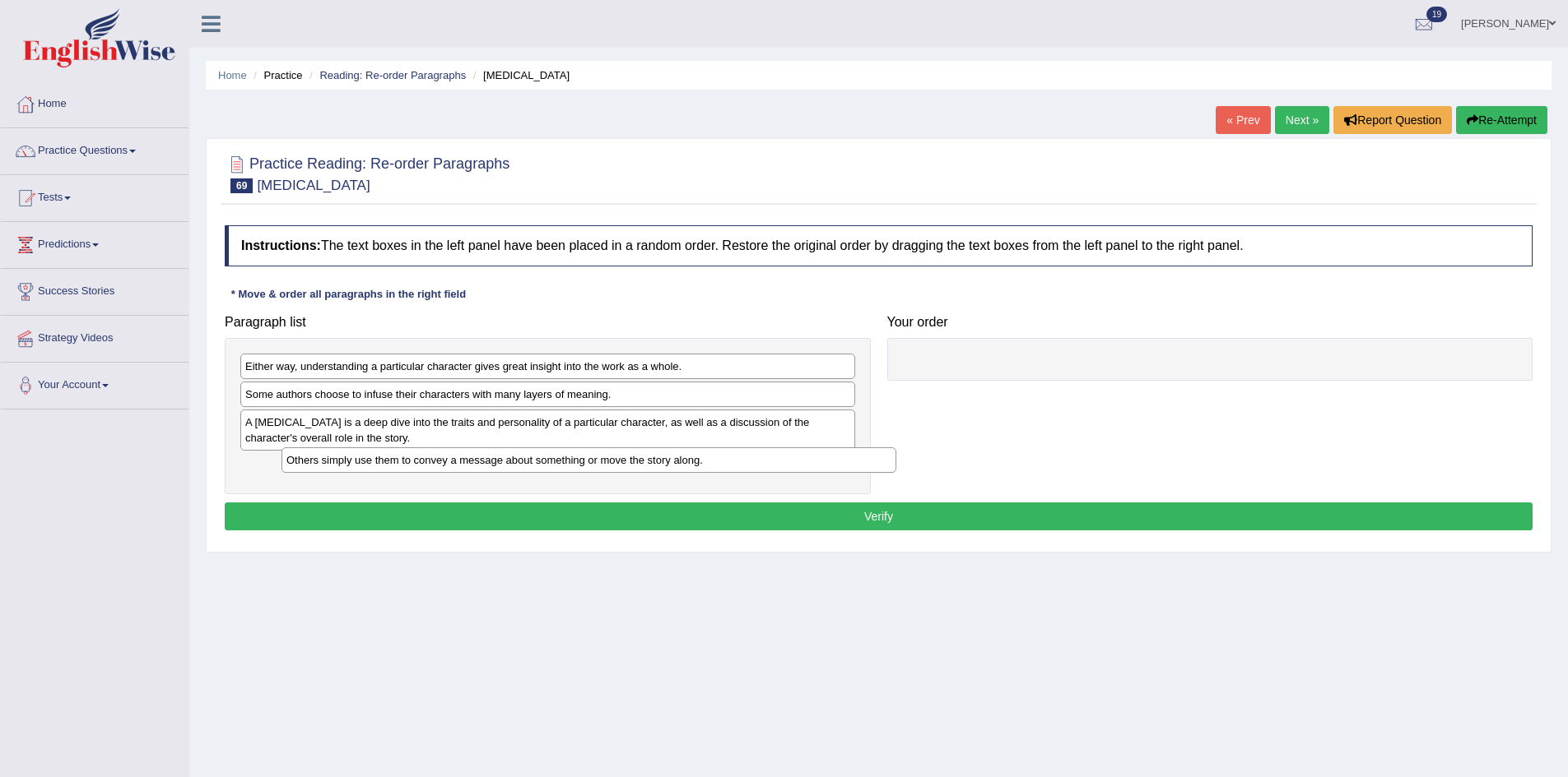
drag, startPoint x: 412, startPoint y: 458, endPoint x: 453, endPoint y: 453, distance: 41.3
click at [453, 453] on div "Others simply use them to convey a message about something or move the story al…" at bounding box center [588, 460] width 615 height 25
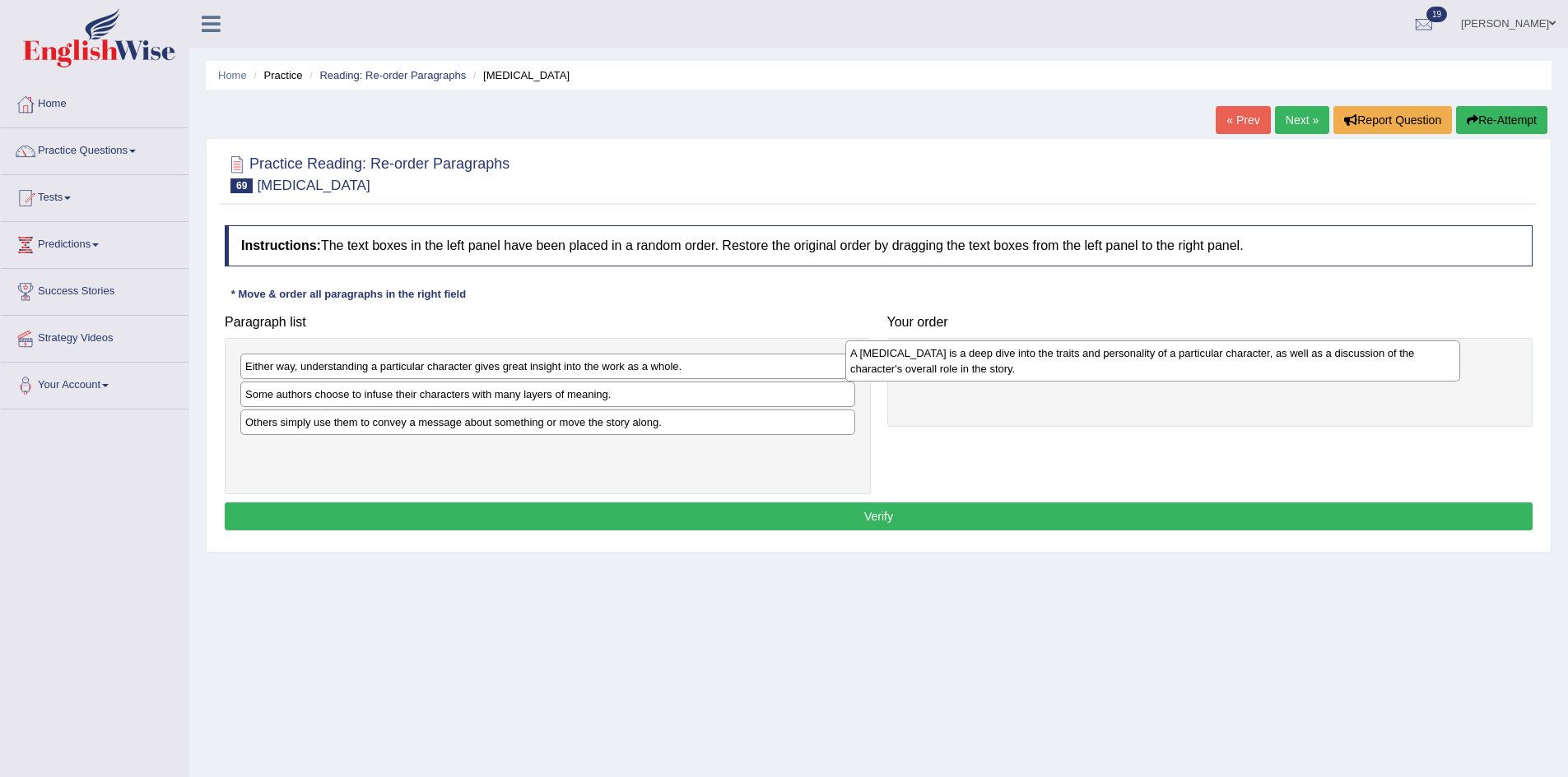
drag, startPoint x: 453, startPoint y: 443, endPoint x: 1059, endPoint y: 369, distance: 610.5
click at [1058, 372] on div "A [MEDICAL_DATA] is a deep dive into the traits and personality of a particular…" at bounding box center [1152, 361] width 615 height 41
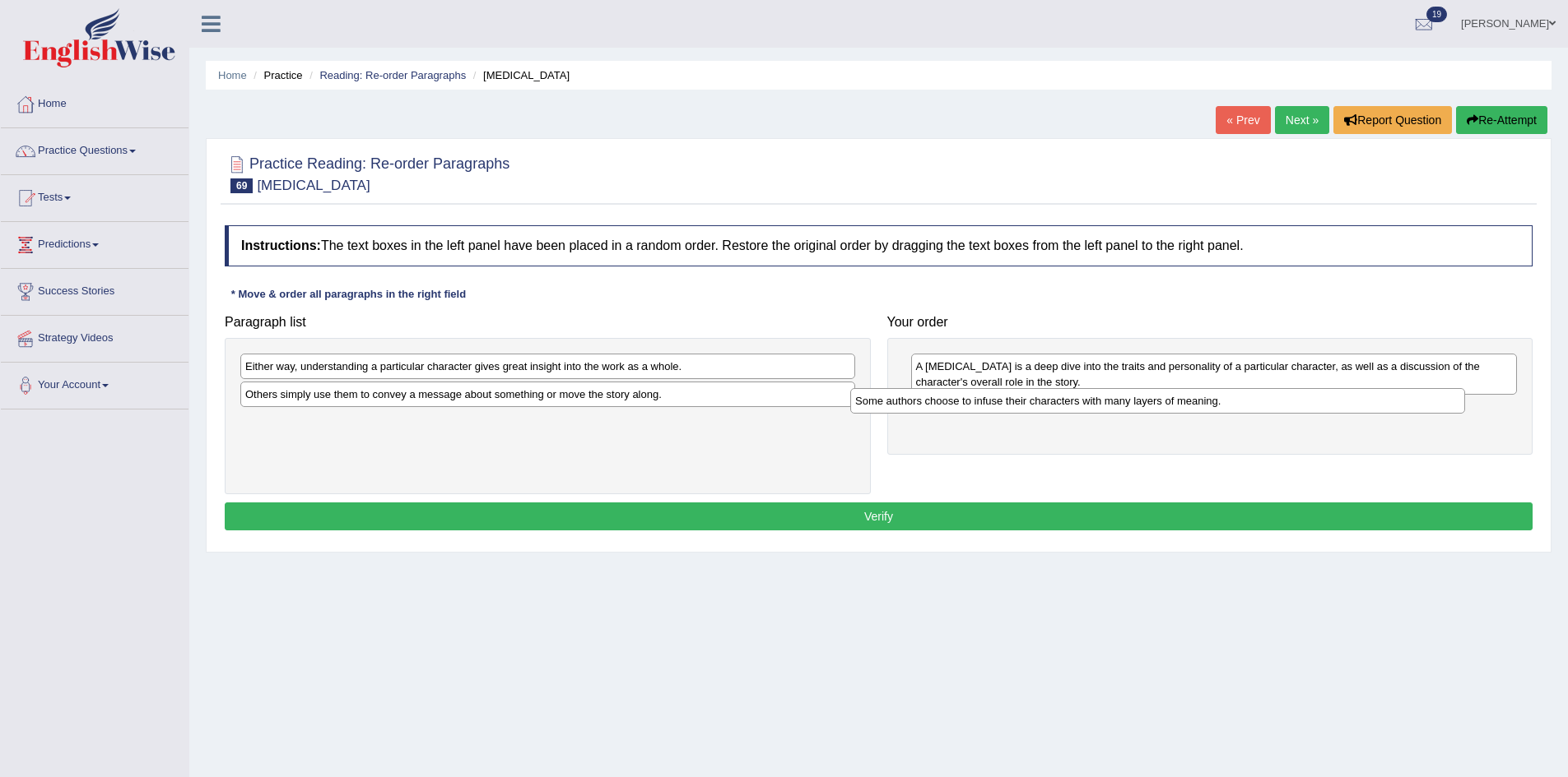
drag, startPoint x: 405, startPoint y: 402, endPoint x: 1015, endPoint y: 409, distance: 610.0
click at [1015, 409] on div "Some authors choose to infuse their characters with many layers of meaning." at bounding box center [1157, 400] width 615 height 25
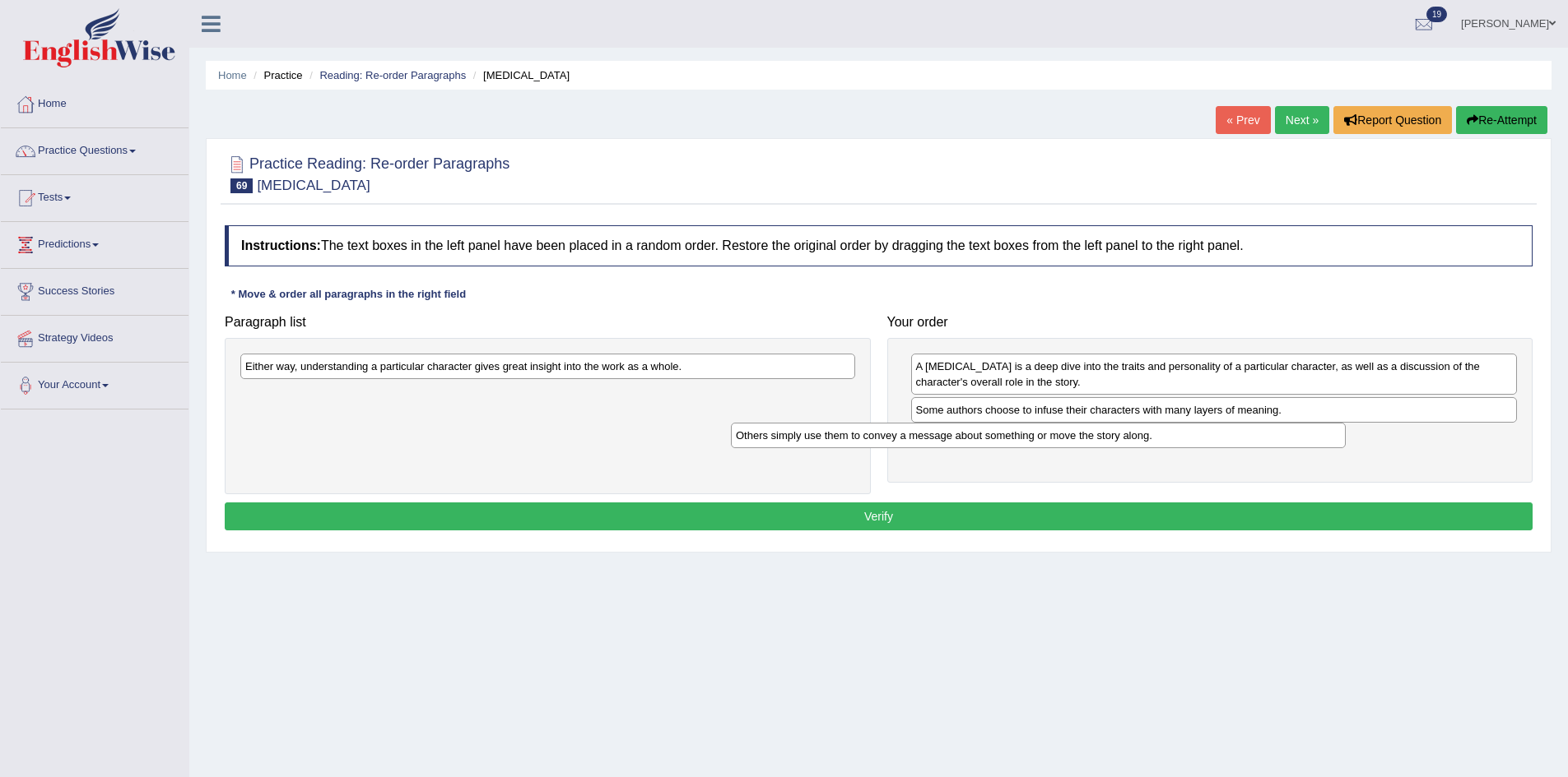
drag, startPoint x: 720, startPoint y: 396, endPoint x: 1078, endPoint y: 389, distance: 358.1
click at [1227, 434] on div "Others simply use them to convey a message about something or move the story al…" at bounding box center [1038, 435] width 615 height 25
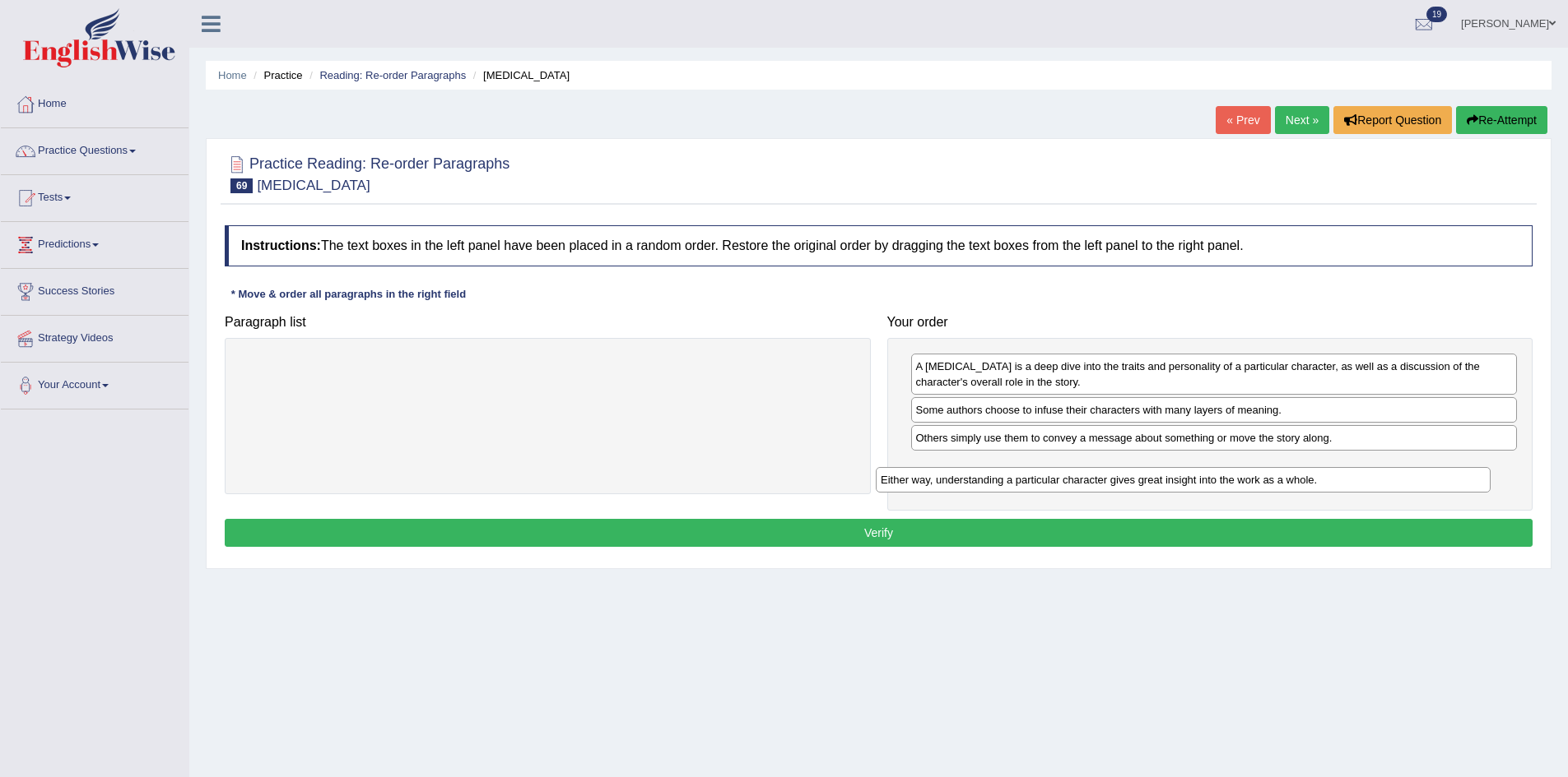
drag, startPoint x: 652, startPoint y: 379, endPoint x: 1287, endPoint y: 492, distance: 645.0
click at [1287, 492] on div "Either way, understanding a particular character gives great insight into the w…" at bounding box center [1183, 480] width 615 height 25
click at [1220, 525] on button "Verify" at bounding box center [878, 533] width 1308 height 28
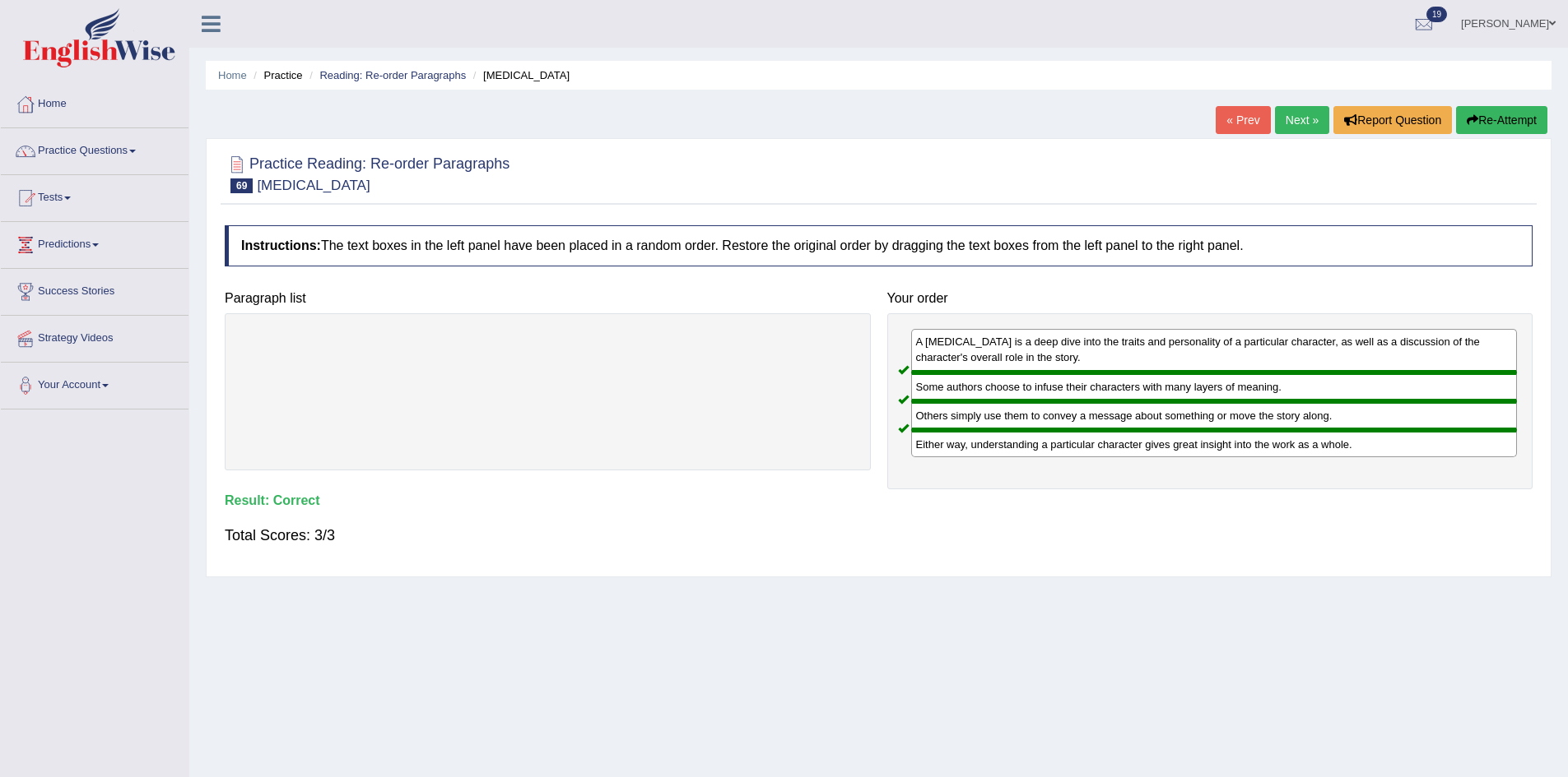
click at [1294, 119] on link "Next »" at bounding box center [1302, 120] width 54 height 28
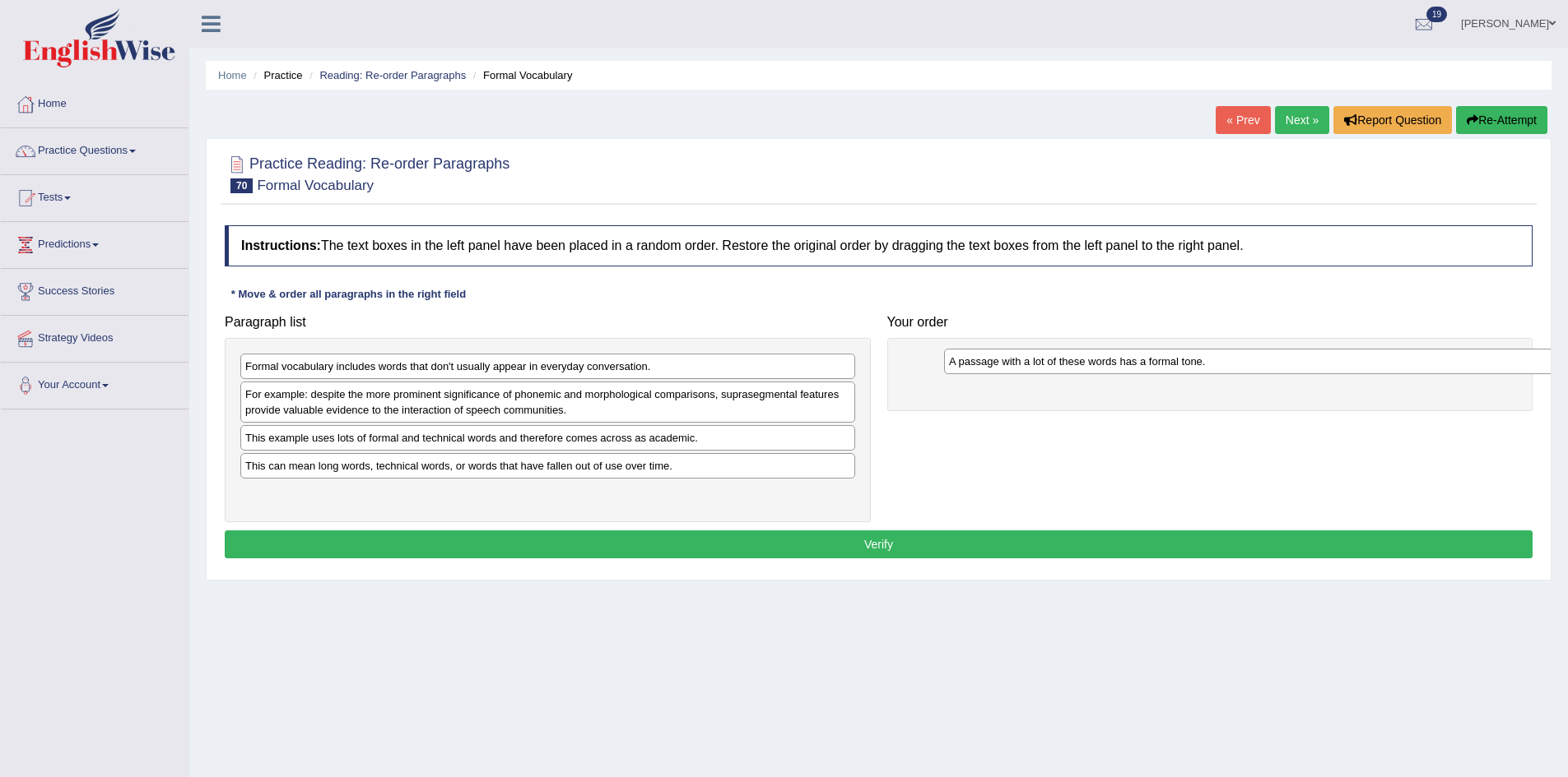
drag, startPoint x: 468, startPoint y: 369, endPoint x: 1172, endPoint y: 361, distance: 704.0
click at [1172, 361] on div "A passage with a lot of these words has a formal tone." at bounding box center [1251, 361] width 615 height 25
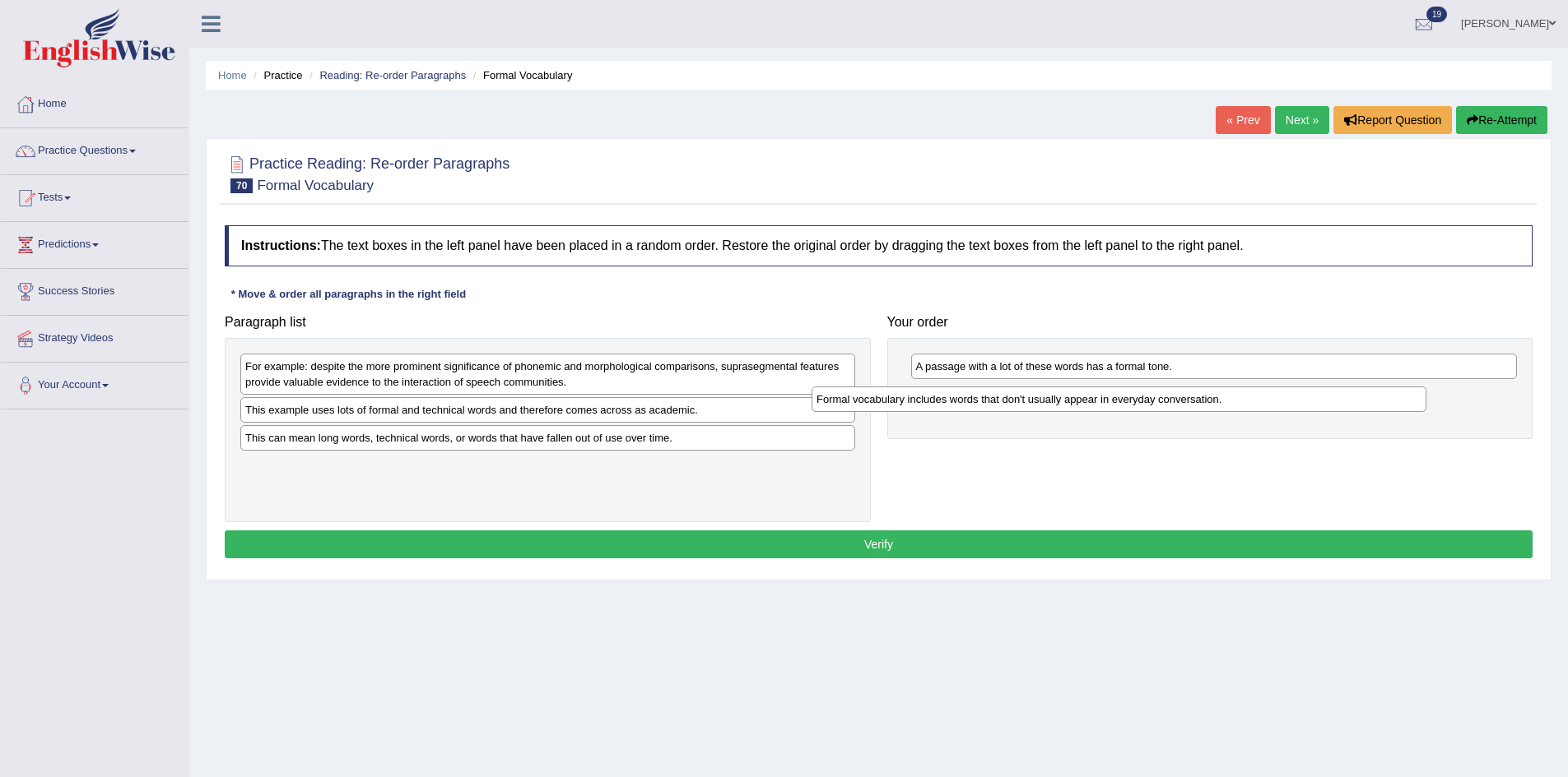
drag, startPoint x: 466, startPoint y: 368, endPoint x: 1132, endPoint y: 393, distance: 666.5
click at [1132, 393] on div "Formal vocabulary includes words that don't usually appear in everyday conversa…" at bounding box center [1118, 398] width 615 height 25
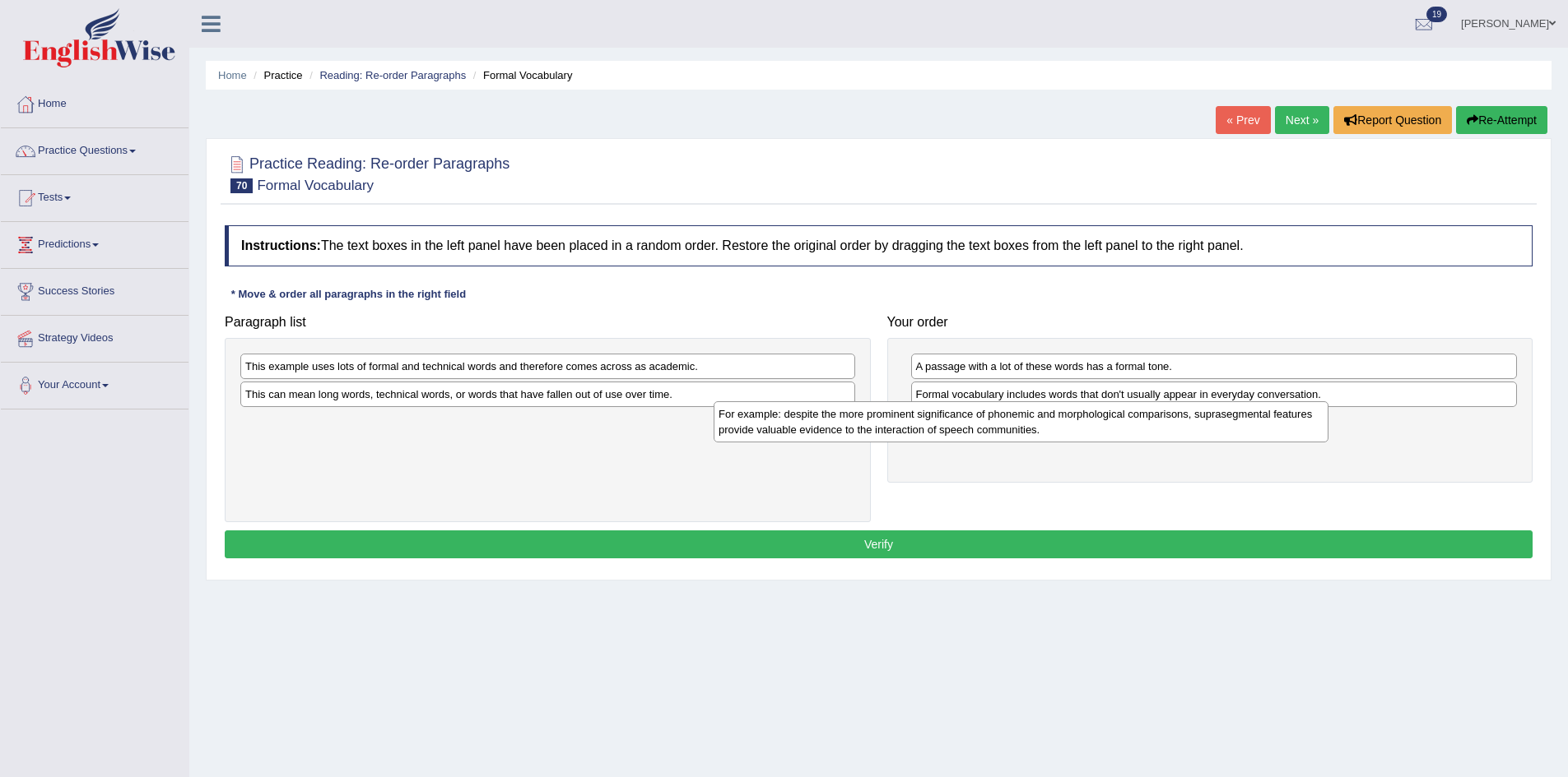
drag, startPoint x: 615, startPoint y: 386, endPoint x: 1203, endPoint y: 434, distance: 590.0
click at [1203, 434] on div "For example: despite the more prominent significance of phonemic and morphologi…" at bounding box center [1021, 422] width 615 height 41
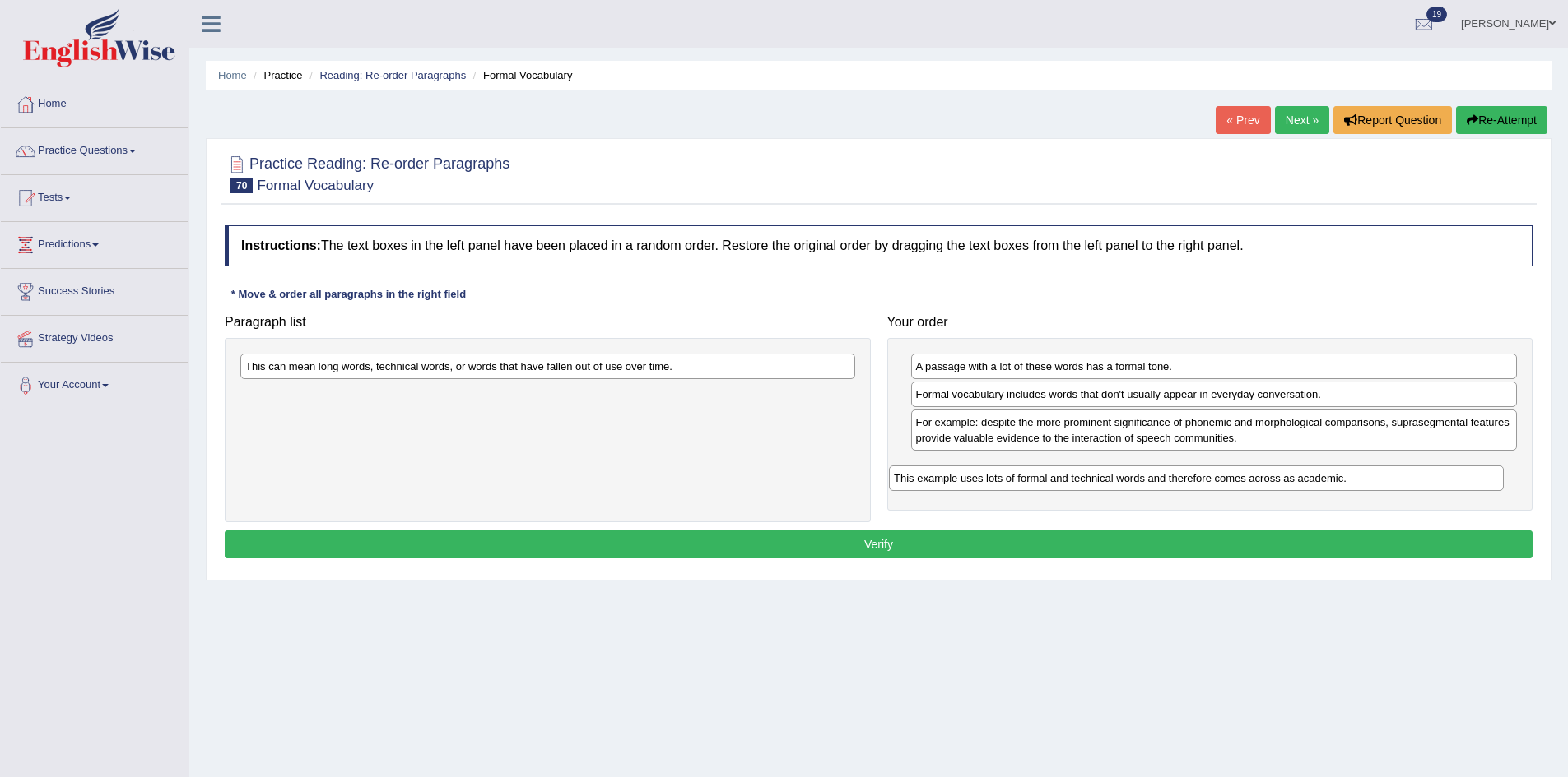
drag, startPoint x: 567, startPoint y: 370, endPoint x: 1229, endPoint y: 470, distance: 669.5
click at [1228, 471] on div "This example uses lots of formal and technical words and therefore comes across…" at bounding box center [1196, 478] width 615 height 25
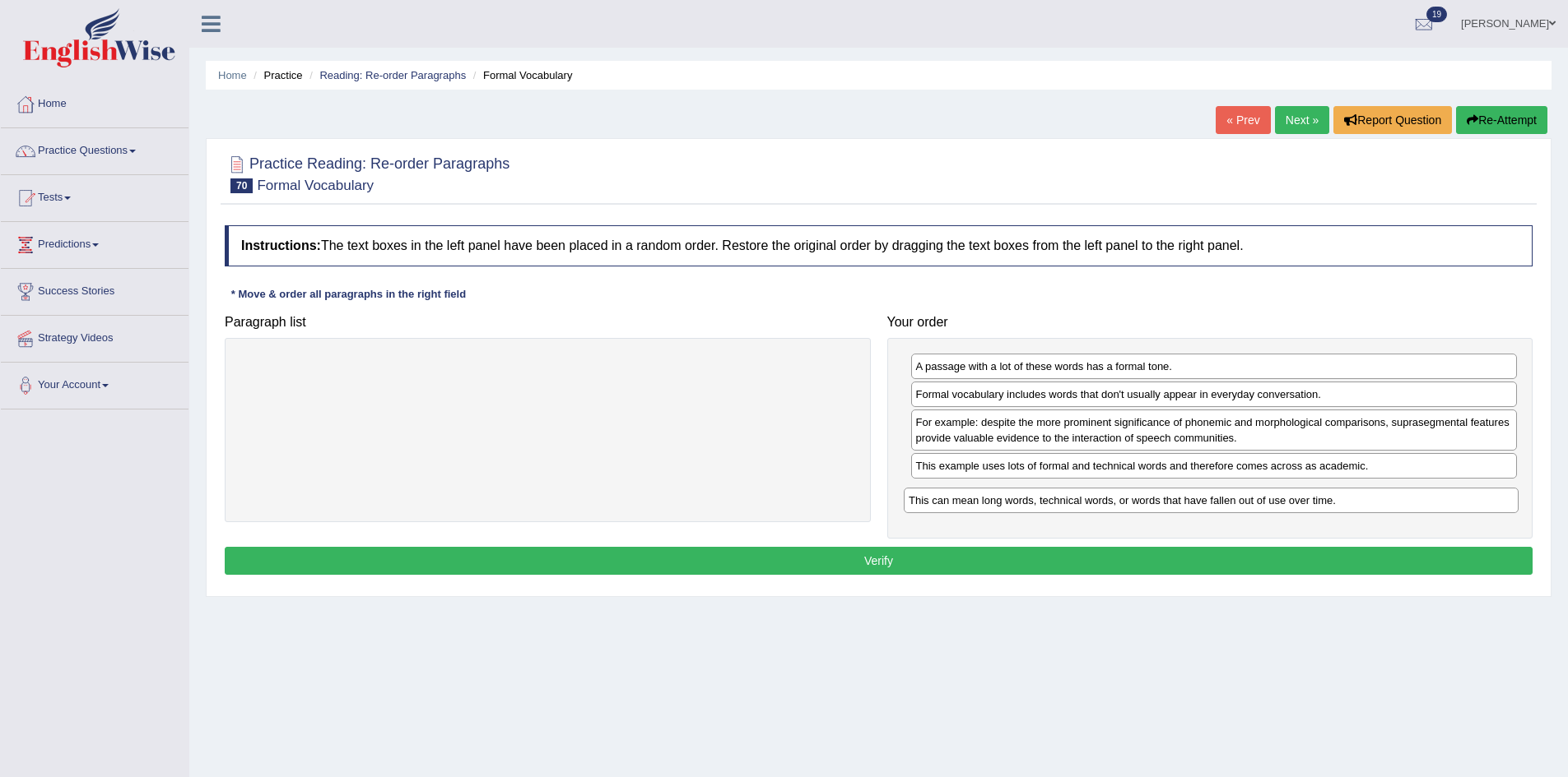
drag, startPoint x: 670, startPoint y: 368, endPoint x: 1333, endPoint y: 502, distance: 676.4
click at [1333, 502] on div "This can mean long words, technical words, or words that have fallen out of use…" at bounding box center [1211, 500] width 615 height 25
drag, startPoint x: 1092, startPoint y: 469, endPoint x: 1103, endPoint y: 508, distance: 40.5
click at [1103, 508] on div "This example uses lots of formal and technical words and therefore comes across…" at bounding box center [1225, 503] width 606 height 25
click at [1020, 561] on button "Verify" at bounding box center [878, 561] width 1308 height 28
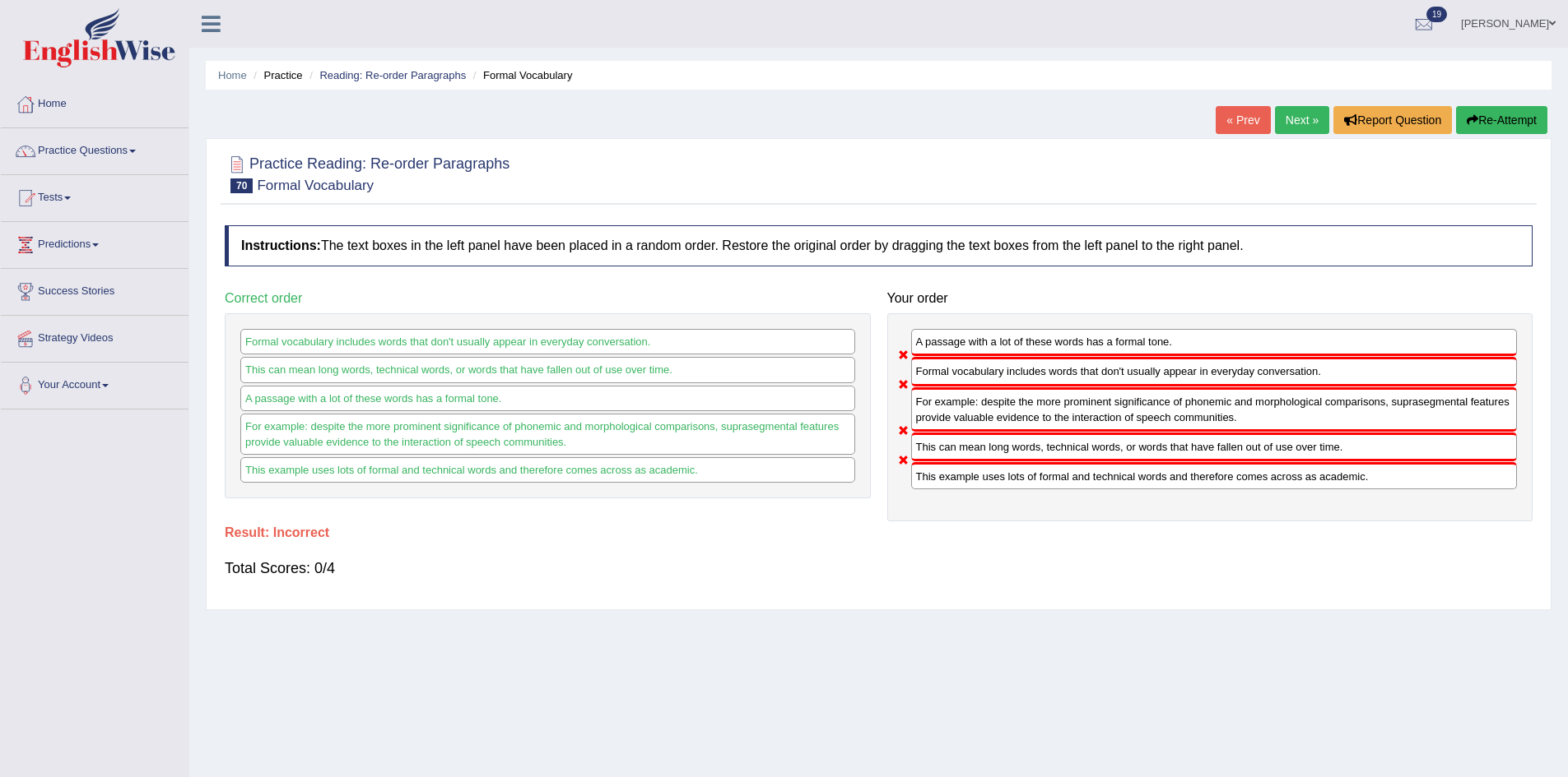
click at [1501, 112] on button "Re-Attempt" at bounding box center [1502, 120] width 92 height 28
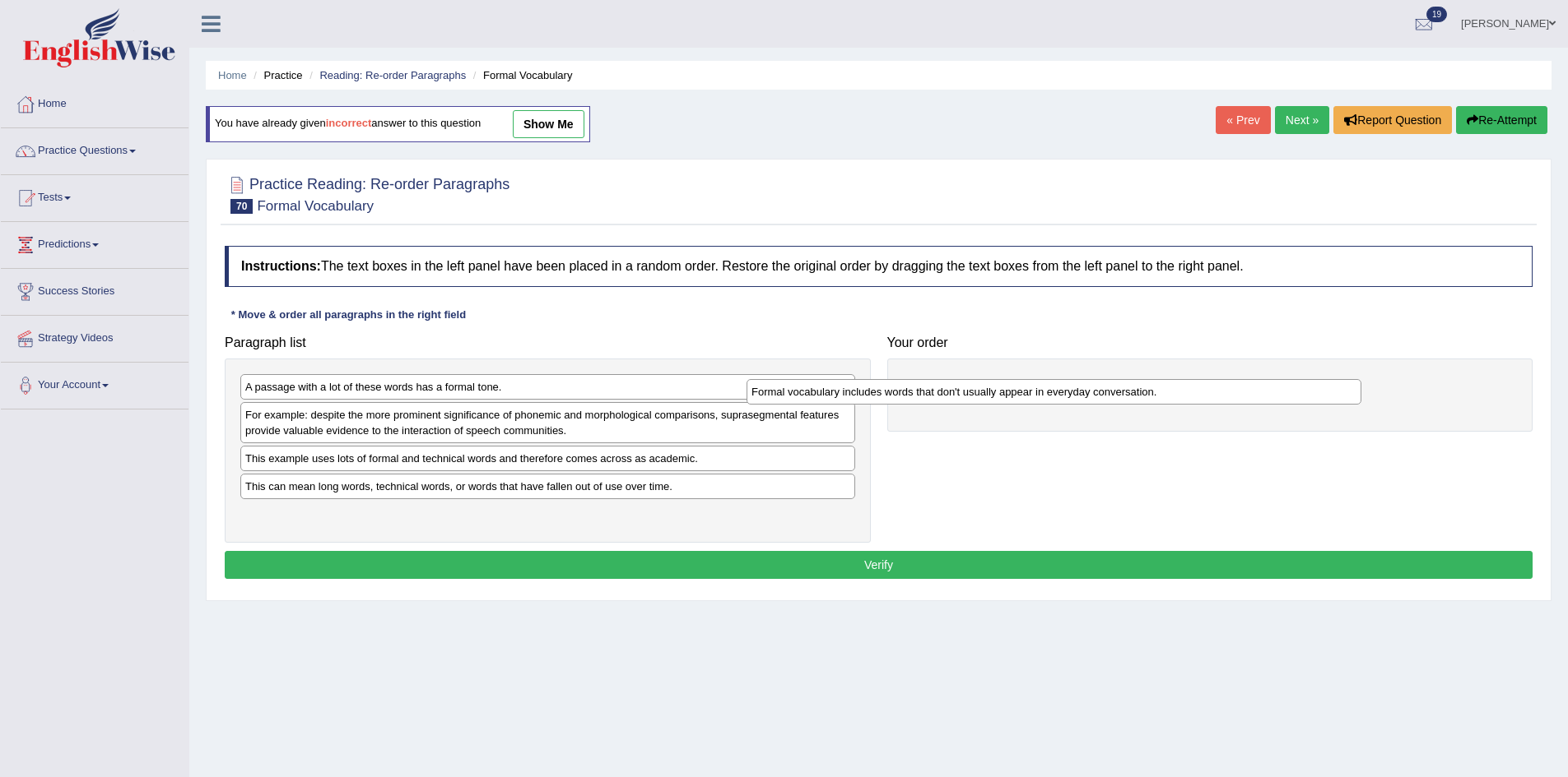
drag, startPoint x: 448, startPoint y: 416, endPoint x: 1007, endPoint y: 387, distance: 559.8
click at [968, 394] on div "Formal vocabulary includes words that don't usually appear in everyday conversa…" at bounding box center [1053, 392] width 615 height 25
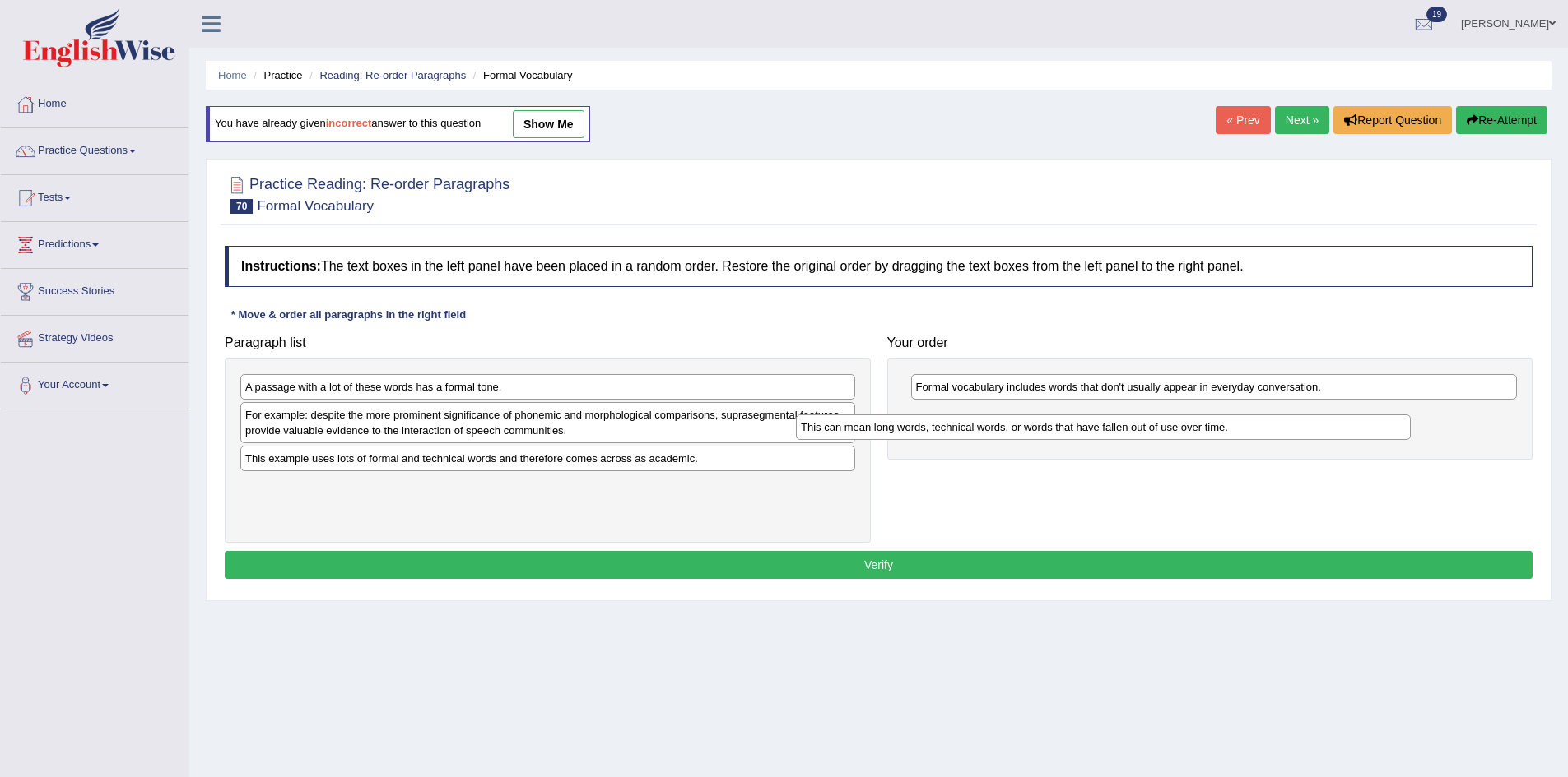
drag, startPoint x: 428, startPoint y: 489, endPoint x: 997, endPoint y: 419, distance: 573.3
click at [997, 420] on div "This can mean long words, technical words, or words that have fallen out of use…" at bounding box center [1103, 426] width 615 height 25
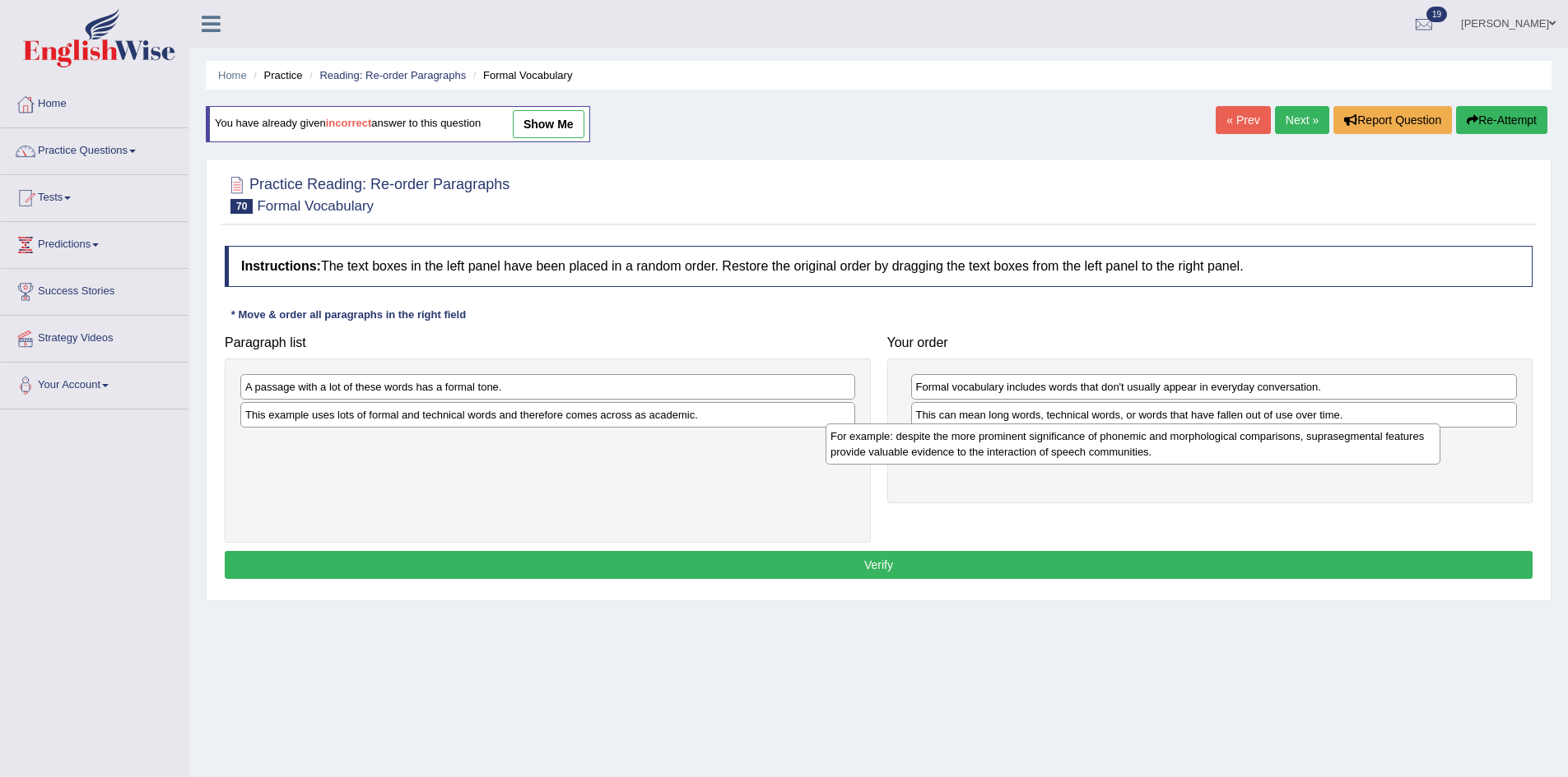
drag, startPoint x: 488, startPoint y: 433, endPoint x: 1077, endPoint y: 453, distance: 589.3
click at [1077, 453] on div "For example: despite the more prominent significance of phonemic and morphologi…" at bounding box center [1132, 444] width 615 height 41
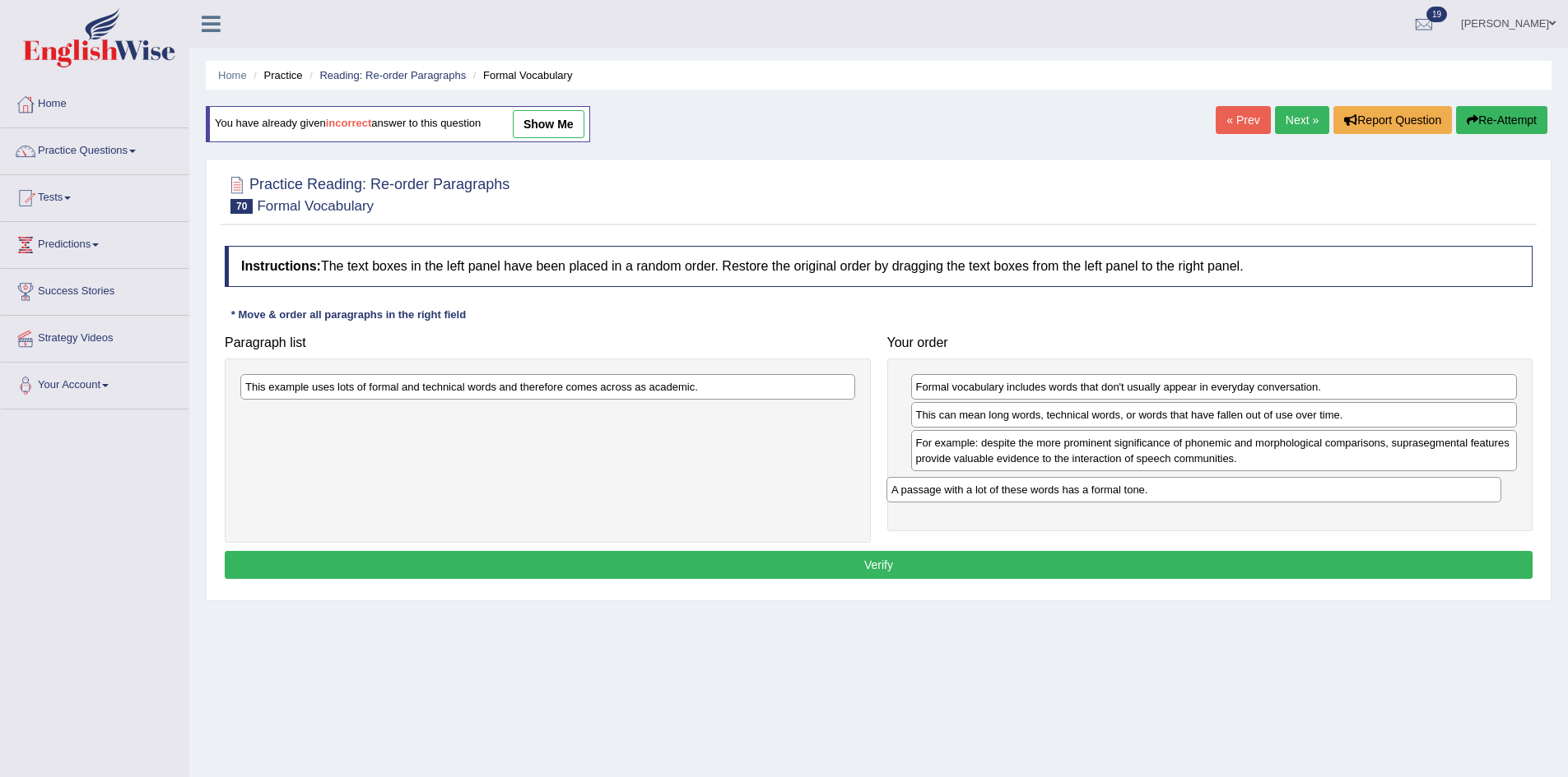
drag, startPoint x: 554, startPoint y: 389, endPoint x: 1201, endPoint y: 491, distance: 655.0
click at [1201, 491] on div "A passage with a lot of these words has a formal tone." at bounding box center [1193, 489] width 615 height 25
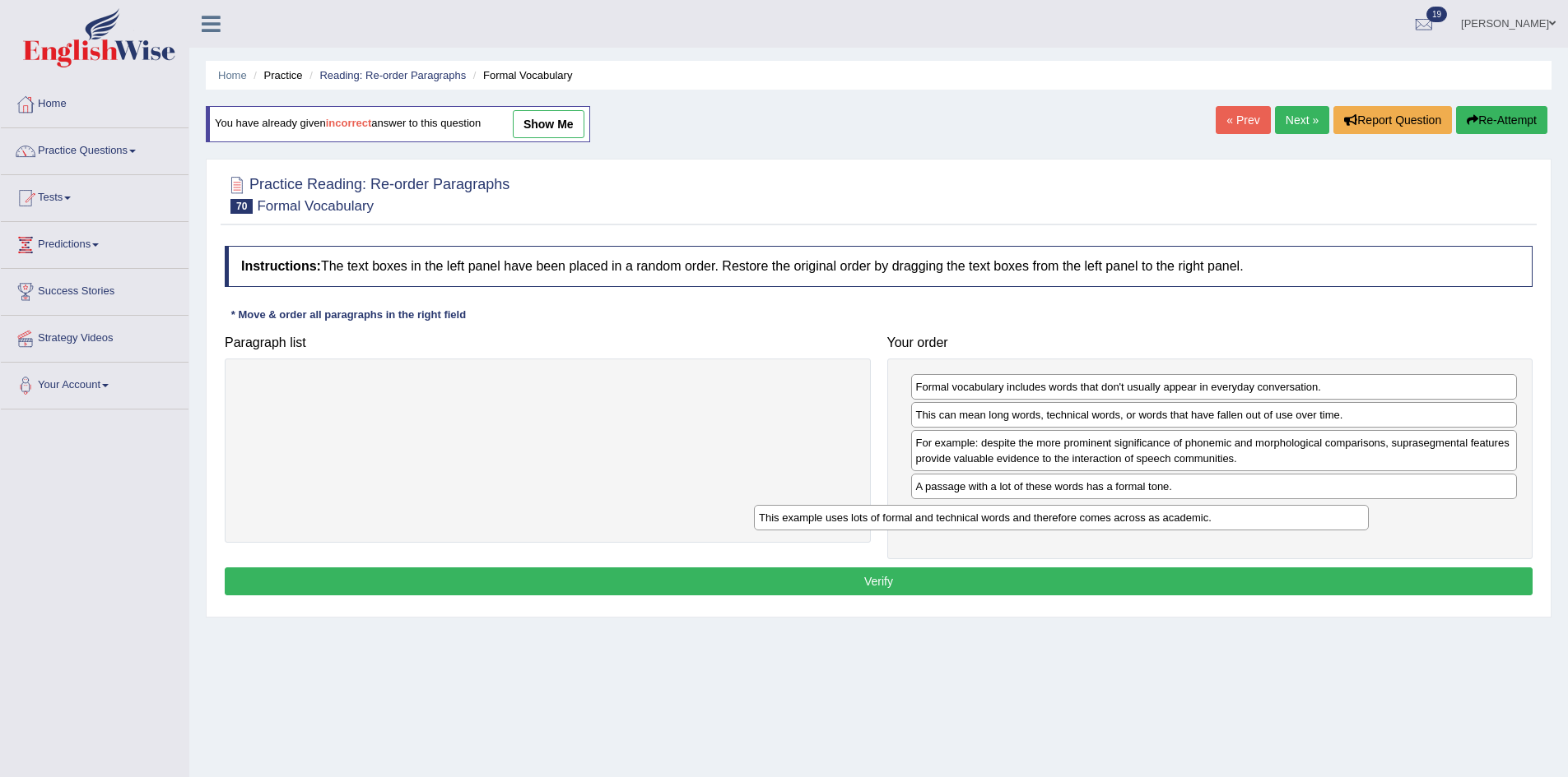
drag, startPoint x: 791, startPoint y: 392, endPoint x: 1318, endPoint y: 515, distance: 541.2
click at [1318, 515] on div "This example uses lots of formal and technical words and therefore comes across…" at bounding box center [1061, 517] width 615 height 25
click at [943, 575] on button "Verify" at bounding box center [878, 582] width 1308 height 28
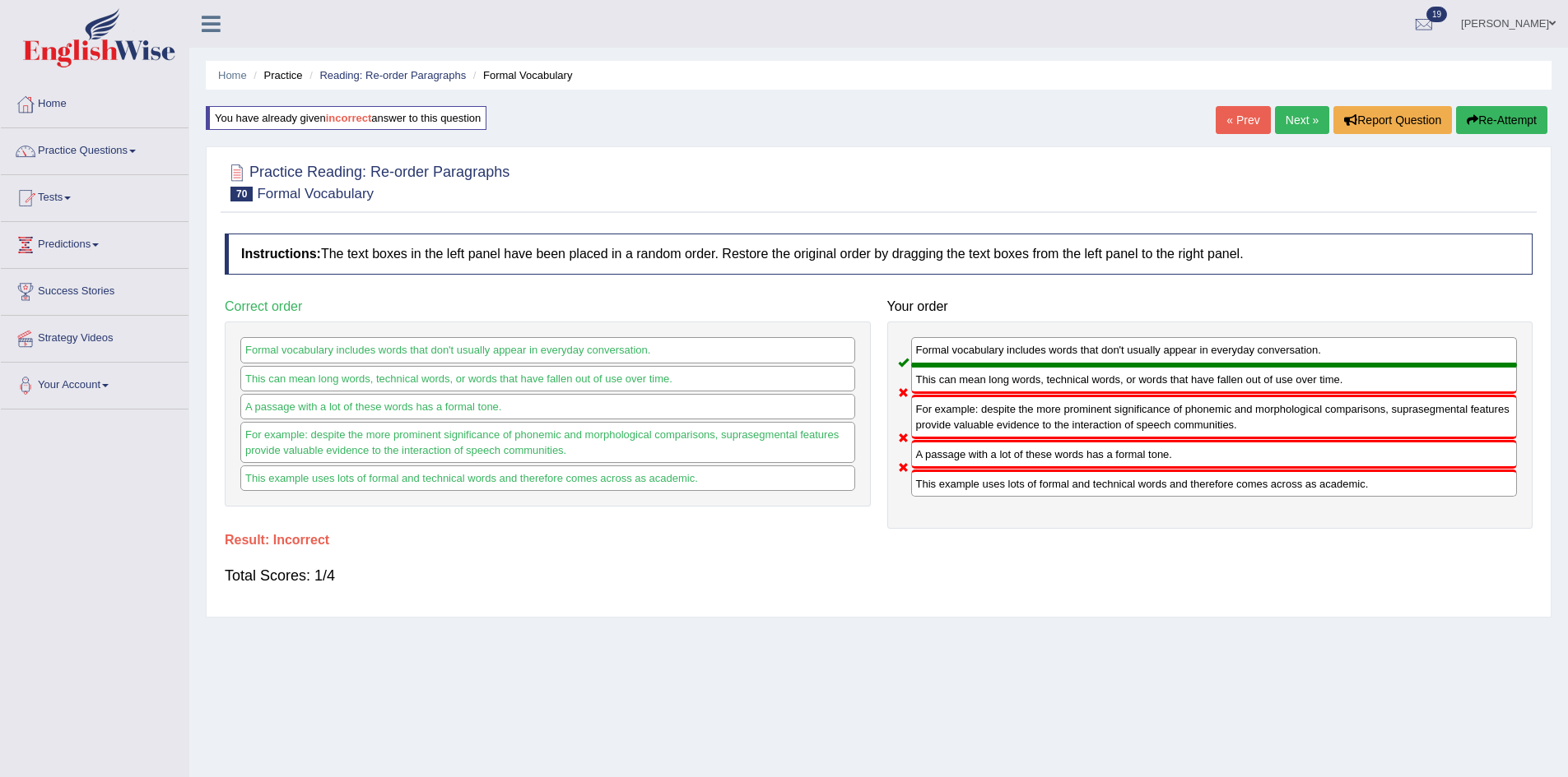
click at [1521, 117] on button "Re-Attempt" at bounding box center [1502, 120] width 92 height 28
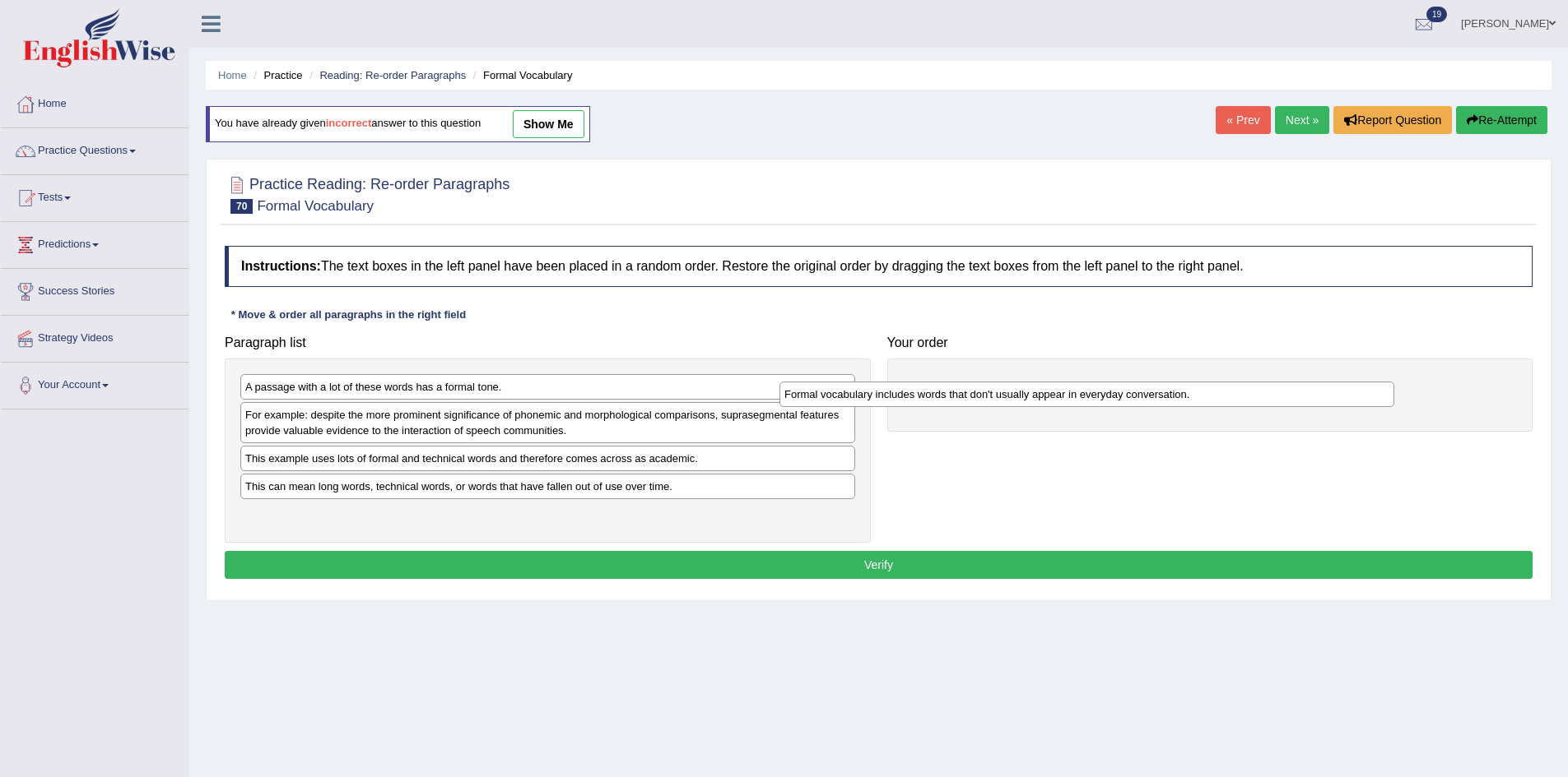
drag, startPoint x: 441, startPoint y: 417, endPoint x: 1009, endPoint y: 384, distance: 569.0
click at [995, 391] on div "Formal vocabulary includes words that don't usually appear in everyday conversa…" at bounding box center [1086, 394] width 615 height 25
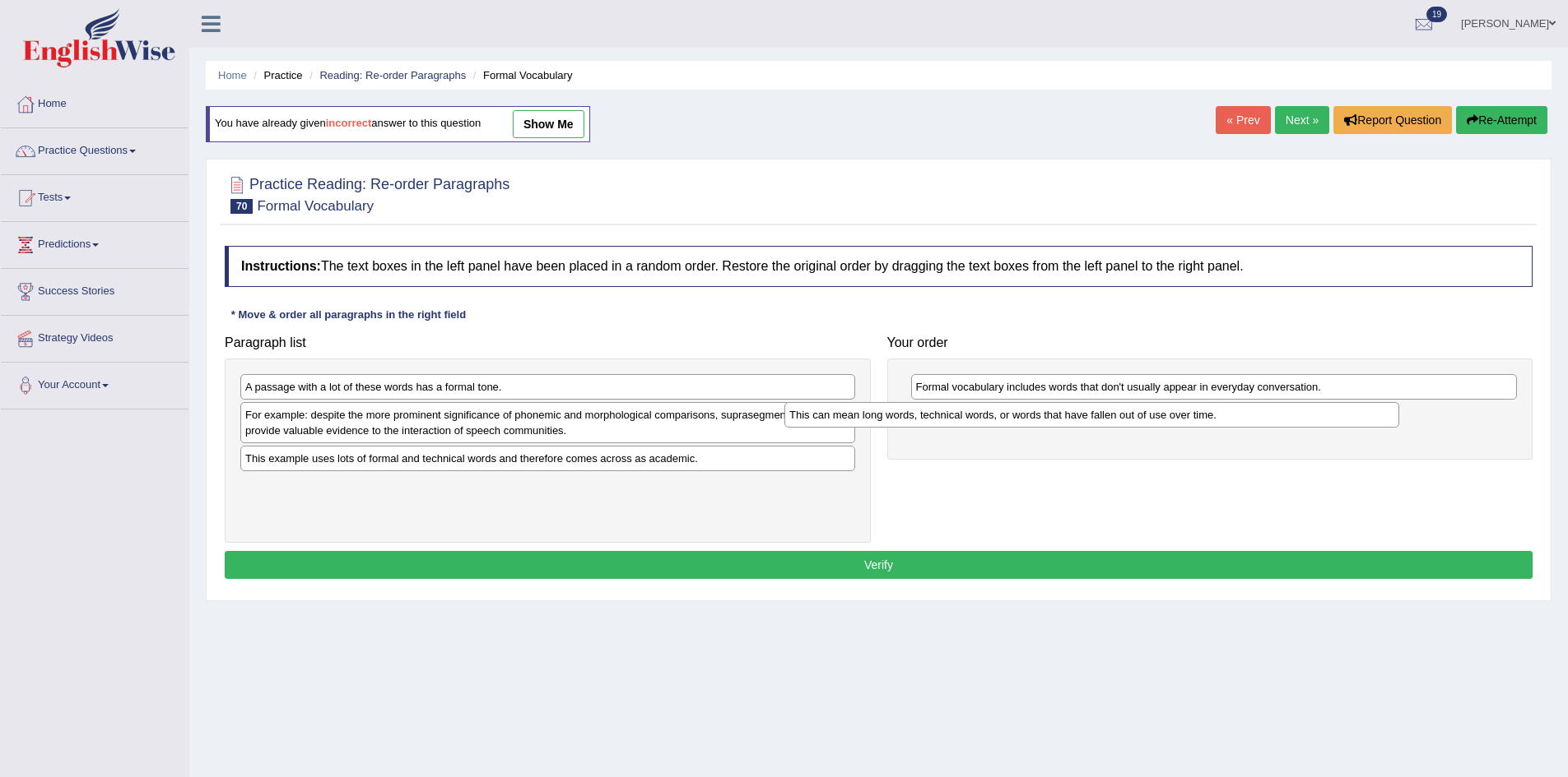
drag, startPoint x: 511, startPoint y: 487, endPoint x: 1043, endPoint y: 402, distance: 538.7
click at [1029, 409] on div "This can mean long words, technical words, or words that have fallen out of use…" at bounding box center [1091, 414] width 615 height 25
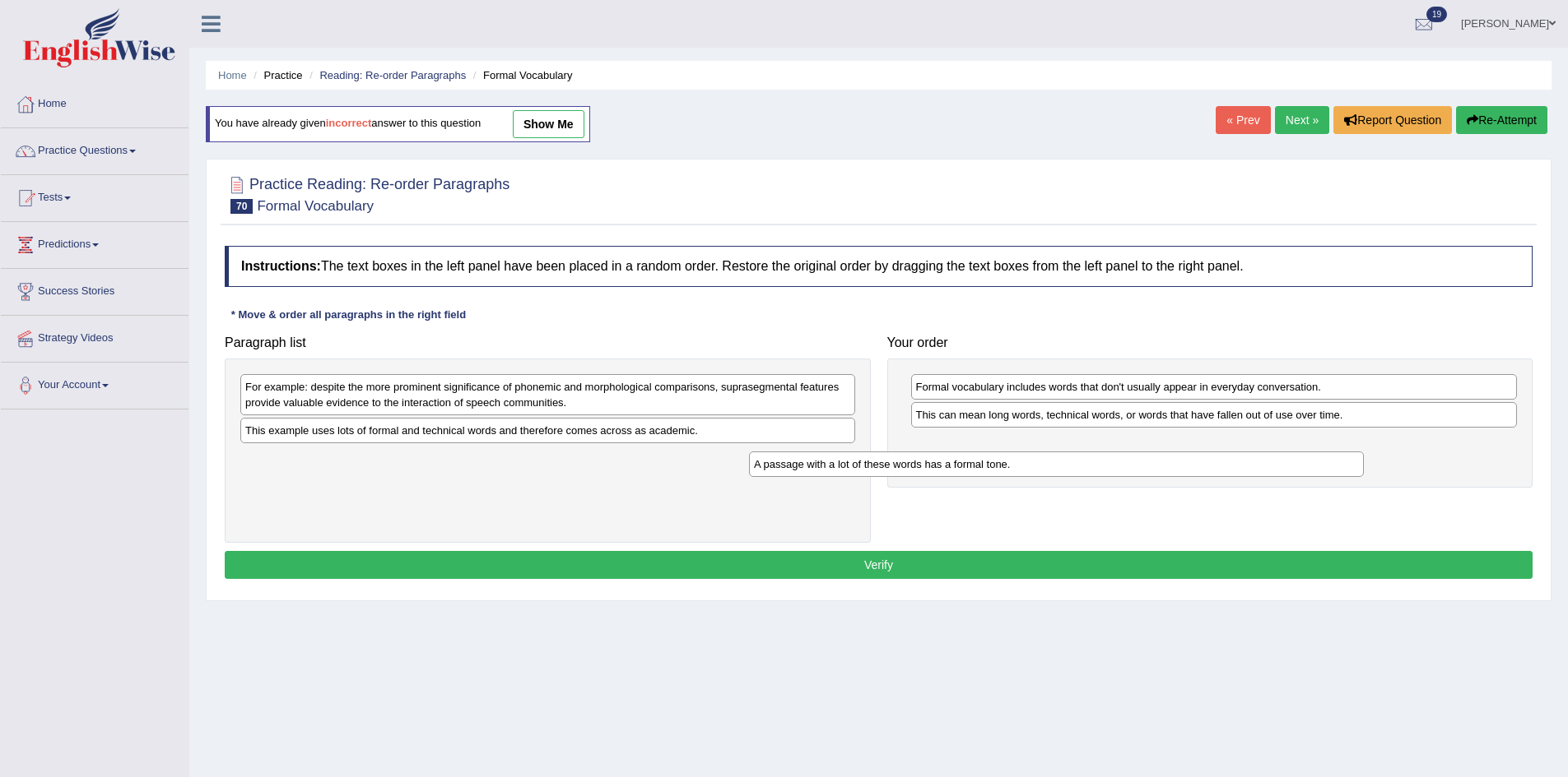
drag, startPoint x: 423, startPoint y: 391, endPoint x: 1070, endPoint y: 453, distance: 650.0
click at [1070, 453] on div "A passage with a lot of these words has a formal tone." at bounding box center [1055, 464] width 615 height 25
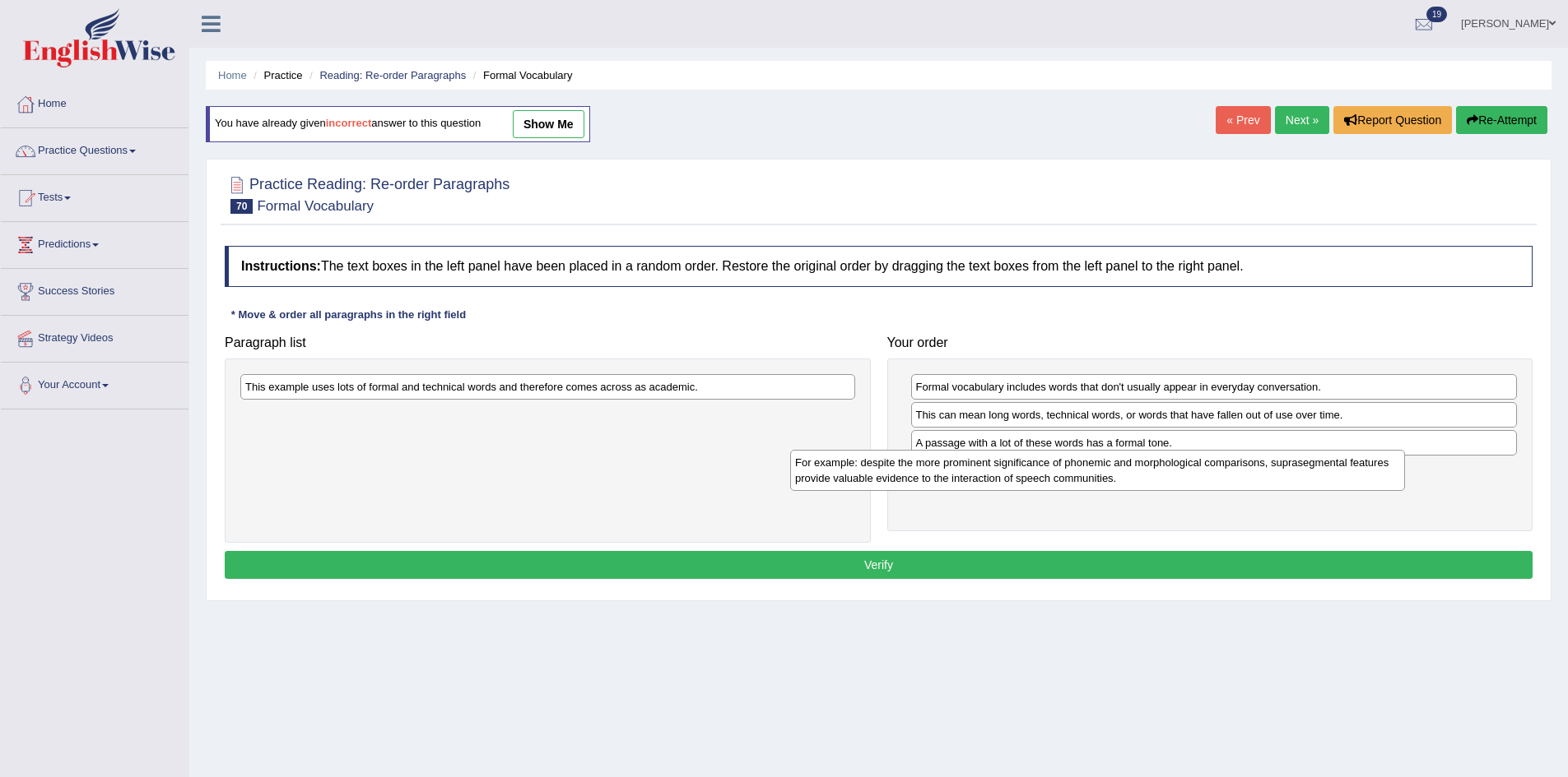
drag, startPoint x: 560, startPoint y: 406, endPoint x: 1207, endPoint y: 482, distance: 651.4
click at [1166, 482] on div "For example: despite the more prominent significance of phonemic and morphologi…" at bounding box center [1096, 470] width 615 height 41
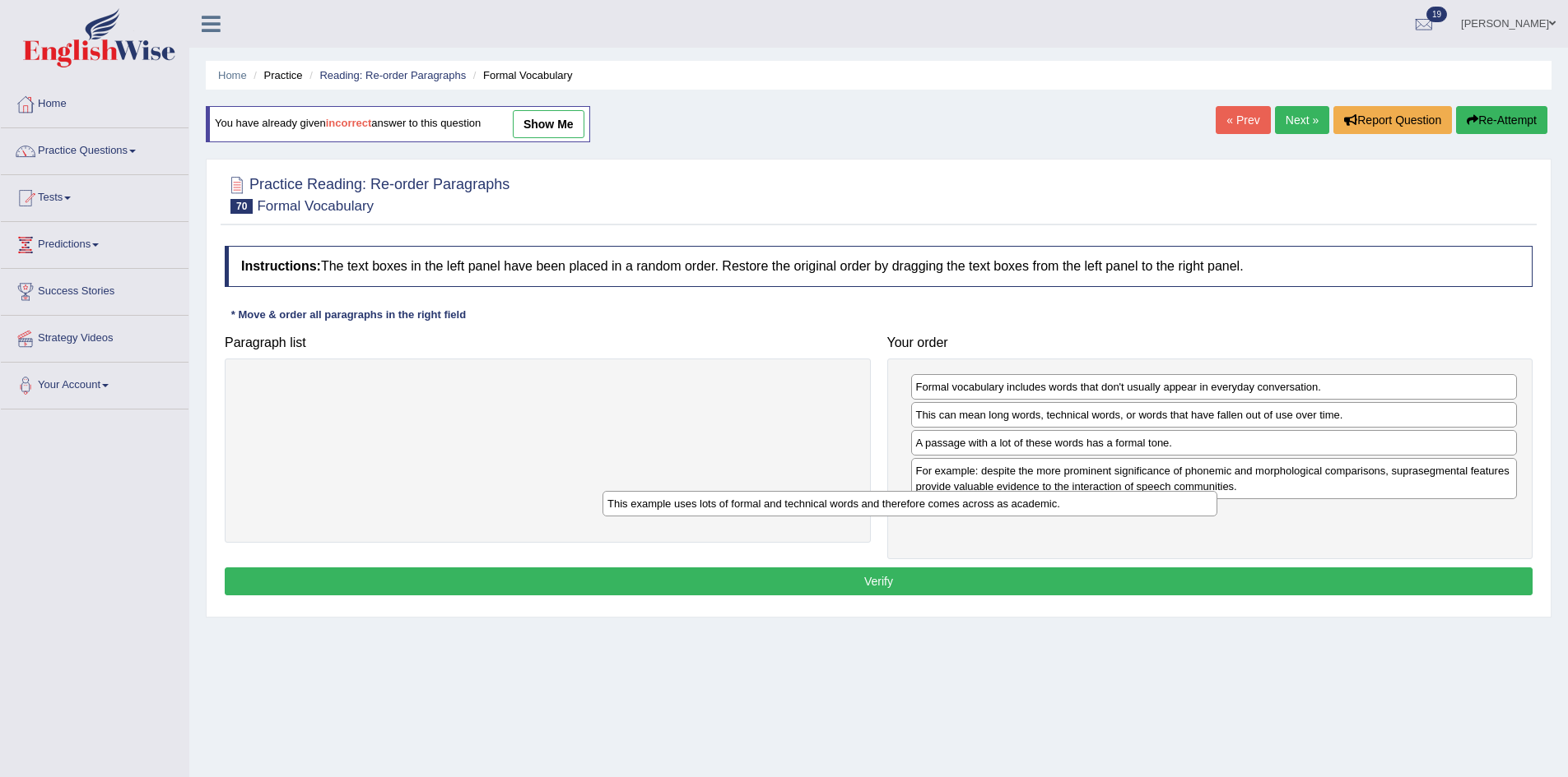
drag, startPoint x: 674, startPoint y: 388, endPoint x: 1182, endPoint y: 514, distance: 523.4
click at [1182, 514] on div "This example uses lots of formal and technical words and therefore comes across…" at bounding box center [909, 503] width 615 height 25
click at [850, 580] on button "Verify" at bounding box center [878, 582] width 1308 height 28
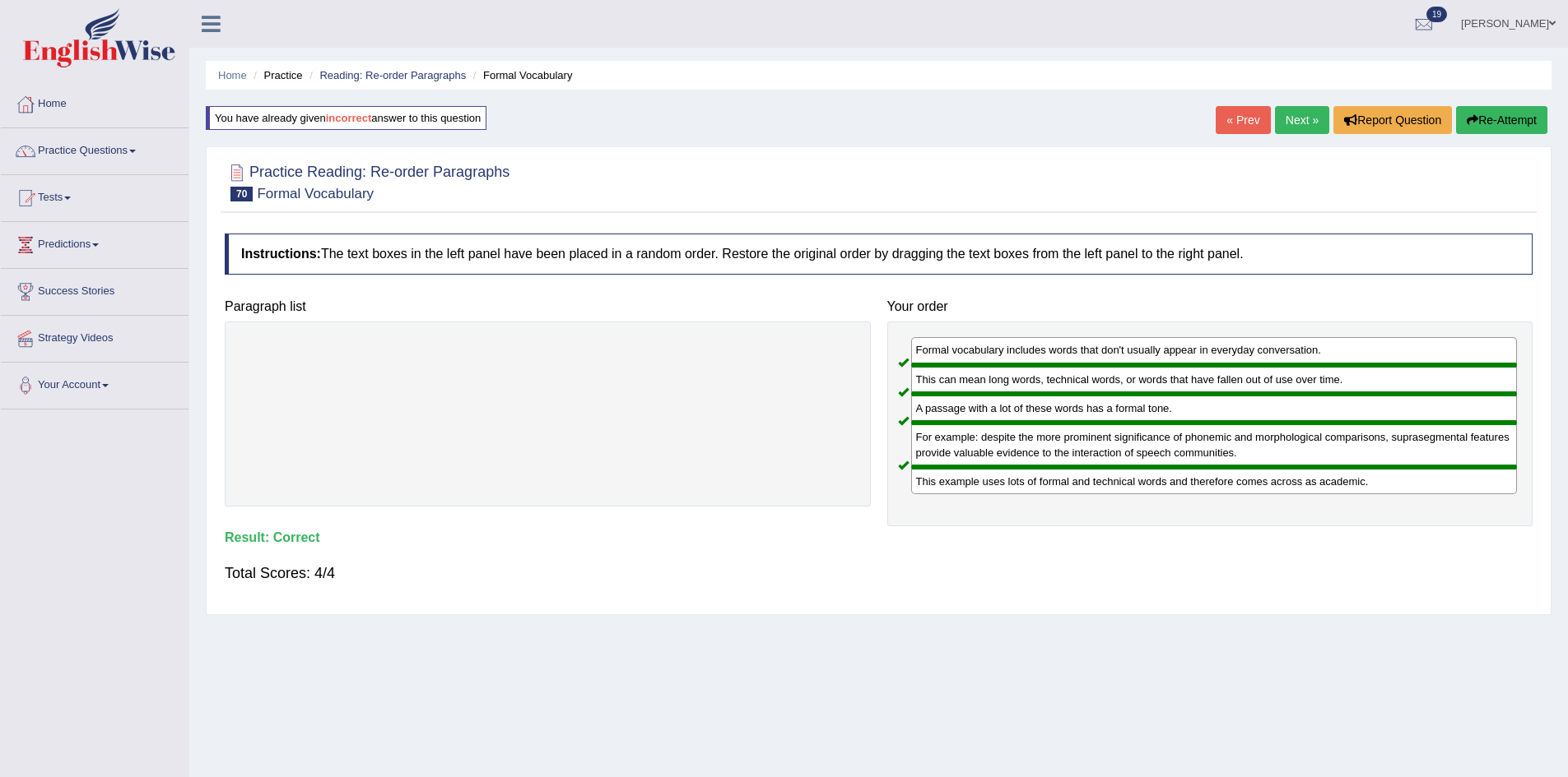
click at [1318, 119] on link "Next »" at bounding box center [1302, 120] width 54 height 28
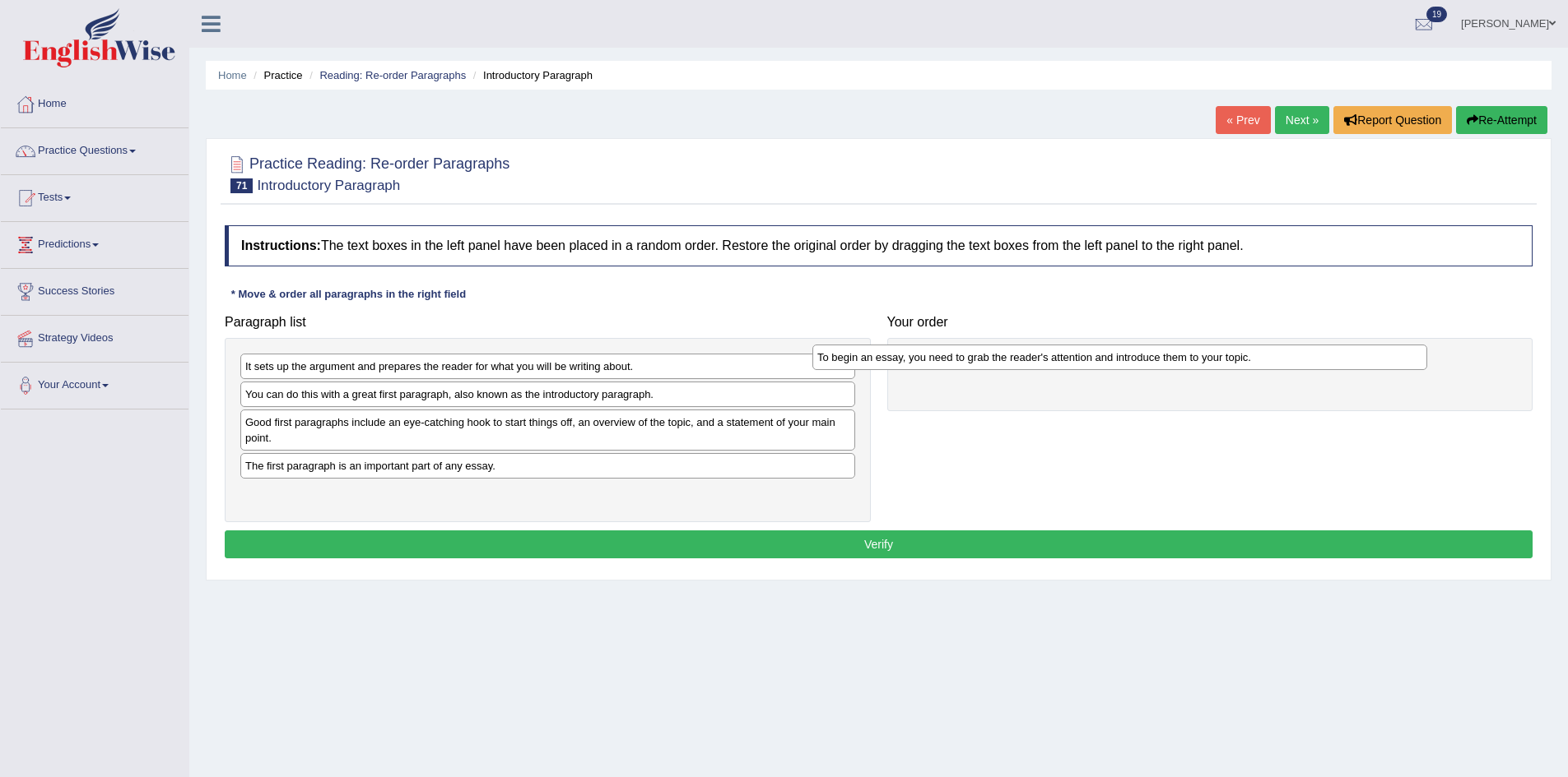
drag, startPoint x: 501, startPoint y: 501, endPoint x: 1079, endPoint y: 366, distance: 593.6
click at [1079, 366] on div "To begin an essay, you need to grab the reader's attention and introduce them t…" at bounding box center [1119, 357] width 615 height 25
drag, startPoint x: 409, startPoint y: 474, endPoint x: 450, endPoint y: 461, distance: 43.0
click at [496, 475] on div "The first paragraph is an important part of any essay." at bounding box center [687, 467] width 615 height 25
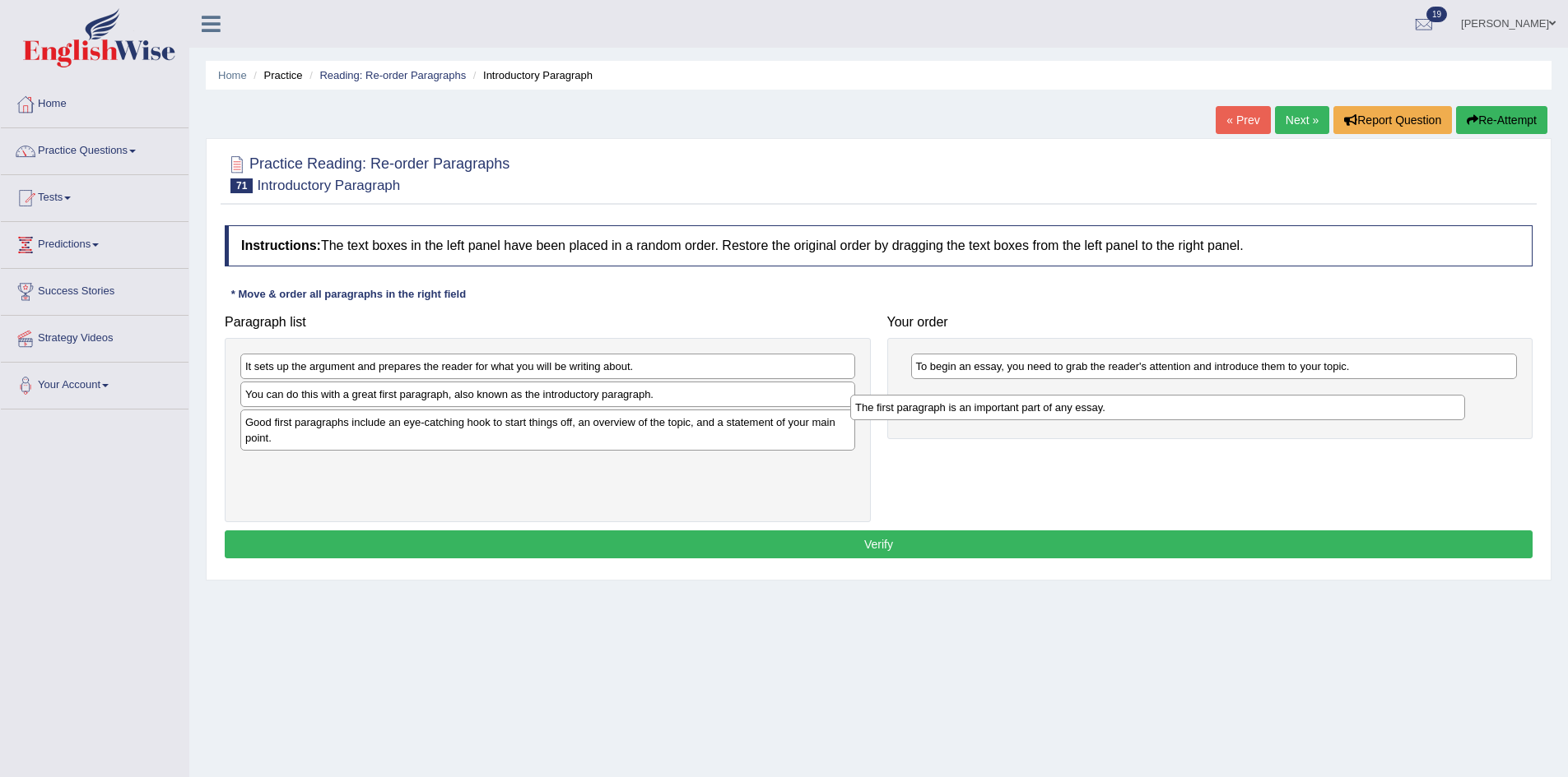
drag, startPoint x: 415, startPoint y: 475, endPoint x: 1025, endPoint y: 416, distance: 612.8
click at [1025, 416] on div "The first paragraph is an important part of any essay." at bounding box center [1157, 407] width 615 height 25
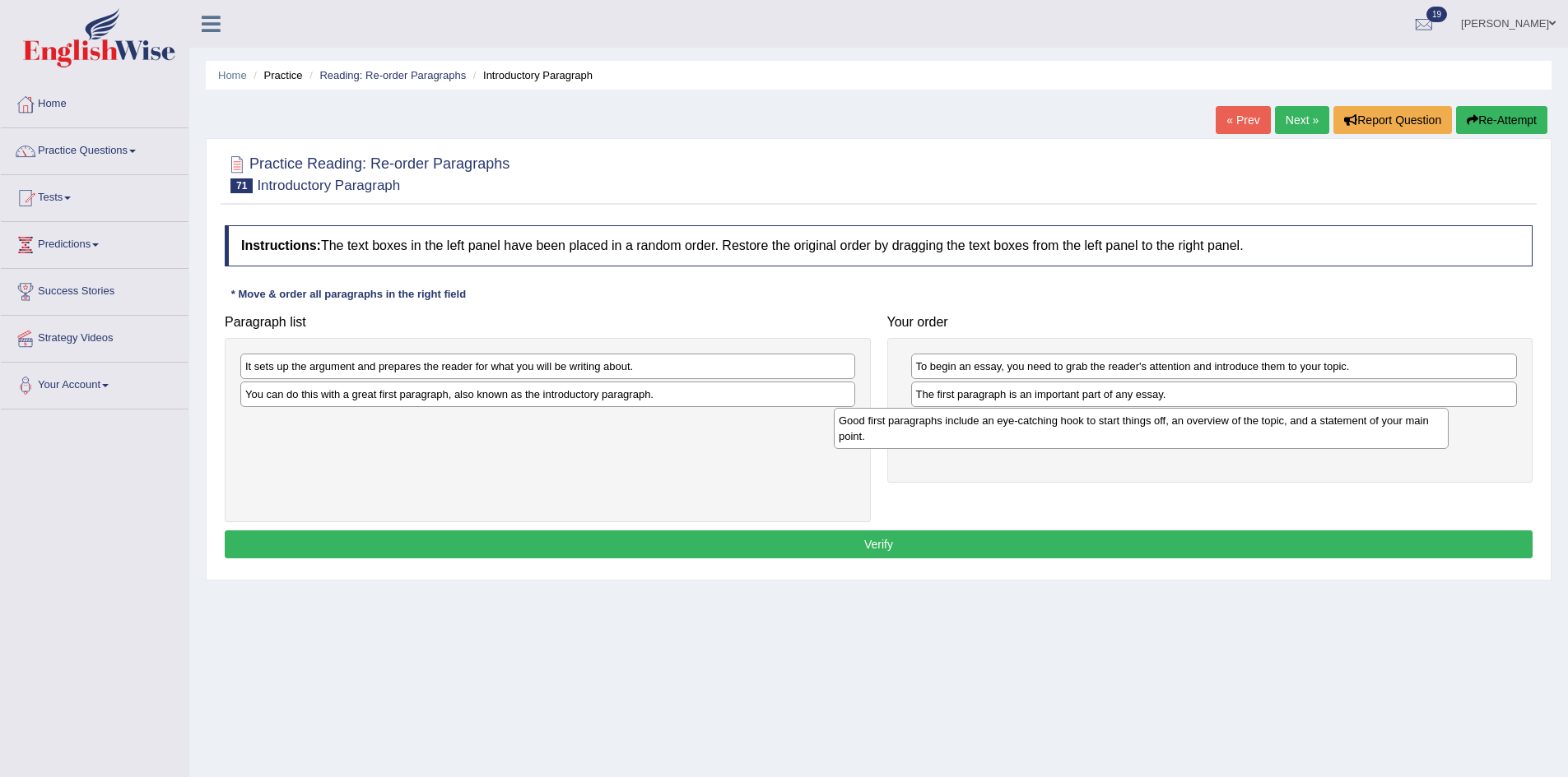
drag, startPoint x: 474, startPoint y: 436, endPoint x: 1067, endPoint y: 434, distance: 593.0
click at [1067, 434] on div "Good first paragraphs include an eye-catching hook to start things off, an over…" at bounding box center [1140, 428] width 615 height 41
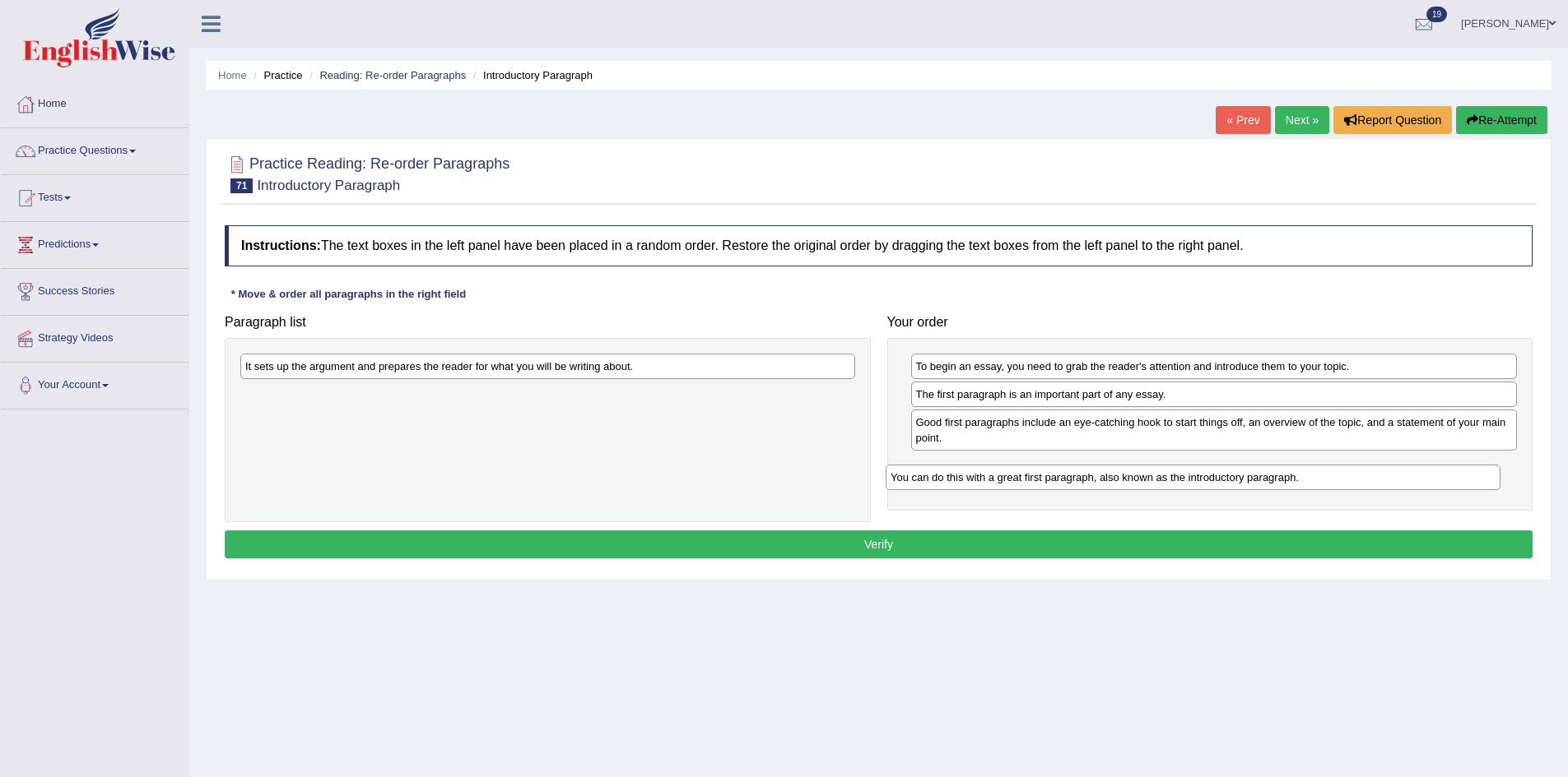
drag, startPoint x: 668, startPoint y: 396, endPoint x: 1351, endPoint y: 466, distance: 686.6
click at [1351, 466] on div "You can do this with a great first paragraph, also known as the introductory pa…" at bounding box center [1192, 477] width 615 height 25
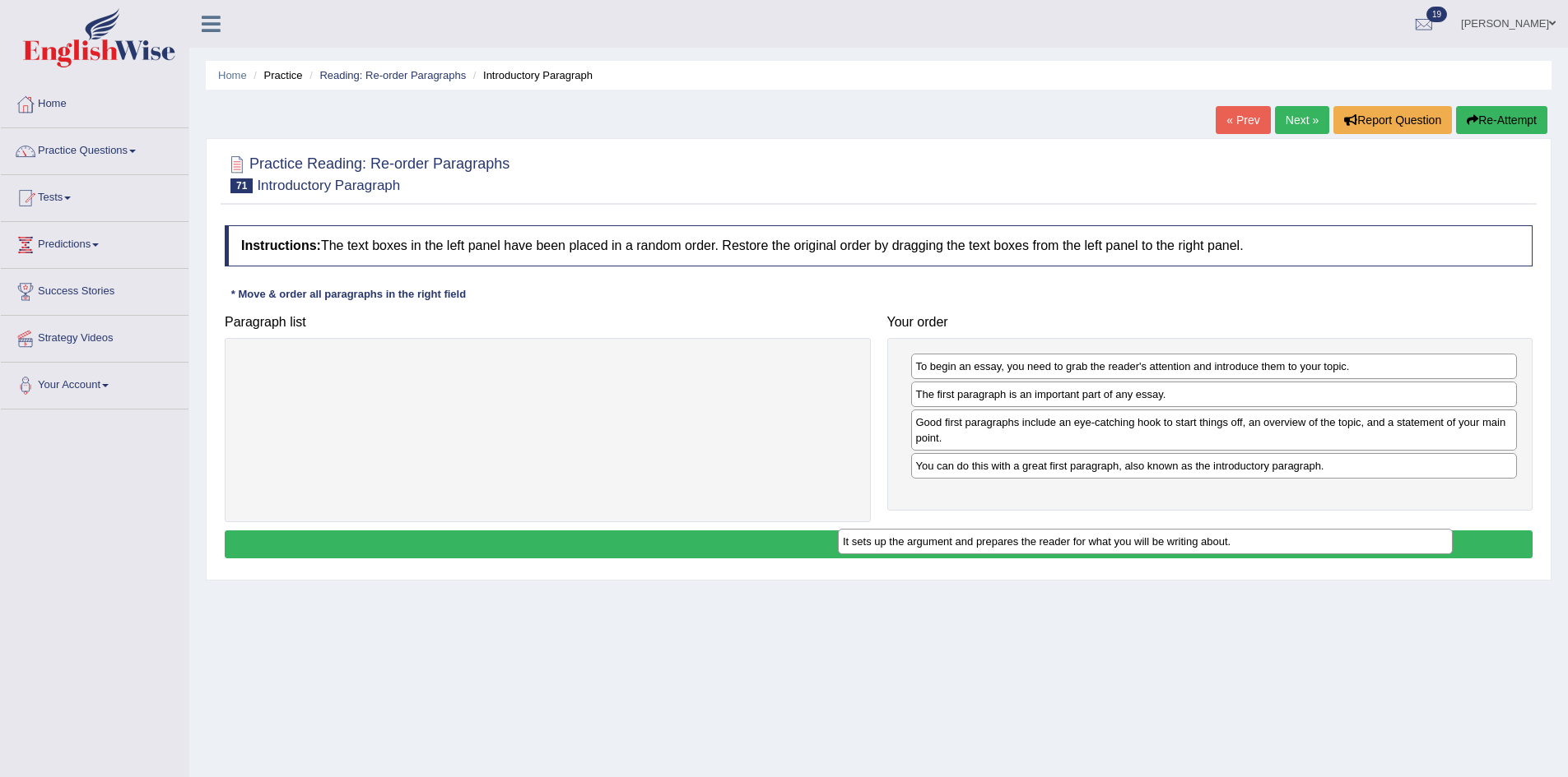
drag, startPoint x: 544, startPoint y: 356, endPoint x: 1175, endPoint y: 504, distance: 648.1
click at [1175, 529] on div "It sets up the argument and prepares the reader for what you will be writing ab…" at bounding box center [1144, 541] width 615 height 25
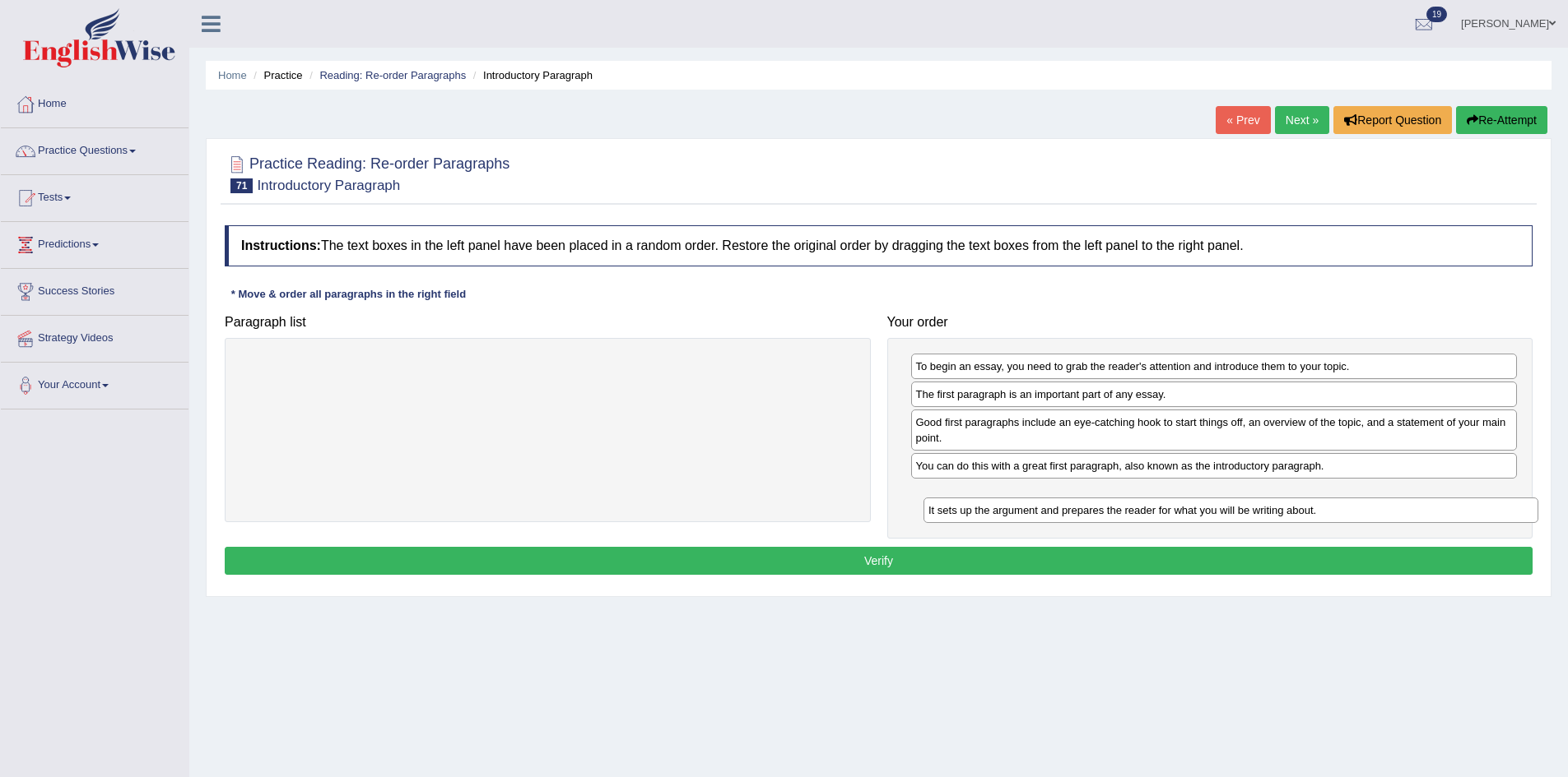
drag, startPoint x: 715, startPoint y: 374, endPoint x: 1395, endPoint y: 510, distance: 693.5
click at [1398, 514] on div "It sets up the argument and prepares the reader for what you will be writing ab…" at bounding box center [1230, 510] width 615 height 25
click at [1172, 570] on button "Verify" at bounding box center [878, 561] width 1308 height 28
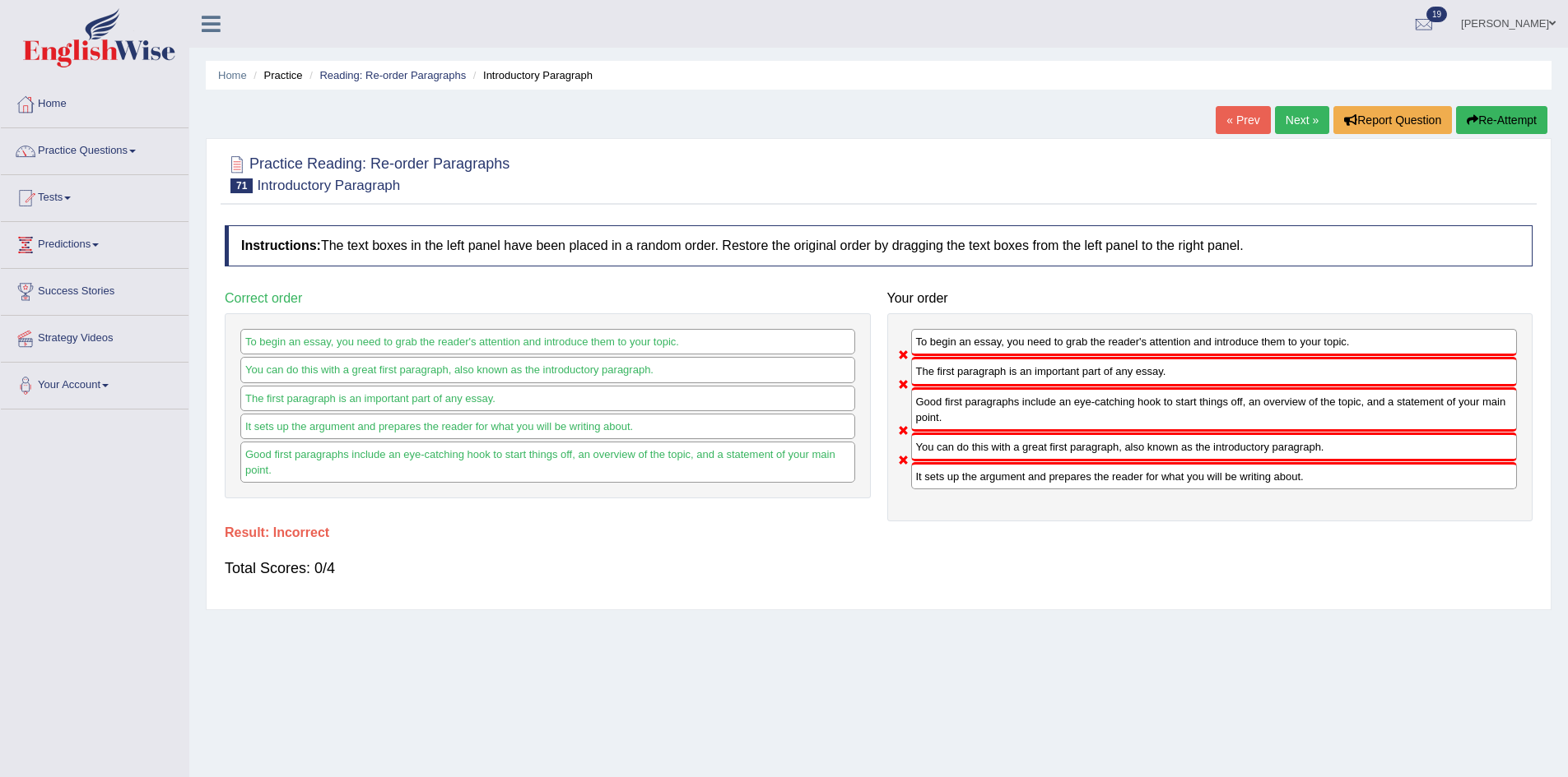
click at [1534, 114] on button "Re-Attempt" at bounding box center [1502, 120] width 92 height 28
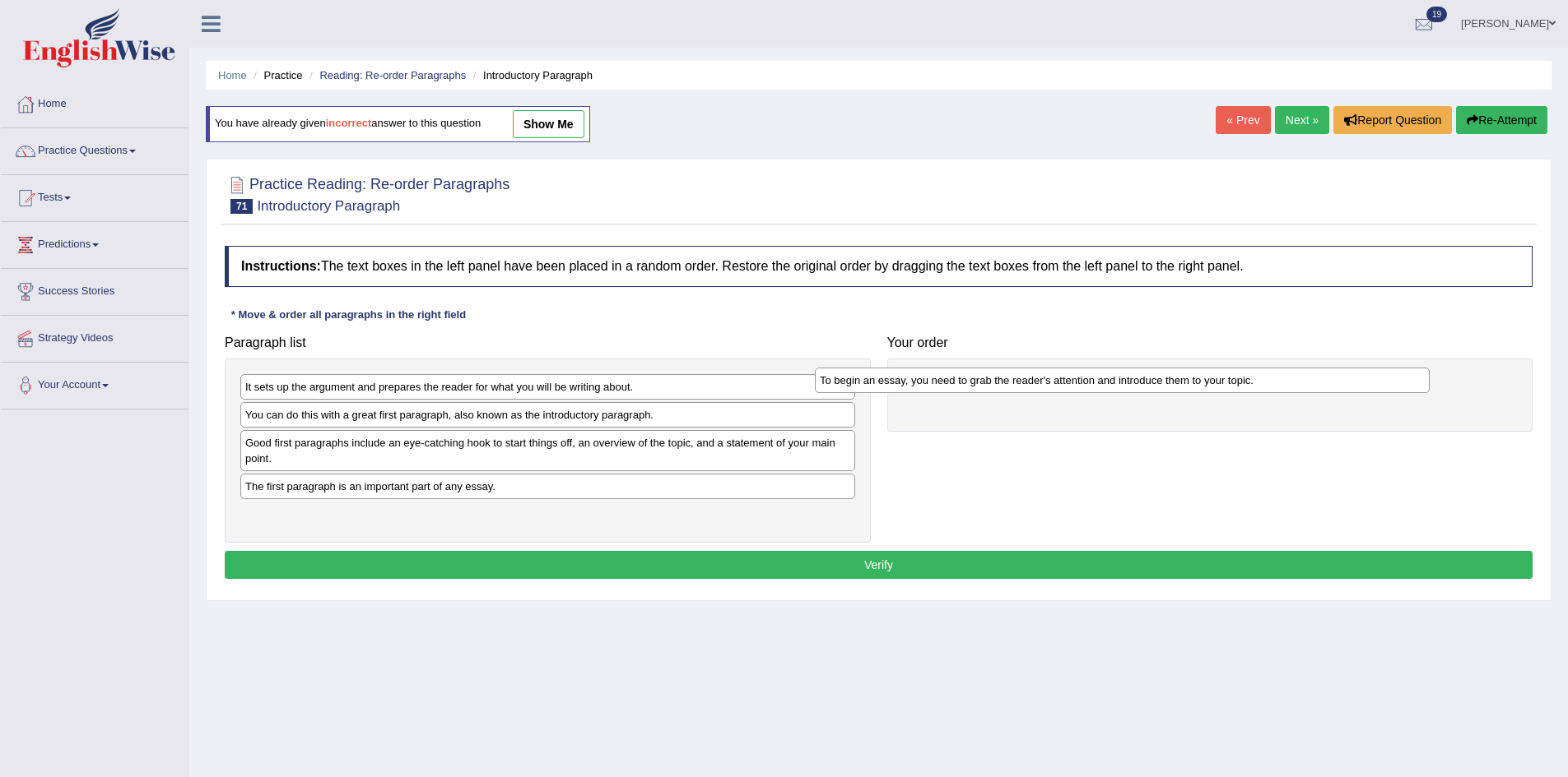
drag, startPoint x: 307, startPoint y: 517, endPoint x: 892, endPoint y: 381, distance: 600.6
click at [892, 381] on div "To begin an essay, you need to grab the reader's attention and introduce them t…" at bounding box center [1122, 380] width 615 height 25
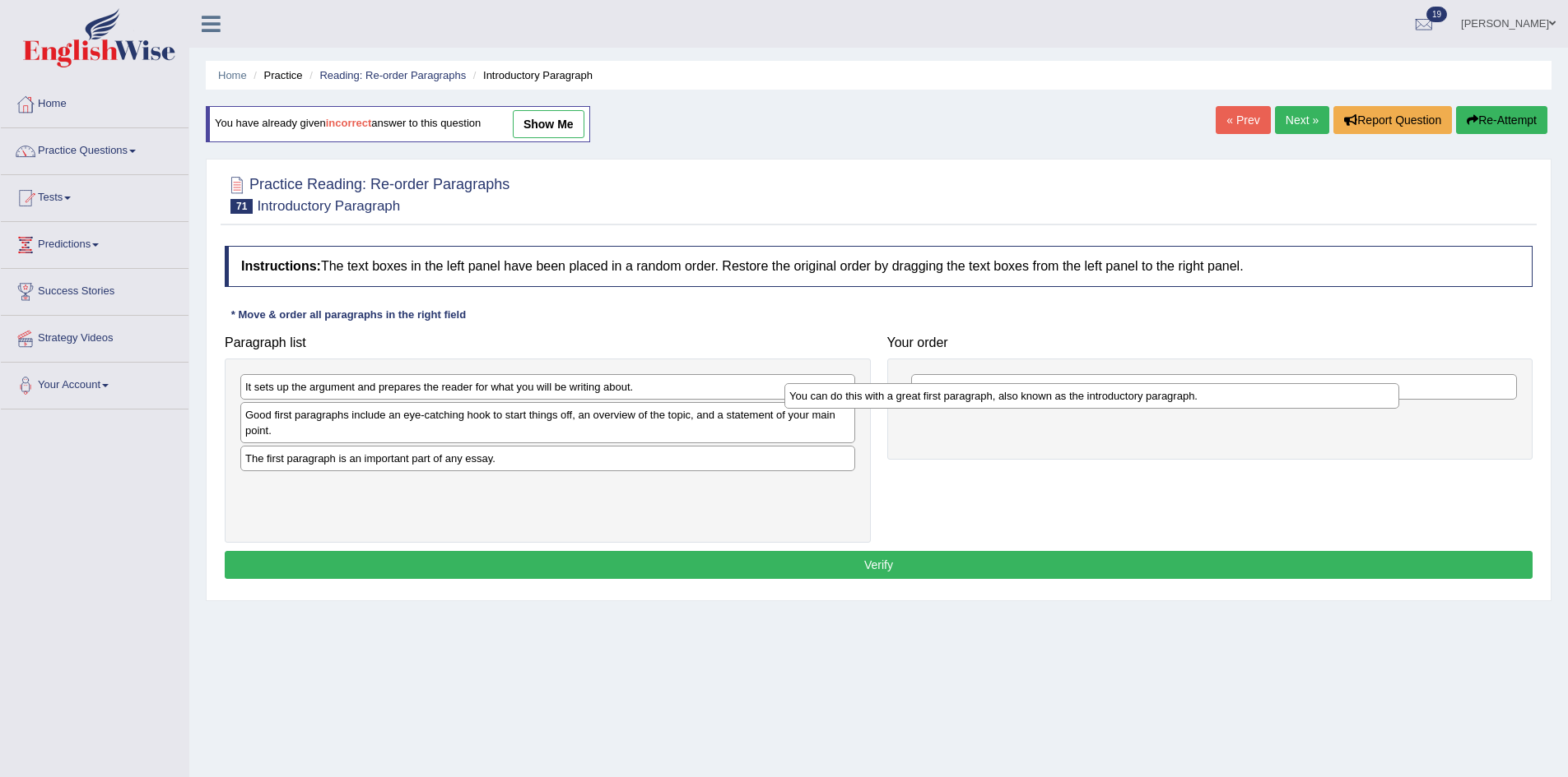
drag, startPoint x: 486, startPoint y: 420, endPoint x: 1047, endPoint y: 398, distance: 561.4
click at [1044, 398] on div "You can do this with a great first paragraph, also known as the introductory pa…" at bounding box center [1091, 396] width 615 height 25
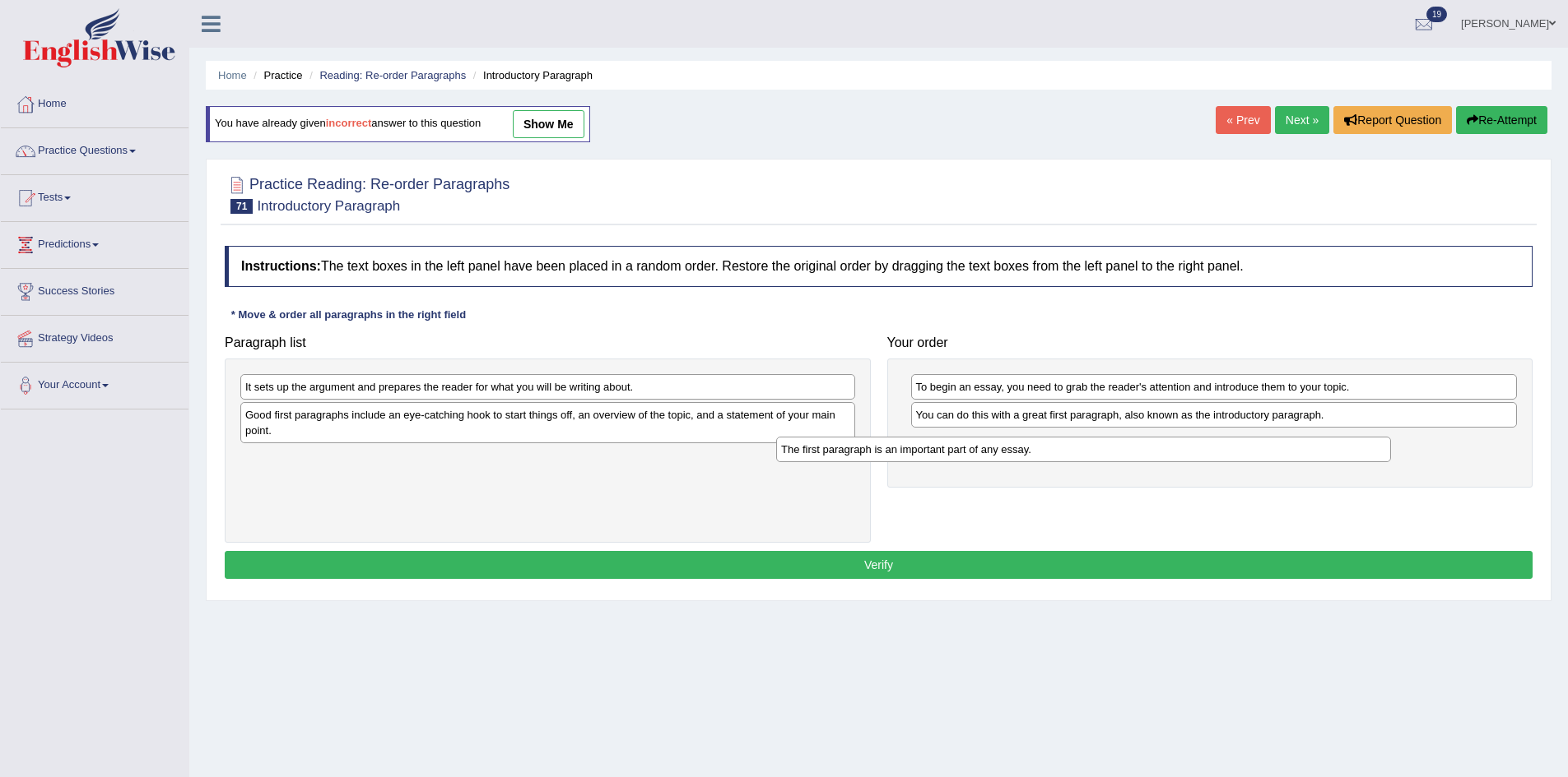
drag, startPoint x: 425, startPoint y: 461, endPoint x: 1012, endPoint y: 436, distance: 587.5
click at [1002, 439] on div "The first paragraph is an important part of any essay." at bounding box center [1082, 449] width 615 height 25
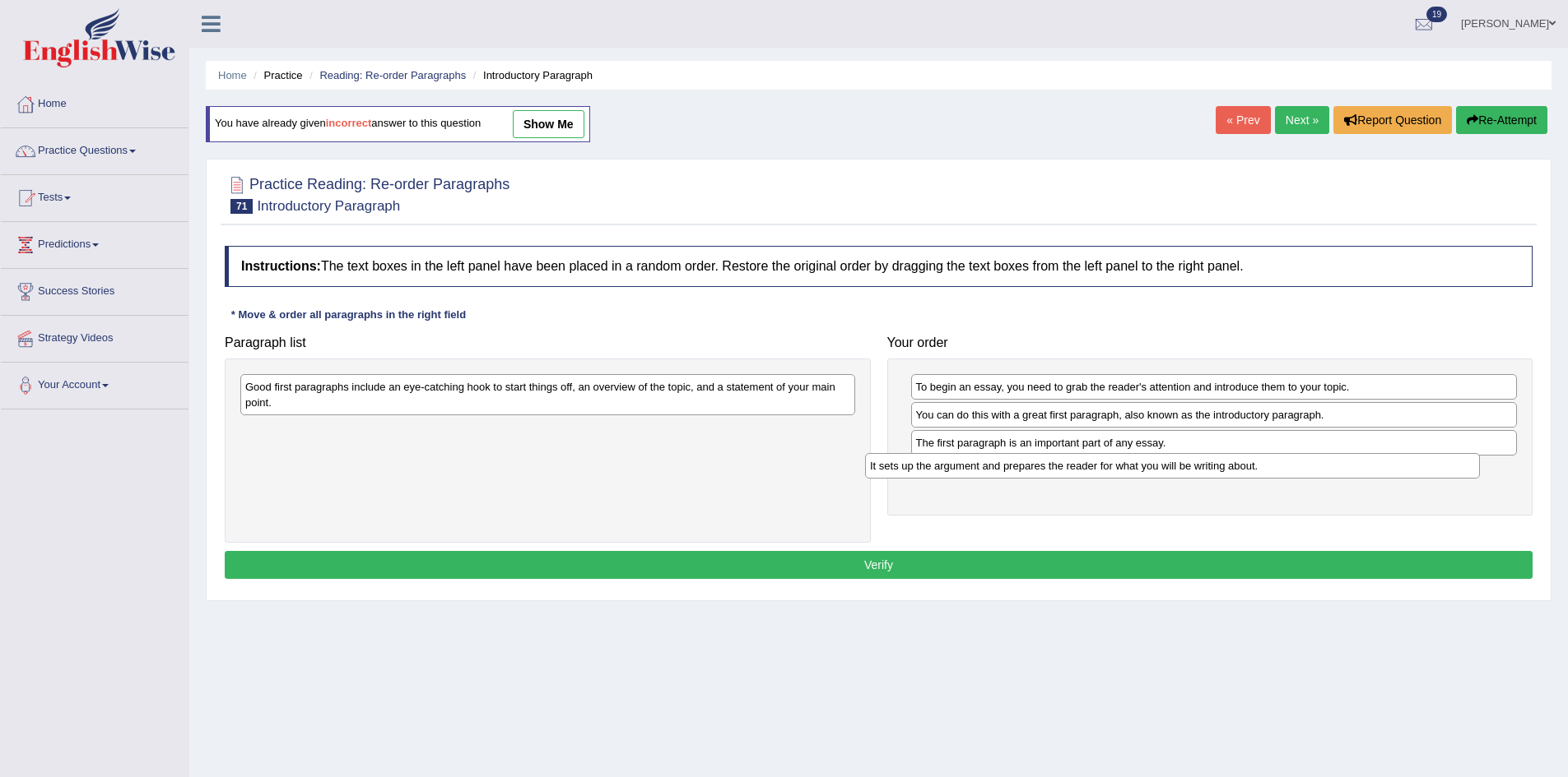
drag, startPoint x: 471, startPoint y: 392, endPoint x: 1094, endPoint y: 470, distance: 627.9
click at [1094, 470] on div "It sets up the argument and prepares the reader for what you will be writing ab…" at bounding box center [1171, 466] width 615 height 25
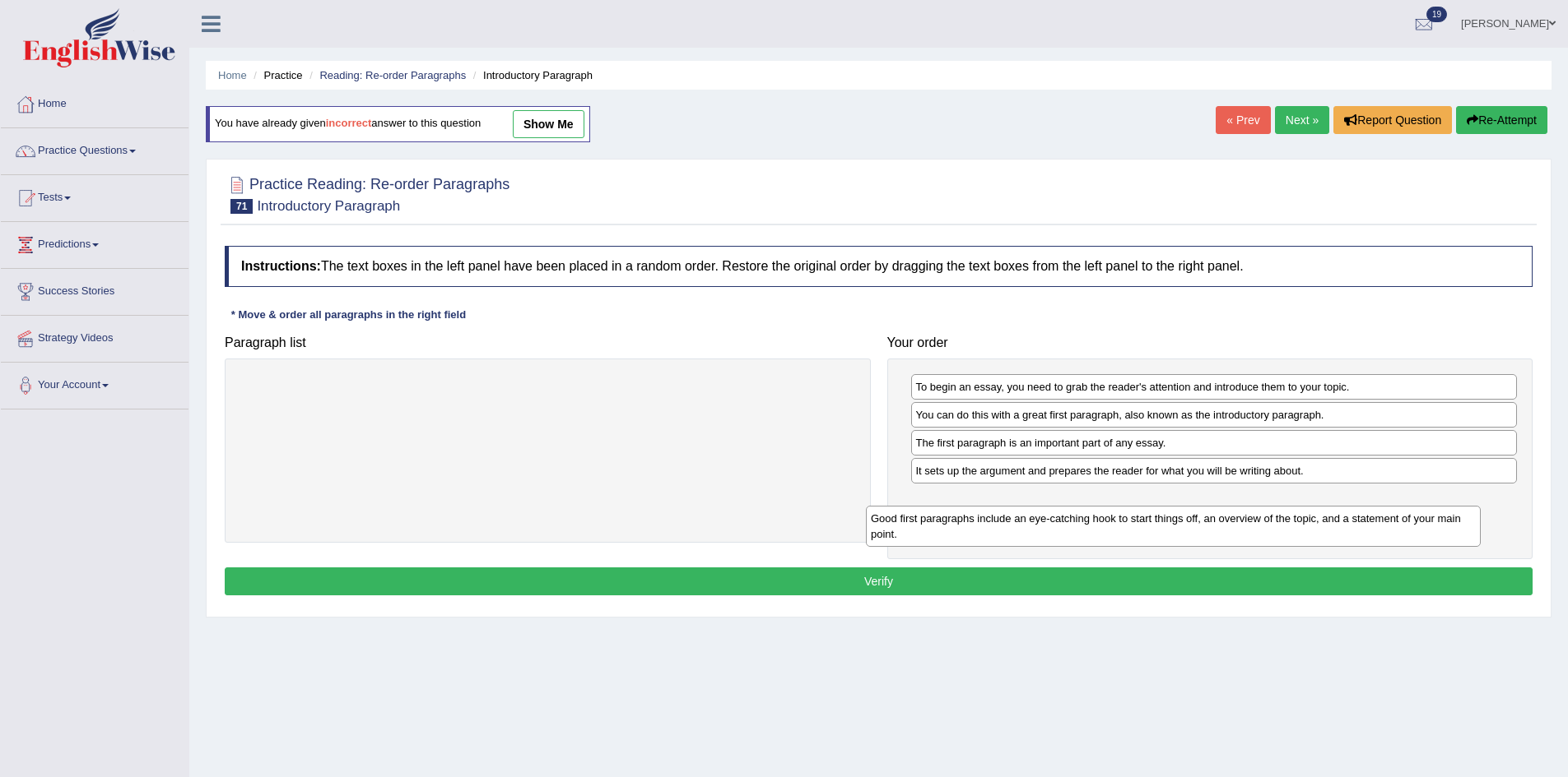
drag, startPoint x: 544, startPoint y: 399, endPoint x: 1170, endPoint y: 530, distance: 639.6
click at [1169, 530] on div "Good first paragraphs include an eye-catching hook to start things off, an over…" at bounding box center [1172, 526] width 615 height 41
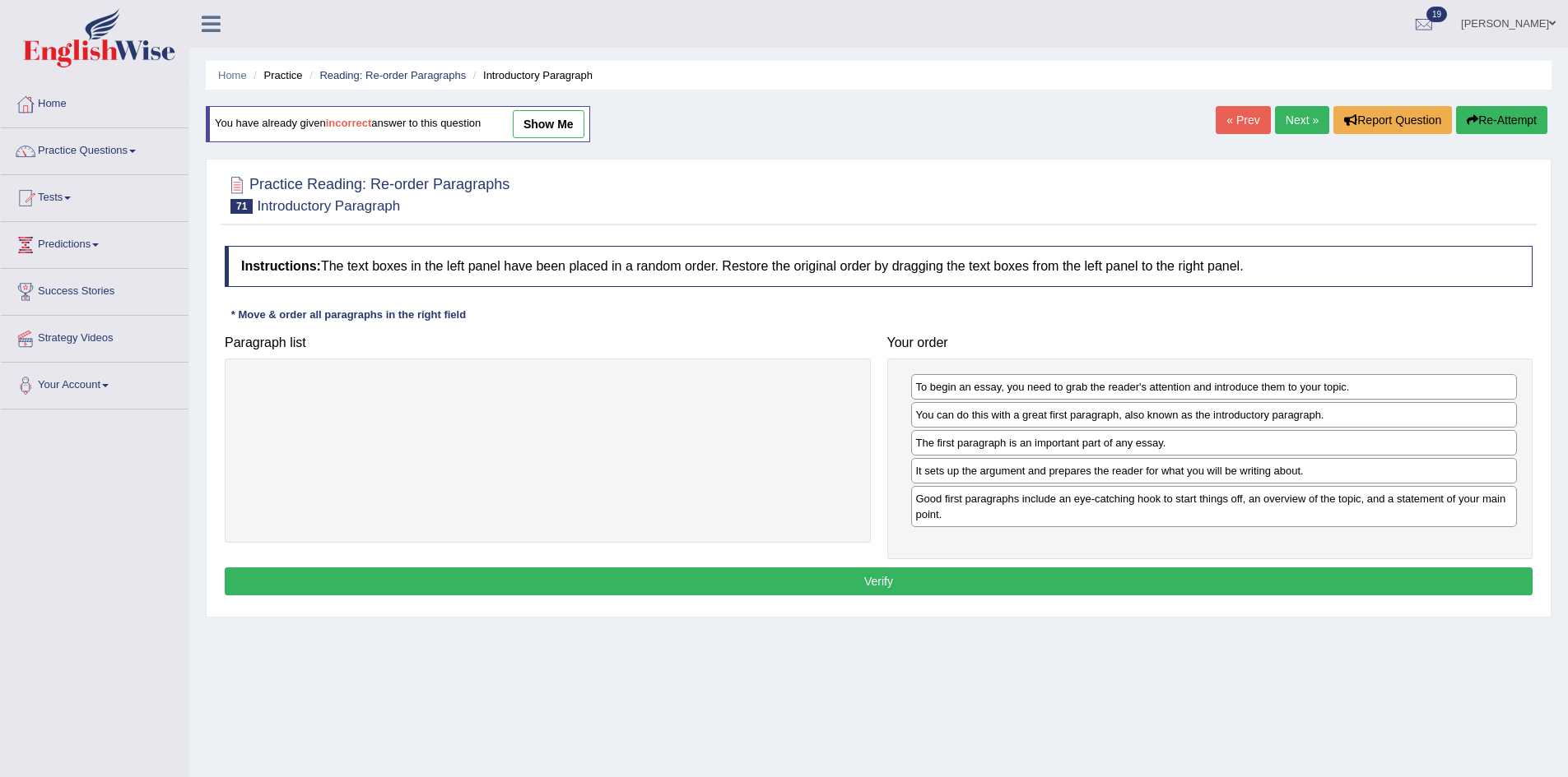
click at [1145, 573] on button "Verify" at bounding box center [878, 582] width 1308 height 28
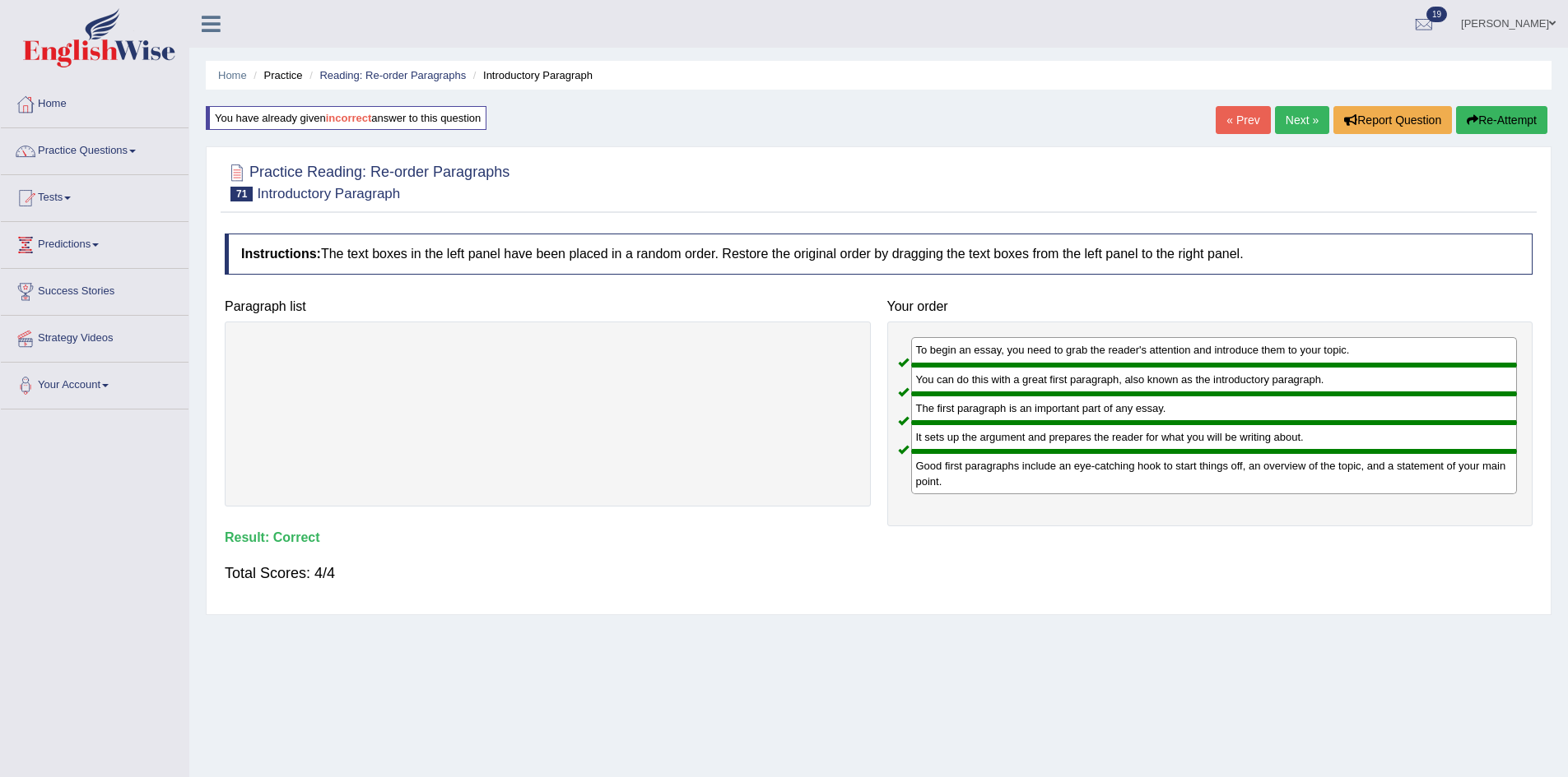
click at [1290, 111] on link "Next »" at bounding box center [1302, 120] width 54 height 28
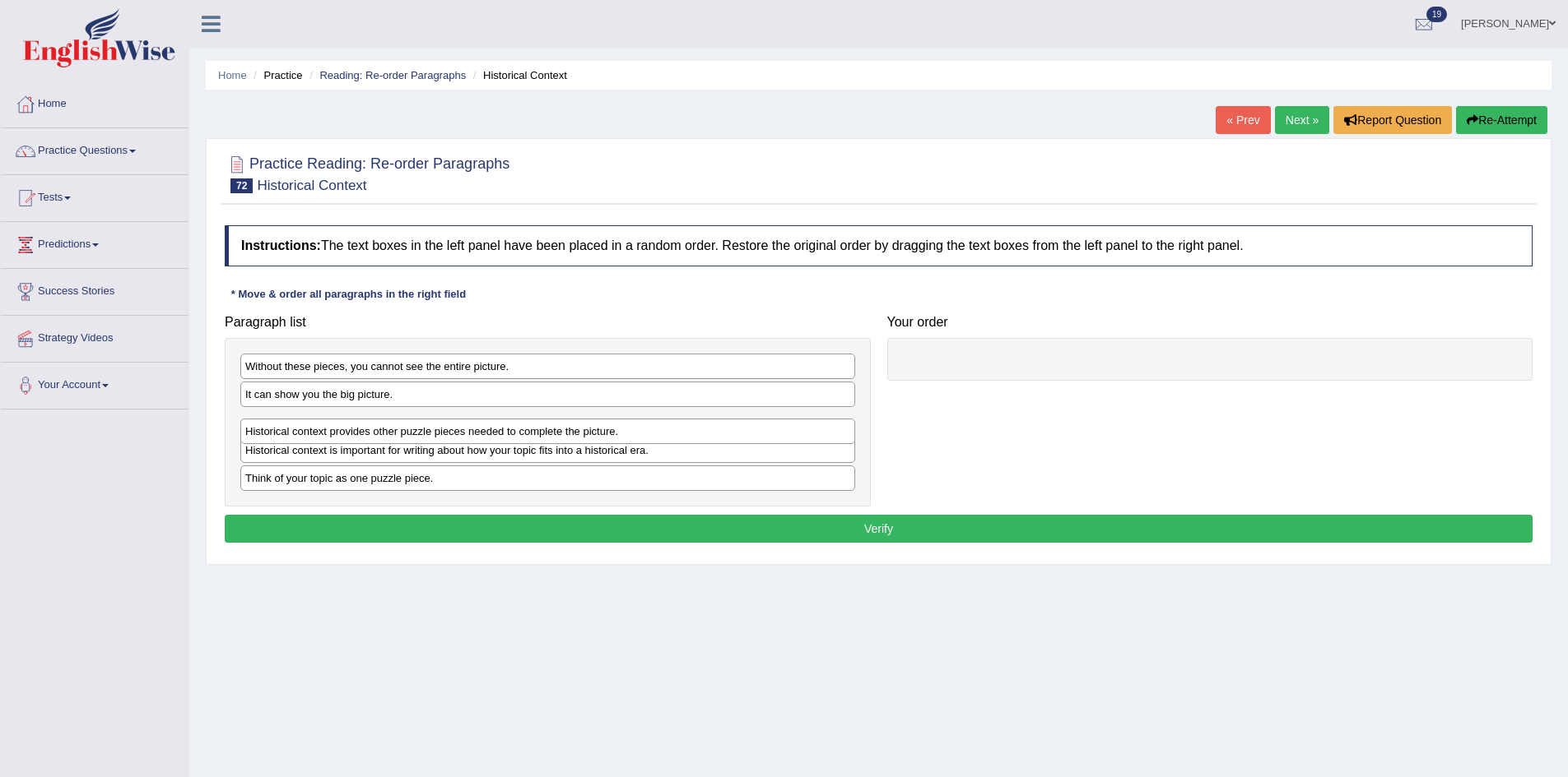
drag, startPoint x: 311, startPoint y: 433, endPoint x: 311, endPoint y: 443, distance: 10.0
click at [311, 443] on div "Historical context provides other puzzle pieces needed to complete the picture." at bounding box center [547, 431] width 615 height 25
drag, startPoint x: 397, startPoint y: 468, endPoint x: 448, endPoint y: 470, distance: 51.0
click at [452, 468] on div "Think of your topic as one puzzle piece." at bounding box center [602, 477] width 615 height 25
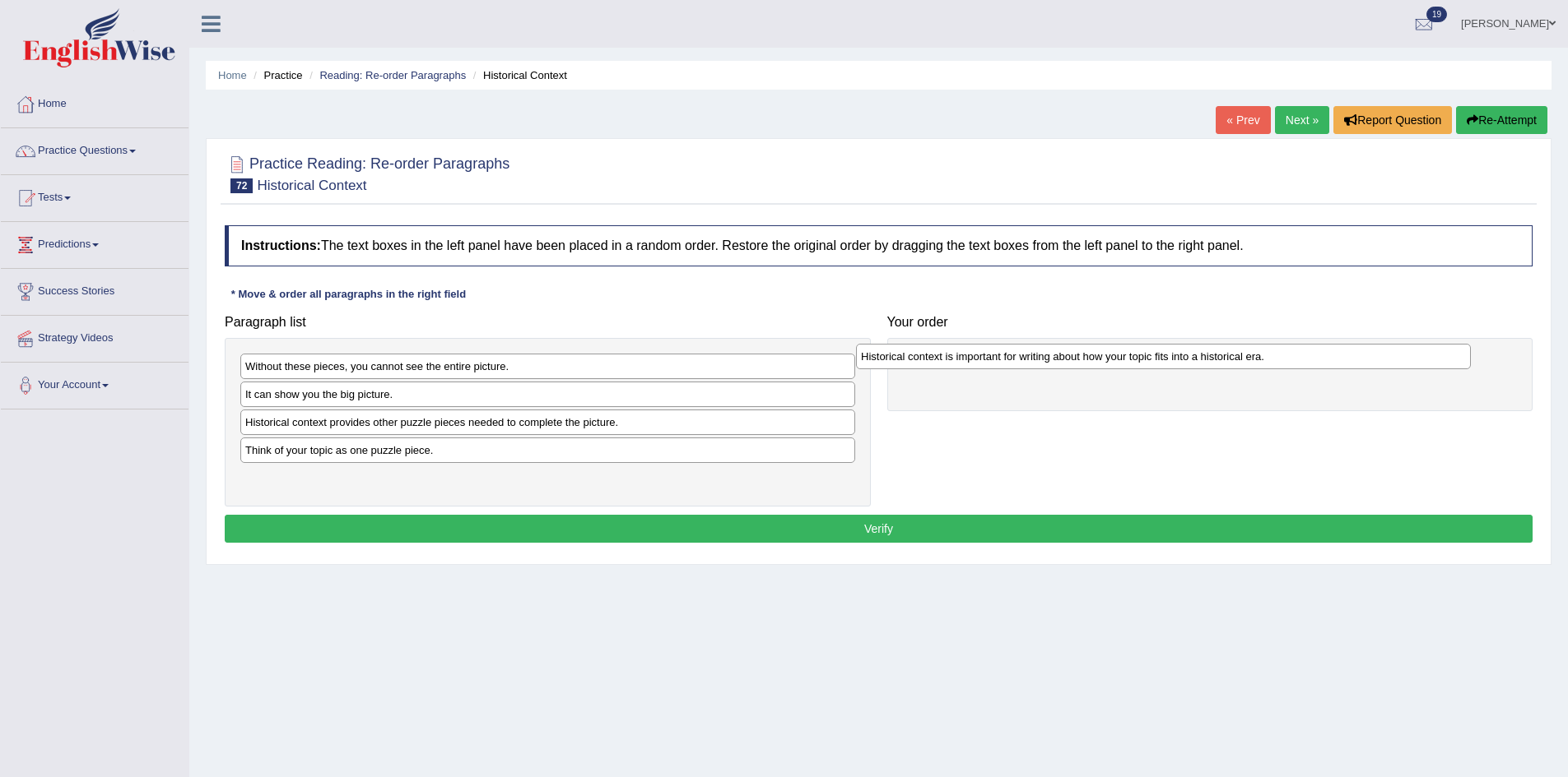
drag, startPoint x: 424, startPoint y: 450, endPoint x: 1040, endPoint y: 356, distance: 623.1
click at [1040, 356] on div "Historical context is important for writing about how your topic fits into a hi…" at bounding box center [1163, 356] width 615 height 25
drag, startPoint x: 366, startPoint y: 396, endPoint x: 370, endPoint y: 388, distance: 8.9
click at [366, 395] on div "It can show you the big picture." at bounding box center [547, 394] width 615 height 25
click at [1175, 389] on div "Historical context is important for writing about how your topic fits into a hi…" at bounding box center [1210, 375] width 646 height 73
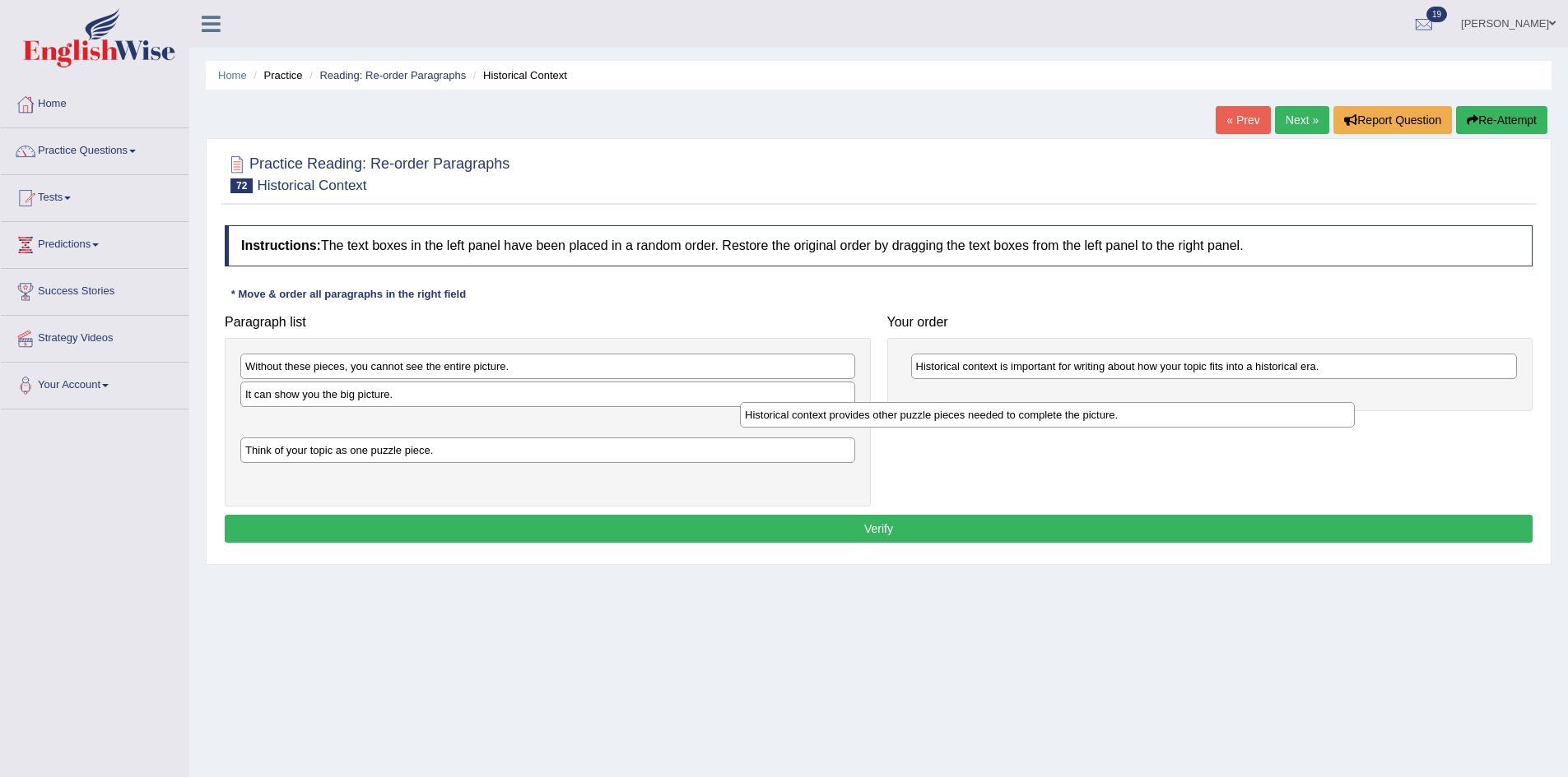
drag, startPoint x: 281, startPoint y: 425, endPoint x: 863, endPoint y: 415, distance: 582.1
click at [859, 415] on div "Historical context provides other puzzle pieces needed to complete the picture." at bounding box center [1047, 414] width 615 height 25
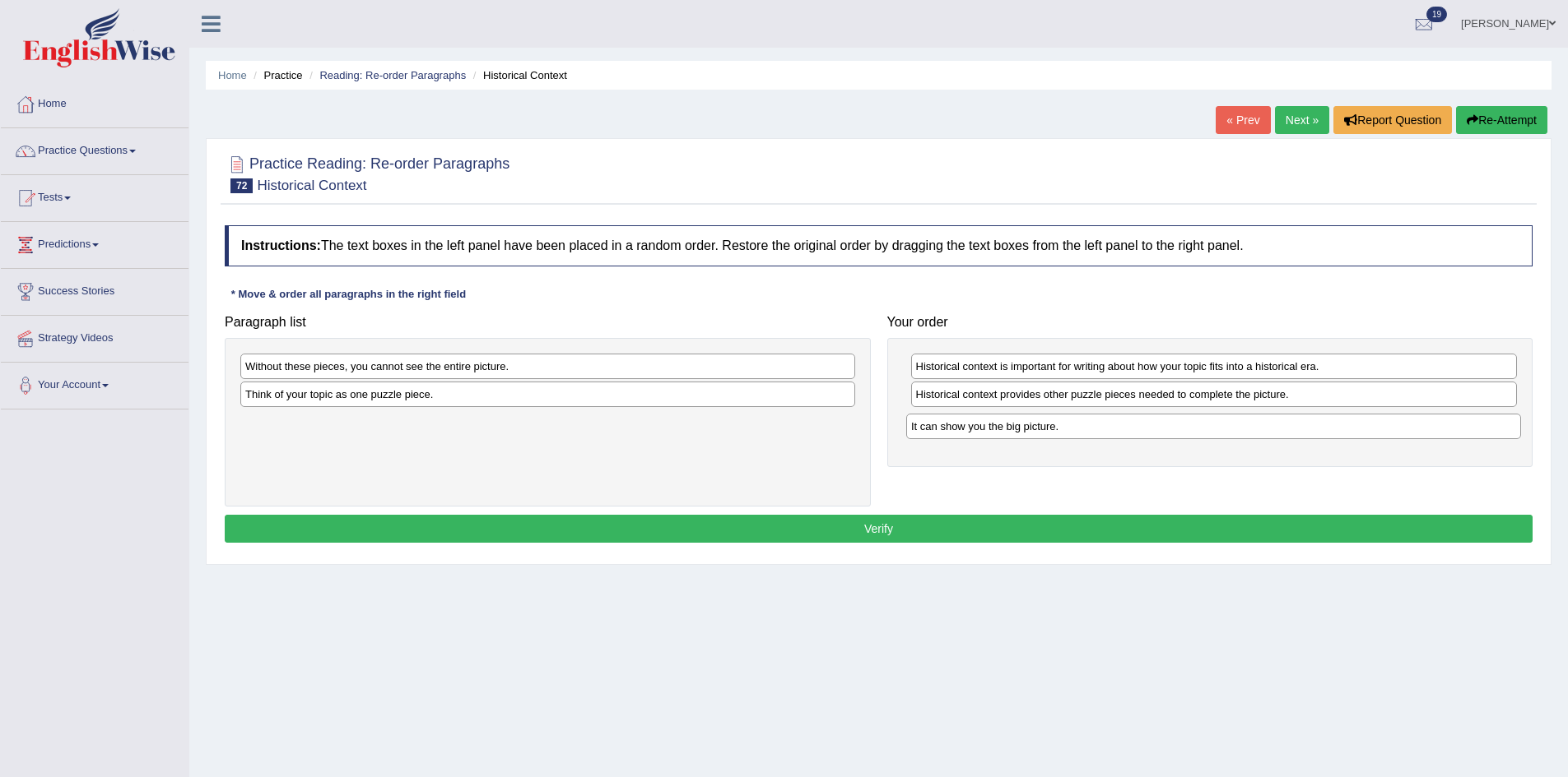
drag, startPoint x: 407, startPoint y: 398, endPoint x: 1075, endPoint y: 430, distance: 668.8
click at [1075, 430] on div "It can show you the big picture." at bounding box center [1212, 425] width 615 height 25
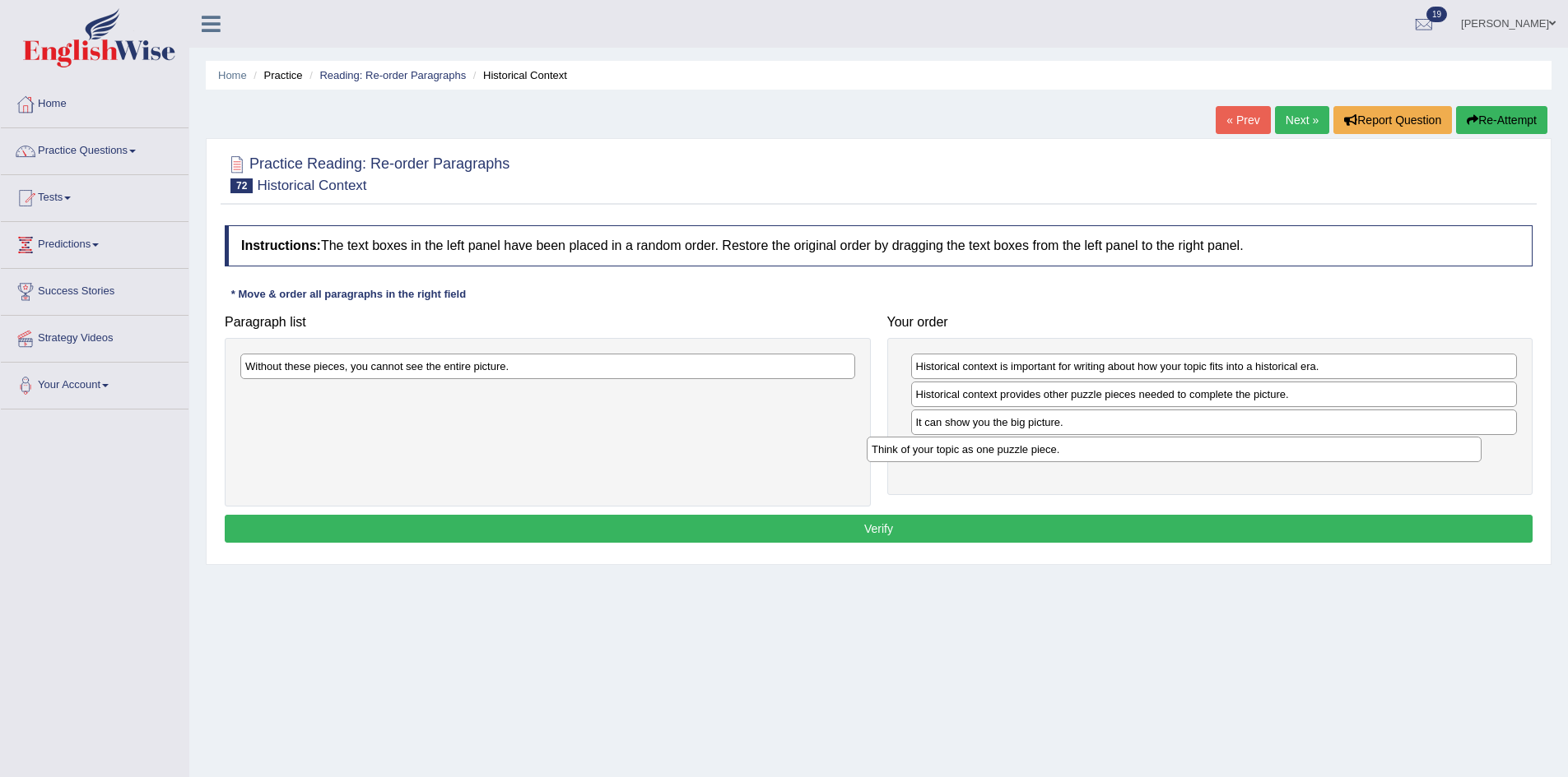
drag, startPoint x: 433, startPoint y: 395, endPoint x: 1063, endPoint y: 448, distance: 632.2
click at [1063, 449] on div "Think of your topic as one puzzle piece." at bounding box center [1173, 449] width 615 height 25
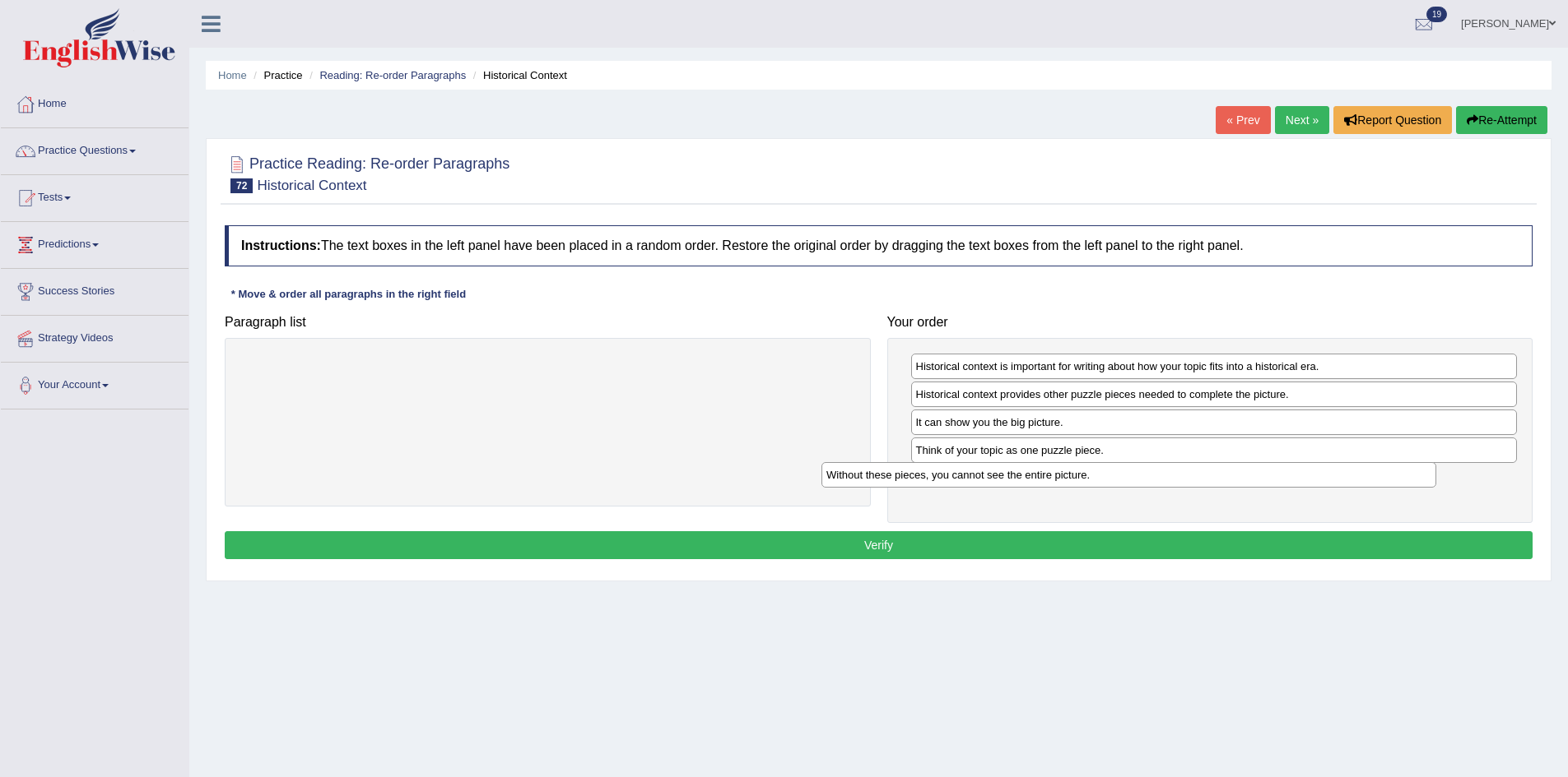
drag, startPoint x: 597, startPoint y: 361, endPoint x: 1208, endPoint y: 468, distance: 620.3
click at [1208, 468] on div "Without these pieces, you cannot see the entire picture." at bounding box center [1128, 474] width 615 height 25
click at [1149, 545] on button "Verify" at bounding box center [878, 545] width 1308 height 28
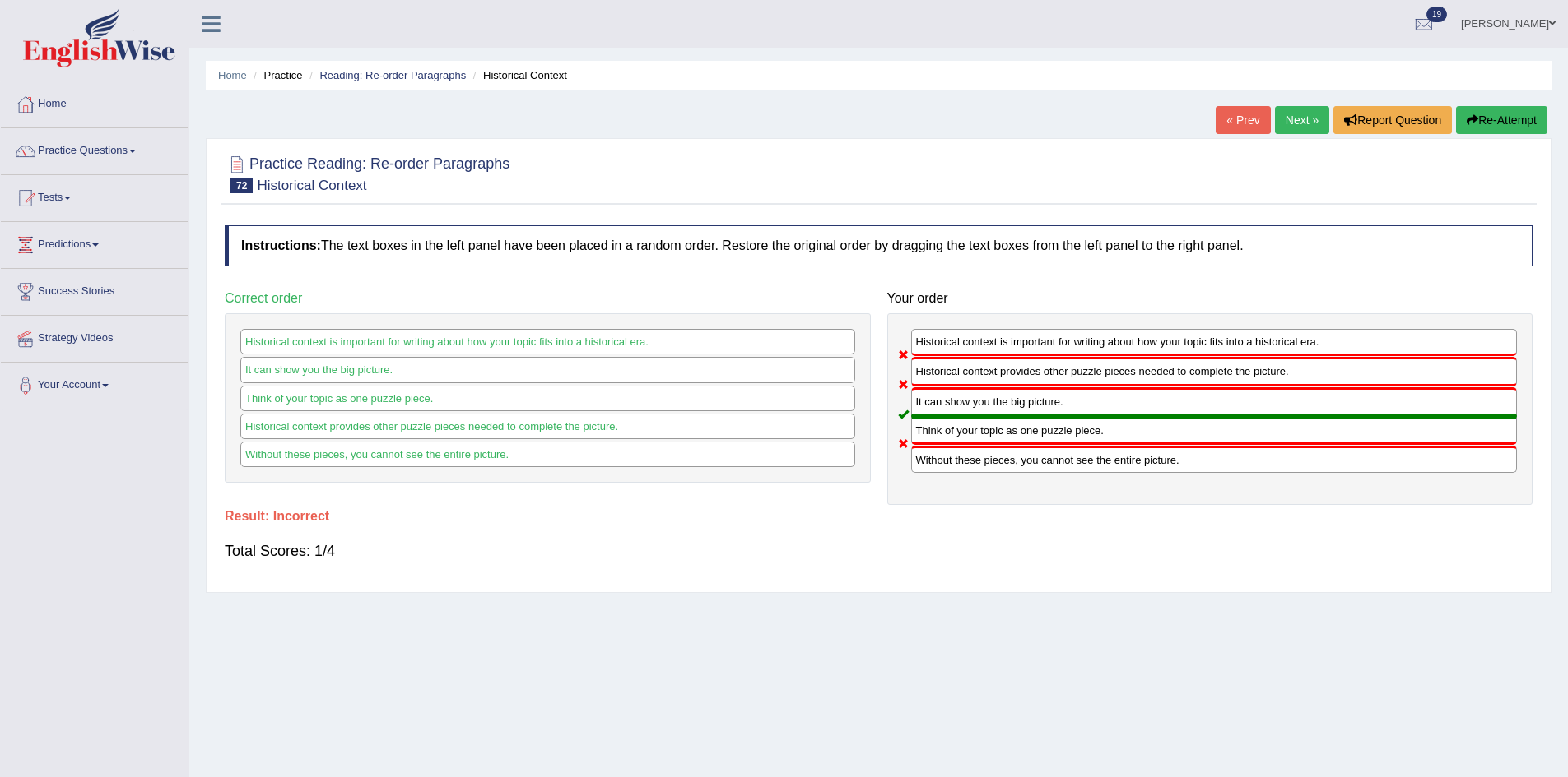
drag, startPoint x: 1270, startPoint y: 137, endPoint x: 1281, endPoint y: 134, distance: 11.4
click at [1275, 139] on div "Home Practice Reading: Re-order Paragraphs Historical Context « Prev Next » Rep…" at bounding box center [878, 411] width 1378 height 823
click at [1521, 29] on link "Dilgi Divakar" at bounding box center [1508, 22] width 120 height 43
click at [1445, 222] on link "Log out" at bounding box center [1477, 213] width 178 height 37
